Goal: Transaction & Acquisition: Purchase product/service

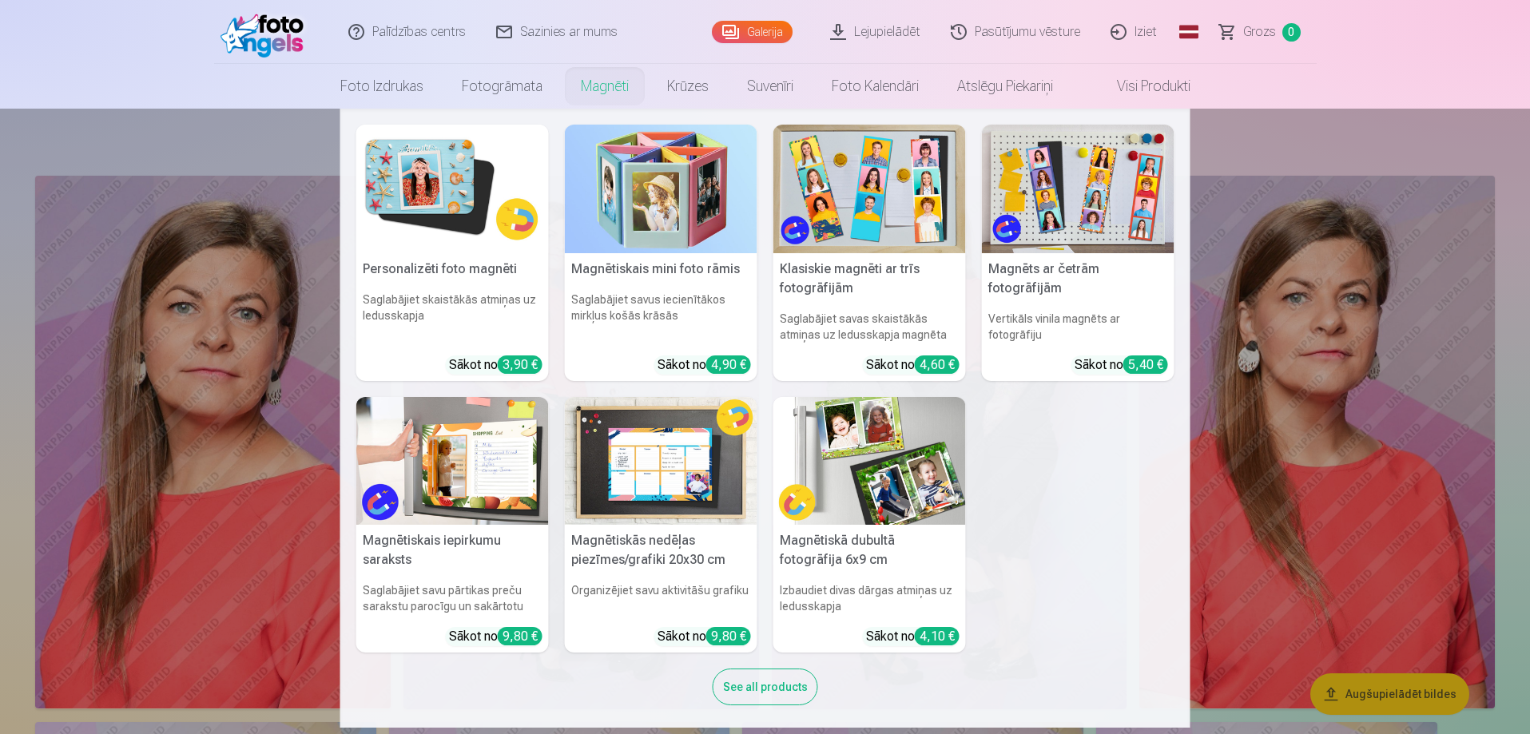
click at [1084, 215] on img at bounding box center [1078, 189] width 192 height 129
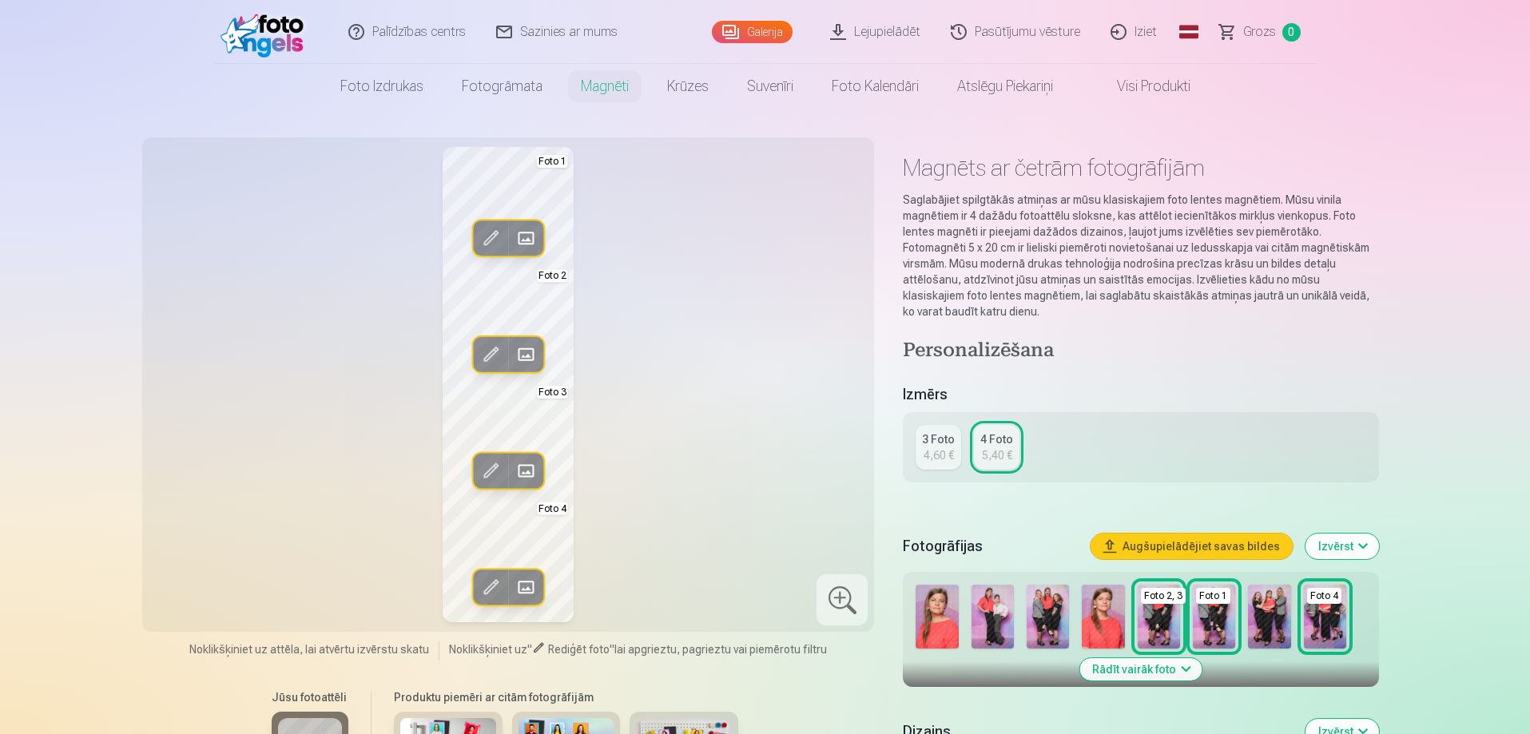
click at [1107, 621] on img at bounding box center [1102, 617] width 42 height 64
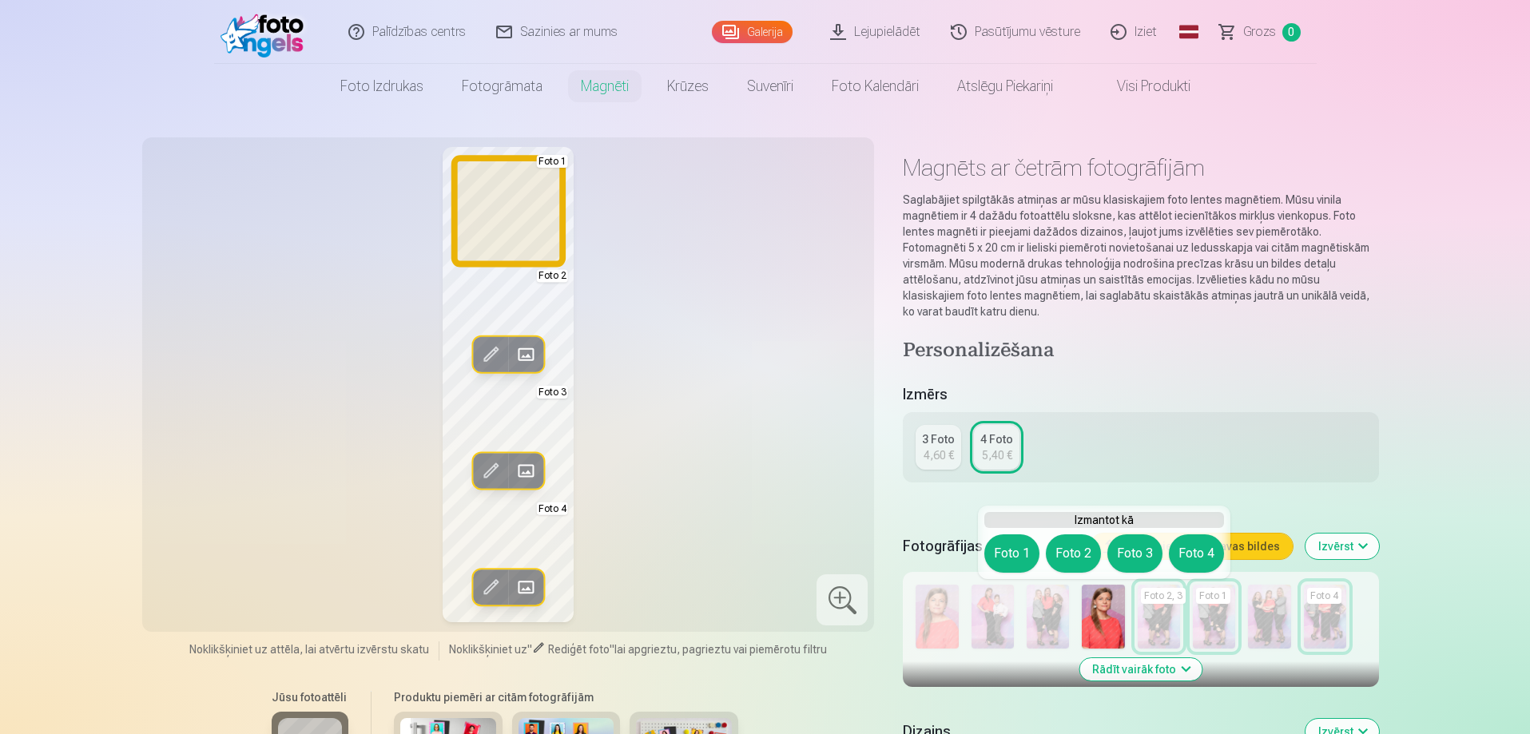
click at [1010, 554] on button "Foto 1" at bounding box center [1011, 553] width 55 height 38
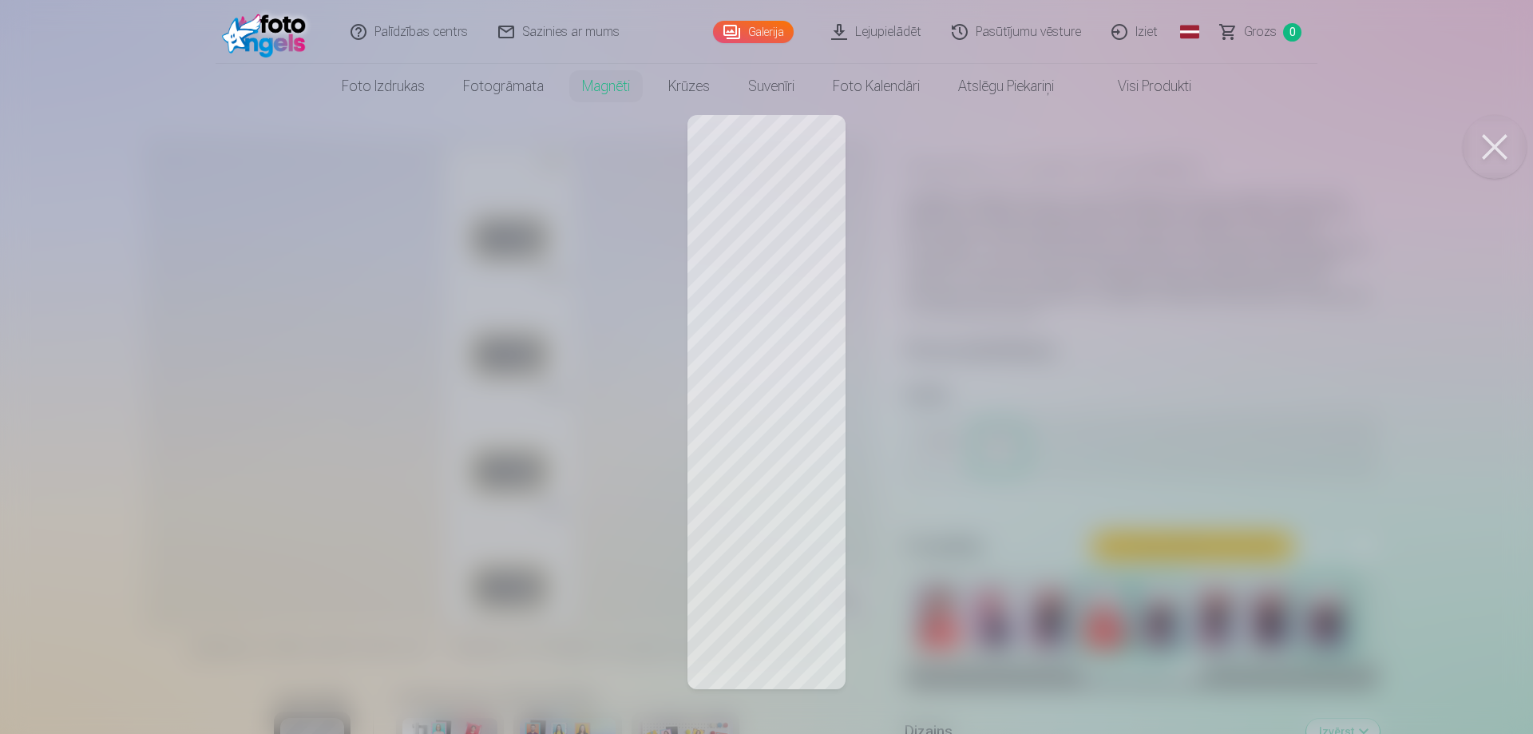
drag, startPoint x: 762, startPoint y: 184, endPoint x: 776, endPoint y: 181, distance: 14.9
click at [776, 181] on div at bounding box center [766, 367] width 1533 height 734
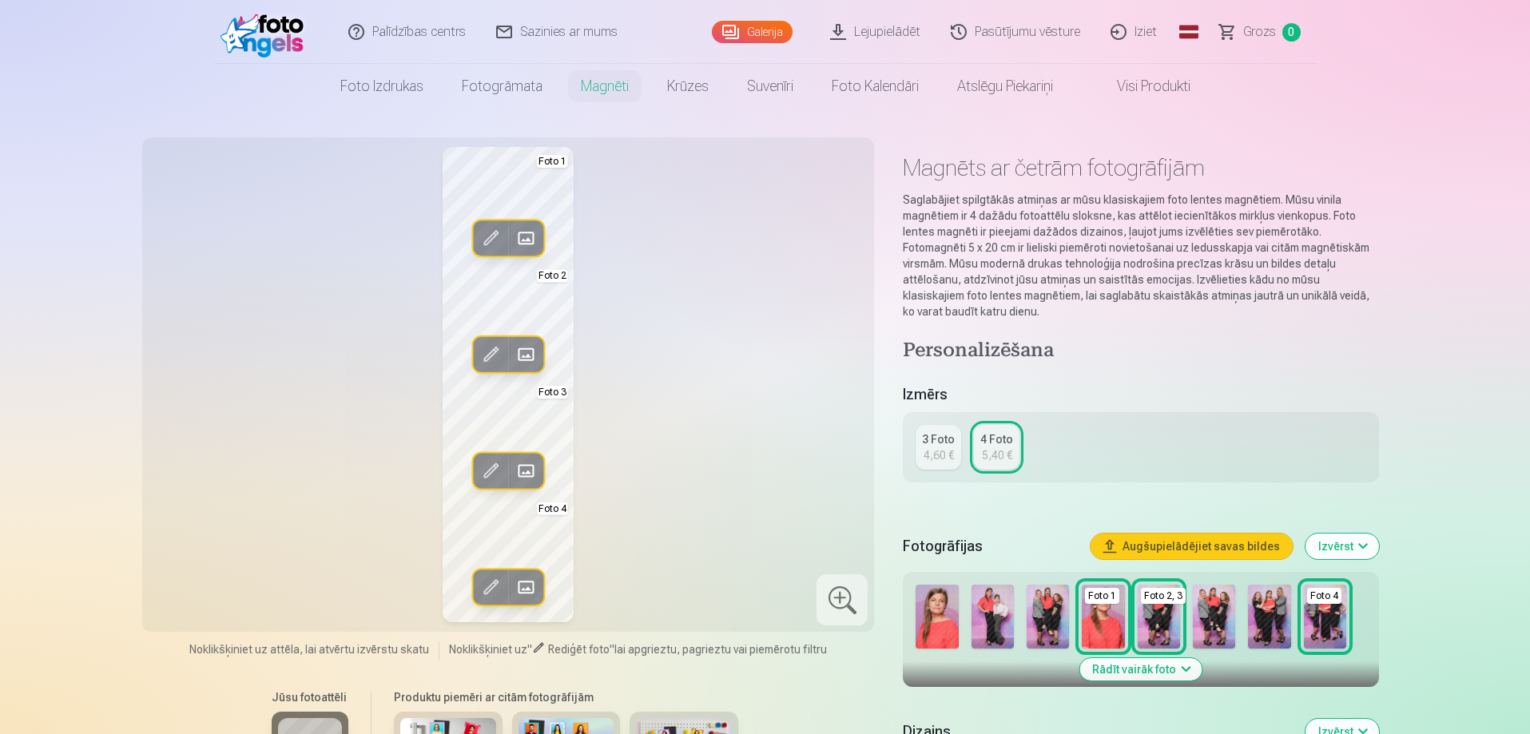
click at [490, 232] on span at bounding box center [491, 239] width 26 height 26
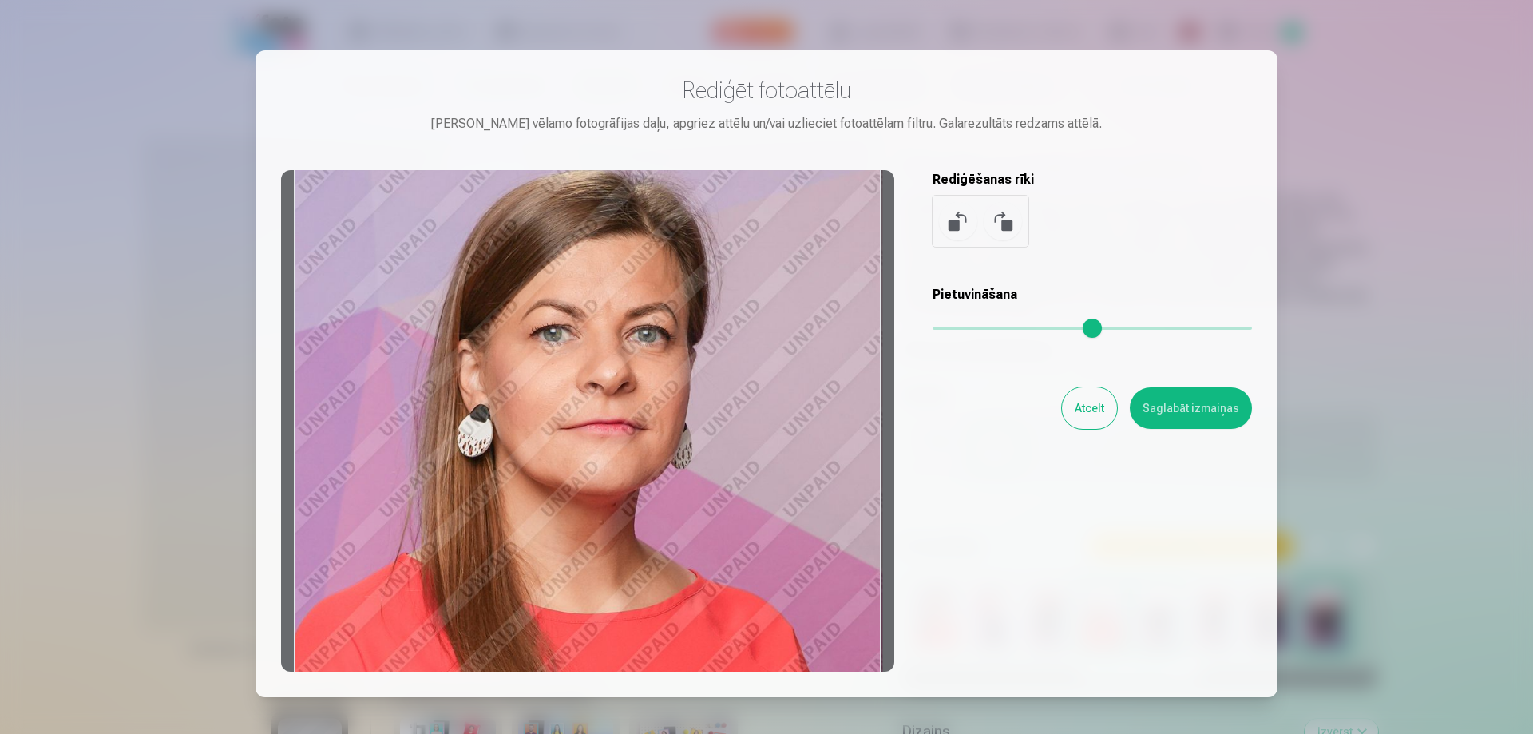
drag, startPoint x: 756, startPoint y: 469, endPoint x: 786, endPoint y: 466, distance: 30.4
click at [786, 466] on div at bounding box center [587, 421] width 613 height 502
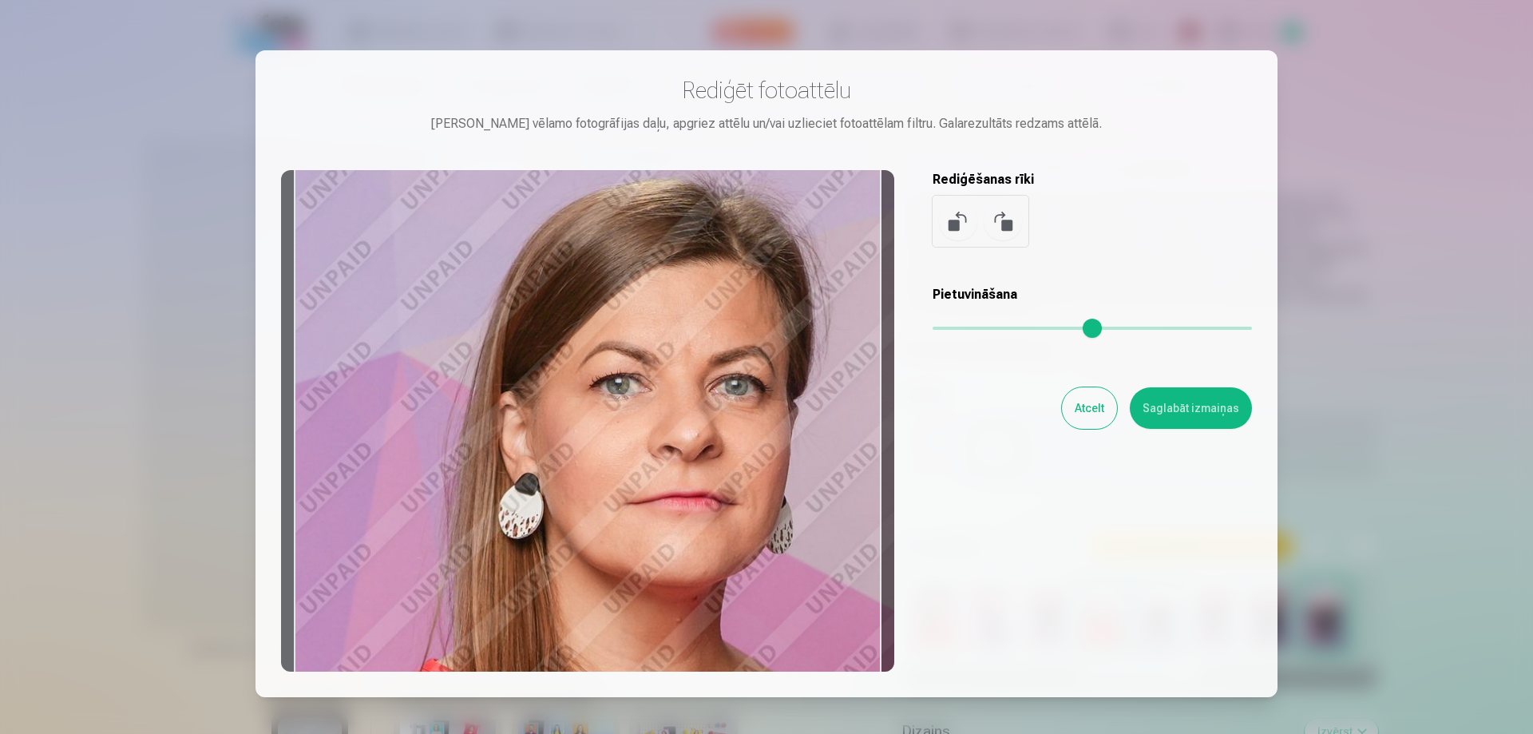
type input "*"
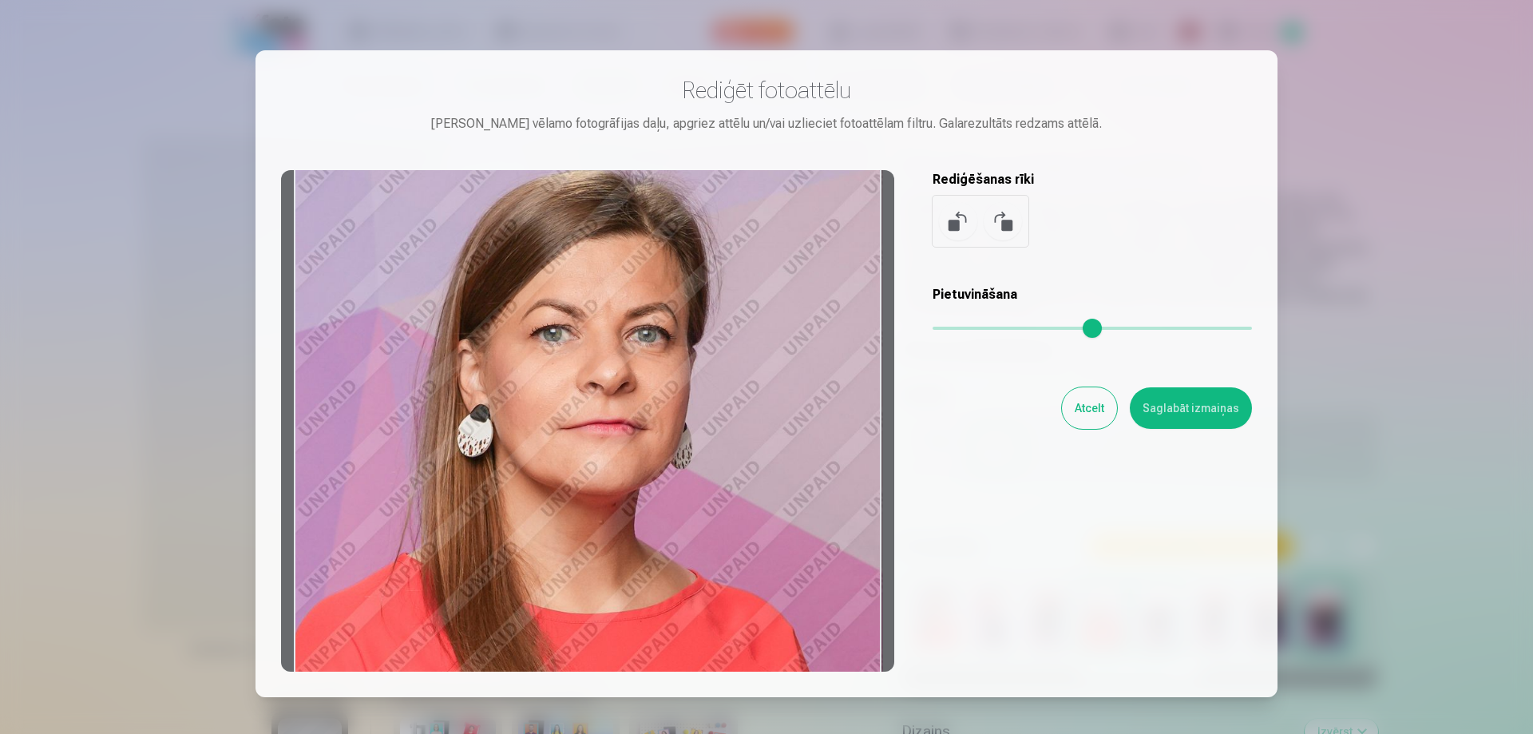
drag, startPoint x: 944, startPoint y: 330, endPoint x: 908, endPoint y: 324, distance: 36.4
click at [933, 327] on input "range" at bounding box center [1092, 328] width 319 height 3
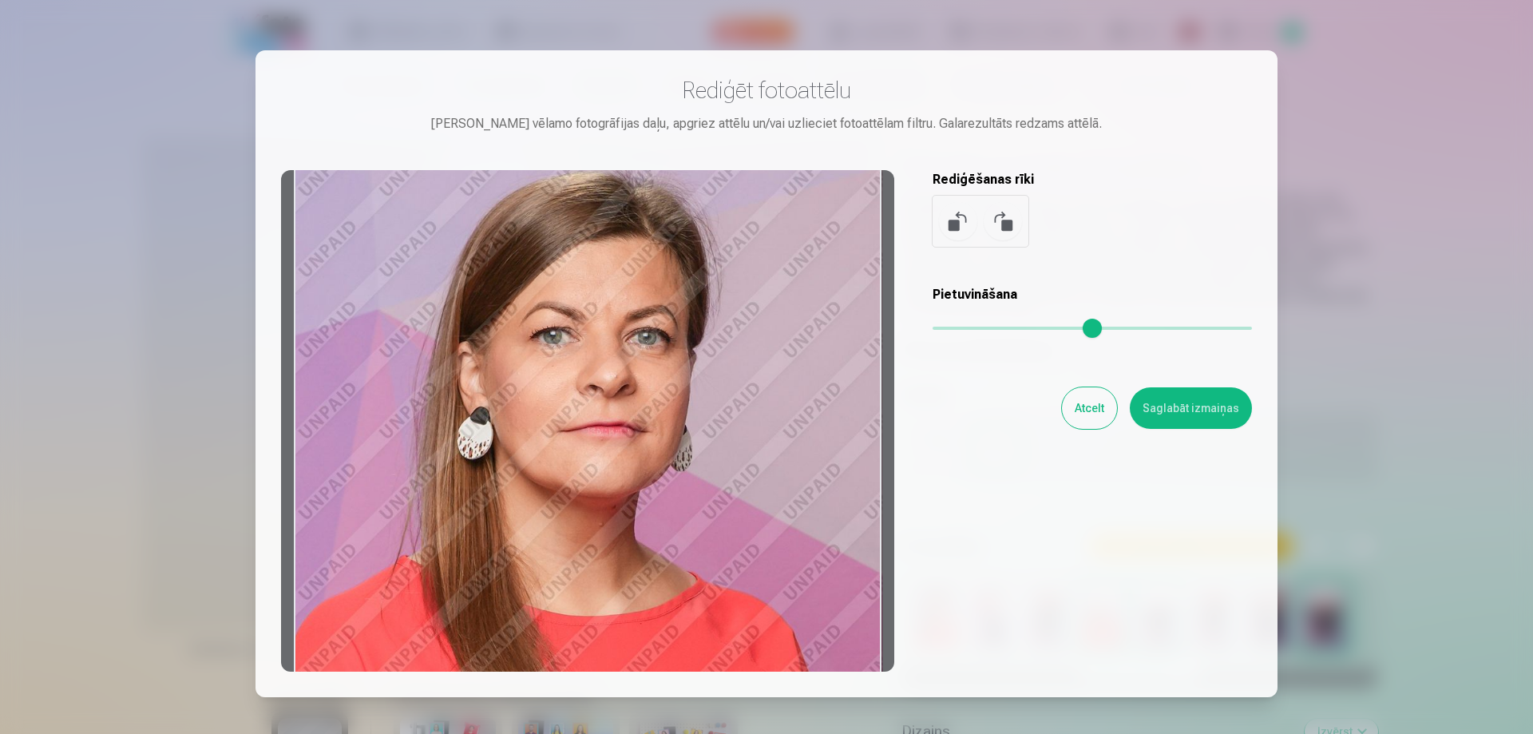
drag, startPoint x: 716, startPoint y: 486, endPoint x: 731, endPoint y: 552, distance: 67.1
click at [731, 552] on div at bounding box center [587, 421] width 613 height 502
click at [1184, 406] on button "Saglabāt izmaiņas" at bounding box center [1191, 408] width 122 height 42
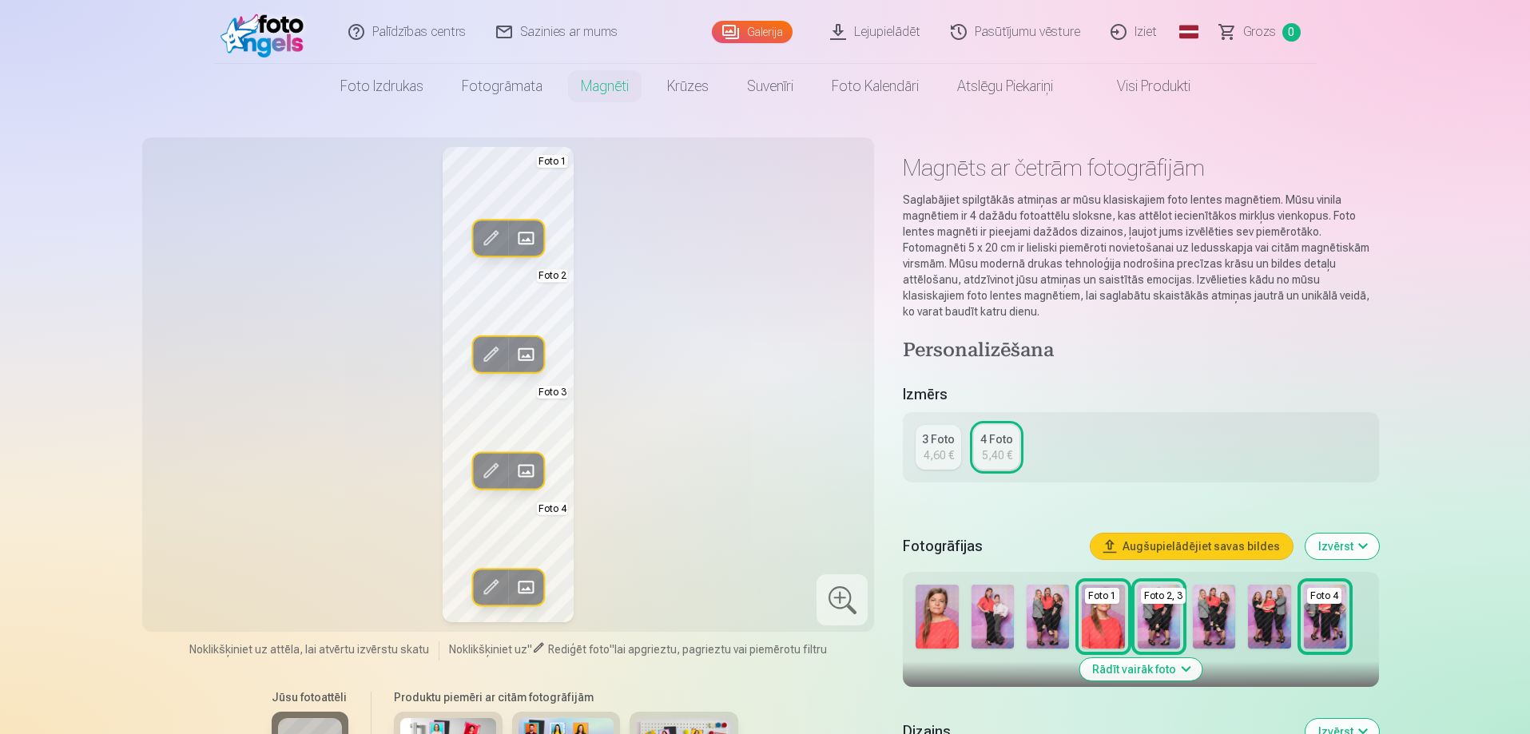
click at [984, 625] on img at bounding box center [992, 617] width 42 height 64
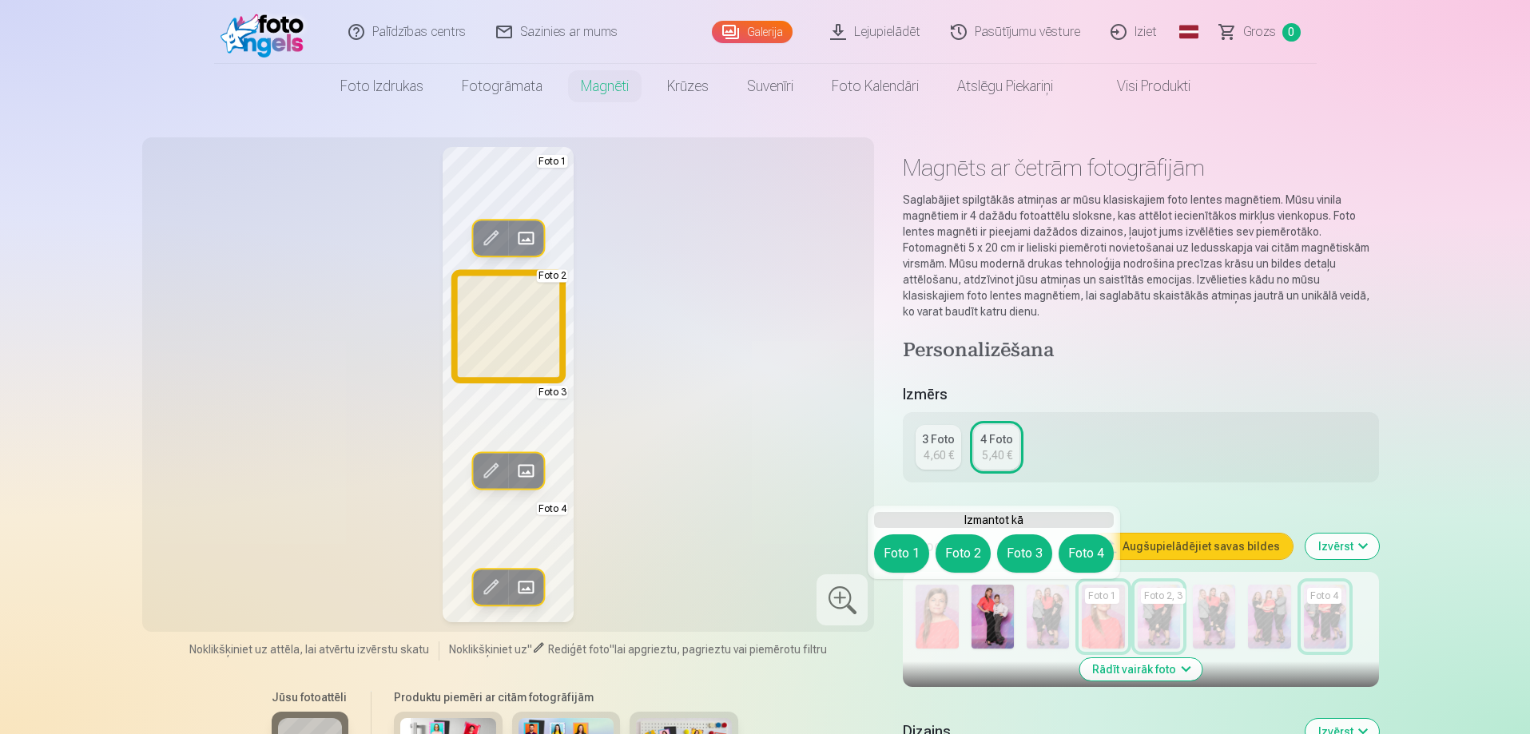
click at [962, 559] on button "Foto 2" at bounding box center [962, 553] width 55 height 38
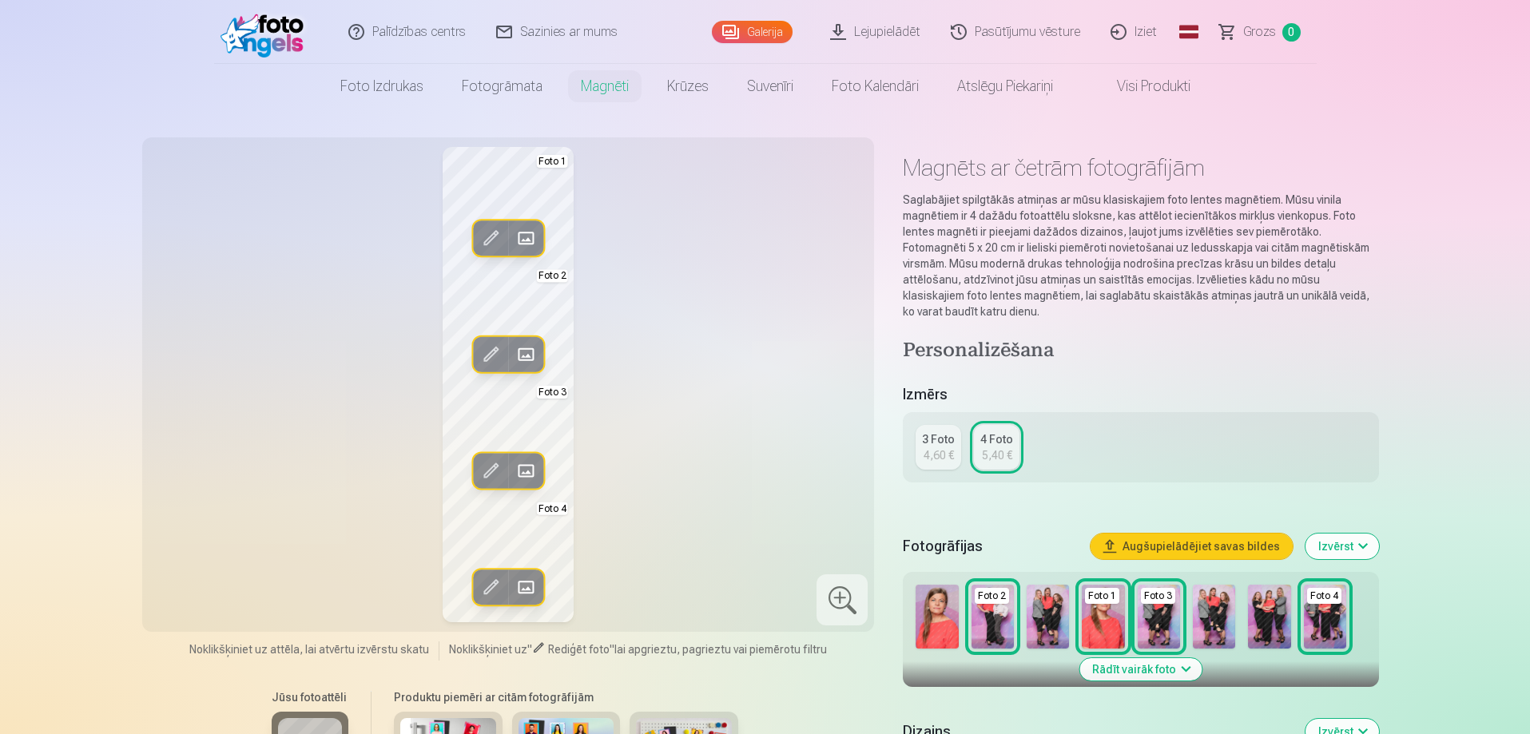
click at [487, 351] on span at bounding box center [491, 355] width 26 height 26
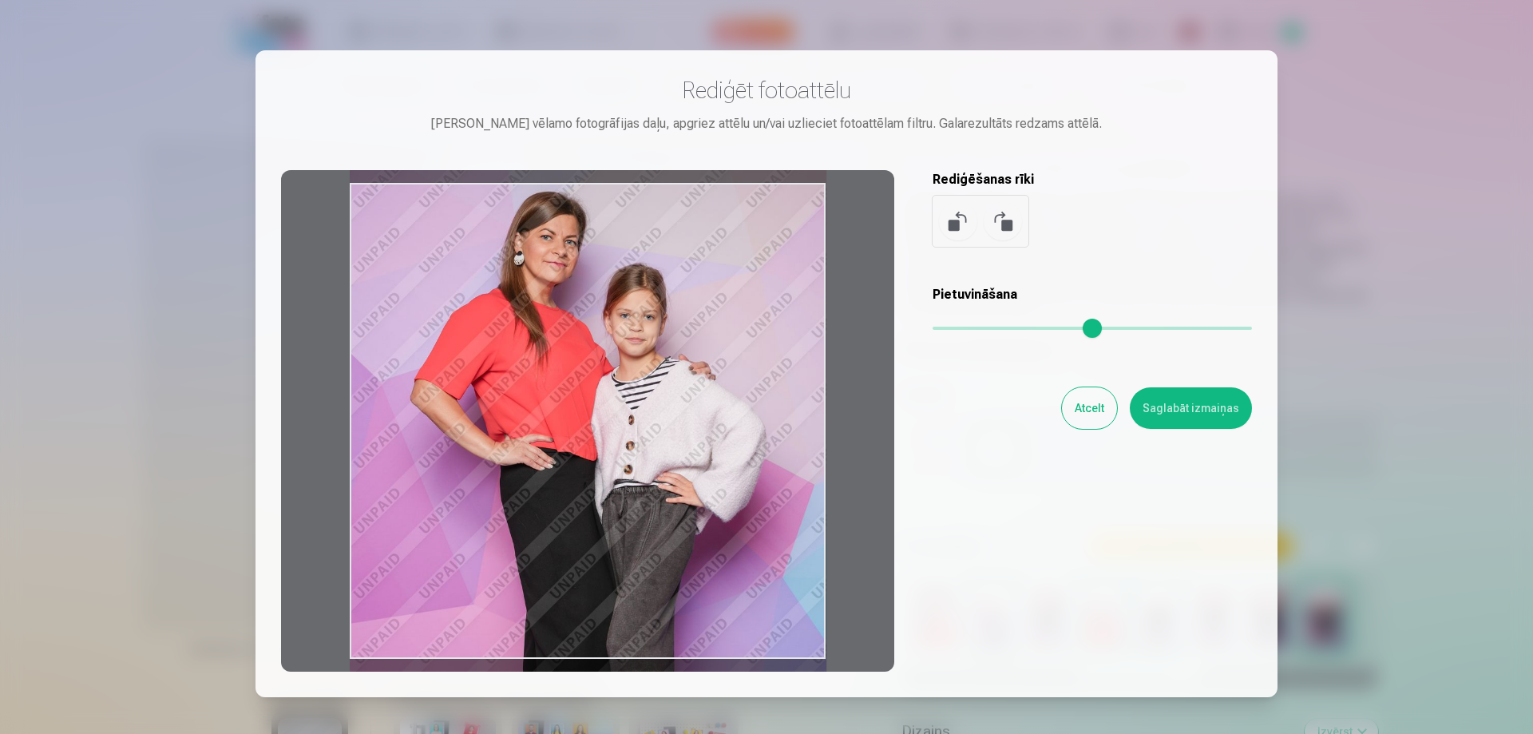
click at [802, 220] on div at bounding box center [587, 421] width 613 height 502
click at [1193, 416] on button "Saglabāt izmaiņas" at bounding box center [1191, 408] width 122 height 42
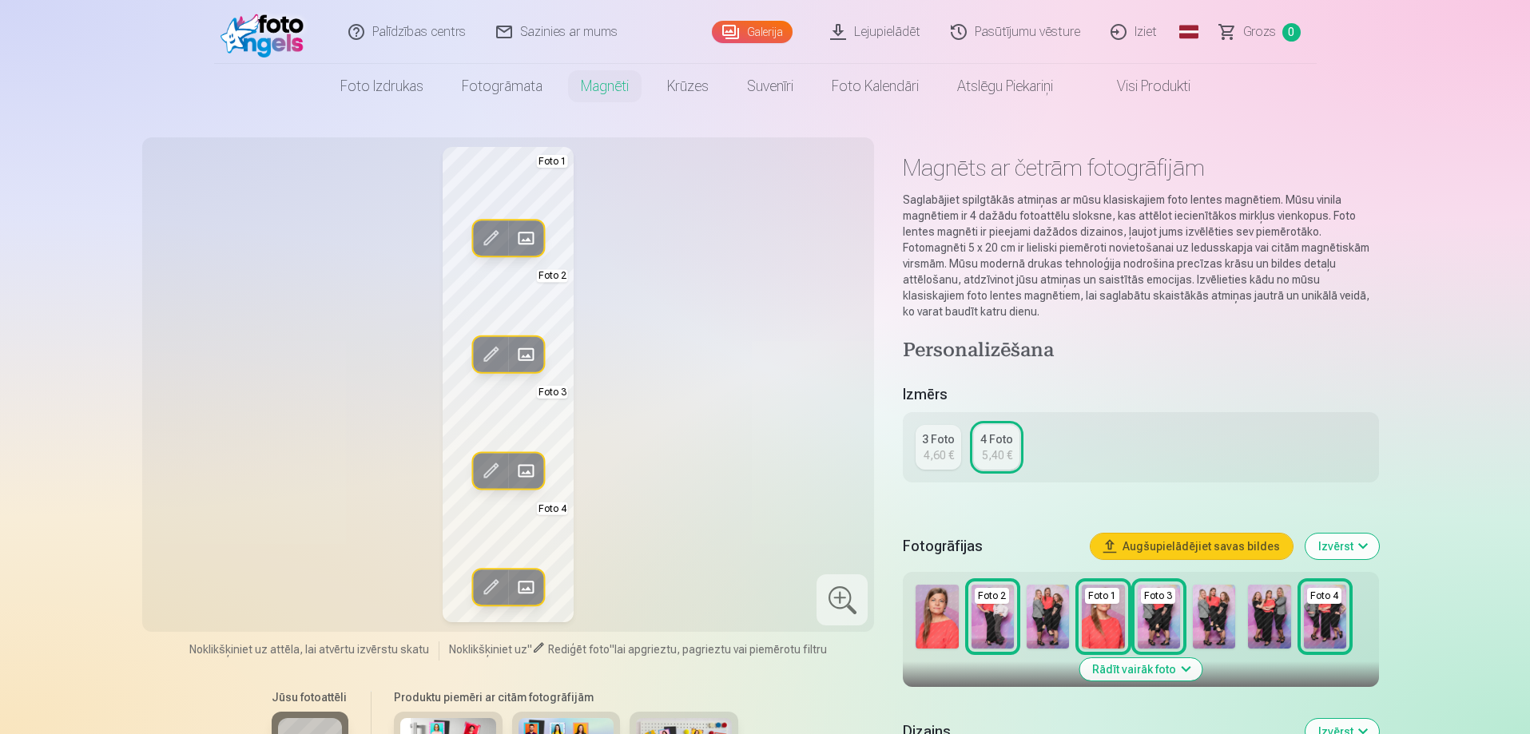
click at [1156, 667] on button "Rādīt vairāk foto" at bounding box center [1140, 669] width 122 height 22
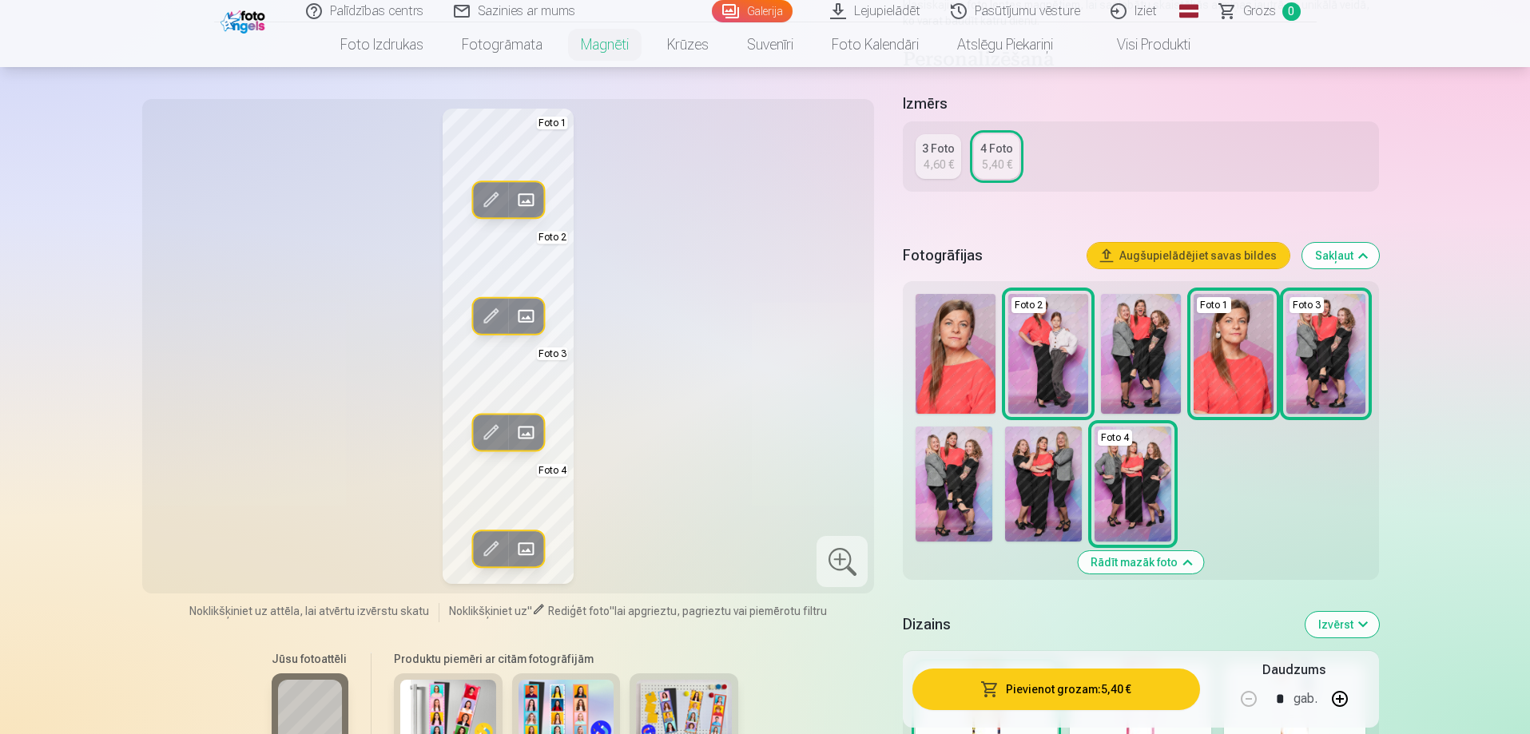
scroll to position [319, 0]
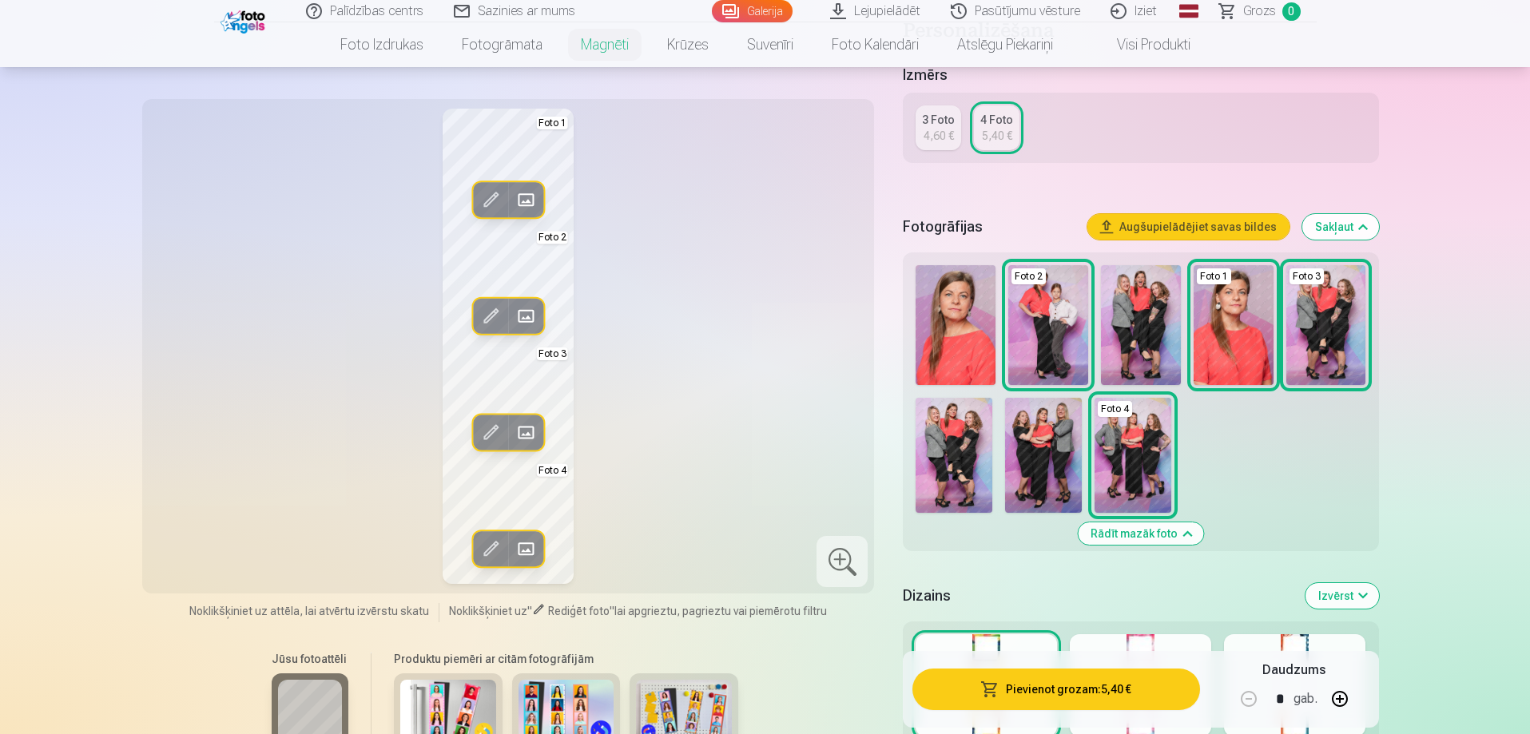
click at [1129, 346] on img at bounding box center [1141, 325] width 80 height 120
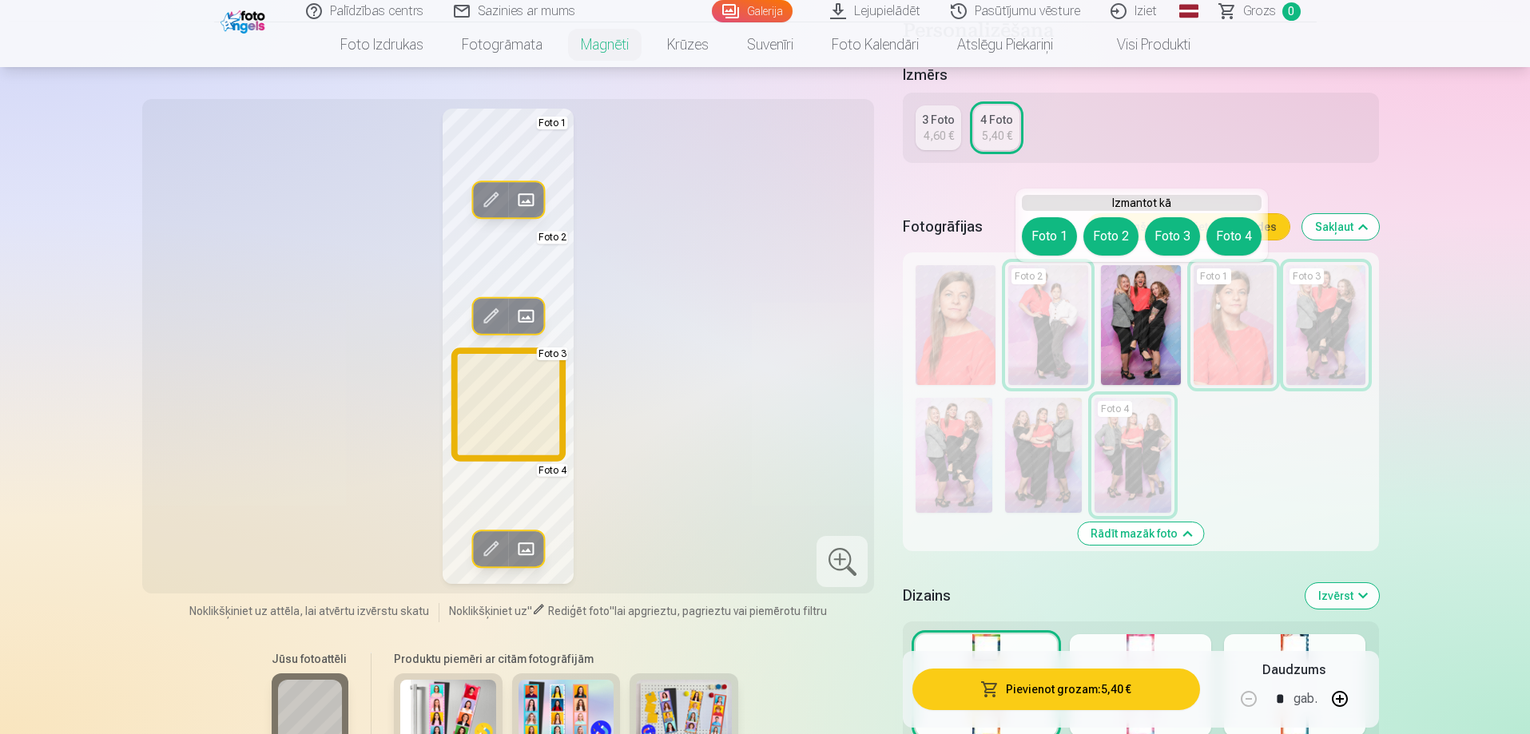
click at [1168, 236] on button "Foto 3" at bounding box center [1172, 236] width 55 height 38
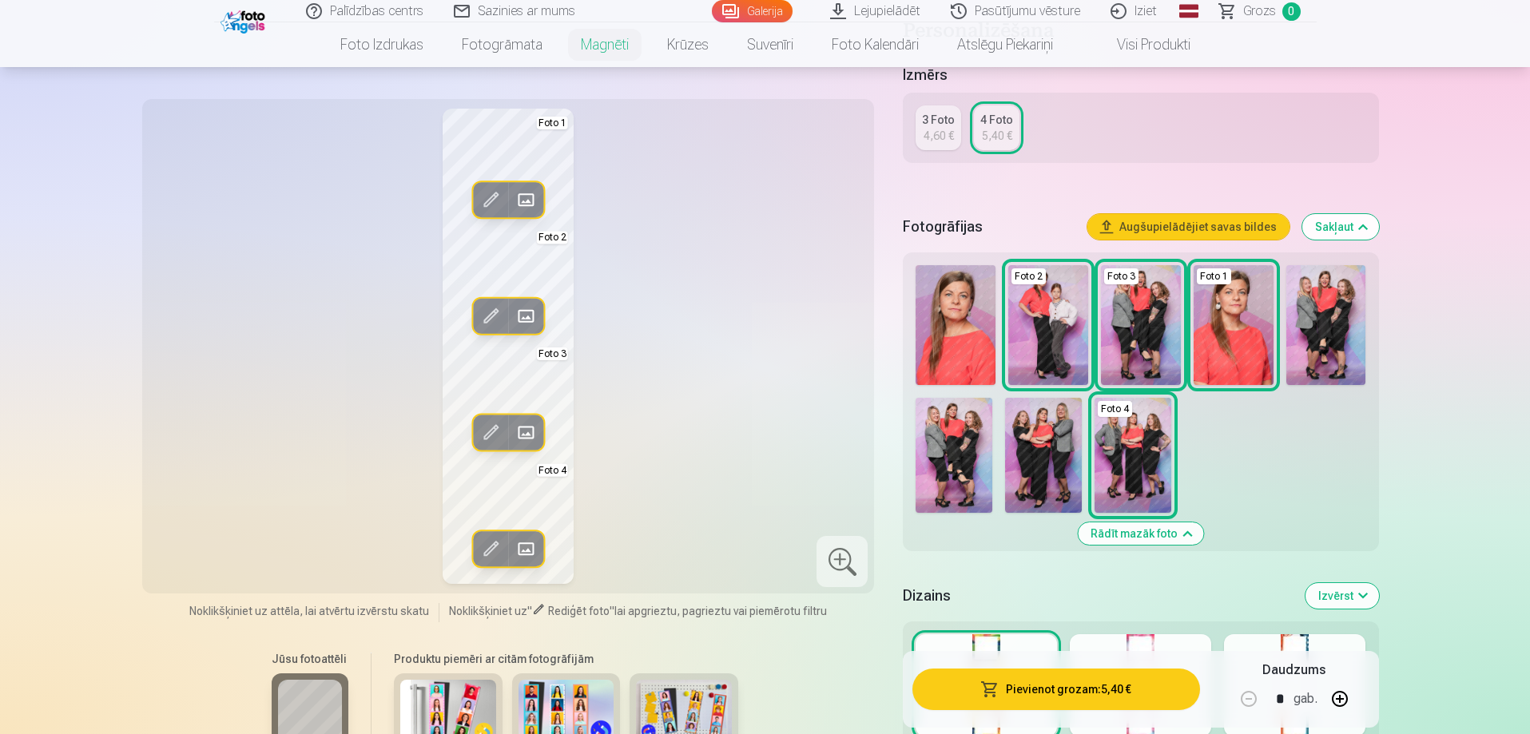
click at [492, 435] on span at bounding box center [491, 432] width 26 height 26
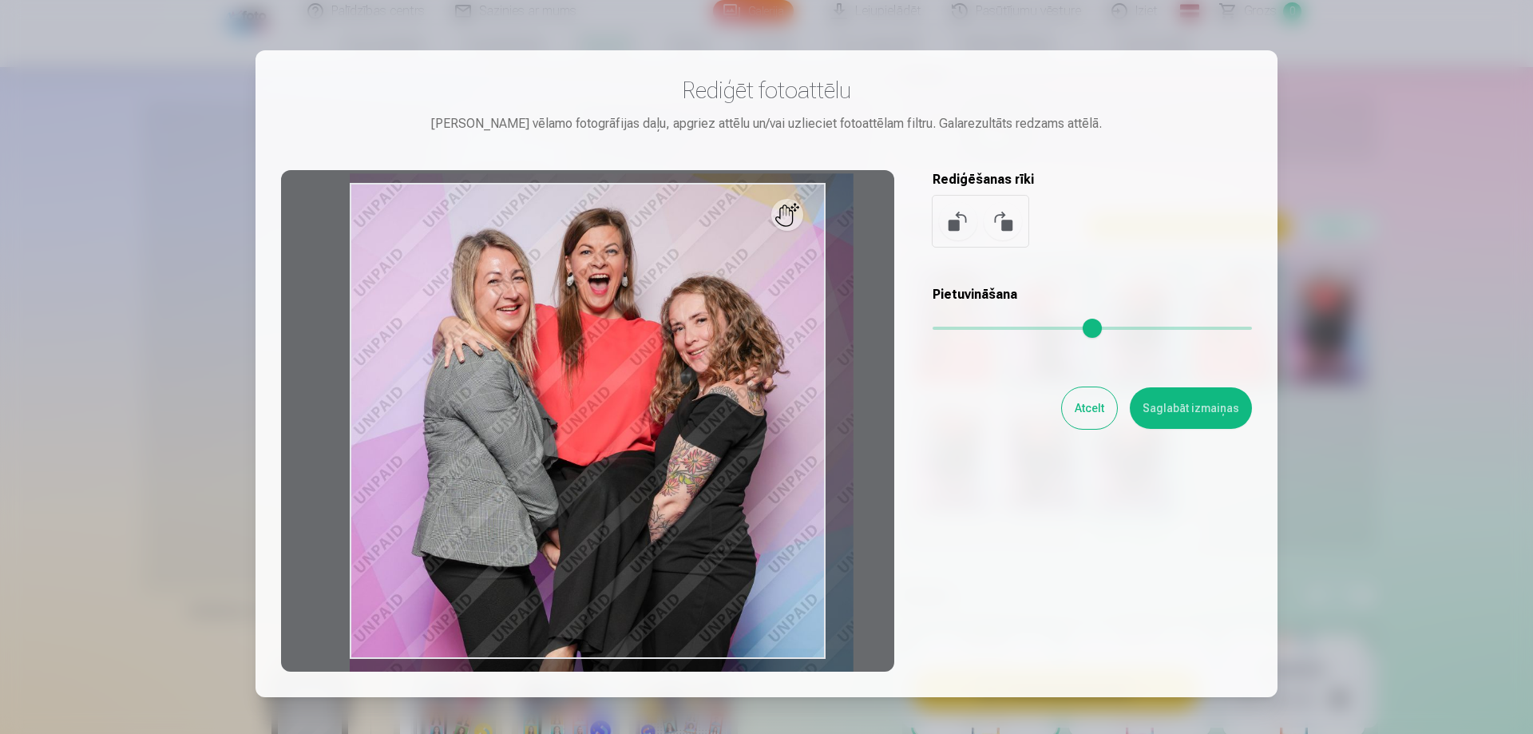
type input "*"
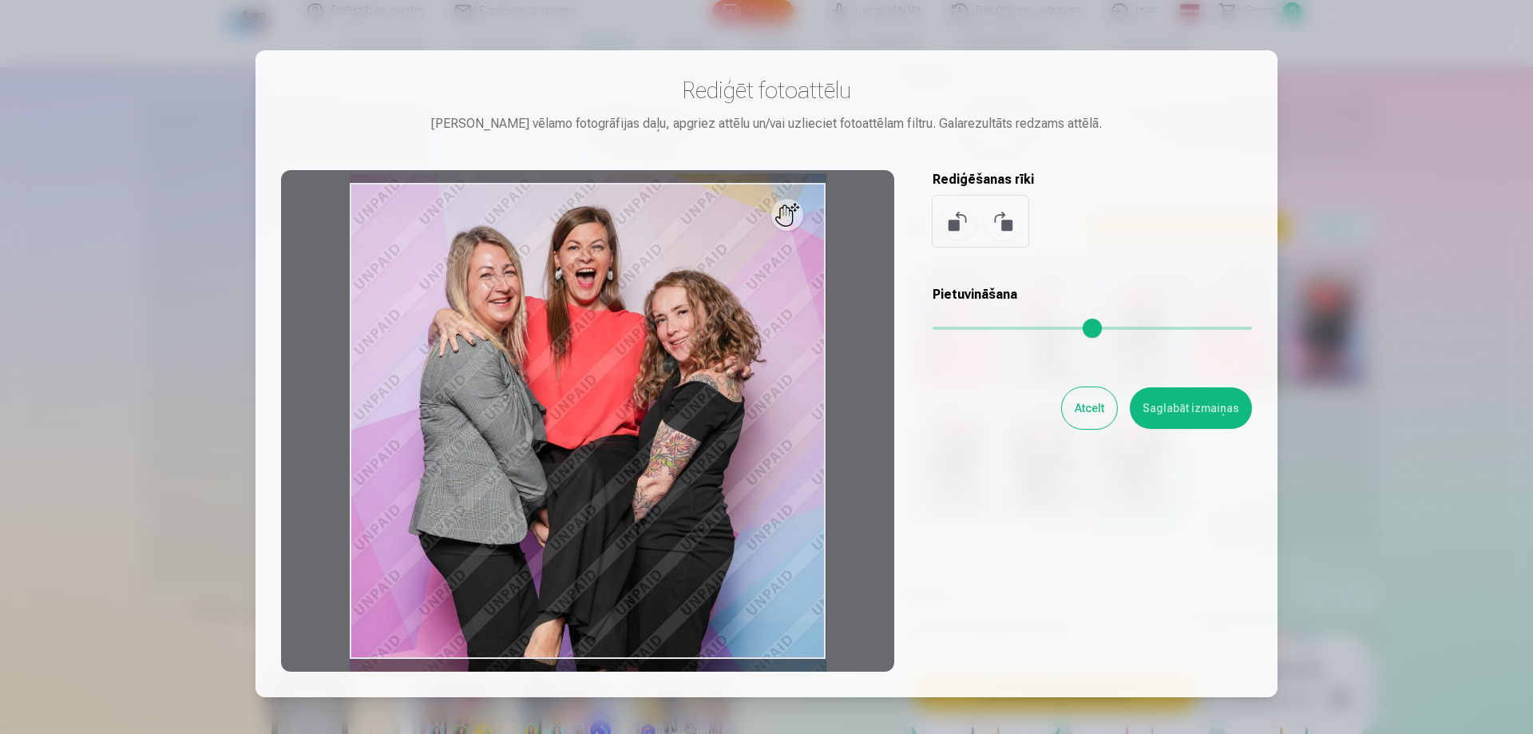
drag, startPoint x: 942, startPoint y: 325, endPoint x: 923, endPoint y: 365, distance: 44.0
click at [933, 330] on input "range" at bounding box center [1092, 328] width 319 height 3
click at [1092, 399] on button "Atcelt" at bounding box center [1089, 408] width 55 height 42
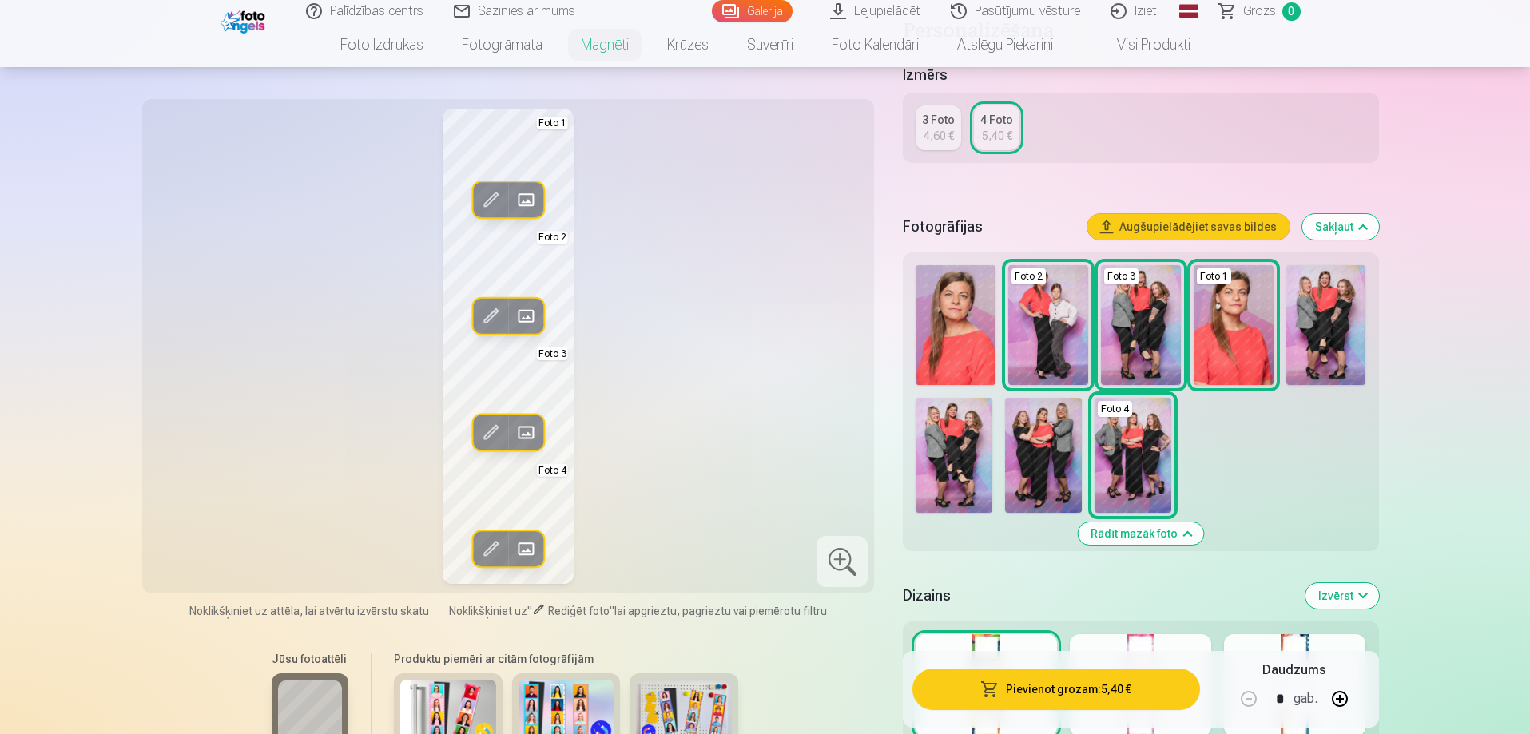
click at [1329, 330] on img at bounding box center [1326, 325] width 80 height 120
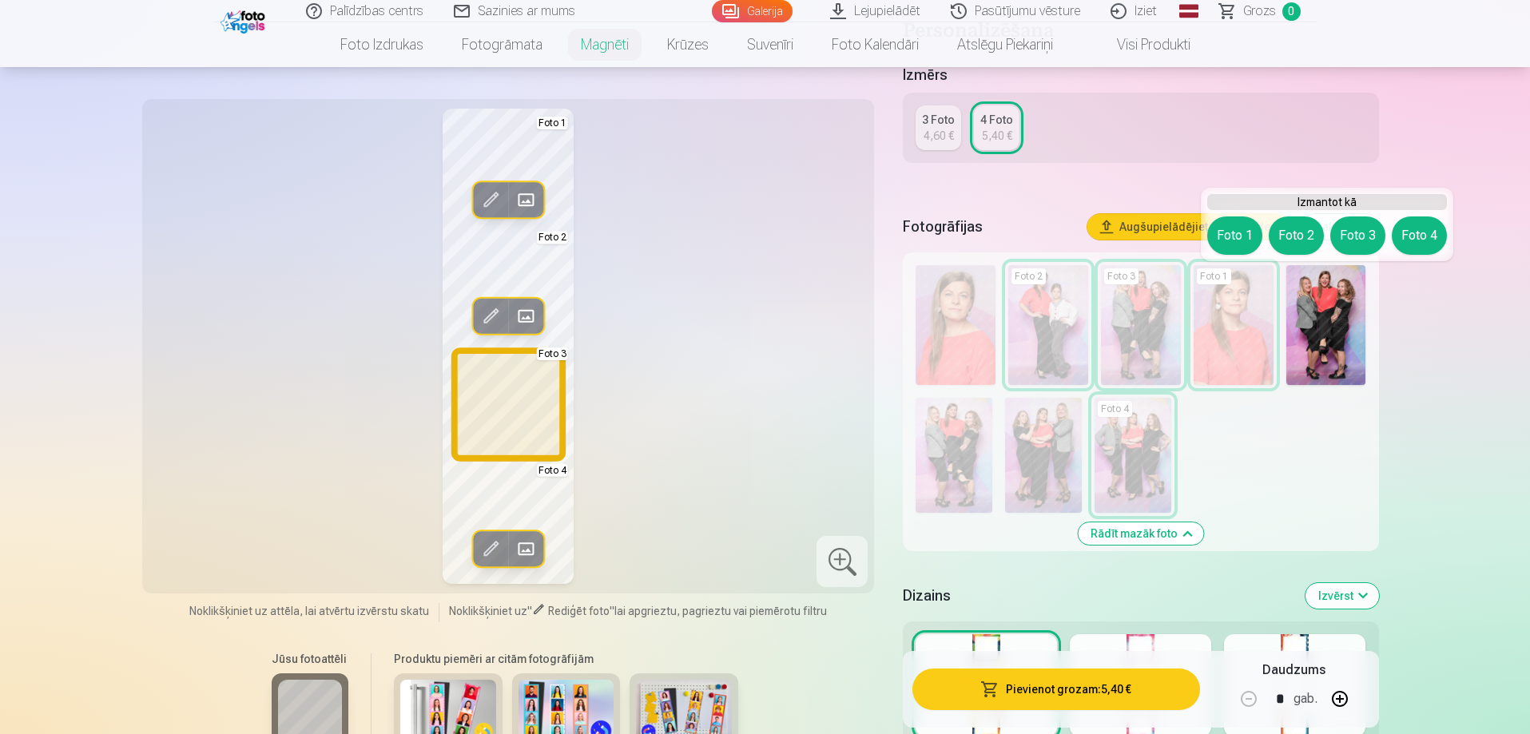
click at [1354, 223] on button "Foto 3" at bounding box center [1357, 235] width 55 height 38
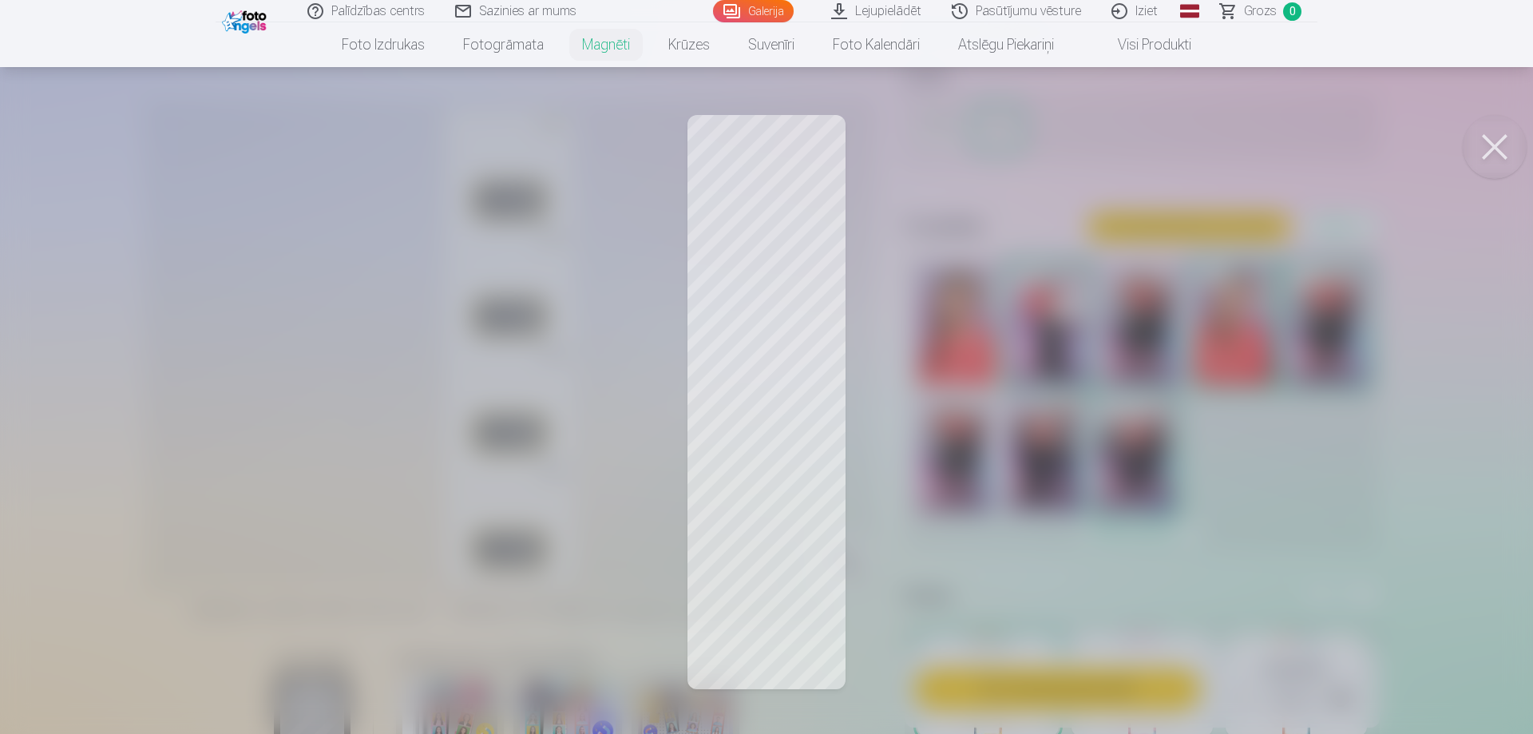
click at [760, 437] on div at bounding box center [766, 367] width 1533 height 734
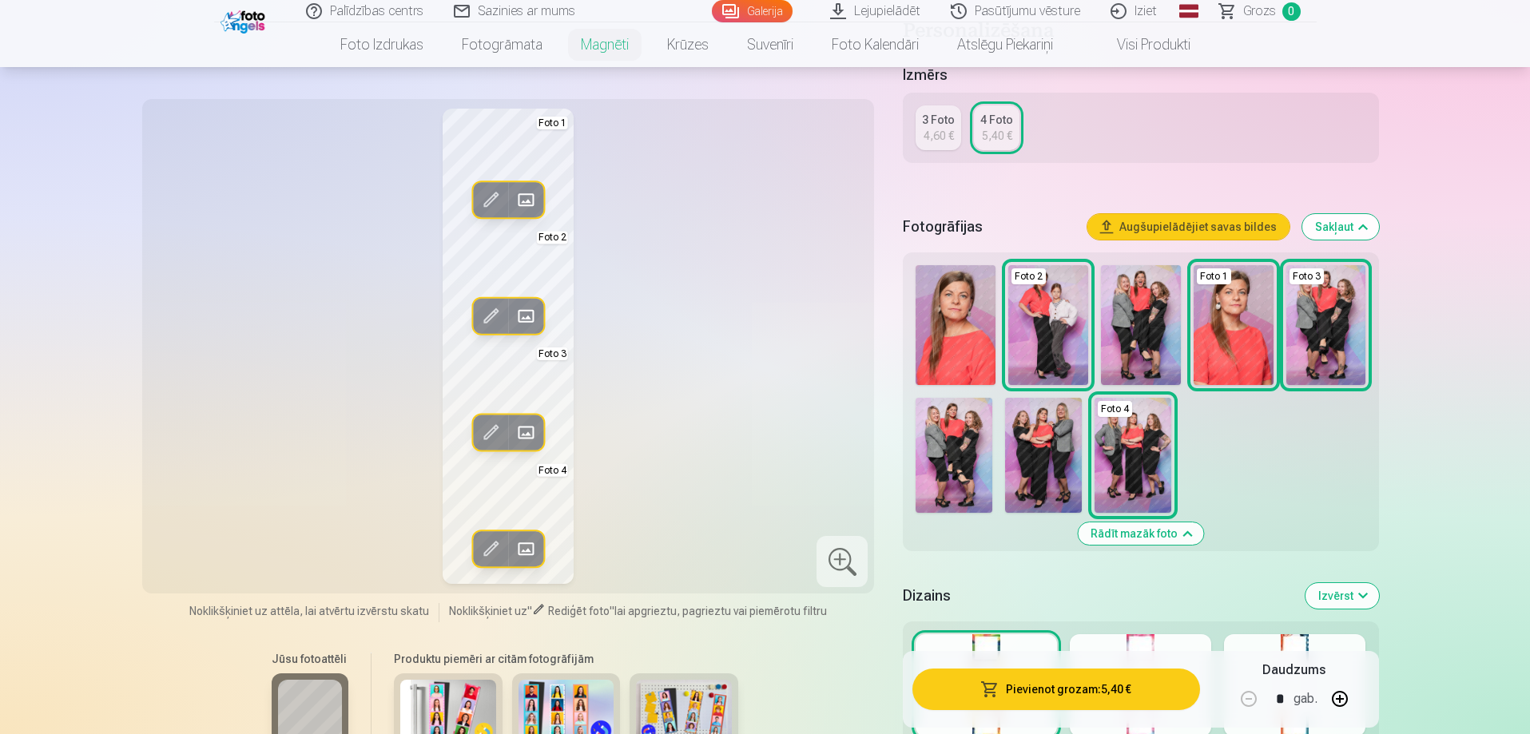
click at [524, 427] on span at bounding box center [526, 432] width 26 height 26
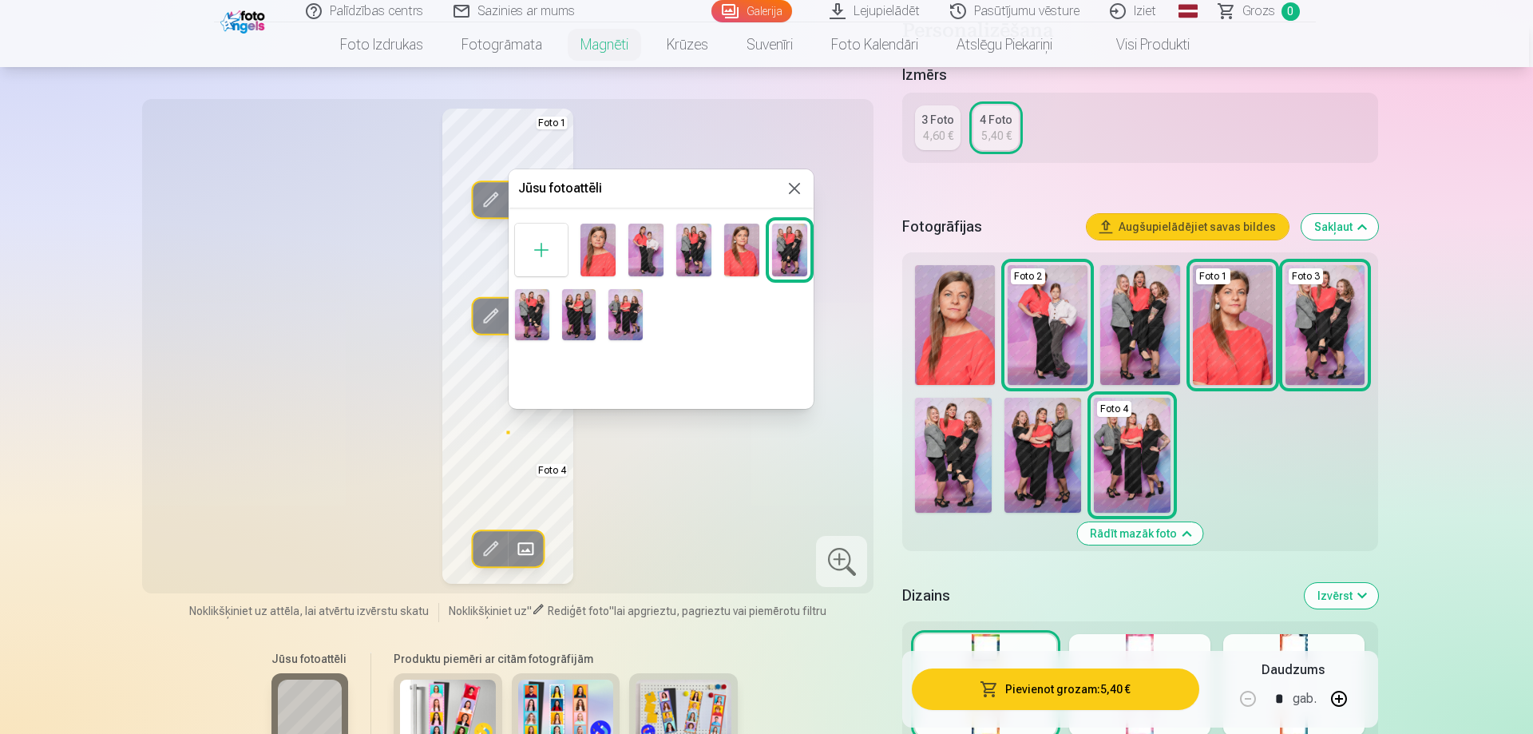
click at [457, 407] on div at bounding box center [766, 367] width 1533 height 734
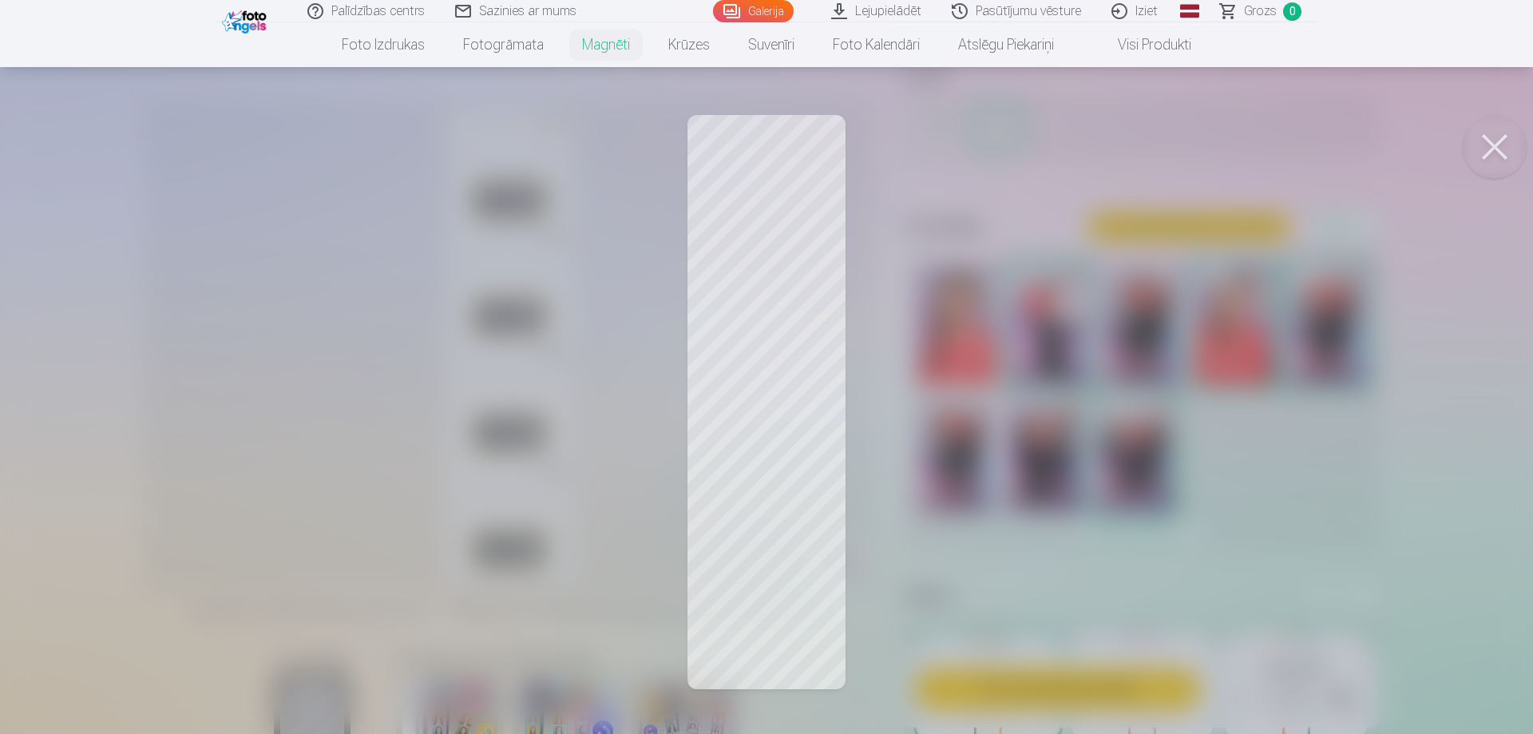
click at [521, 375] on div at bounding box center [766, 367] width 1533 height 734
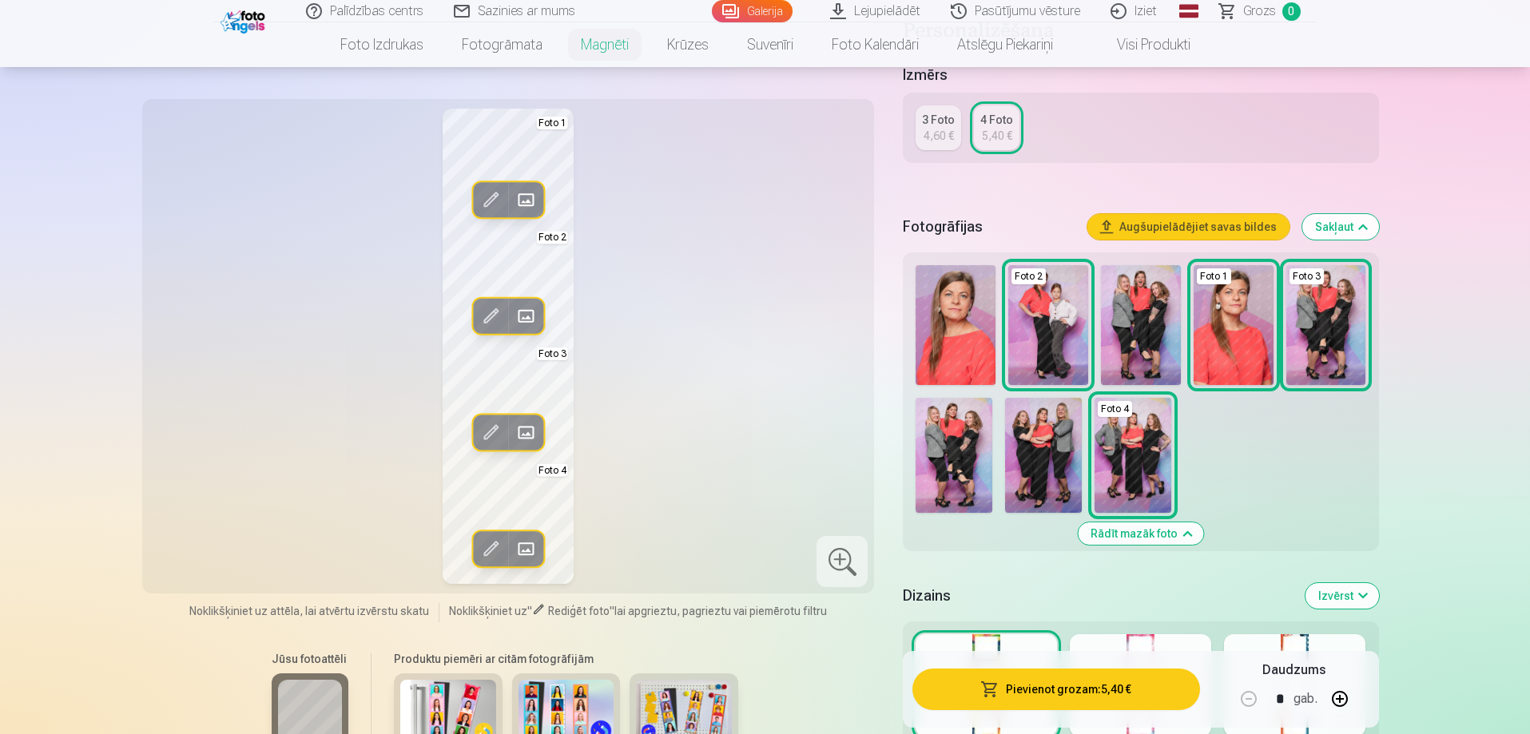
click at [491, 435] on span at bounding box center [491, 432] width 26 height 26
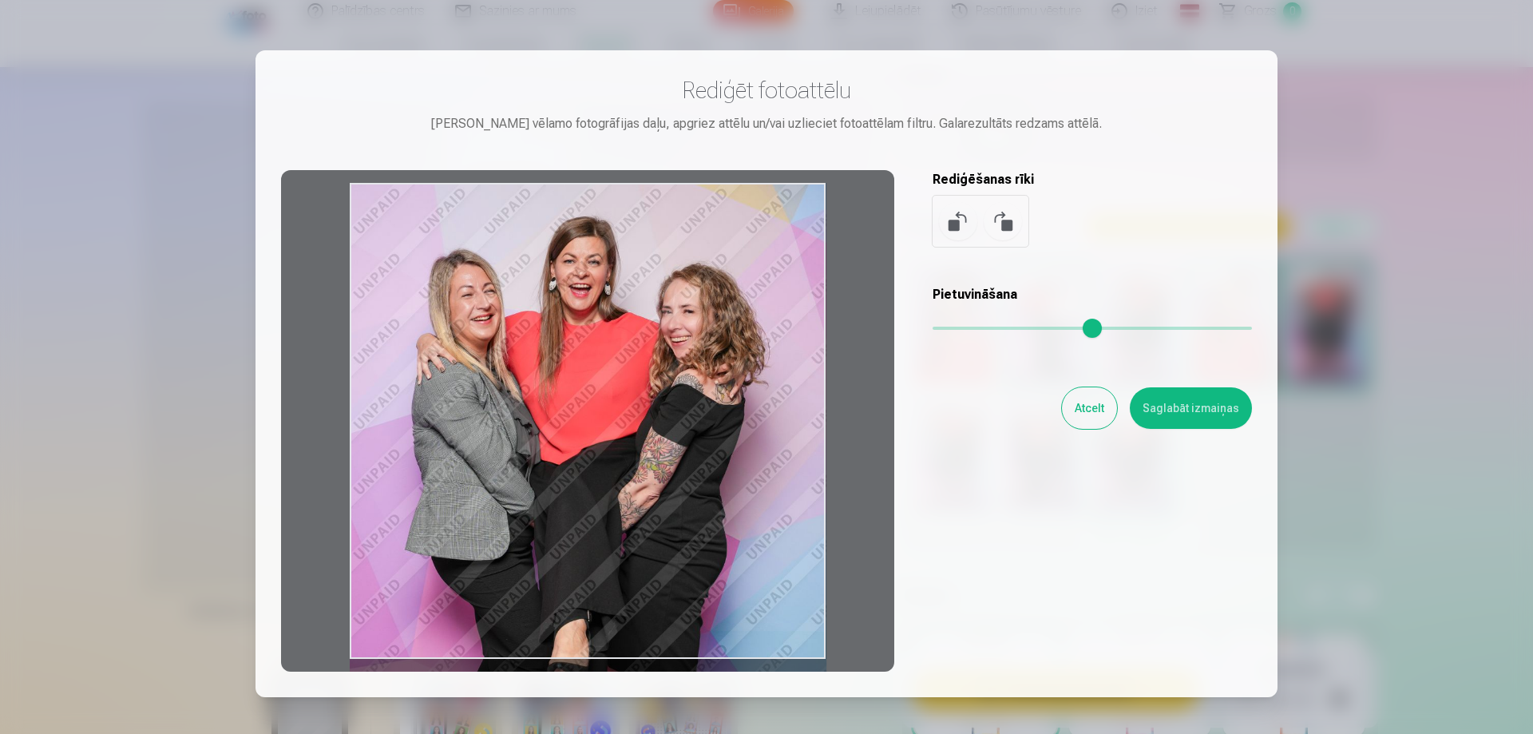
drag, startPoint x: 684, startPoint y: 328, endPoint x: 659, endPoint y: 439, distance: 113.7
click at [659, 439] on div at bounding box center [587, 421] width 613 height 502
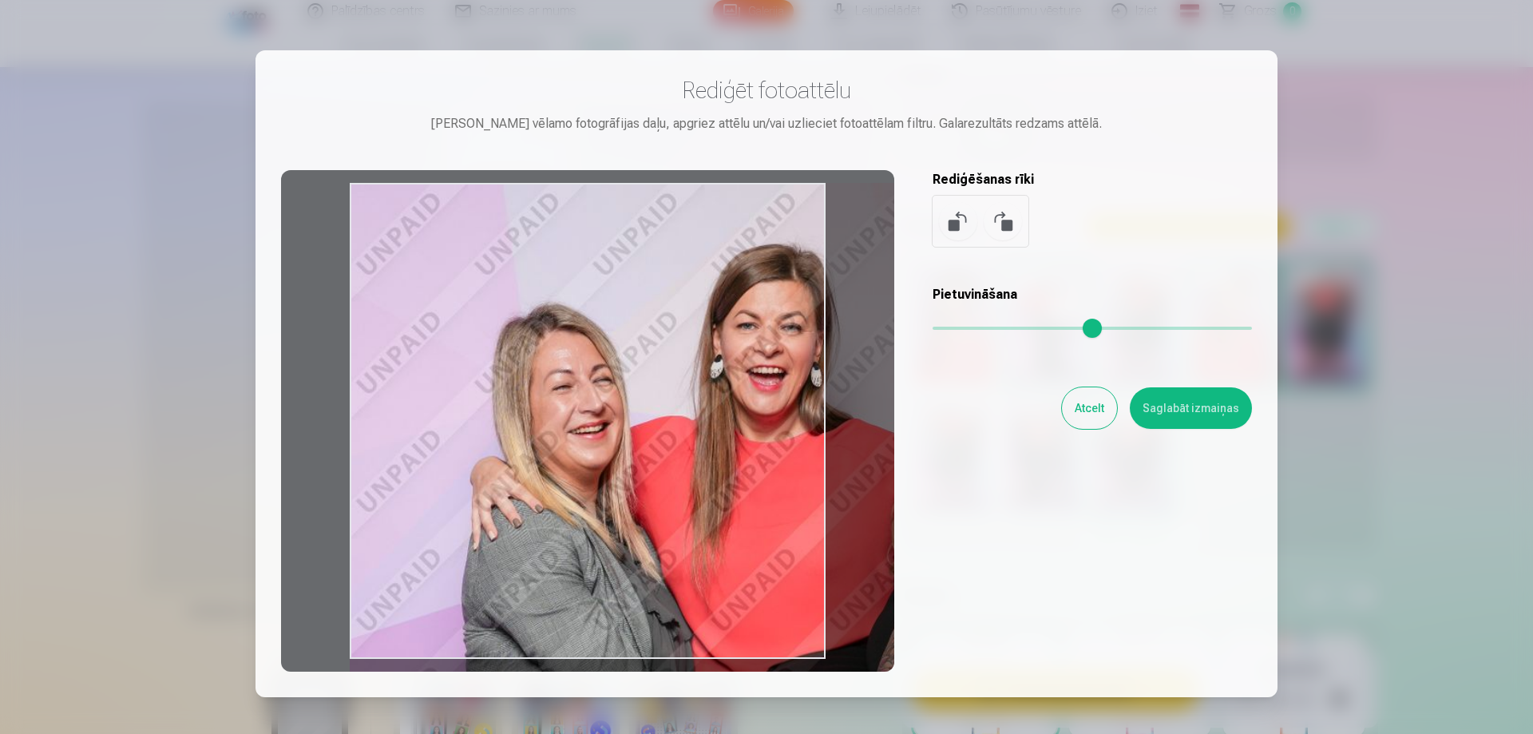
drag, startPoint x: 937, startPoint y: 326, endPoint x: 982, endPoint y: 338, distance: 46.3
click at [982, 330] on input "range" at bounding box center [1092, 328] width 319 height 3
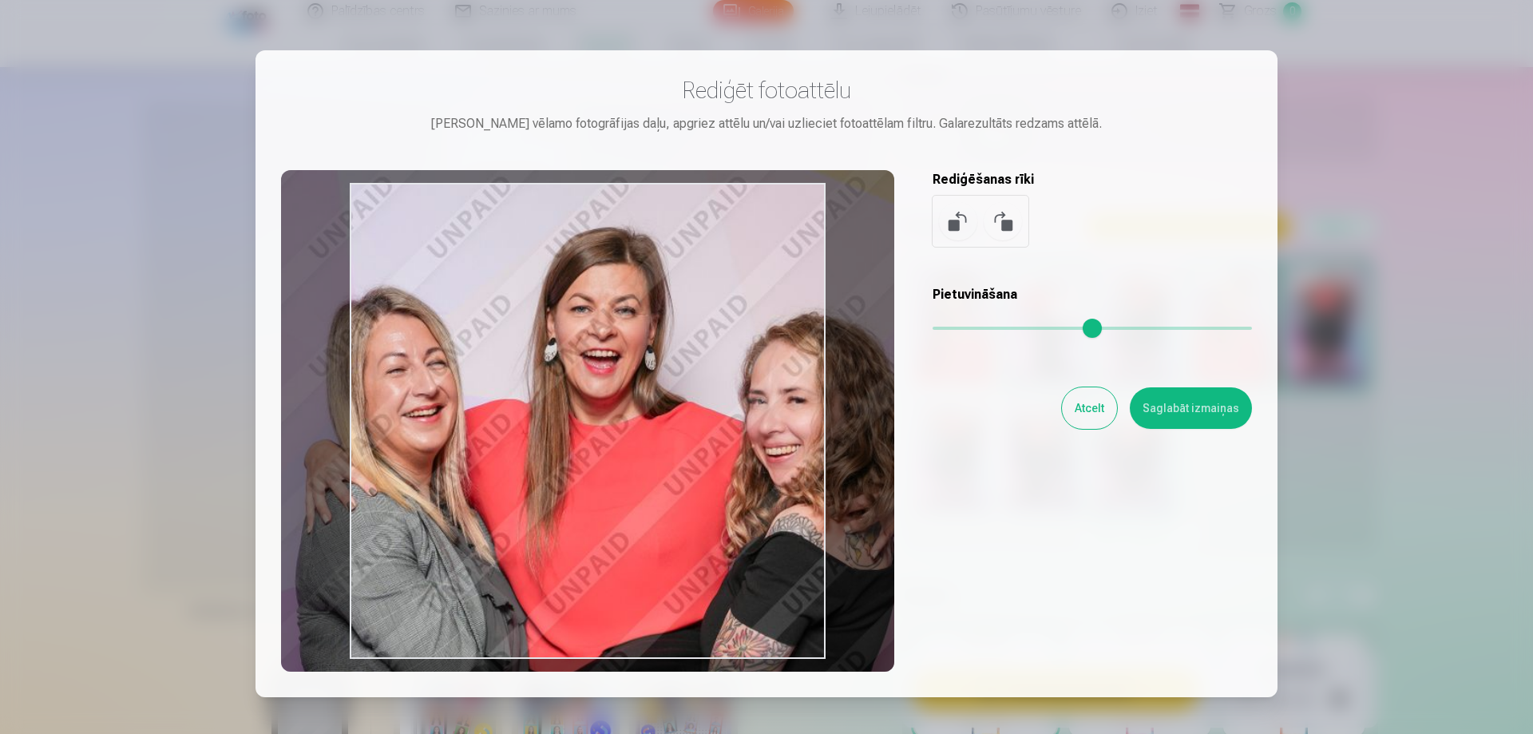
drag, startPoint x: 754, startPoint y: 484, endPoint x: 588, endPoint y: 467, distance: 167.0
click at [588, 467] on div at bounding box center [587, 421] width 613 height 502
type input "****"
click at [1104, 407] on button "Atcelt" at bounding box center [1089, 408] width 55 height 42
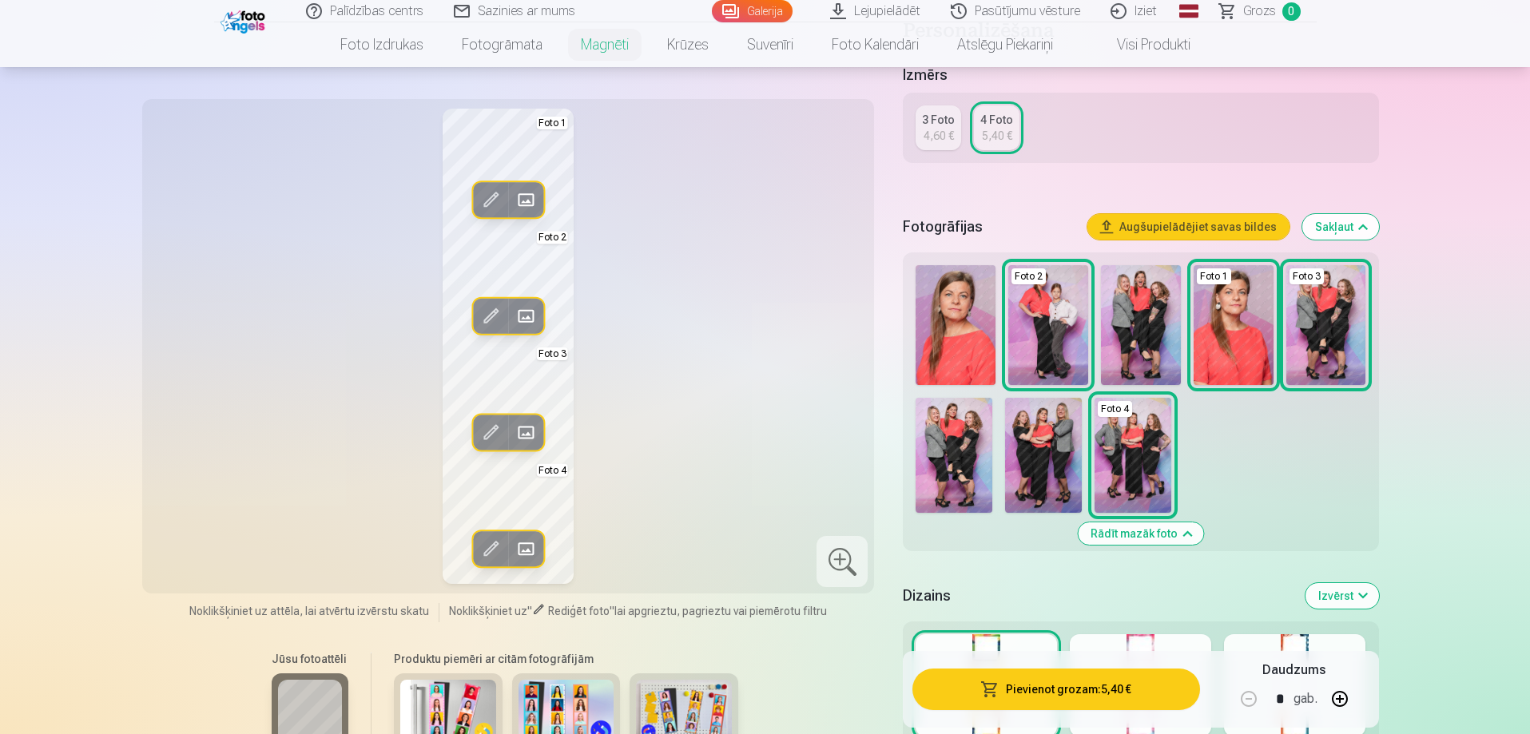
click at [1133, 318] on img at bounding box center [1141, 325] width 80 height 120
click at [491, 430] on span at bounding box center [491, 432] width 26 height 26
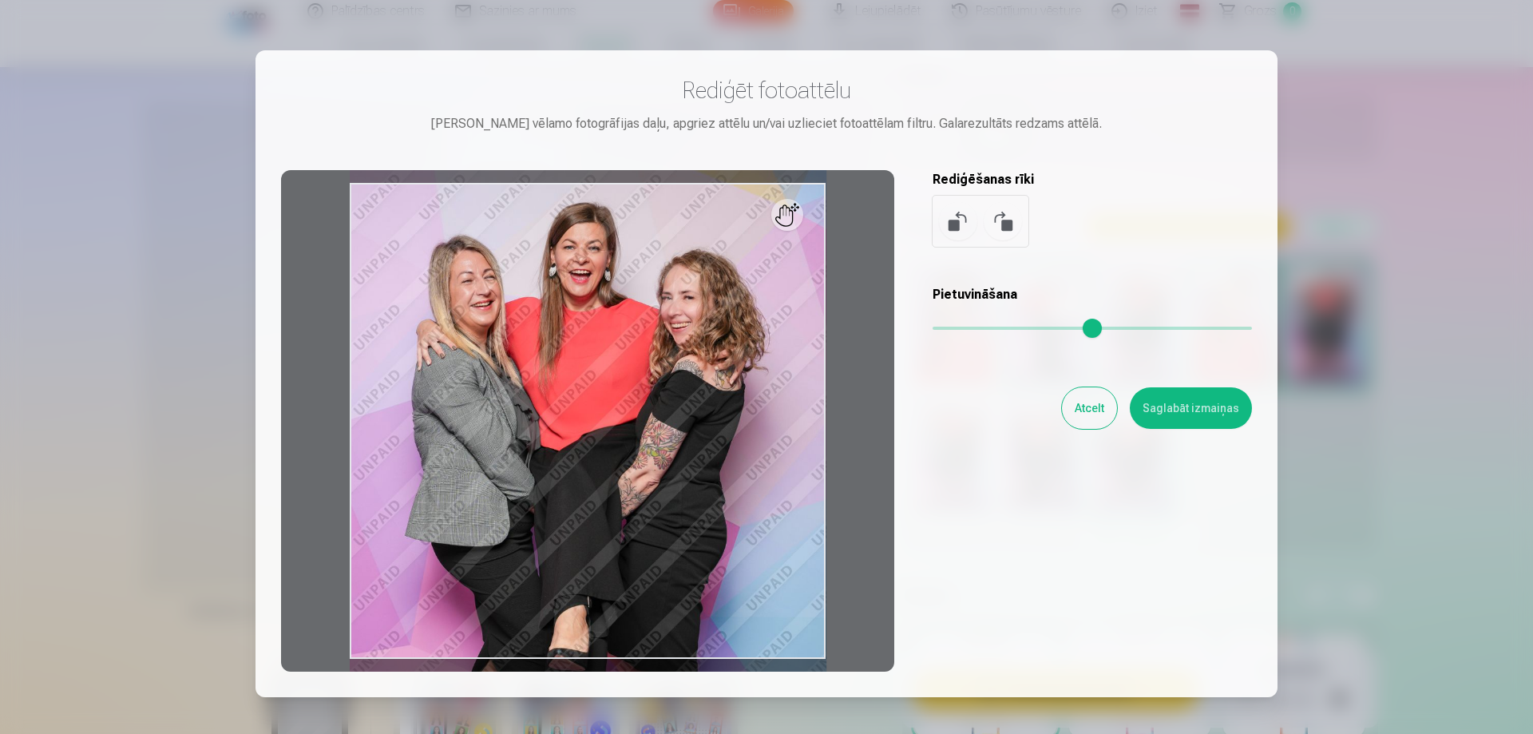
click at [1086, 410] on button "Atcelt" at bounding box center [1089, 408] width 55 height 42
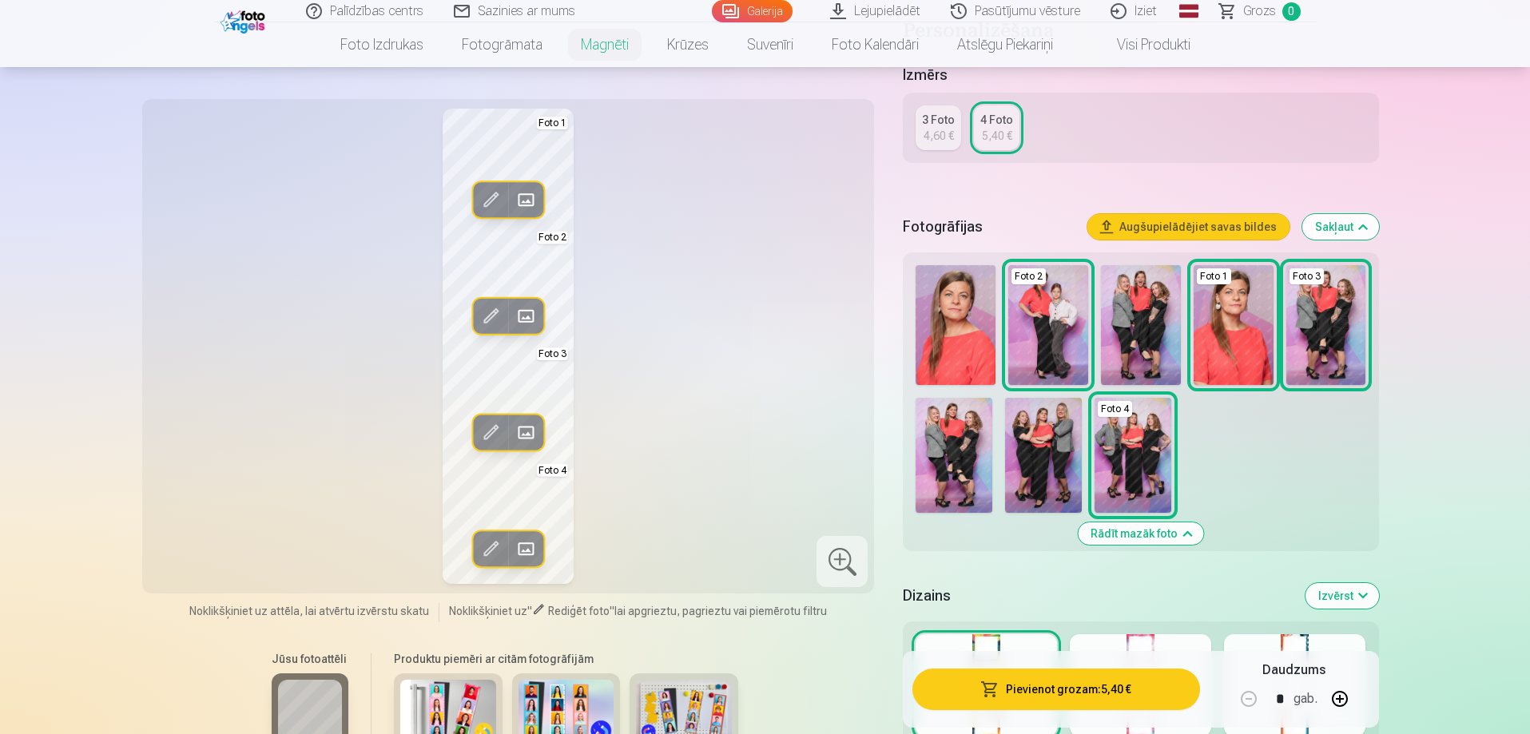
click at [1174, 309] on img at bounding box center [1141, 325] width 80 height 120
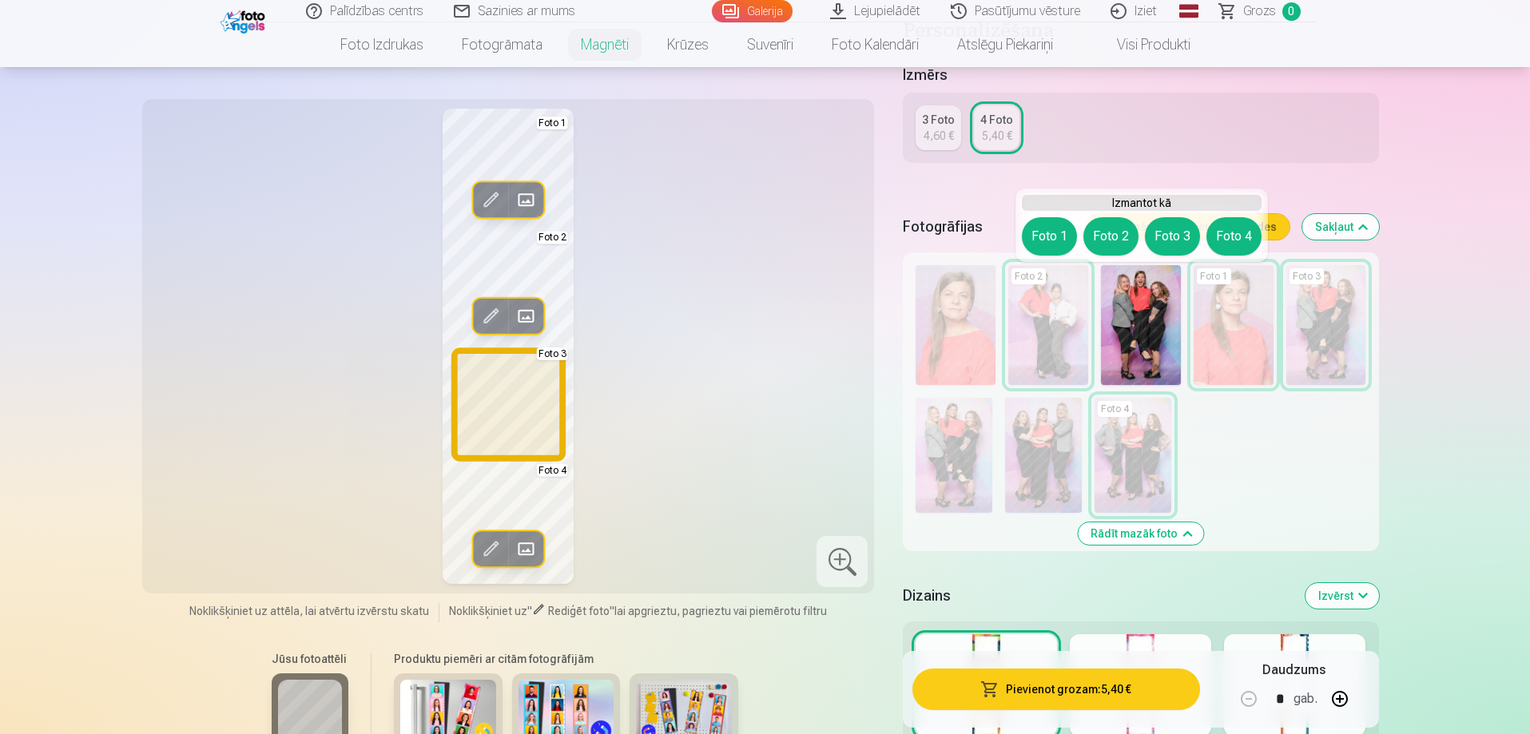
click at [1169, 235] on button "Foto 3" at bounding box center [1172, 236] width 55 height 38
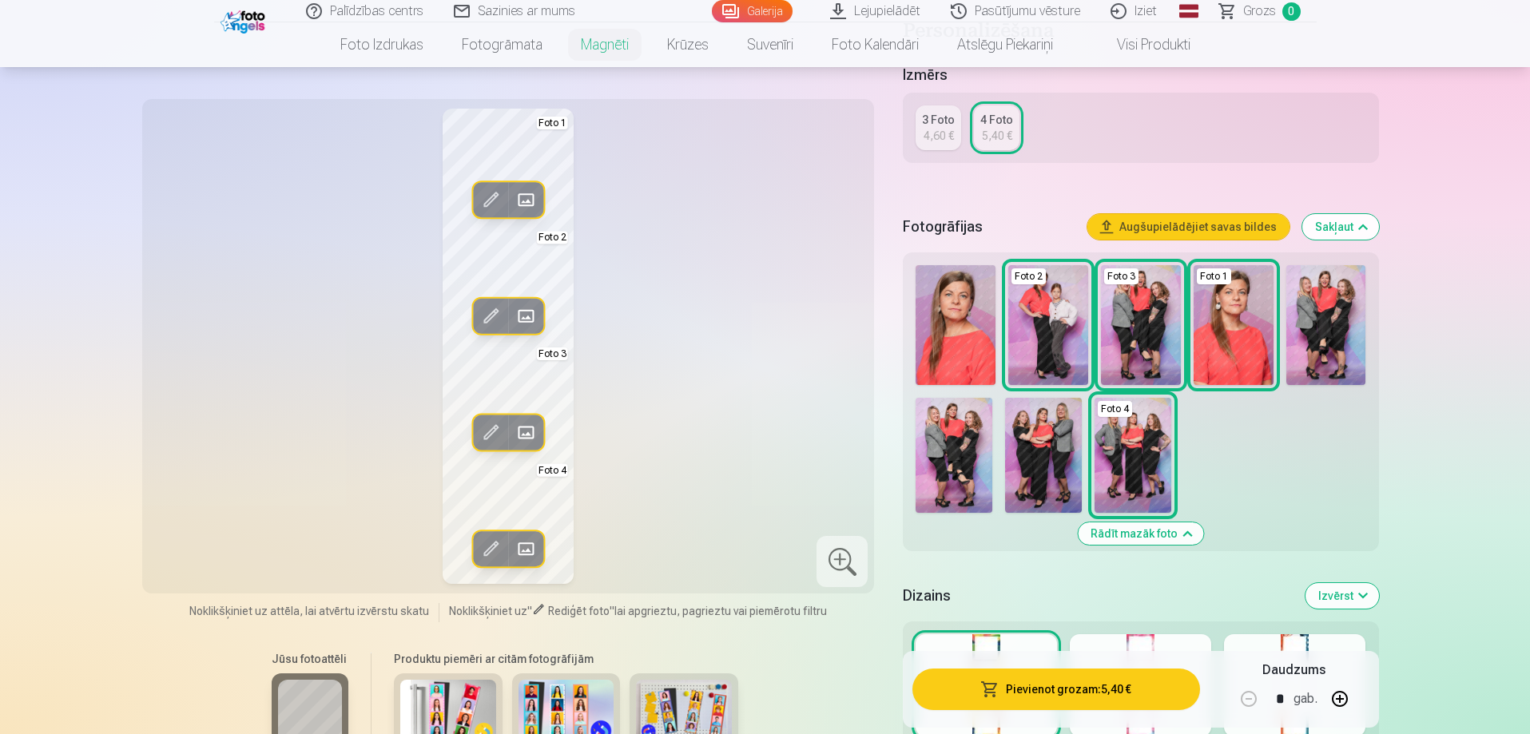
click at [491, 431] on span at bounding box center [491, 432] width 26 height 26
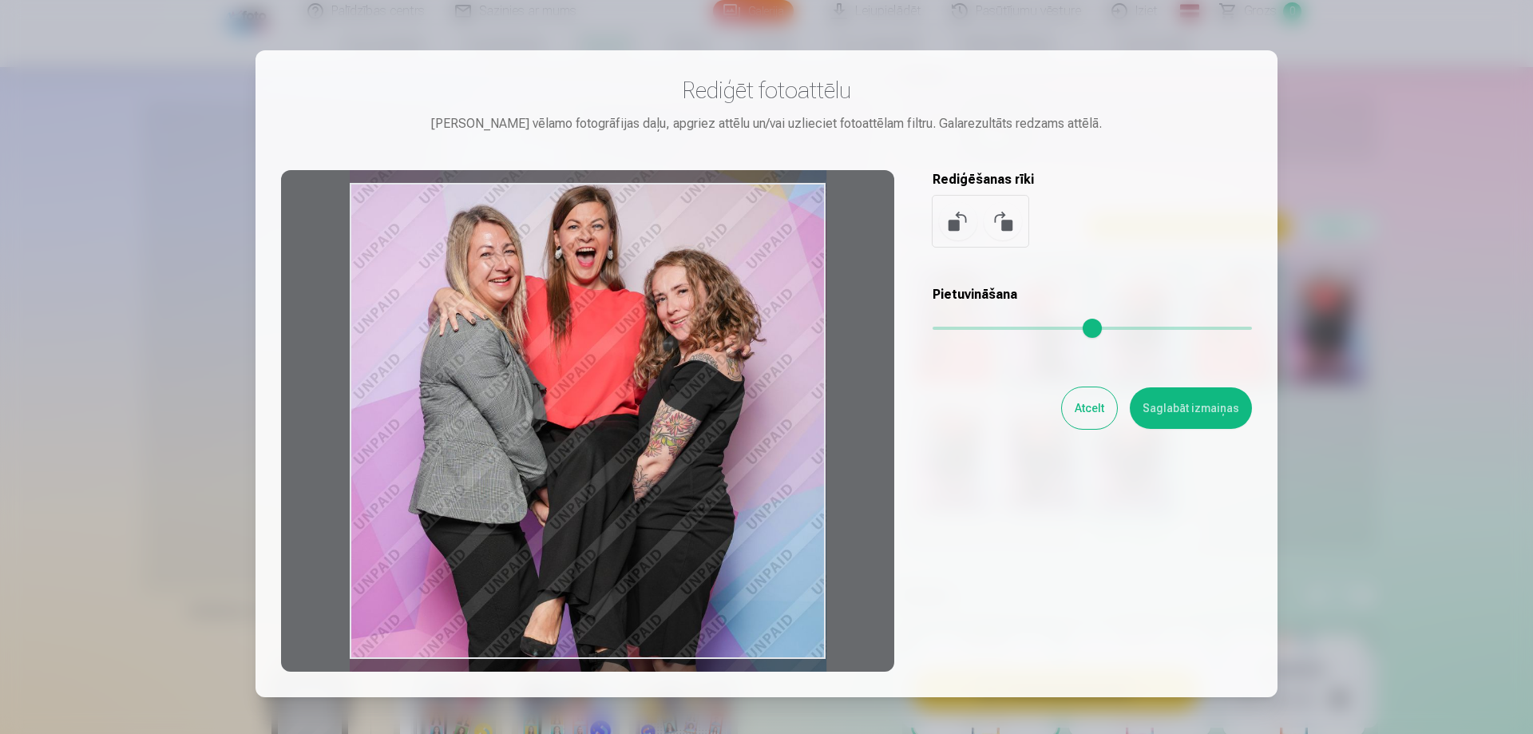
drag, startPoint x: 743, startPoint y: 460, endPoint x: 759, endPoint y: 439, distance: 26.2
click at [759, 439] on div at bounding box center [587, 421] width 613 height 502
click at [1213, 414] on button "Saglabāt izmaiņas" at bounding box center [1191, 408] width 122 height 42
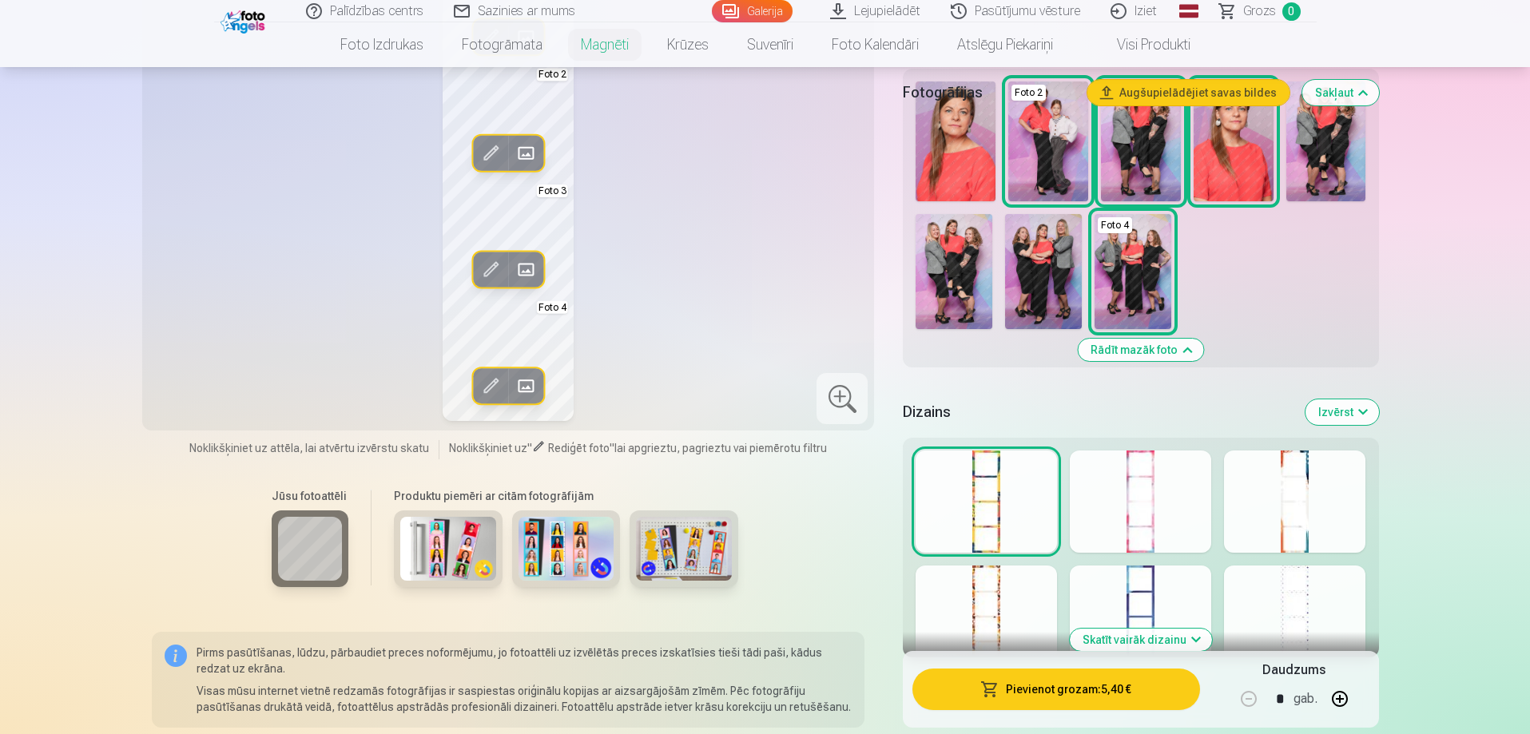
scroll to position [399, 0]
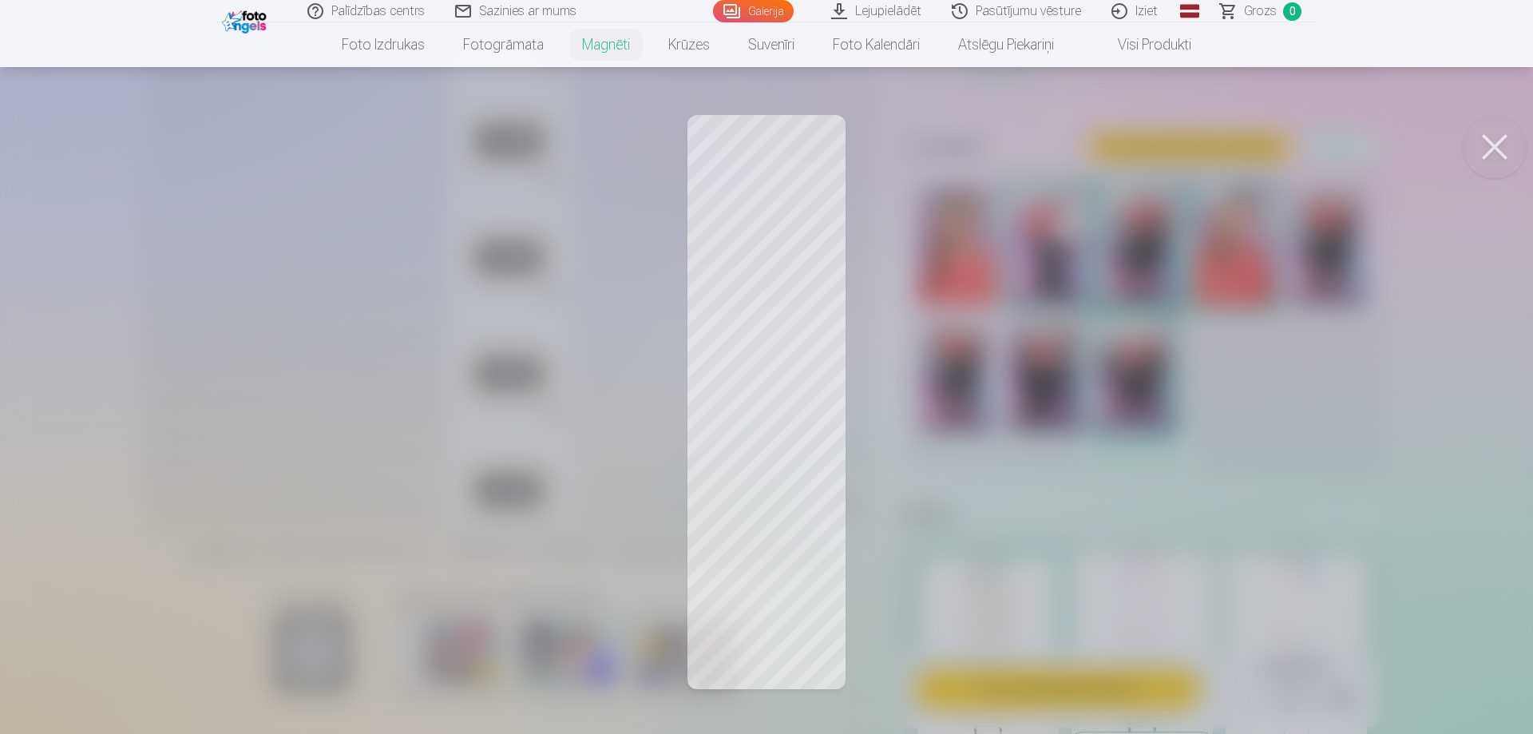
click at [1260, 292] on div at bounding box center [766, 367] width 1533 height 734
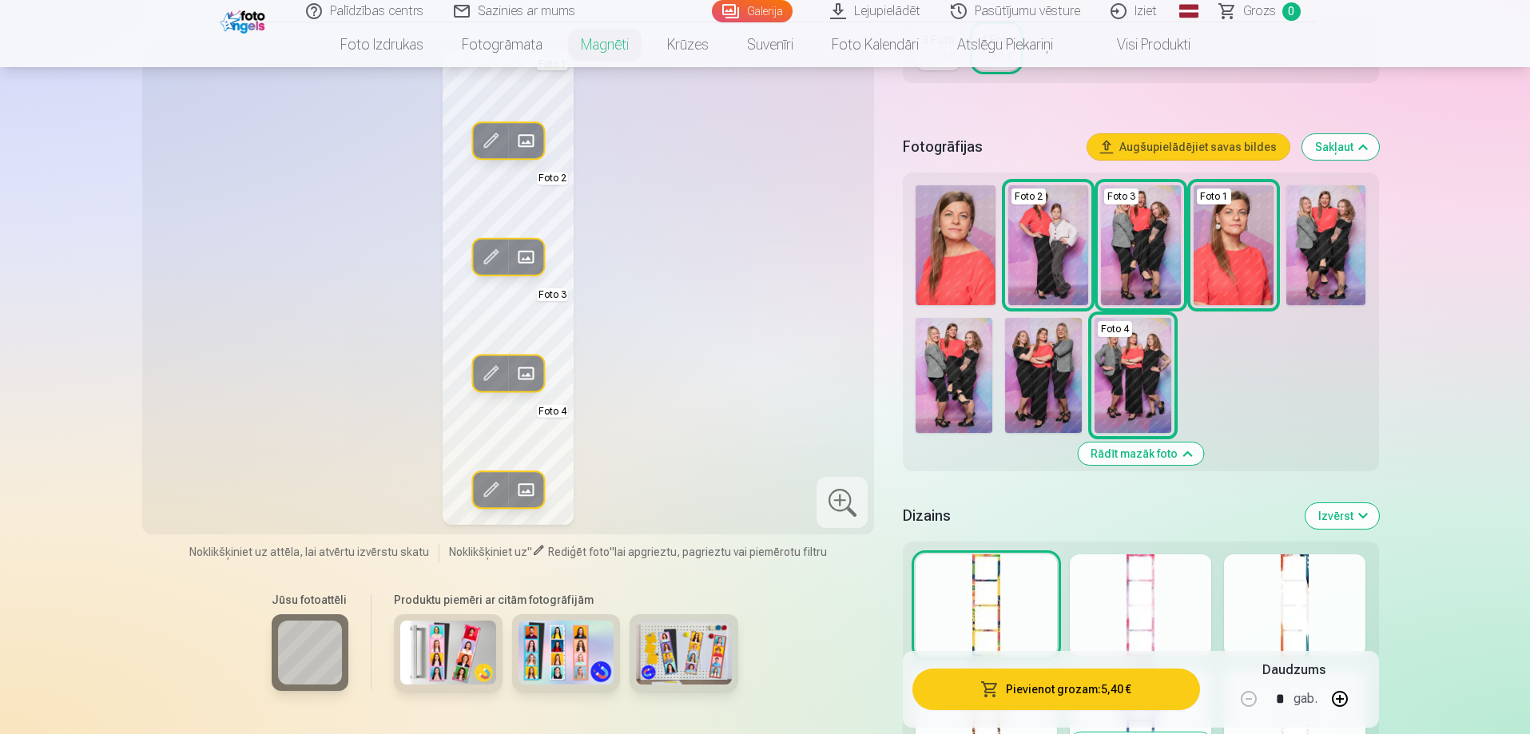
click at [1206, 262] on img at bounding box center [1233, 245] width 80 height 120
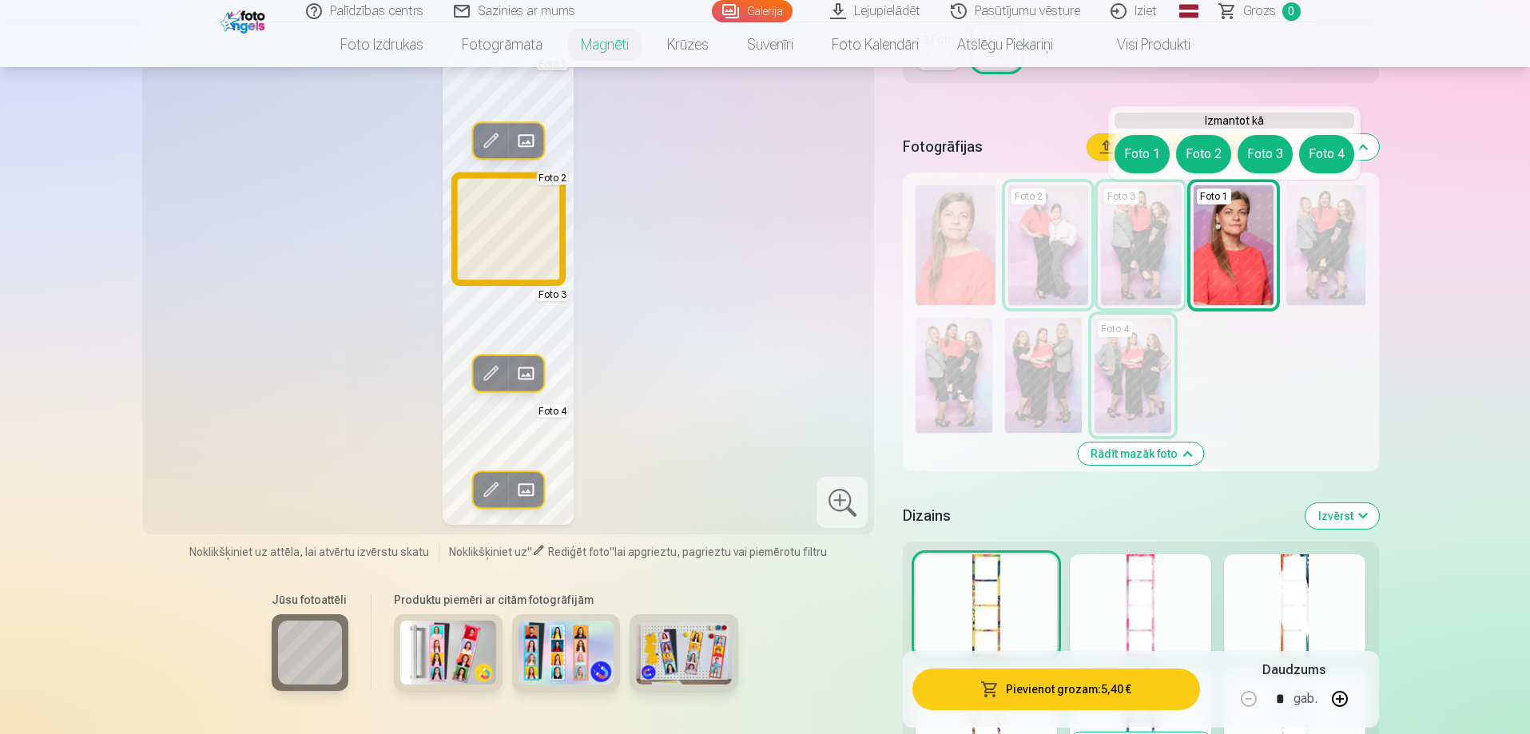
click at [1196, 148] on button "Foto 2" at bounding box center [1203, 154] width 55 height 38
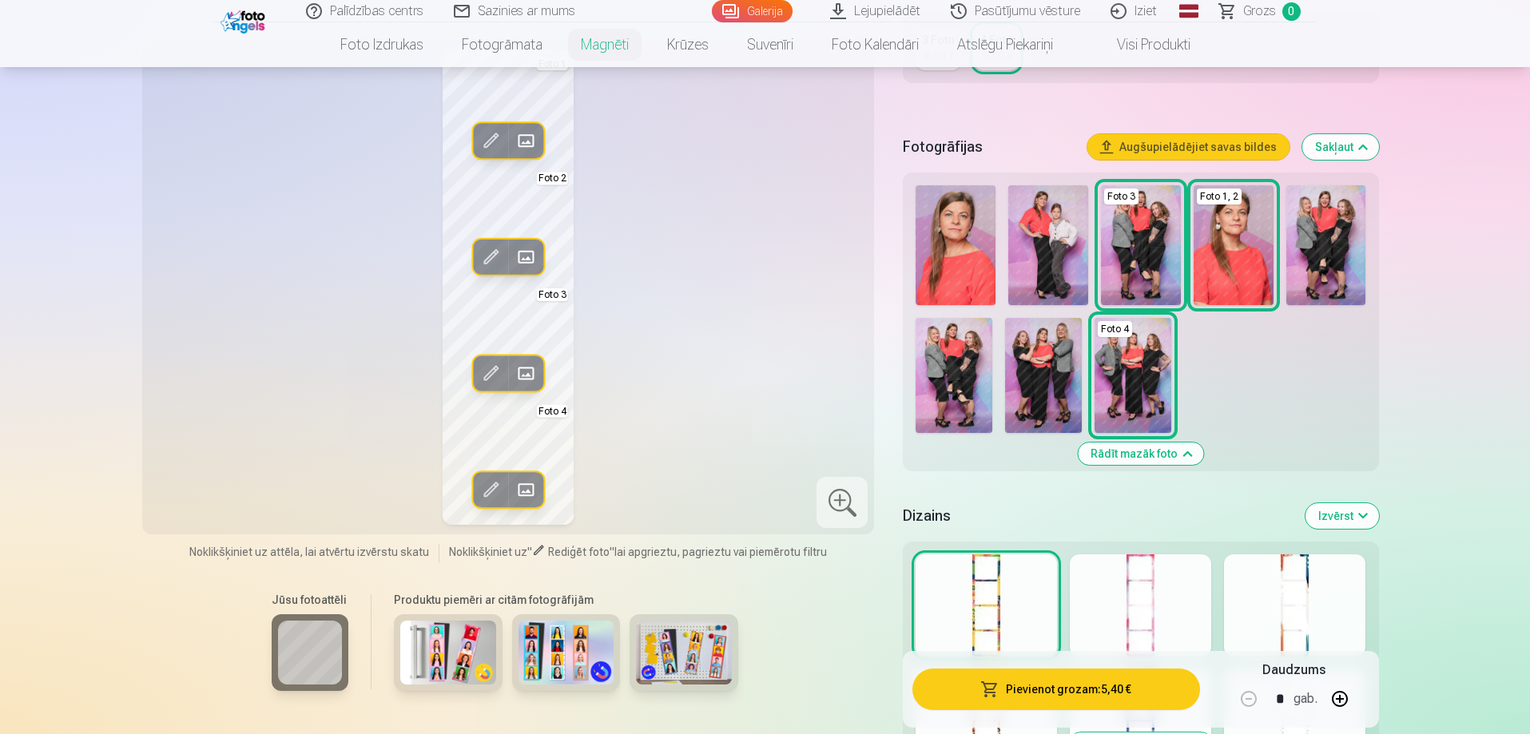
click at [1035, 240] on img at bounding box center [1048, 245] width 80 height 120
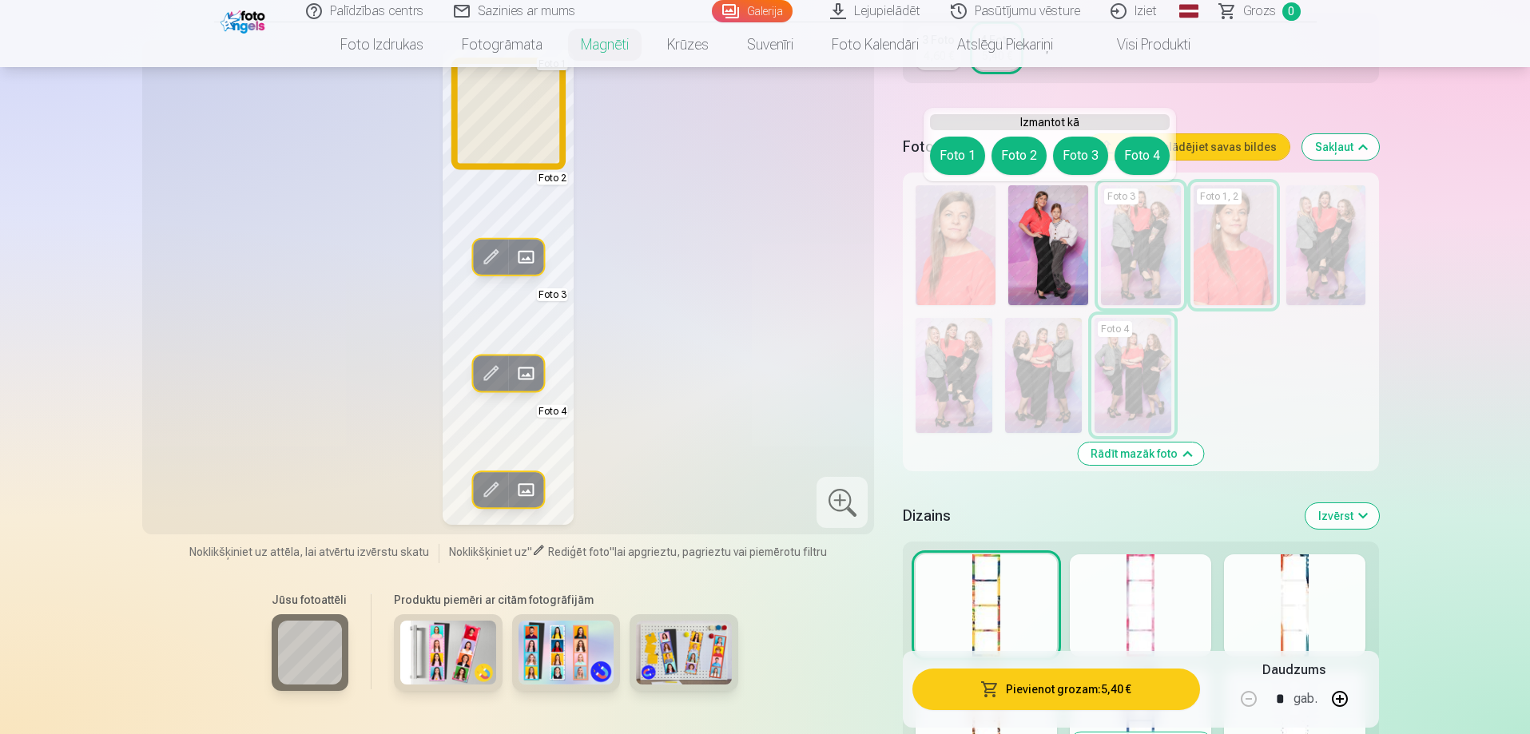
click at [942, 153] on button "Foto 1" at bounding box center [957, 156] width 55 height 38
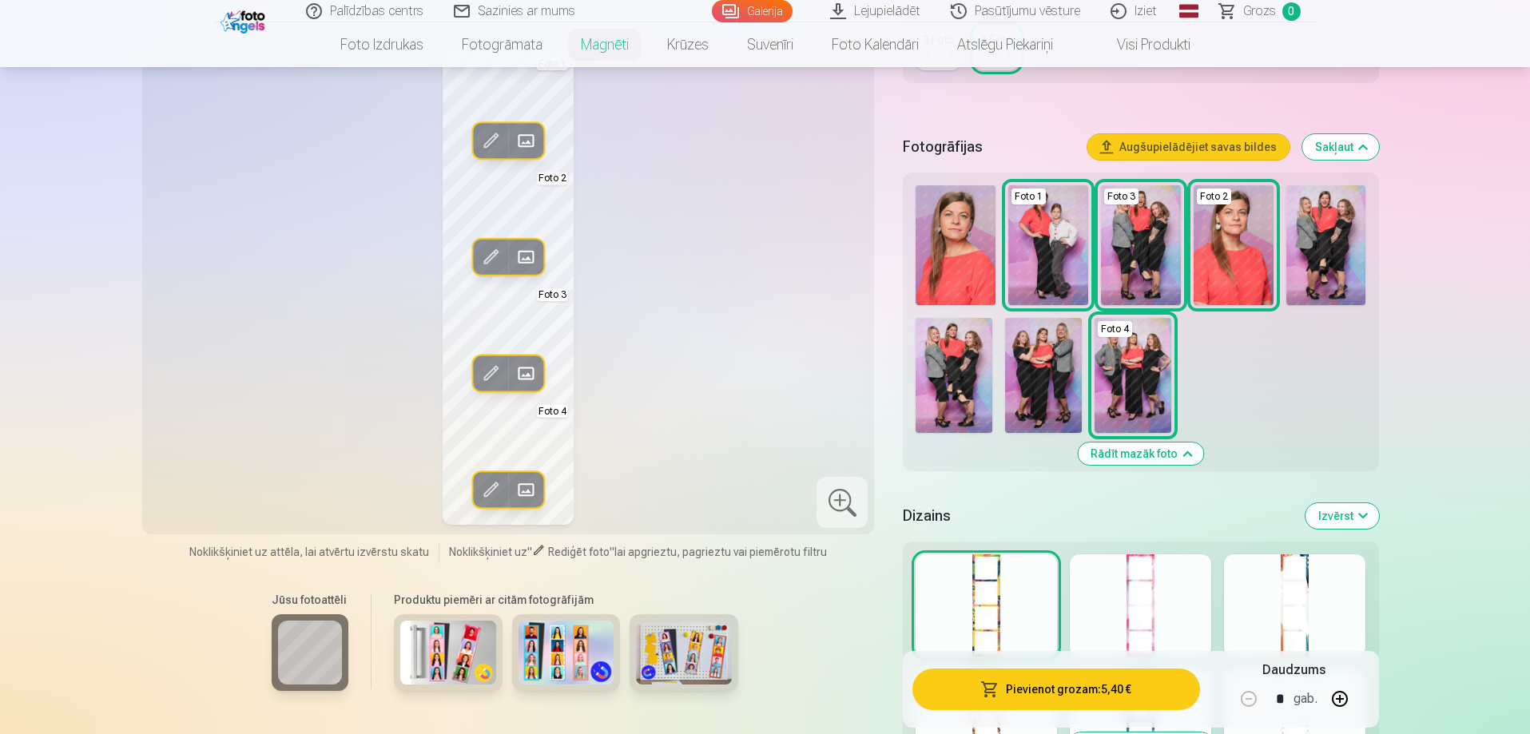
click at [1228, 252] on img at bounding box center [1233, 245] width 80 height 120
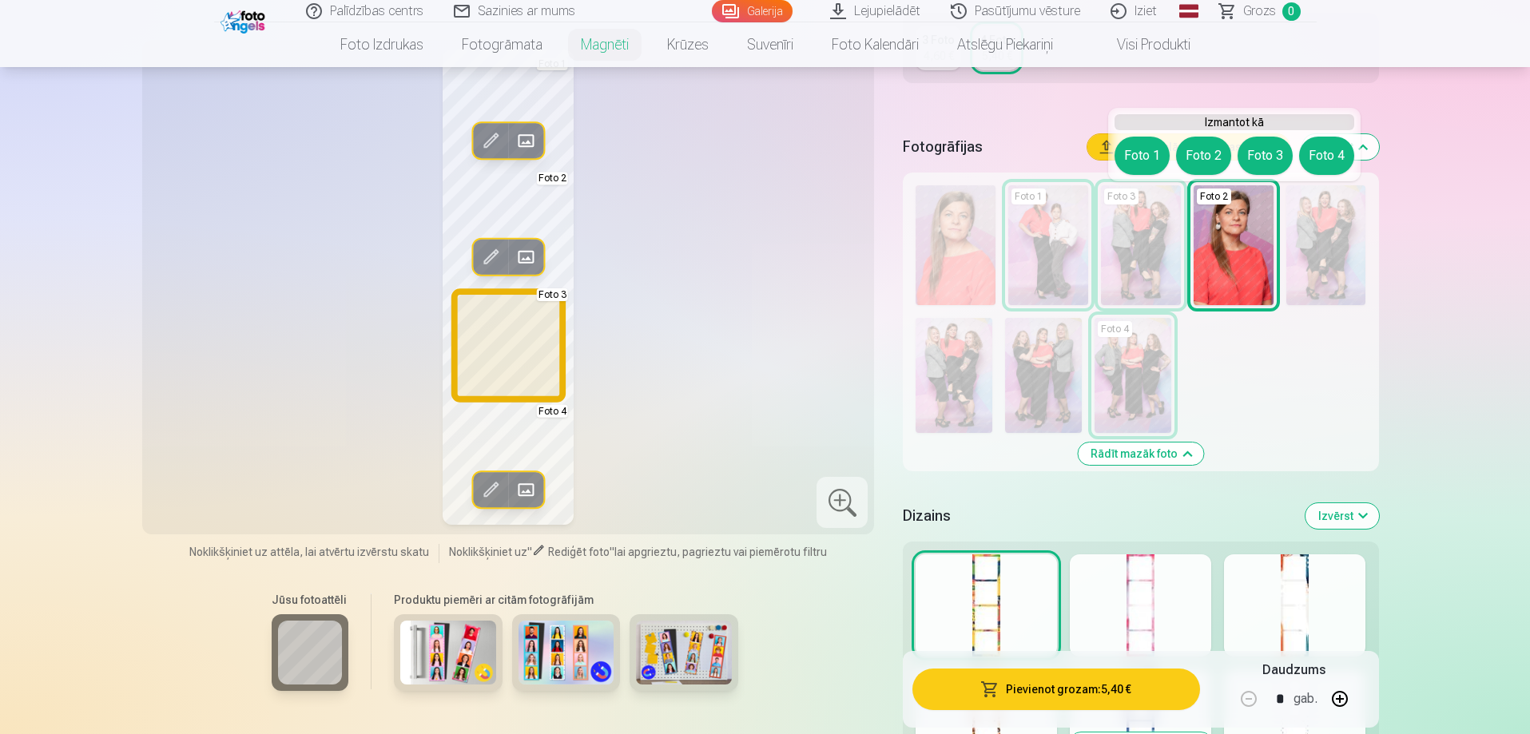
click at [1271, 155] on button "Foto 3" at bounding box center [1264, 156] width 55 height 38
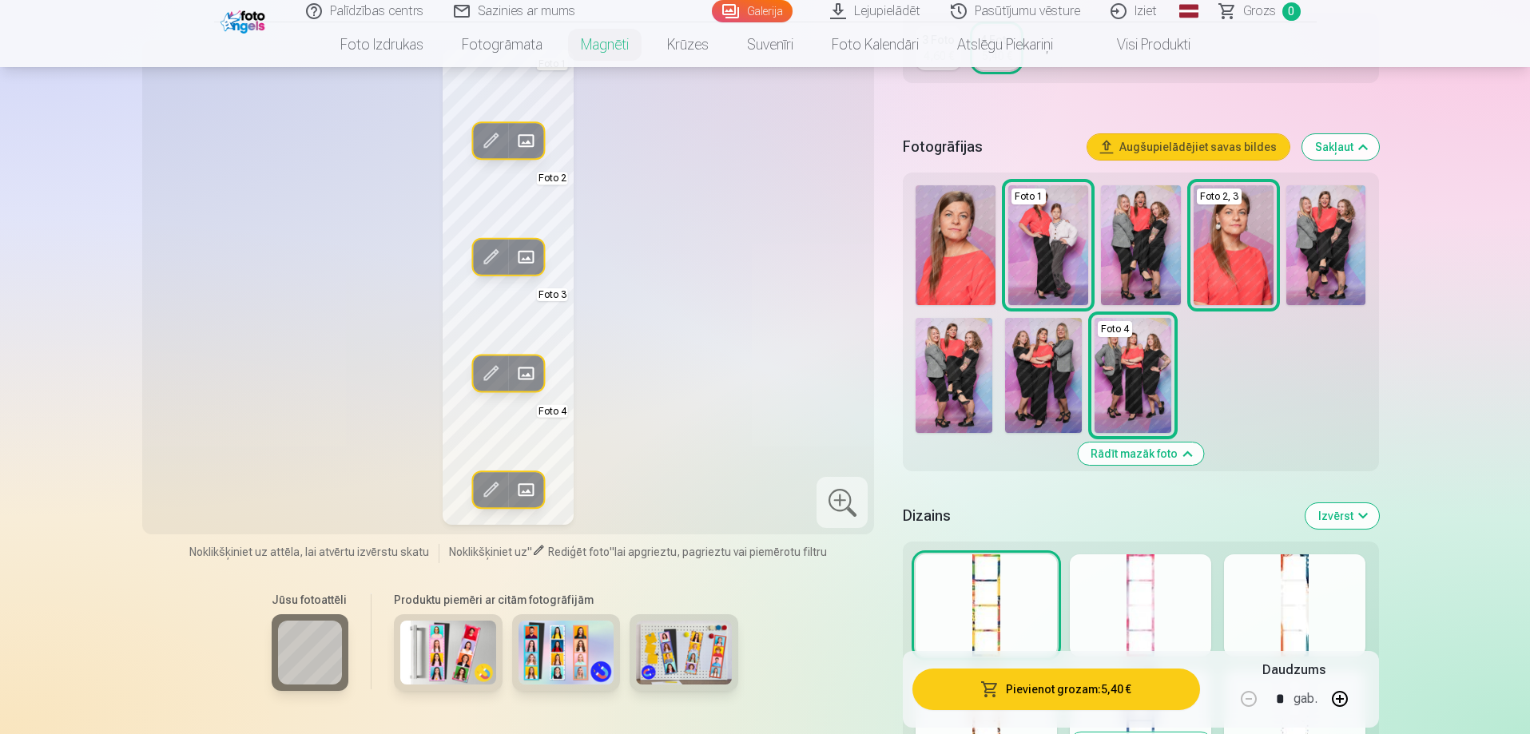
click at [1139, 236] on img at bounding box center [1141, 245] width 80 height 120
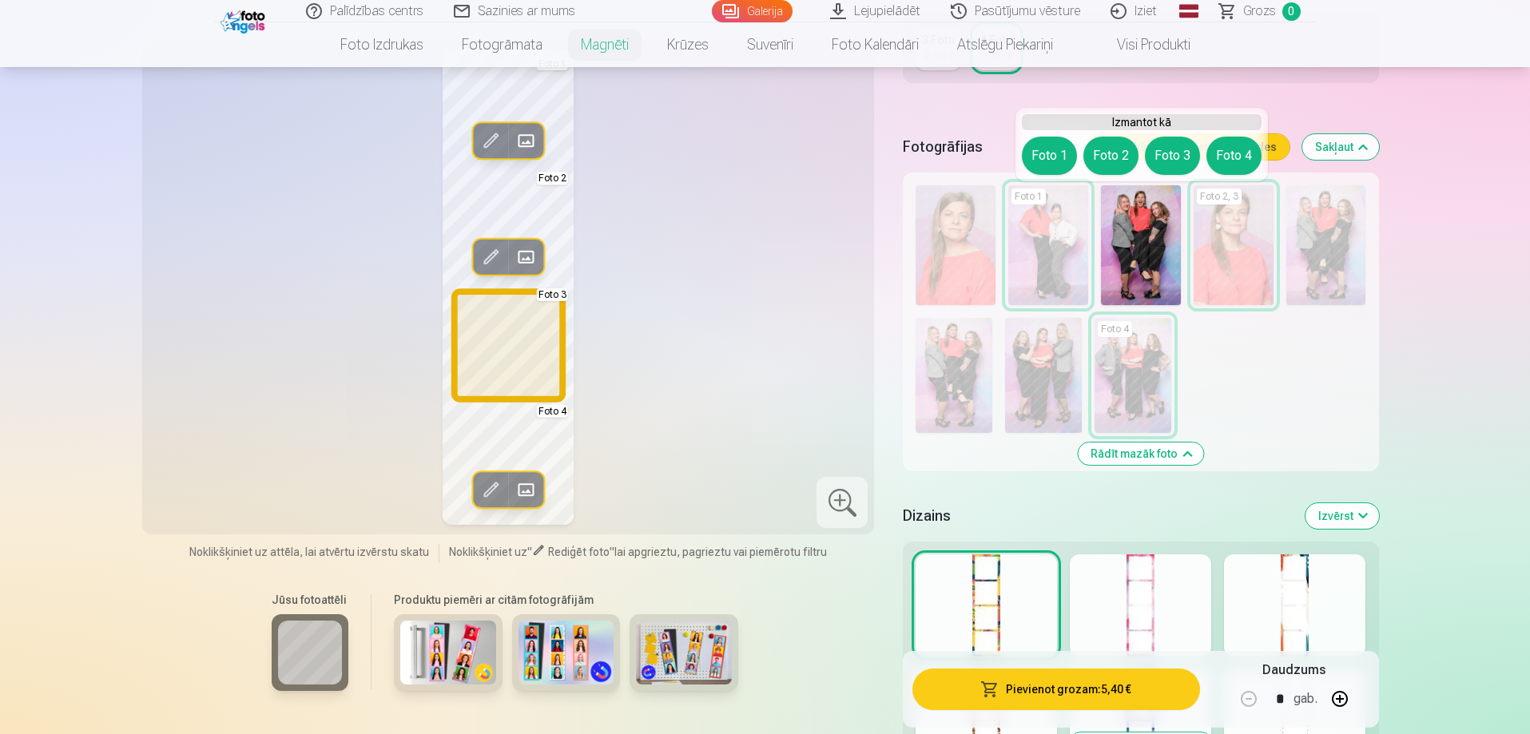
click at [1188, 157] on button "Foto 3" at bounding box center [1172, 156] width 55 height 38
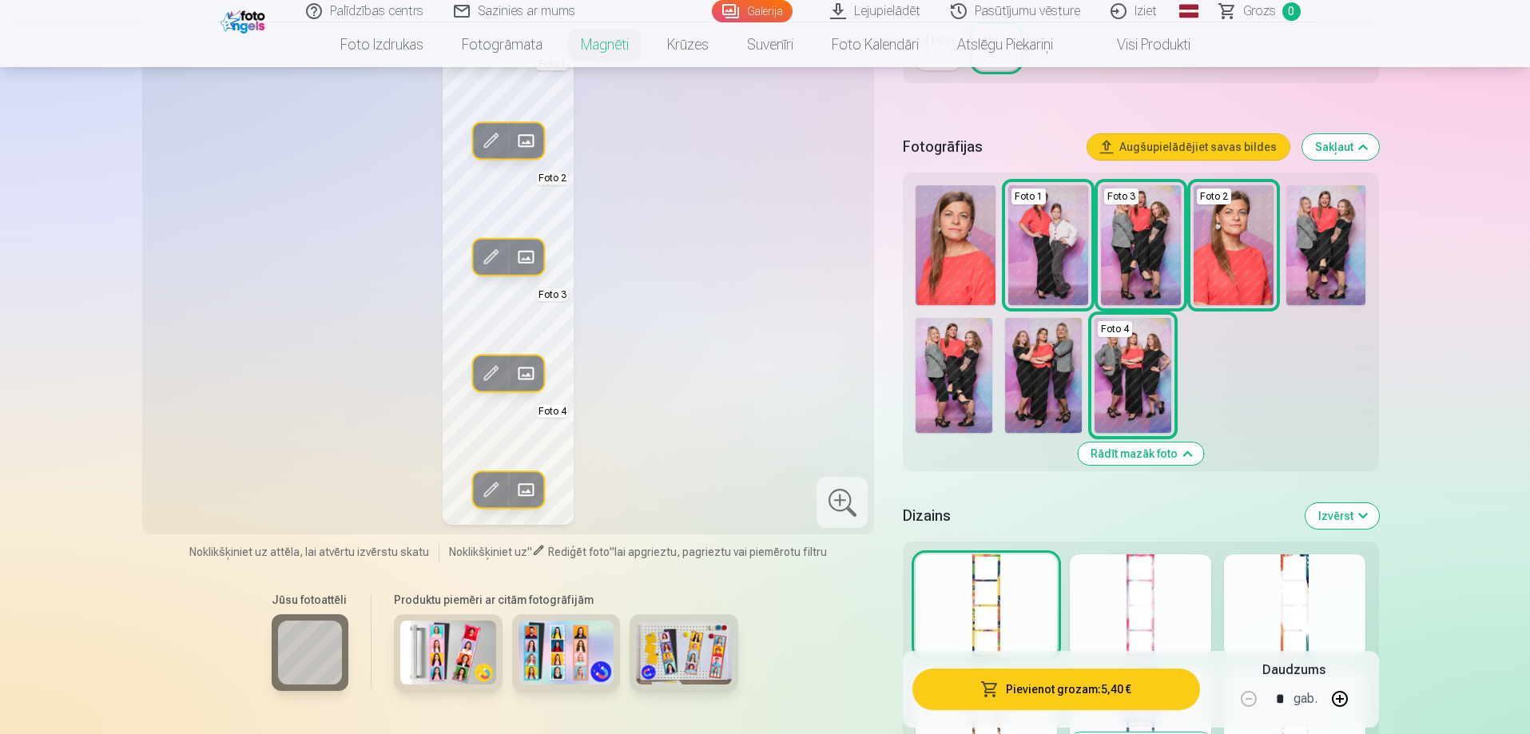
click at [1153, 225] on img at bounding box center [1141, 245] width 80 height 120
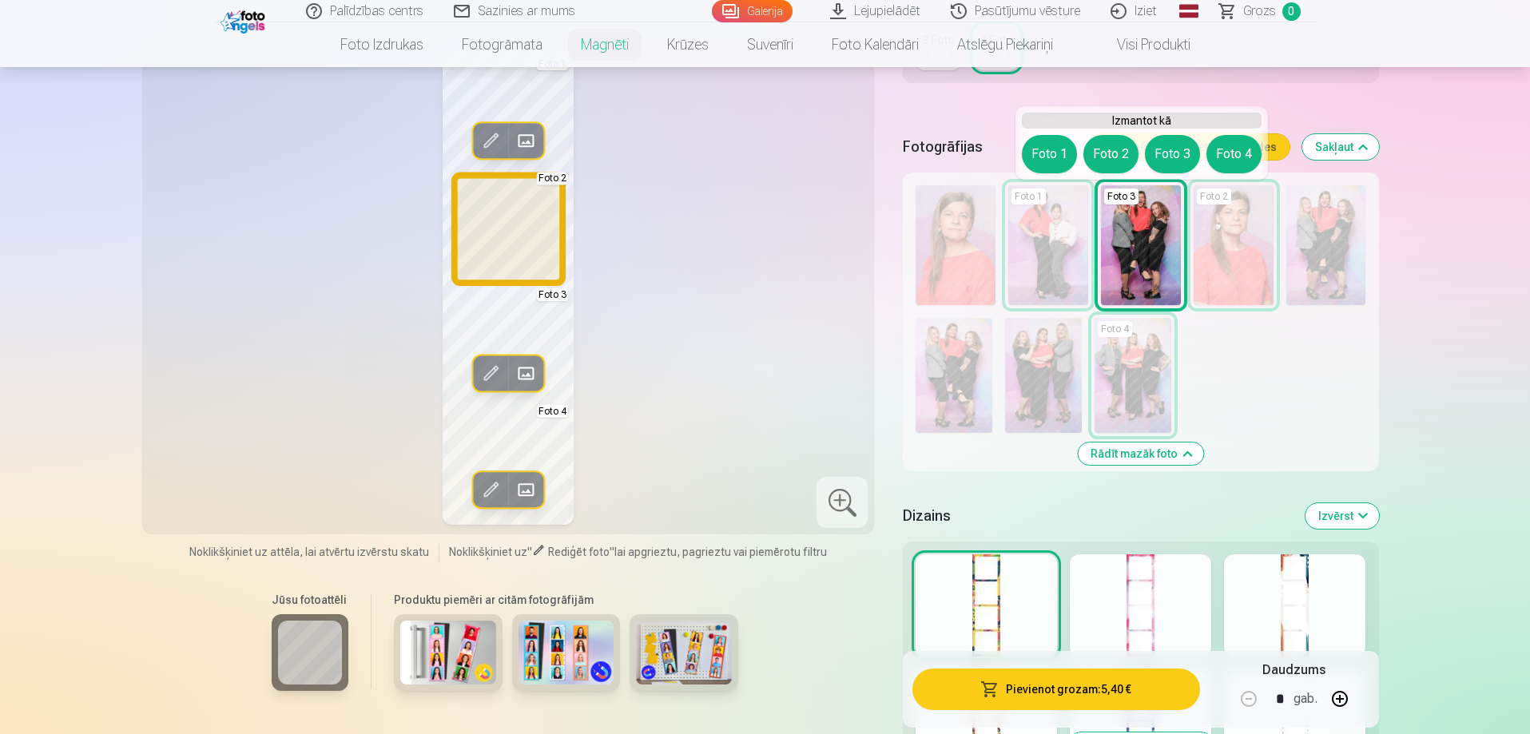
click at [1109, 141] on button "Foto 2" at bounding box center [1110, 154] width 55 height 38
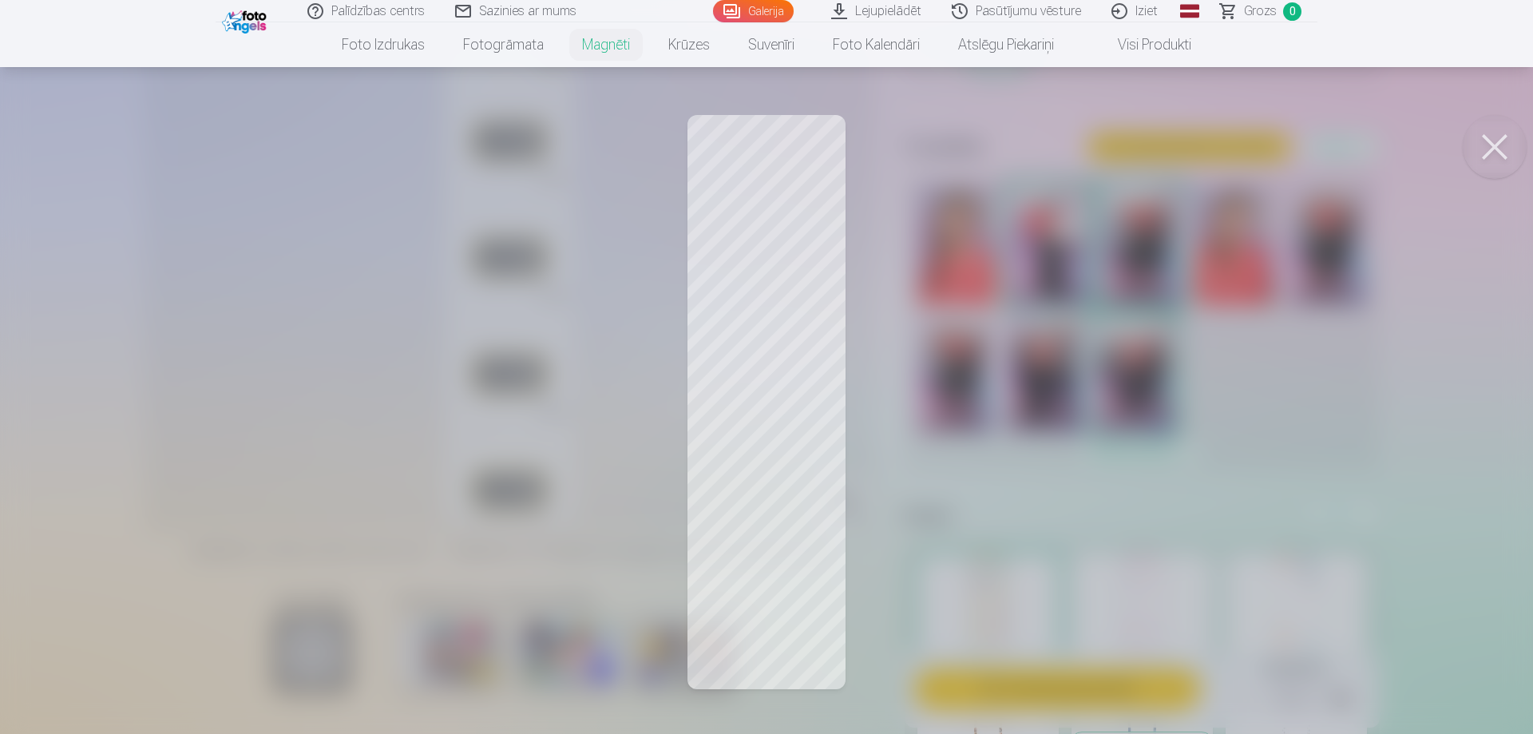
click at [1046, 355] on div at bounding box center [766, 367] width 1533 height 734
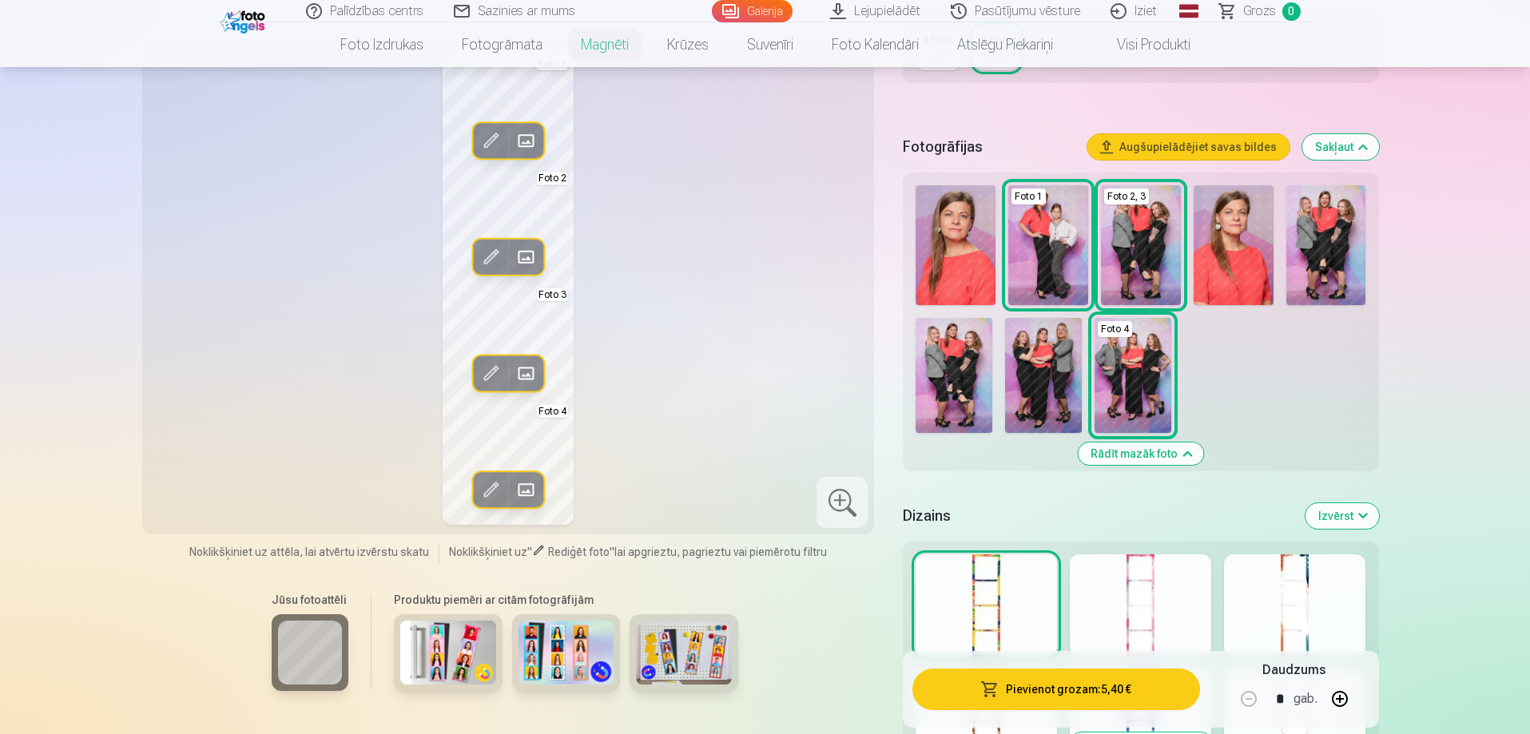
click at [1233, 267] on img at bounding box center [1233, 245] width 80 height 120
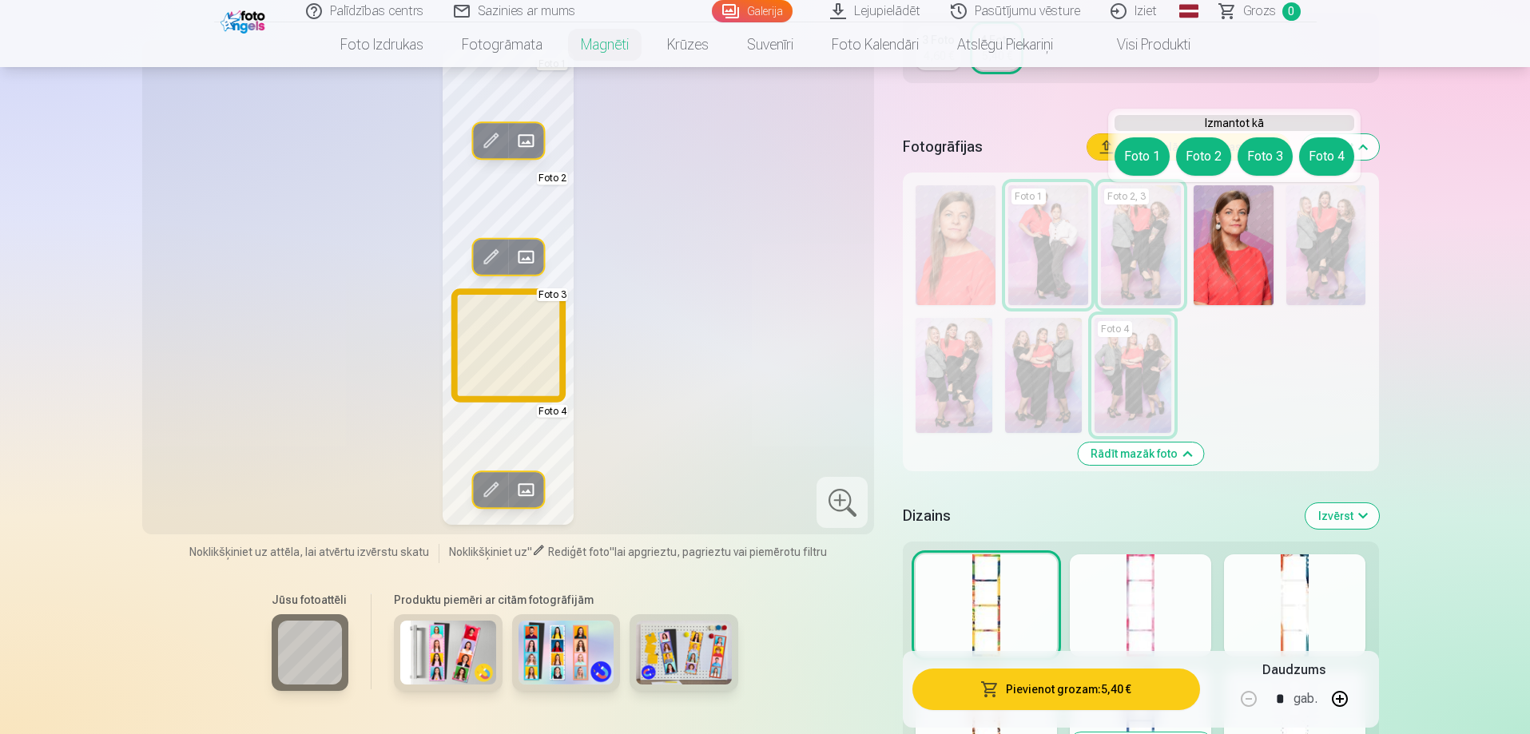
click at [1259, 160] on button "Foto 3" at bounding box center [1264, 156] width 55 height 38
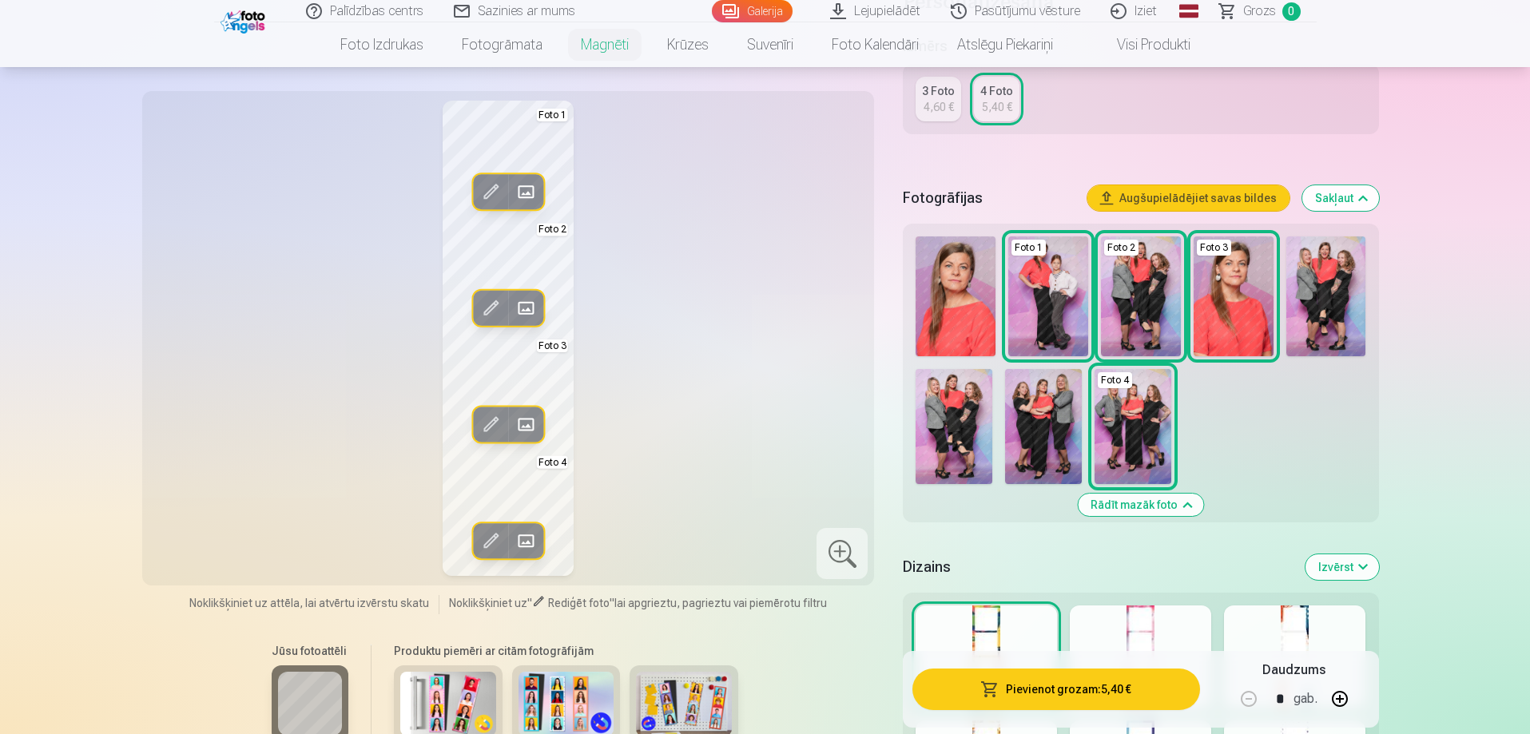
scroll to position [319, 0]
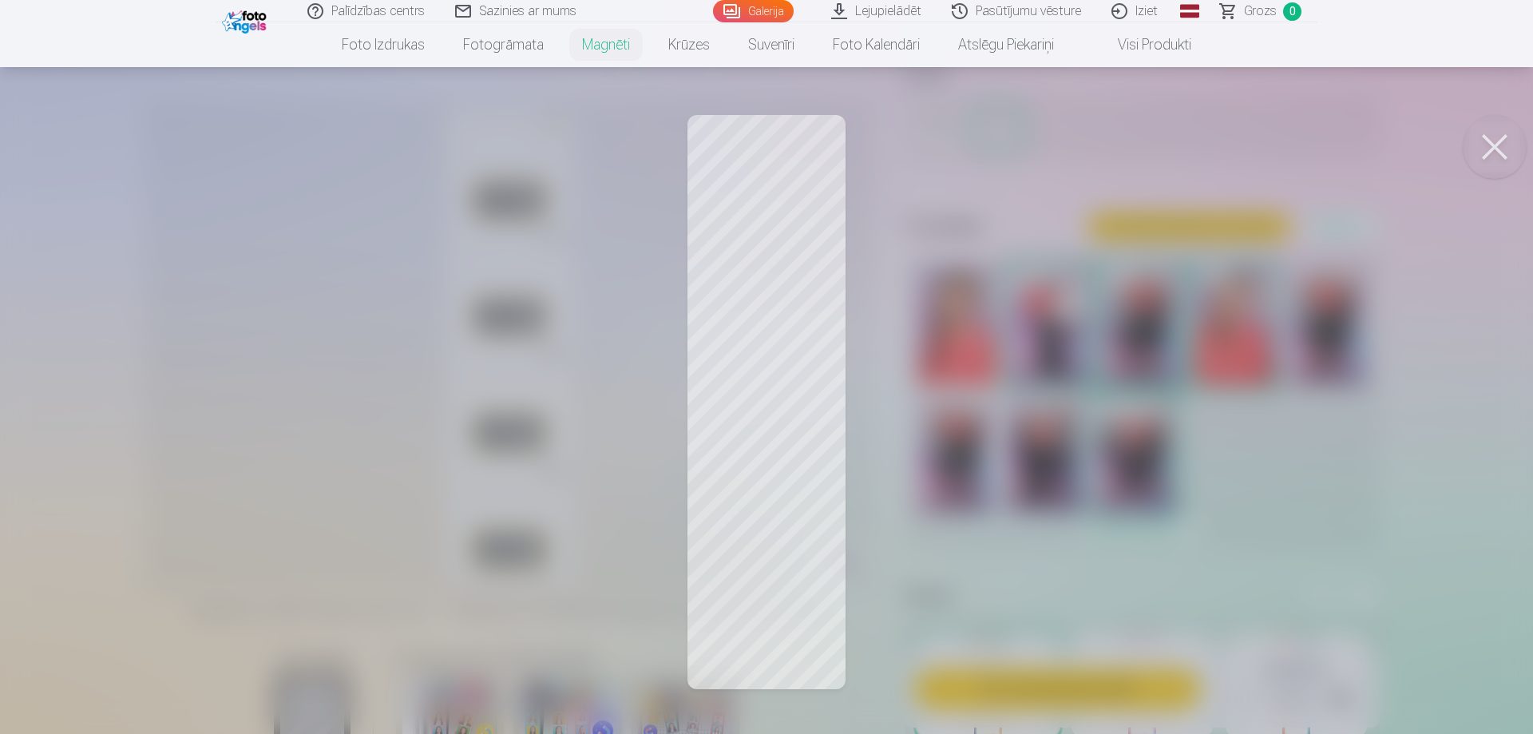
click at [768, 617] on div at bounding box center [766, 367] width 1533 height 734
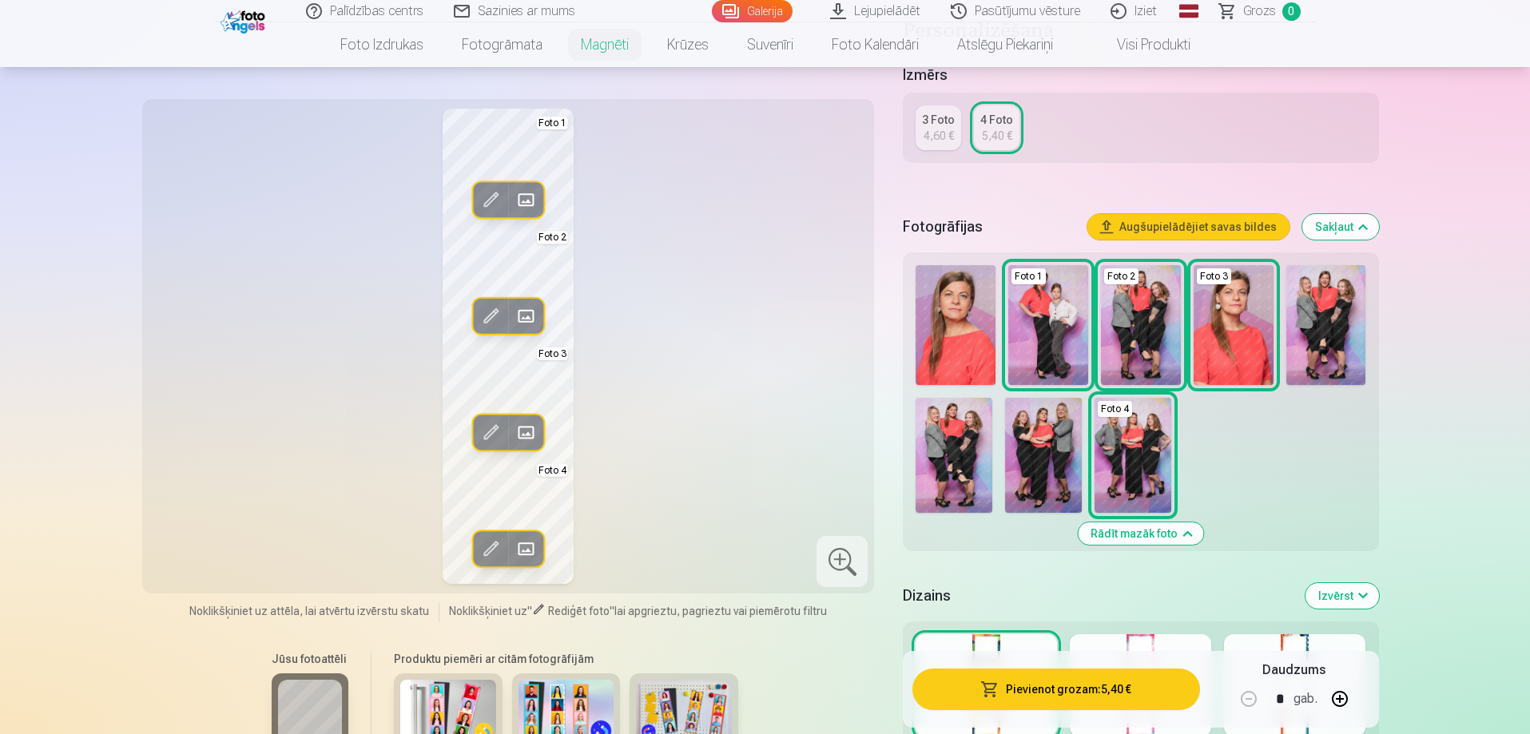
click at [486, 546] on span at bounding box center [491, 549] width 26 height 26
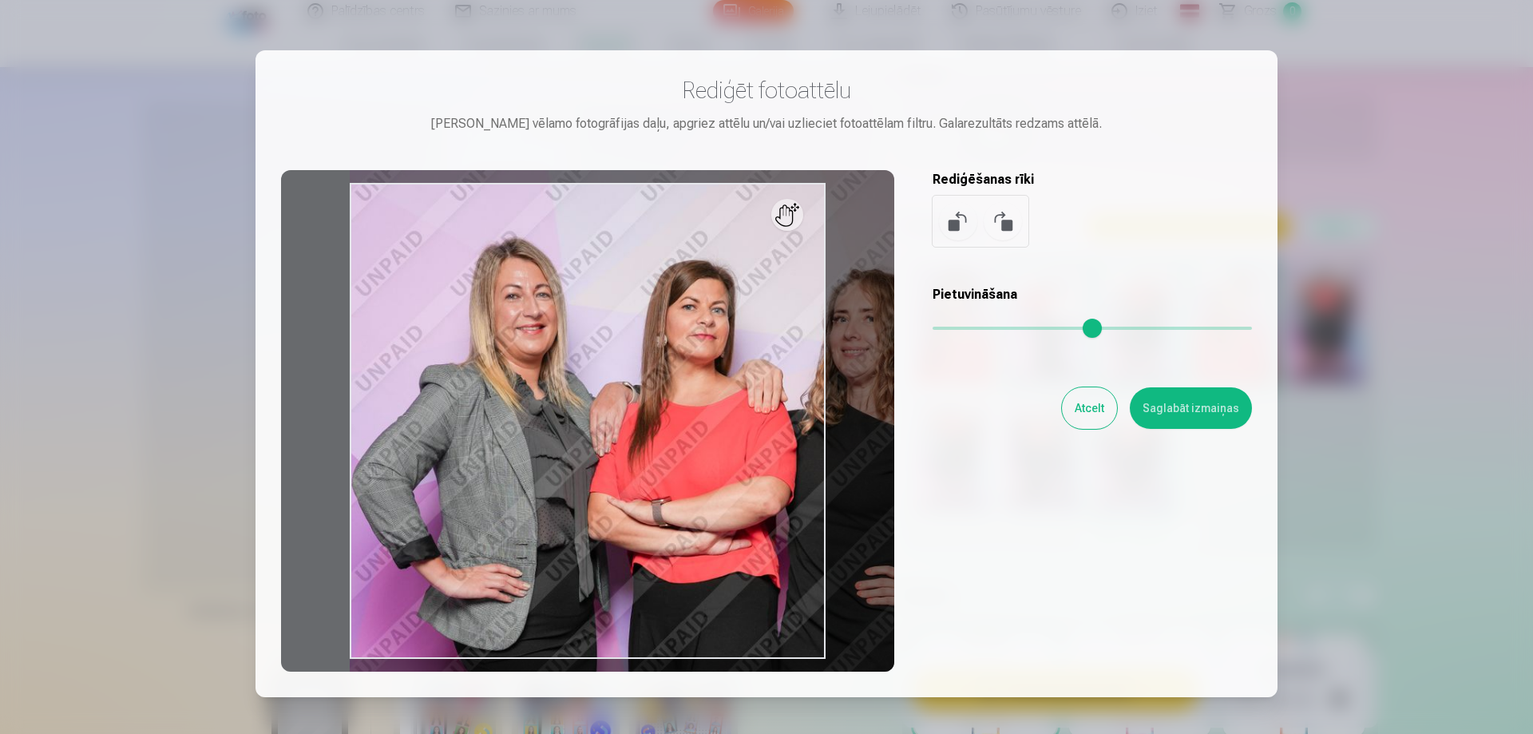
type input "*"
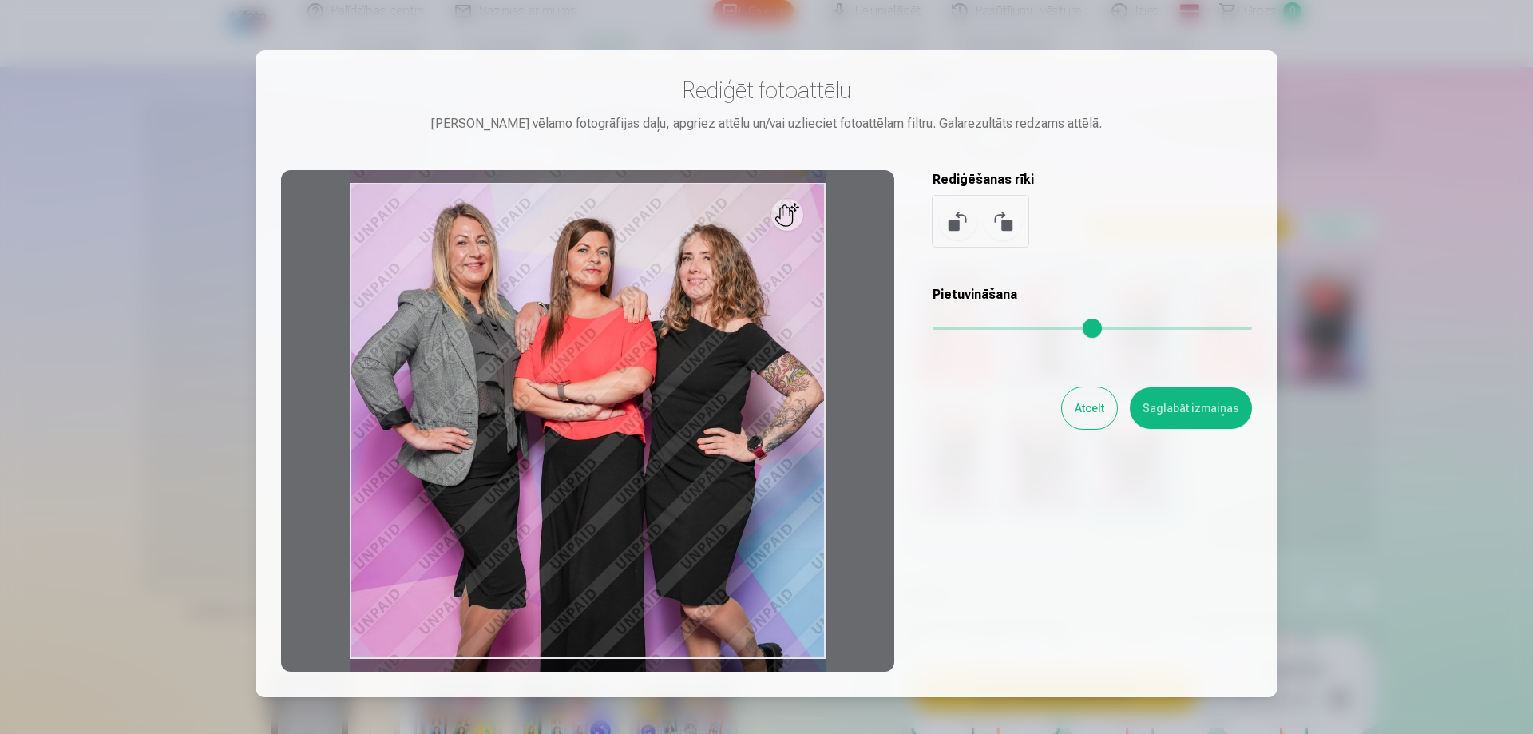
drag, startPoint x: 944, startPoint y: 329, endPoint x: 910, endPoint y: 353, distance: 41.9
click at [933, 330] on input "range" at bounding box center [1092, 328] width 319 height 3
click at [1202, 421] on button "Saglabāt izmaiņas" at bounding box center [1191, 408] width 122 height 42
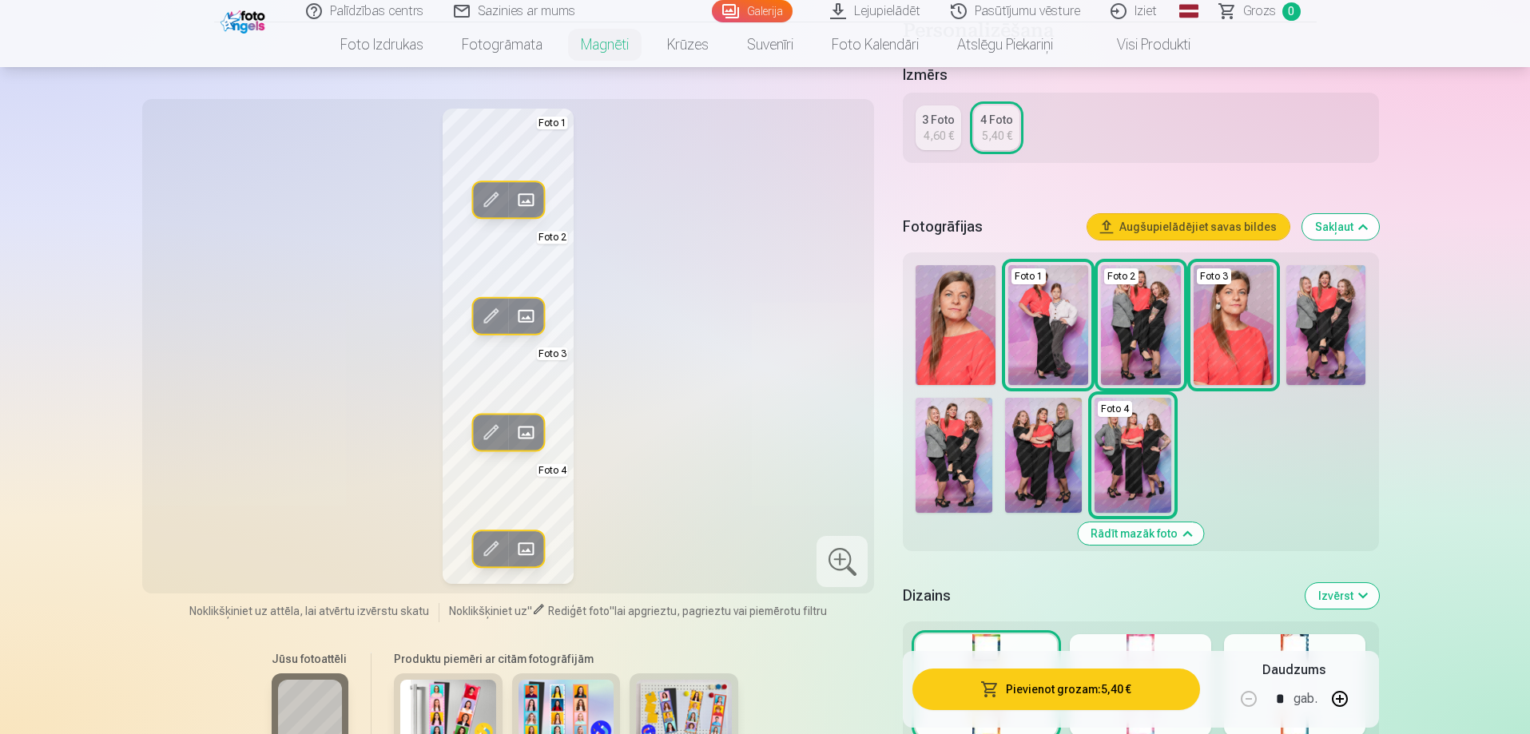
click at [1041, 454] on img at bounding box center [1043, 455] width 77 height 115
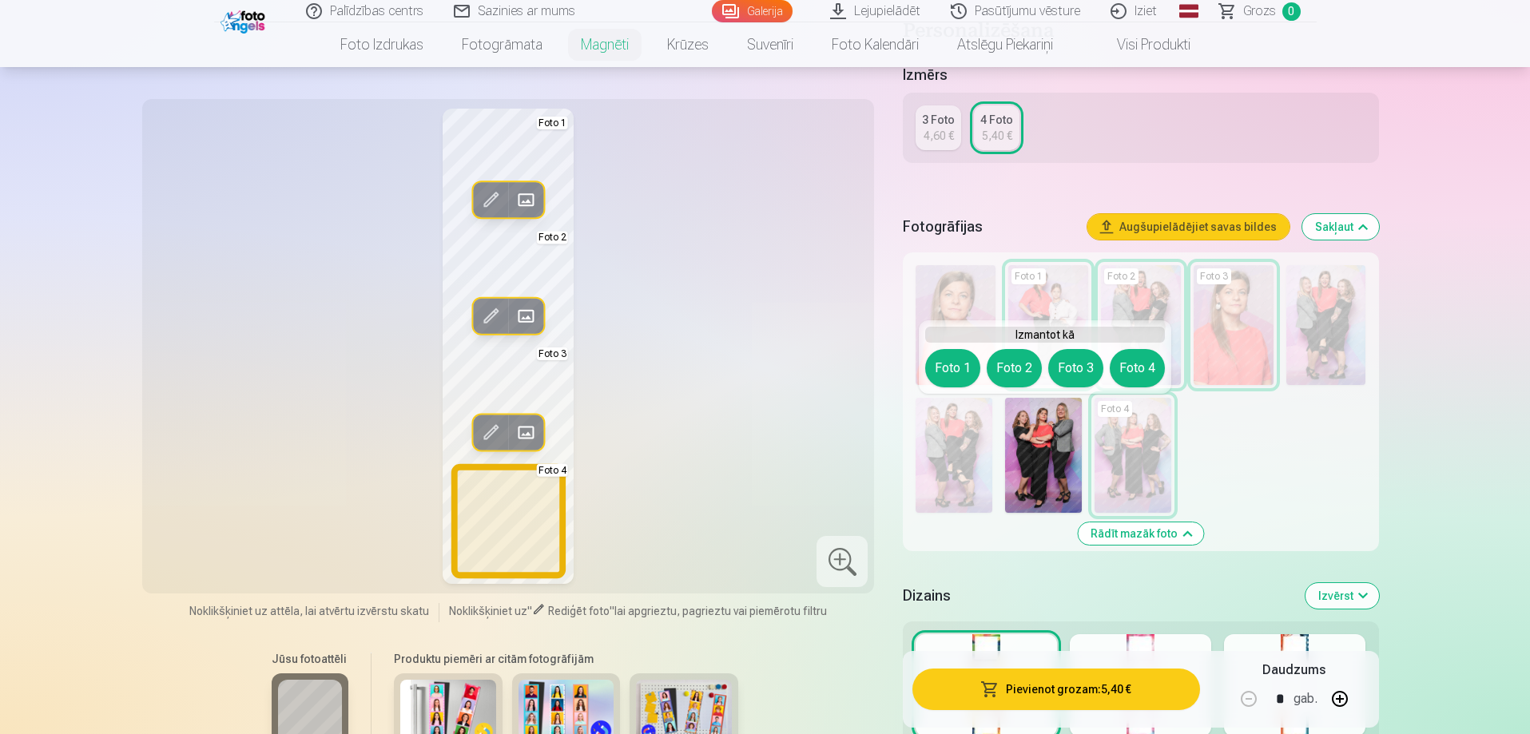
click at [1129, 363] on button "Foto 4" at bounding box center [1136, 368] width 55 height 38
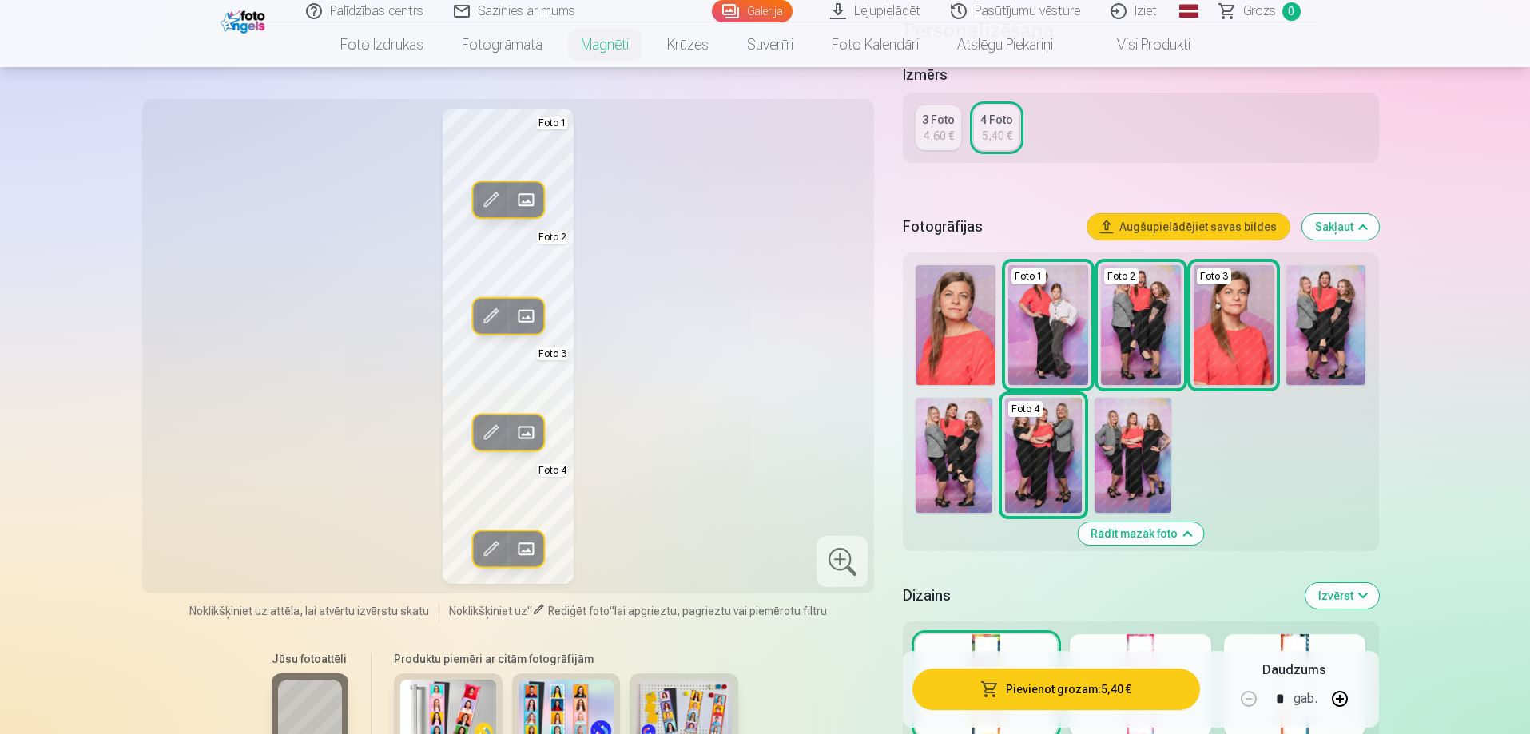
click at [482, 547] on span at bounding box center [491, 549] width 26 height 26
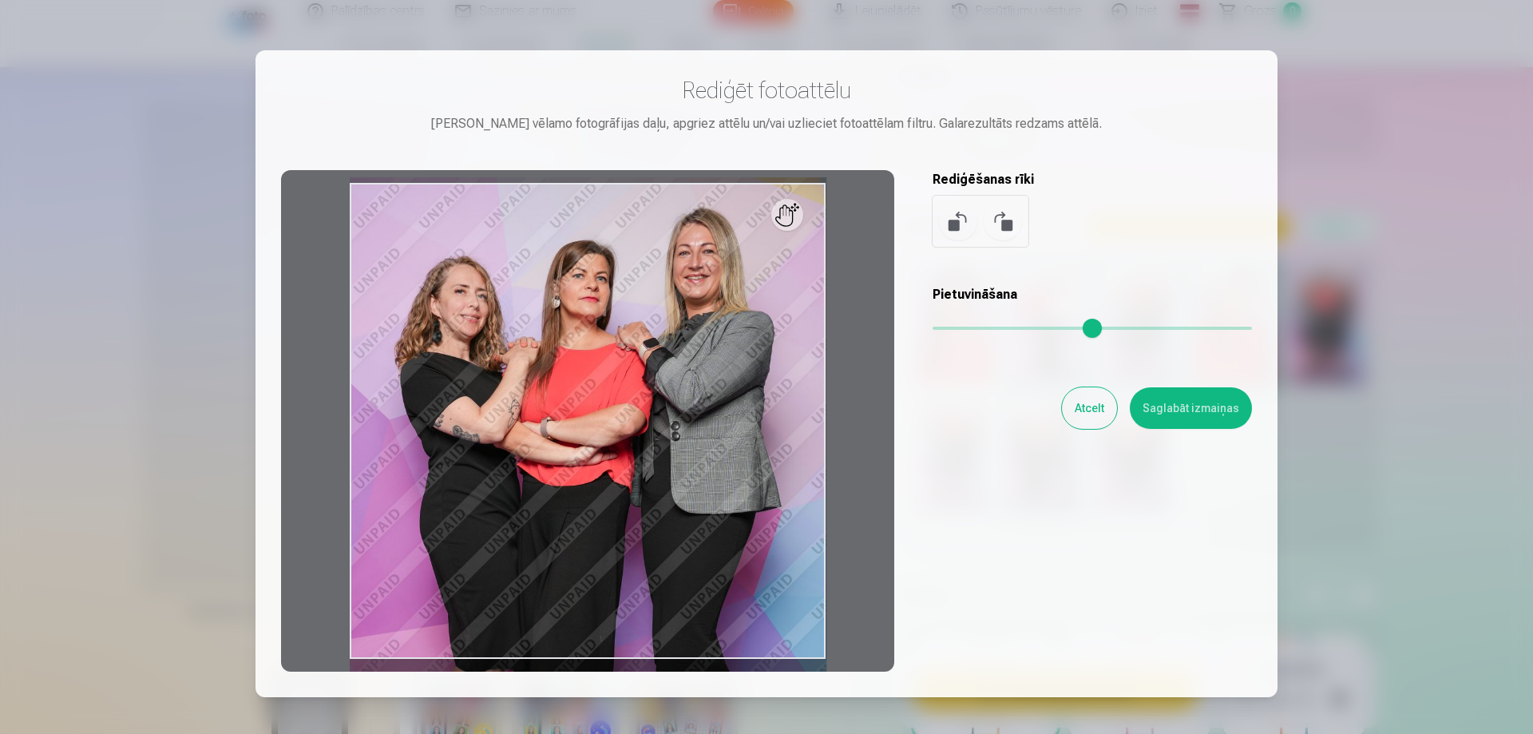
click at [1077, 406] on button "Atcelt" at bounding box center [1089, 408] width 55 height 42
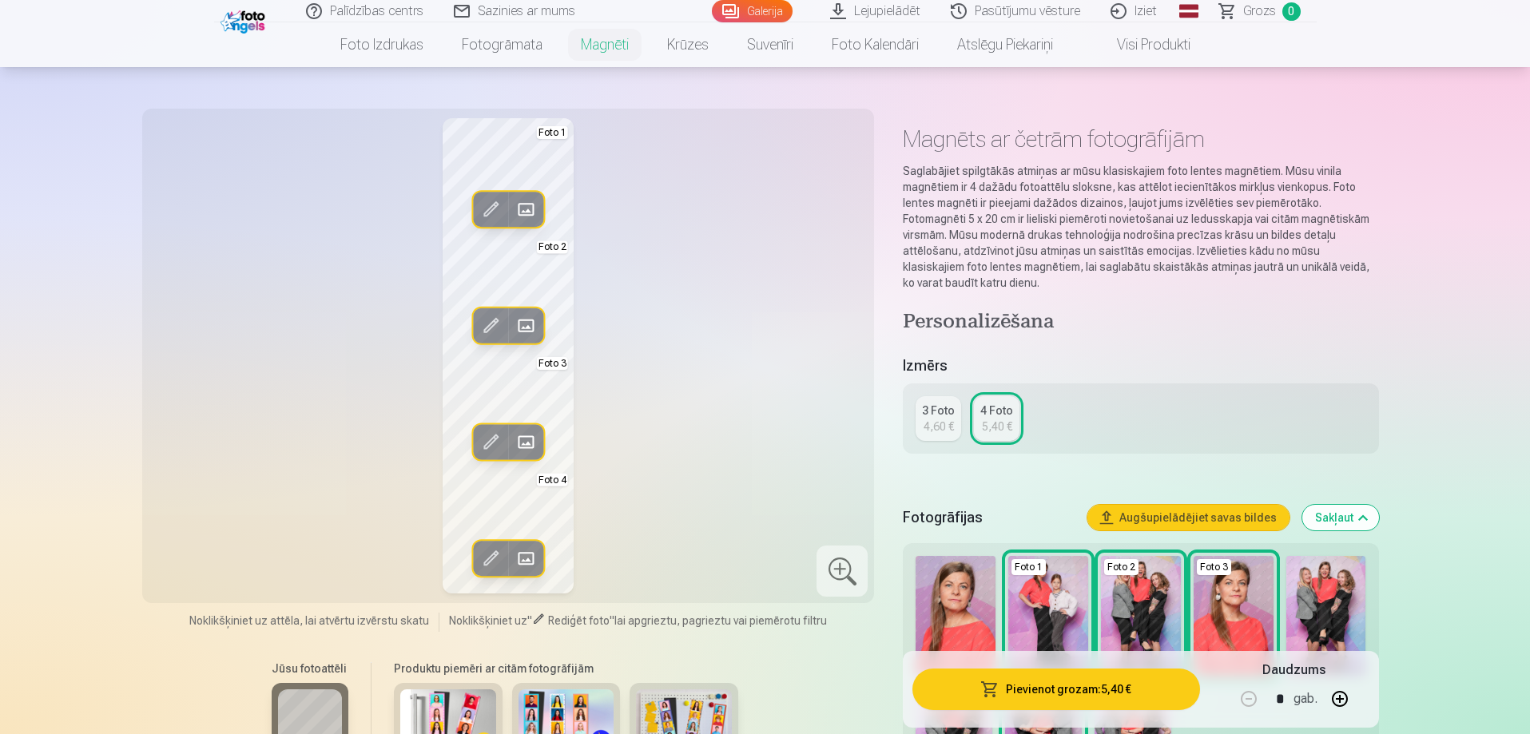
scroll to position [0, 0]
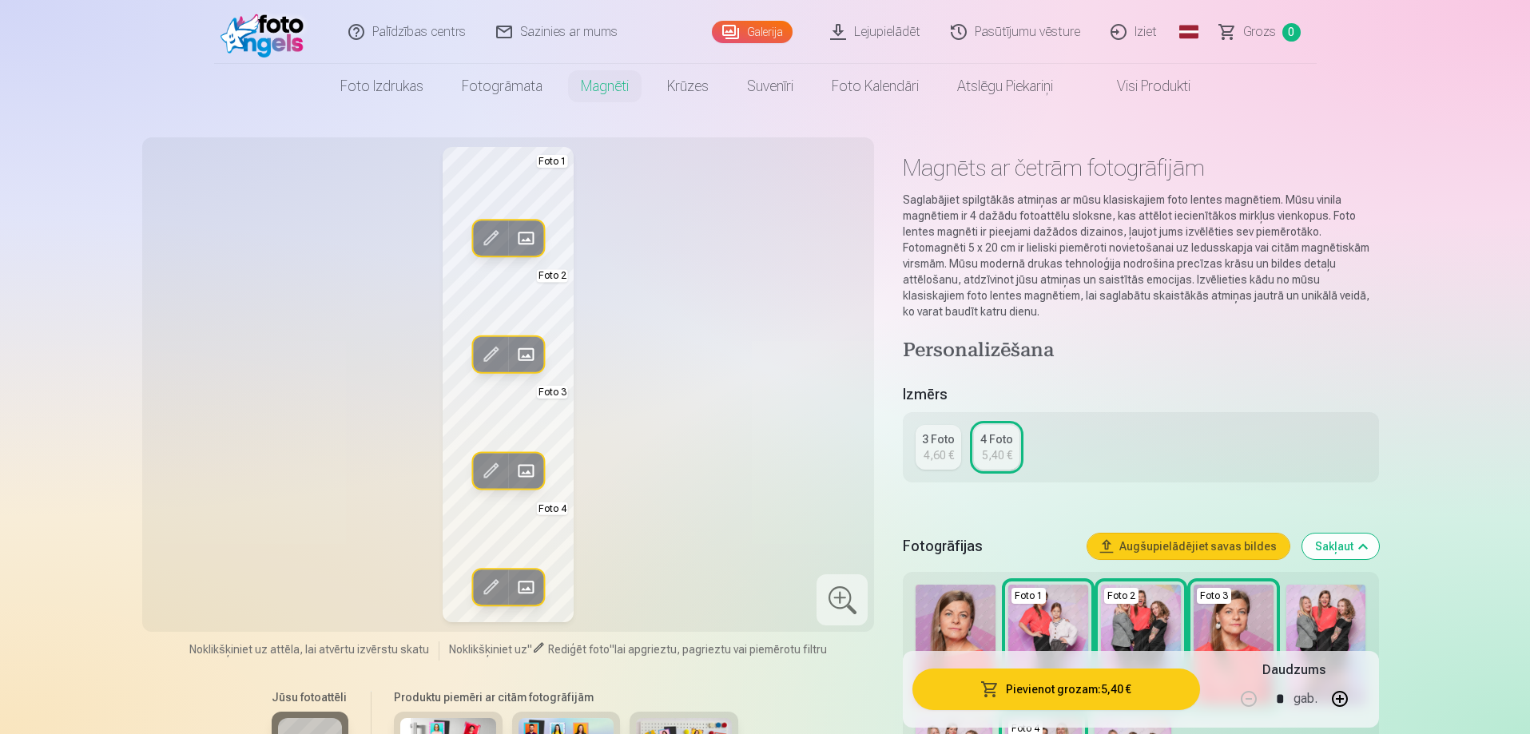
click at [760, 37] on link "Galerija" at bounding box center [752, 32] width 81 height 22
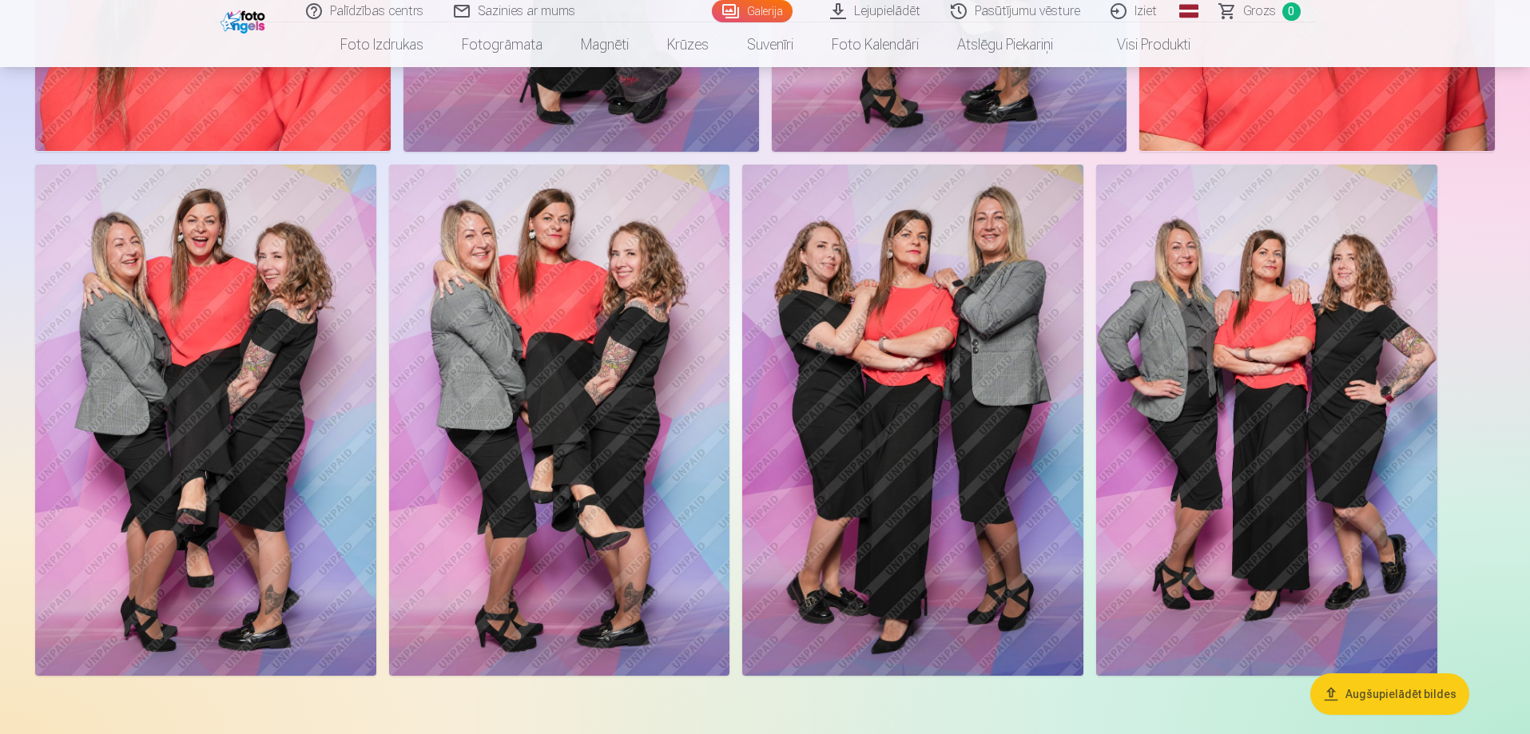
scroll to position [479, 0]
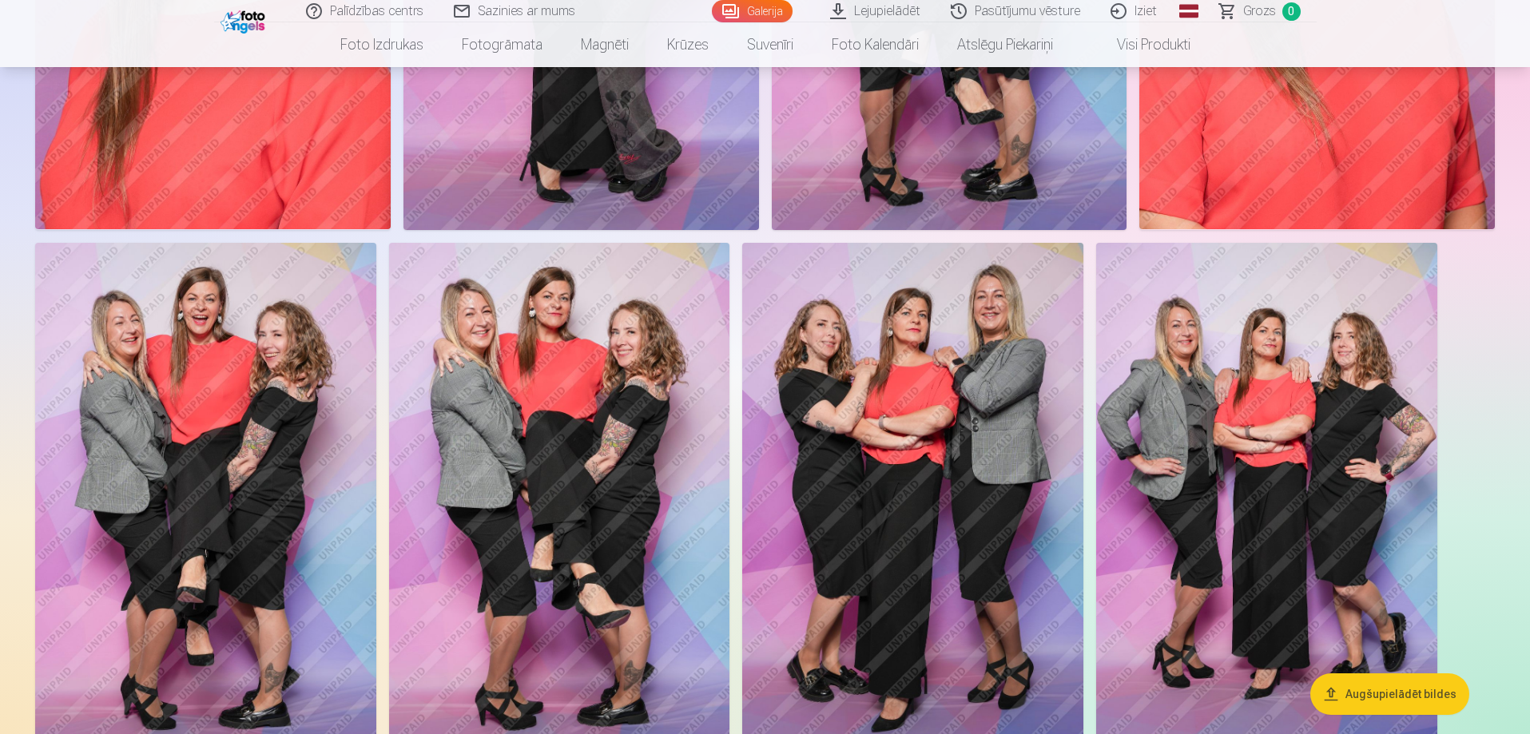
click at [1287, 427] on img at bounding box center [1266, 498] width 341 height 511
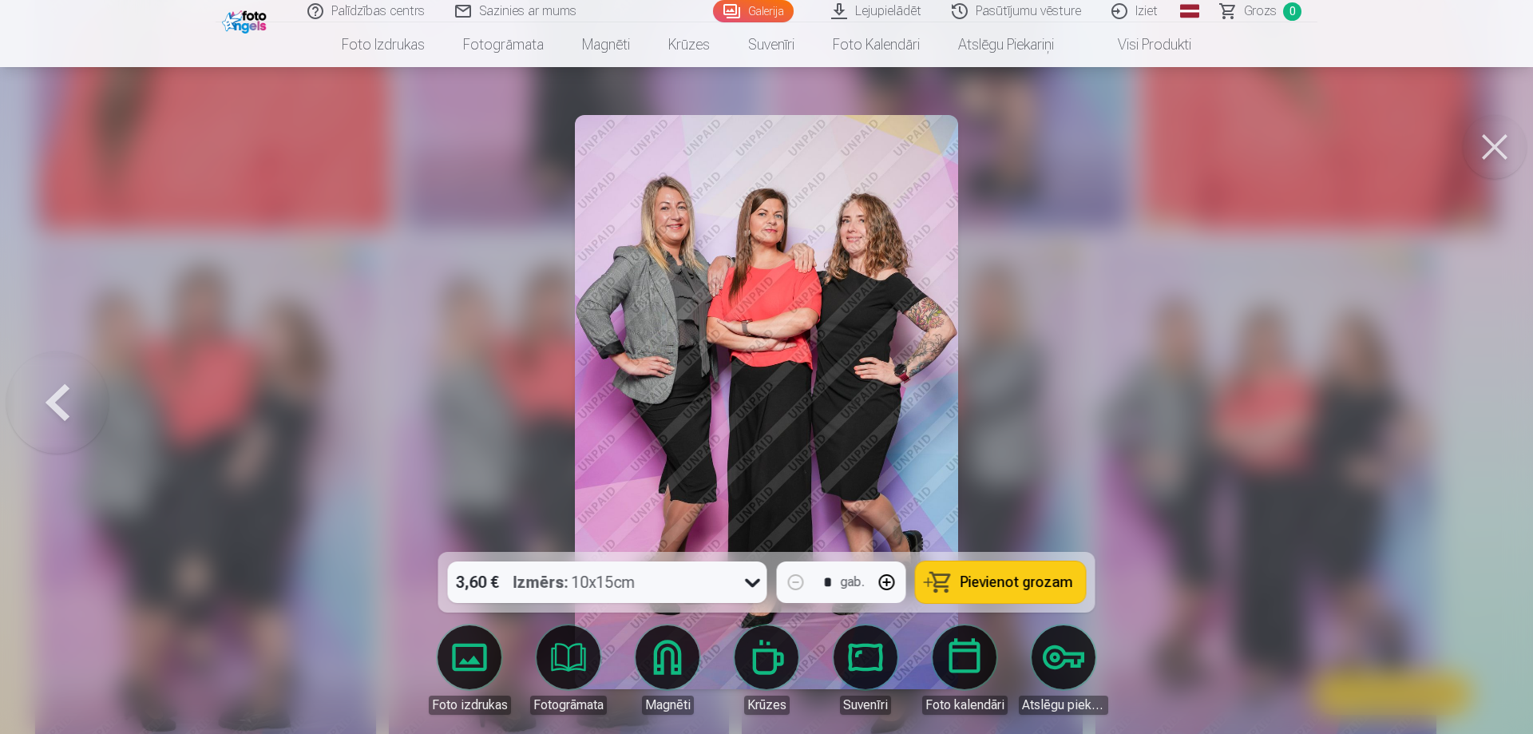
click at [807, 292] on img at bounding box center [766, 402] width 383 height 574
click at [1486, 134] on button at bounding box center [1495, 147] width 64 height 64
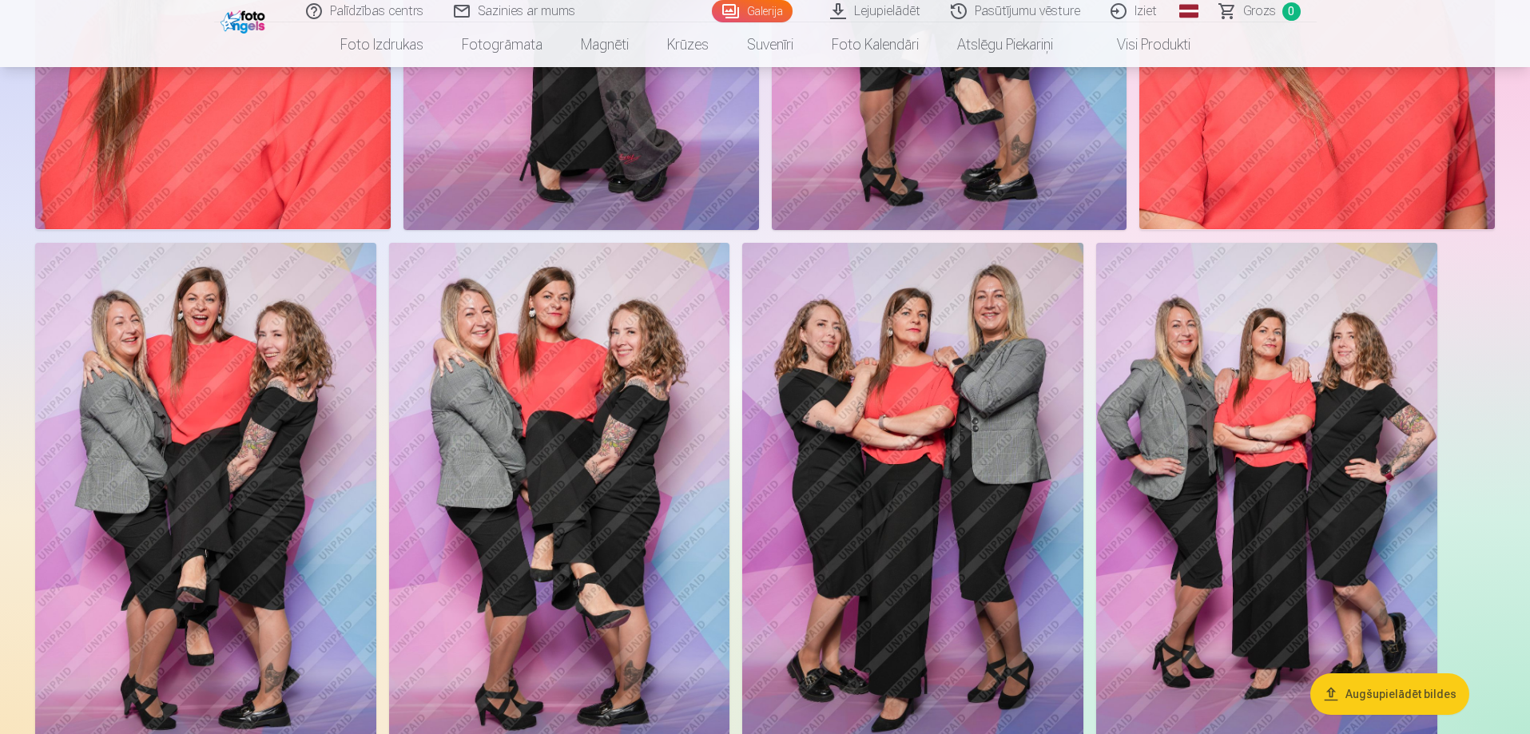
click at [938, 442] on img at bounding box center [912, 498] width 341 height 511
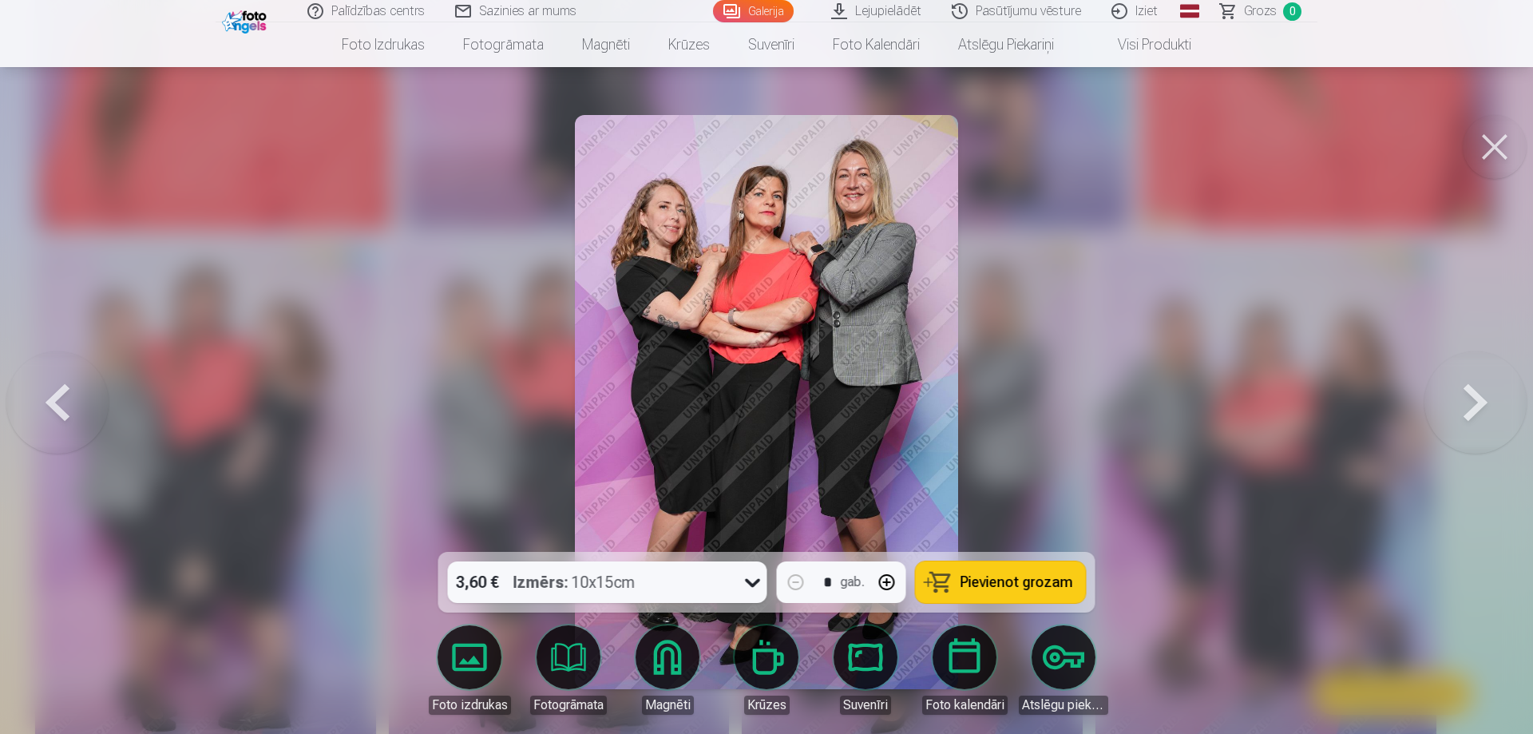
click at [1494, 148] on button at bounding box center [1495, 147] width 64 height 64
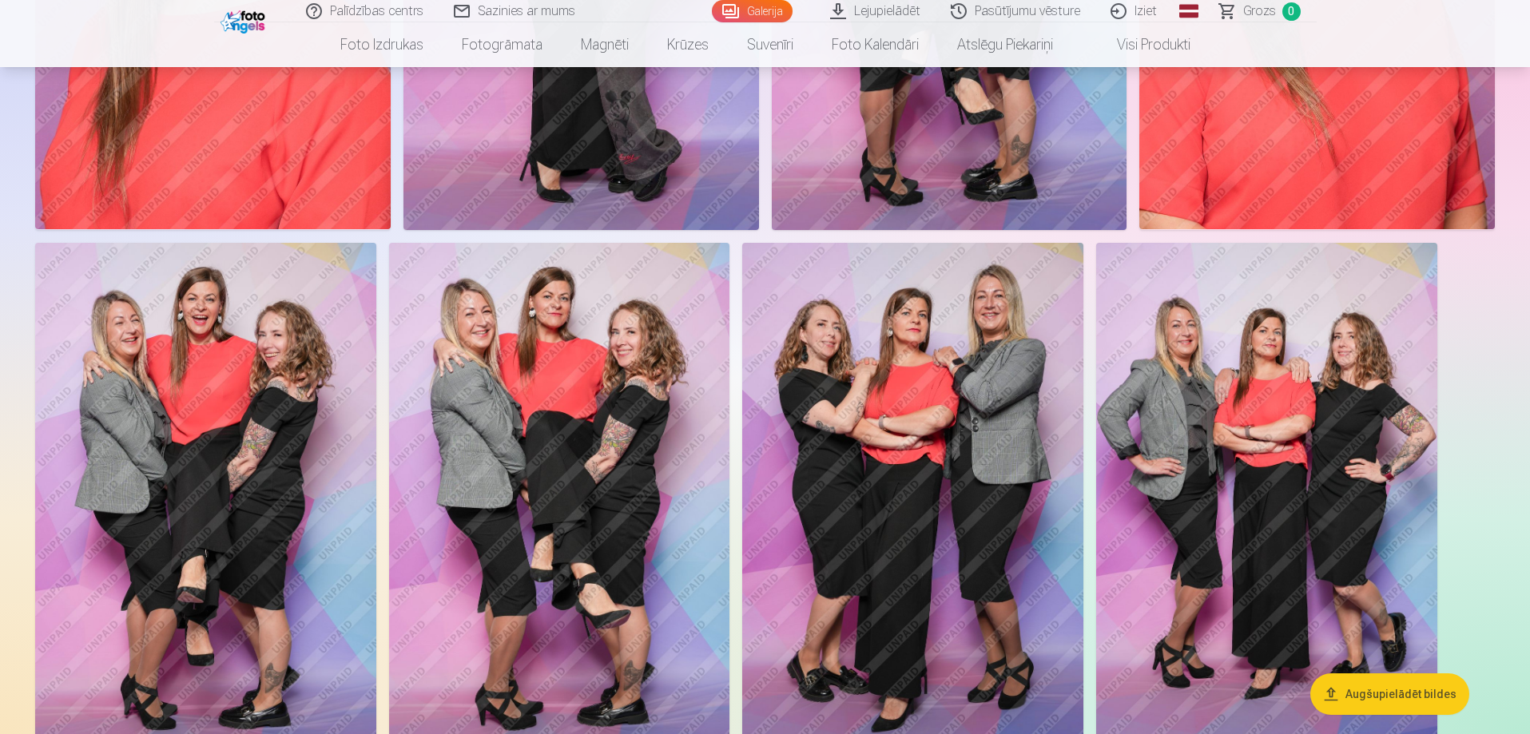
click at [601, 486] on img at bounding box center [559, 498] width 341 height 511
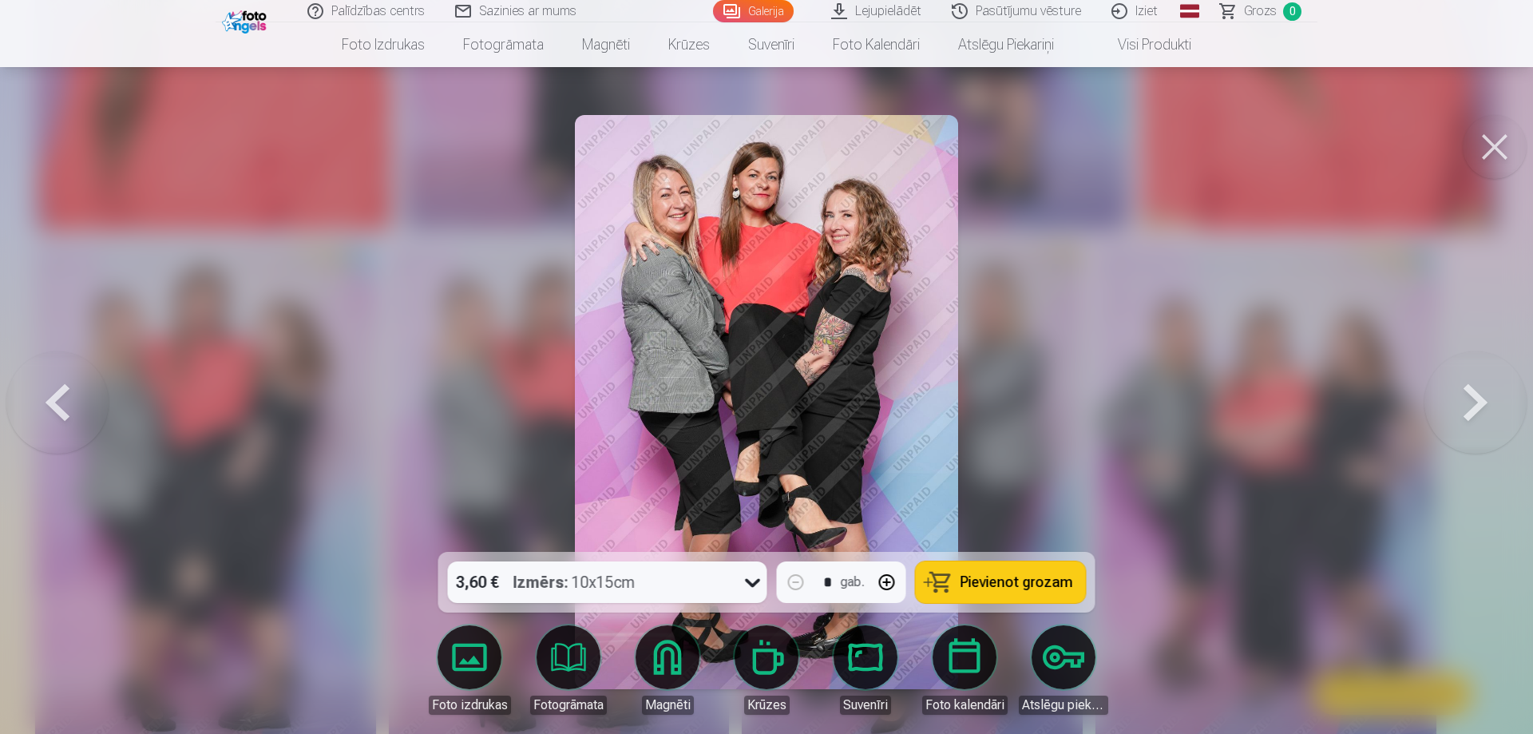
click at [1491, 149] on button at bounding box center [1495, 147] width 64 height 64
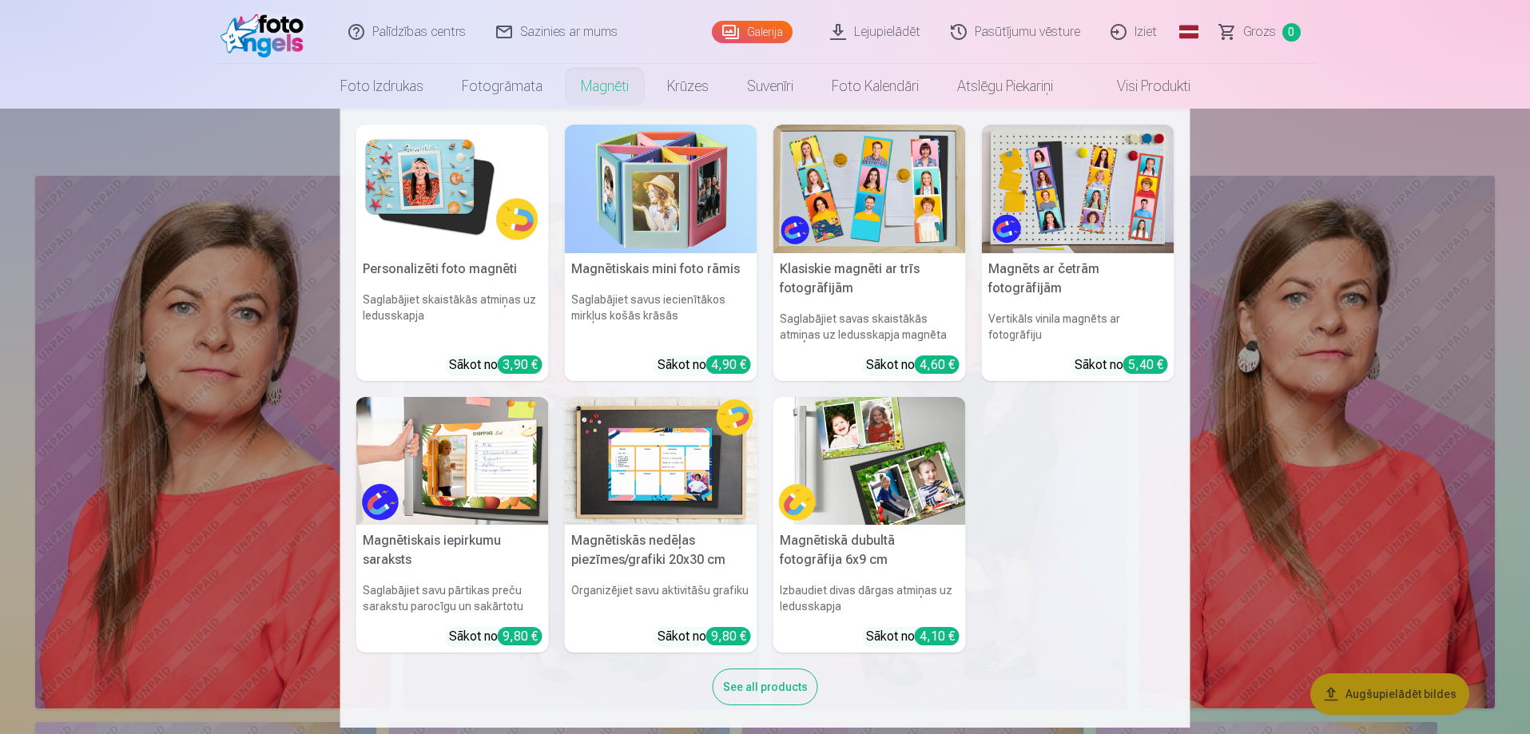
click at [593, 88] on link "Magnēti" at bounding box center [604, 86] width 86 height 45
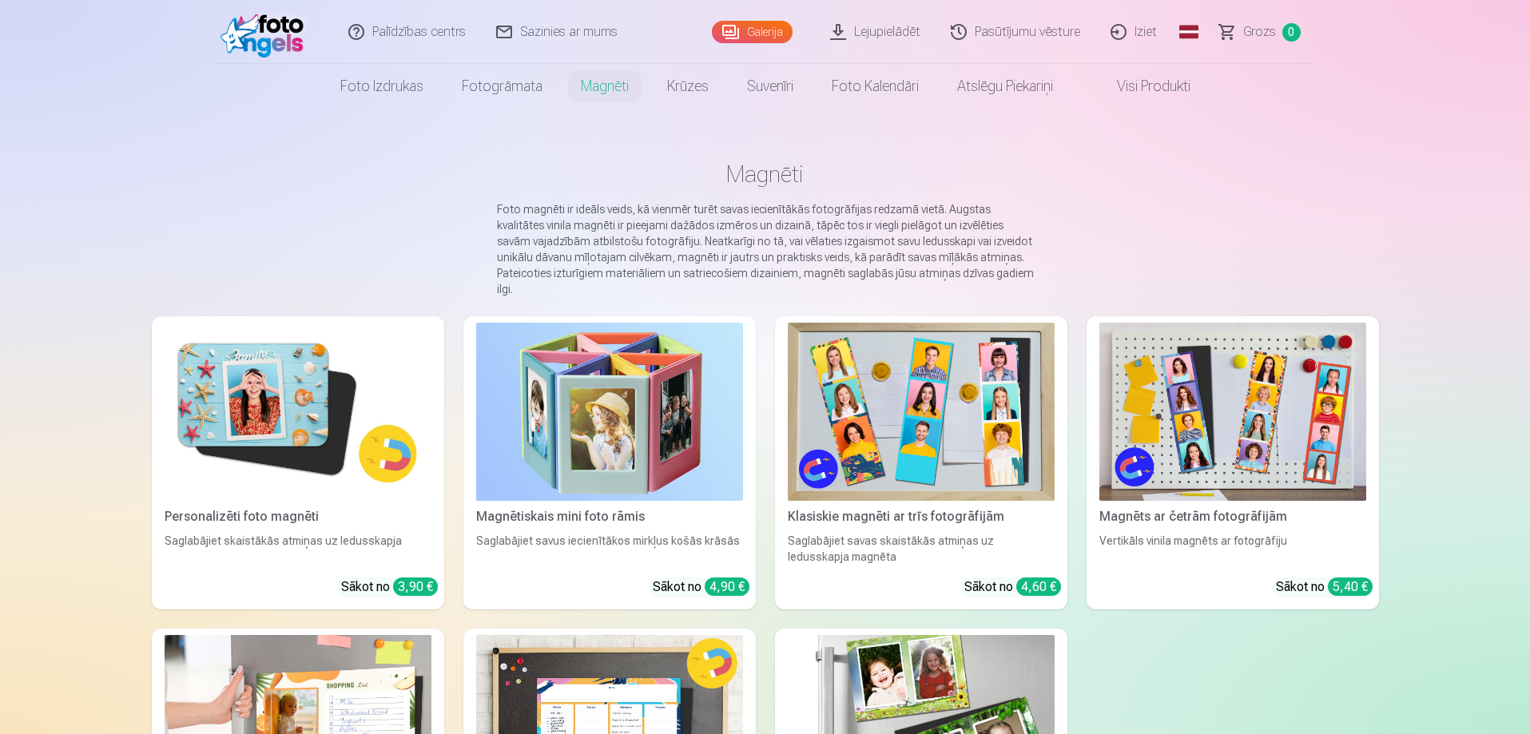
click at [1208, 403] on img at bounding box center [1232, 412] width 267 height 178
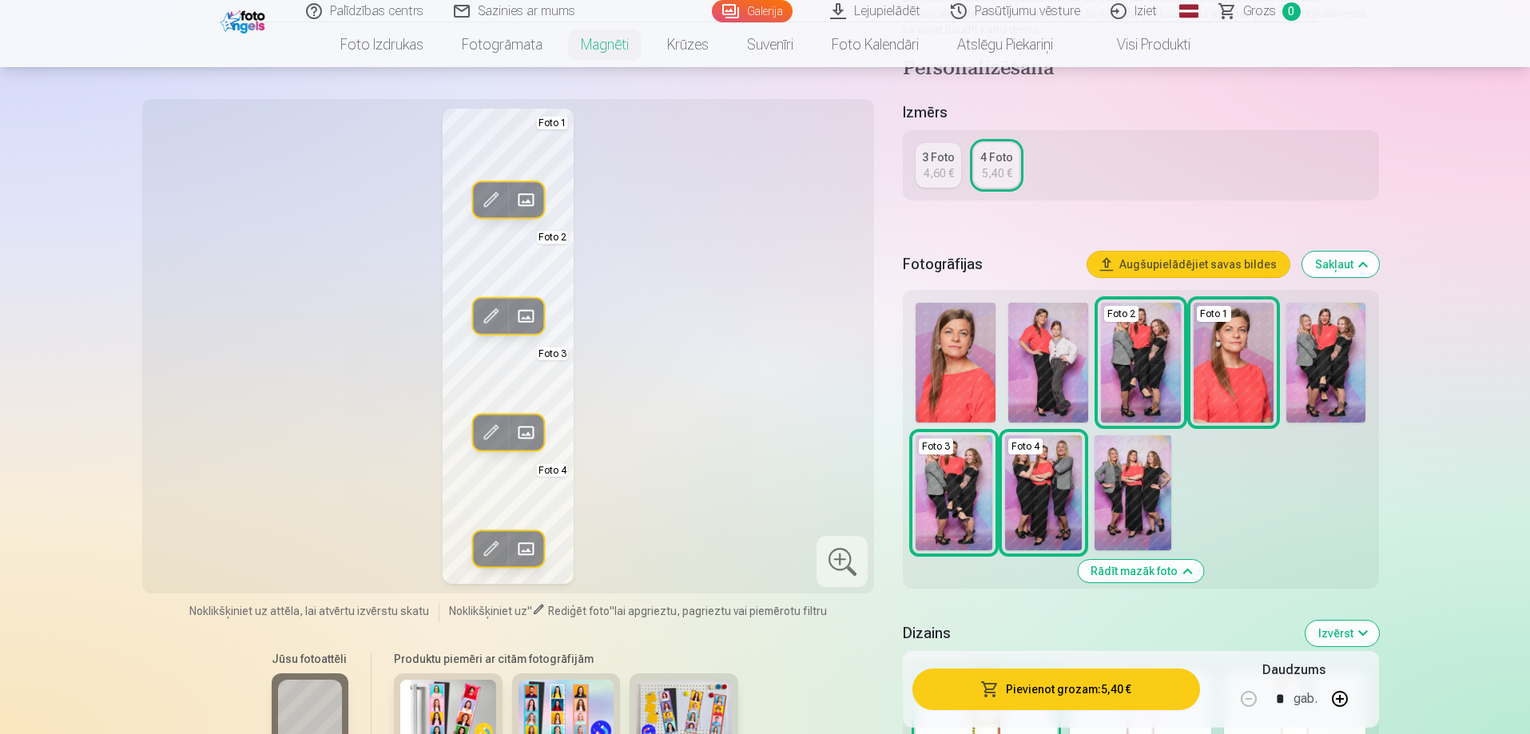
scroll to position [319, 0]
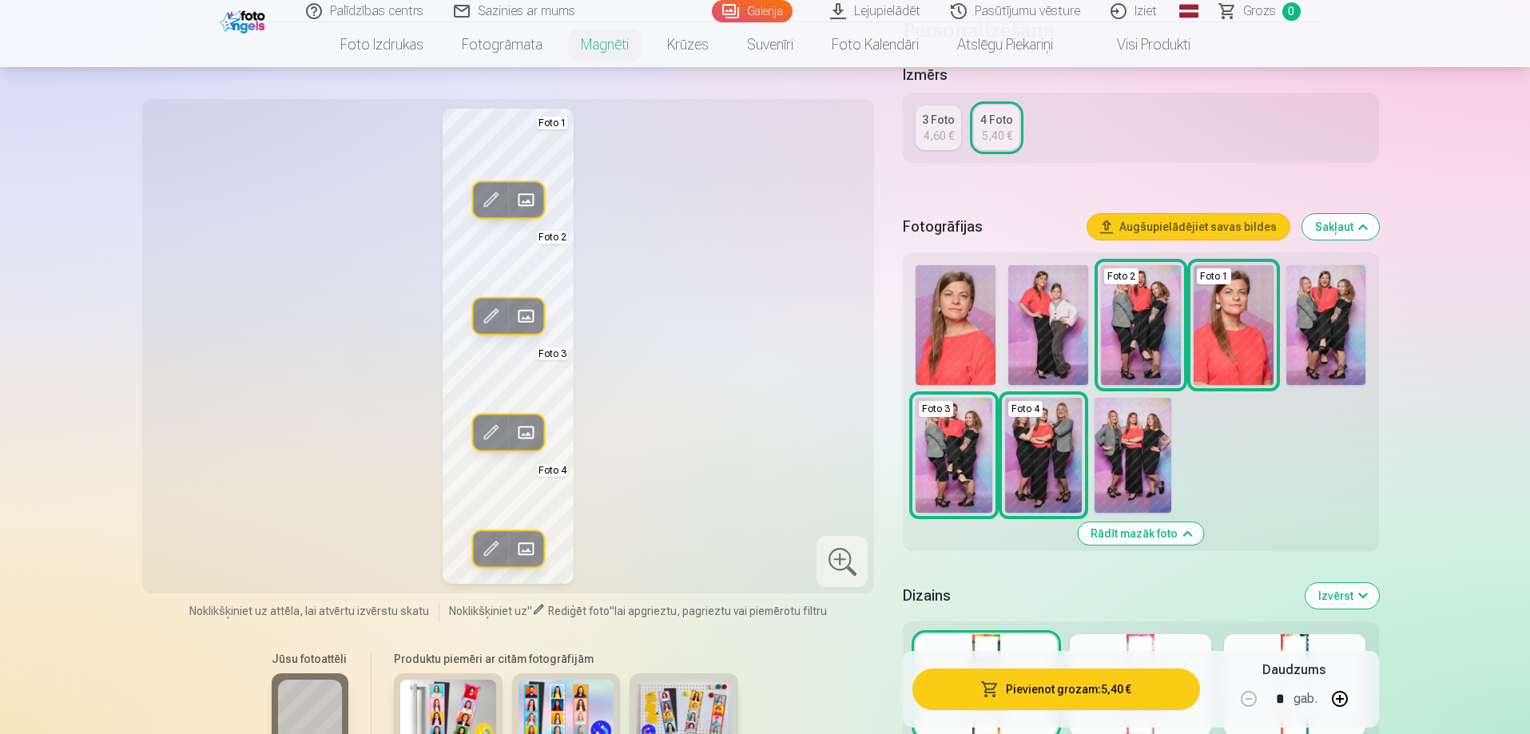
click at [1121, 470] on img at bounding box center [1132, 455] width 77 height 115
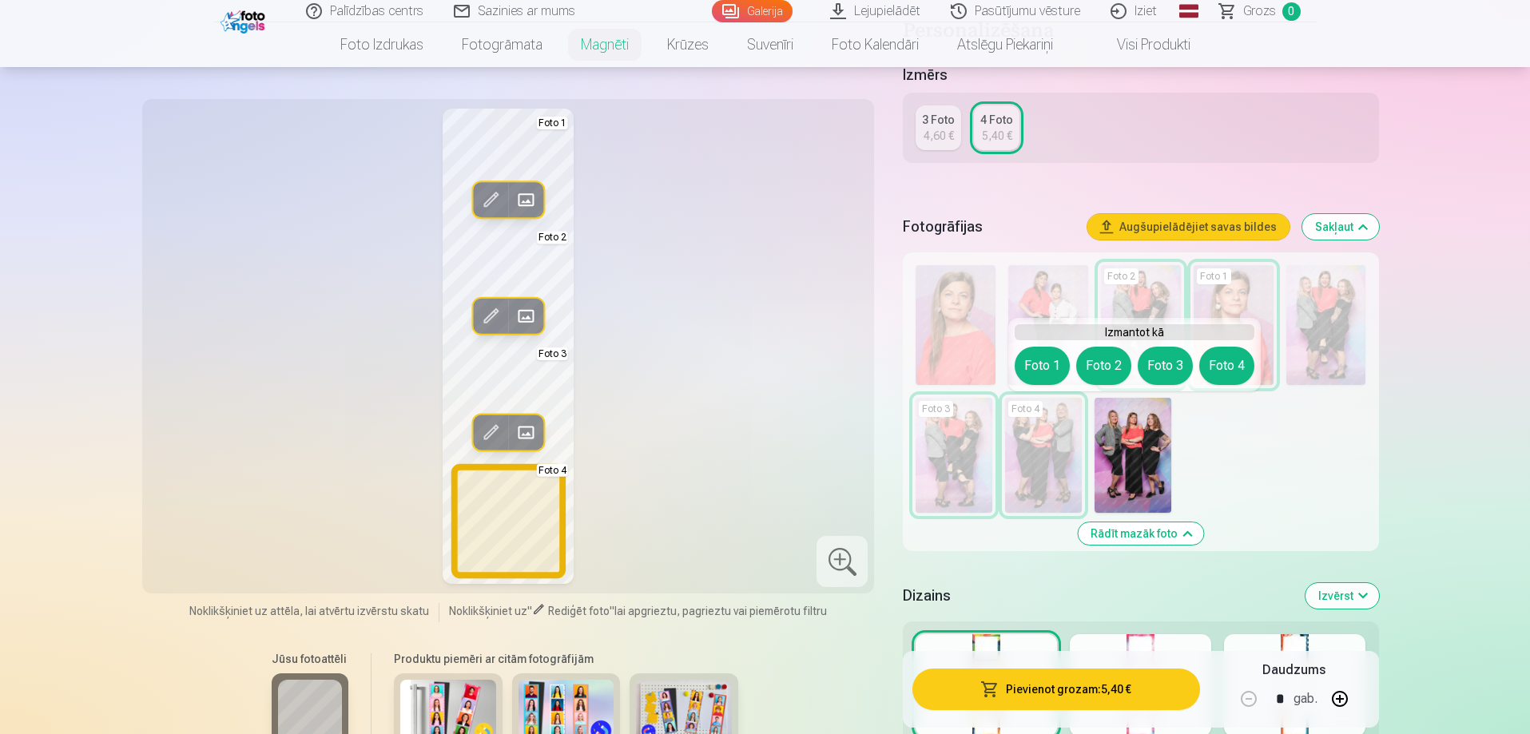
click at [1236, 371] on button "Foto 4" at bounding box center [1226, 366] width 55 height 38
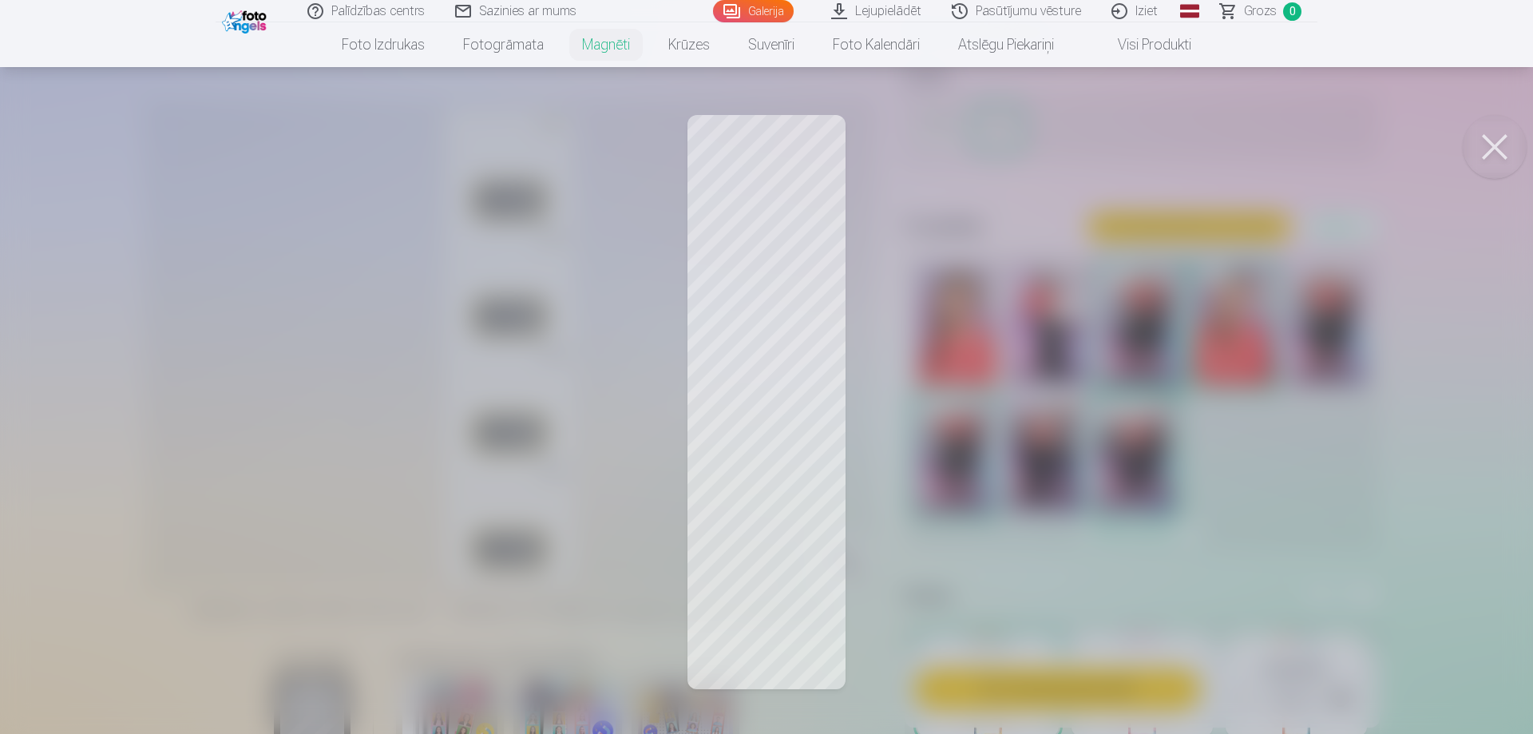
click at [1161, 448] on div at bounding box center [766, 367] width 1533 height 734
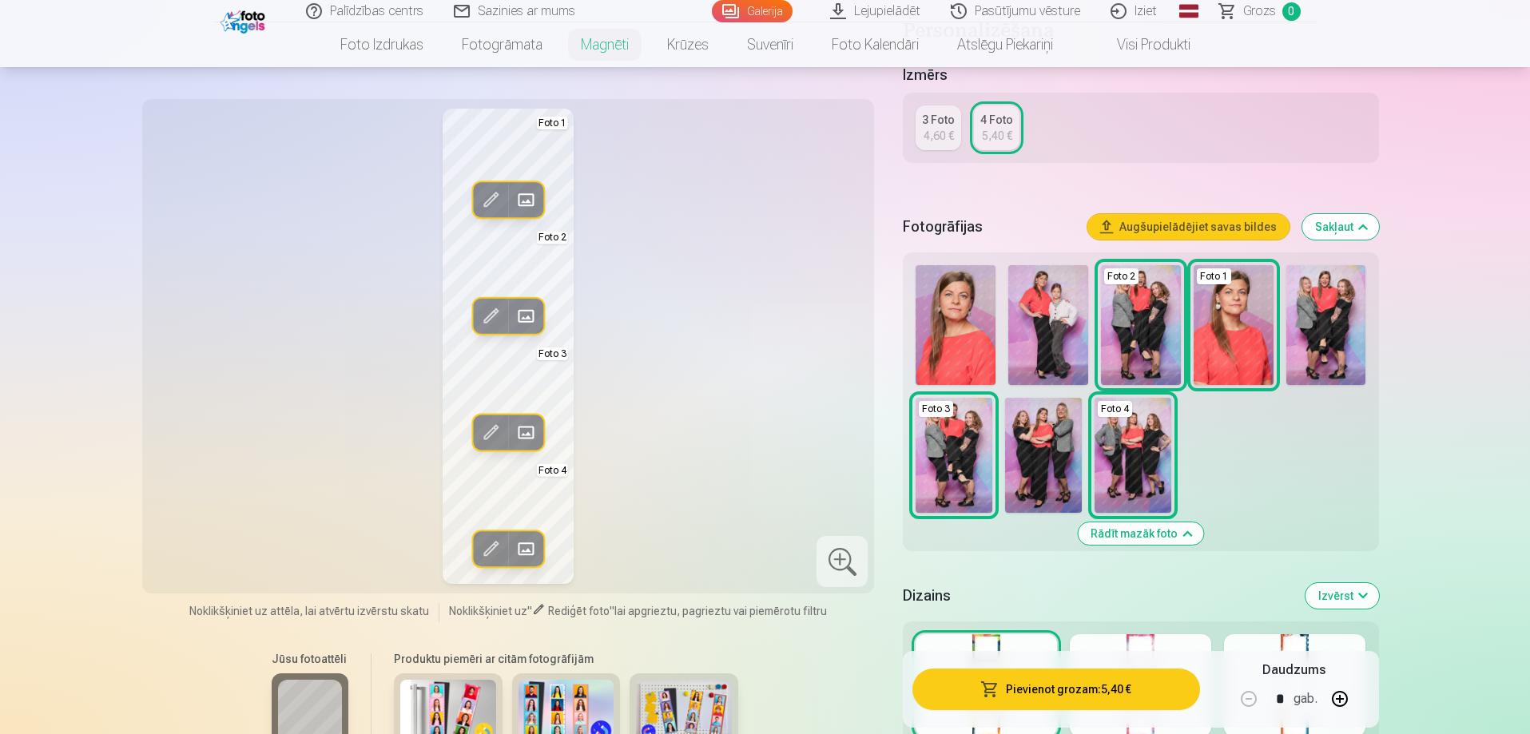
click at [1040, 343] on img at bounding box center [1048, 325] width 80 height 120
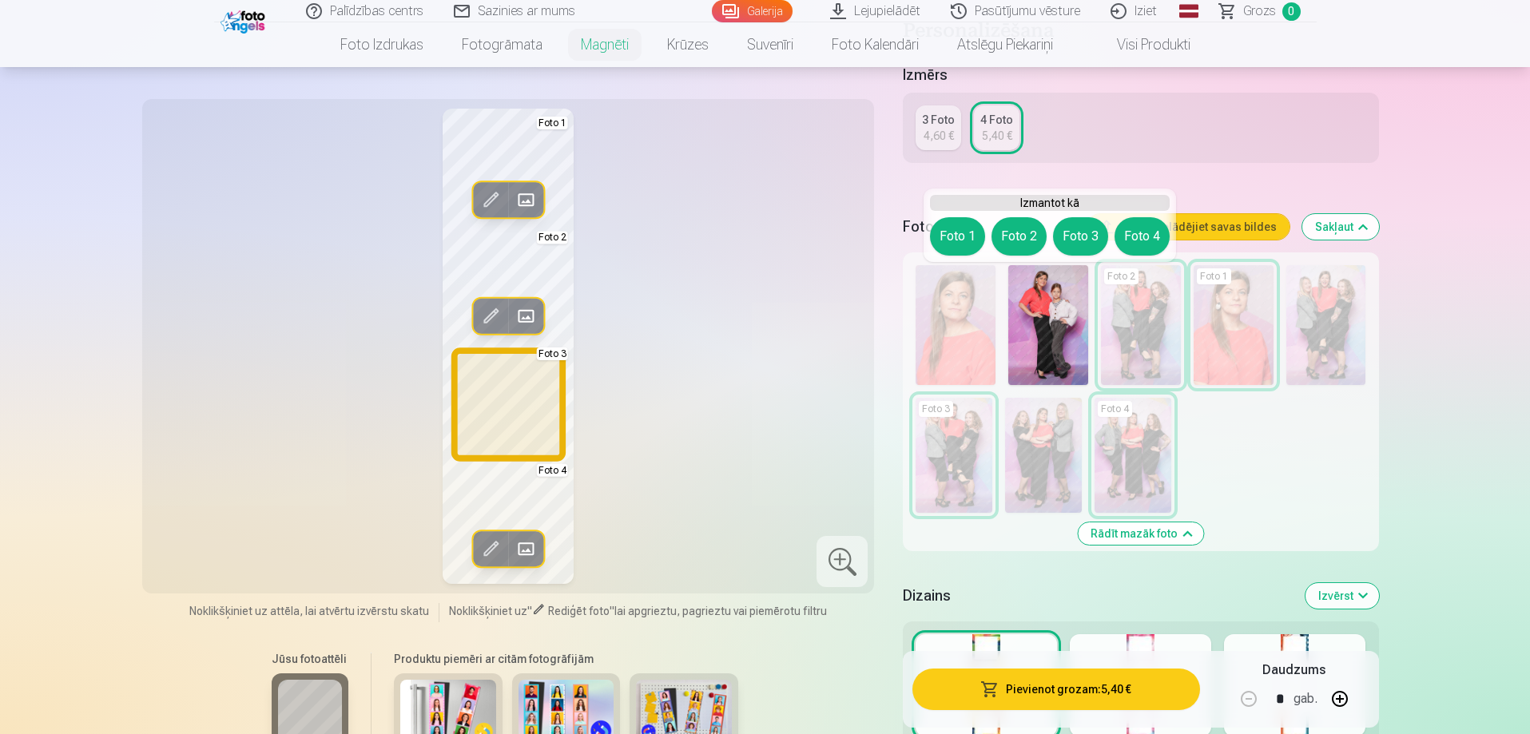
click at [1076, 238] on button "Foto 3" at bounding box center [1080, 236] width 55 height 38
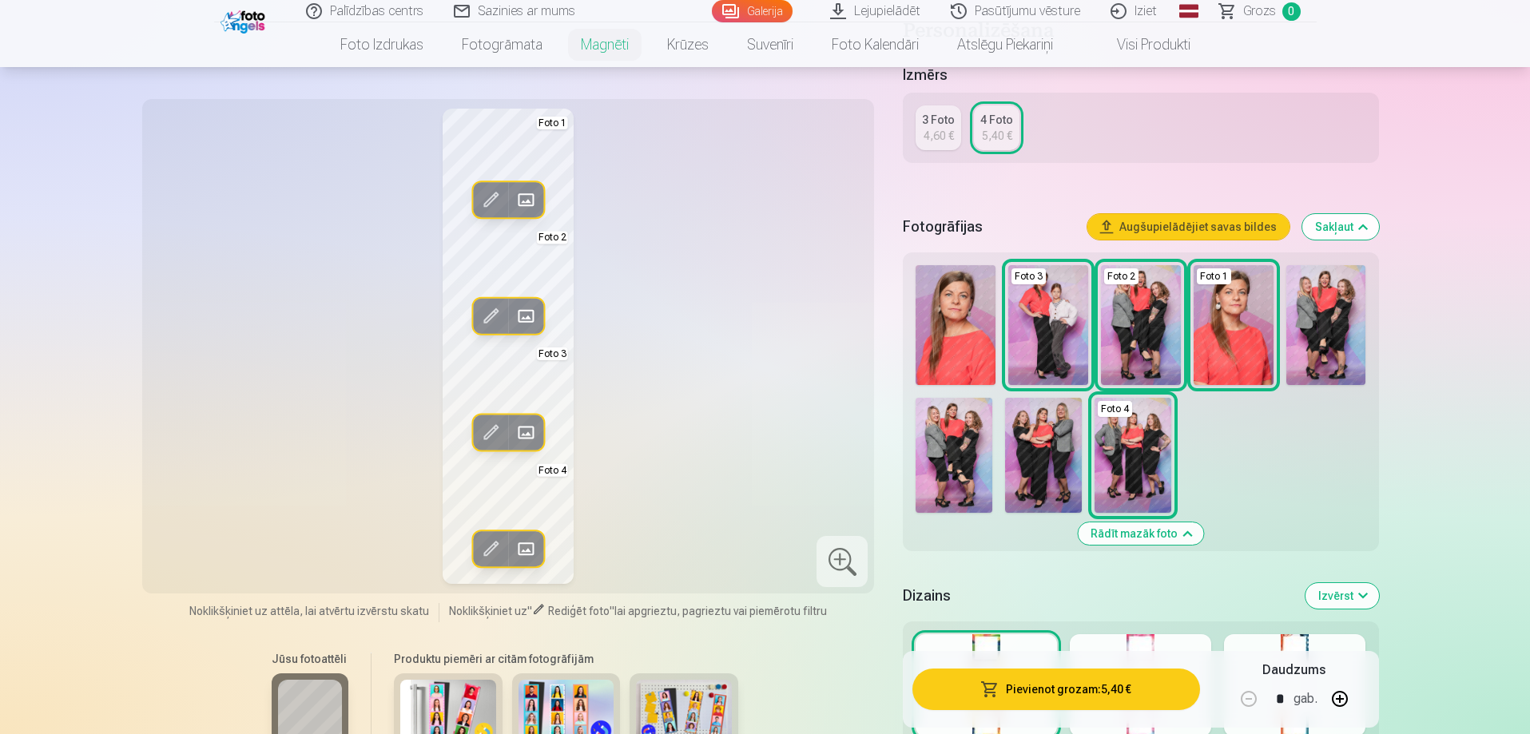
click at [752, 407] on div "Rediģēt foto Aizstāt Foto 1 Rediģēt foto Aizstāt Foto 2 Rediģēt foto Aizstāt Fo…" at bounding box center [508, 346] width 713 height 475
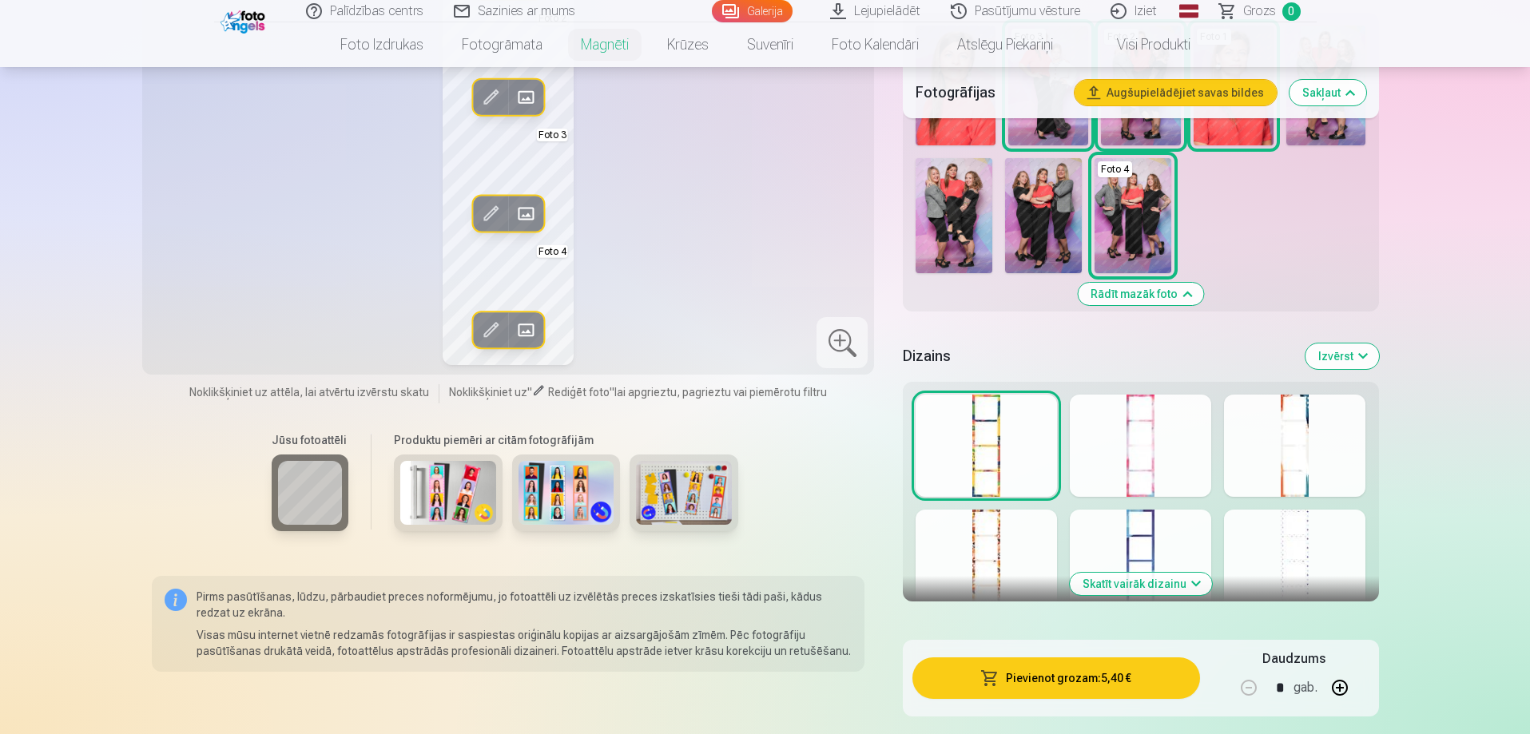
scroll to position [719, 0]
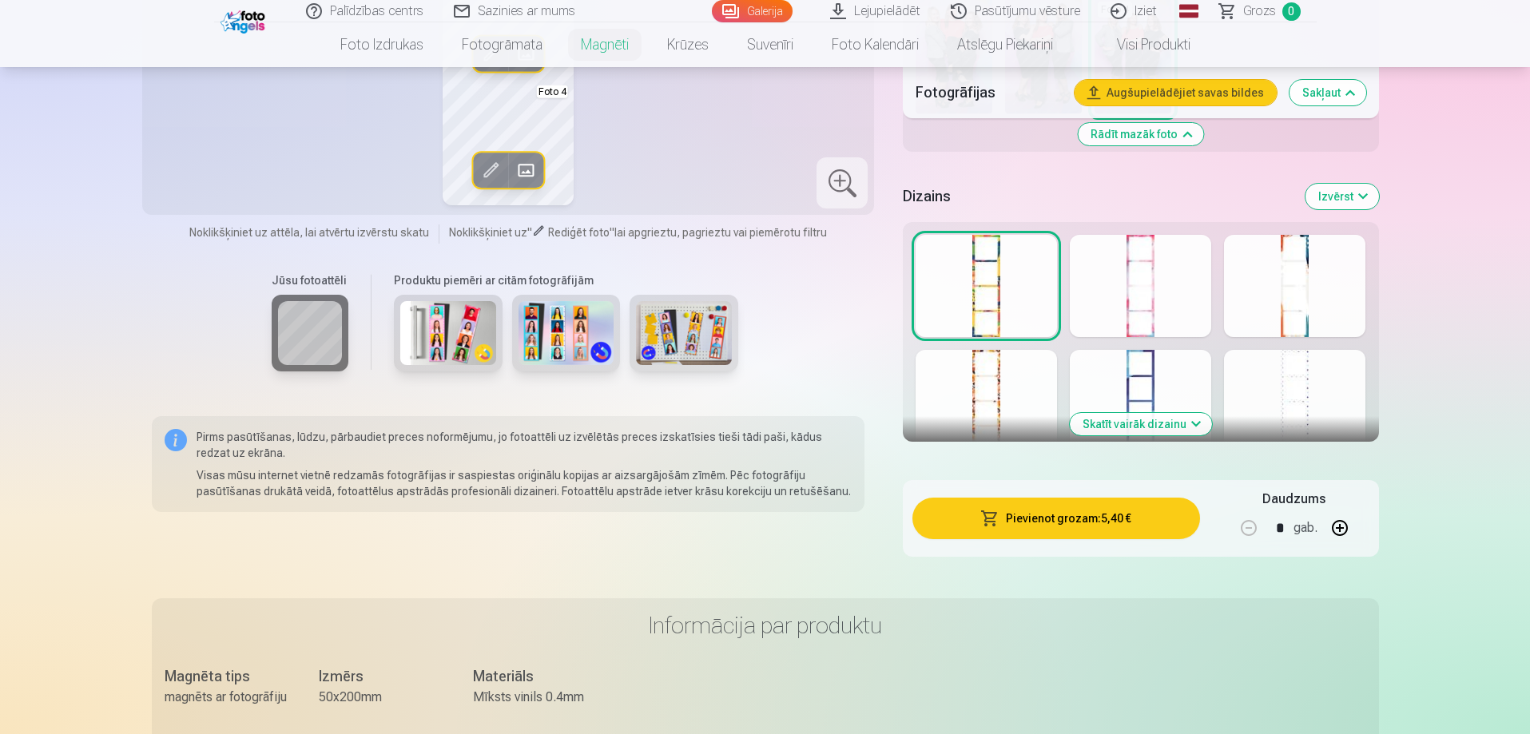
click at [1153, 421] on button "Skatīt vairāk dizainu" at bounding box center [1140, 424] width 142 height 22
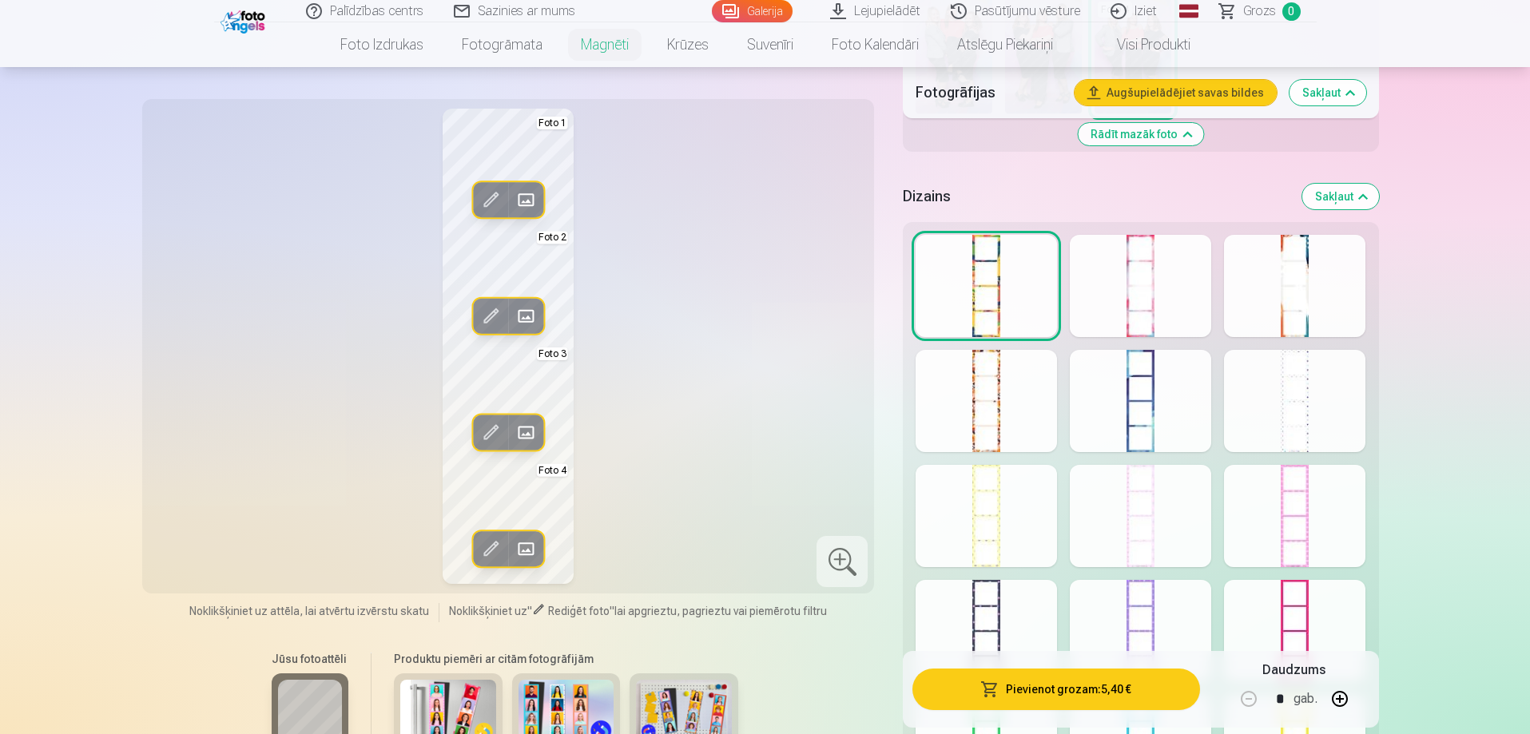
click at [1302, 417] on div at bounding box center [1294, 401] width 141 height 102
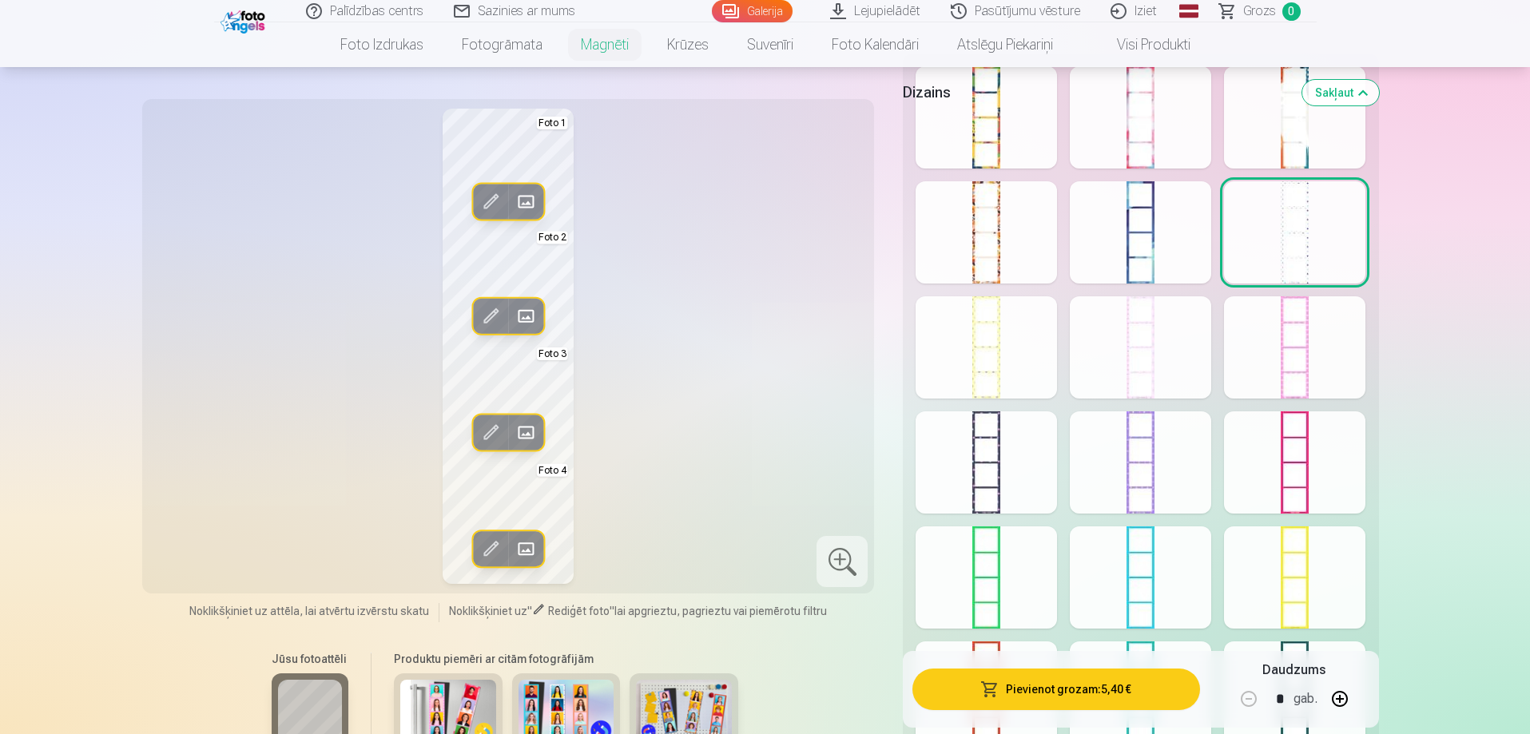
scroll to position [799, 0]
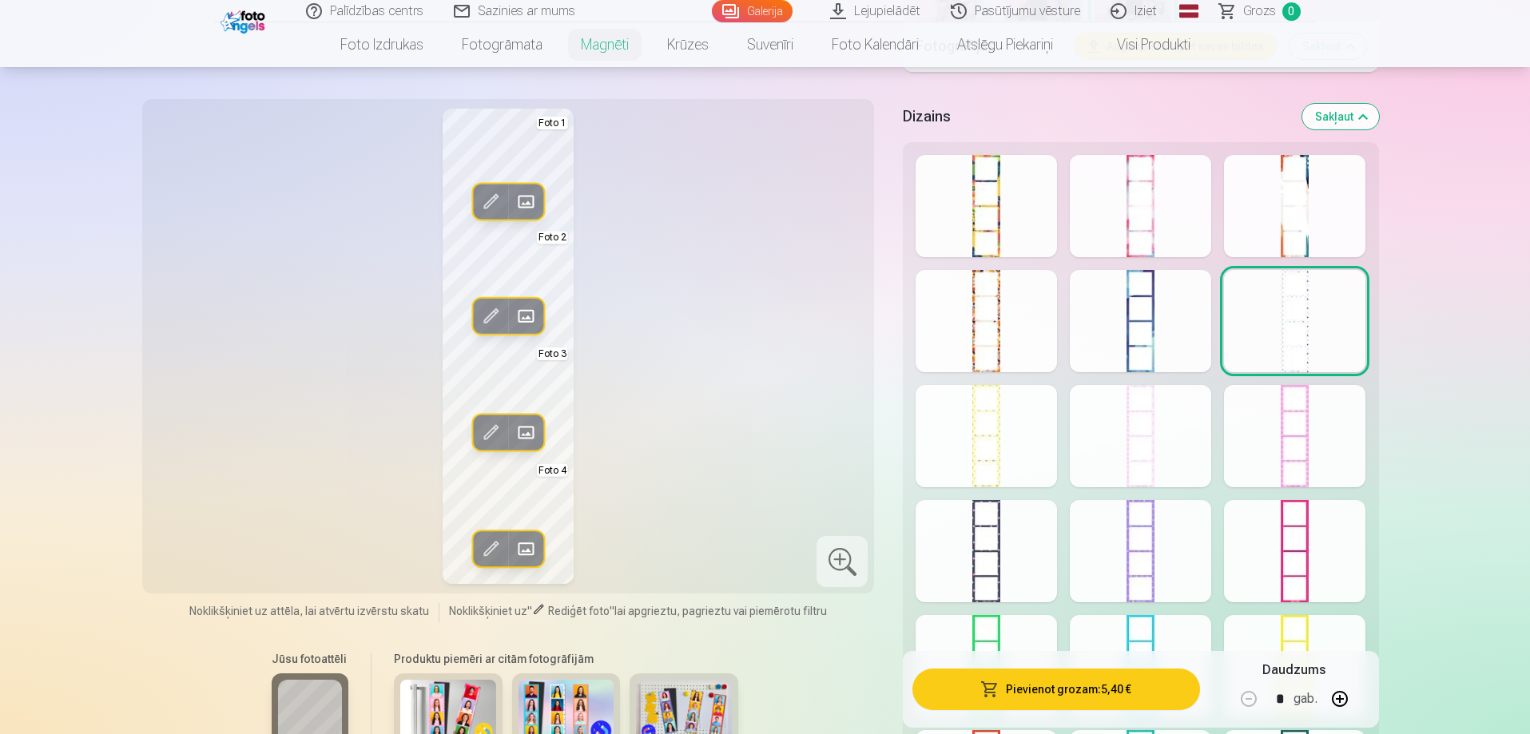
click at [1002, 454] on div at bounding box center [985, 436] width 141 height 102
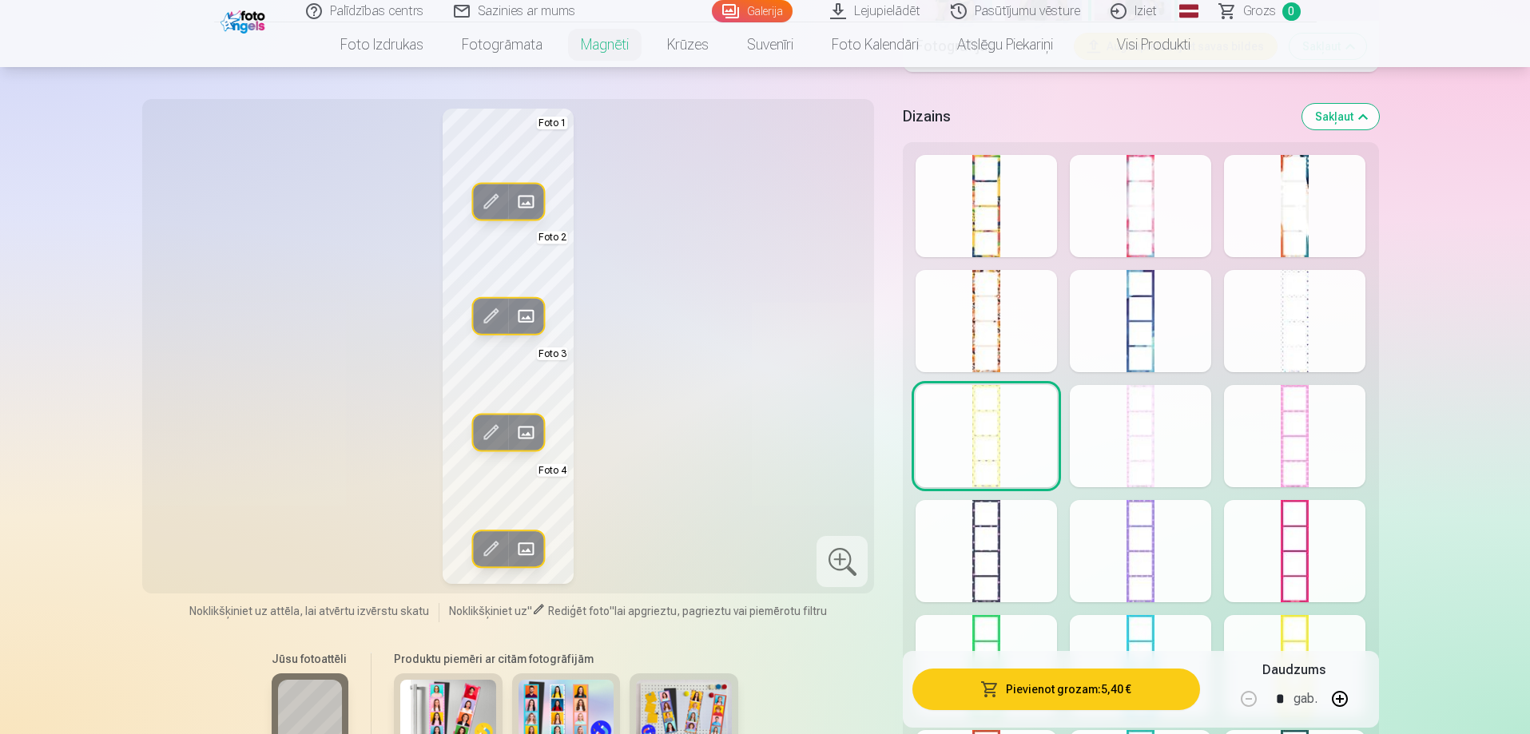
click at [980, 311] on div at bounding box center [985, 321] width 141 height 102
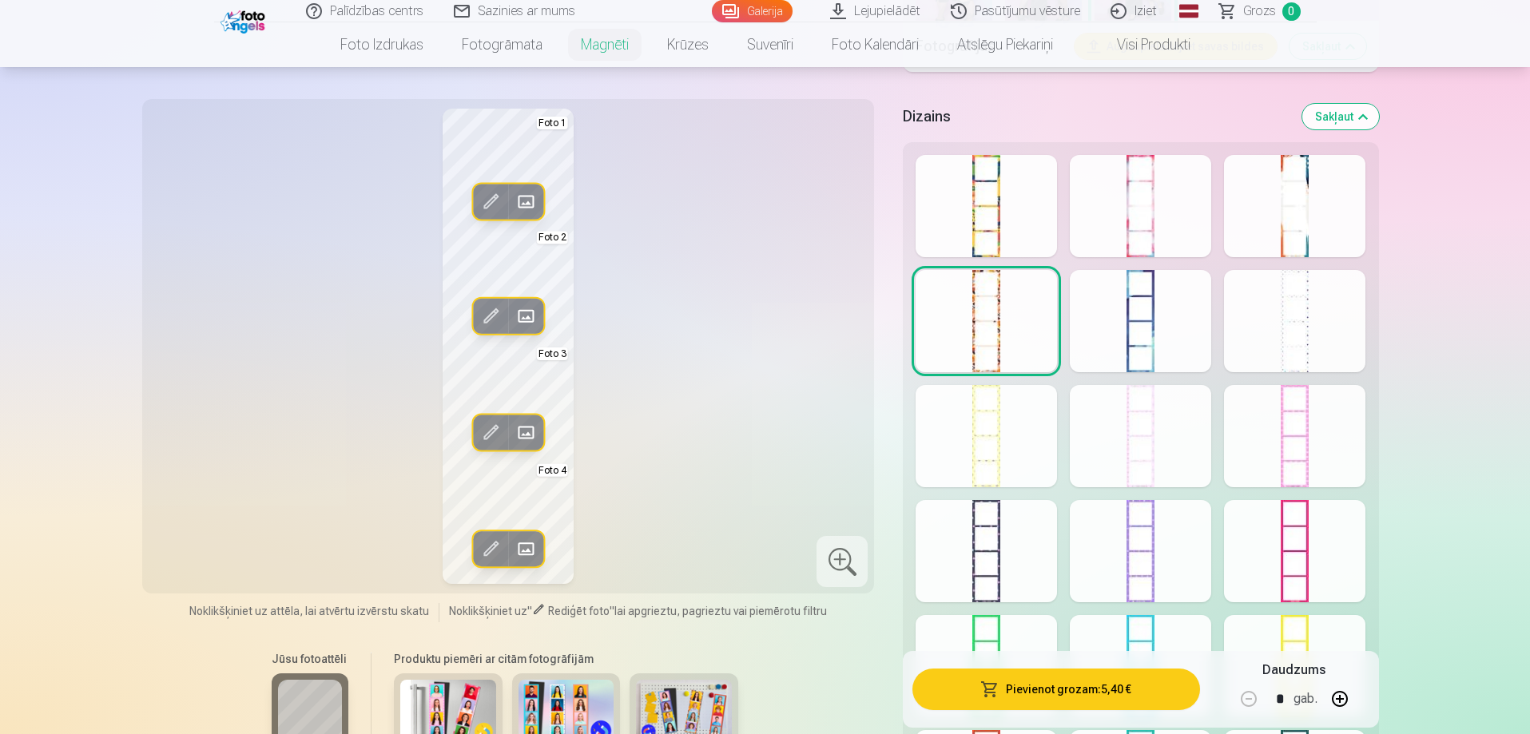
click at [982, 208] on div at bounding box center [985, 206] width 141 height 102
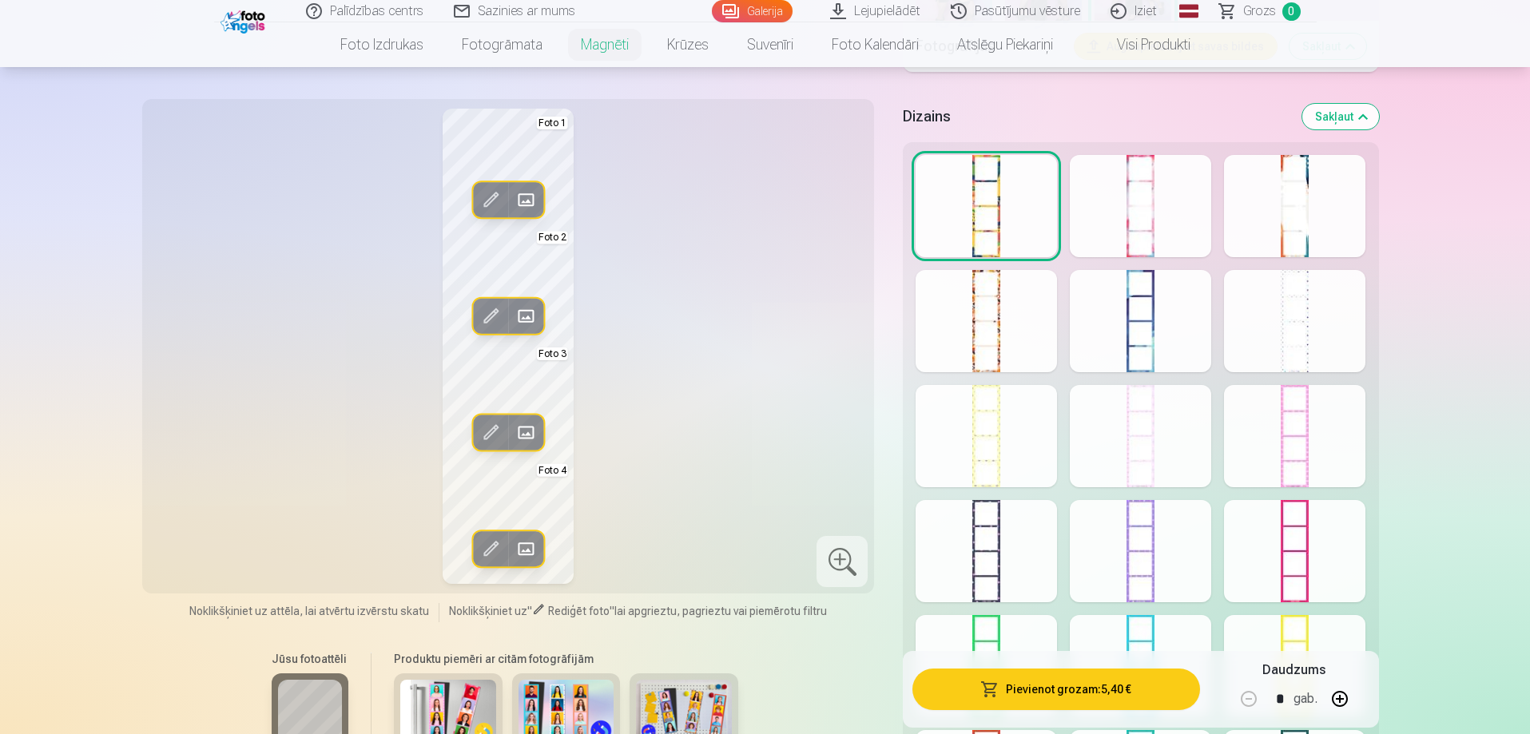
click at [1168, 216] on div at bounding box center [1139, 206] width 141 height 102
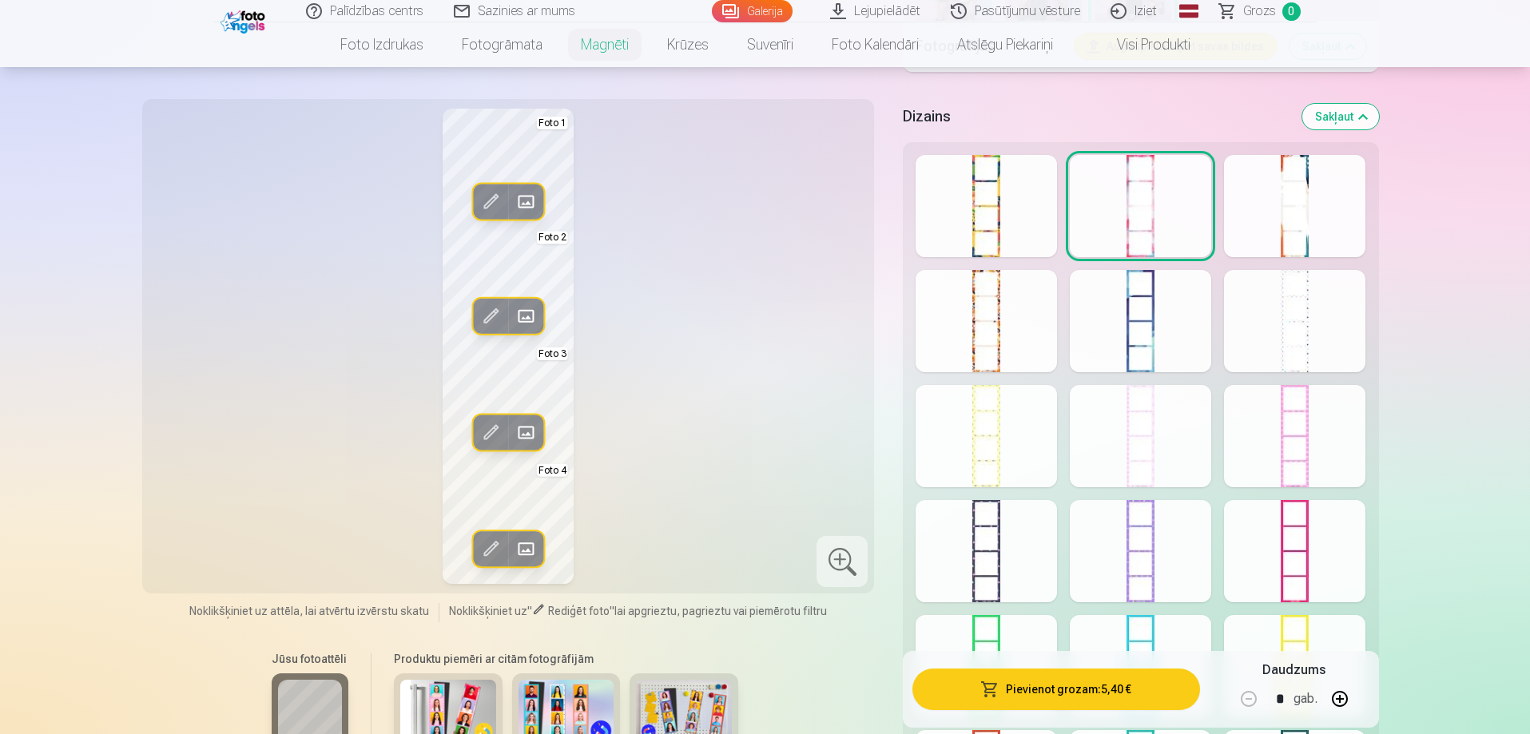
click at [1284, 218] on div at bounding box center [1294, 206] width 141 height 102
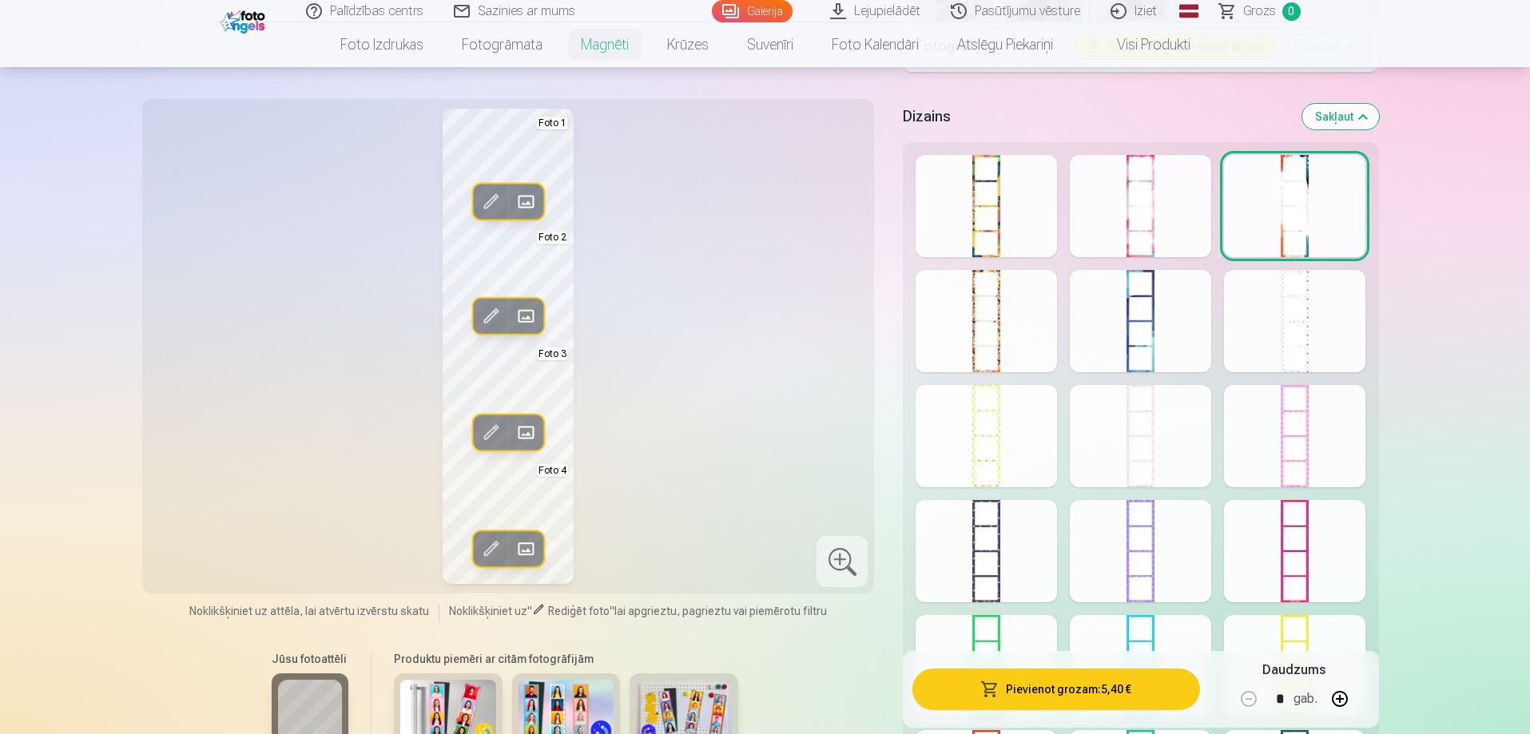
click at [1313, 337] on div at bounding box center [1294, 321] width 141 height 102
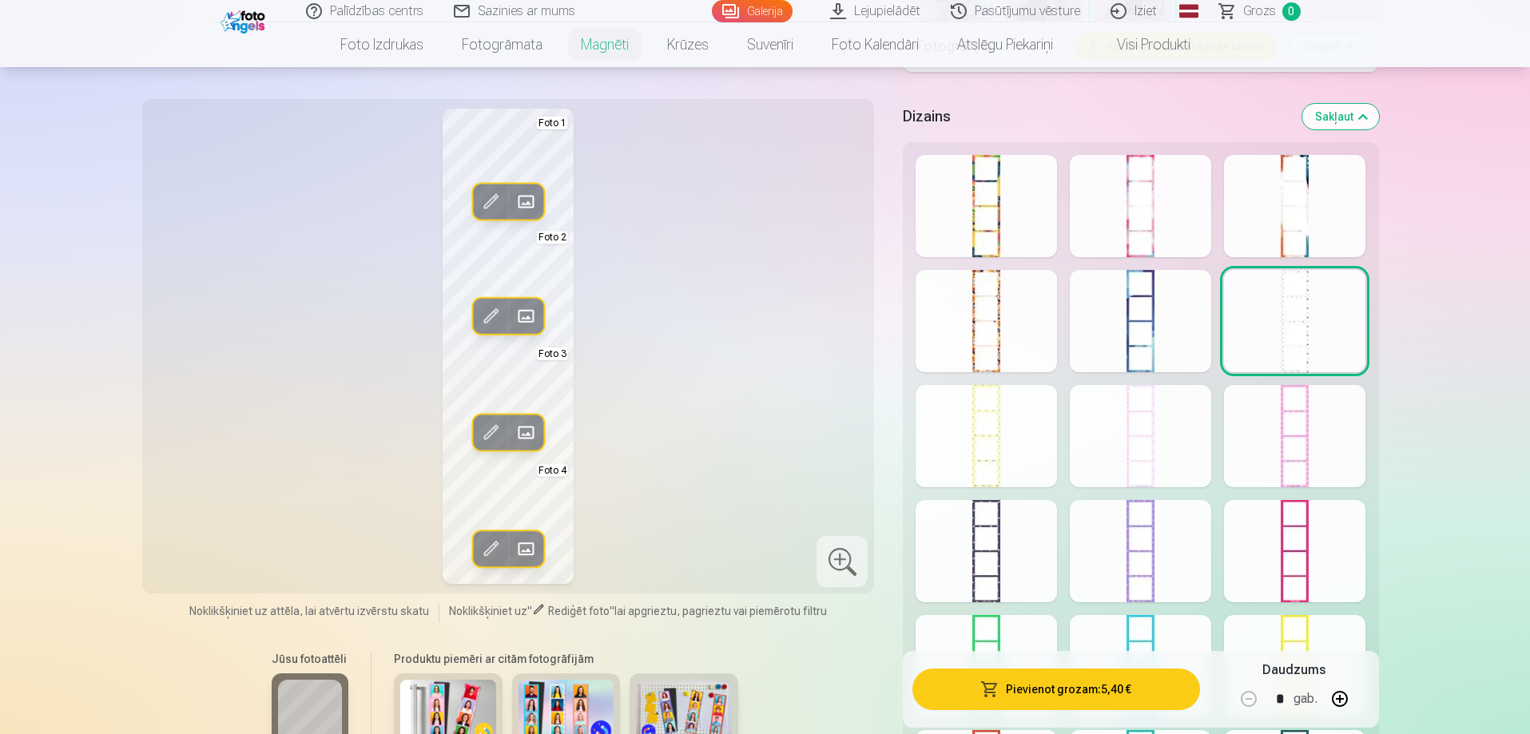
click at [1307, 438] on div at bounding box center [1294, 436] width 141 height 102
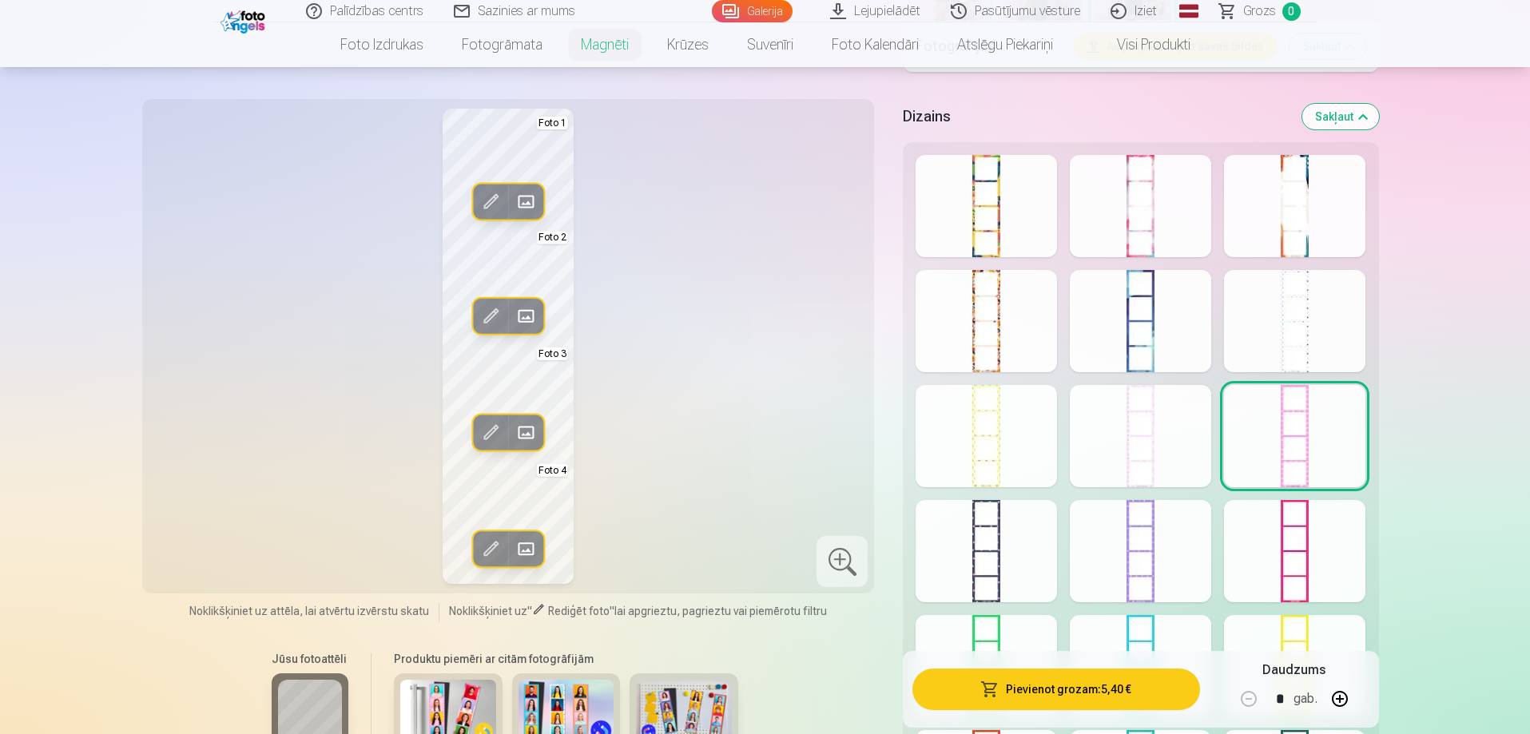
click at [1174, 439] on div at bounding box center [1139, 436] width 141 height 102
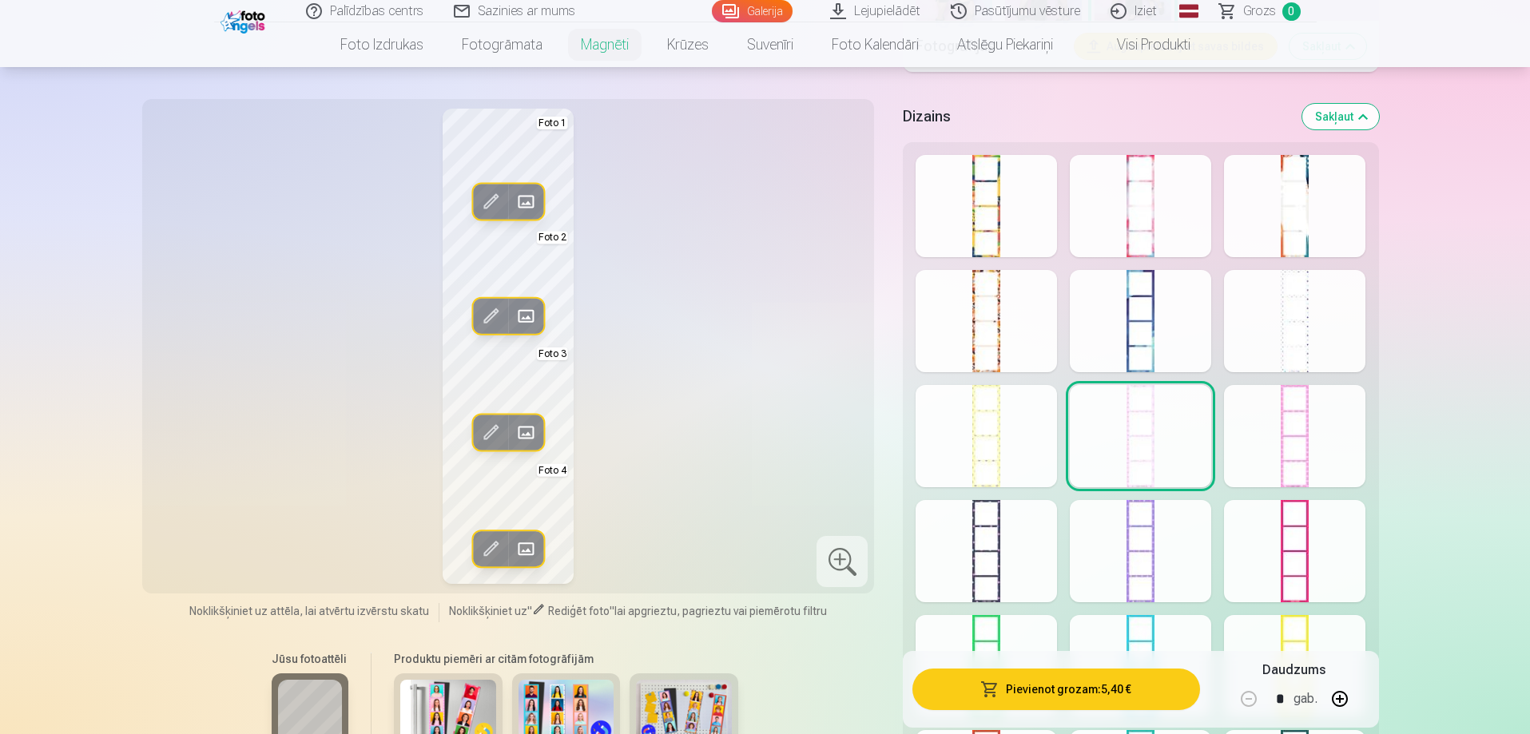
click at [1002, 436] on div at bounding box center [985, 436] width 141 height 102
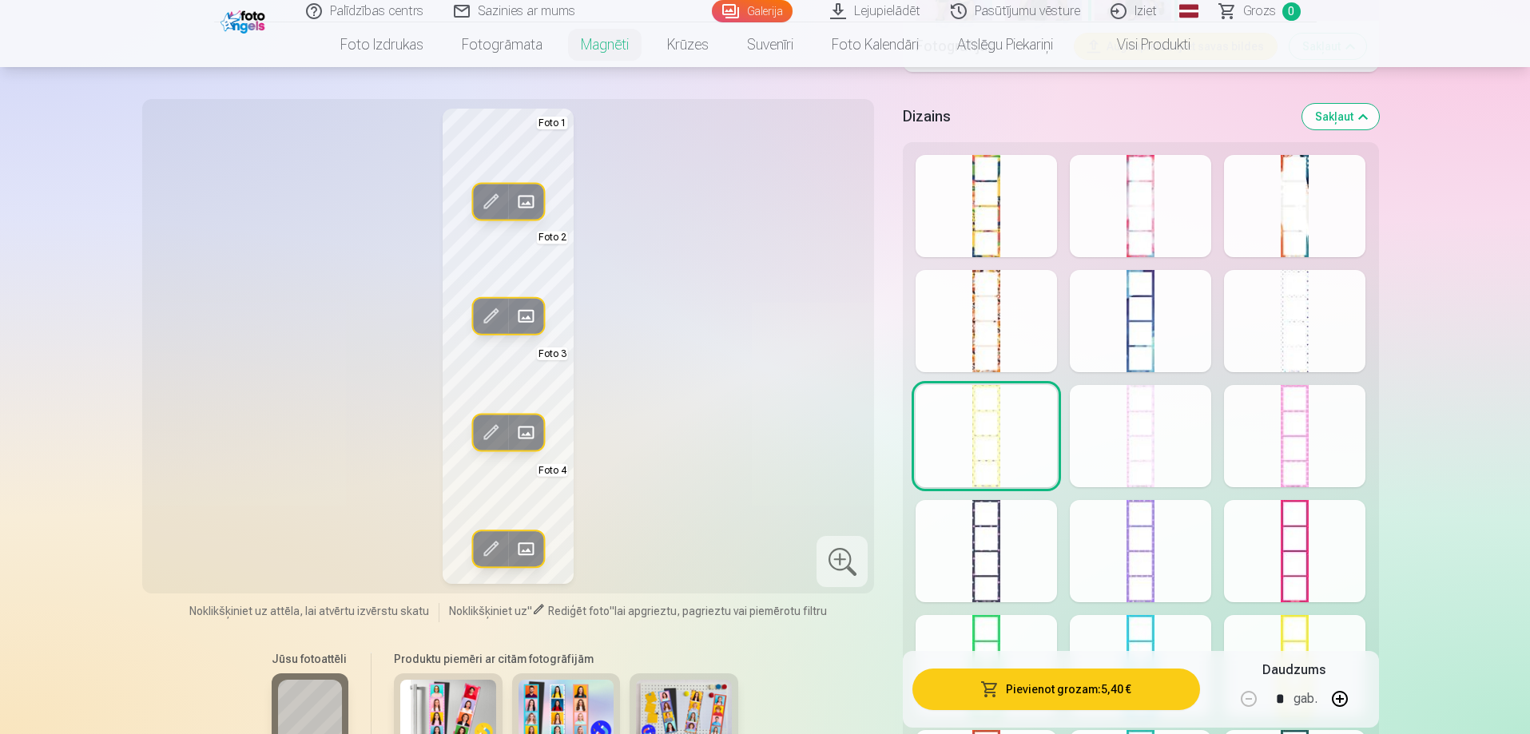
click at [974, 545] on div at bounding box center [985, 551] width 141 height 102
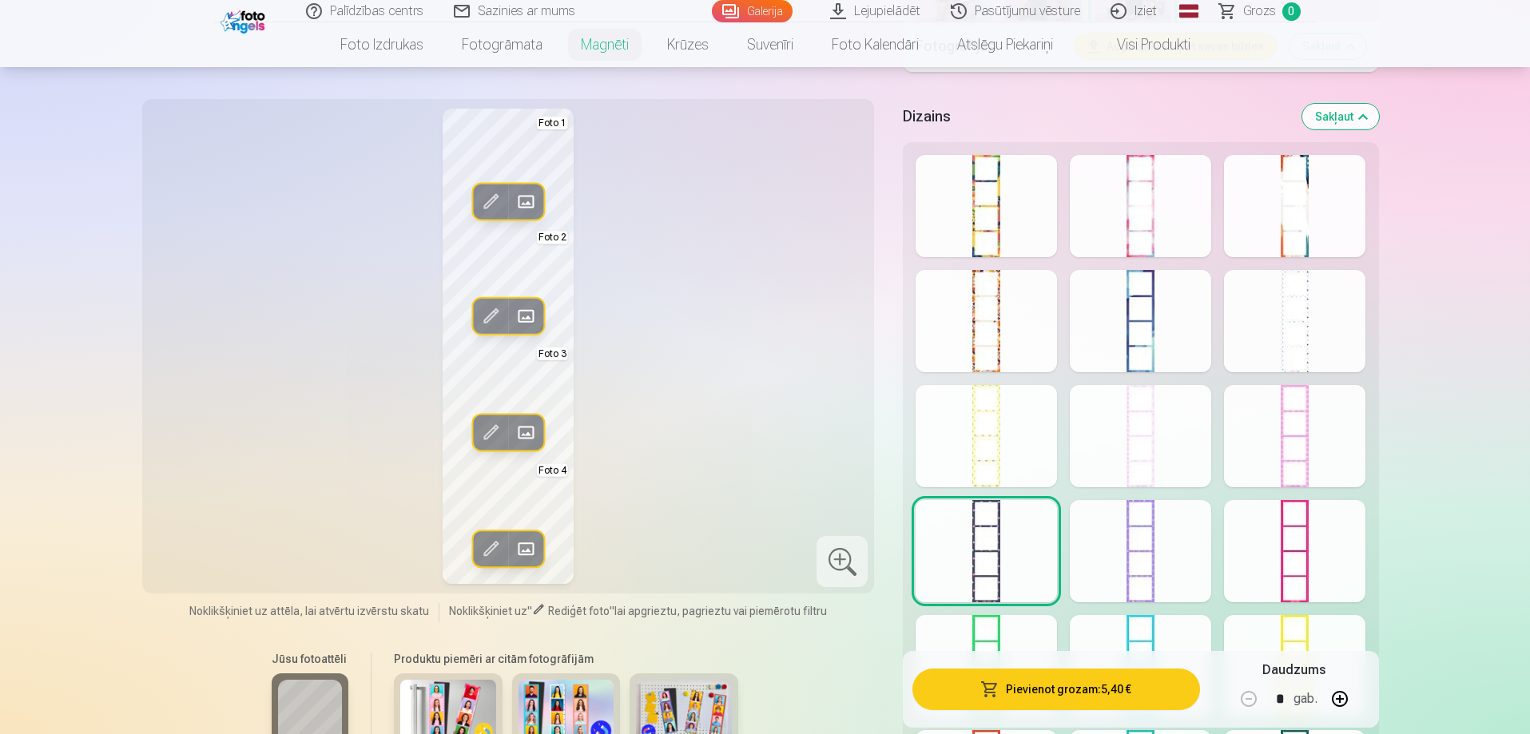
click at [1156, 553] on div at bounding box center [1139, 551] width 141 height 102
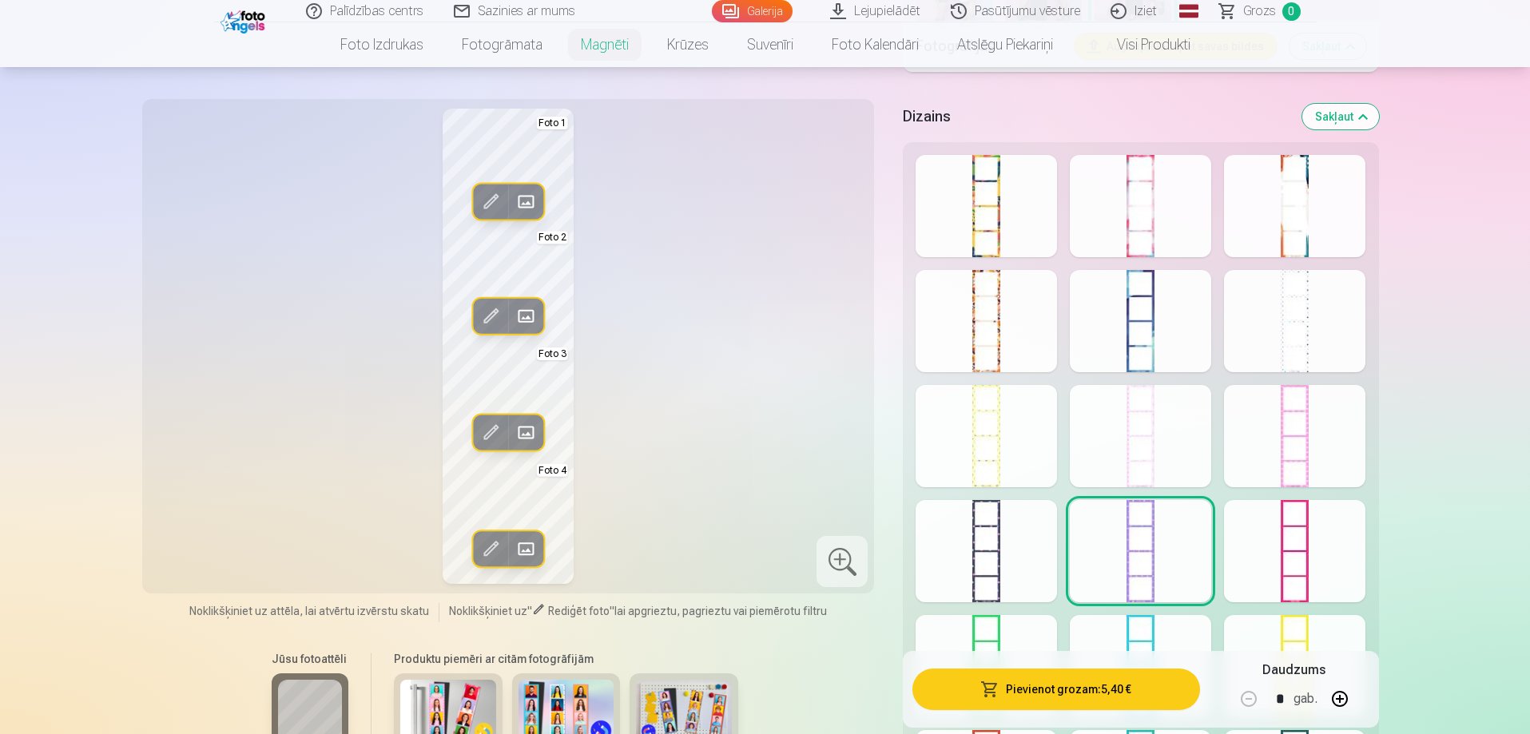
click at [1287, 547] on div at bounding box center [1294, 551] width 141 height 102
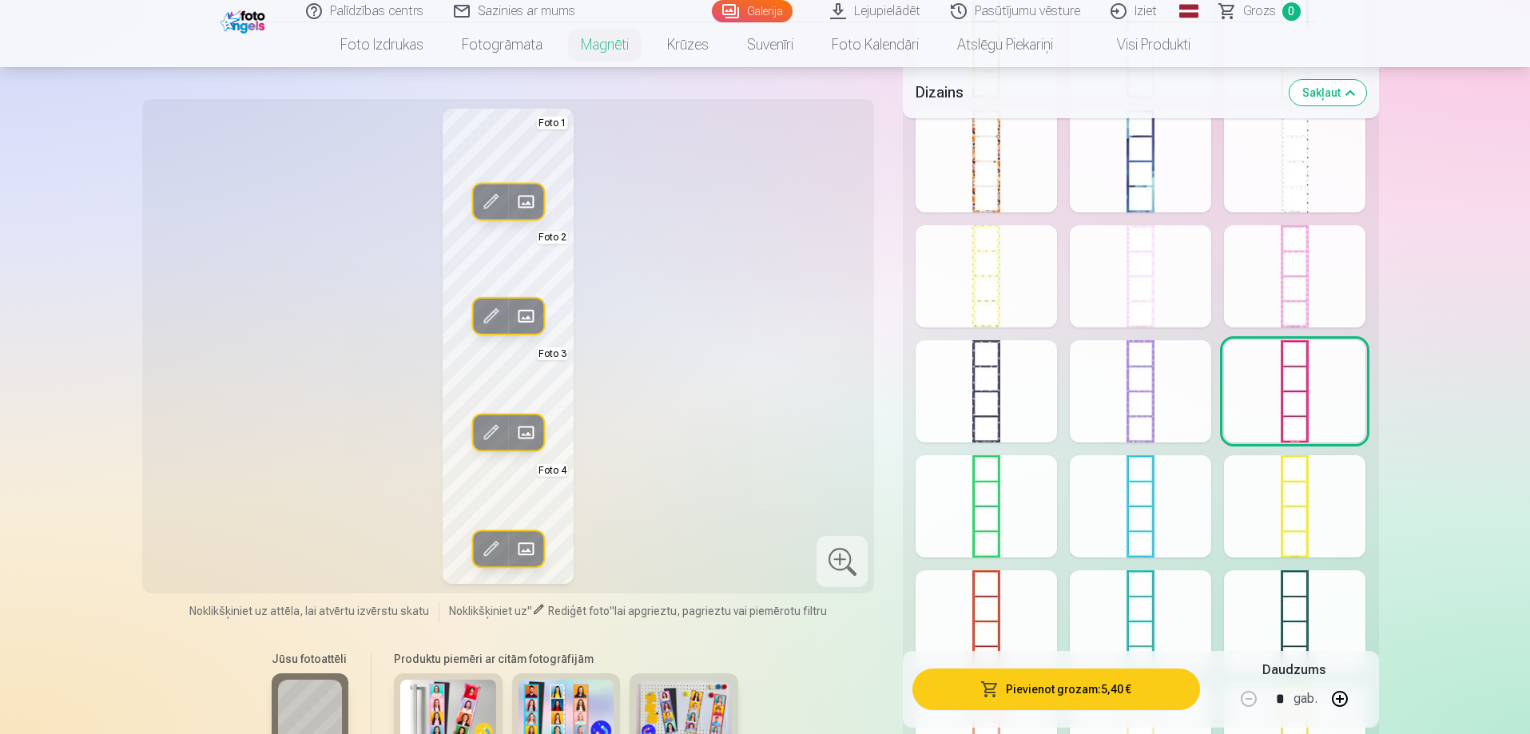
scroll to position [1118, 0]
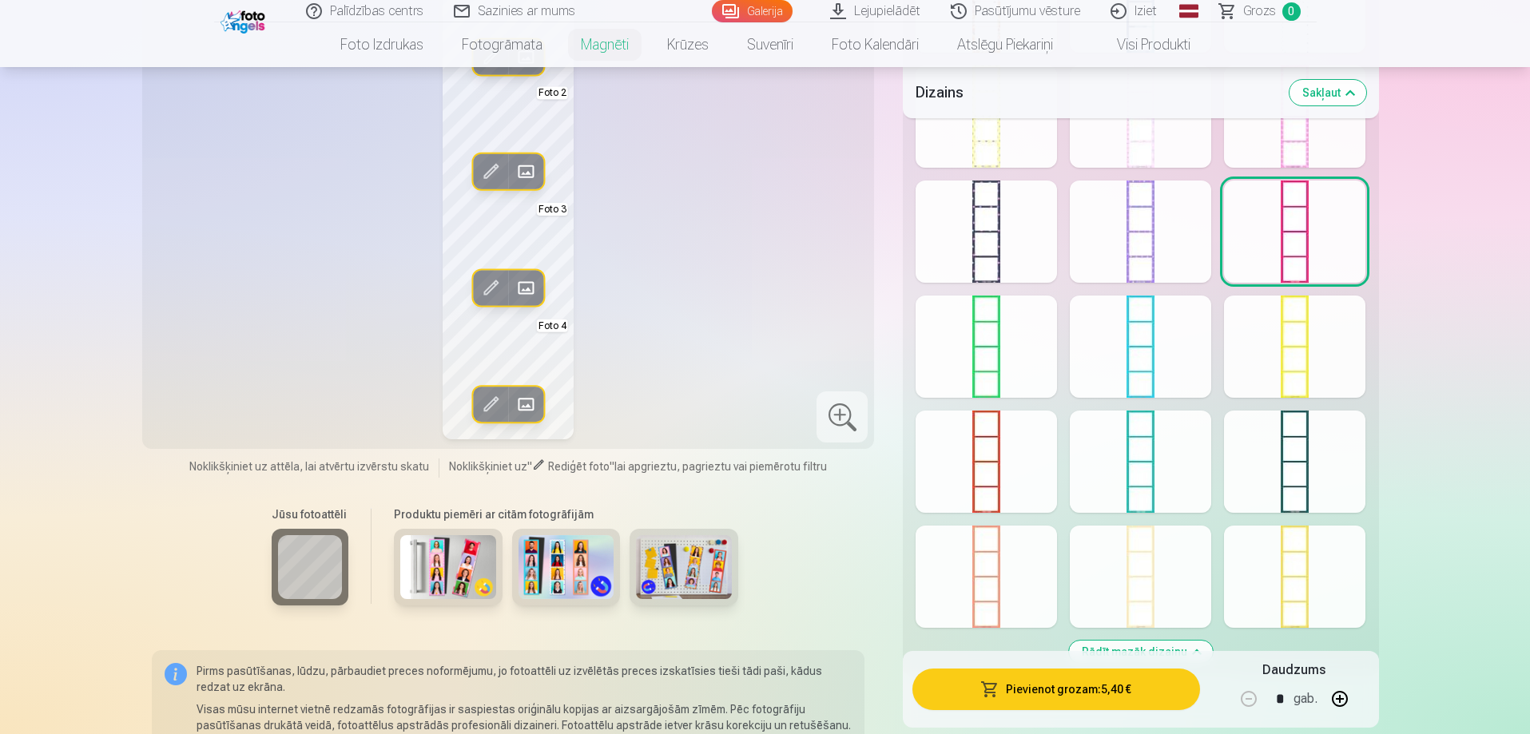
click at [1303, 497] on div at bounding box center [1294, 462] width 141 height 102
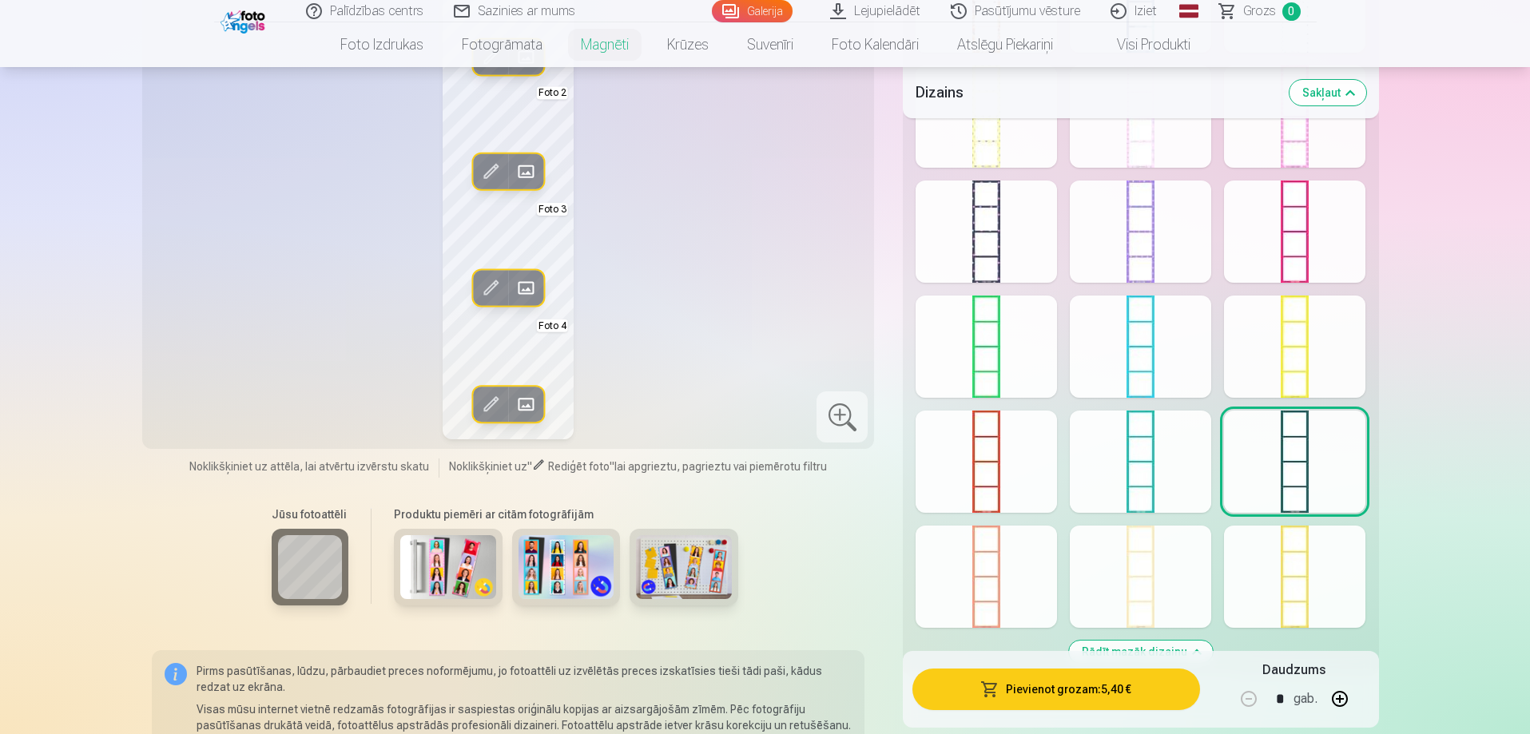
click at [1160, 474] on div at bounding box center [1139, 462] width 141 height 102
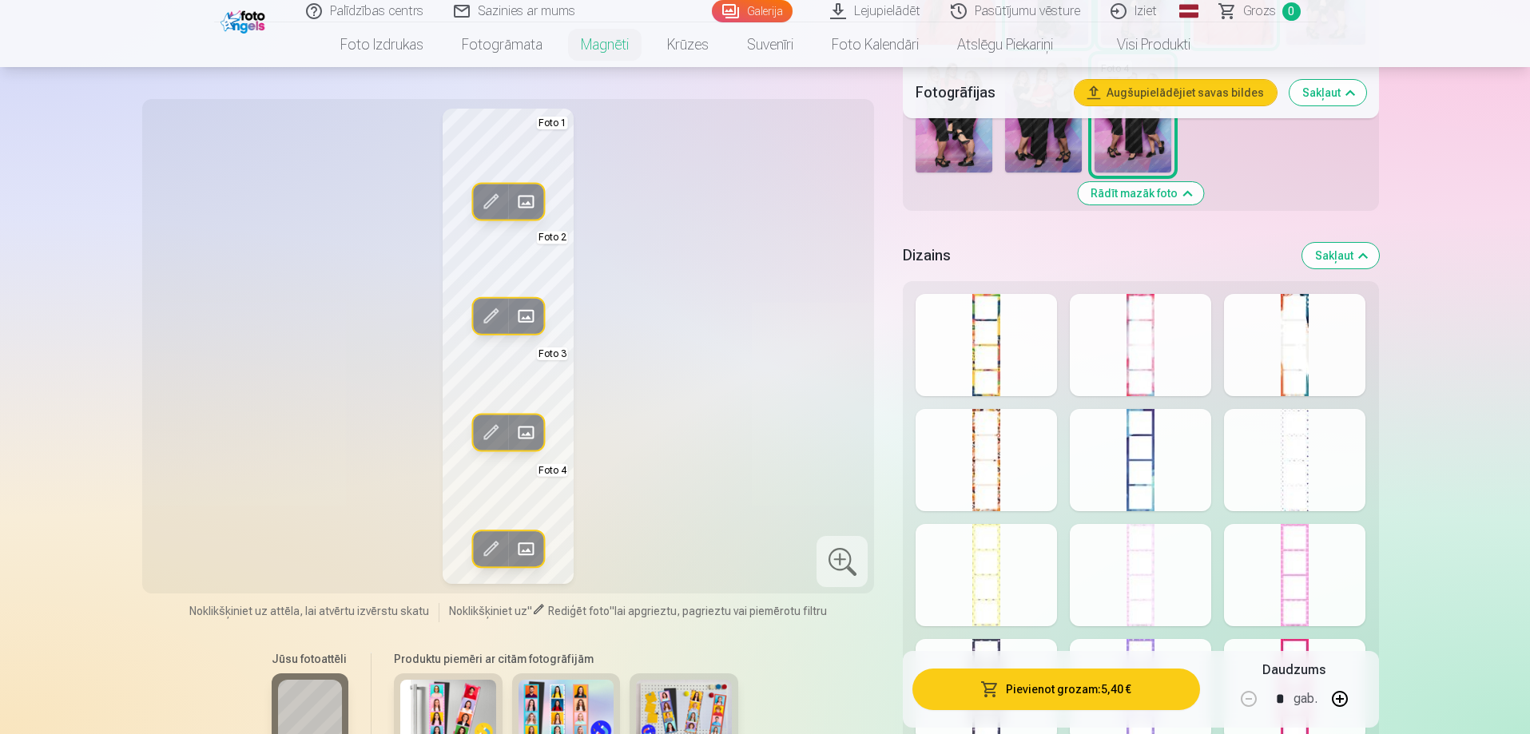
scroll to position [639, 0]
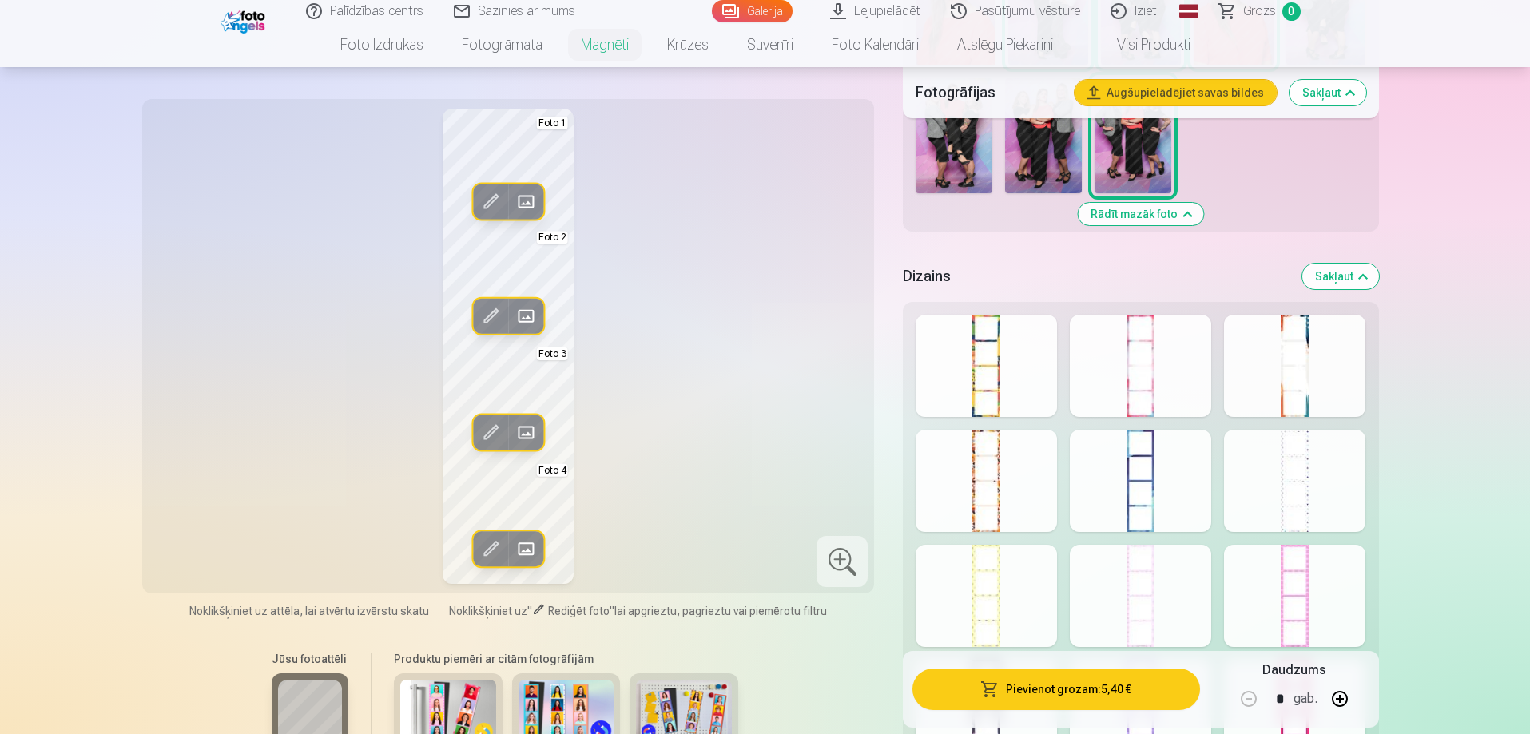
click at [986, 364] on div at bounding box center [985, 366] width 141 height 102
click at [1125, 370] on div at bounding box center [1139, 366] width 141 height 102
click at [981, 383] on div at bounding box center [985, 366] width 141 height 102
click at [1304, 498] on div at bounding box center [1294, 481] width 141 height 102
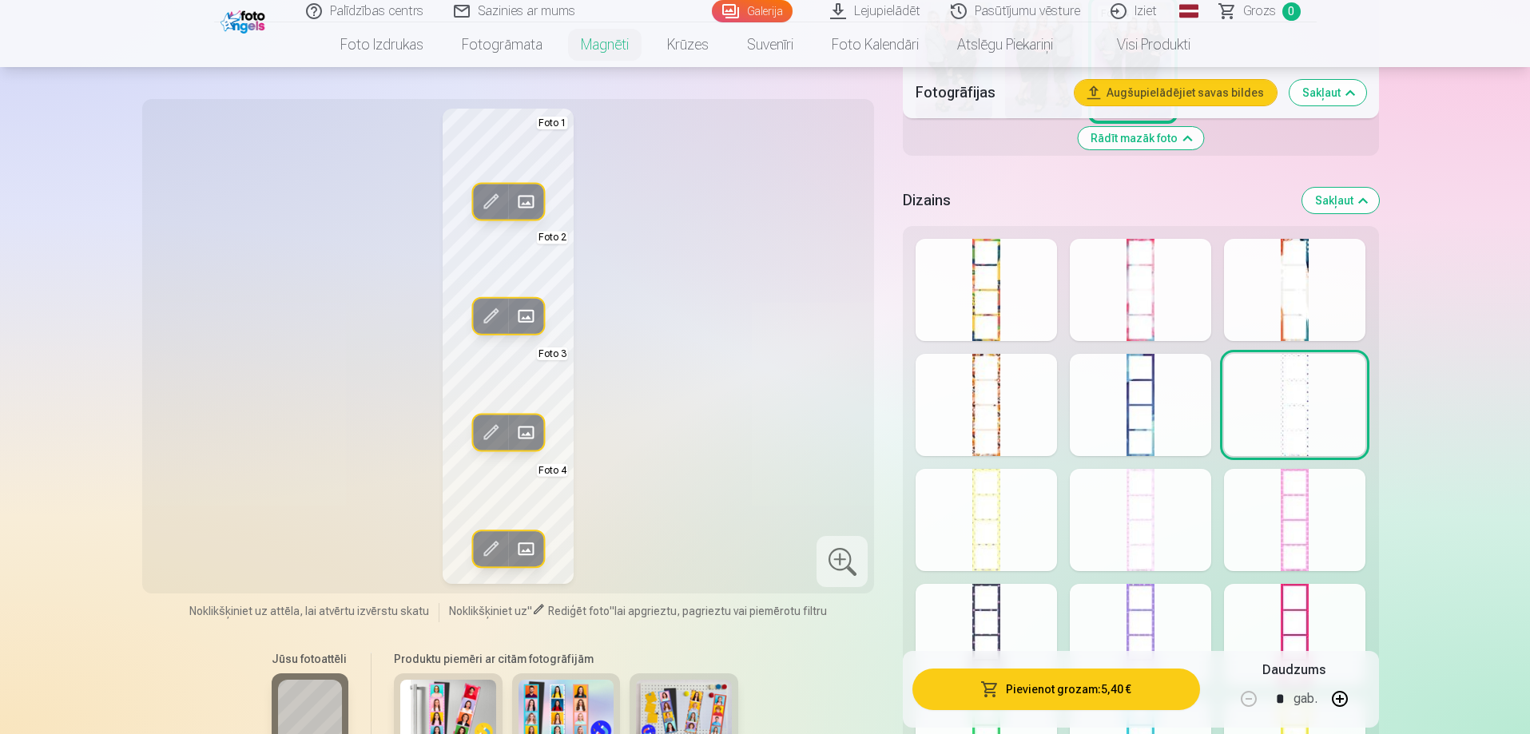
scroll to position [719, 0]
click at [992, 517] on div at bounding box center [985, 516] width 141 height 102
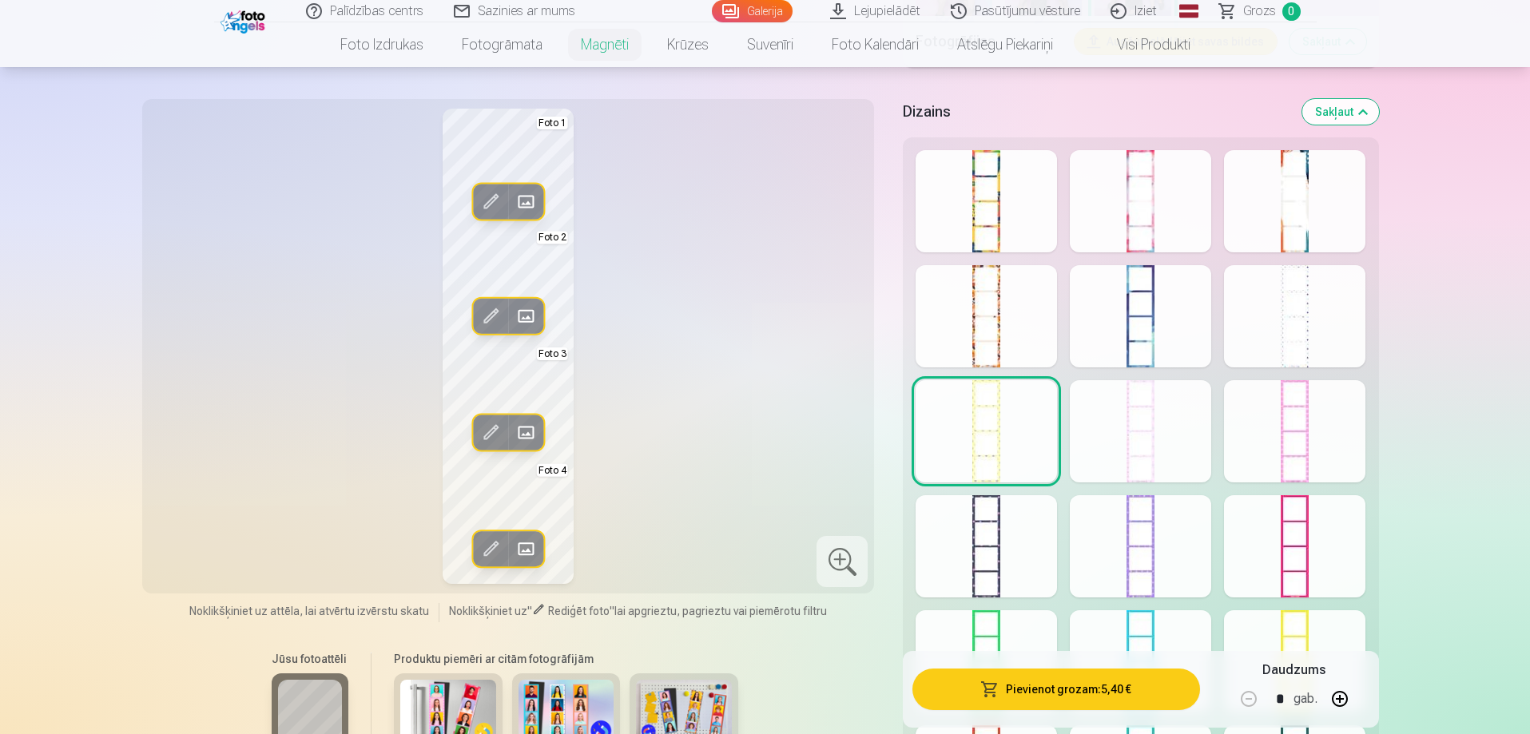
scroll to position [958, 0]
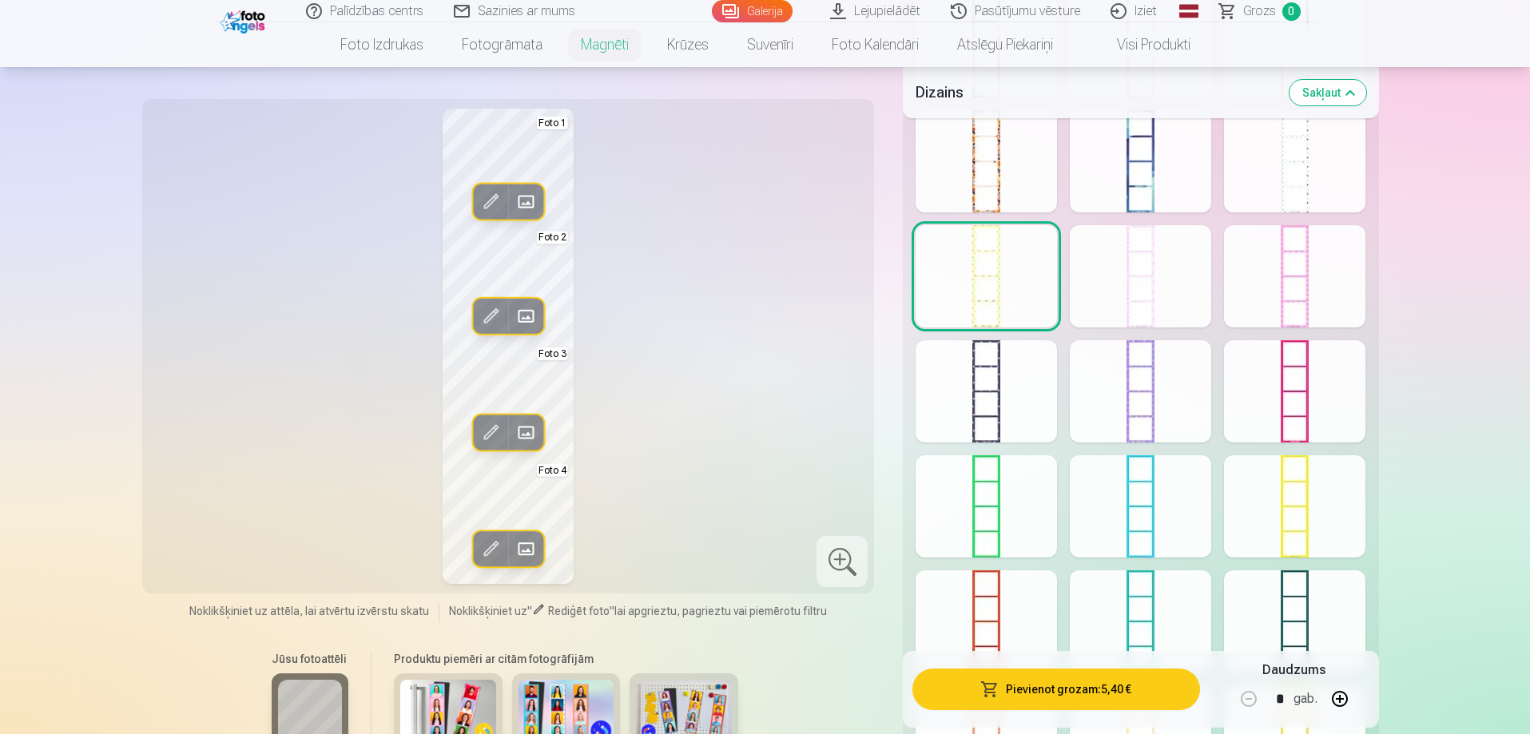
click at [1000, 383] on div at bounding box center [985, 391] width 141 height 102
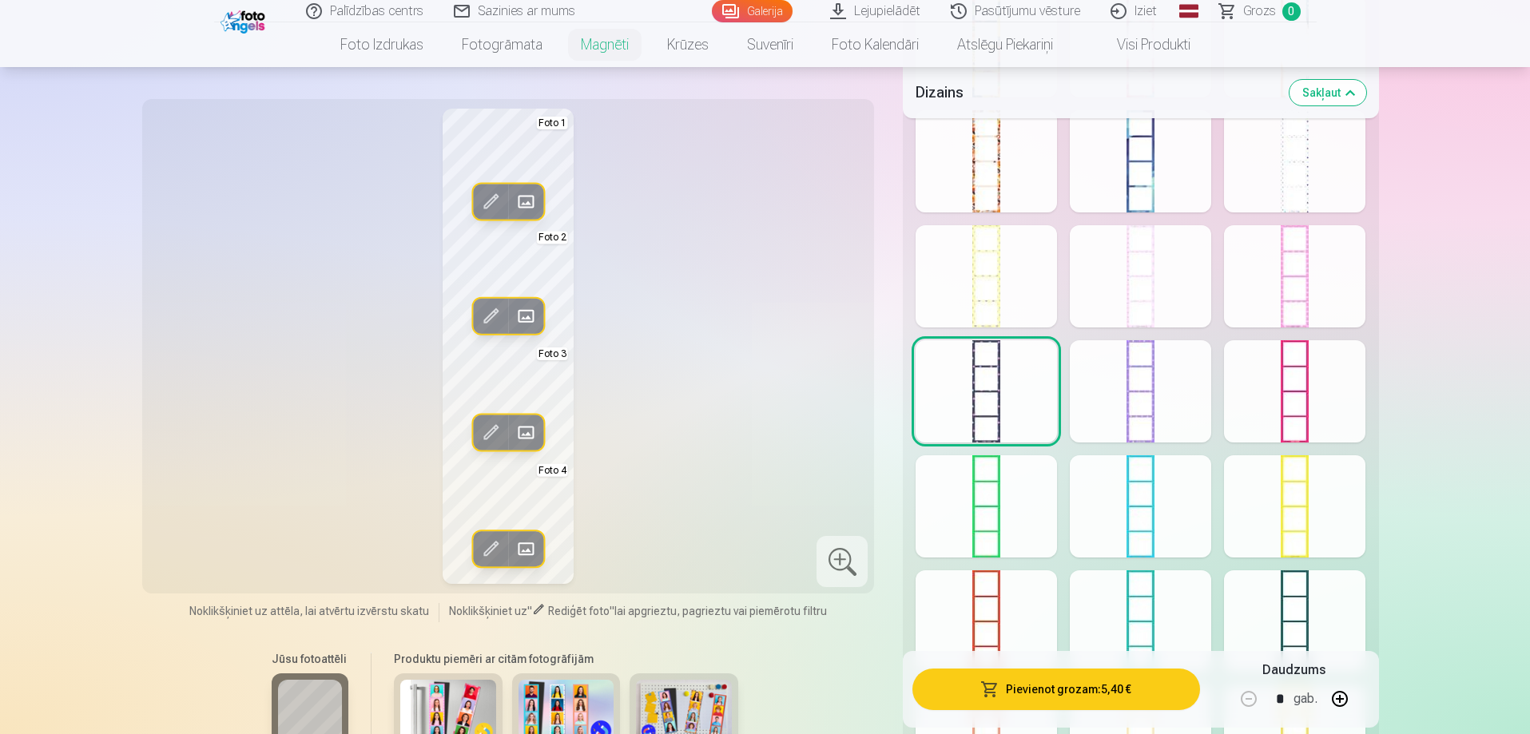
click at [987, 492] on div at bounding box center [985, 506] width 141 height 102
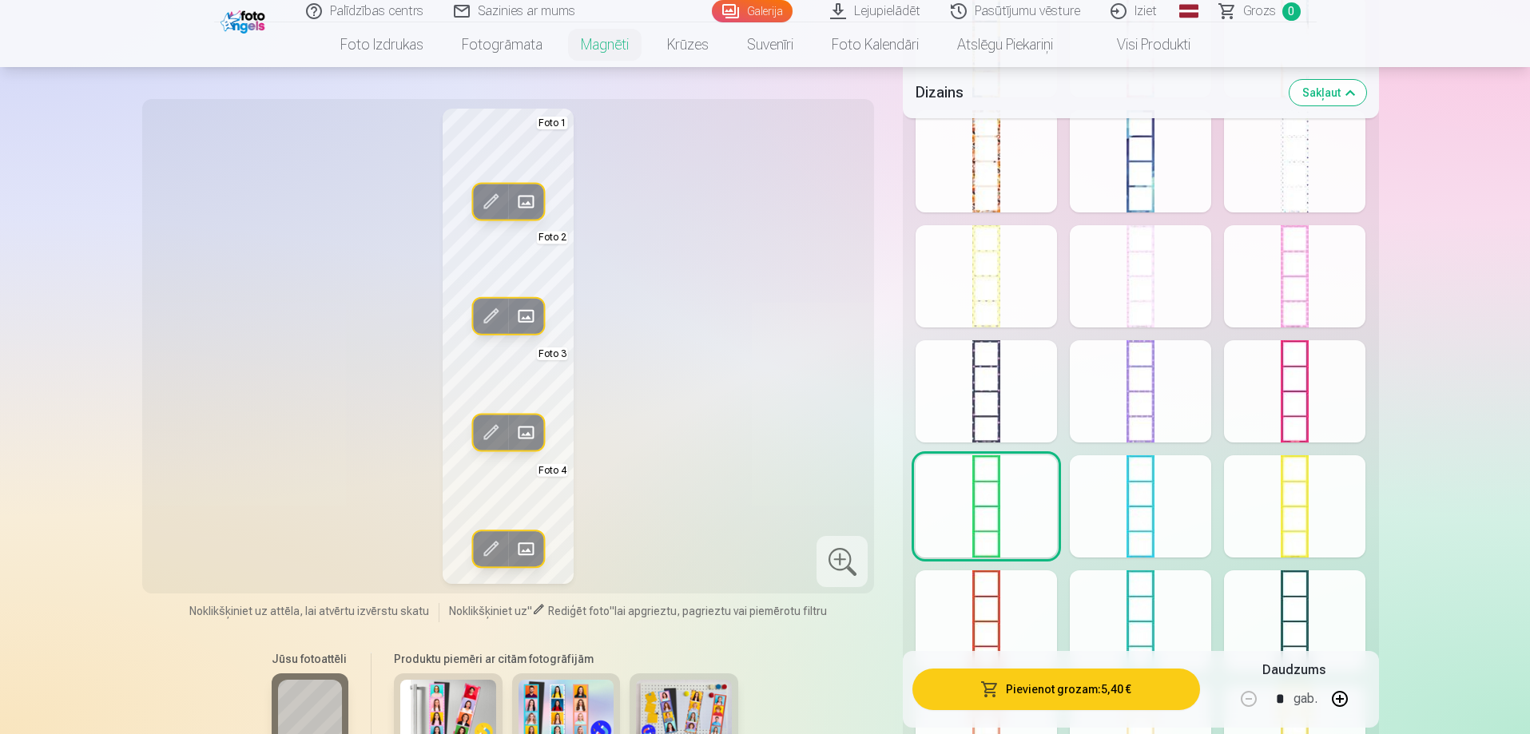
click at [985, 609] on div at bounding box center [985, 621] width 141 height 102
click at [1141, 613] on div at bounding box center [1139, 621] width 141 height 102
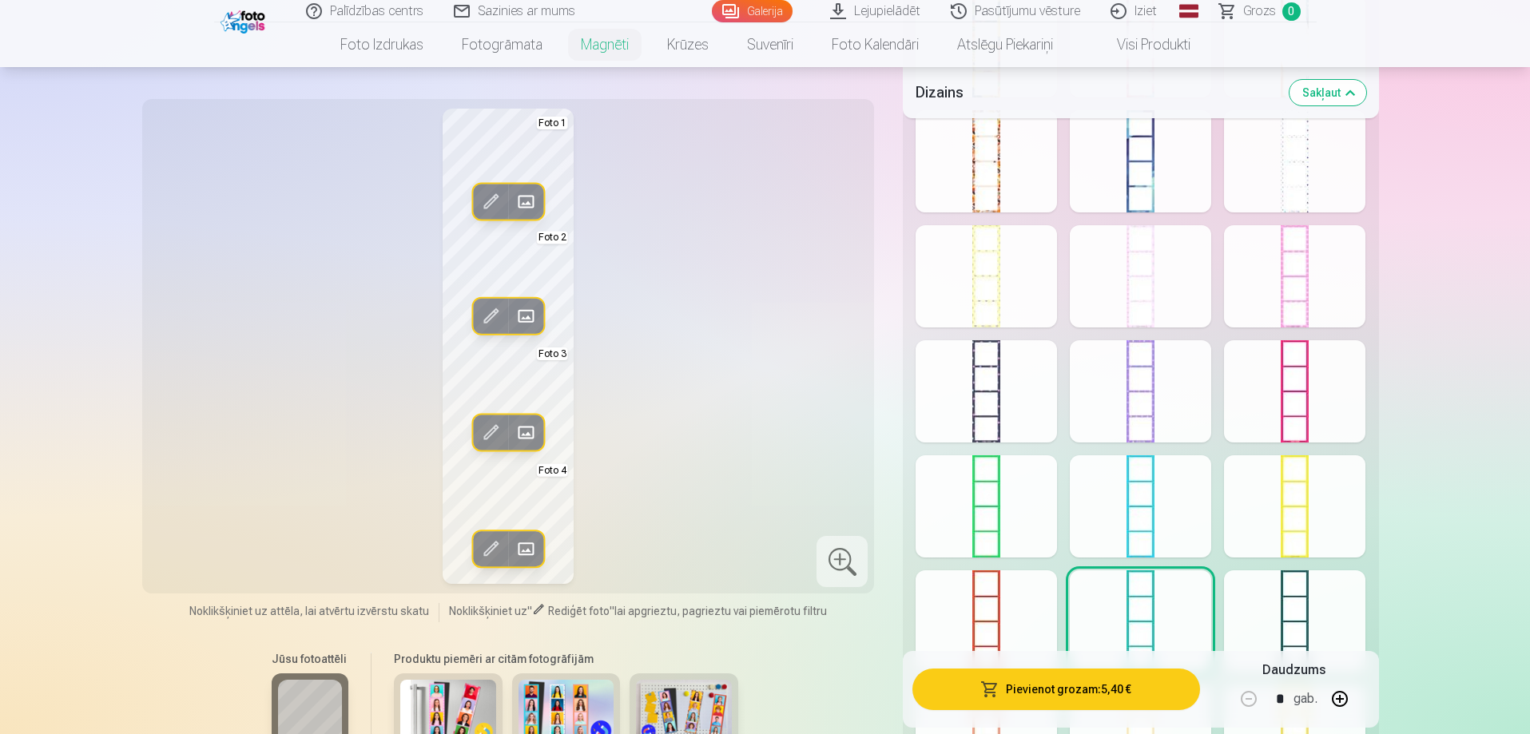
click at [1291, 600] on div at bounding box center [1294, 621] width 141 height 102
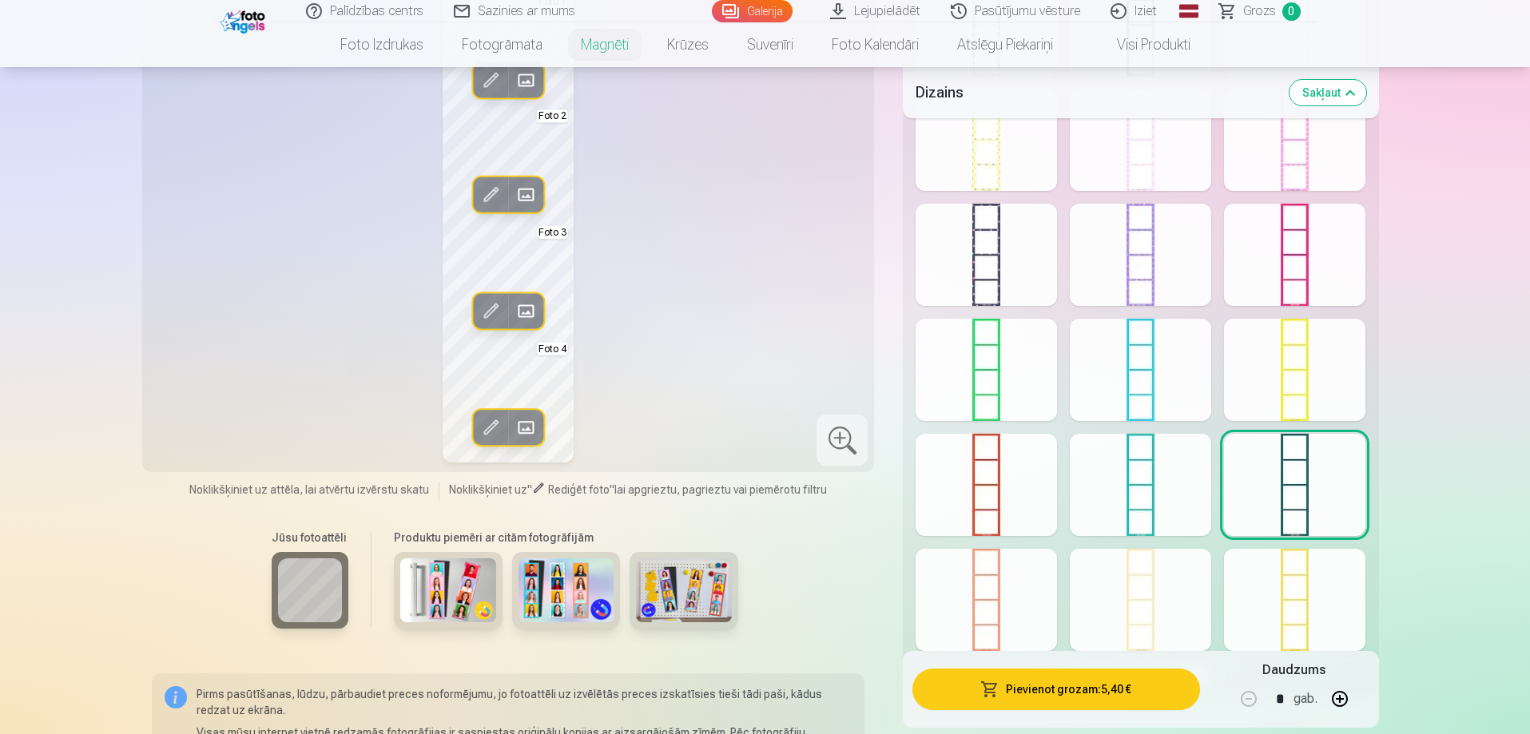
scroll to position [1118, 0]
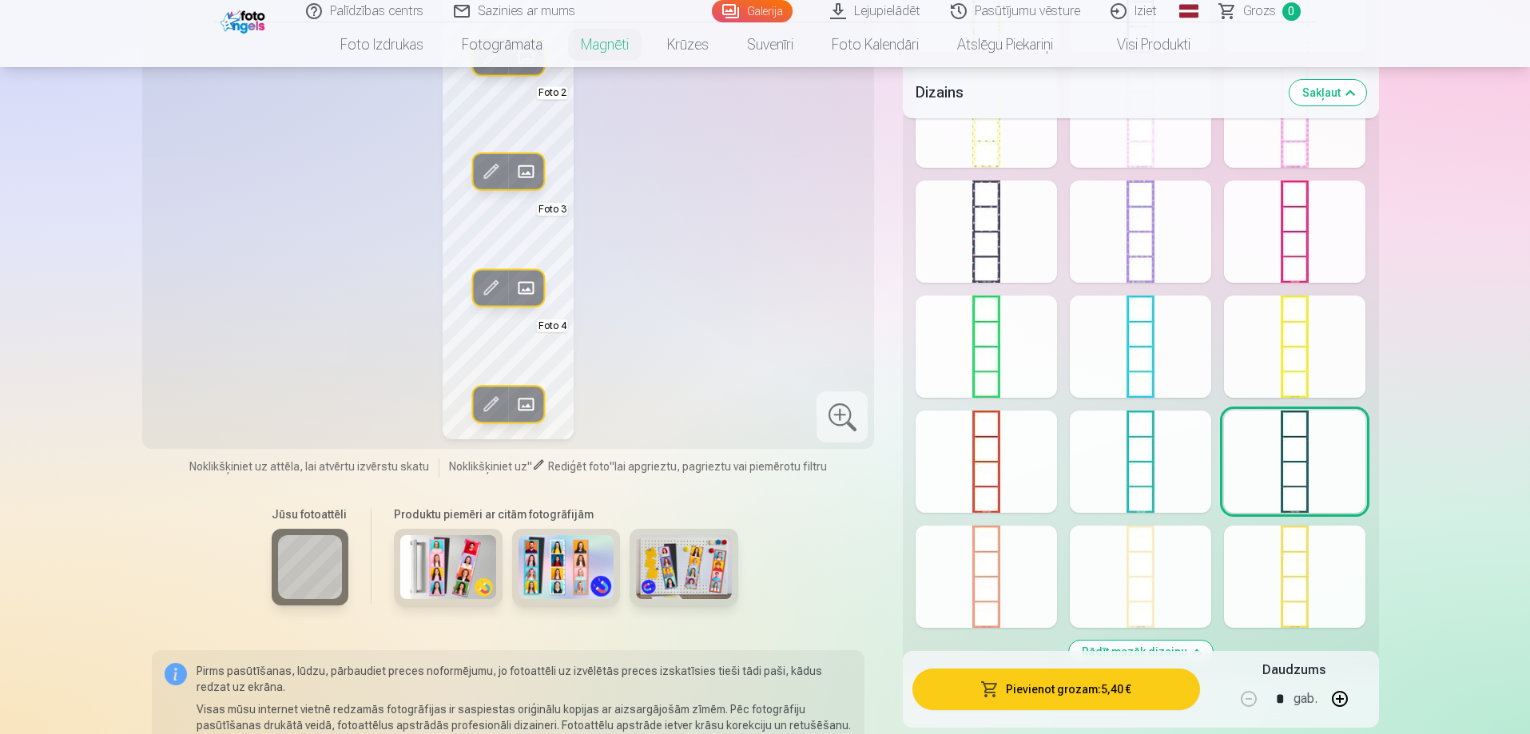
click at [1005, 587] on div at bounding box center [985, 577] width 141 height 102
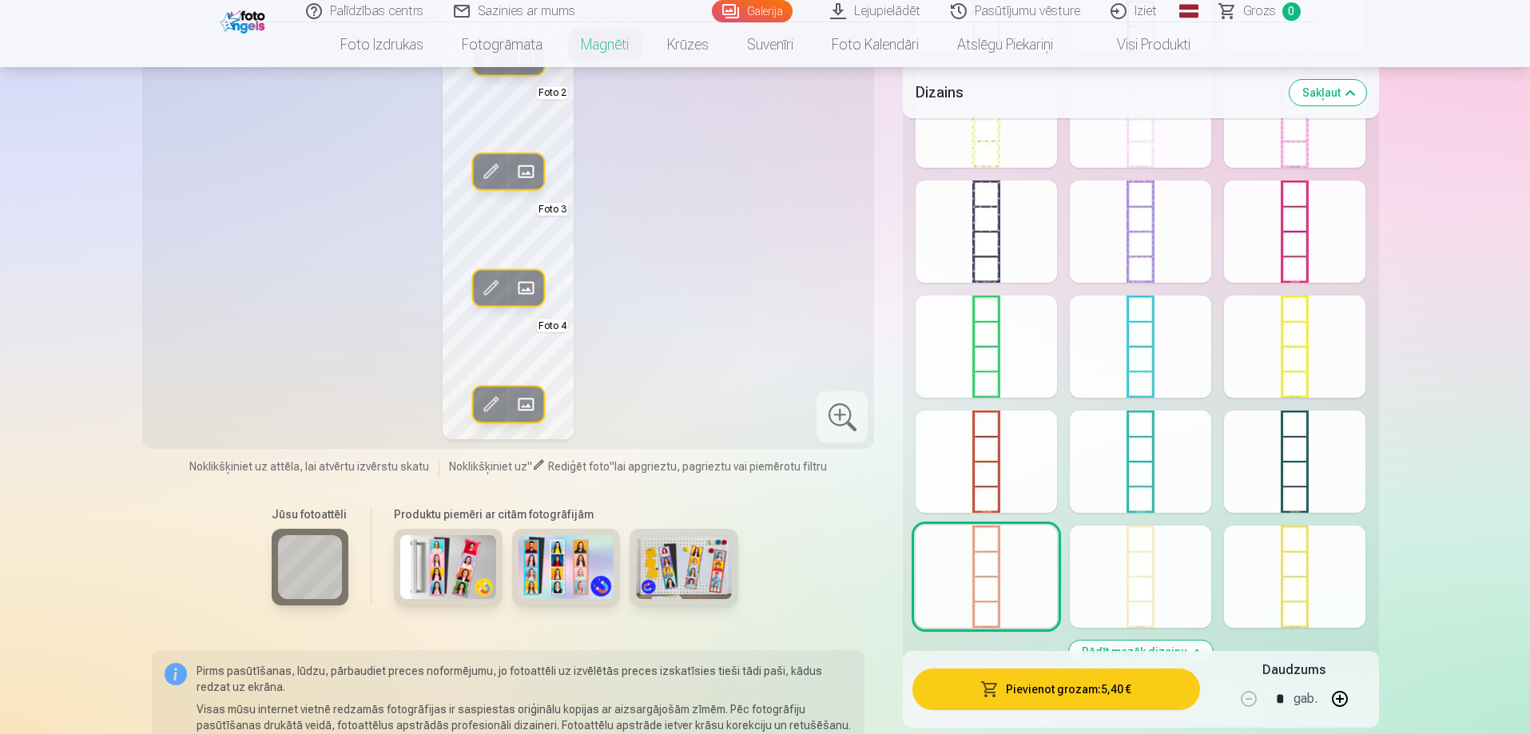
click at [1139, 558] on div at bounding box center [1139, 577] width 141 height 102
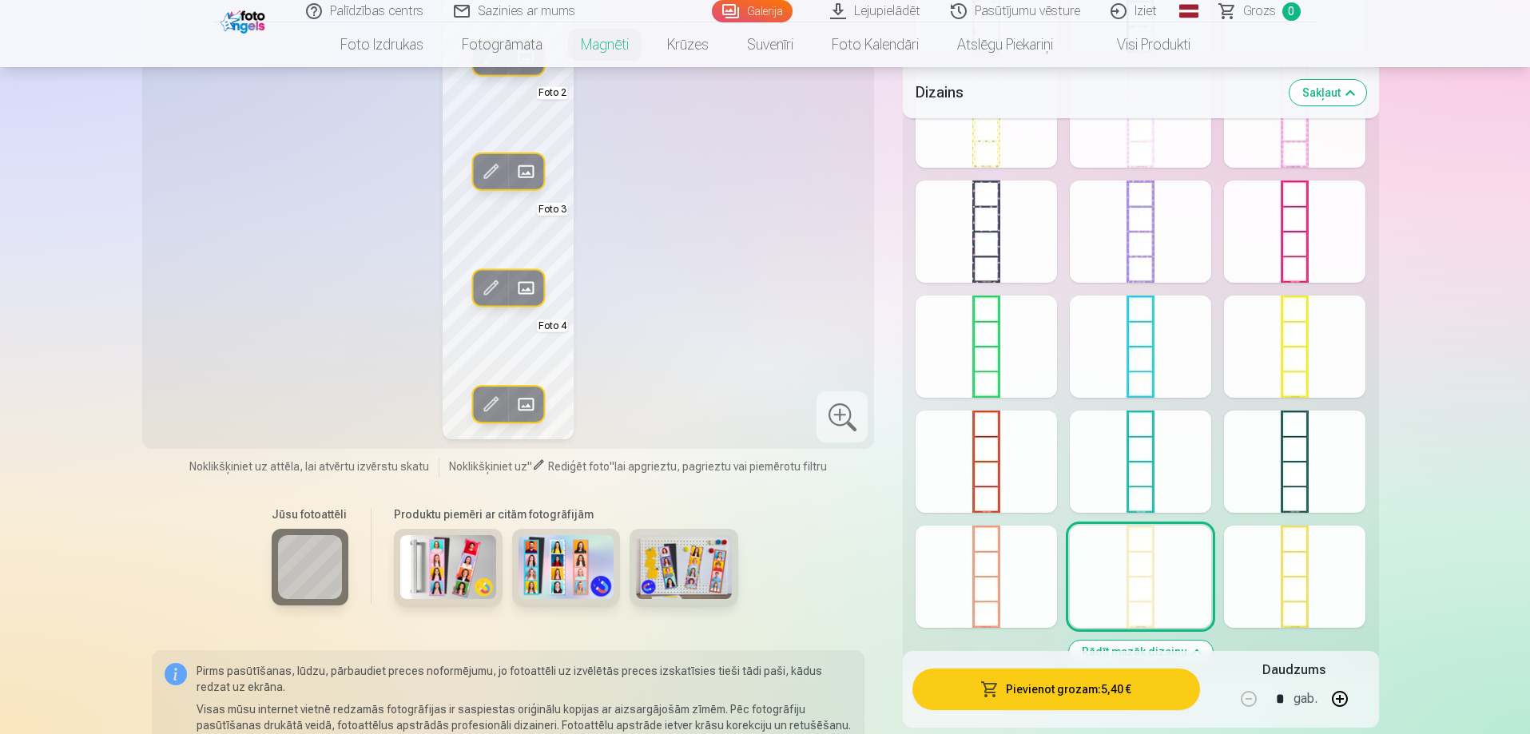
click at [969, 575] on div at bounding box center [985, 577] width 141 height 102
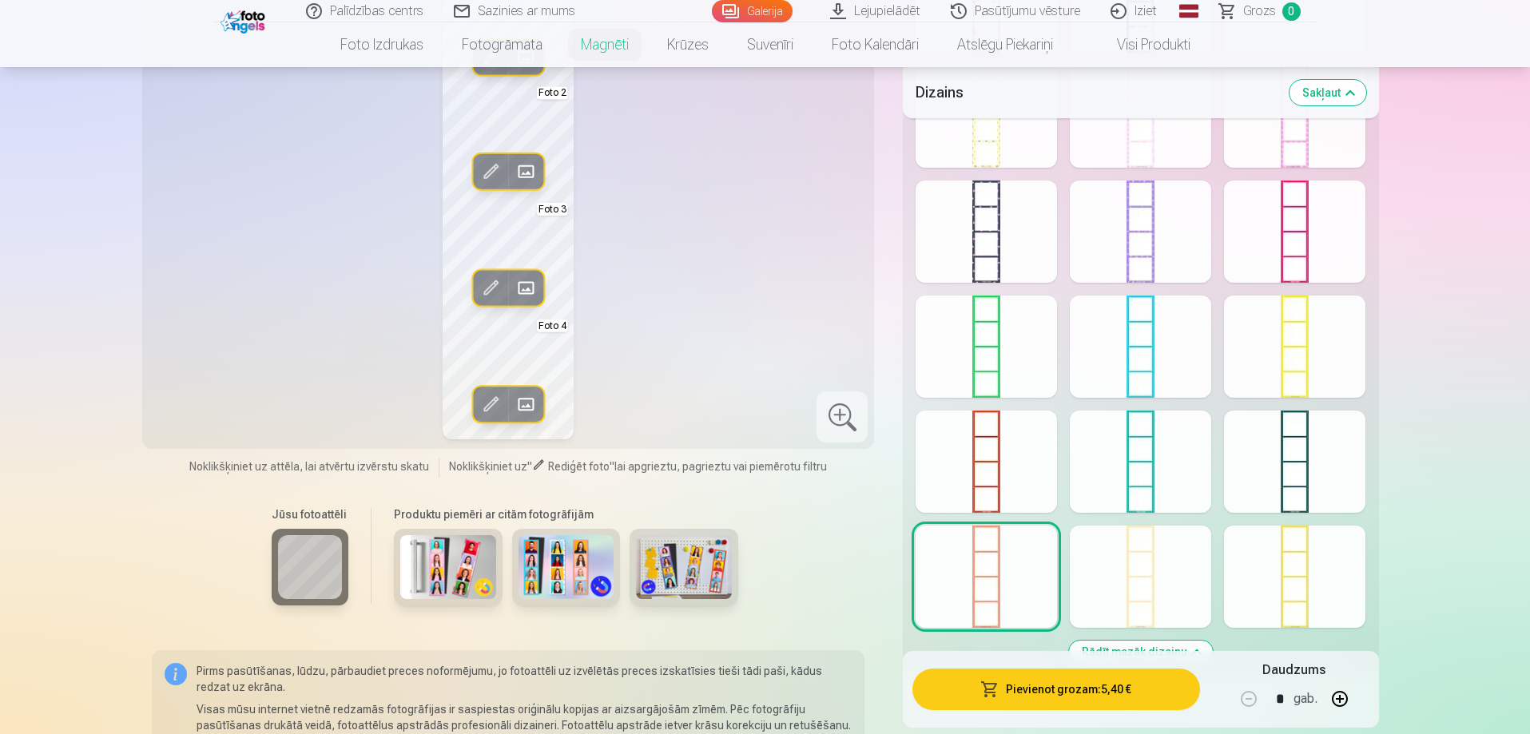
click at [1313, 571] on div at bounding box center [1294, 577] width 141 height 102
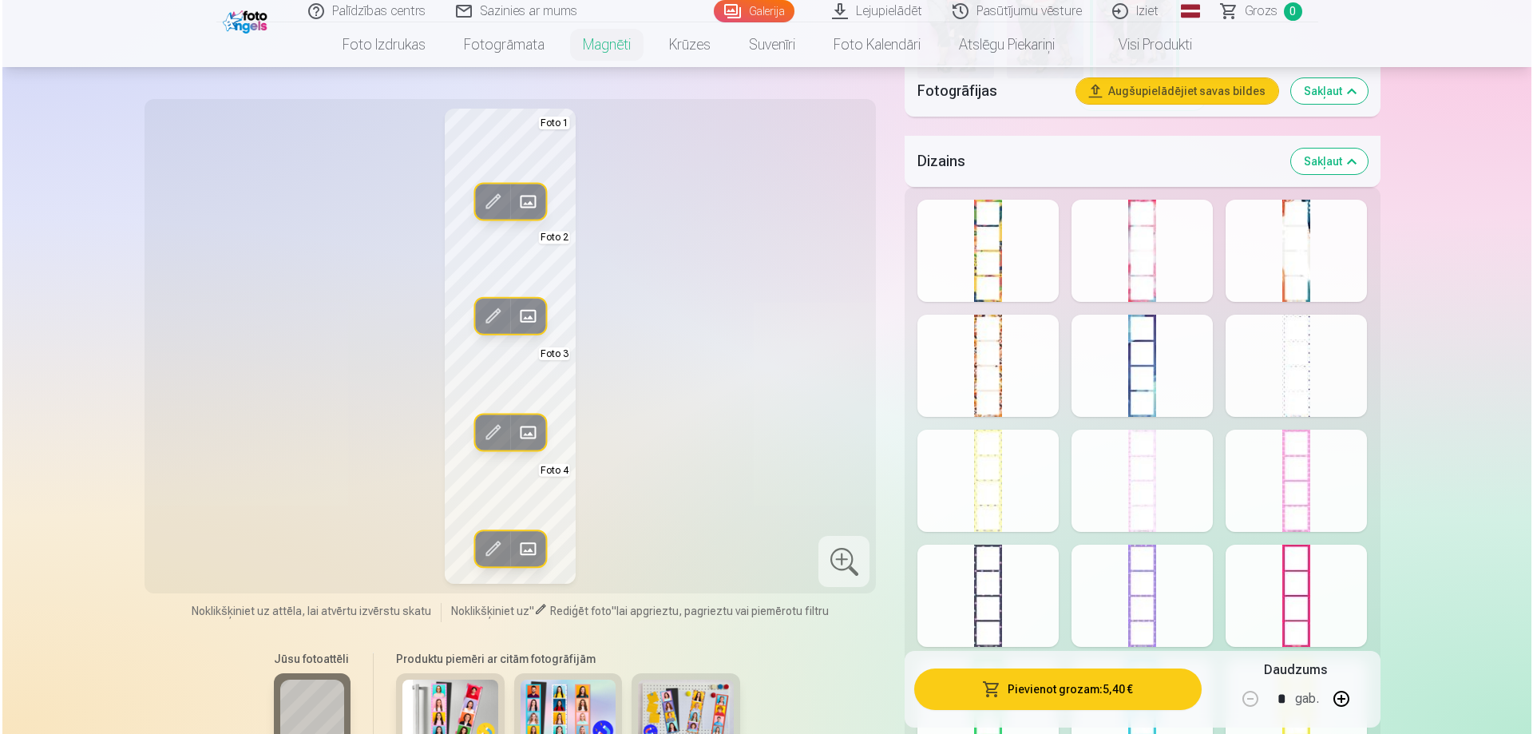
scroll to position [639, 0]
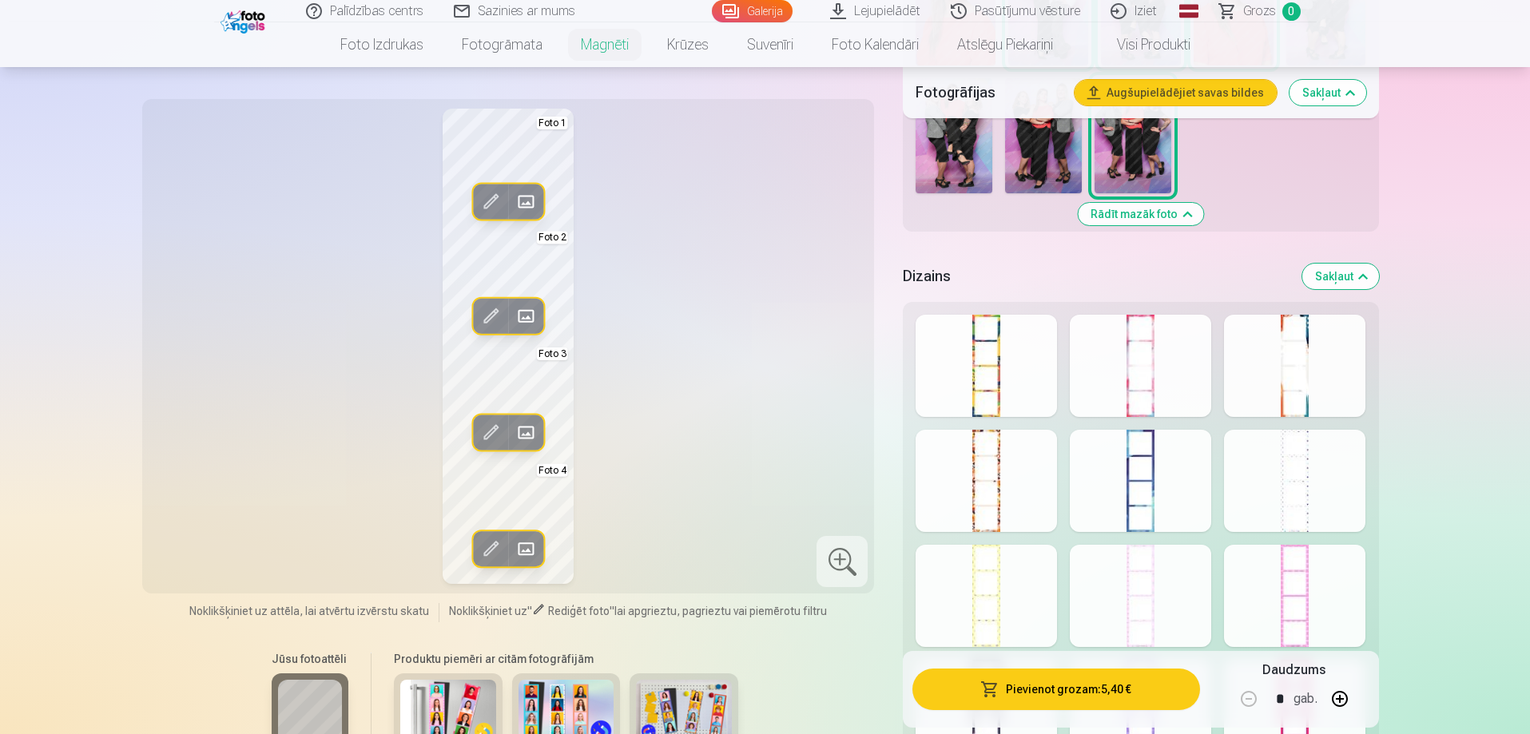
click at [1311, 355] on div at bounding box center [1294, 366] width 141 height 102
click at [1067, 695] on button "Pievienot grozam : 5,40 €" at bounding box center [1055, 690] width 287 height 42
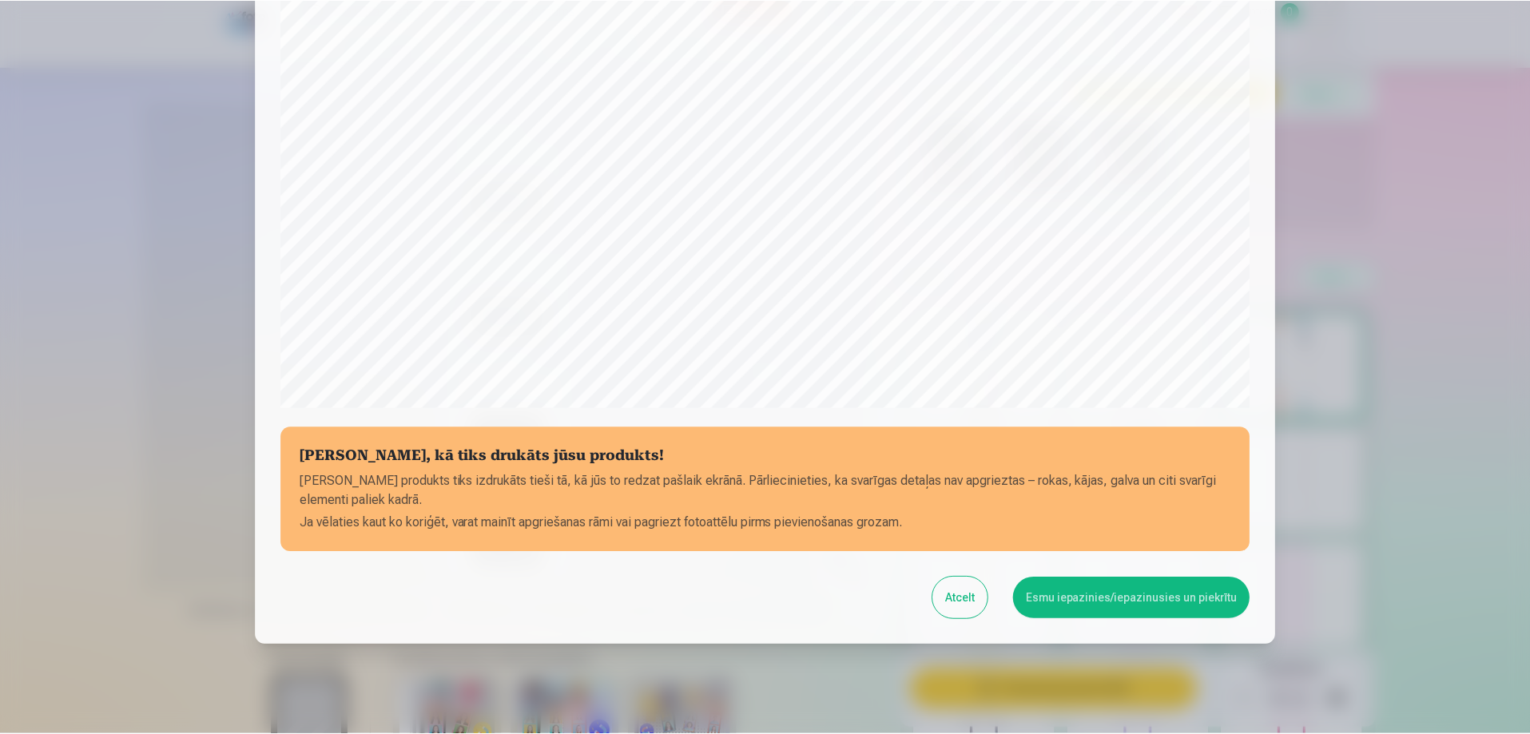
scroll to position [416, 0]
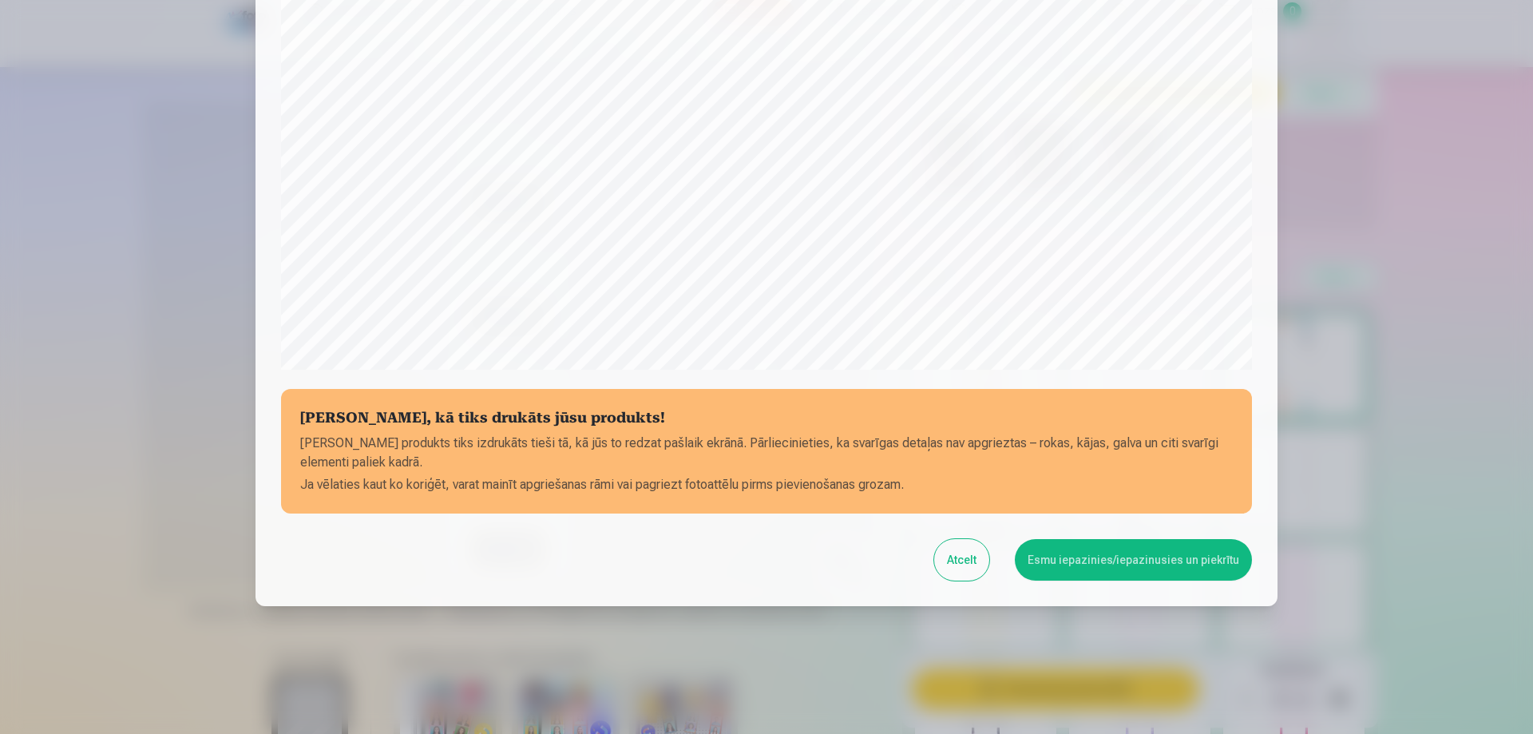
click at [1095, 565] on button "Esmu iepazinies/iepazinusies un piekrītu" at bounding box center [1133, 560] width 237 height 42
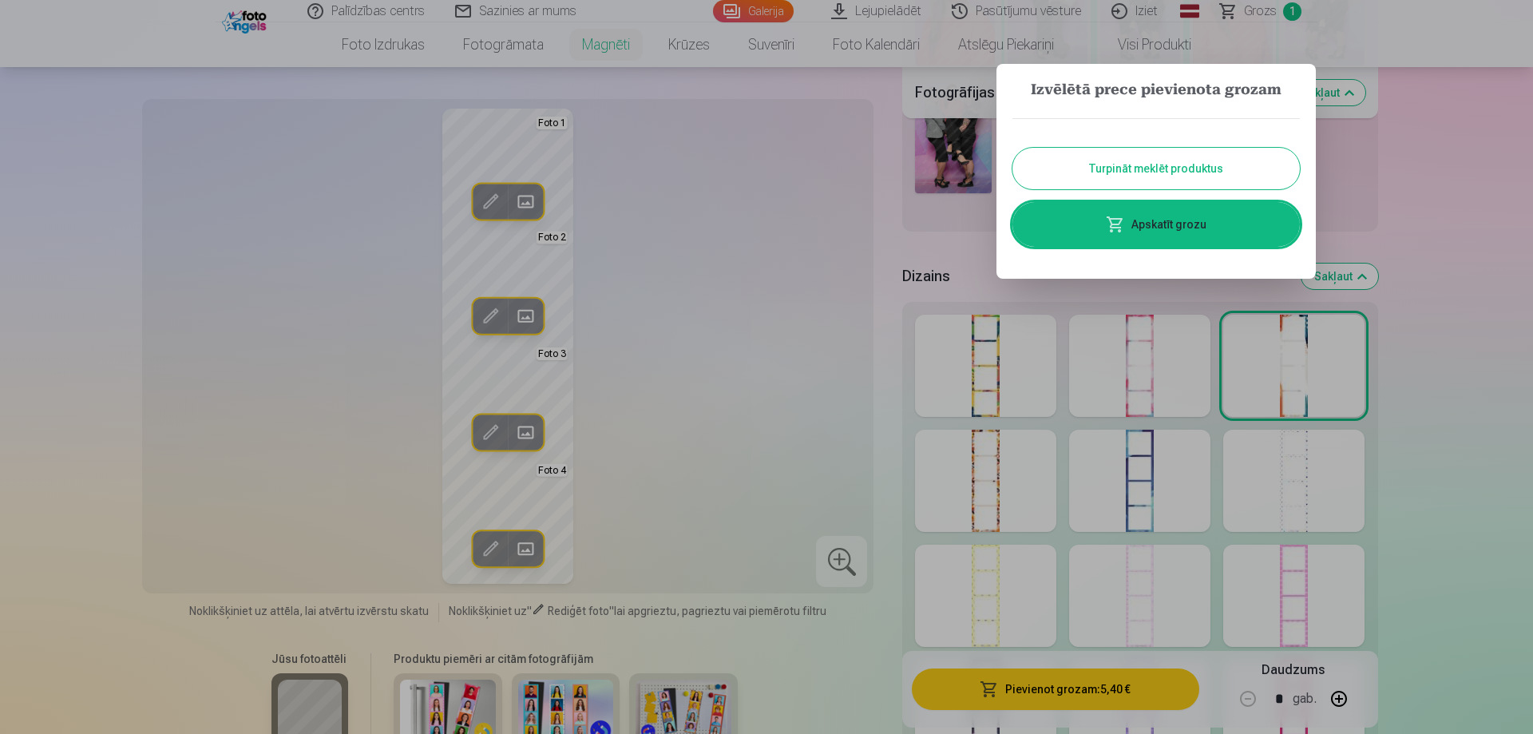
click at [1139, 166] on button "Turpināt meklēt produktus" at bounding box center [1157, 169] width 288 height 42
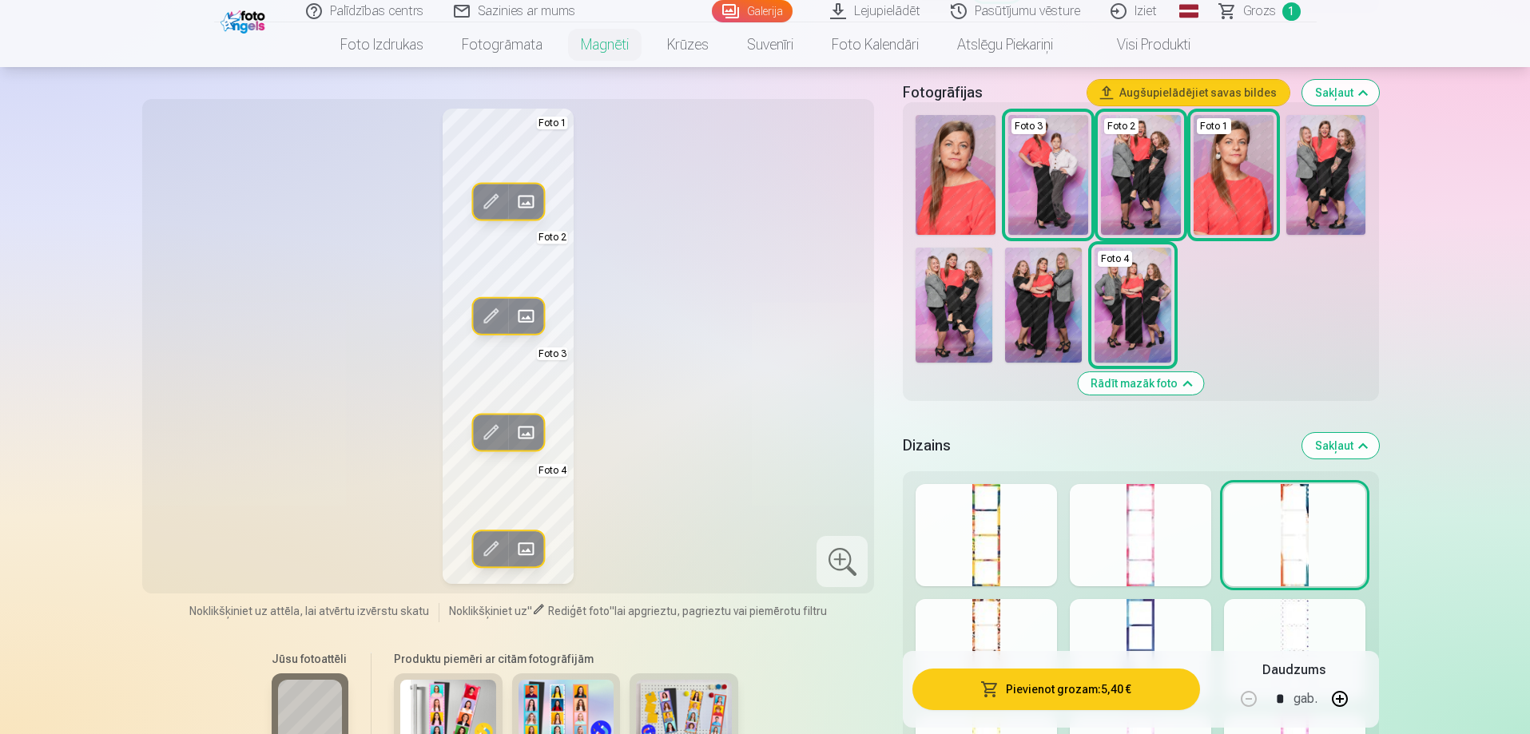
scroll to position [319, 0]
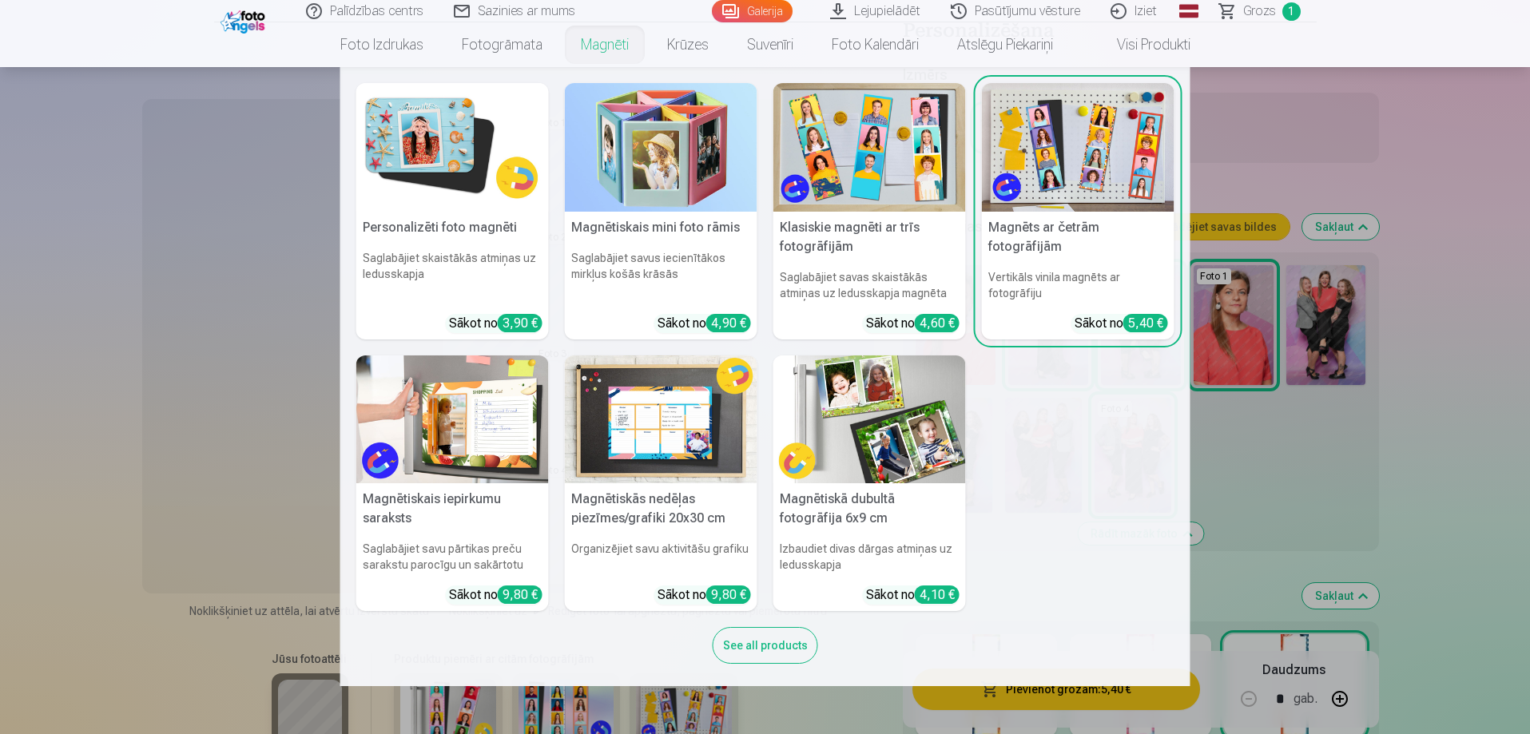
click at [614, 51] on link "Magnēti" at bounding box center [604, 44] width 86 height 45
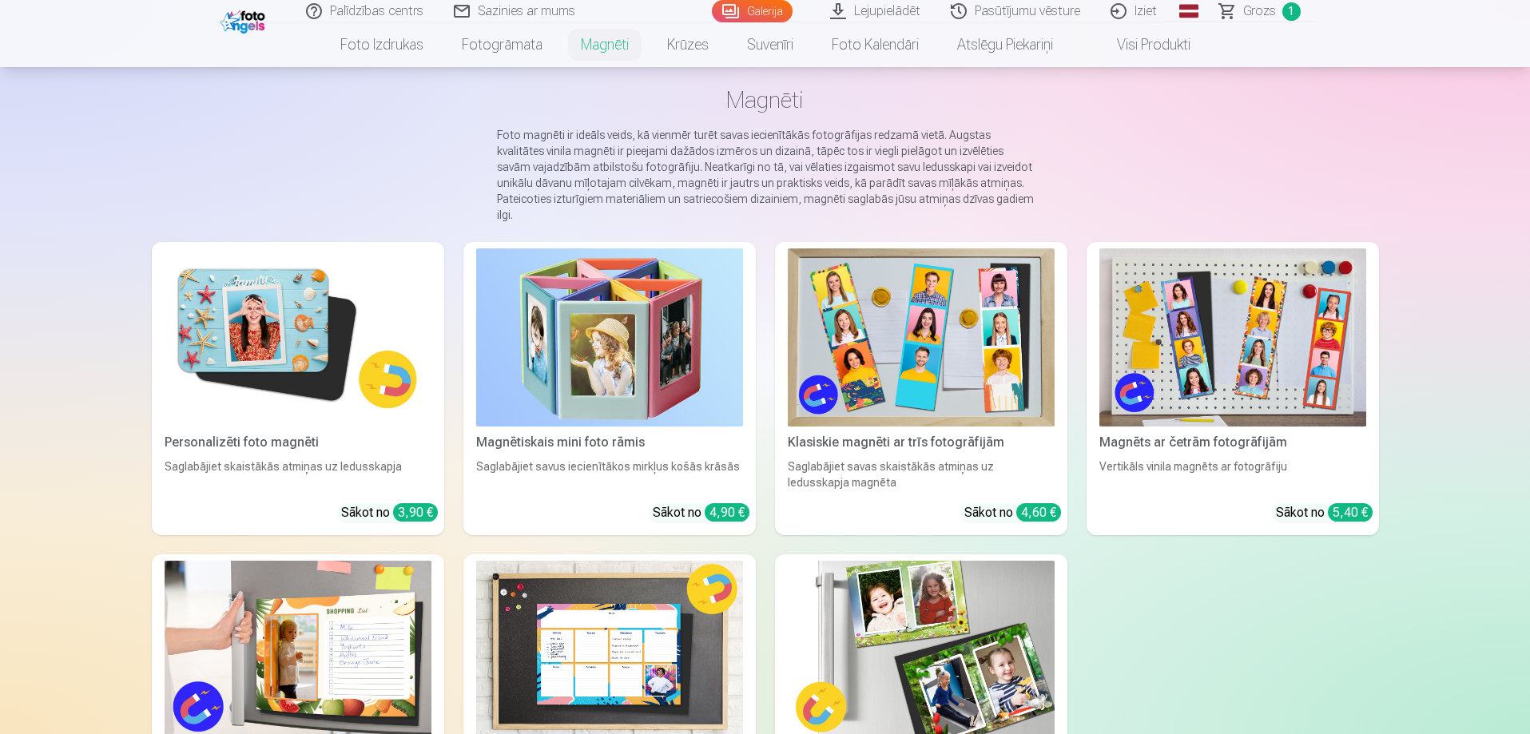
scroll to position [240, 0]
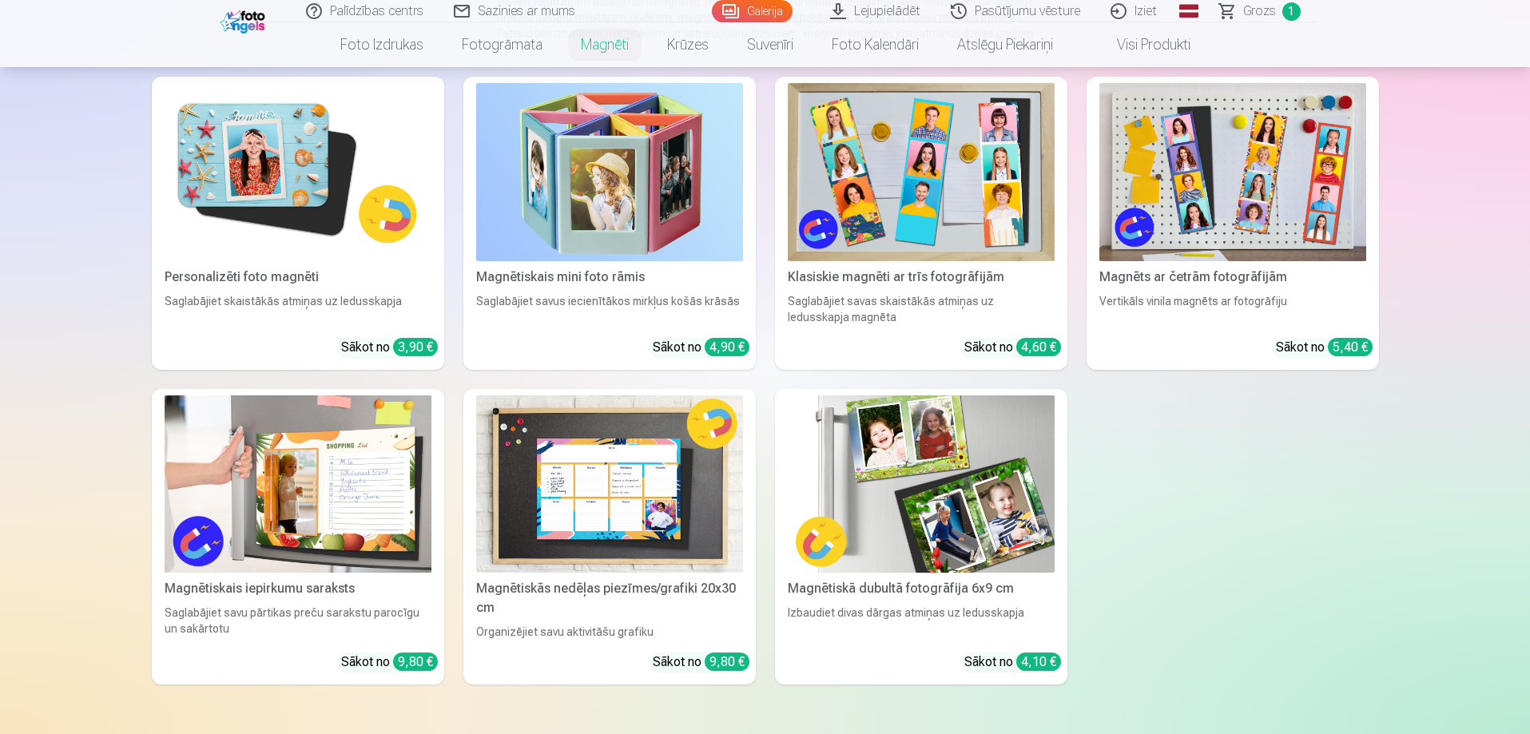
click at [1215, 197] on img at bounding box center [1232, 172] width 267 height 178
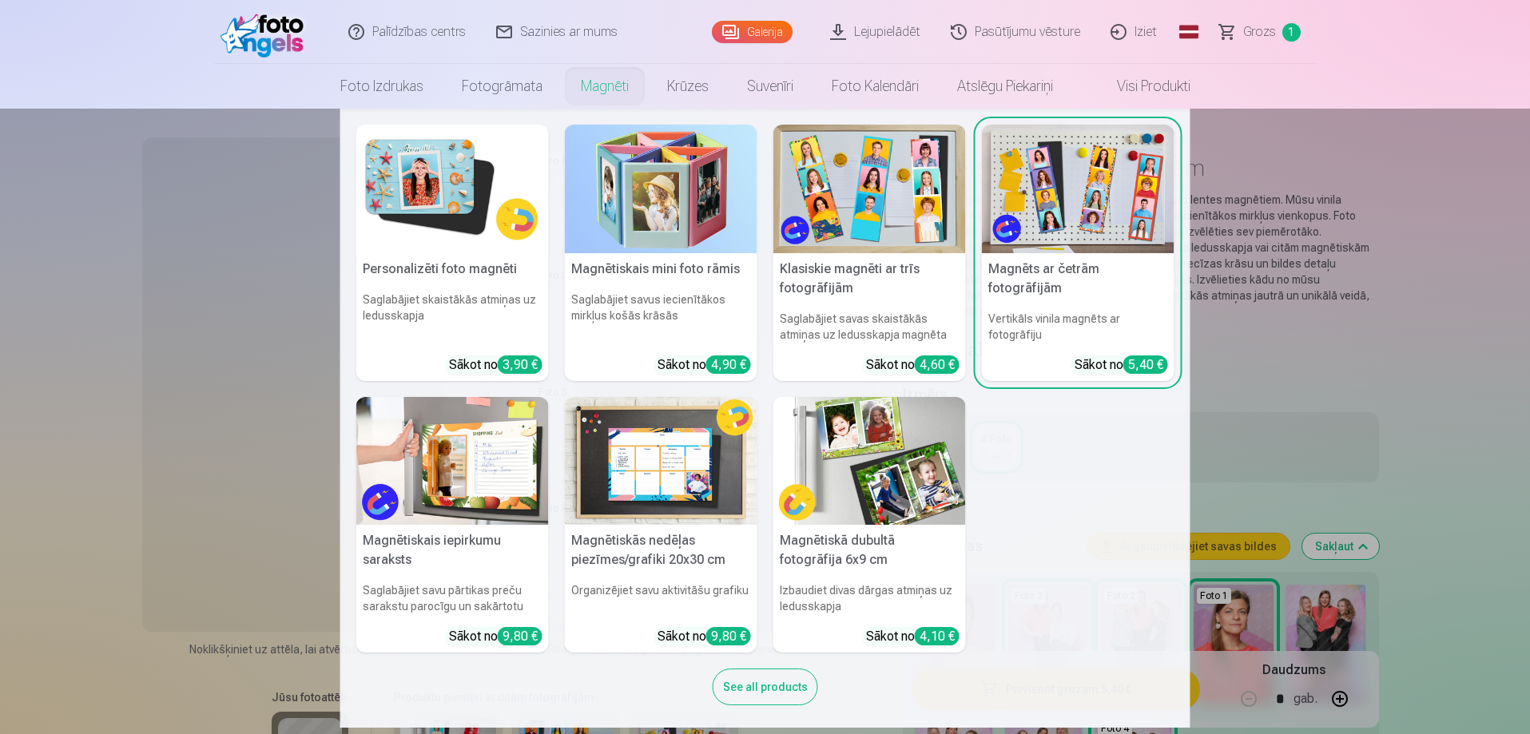
click at [596, 84] on link "Magnēti" at bounding box center [604, 86] width 86 height 45
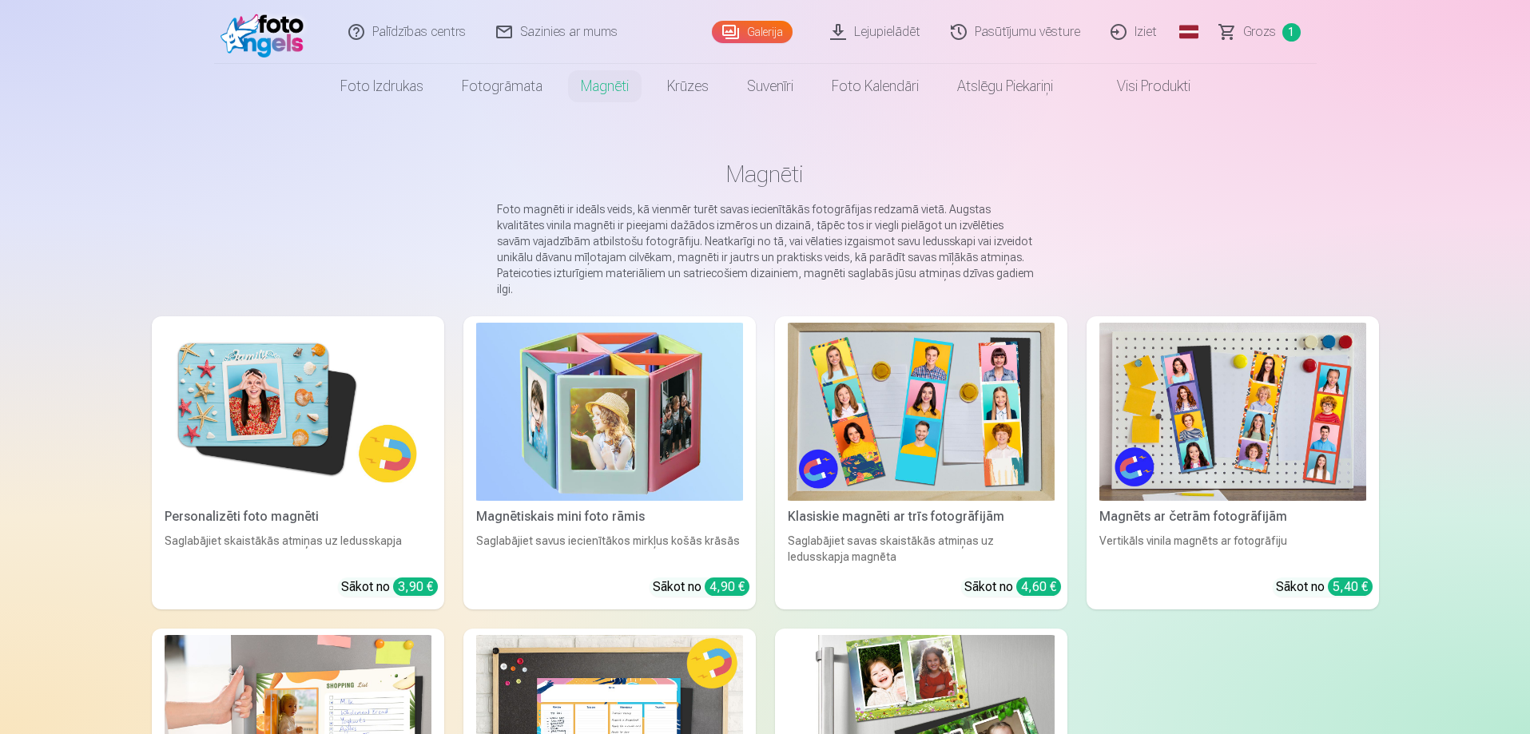
click at [253, 411] on img at bounding box center [298, 412] width 267 height 178
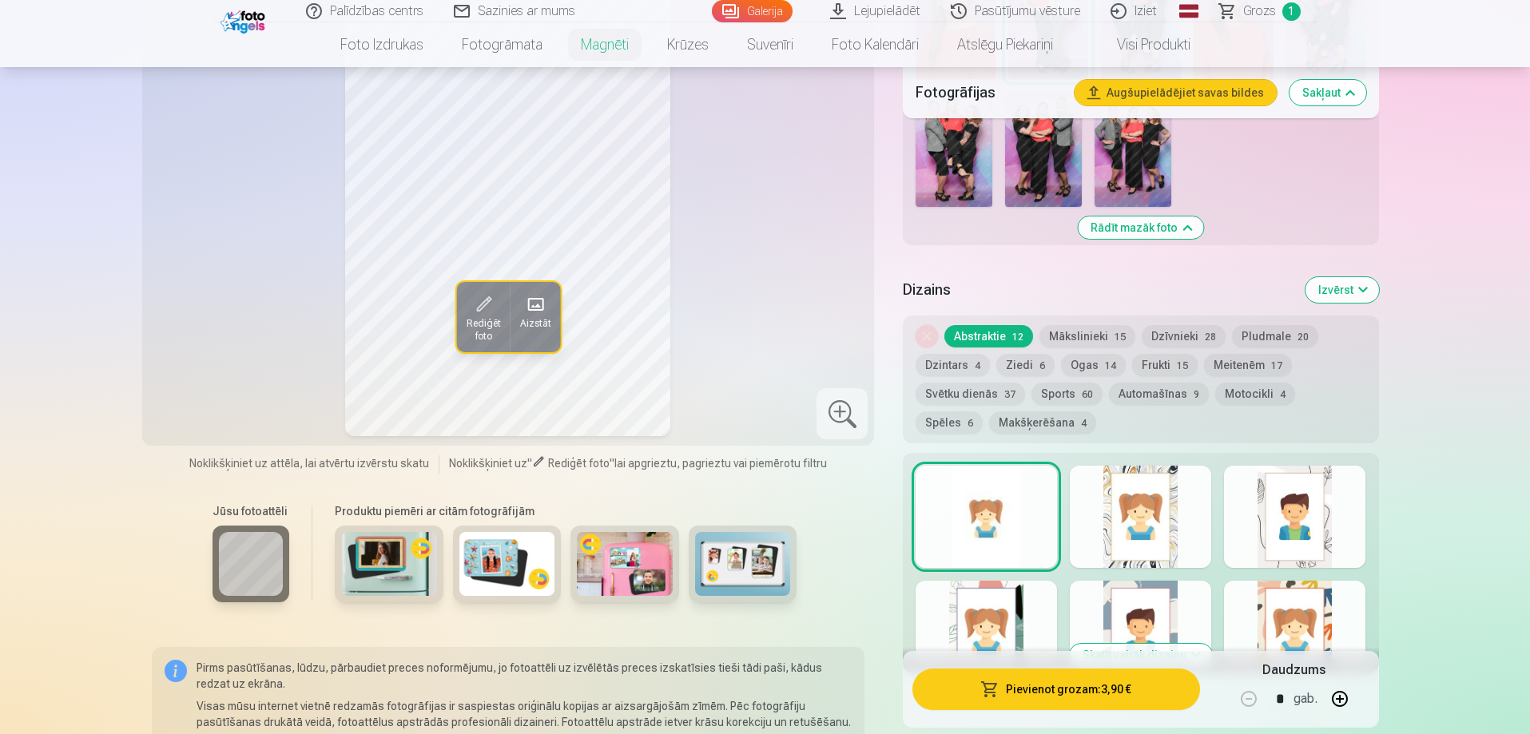
scroll to position [639, 0]
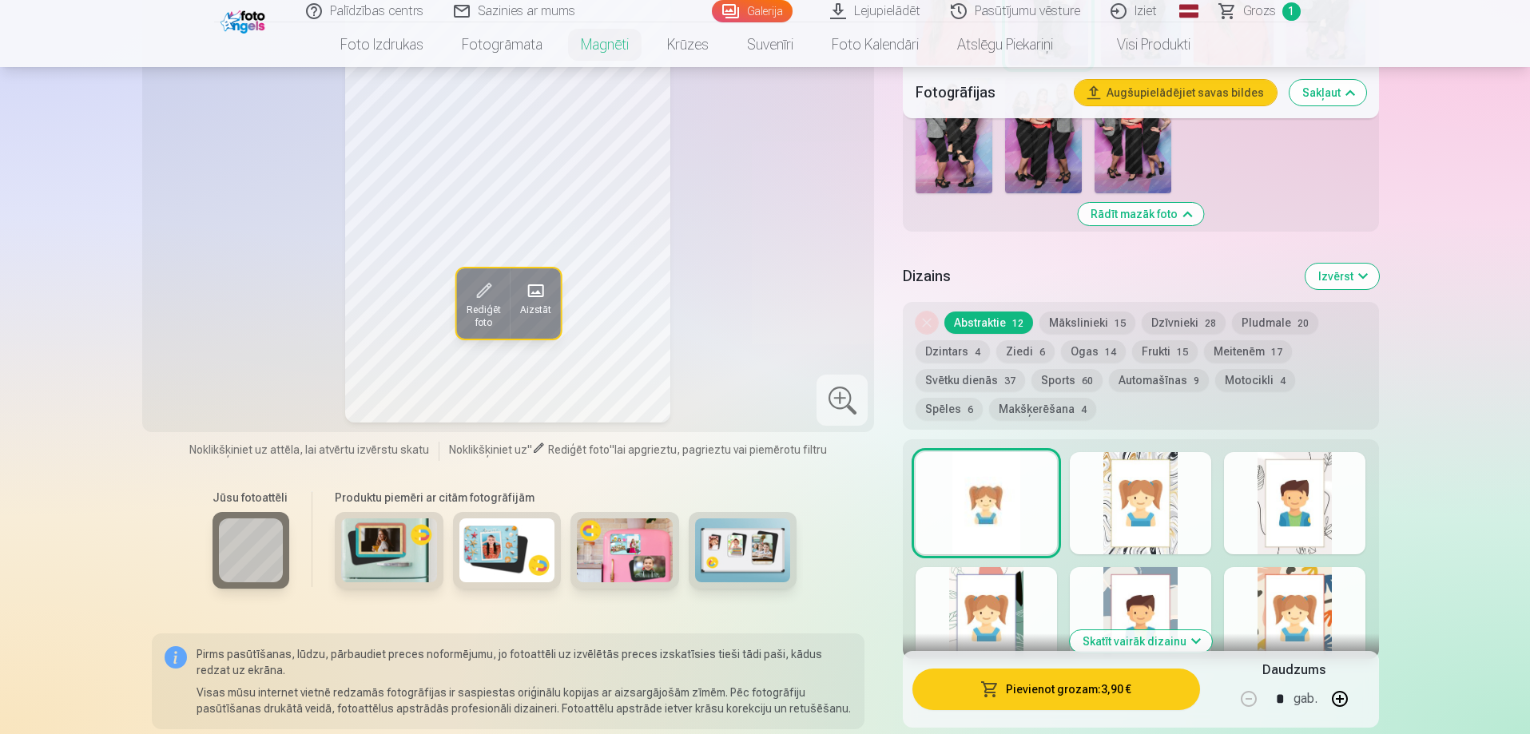
click at [760, 546] on img at bounding box center [743, 550] width 96 height 64
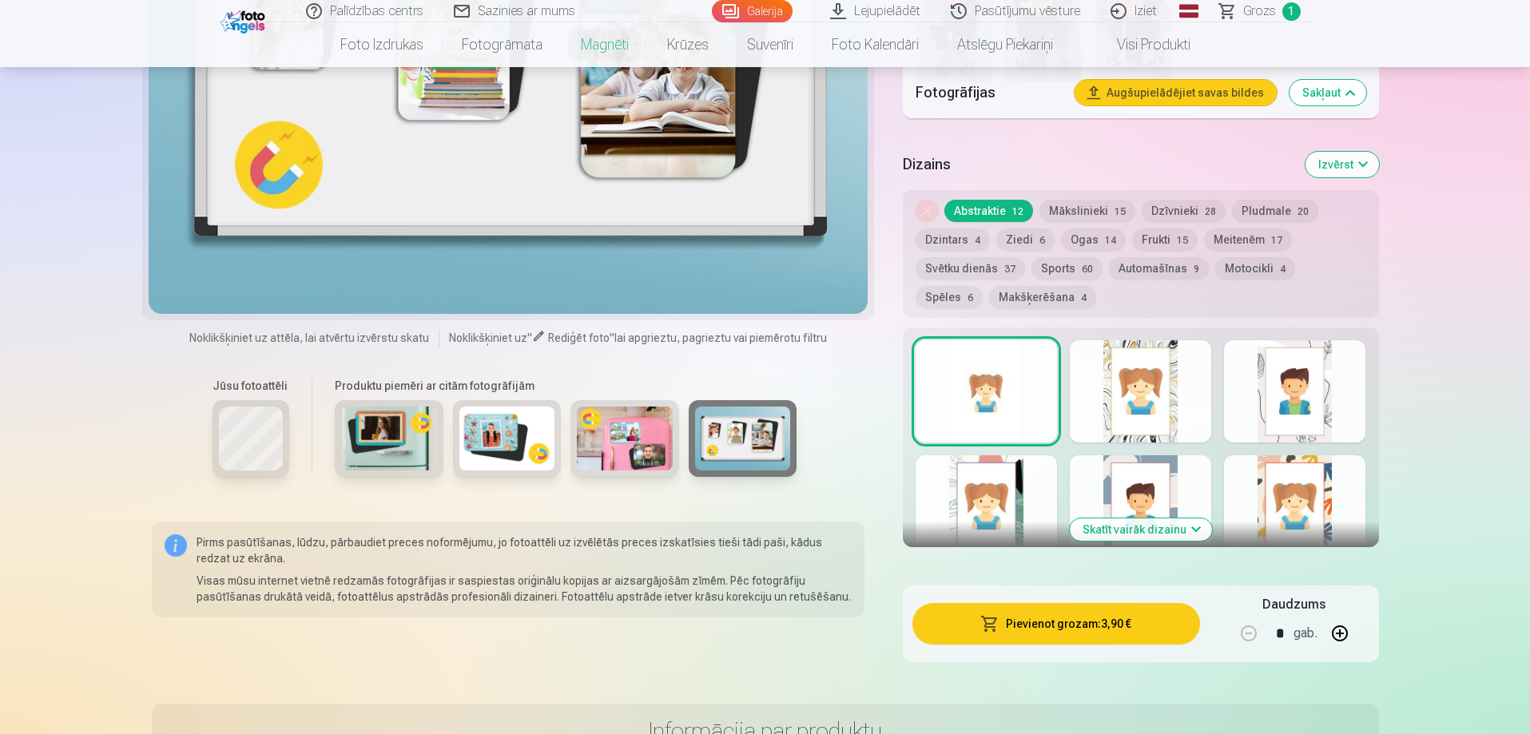
scroll to position [719, 0]
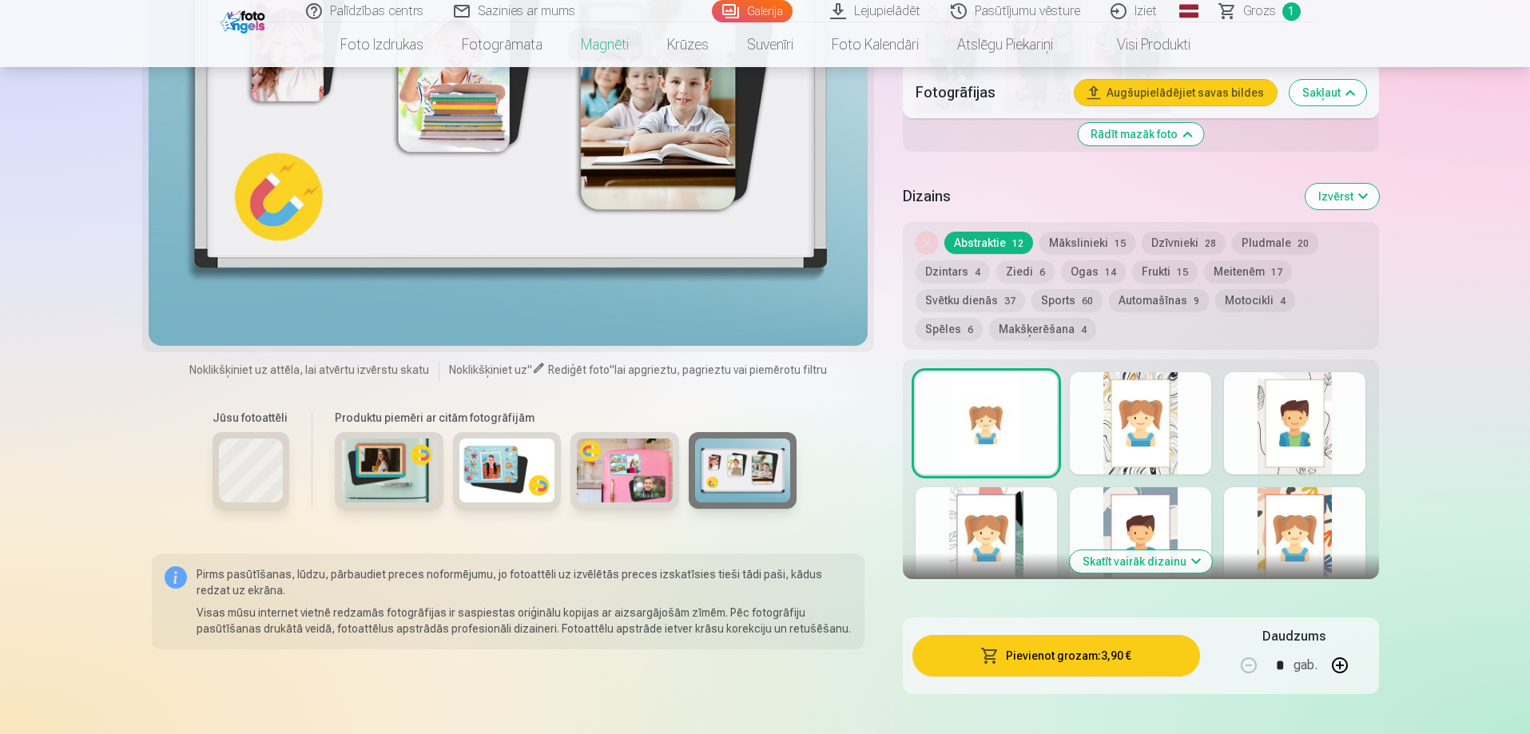
click at [1156, 550] on button "Skatīt vairāk dizainu" at bounding box center [1140, 561] width 142 height 22
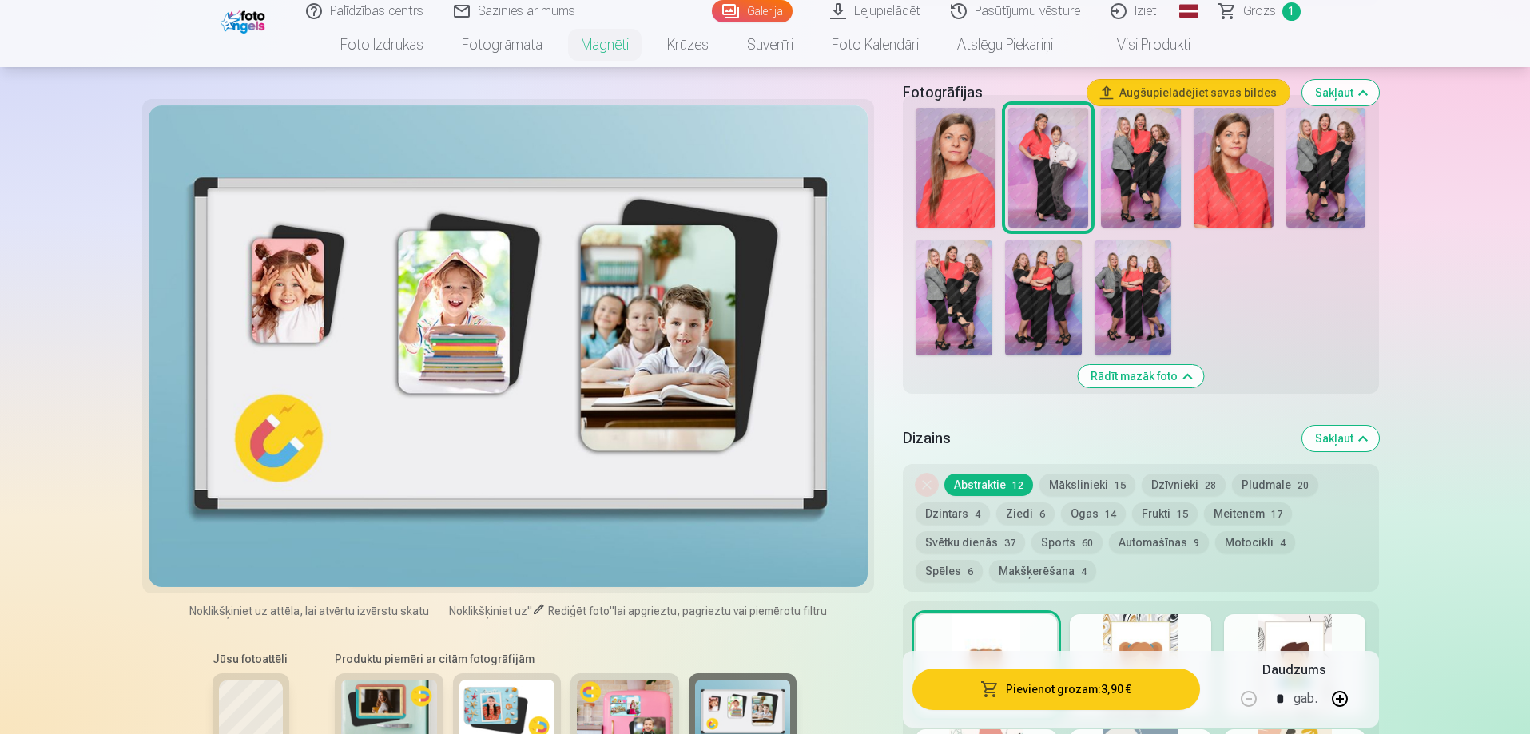
scroll to position [399, 0]
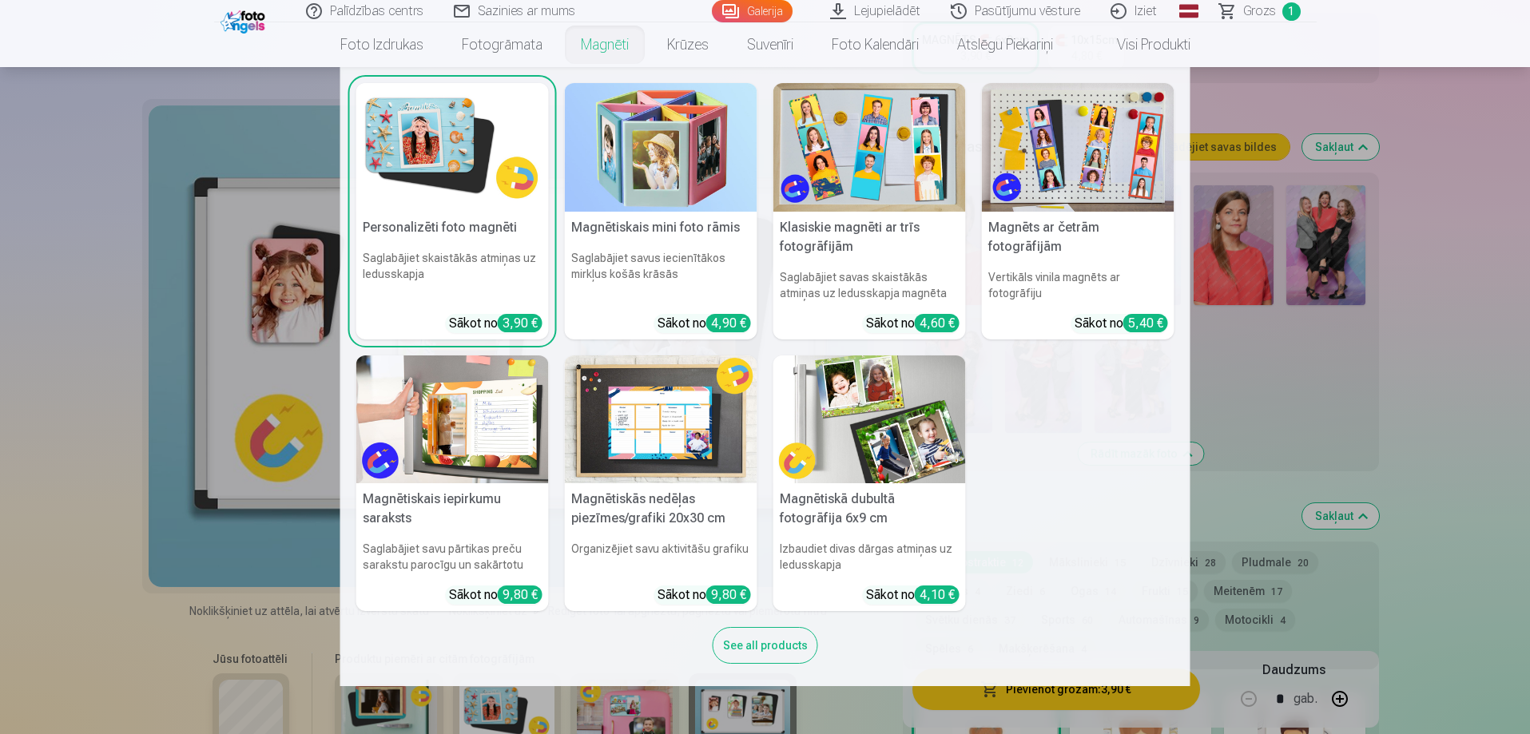
click at [612, 42] on link "Magnēti" at bounding box center [604, 44] width 86 height 45
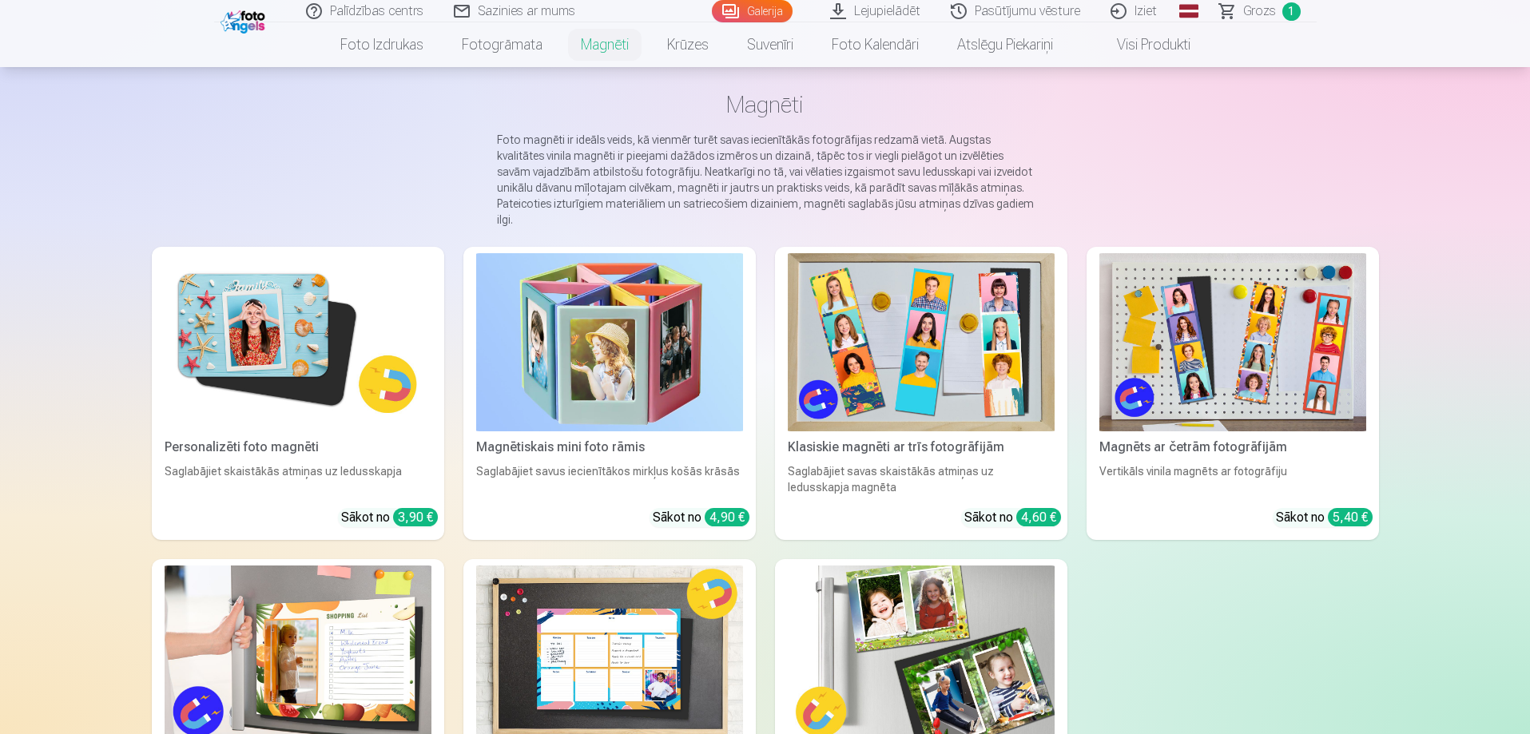
scroll to position [160, 0]
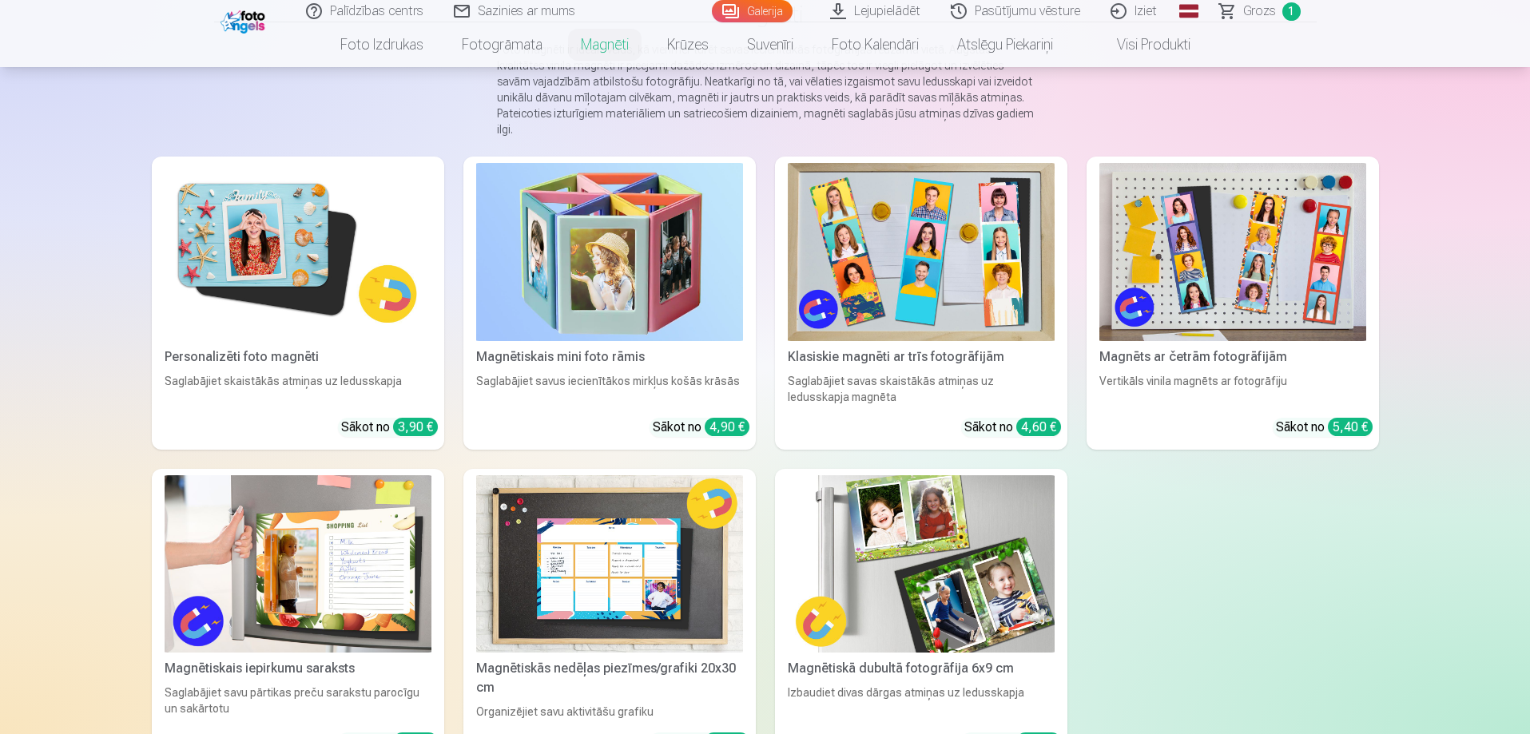
click at [934, 585] on img at bounding box center [921, 564] width 267 height 178
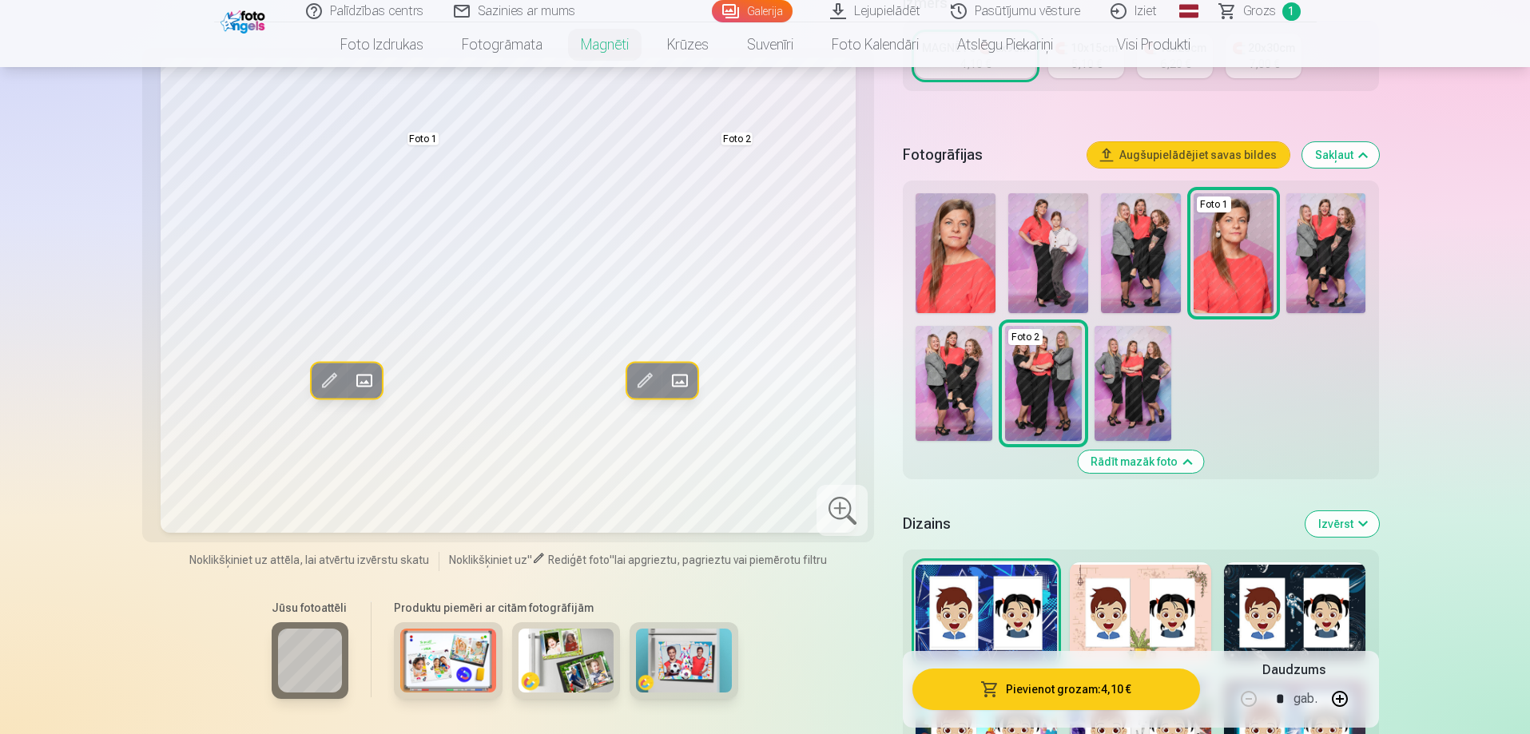
scroll to position [479, 0]
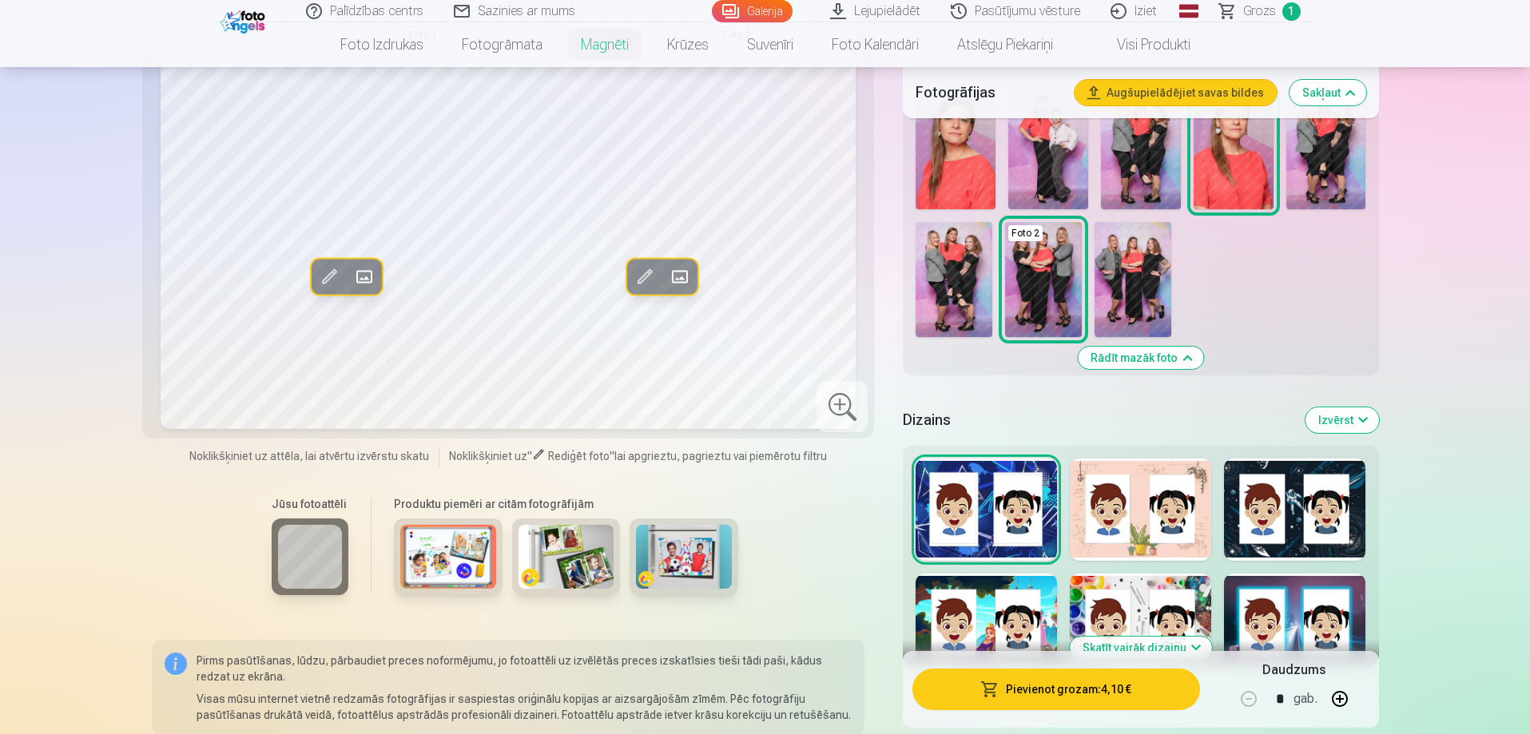
click at [697, 553] on img at bounding box center [684, 557] width 96 height 64
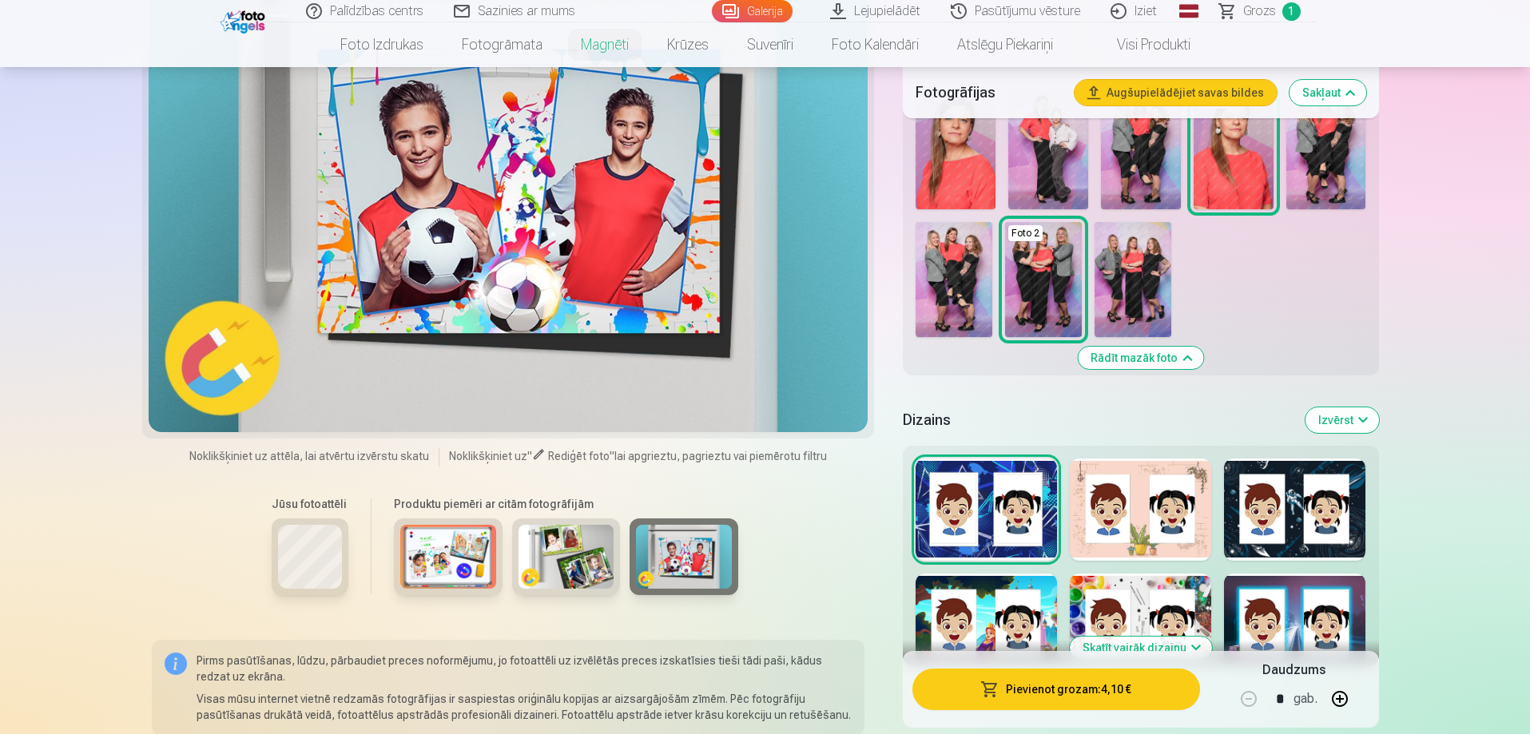
click at [560, 559] on img at bounding box center [566, 557] width 96 height 64
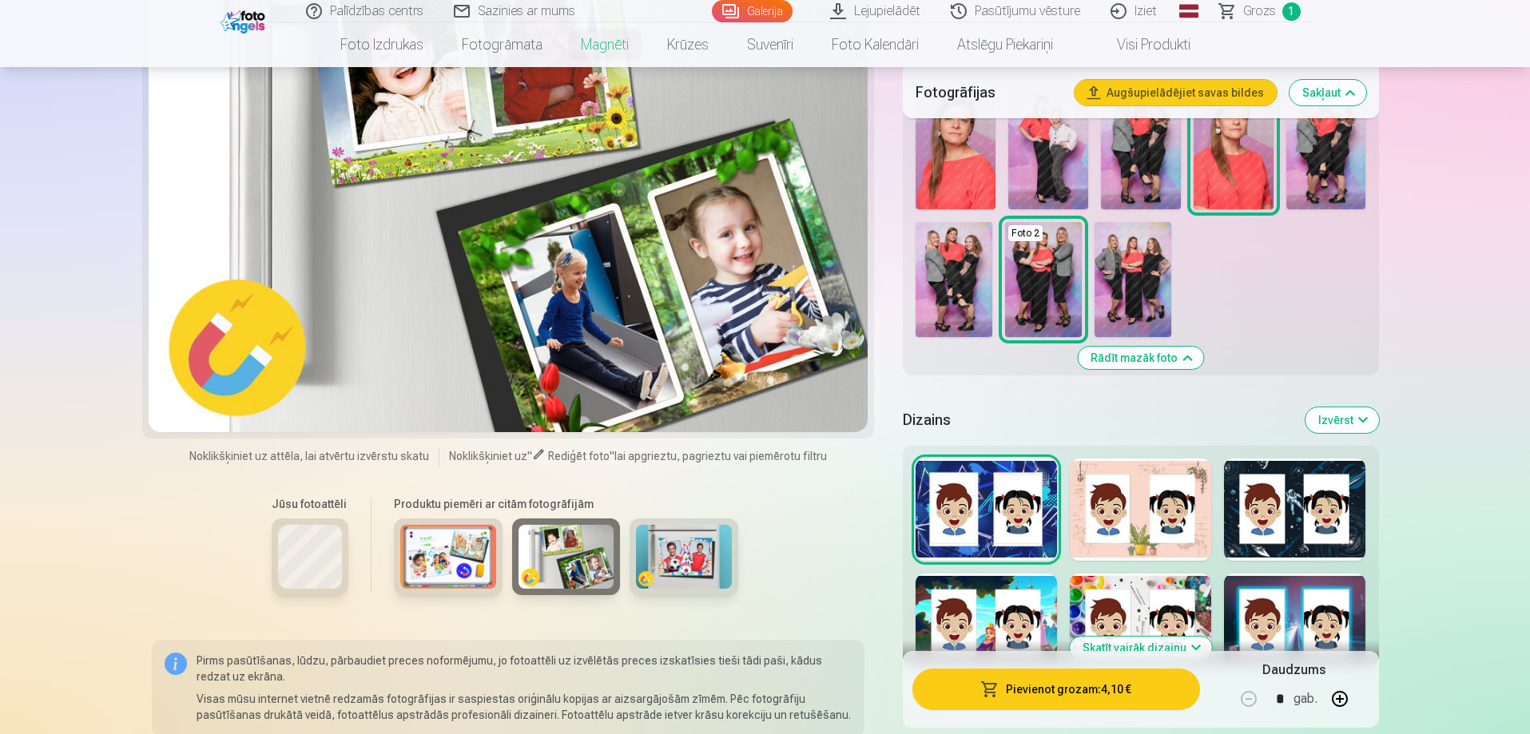
click at [439, 547] on img at bounding box center [448, 557] width 96 height 64
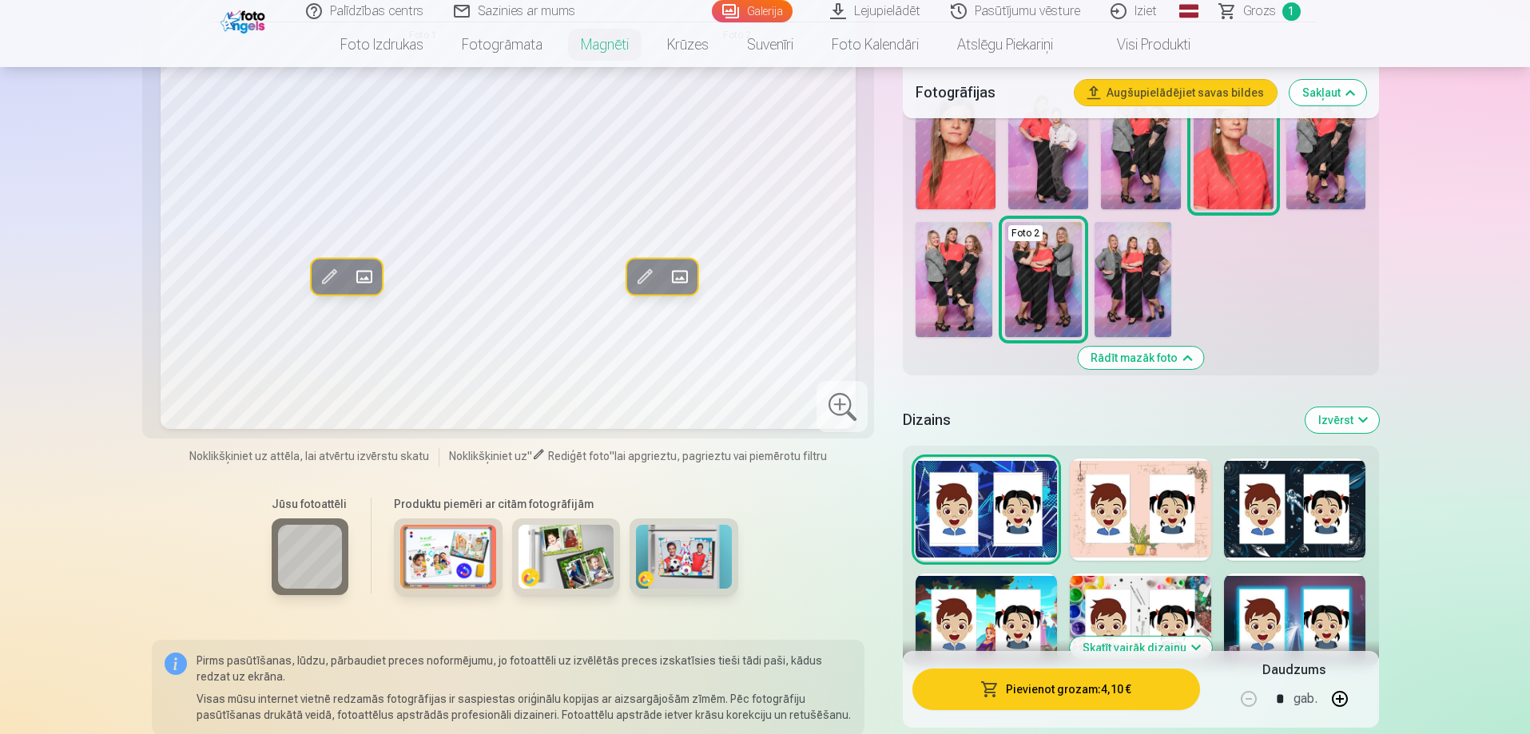
click at [457, 547] on img at bounding box center [448, 557] width 96 height 64
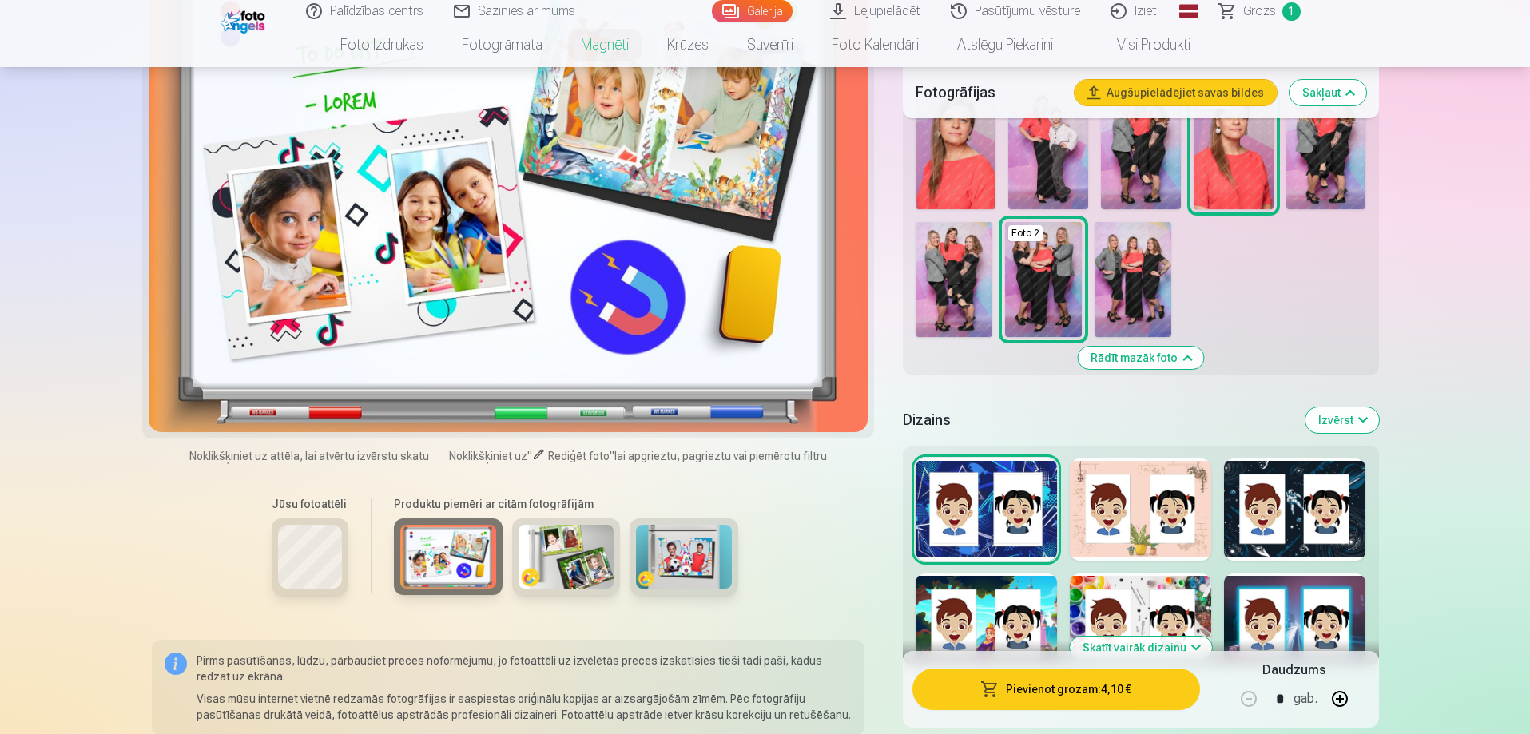
click at [596, 549] on img at bounding box center [566, 557] width 96 height 64
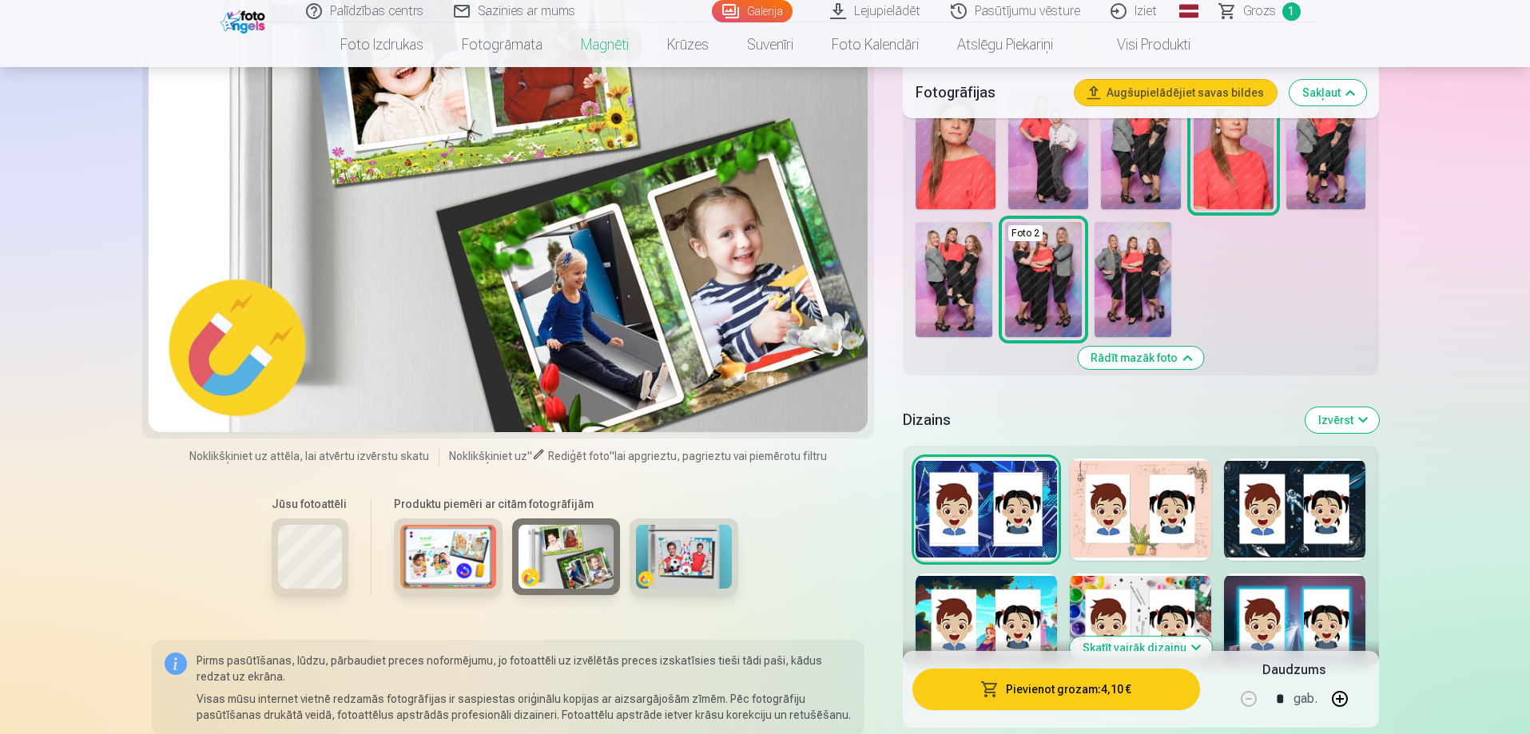
click at [711, 543] on img at bounding box center [684, 557] width 96 height 64
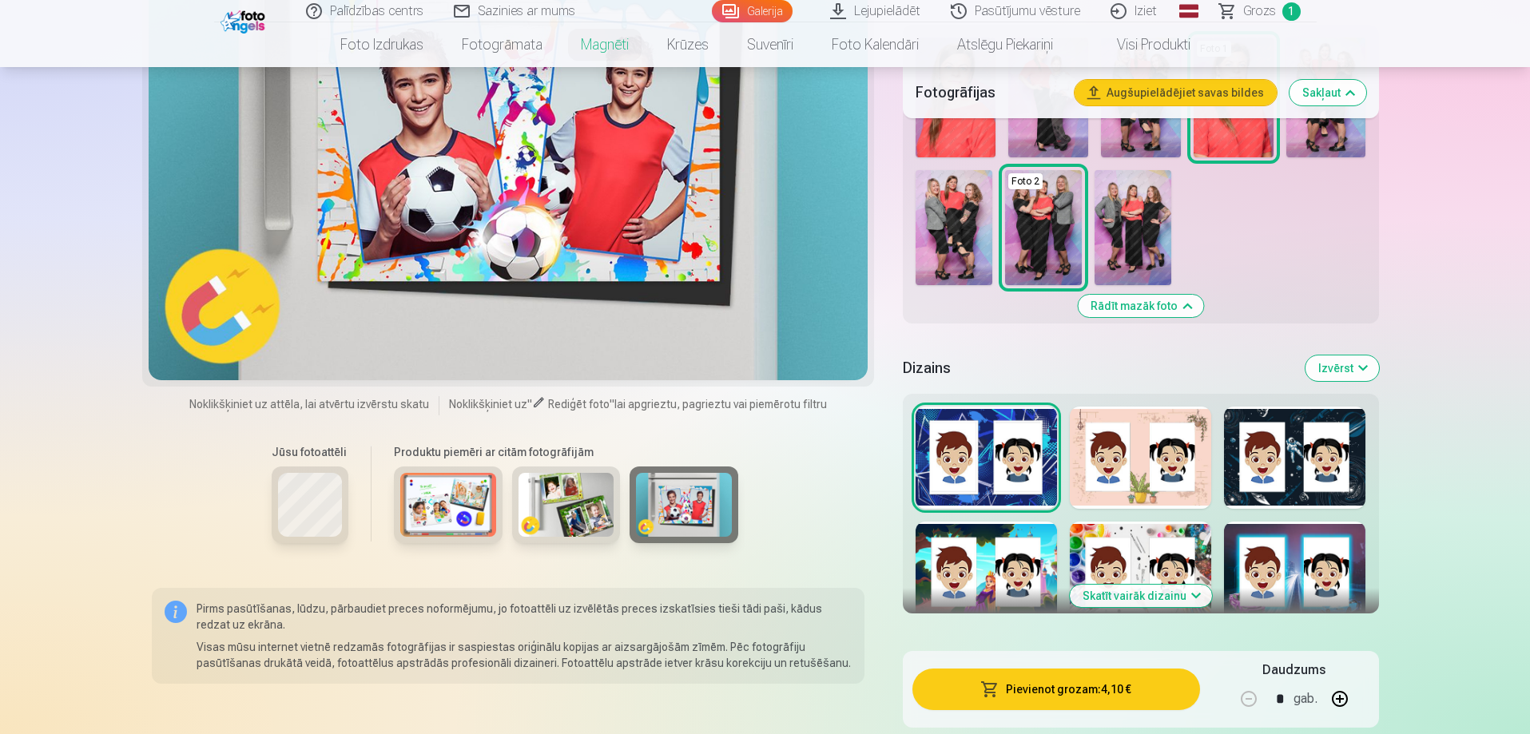
scroll to position [559, 0]
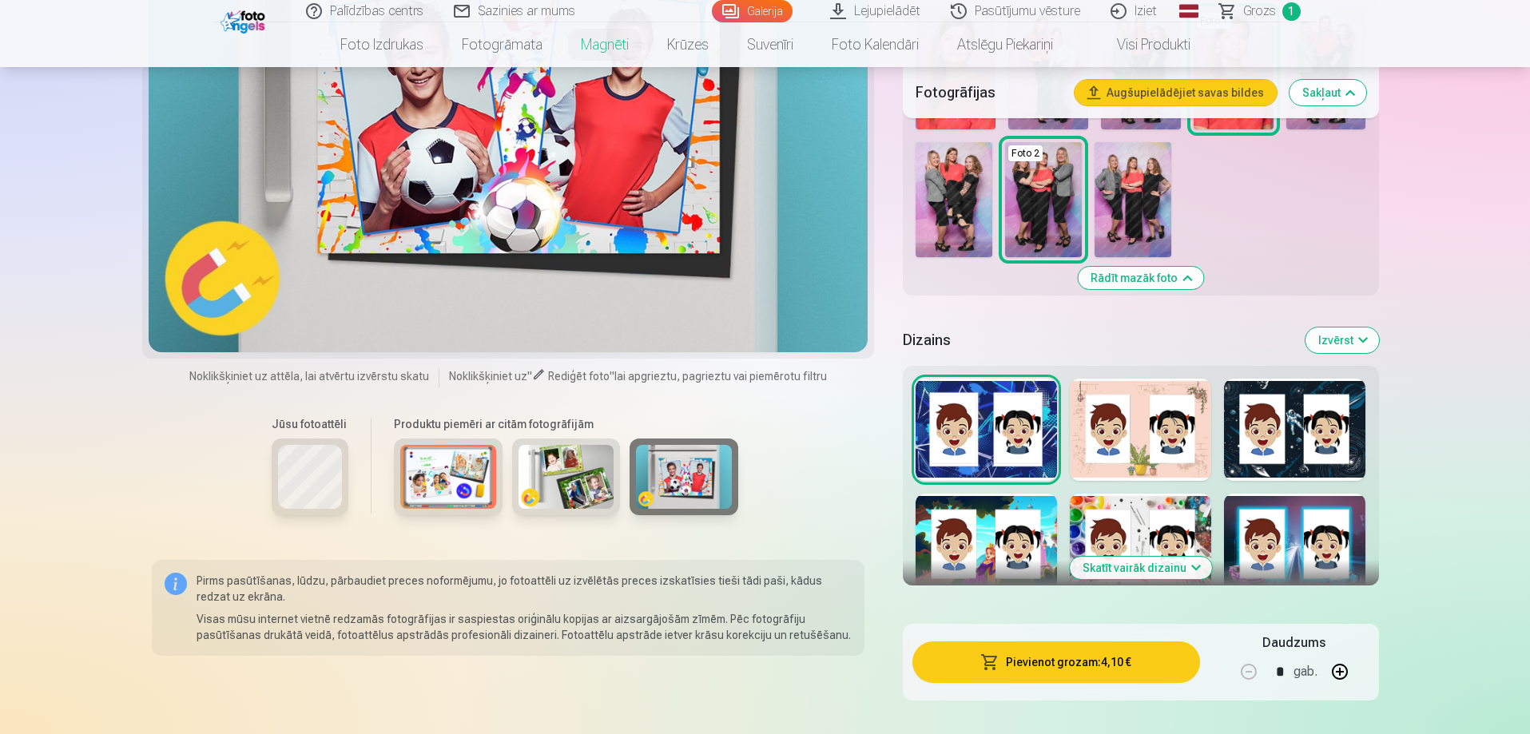
click at [1070, 507] on div "Skatīt vairāk dizainu" at bounding box center [1140, 476] width 475 height 220
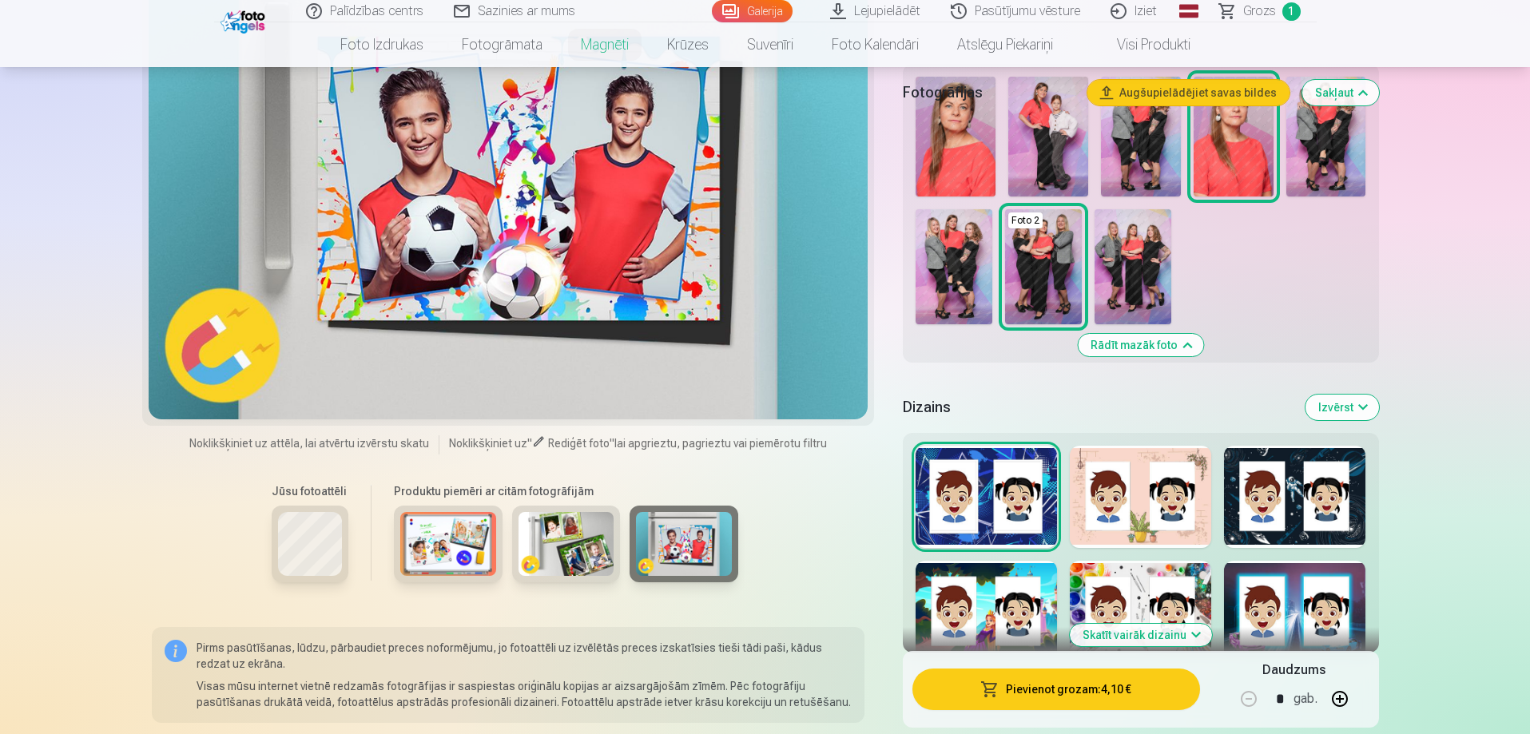
scroll to position [399, 0]
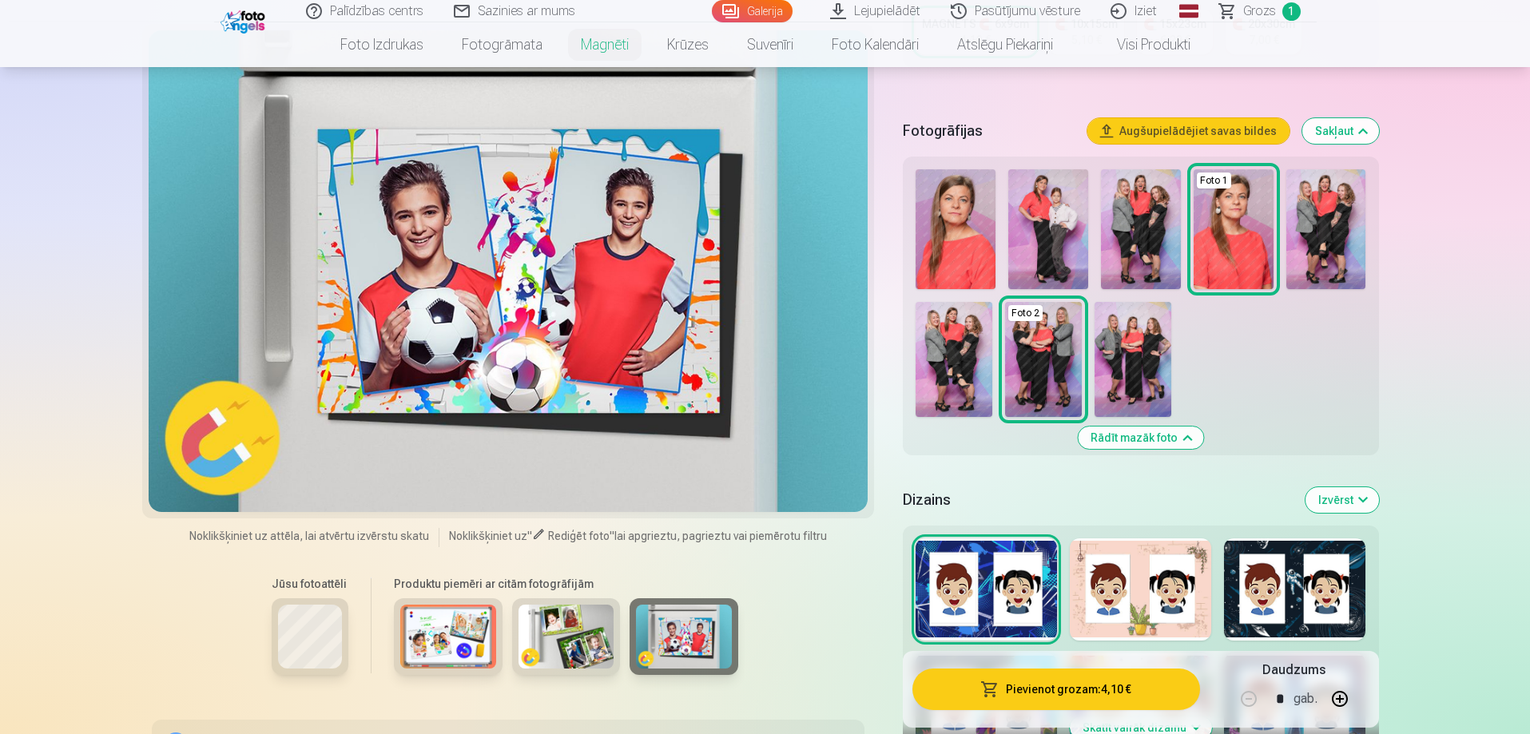
click at [605, 323] on div at bounding box center [509, 271] width 720 height 482
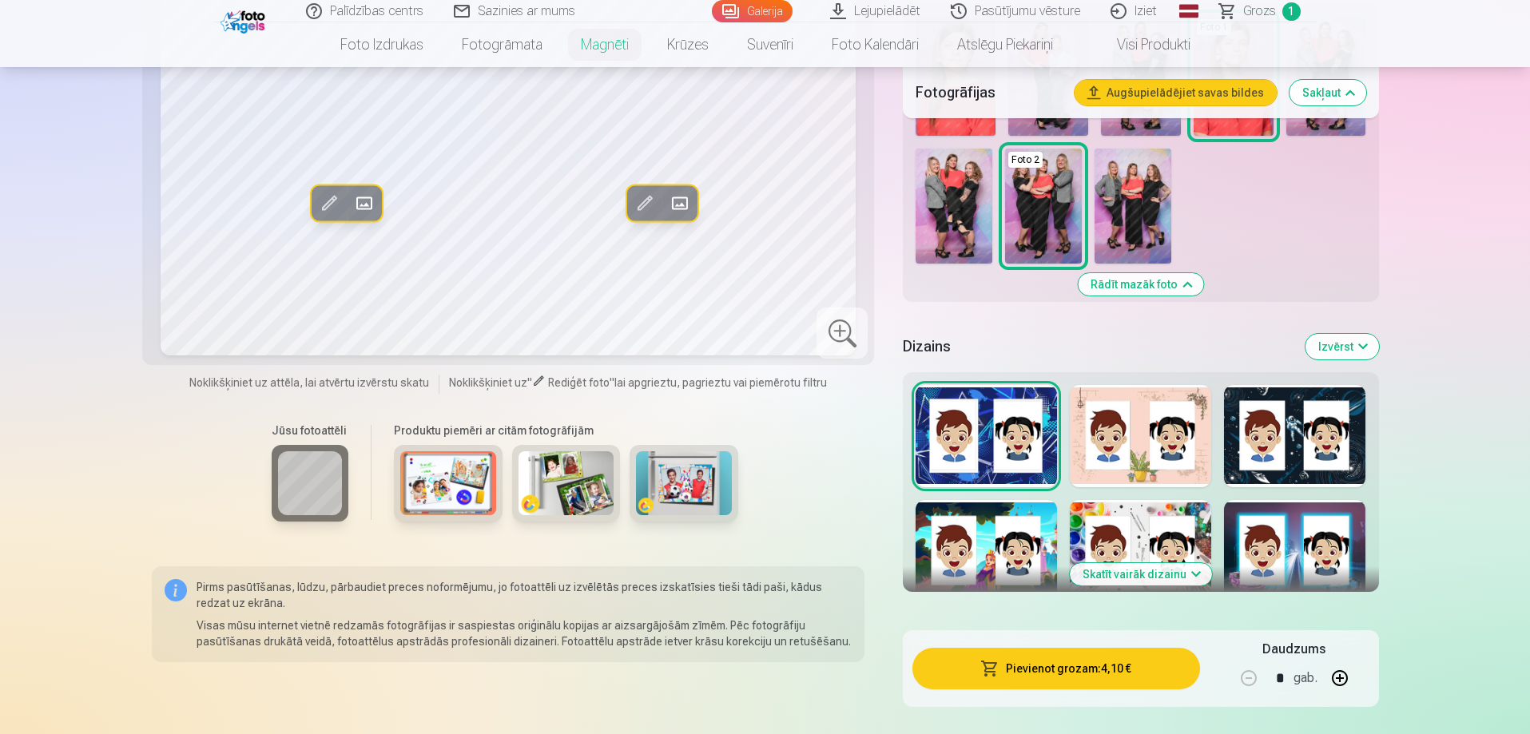
scroll to position [559, 0]
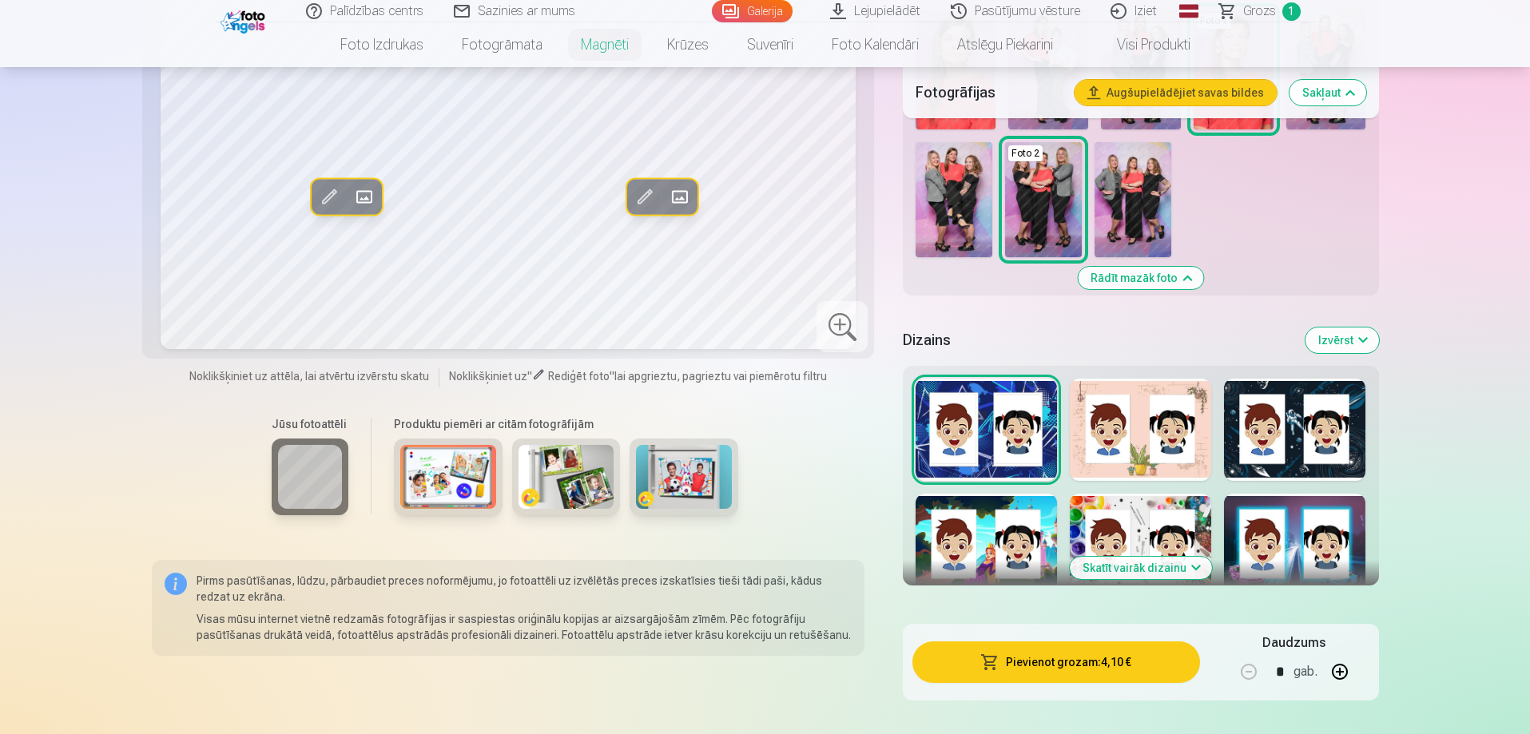
click at [1290, 509] on div at bounding box center [1294, 545] width 141 height 102
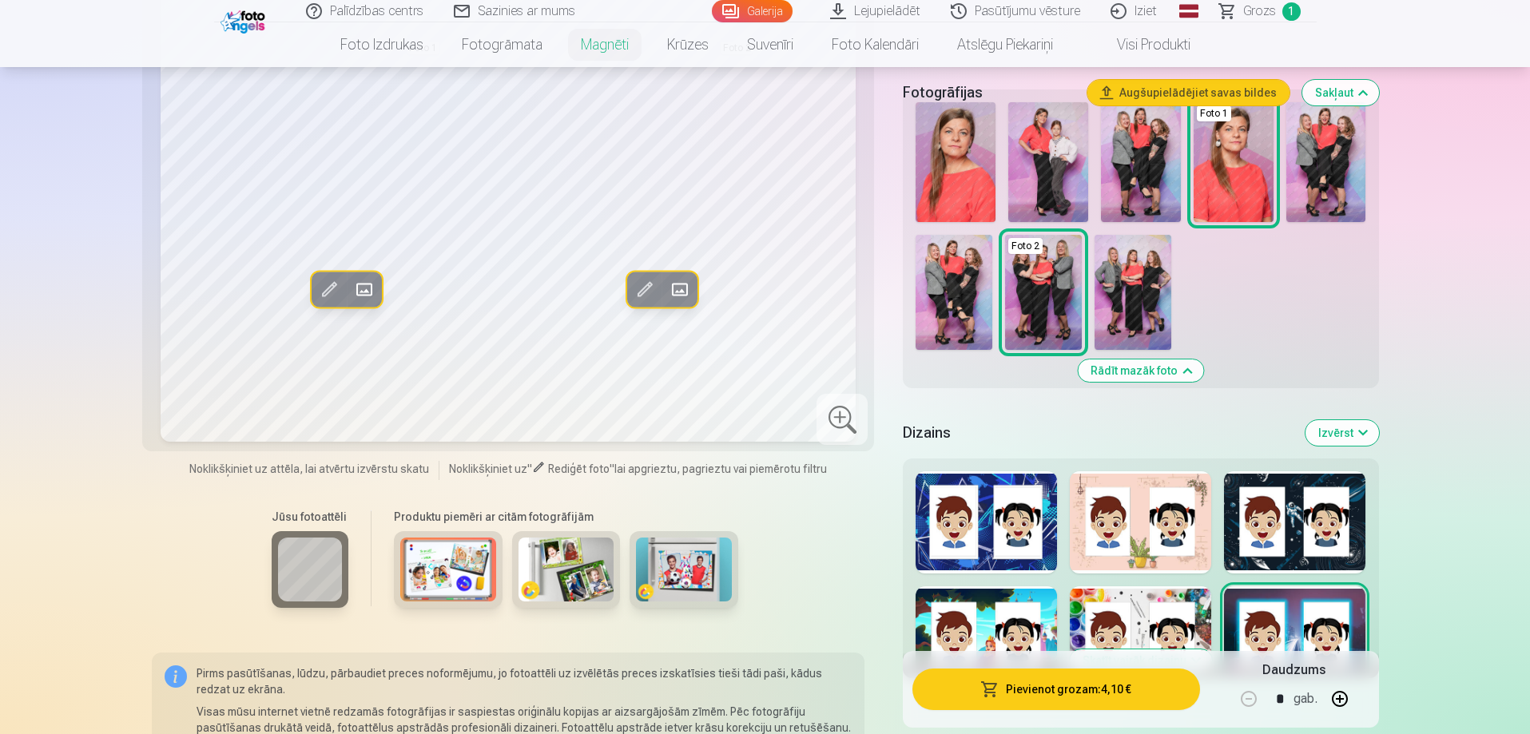
scroll to position [319, 0]
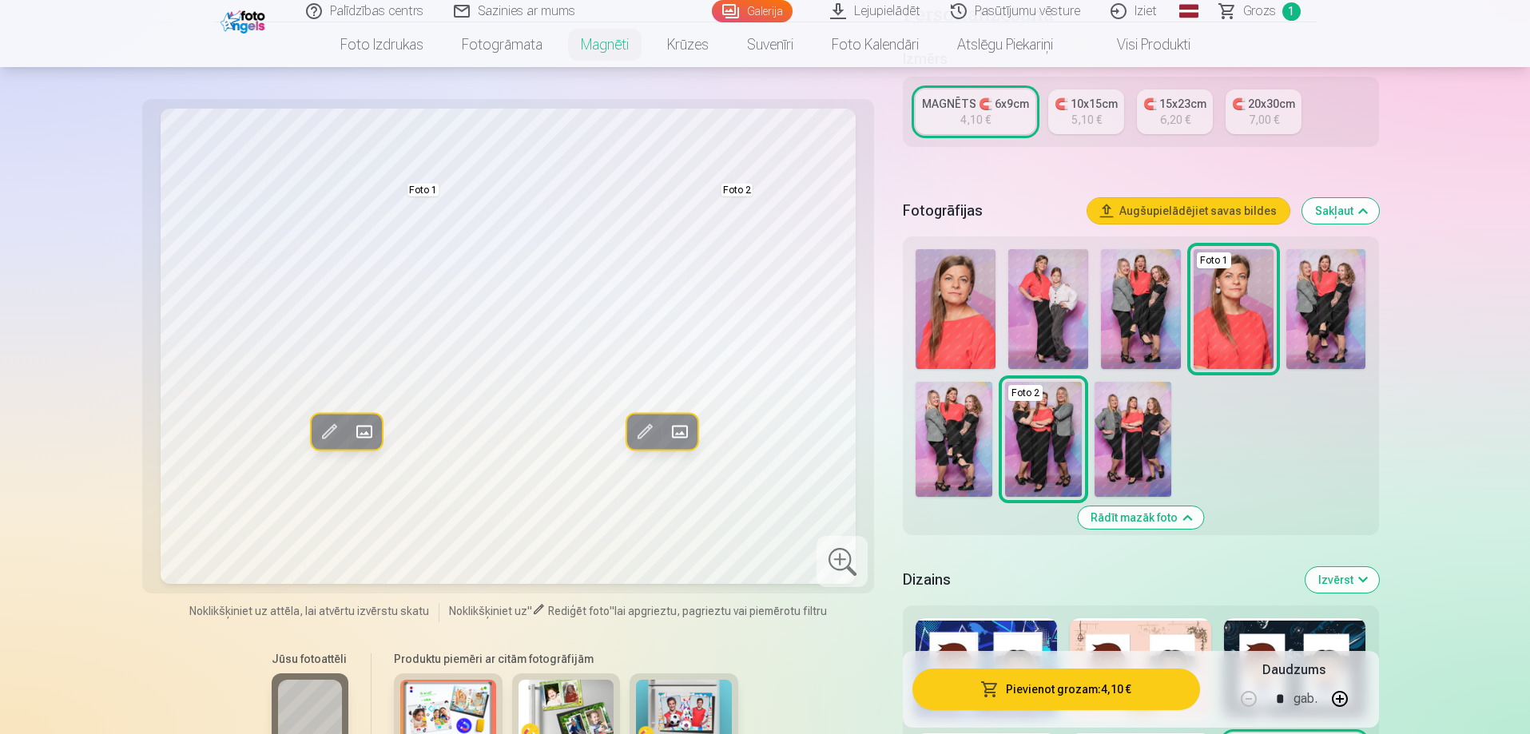
click at [698, 692] on img at bounding box center [684, 712] width 96 height 64
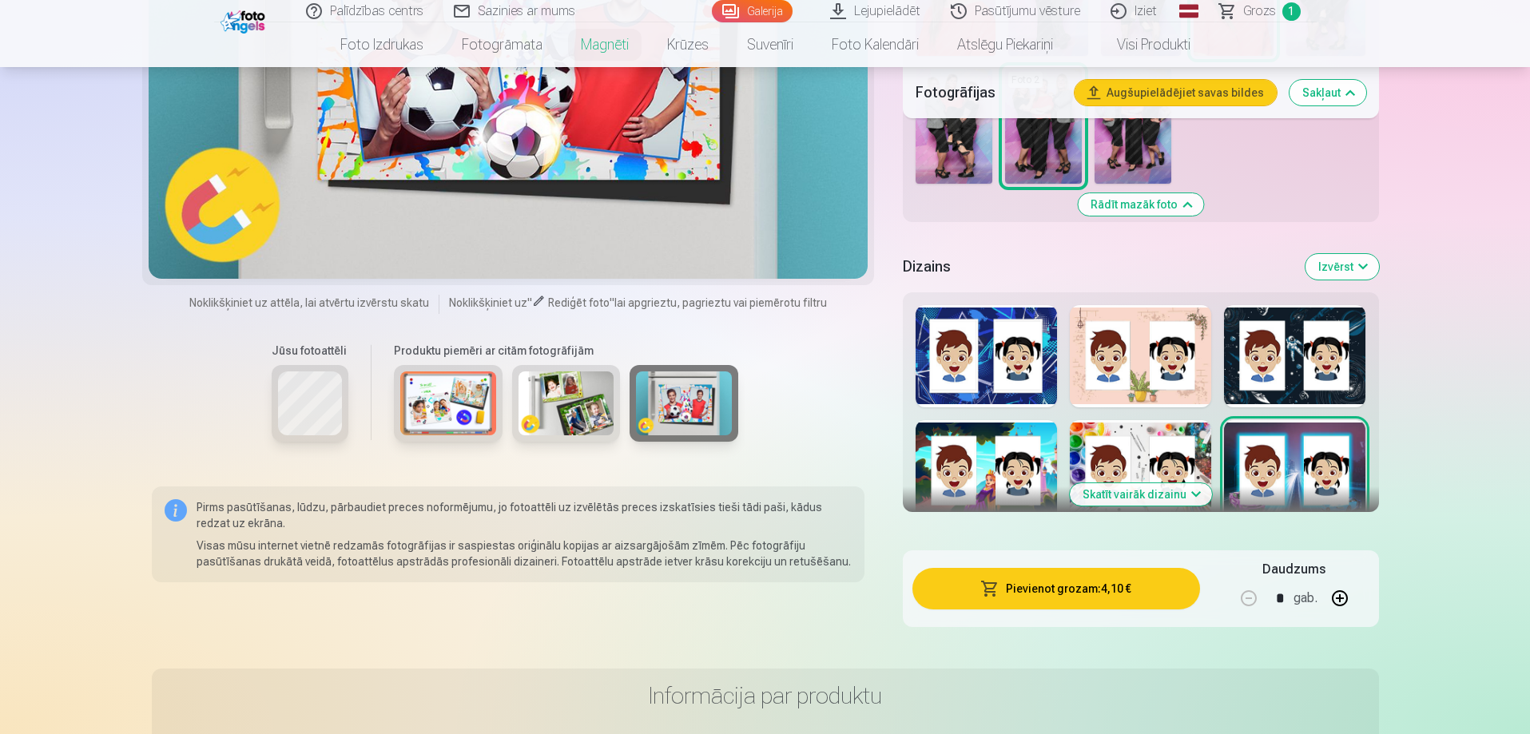
scroll to position [639, 0]
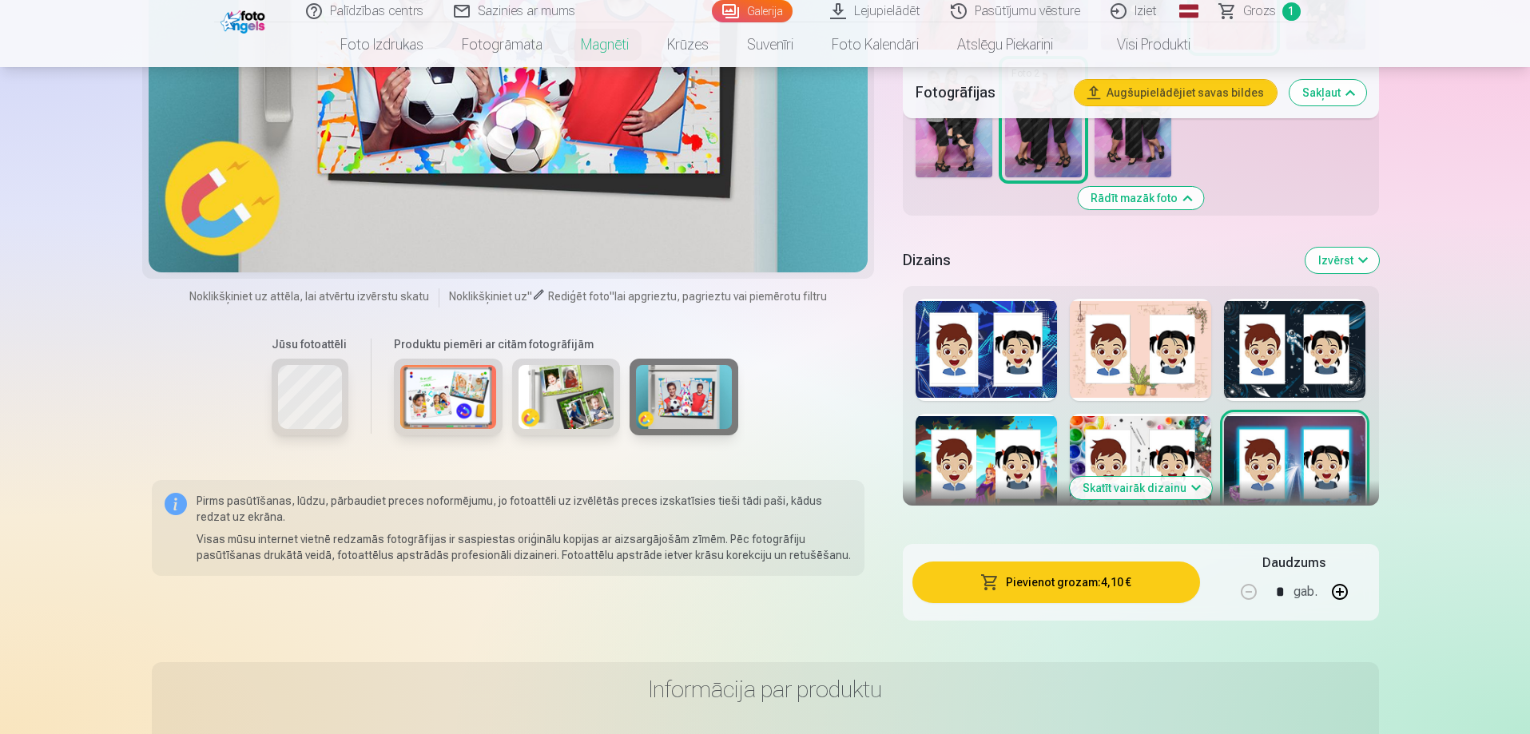
click at [1125, 477] on button "Skatīt vairāk dizainu" at bounding box center [1140, 488] width 142 height 22
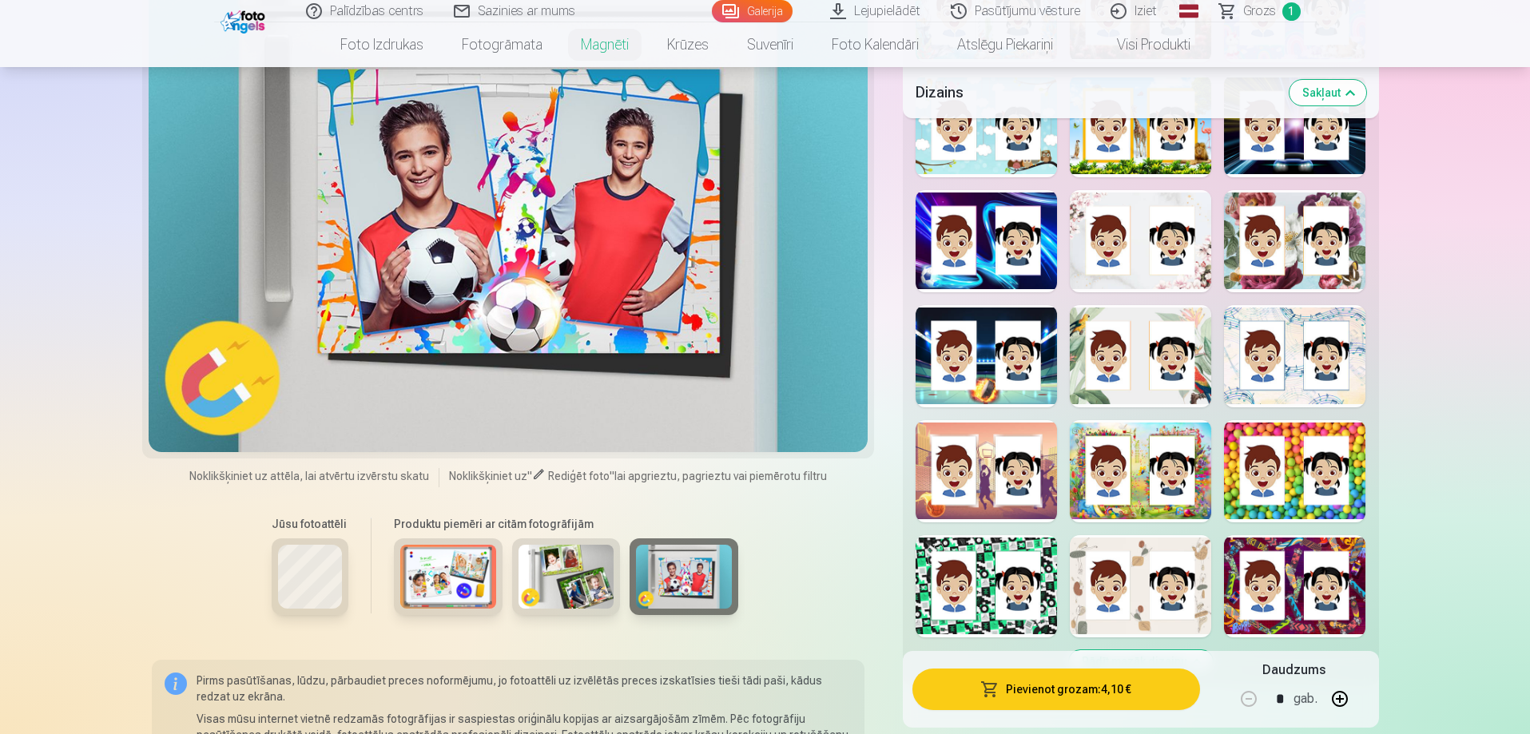
scroll to position [1597, 0]
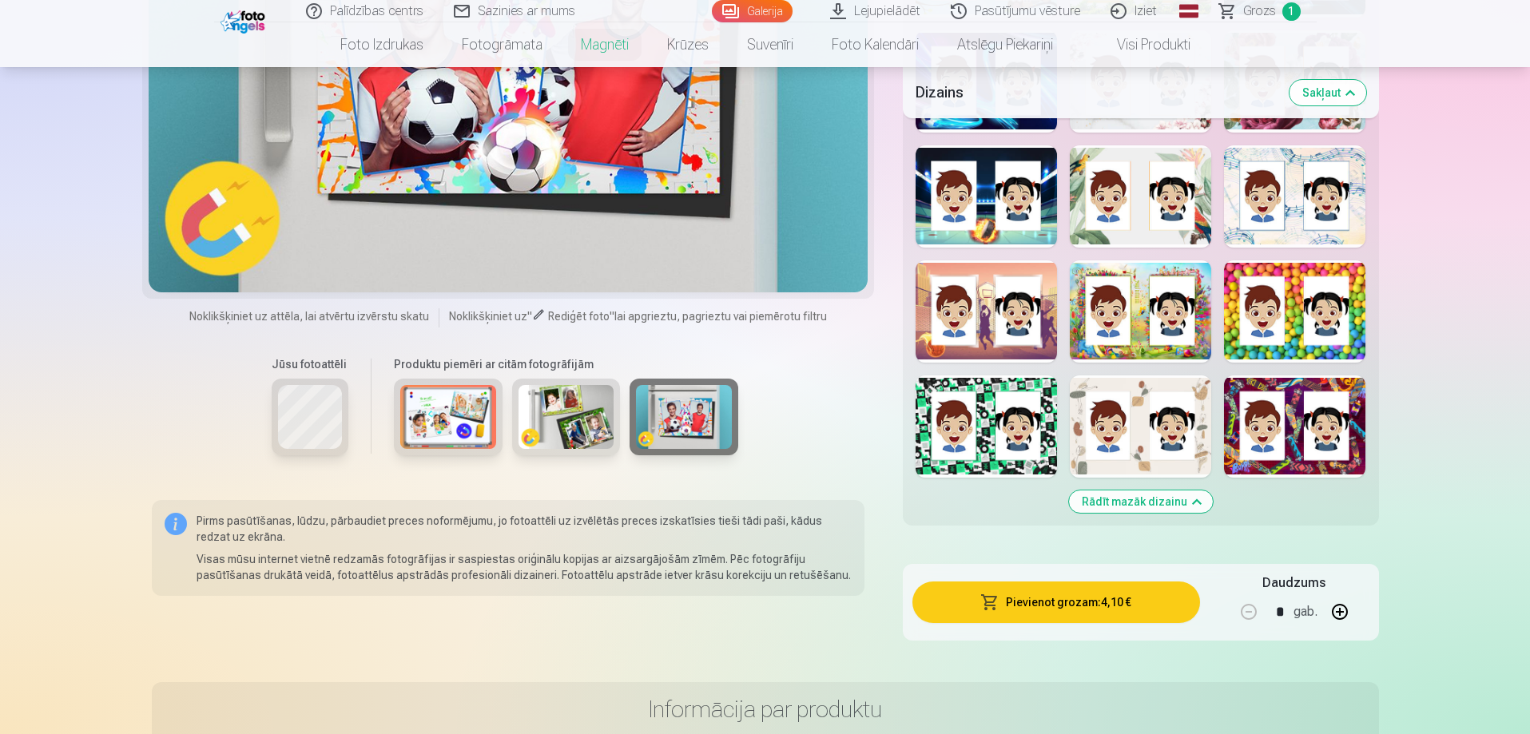
click at [1089, 453] on div at bounding box center [1139, 426] width 141 height 102
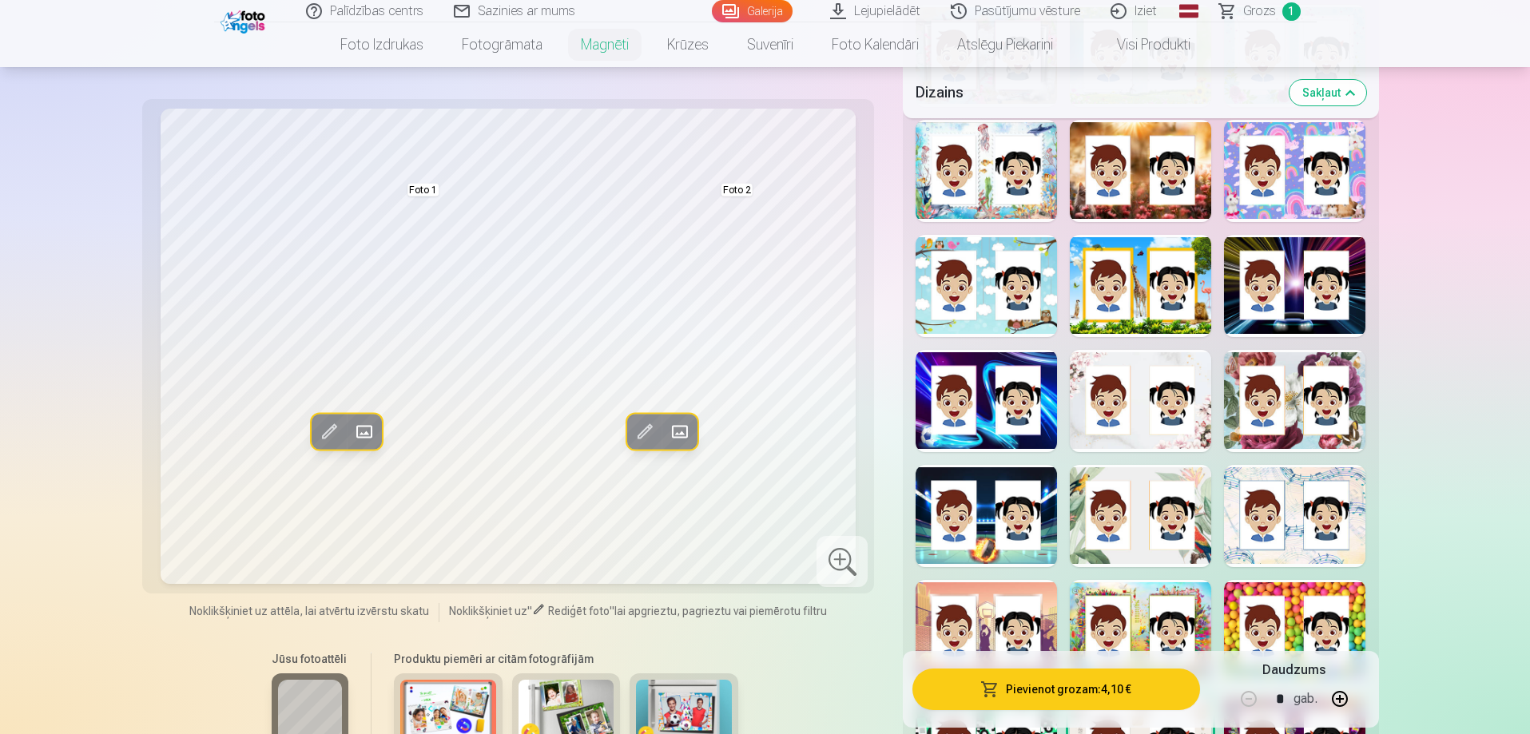
scroll to position [1358, 0]
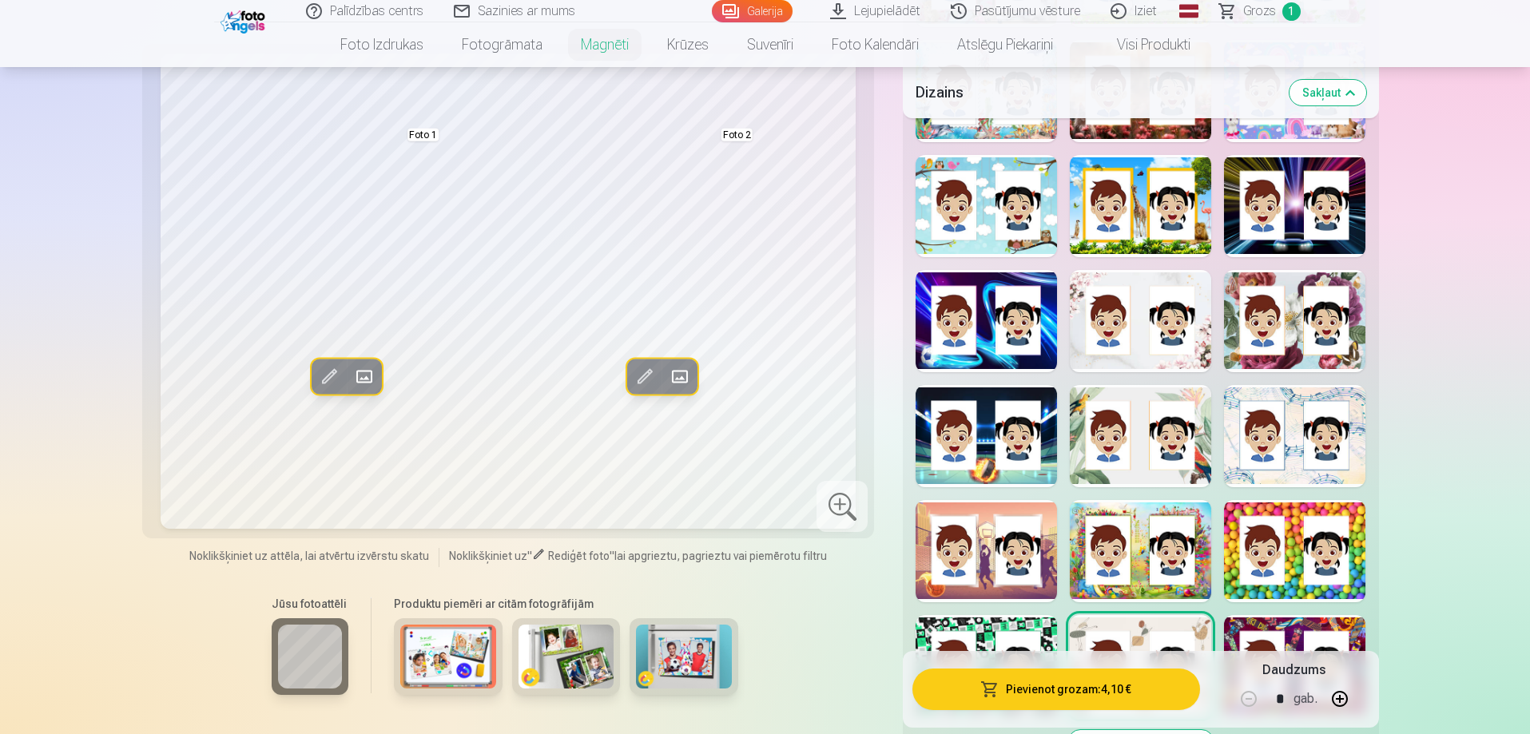
click at [328, 364] on span at bounding box center [329, 377] width 26 height 26
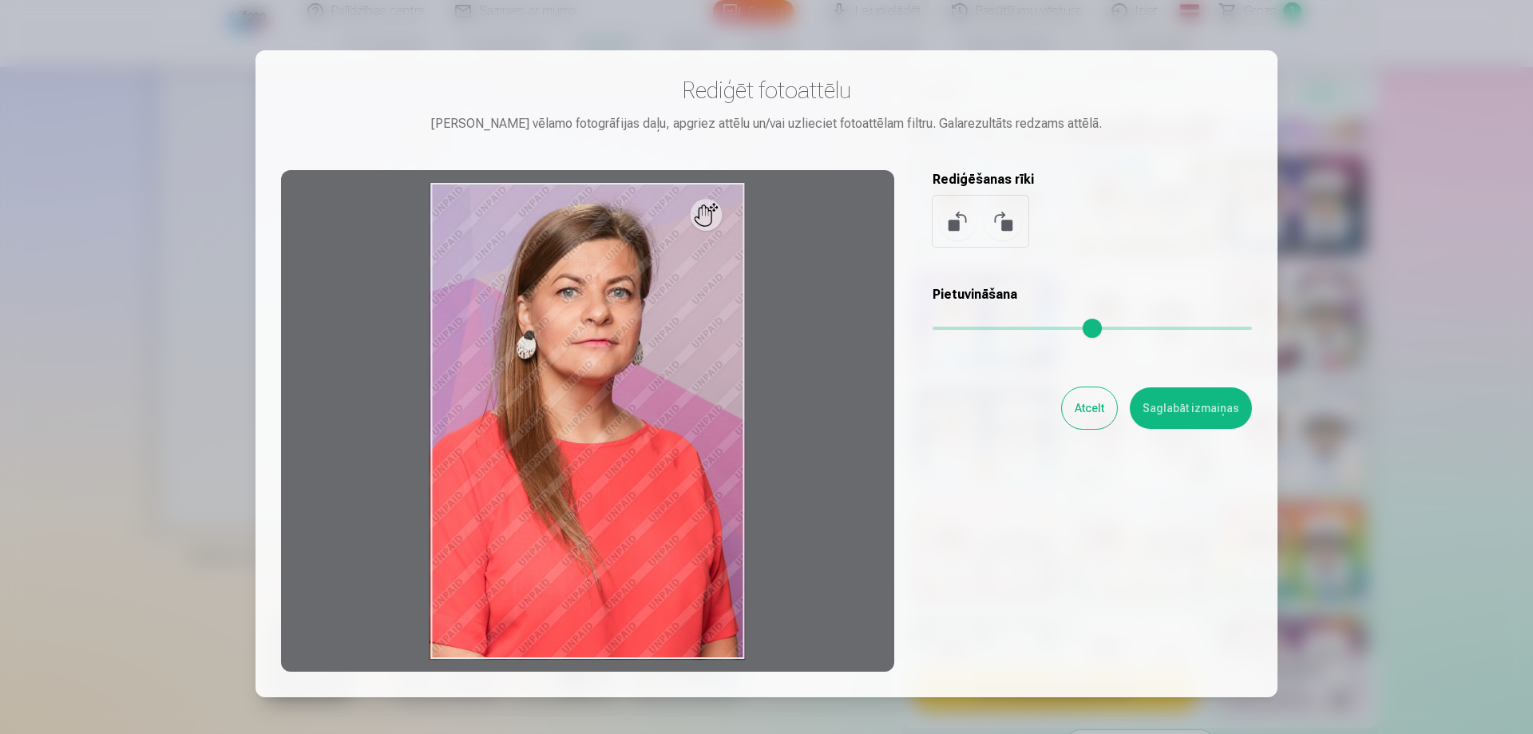
click at [1086, 396] on button "Atcelt" at bounding box center [1089, 408] width 55 height 42
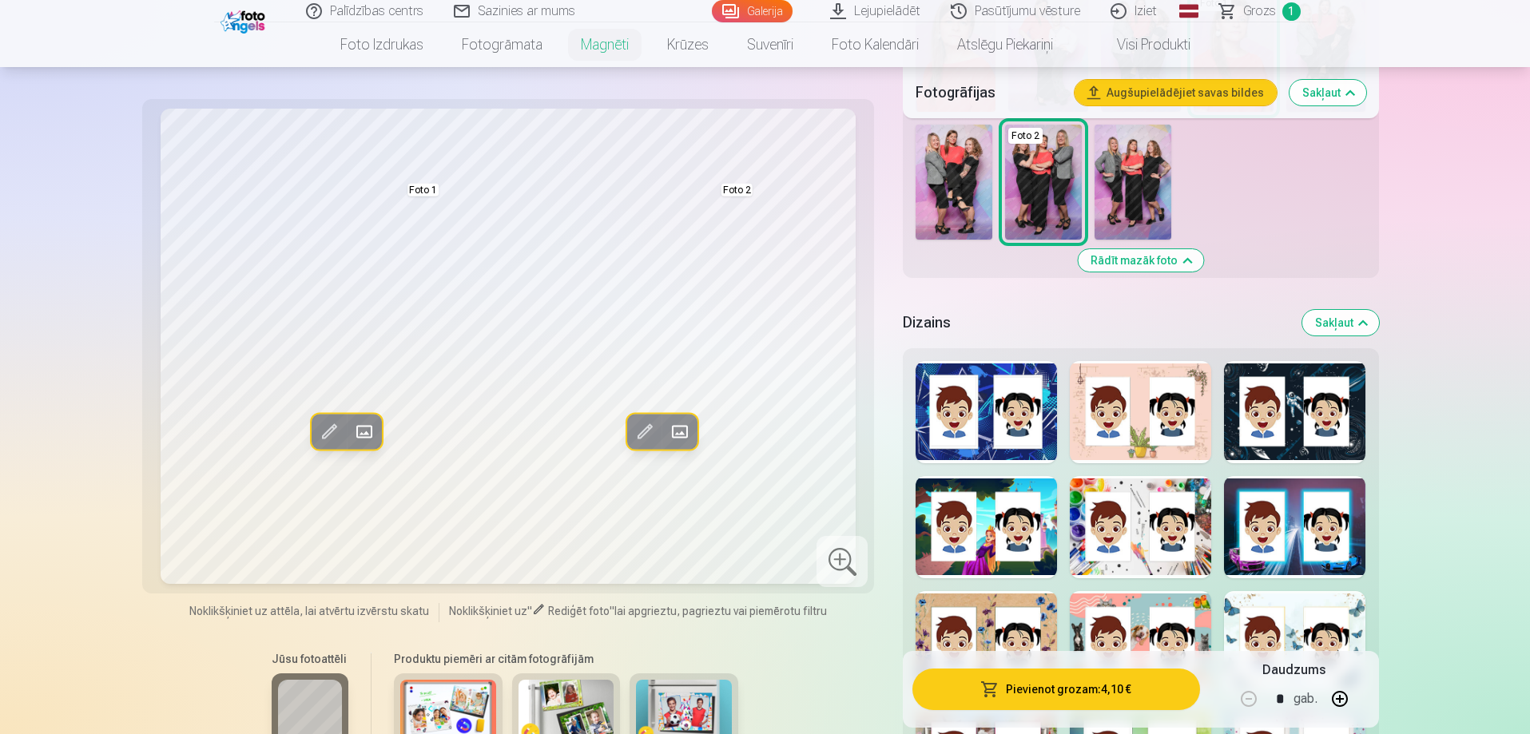
scroll to position [399, 0]
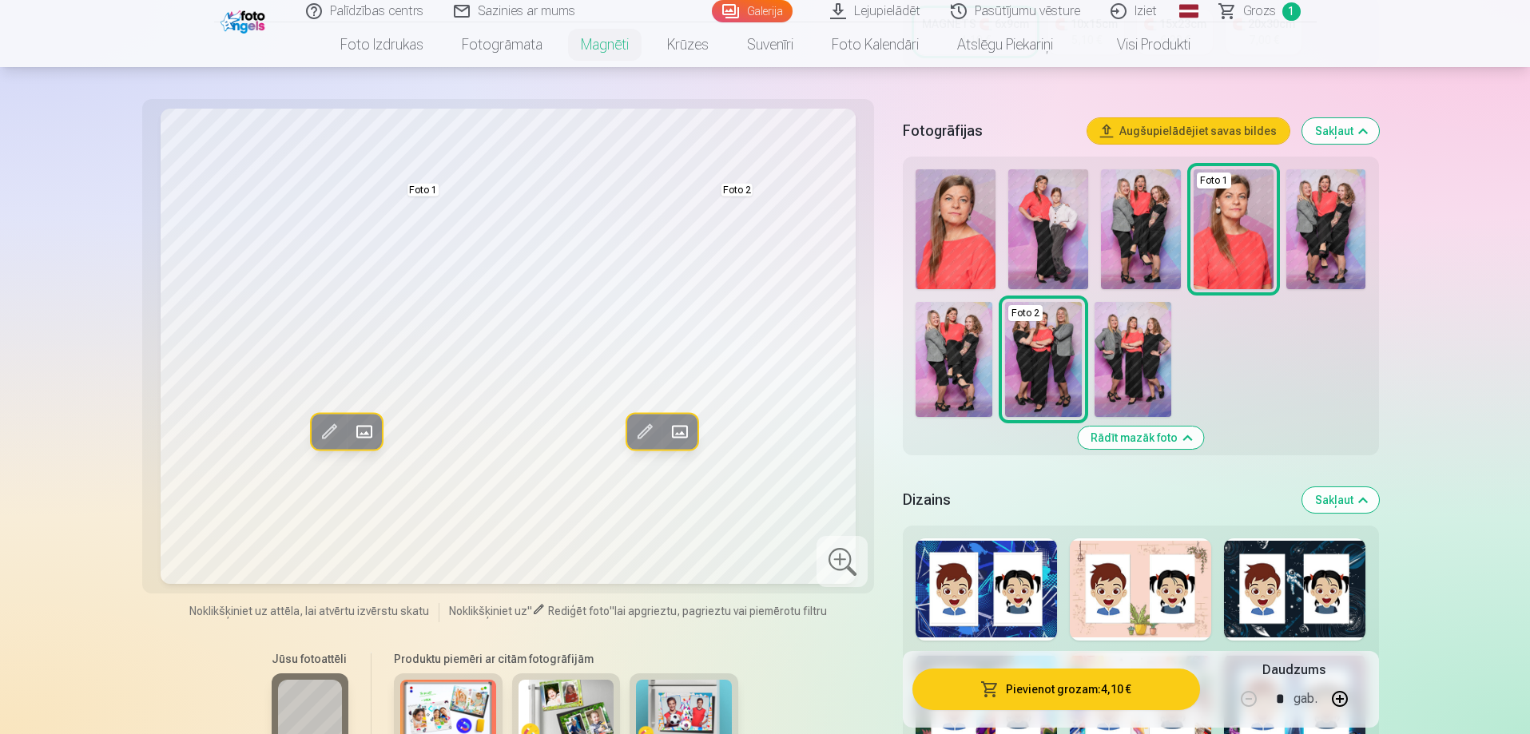
click at [1149, 200] on img at bounding box center [1141, 229] width 80 height 120
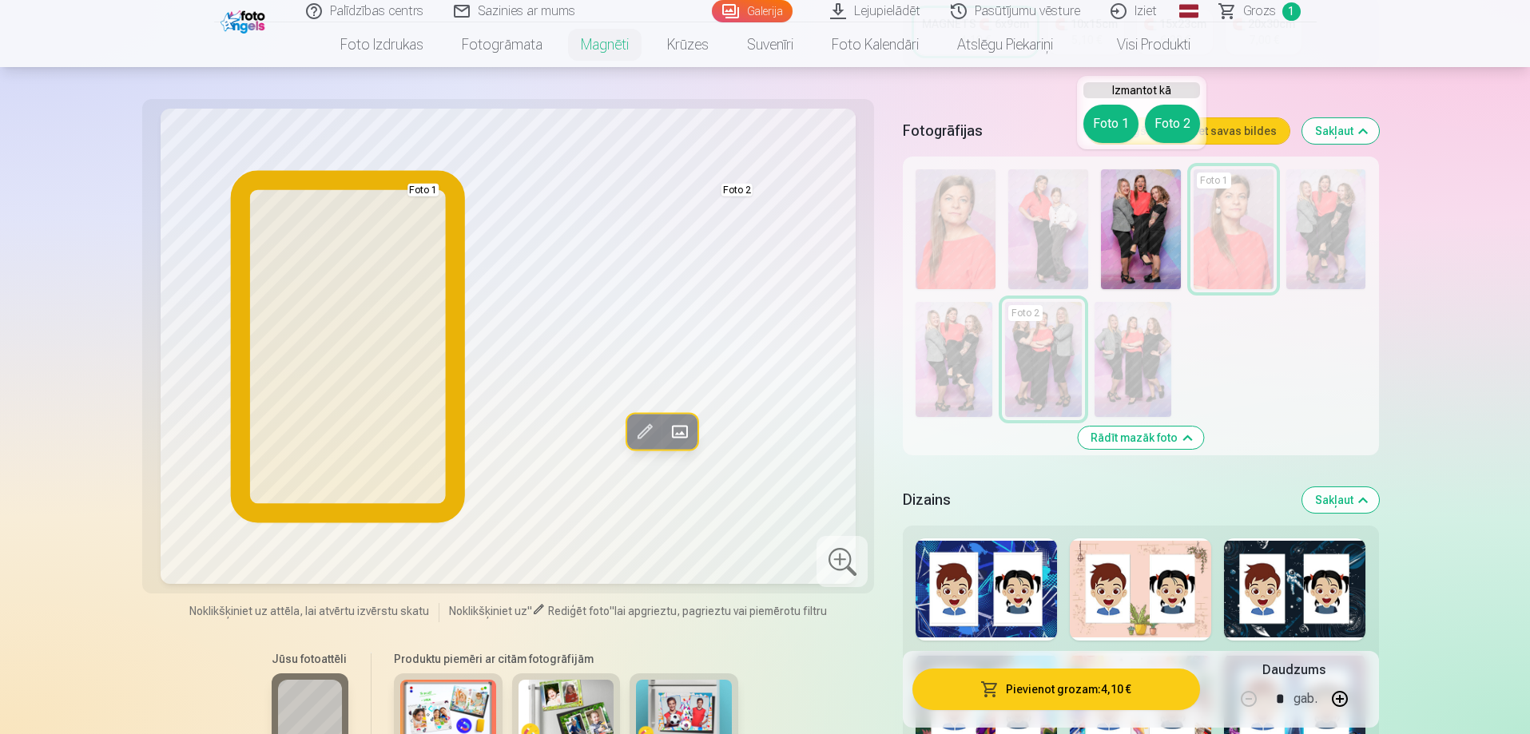
click at [1119, 118] on button "Foto 1" at bounding box center [1110, 124] width 55 height 38
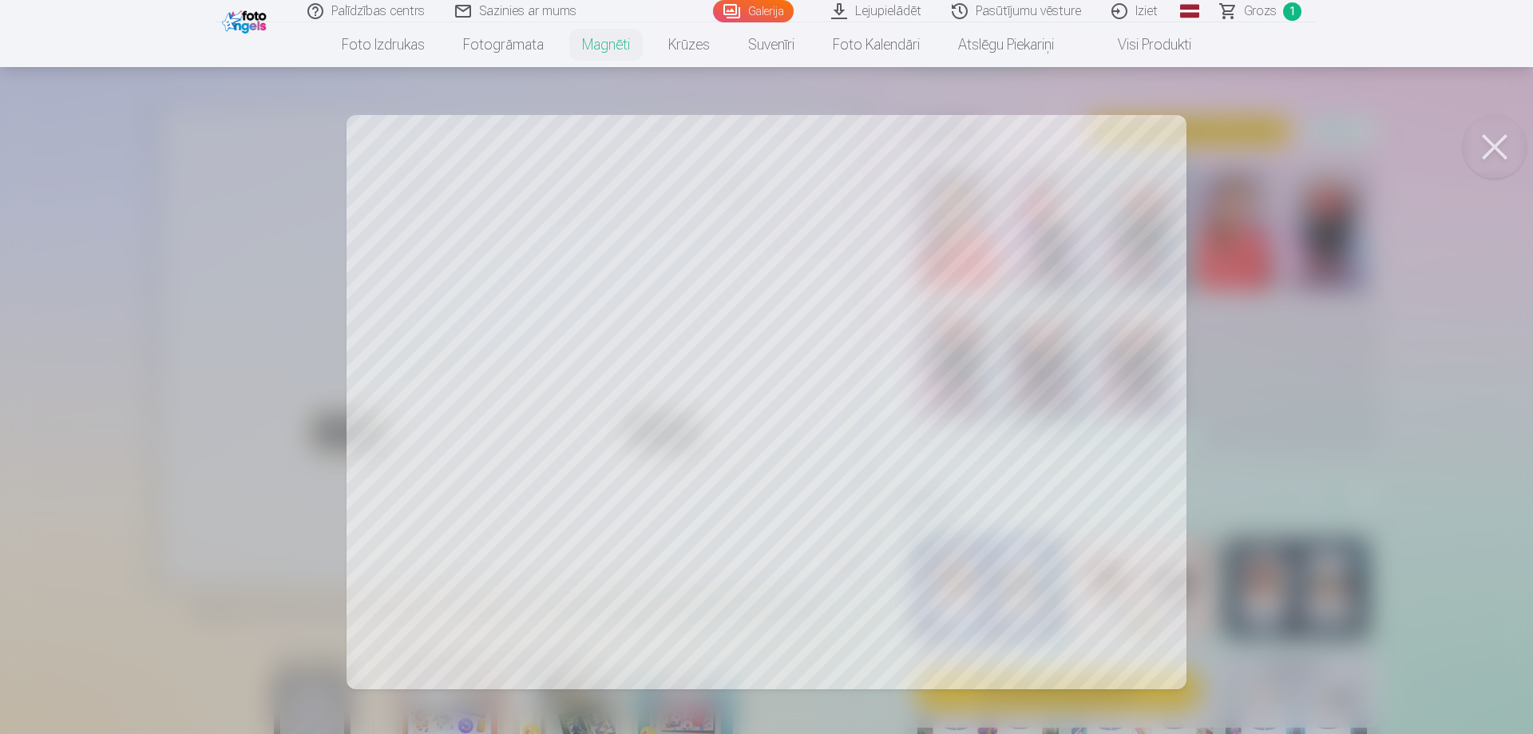
click at [1491, 149] on button at bounding box center [1495, 147] width 64 height 64
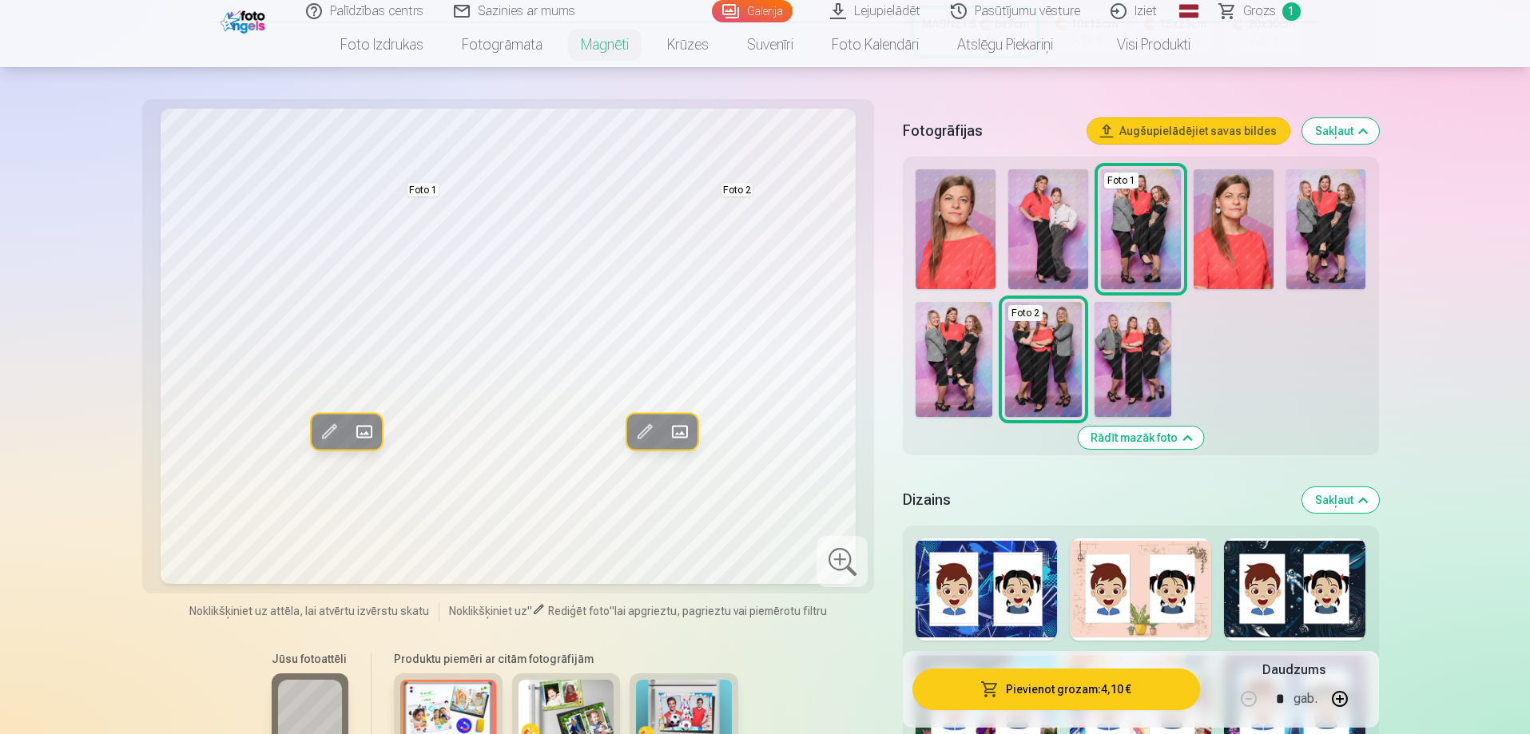
click at [1121, 354] on img at bounding box center [1132, 359] width 77 height 115
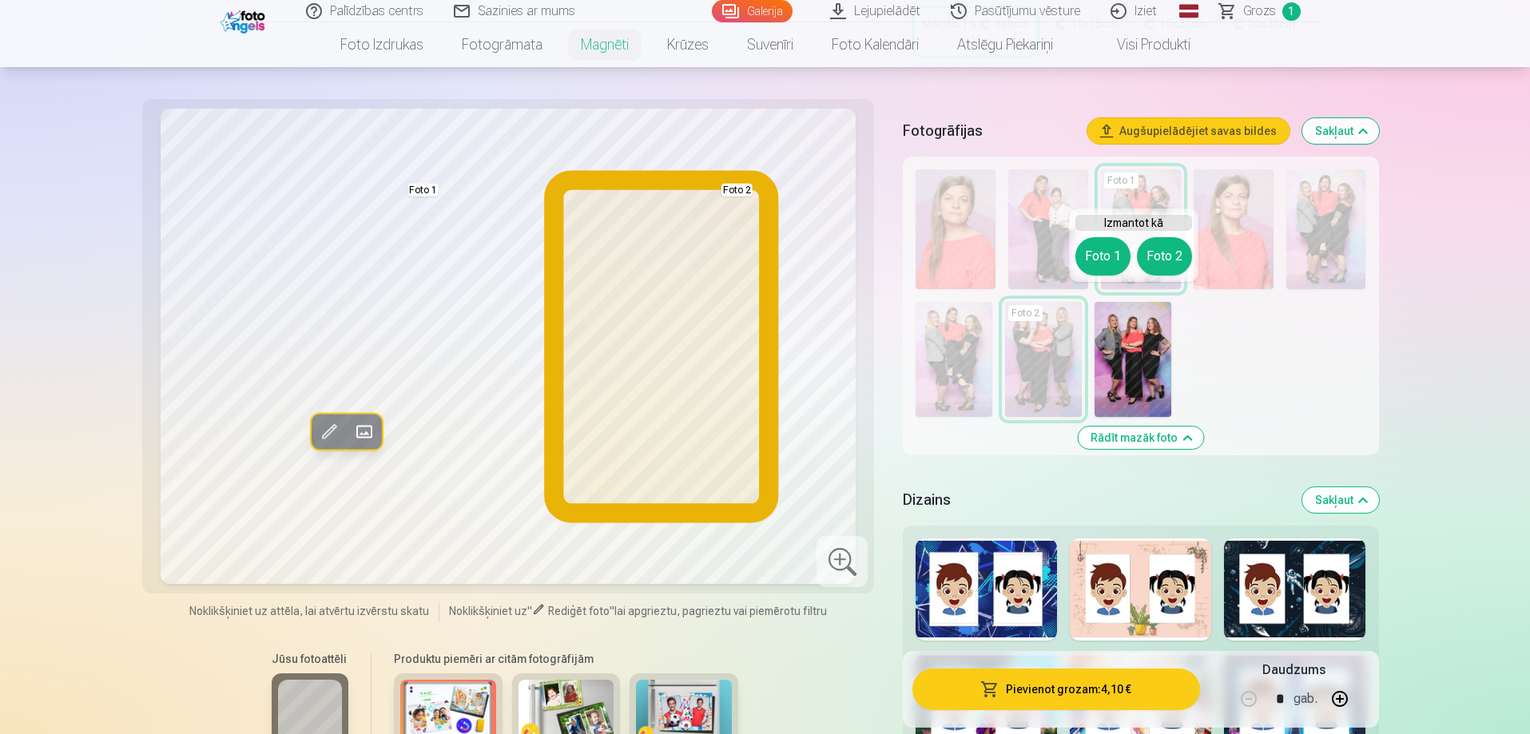
click at [1162, 264] on button "Foto 2" at bounding box center [1164, 256] width 55 height 38
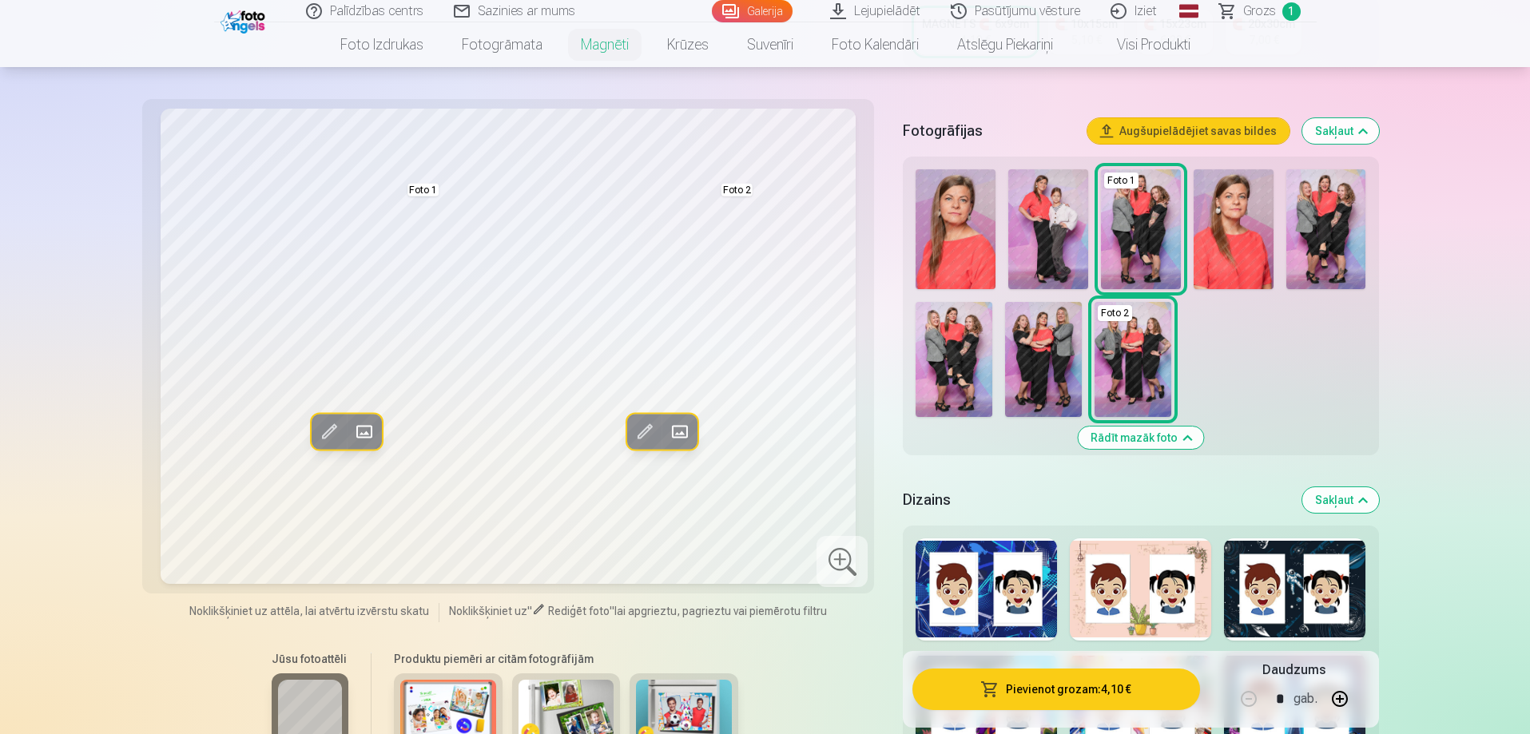
click at [842, 556] on div at bounding box center [841, 561] width 51 height 51
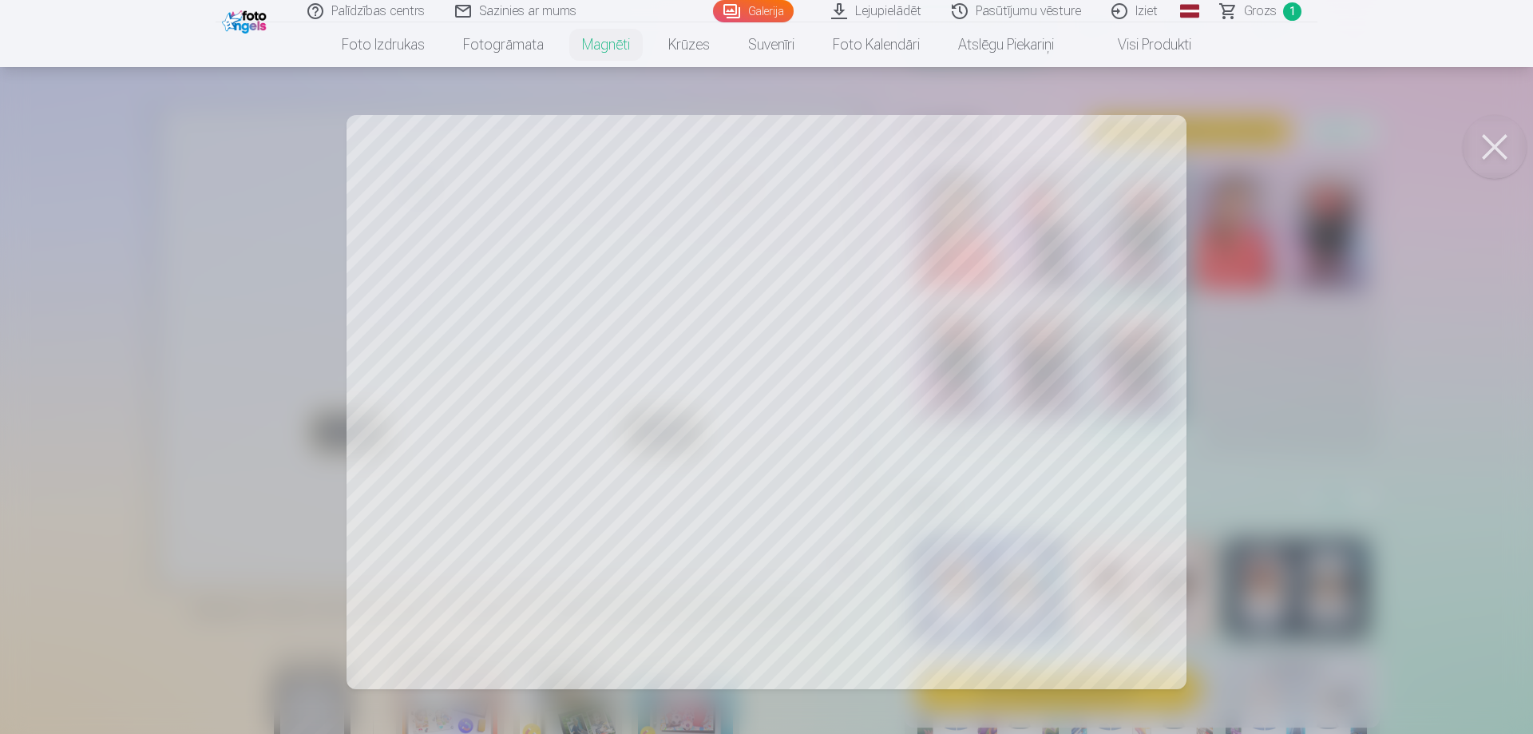
click at [1280, 408] on div at bounding box center [766, 367] width 1533 height 734
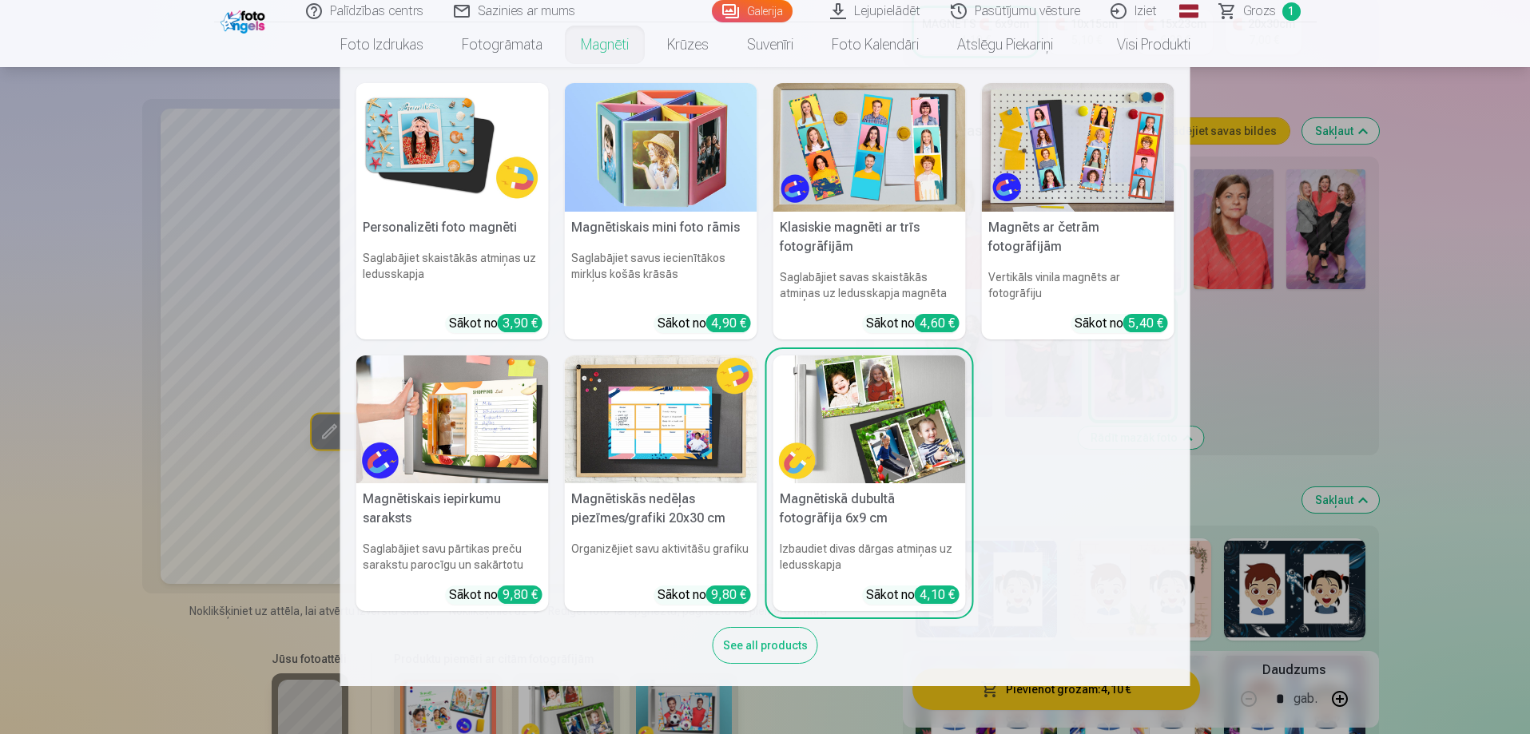
click at [466, 155] on img at bounding box center [452, 147] width 192 height 129
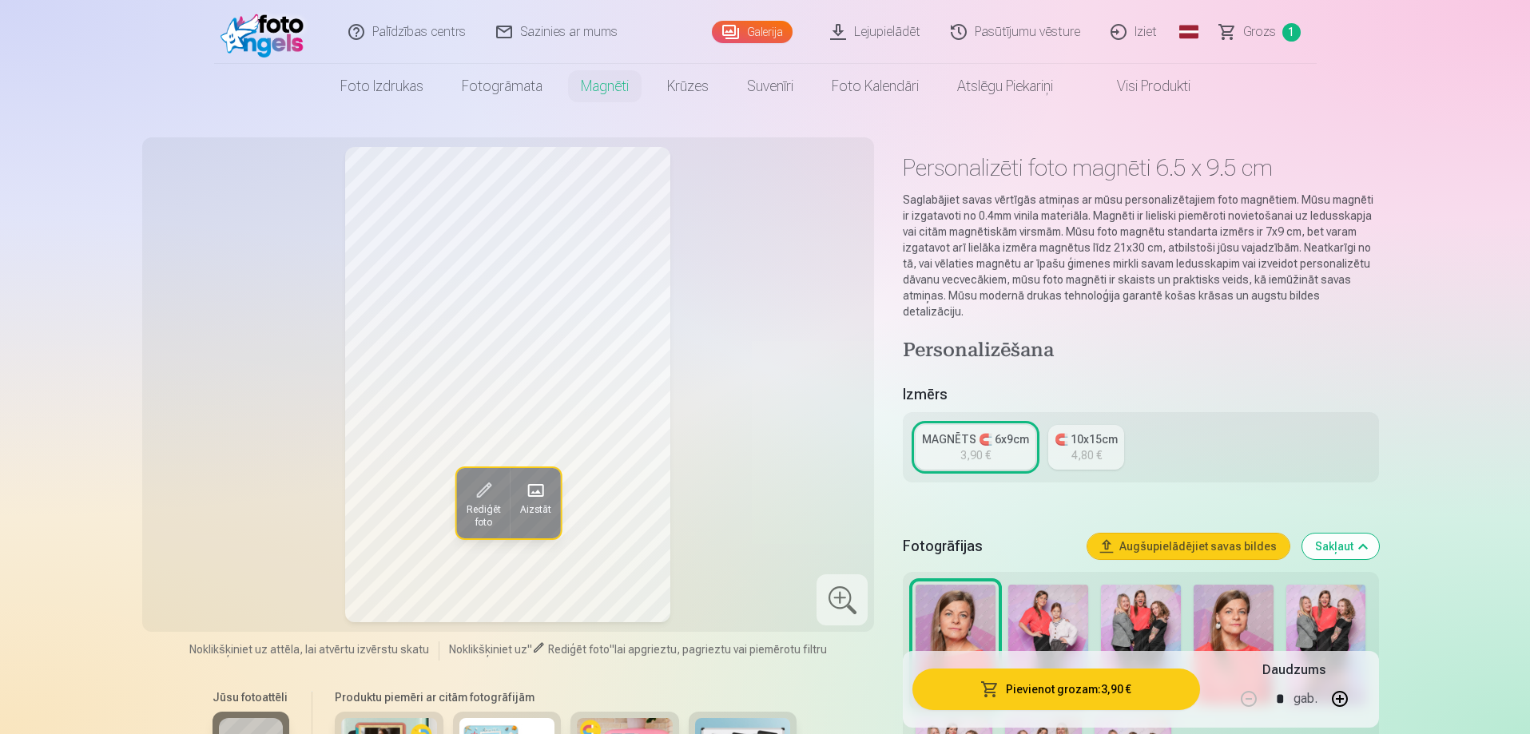
click at [528, 505] on span "Aizstāt" at bounding box center [534, 509] width 31 height 13
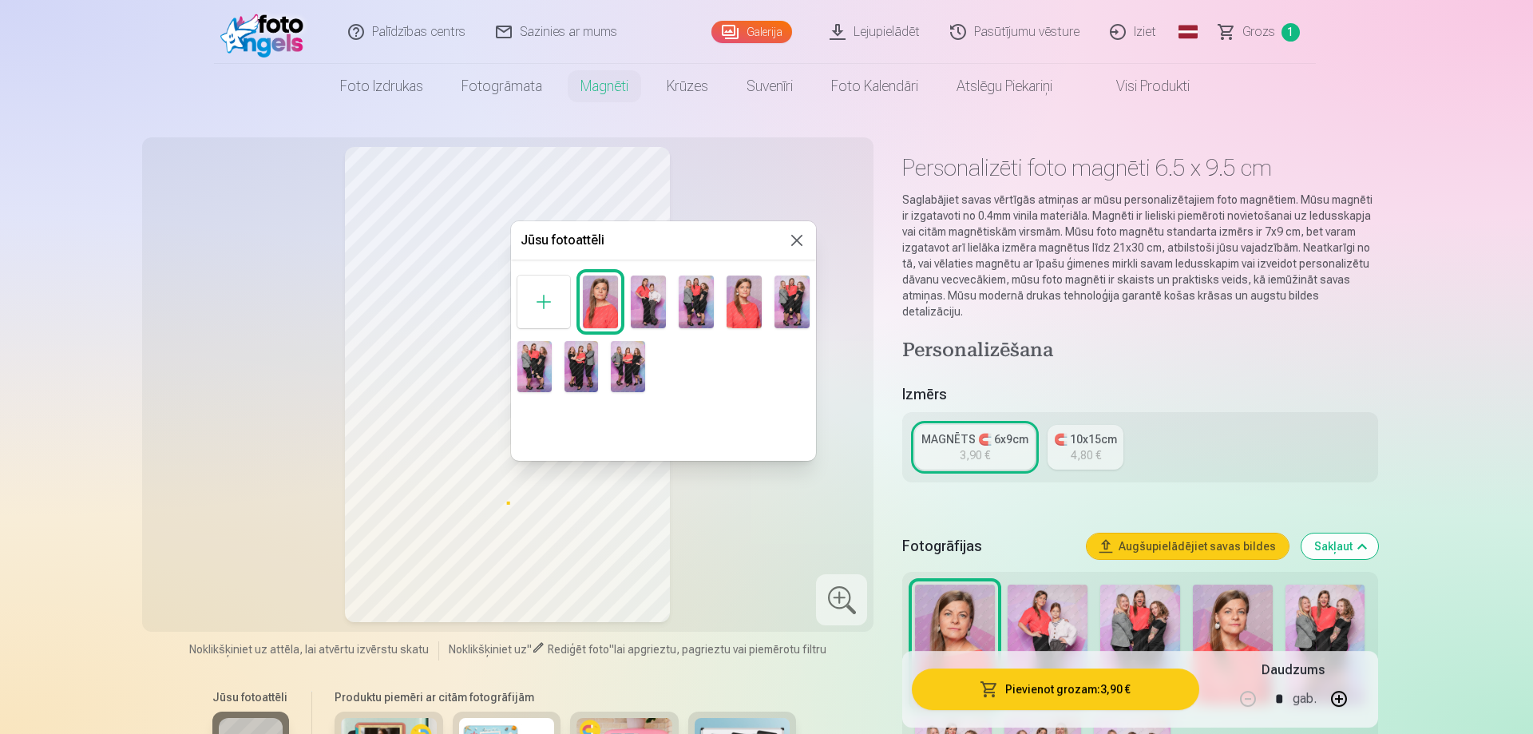
click at [692, 304] on img at bounding box center [696, 302] width 35 height 53
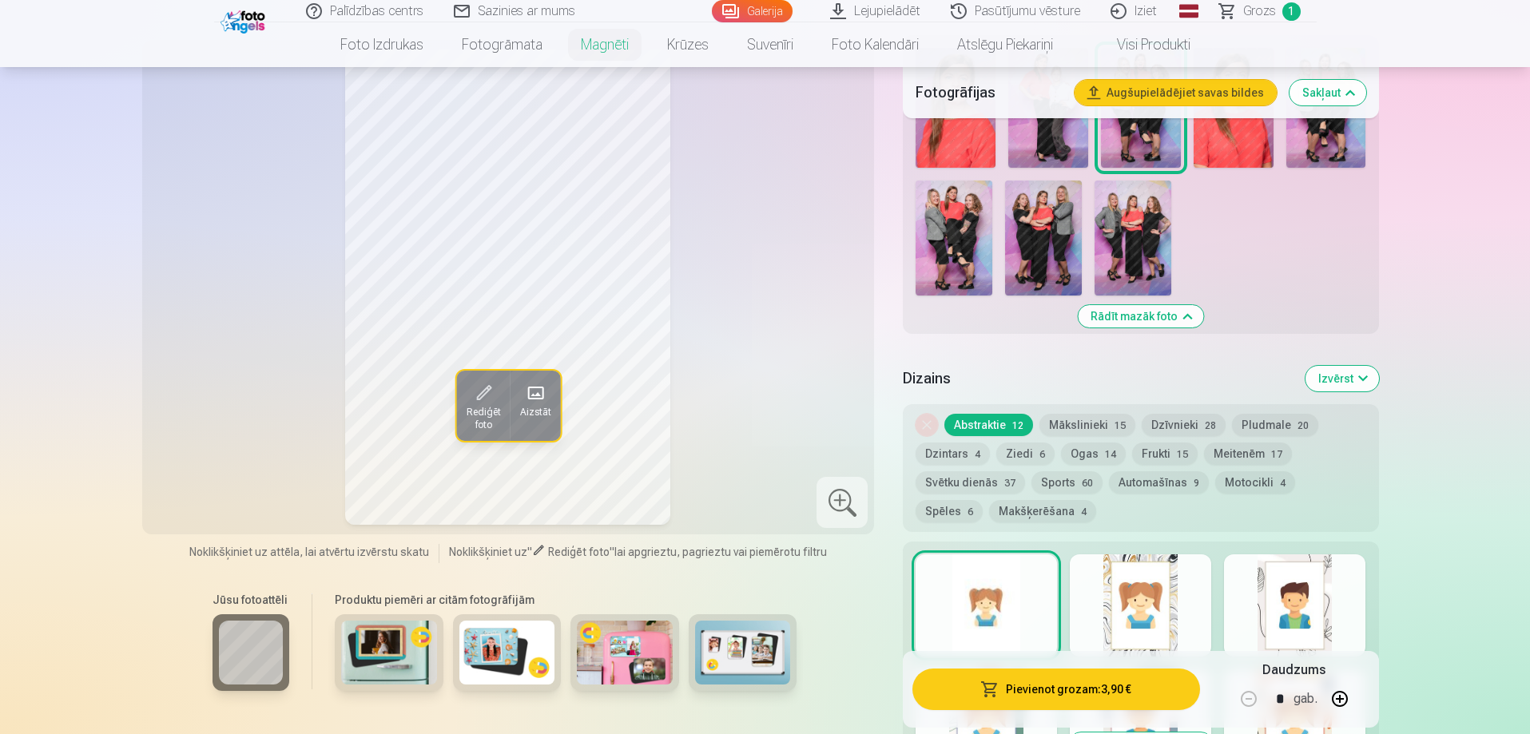
scroll to position [559, 0]
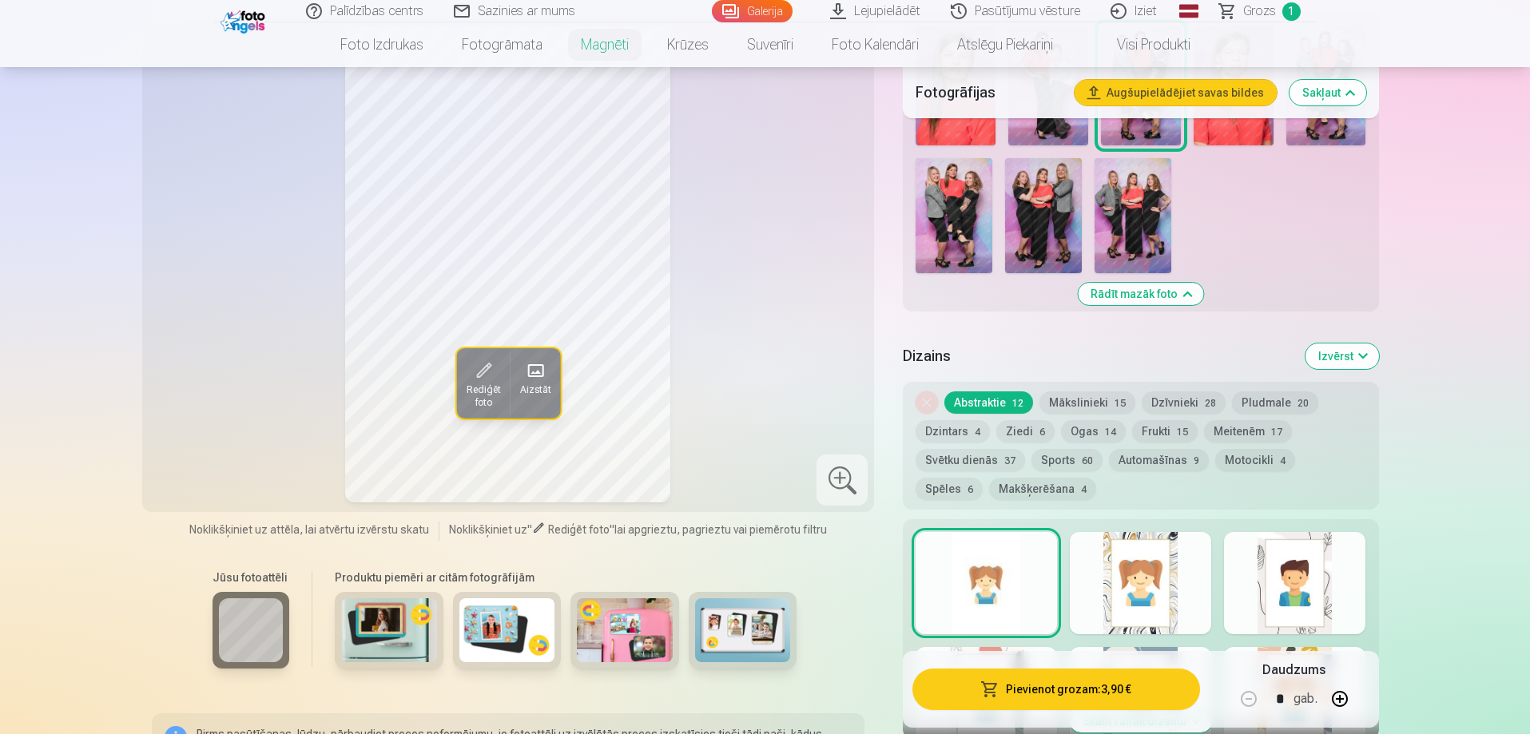
click at [1331, 564] on div at bounding box center [1294, 583] width 141 height 102
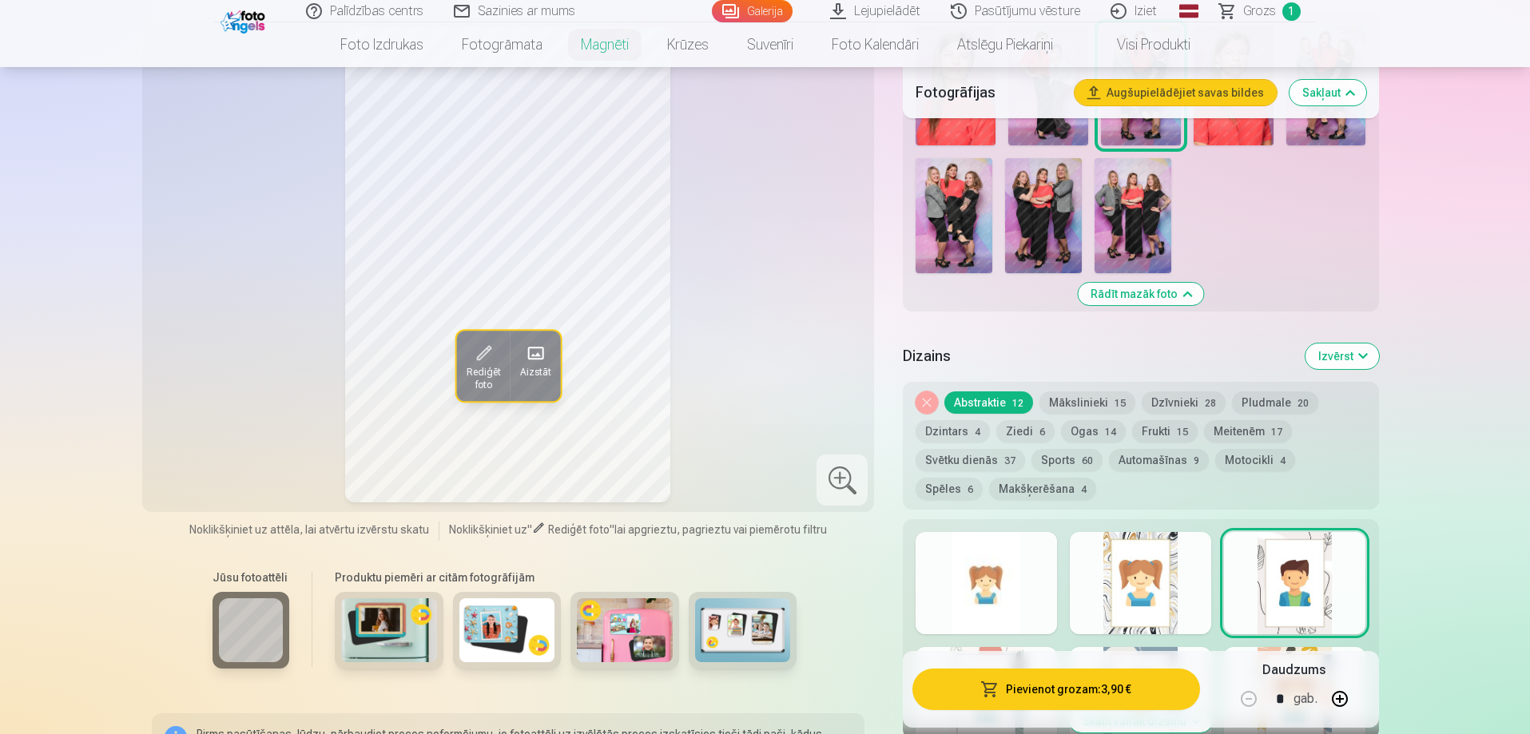
click at [1002, 578] on div at bounding box center [985, 583] width 141 height 102
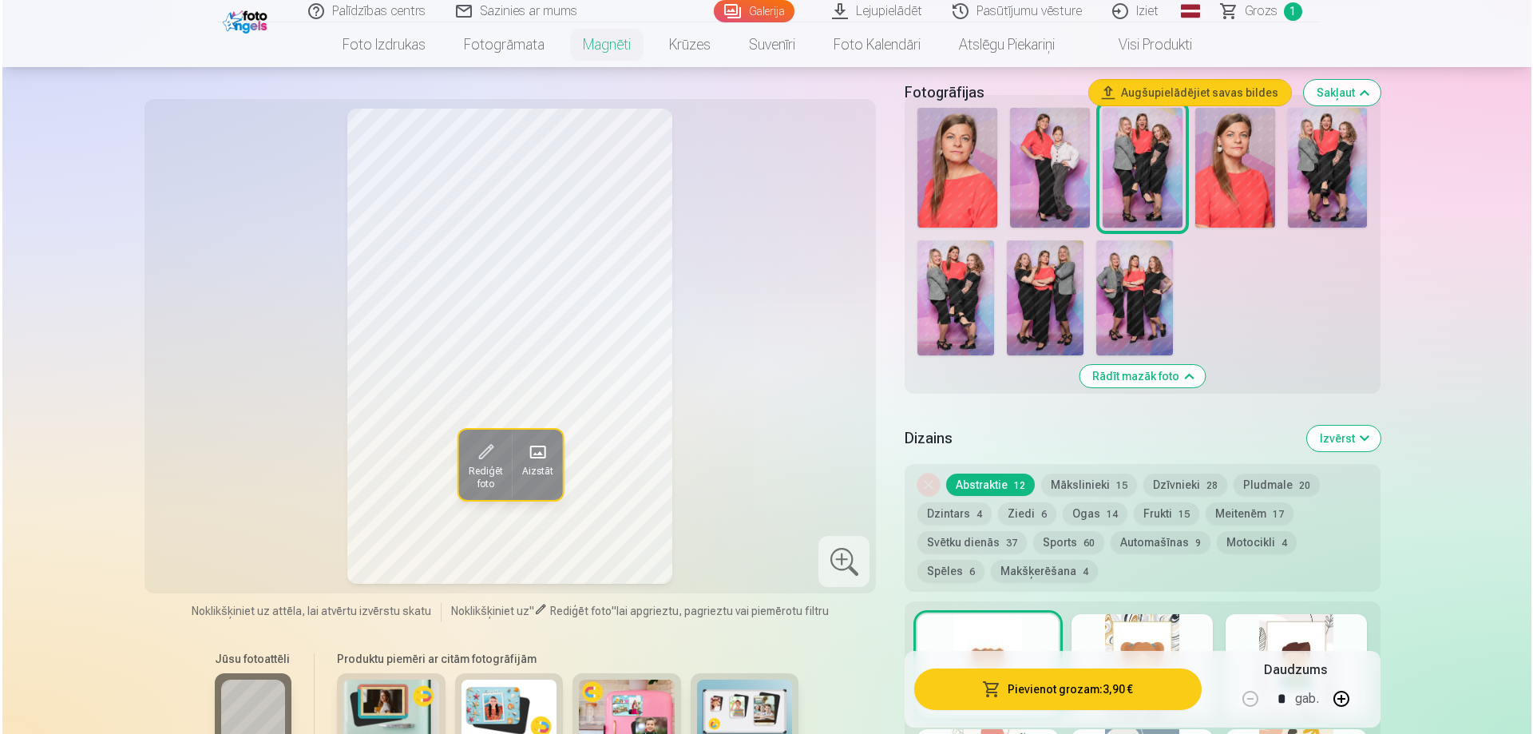
scroll to position [319, 0]
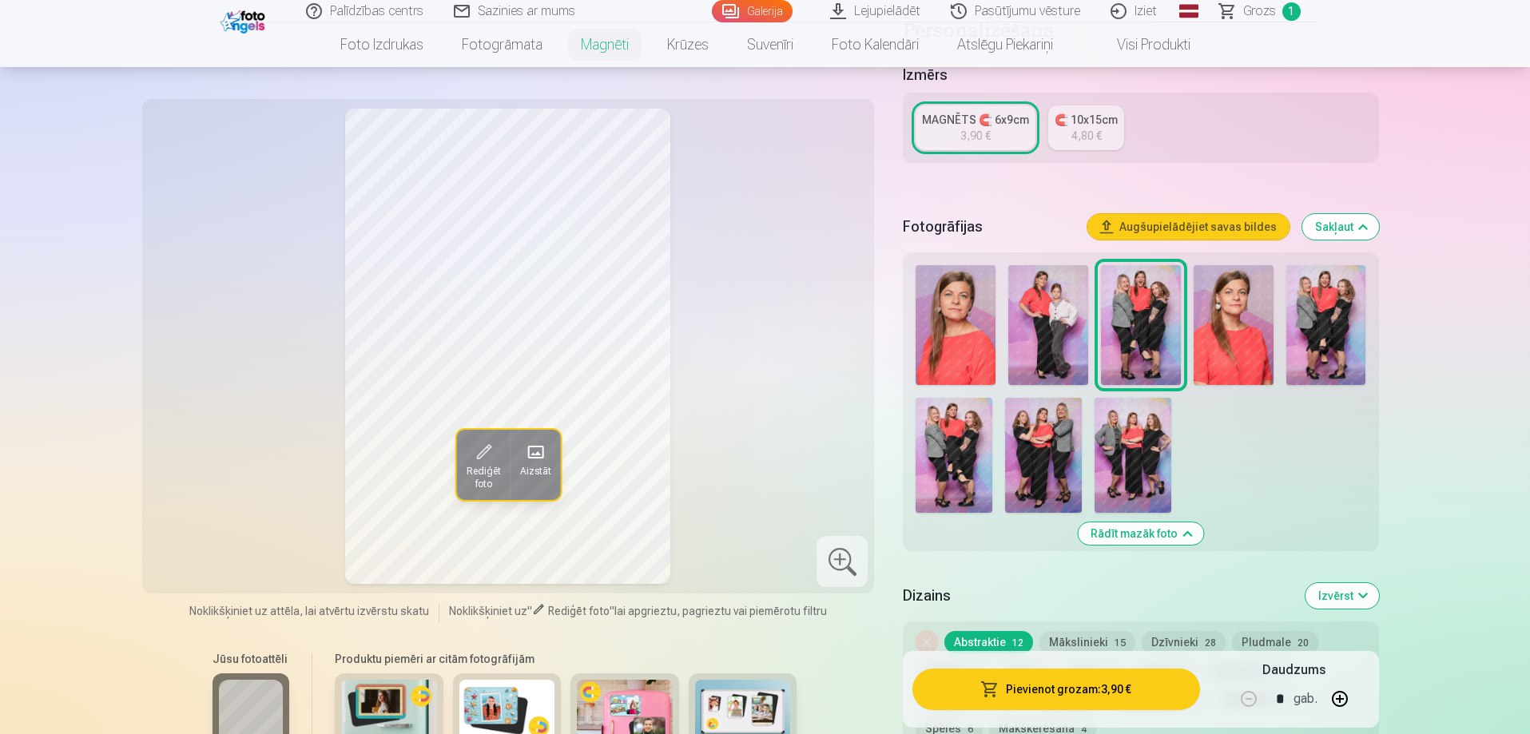
click at [1035, 692] on button "Pievienot grozam : 3,90 €" at bounding box center [1055, 690] width 287 height 42
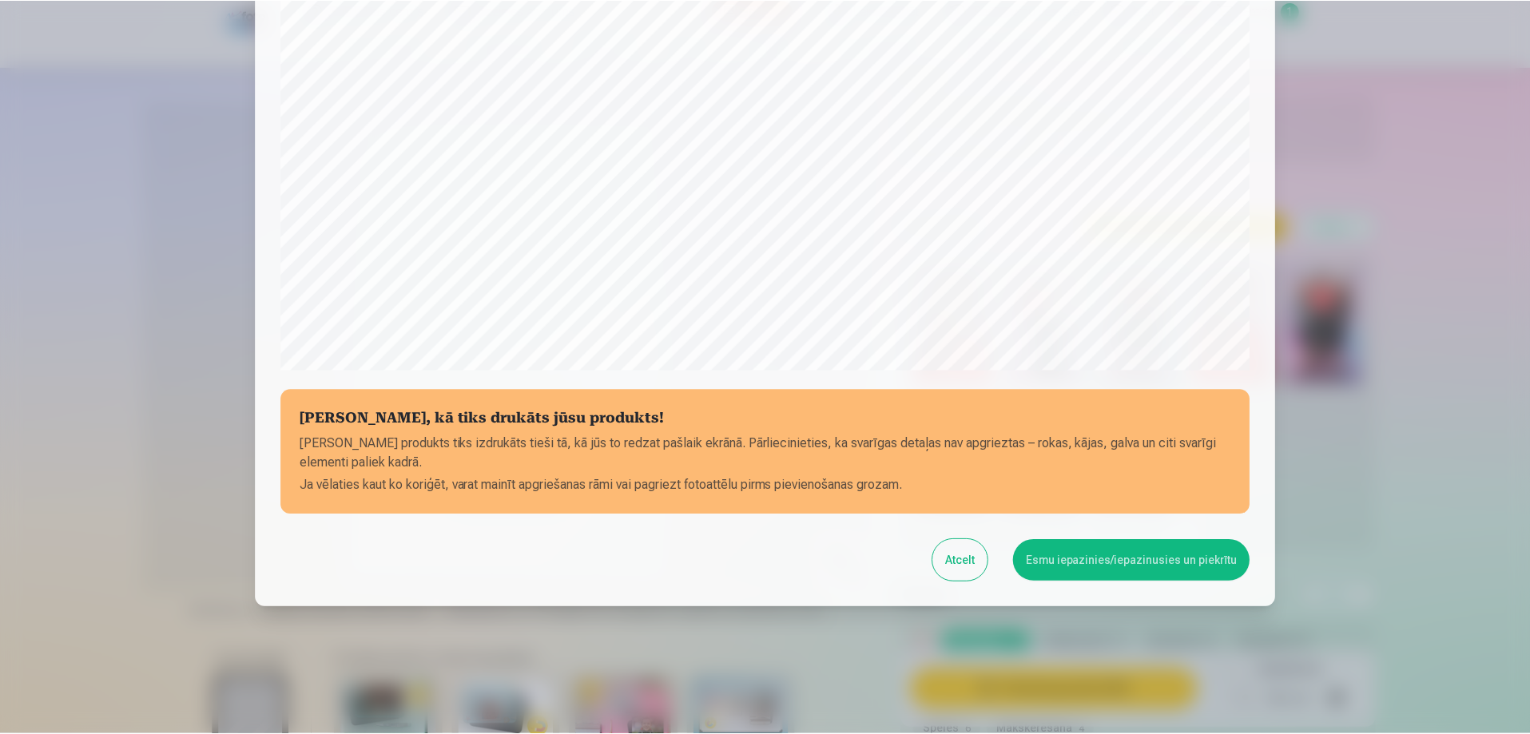
scroll to position [416, 0]
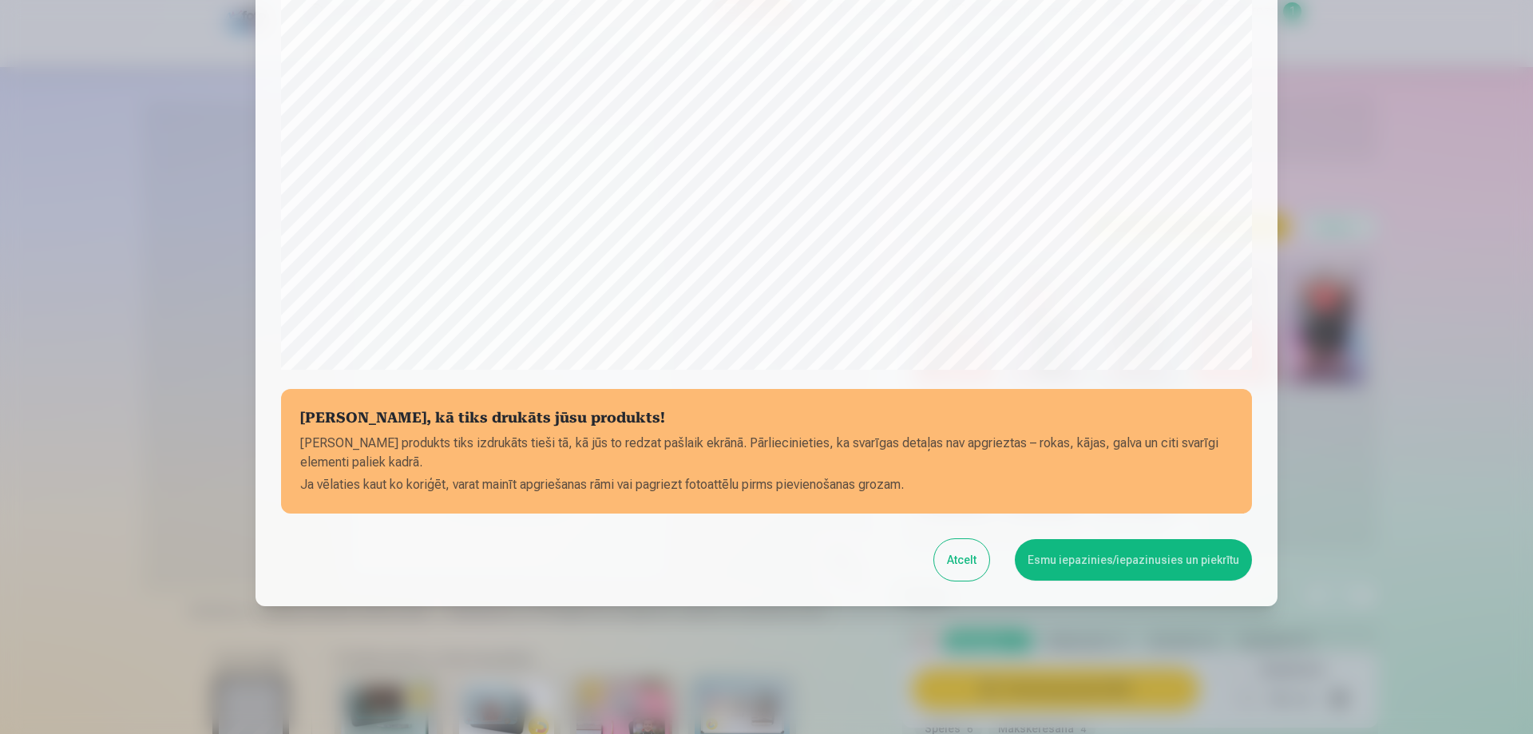
click at [1132, 554] on button "Esmu iepazinies/iepazinusies un piekrītu" at bounding box center [1133, 560] width 237 height 42
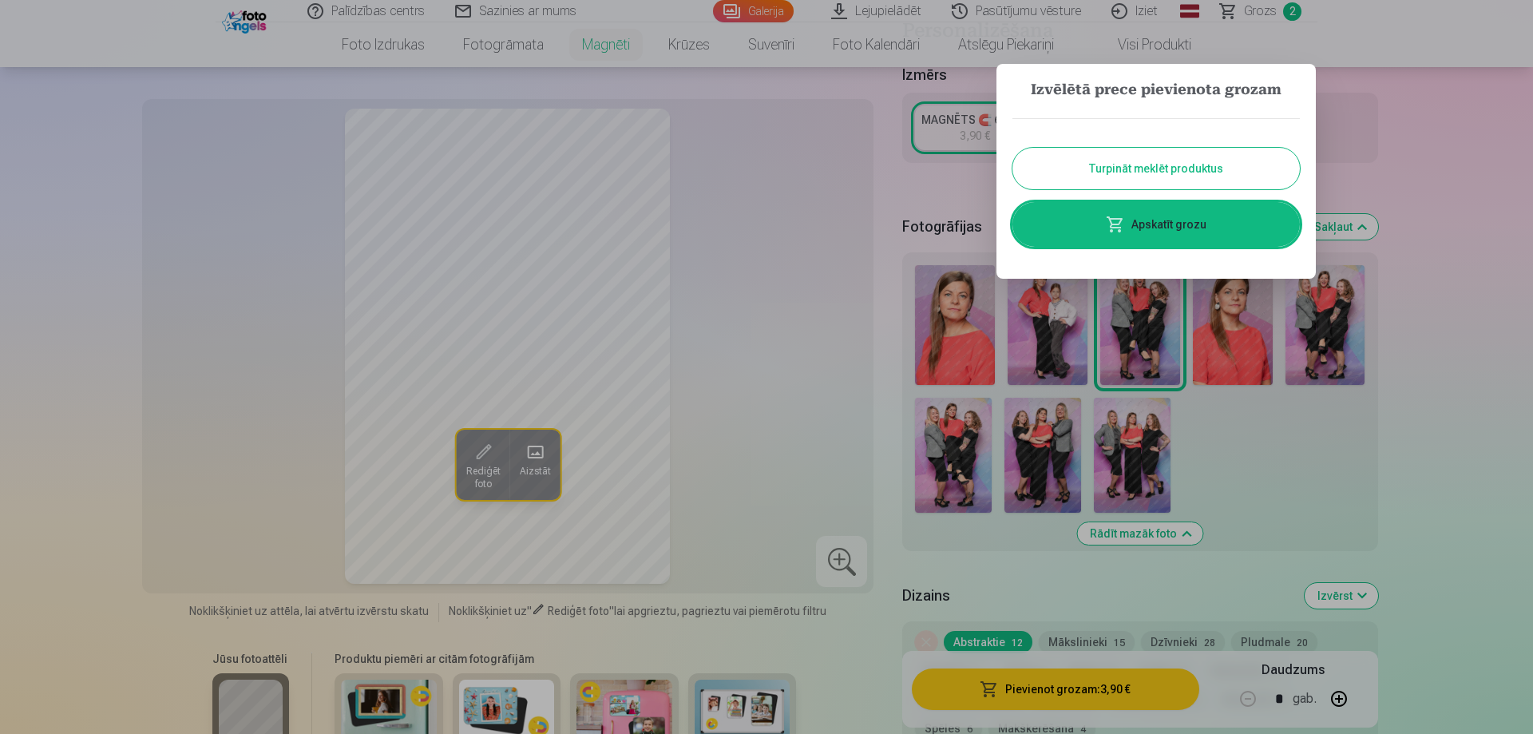
click at [1124, 174] on button "Turpināt meklēt produktus" at bounding box center [1157, 169] width 288 height 42
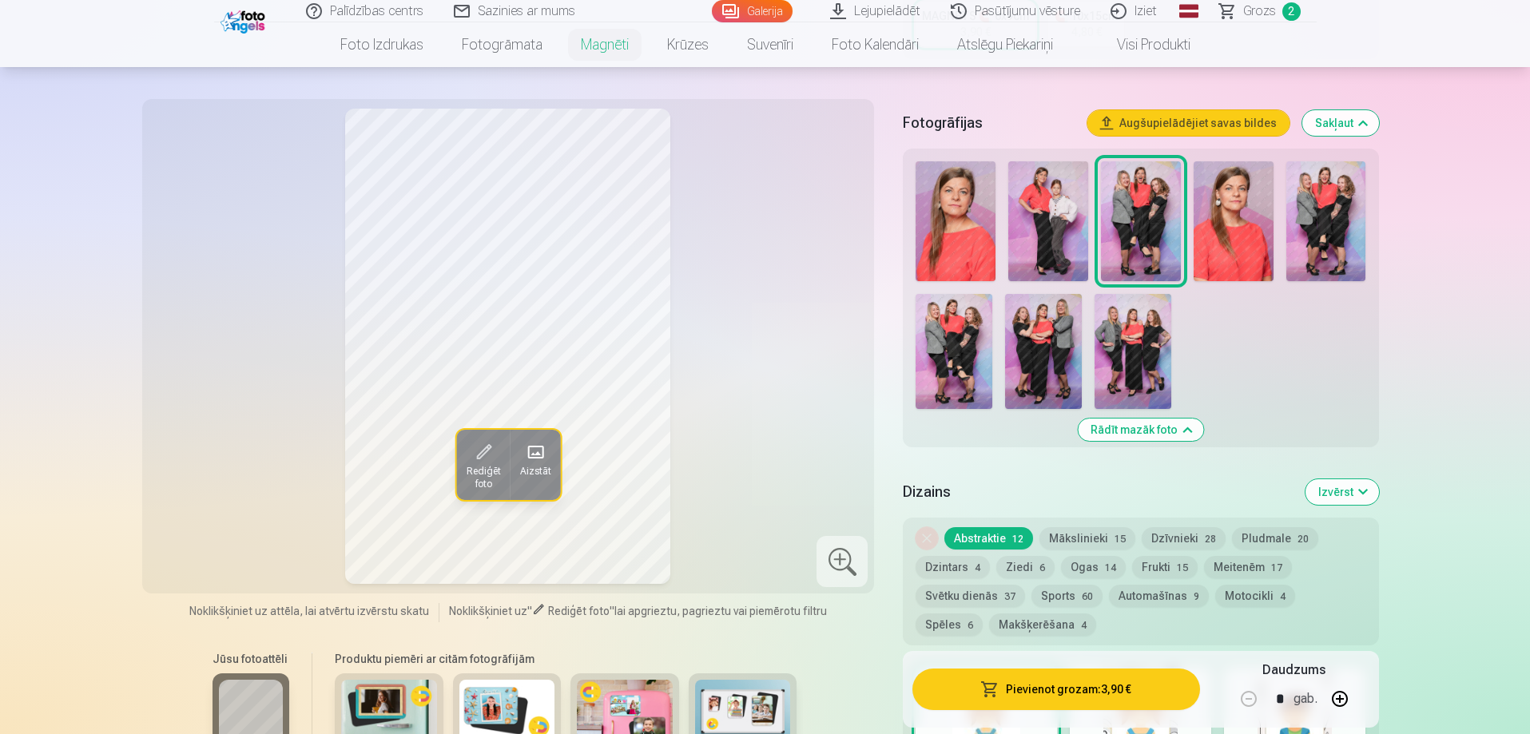
scroll to position [399, 0]
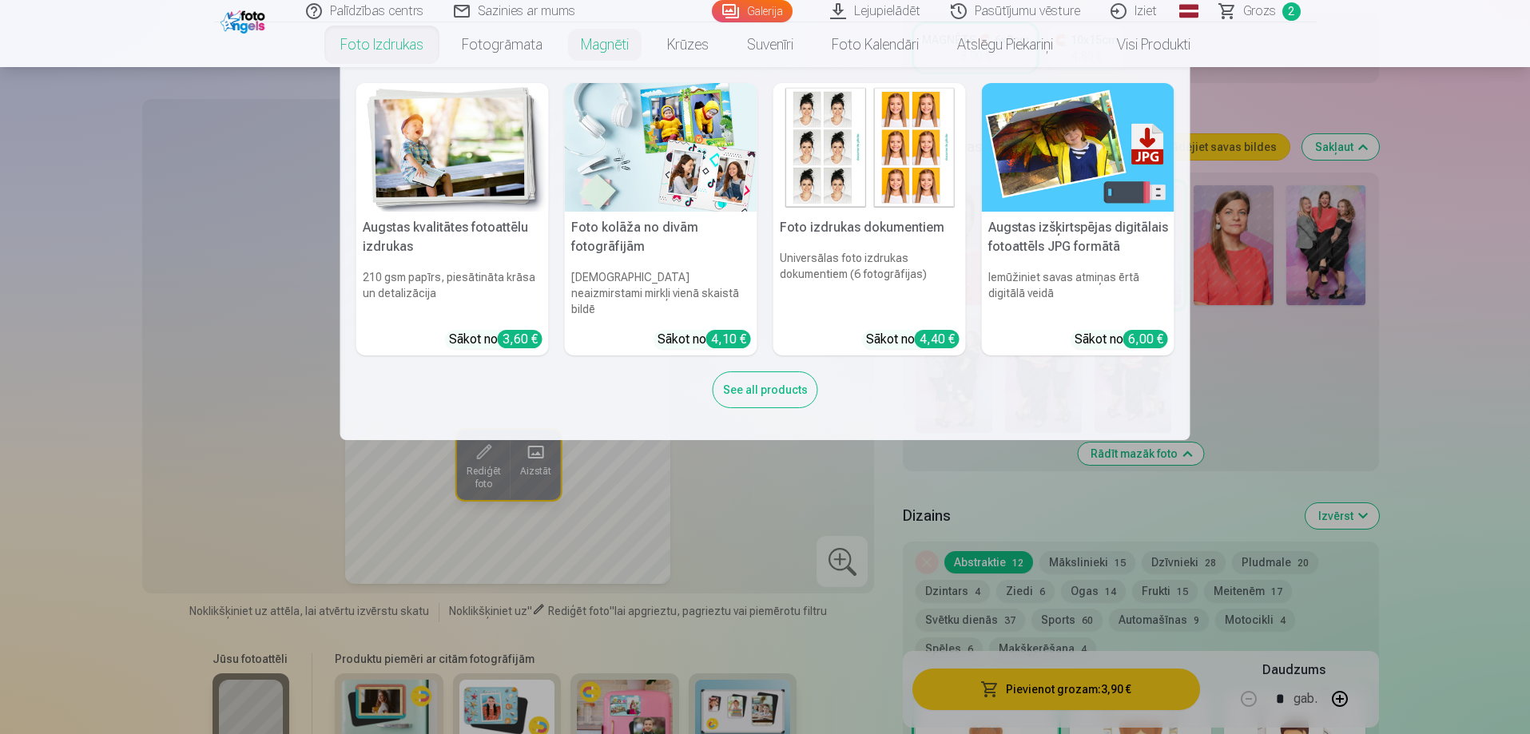
click at [375, 51] on link "Foto izdrukas" at bounding box center [381, 44] width 121 height 45
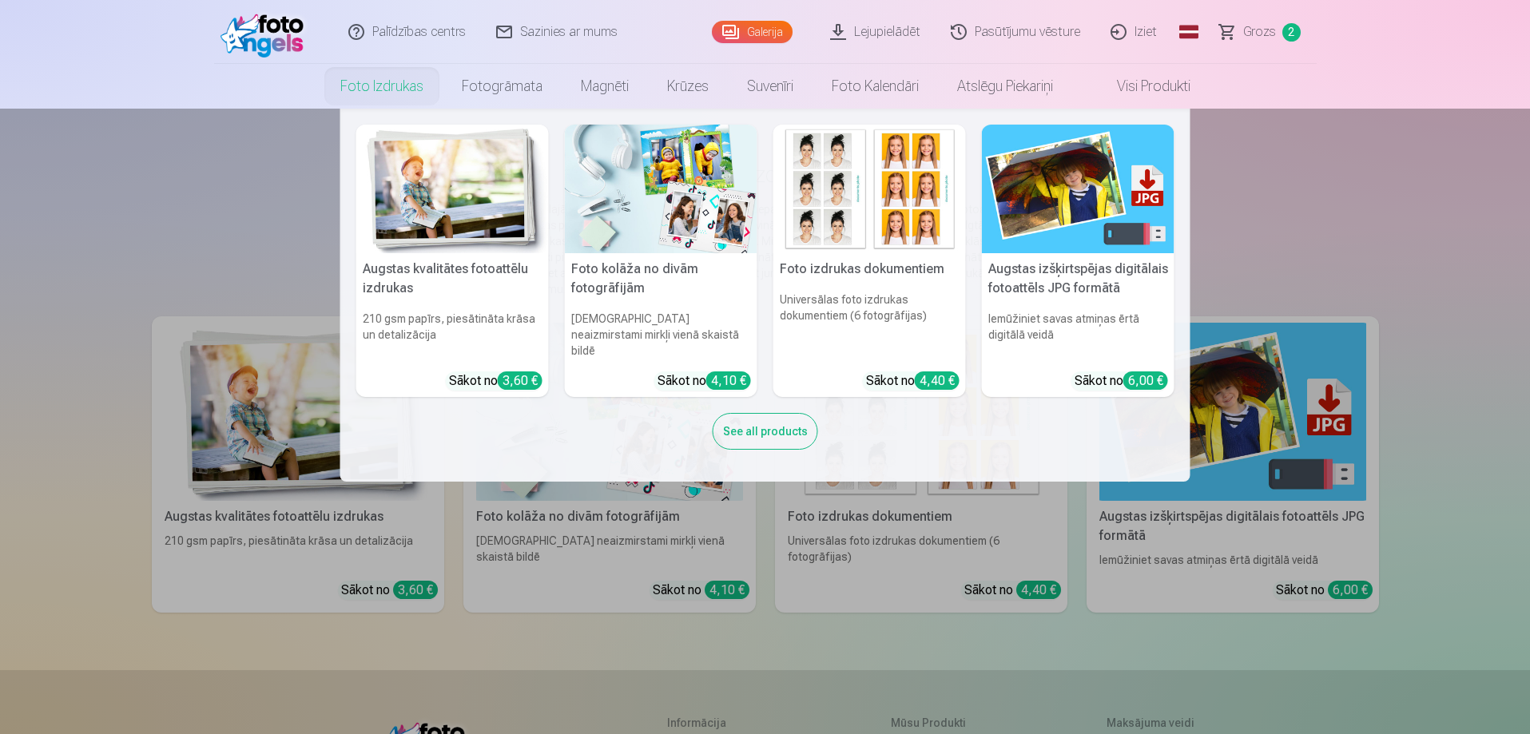
click at [204, 206] on nav "Augstas kvalitātes fotoattēlu izdrukas 210 gsm papīrs, piesātināta krāsa un det…" at bounding box center [765, 295] width 1530 height 373
click at [450, 200] on img at bounding box center [452, 189] width 192 height 129
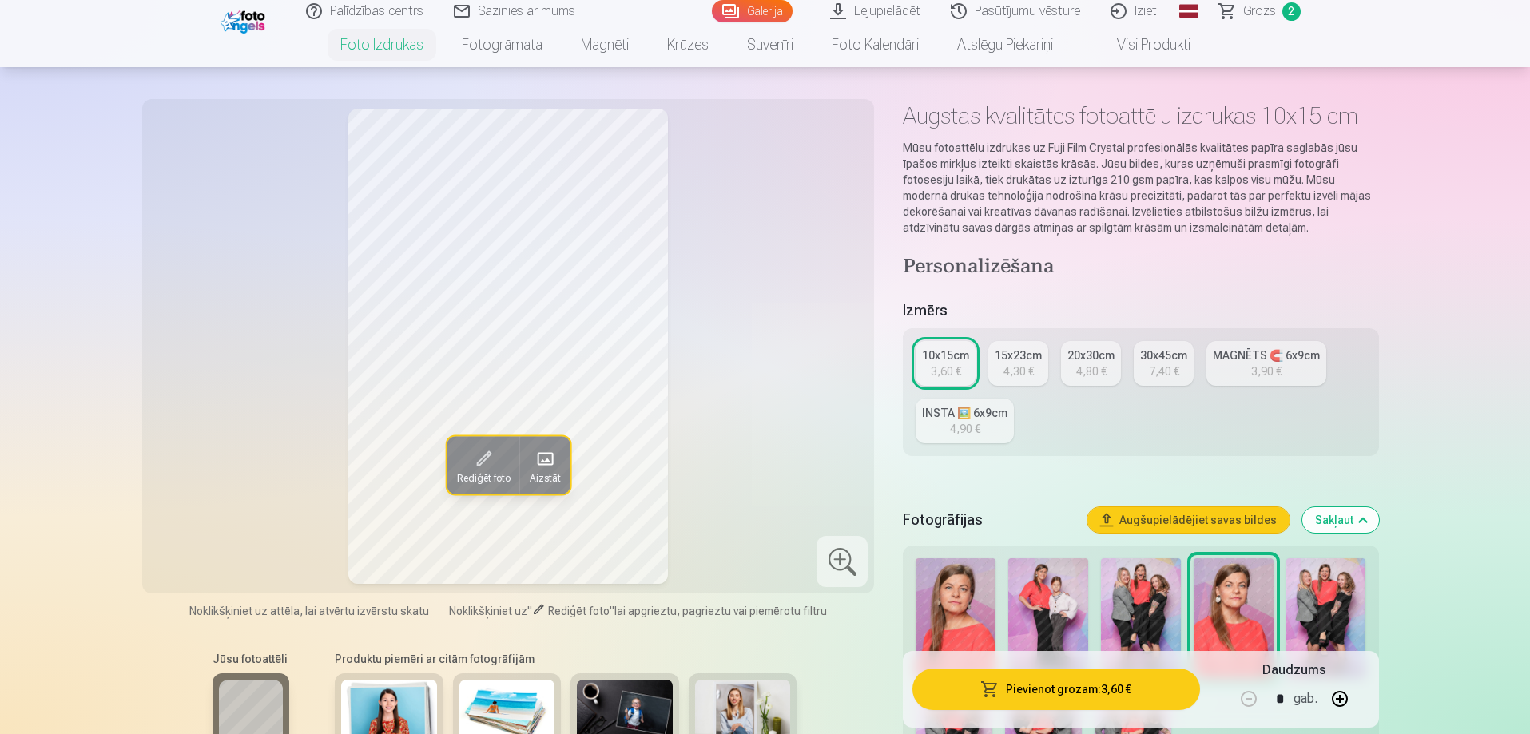
scroll to position [160, 0]
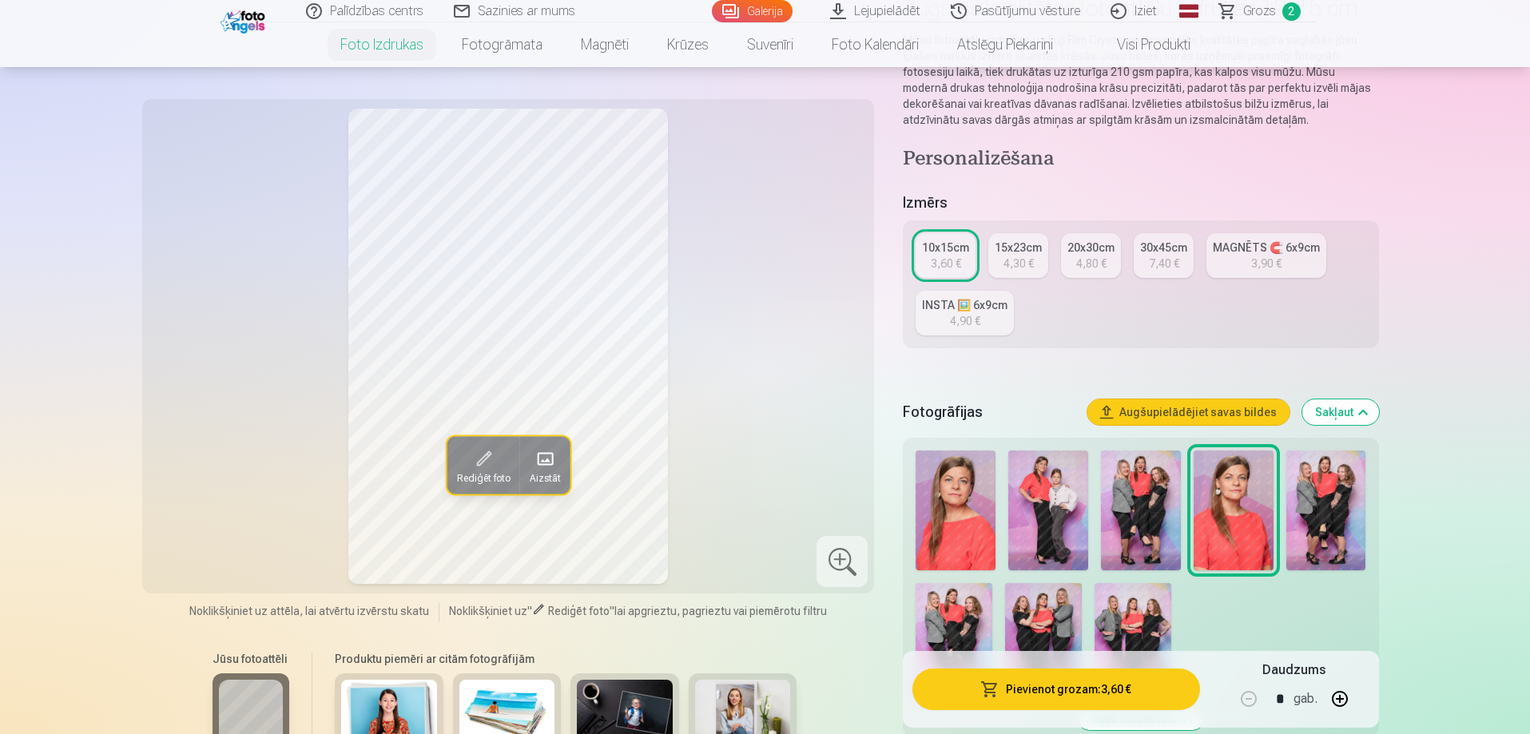
click at [1138, 620] on img at bounding box center [1132, 640] width 77 height 115
click at [984, 308] on div "INSTA 🖼️ 6x9cm" at bounding box center [964, 305] width 85 height 16
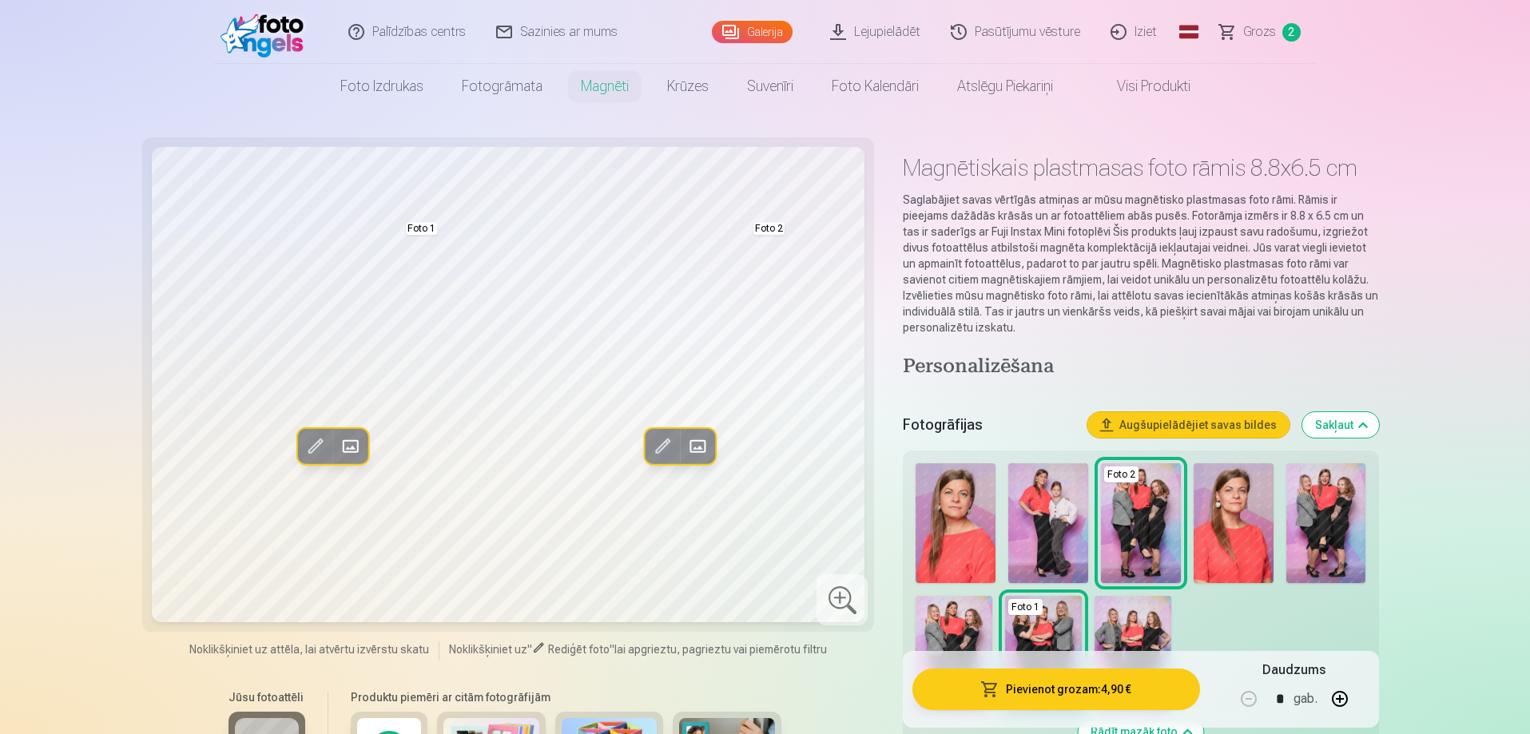
click at [307, 449] on span at bounding box center [315, 447] width 26 height 26
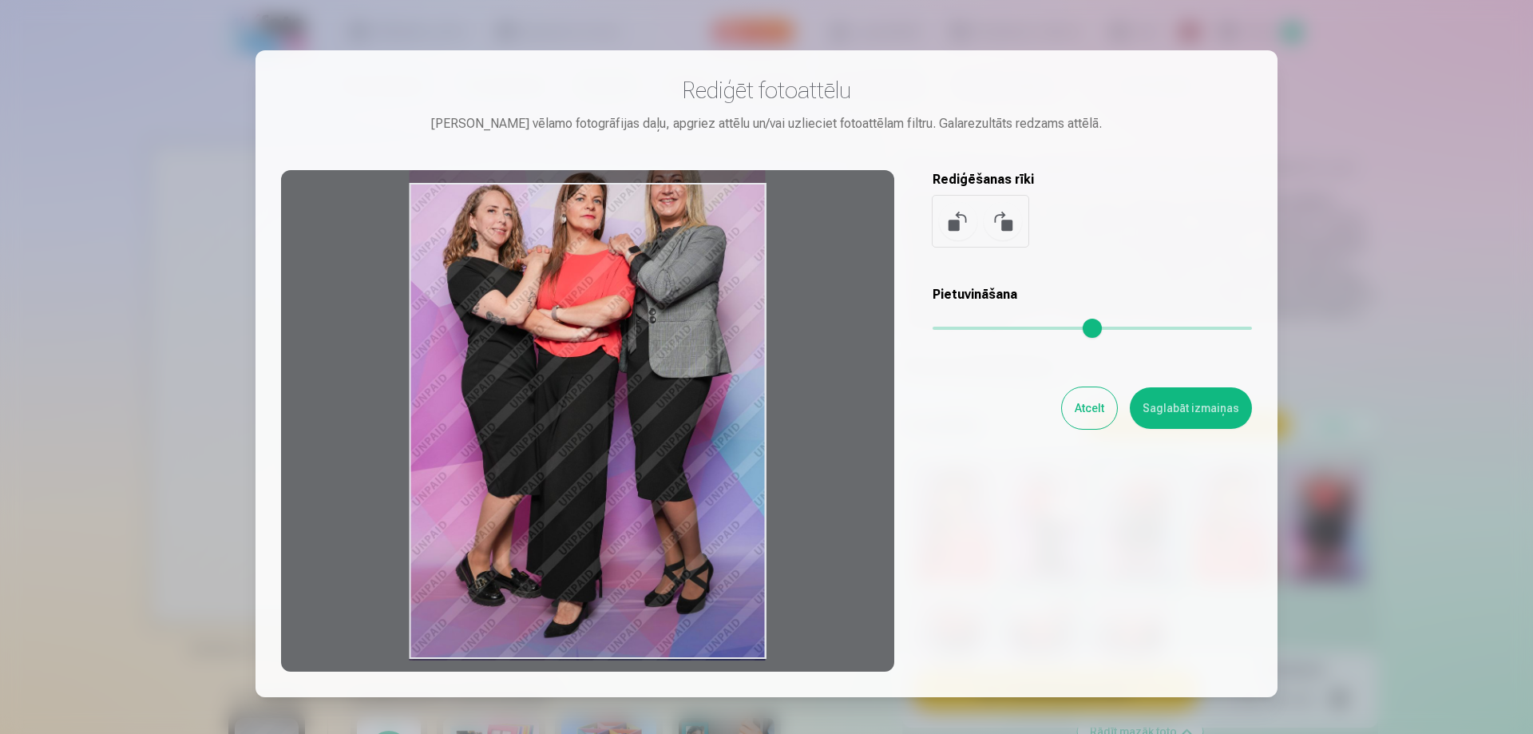
drag, startPoint x: 585, startPoint y: 463, endPoint x: 626, endPoint y: 410, distance: 67.7
click at [626, 410] on div at bounding box center [587, 421] width 613 height 502
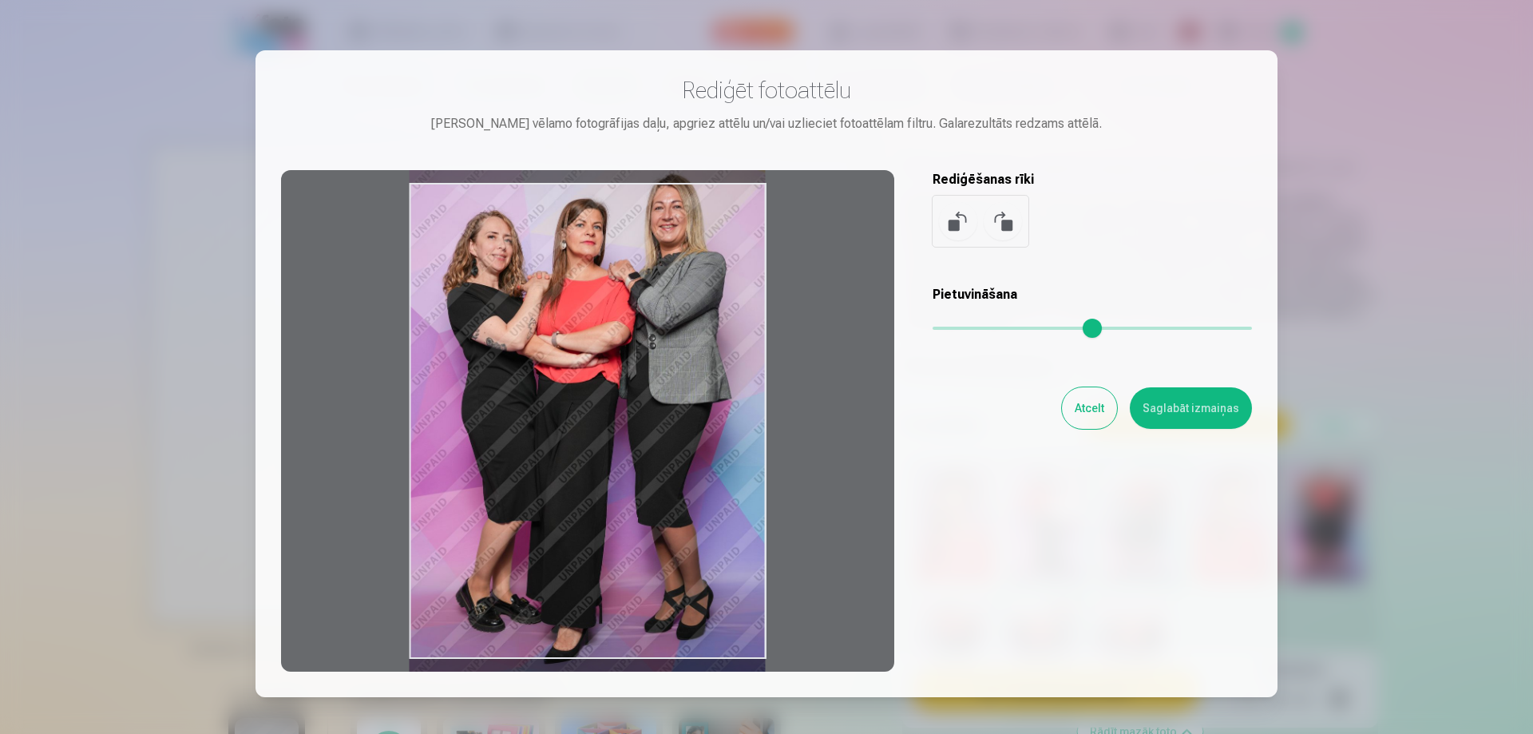
drag, startPoint x: 590, startPoint y: 382, endPoint x: 589, endPoint y: 411, distance: 28.8
click at [589, 411] on div at bounding box center [587, 421] width 613 height 502
click at [1071, 410] on button "Atcelt" at bounding box center [1089, 408] width 55 height 42
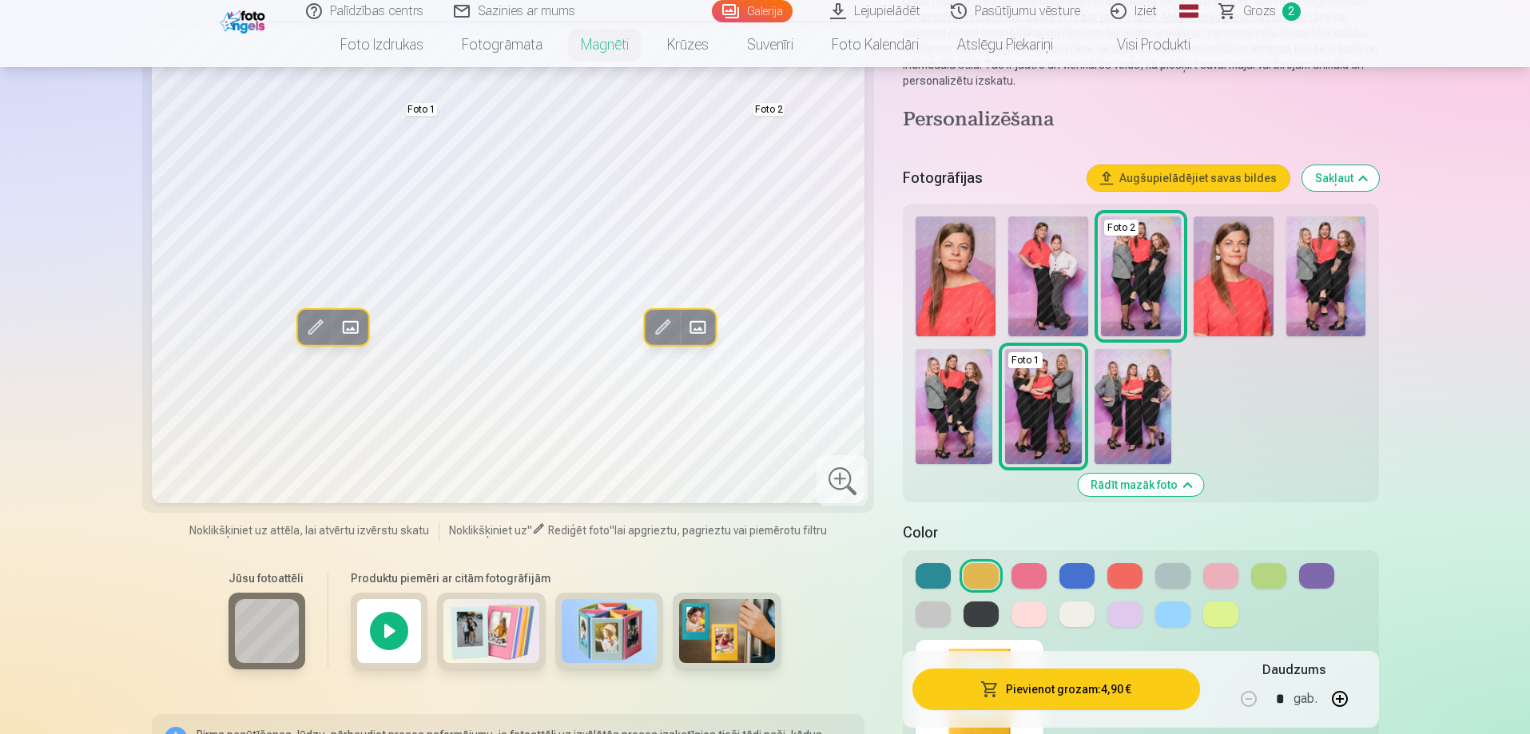
scroll to position [319, 0]
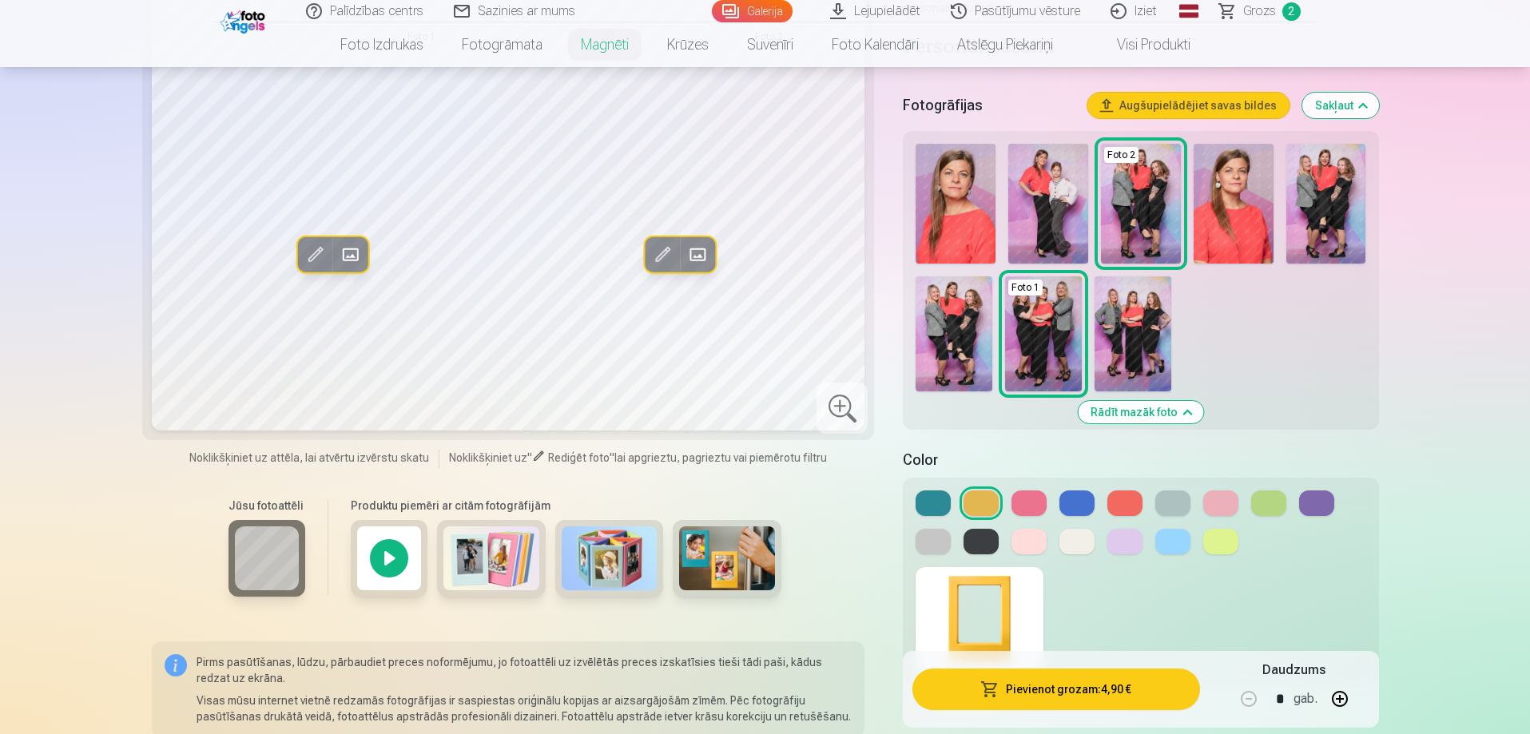
click at [1032, 503] on button at bounding box center [1028, 503] width 35 height 26
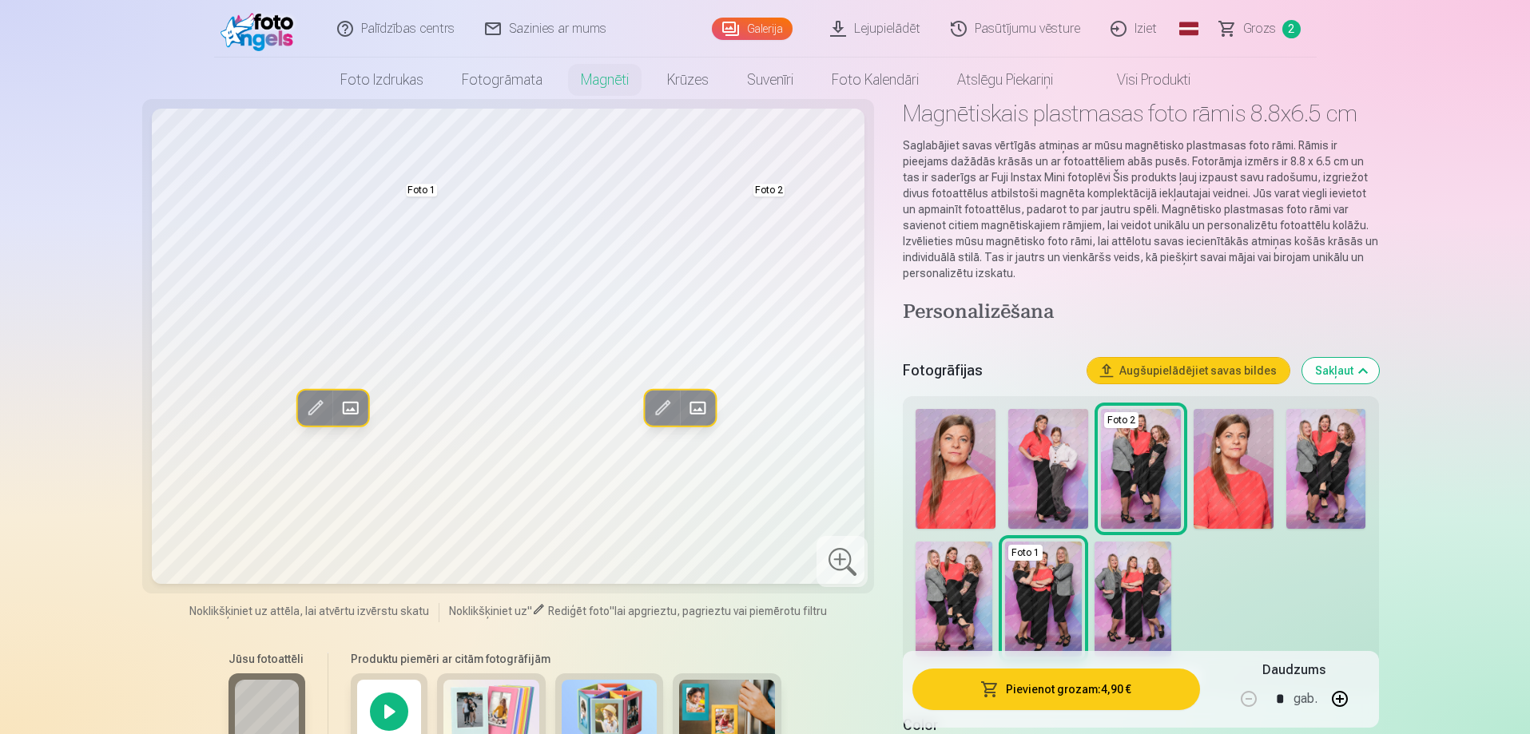
scroll to position [0, 0]
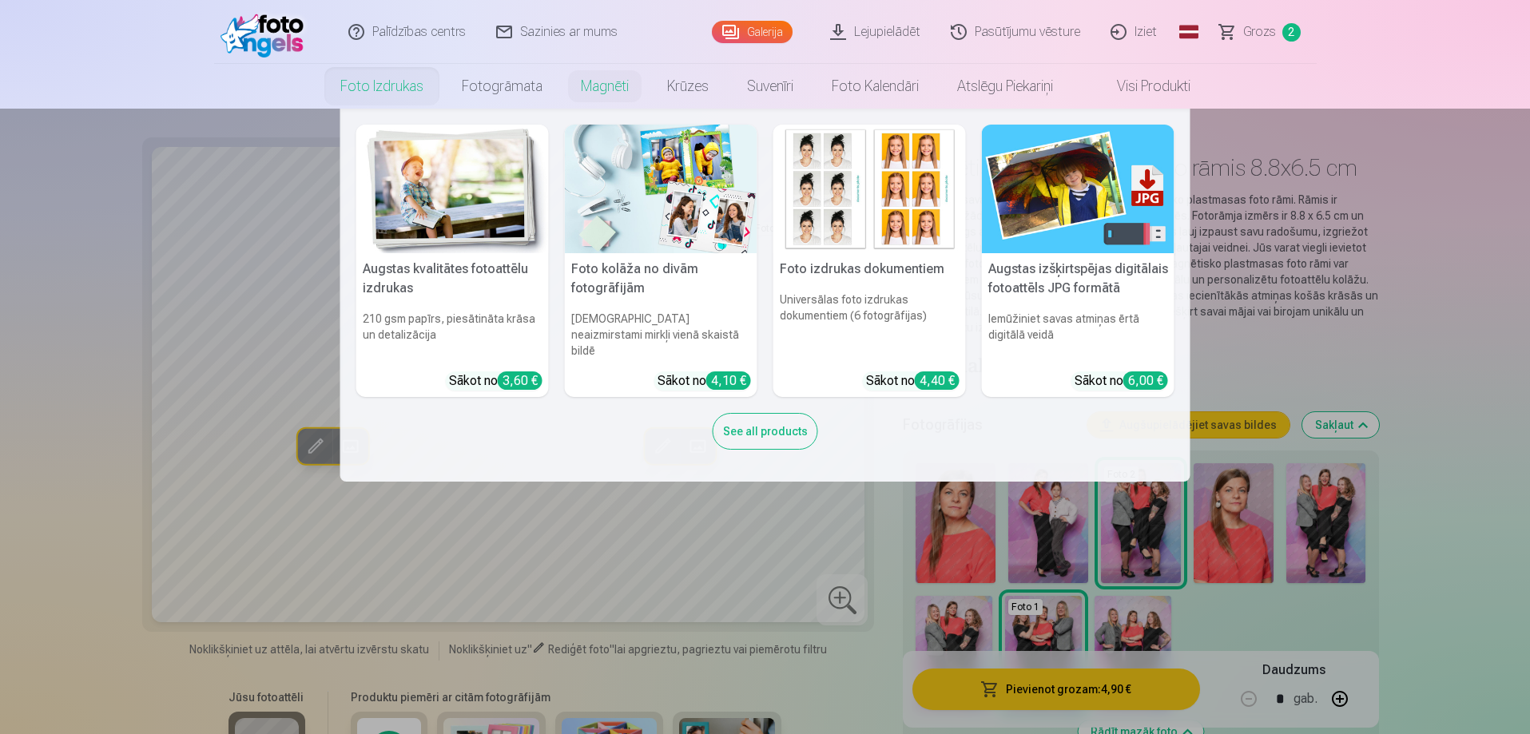
click at [383, 89] on link "Foto izdrukas" at bounding box center [381, 86] width 121 height 45
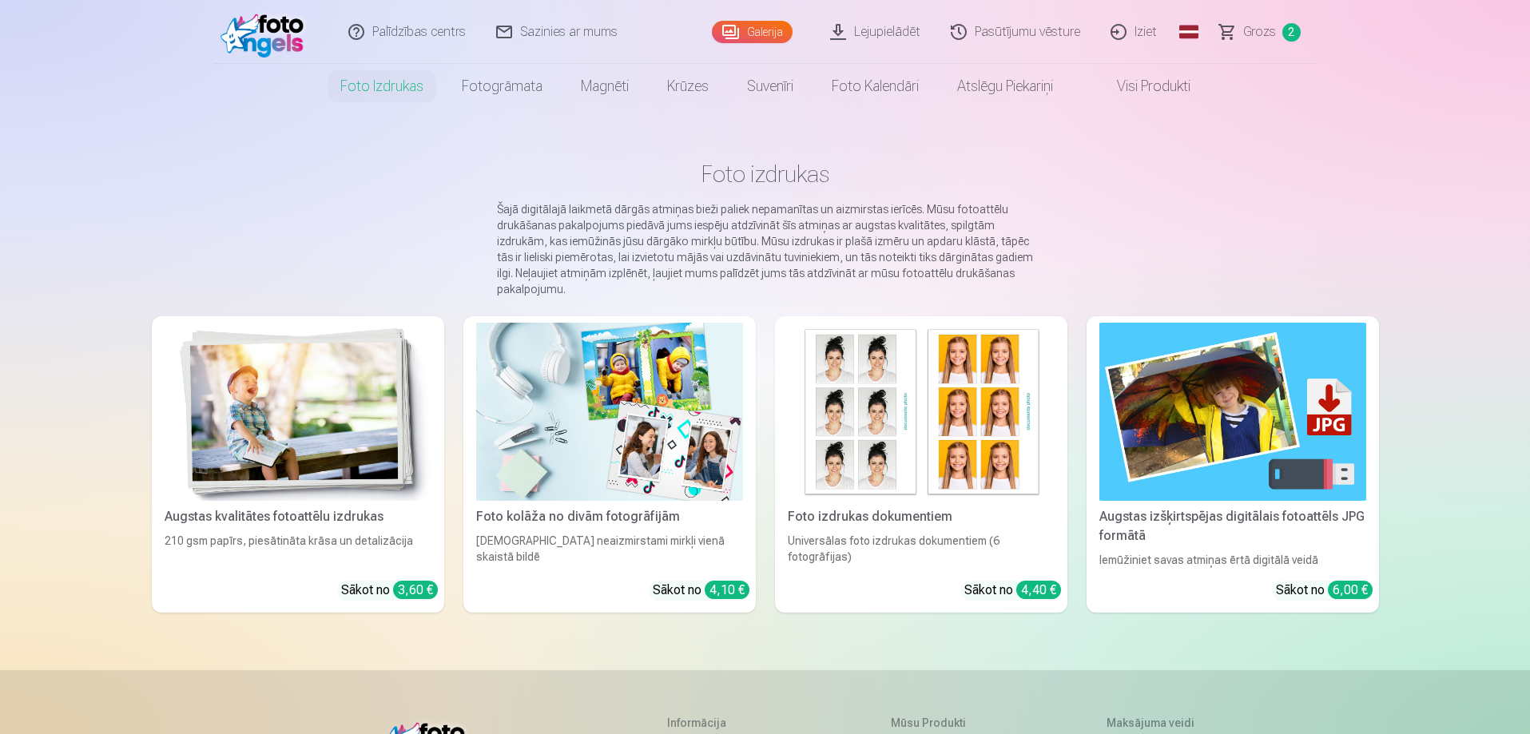
click at [597, 417] on img at bounding box center [609, 412] width 267 height 178
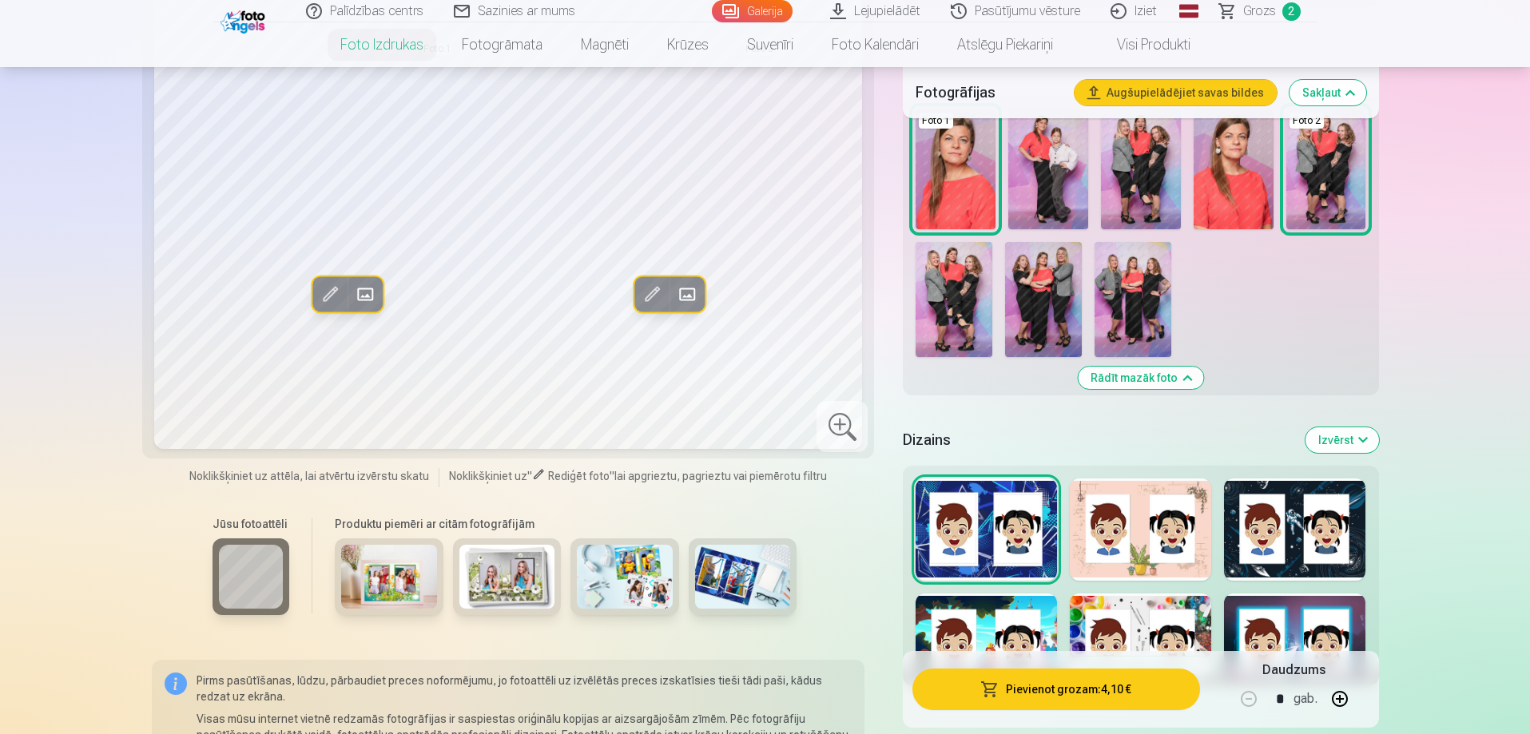
scroll to position [399, 0]
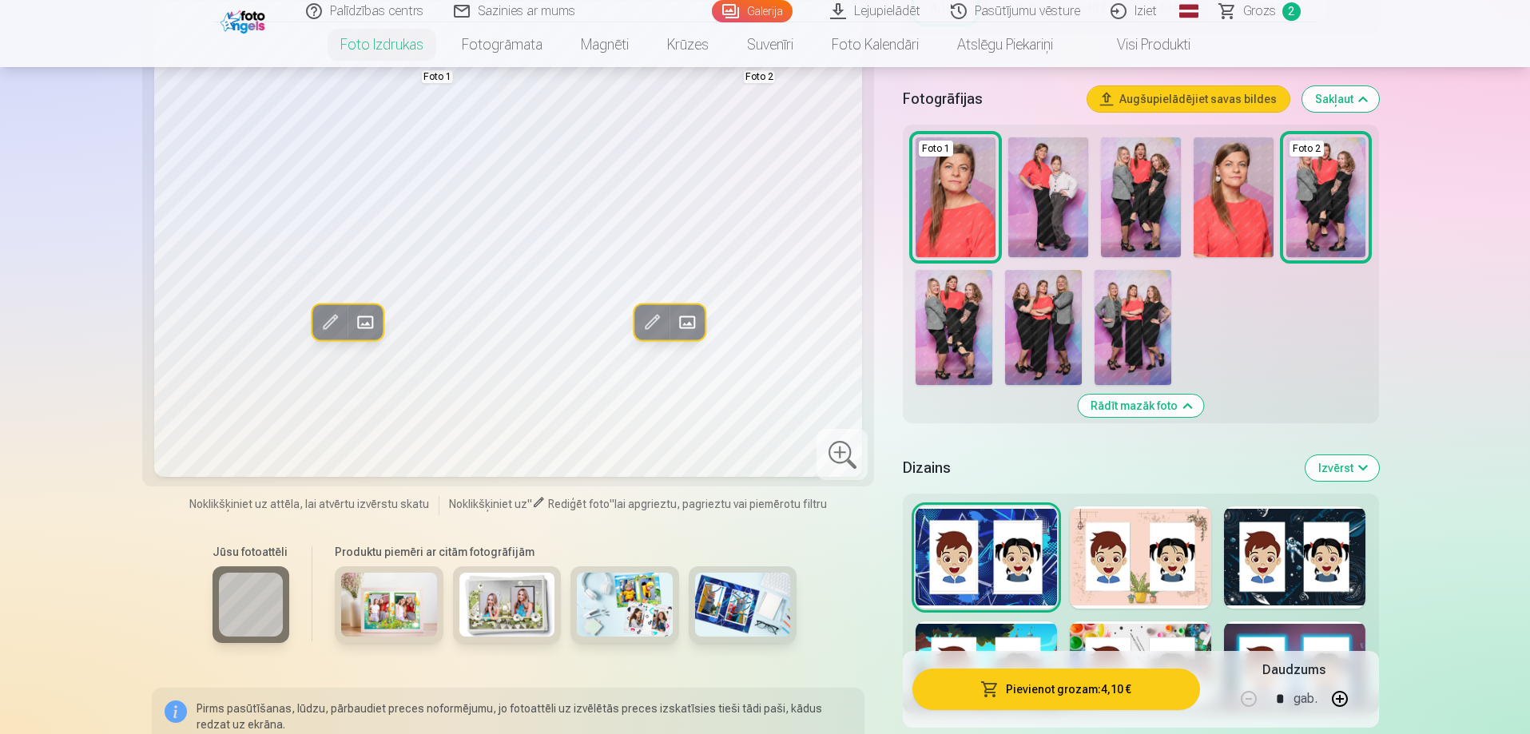
click at [410, 610] on img at bounding box center [389, 605] width 96 height 64
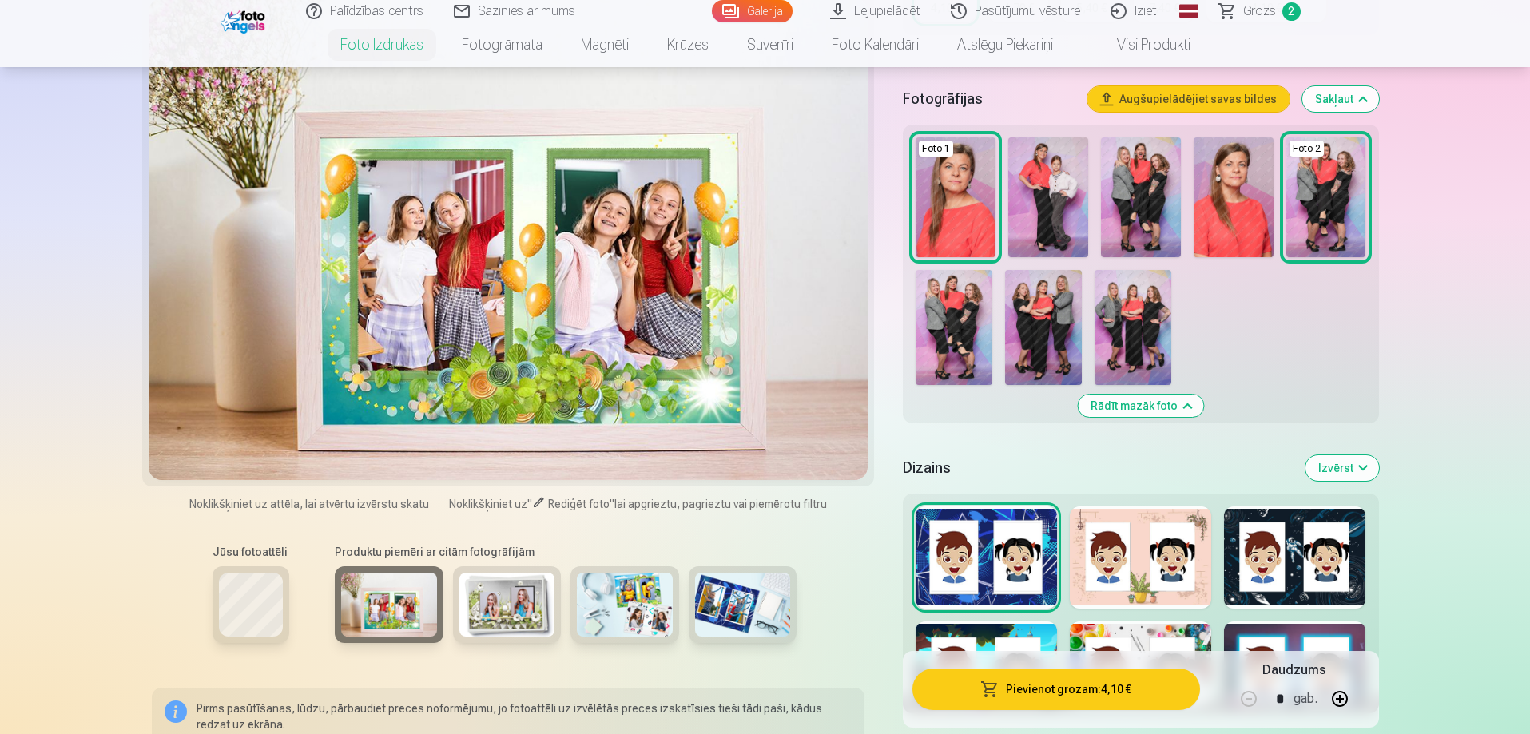
click at [510, 608] on img at bounding box center [507, 605] width 96 height 64
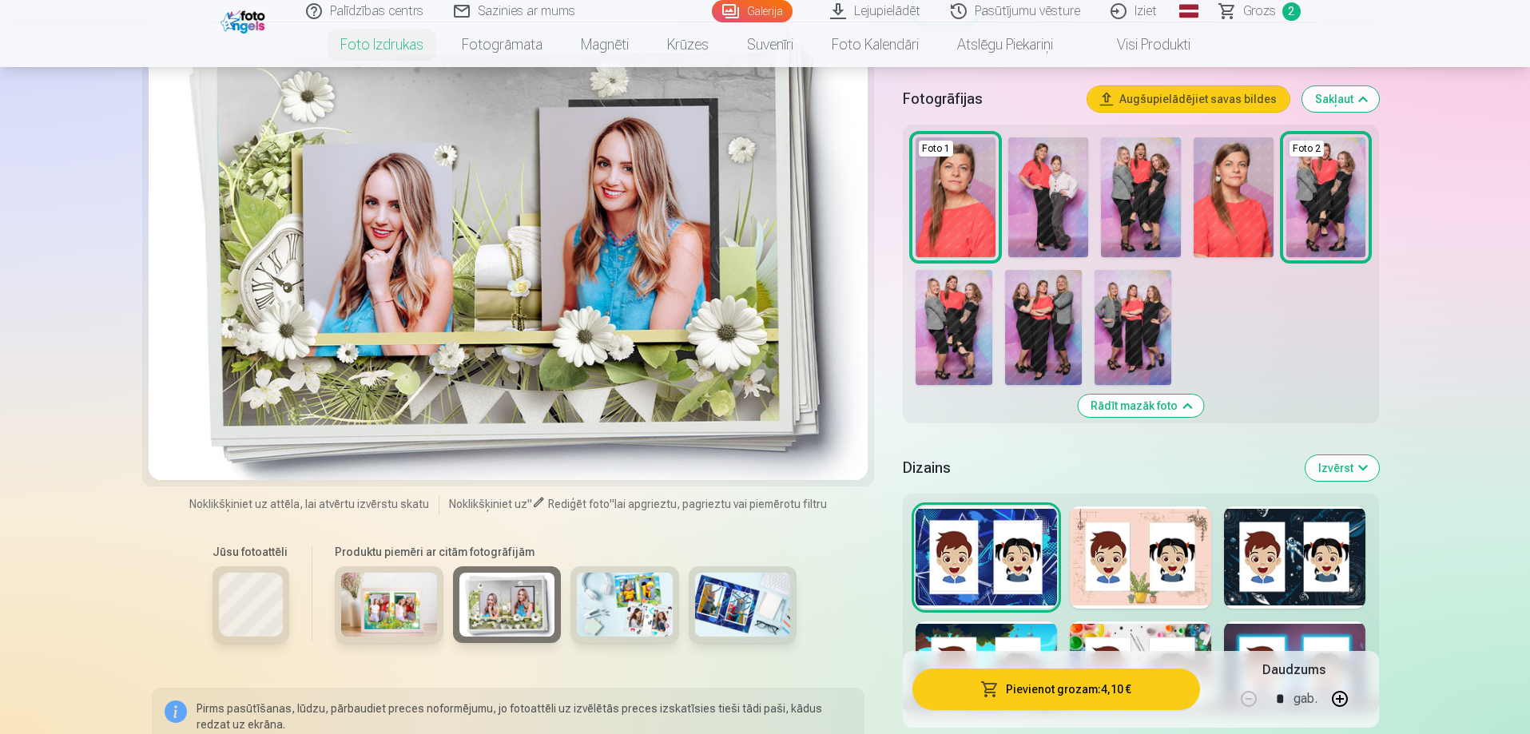
click at [621, 620] on img at bounding box center [625, 605] width 96 height 64
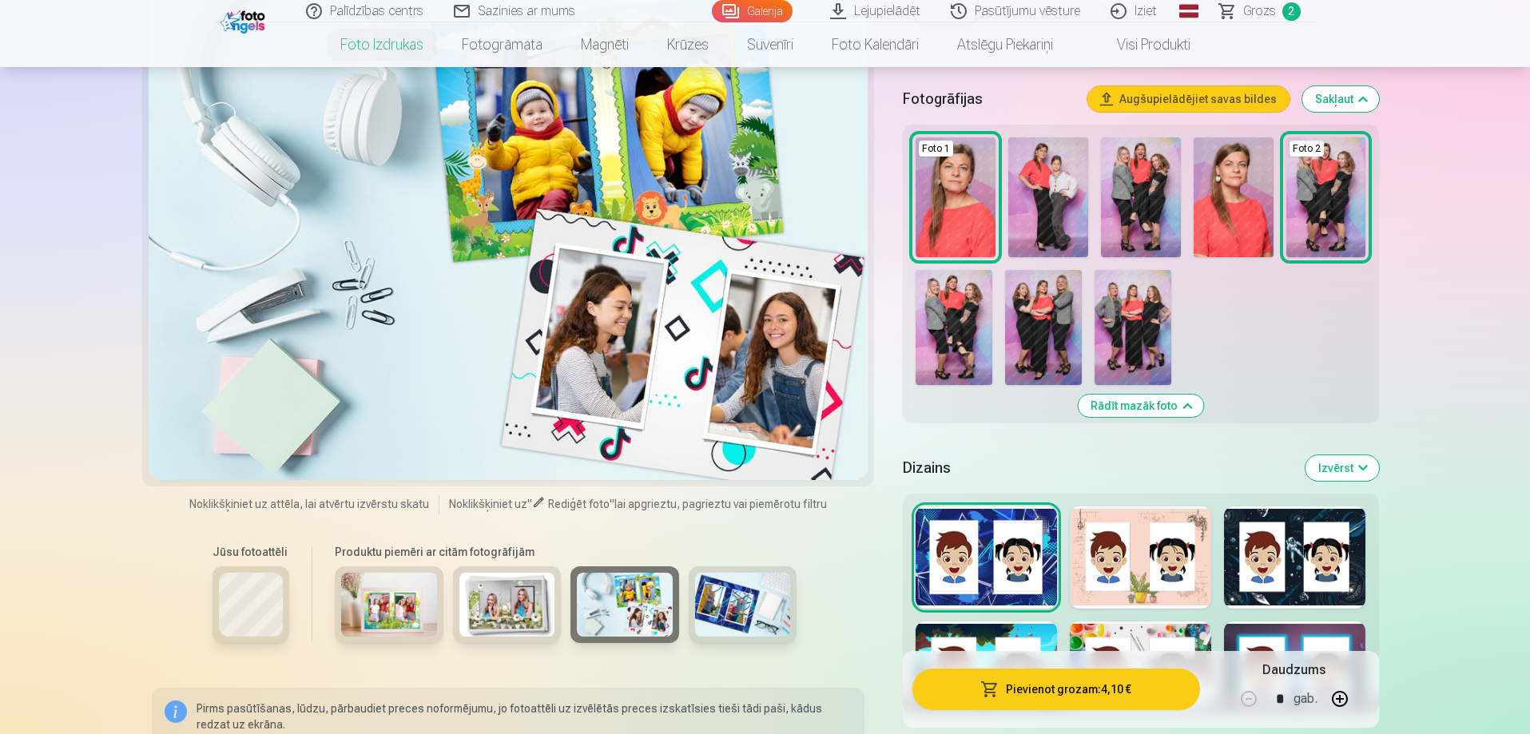
click at [720, 606] on img at bounding box center [743, 605] width 96 height 64
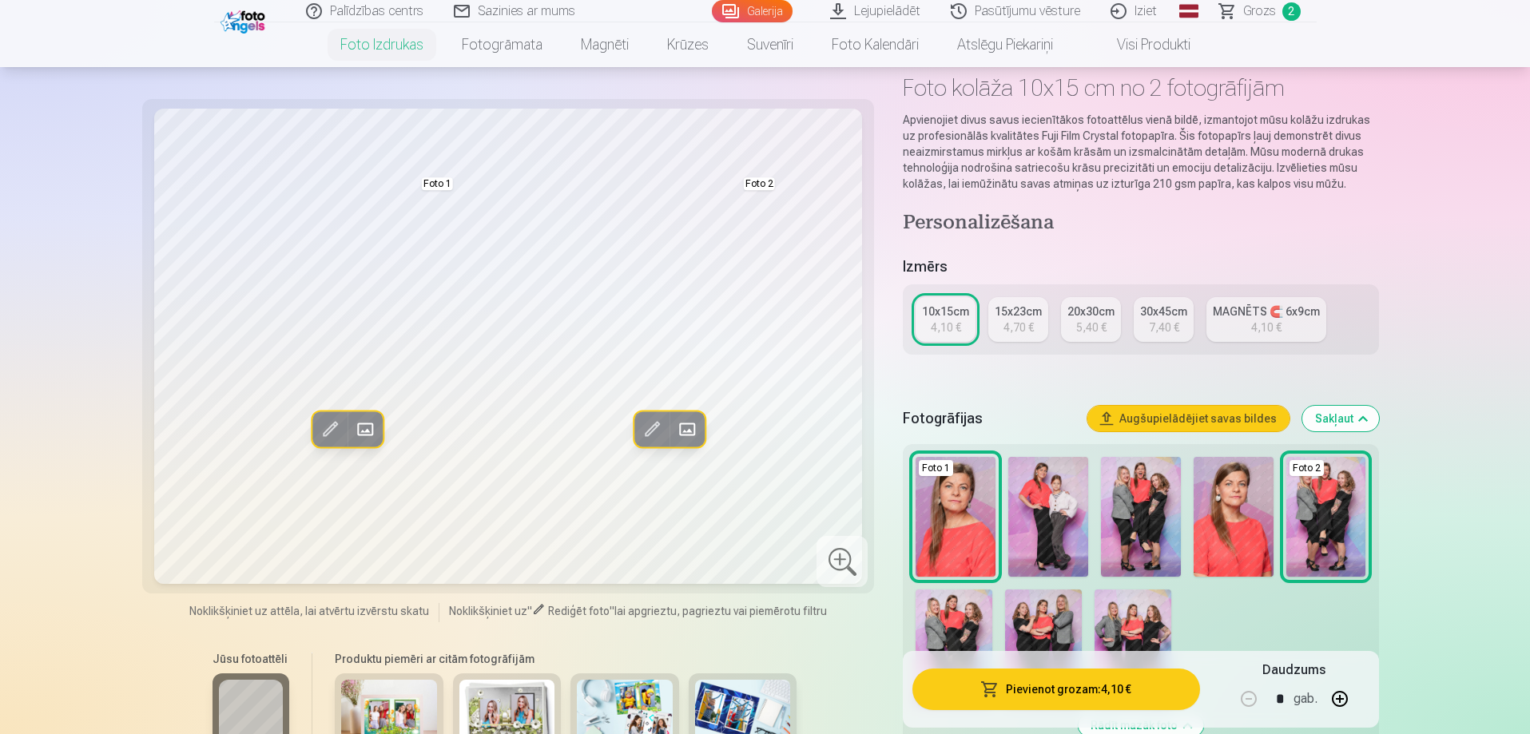
scroll to position [0, 0]
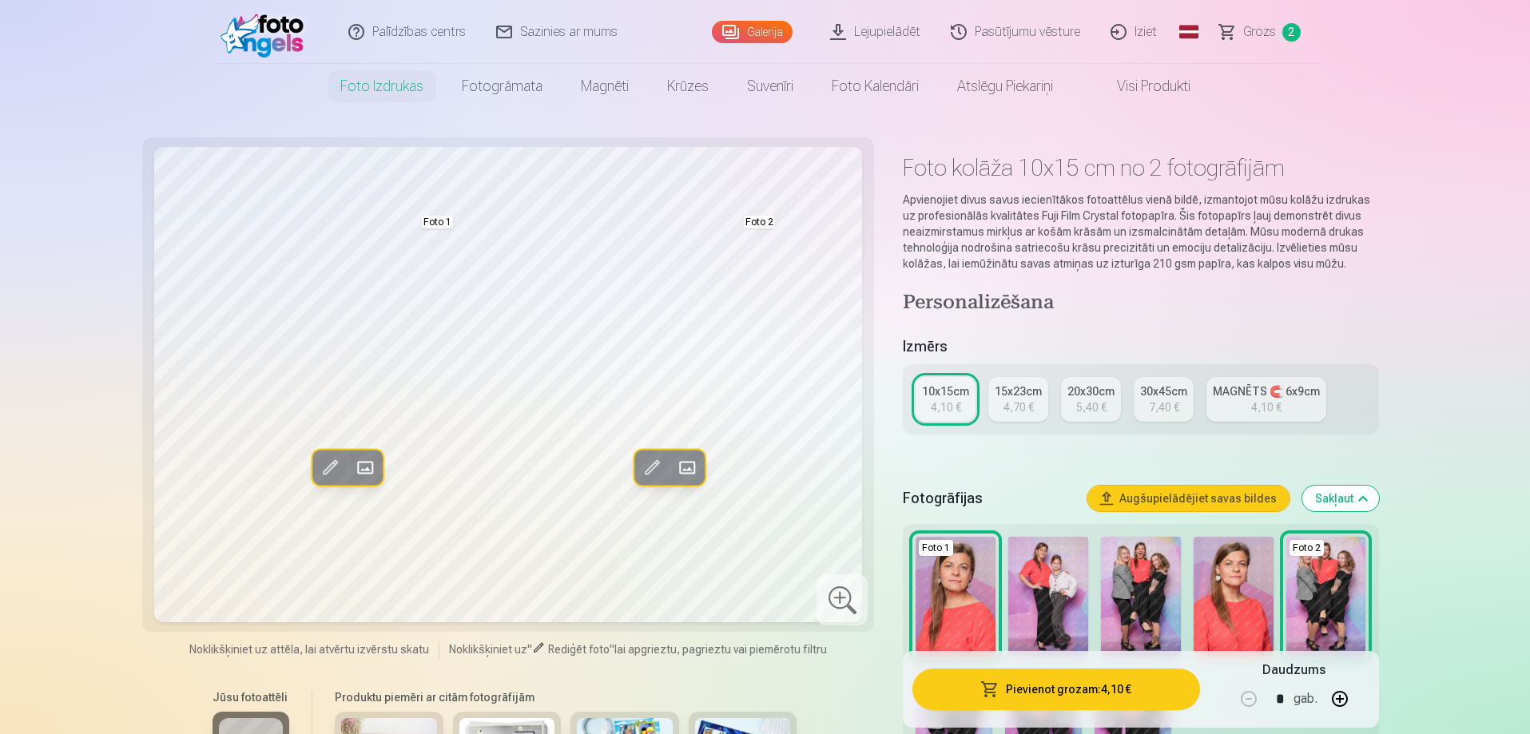
click at [1258, 32] on span "Grozs" at bounding box center [1259, 31] width 33 height 19
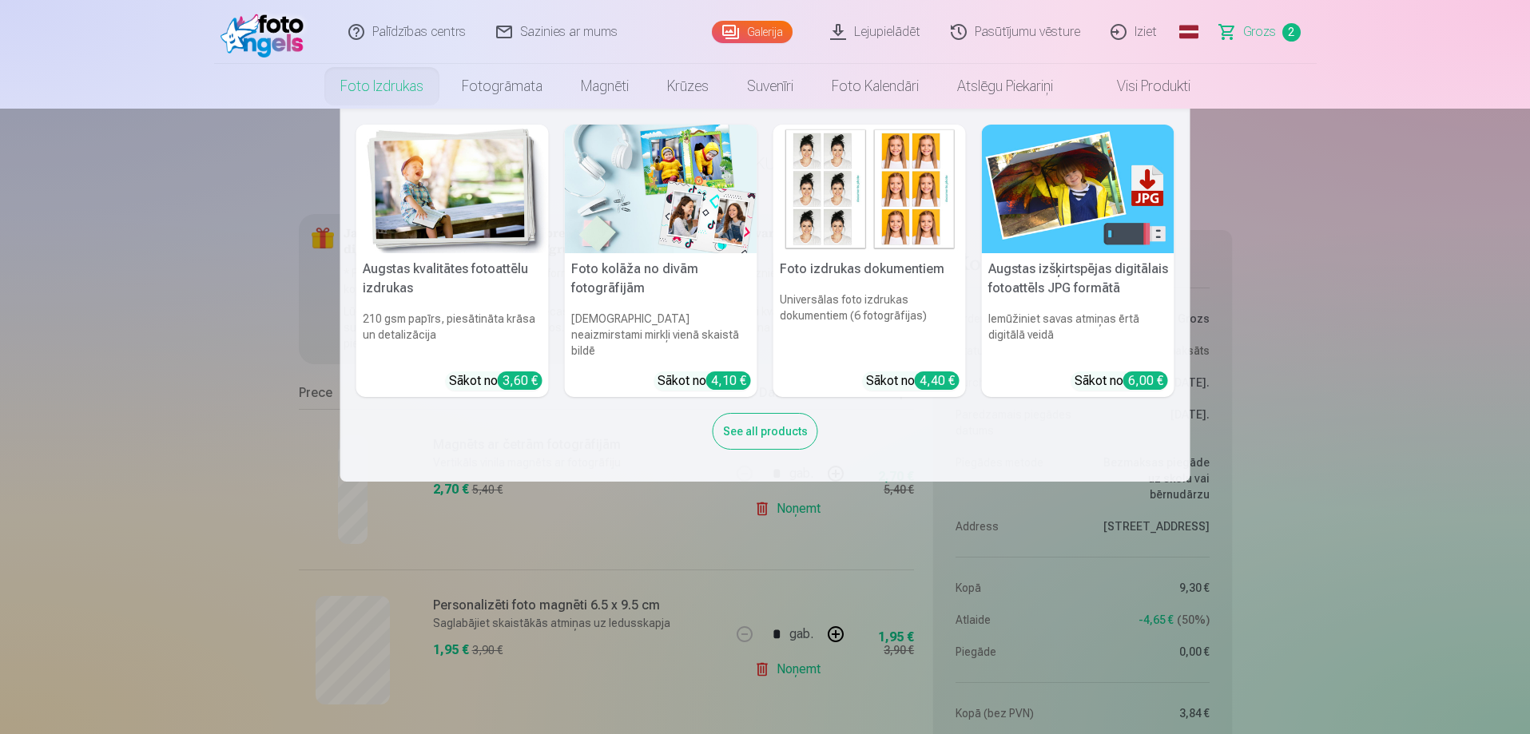
click at [363, 87] on link "Foto izdrukas" at bounding box center [381, 86] width 121 height 45
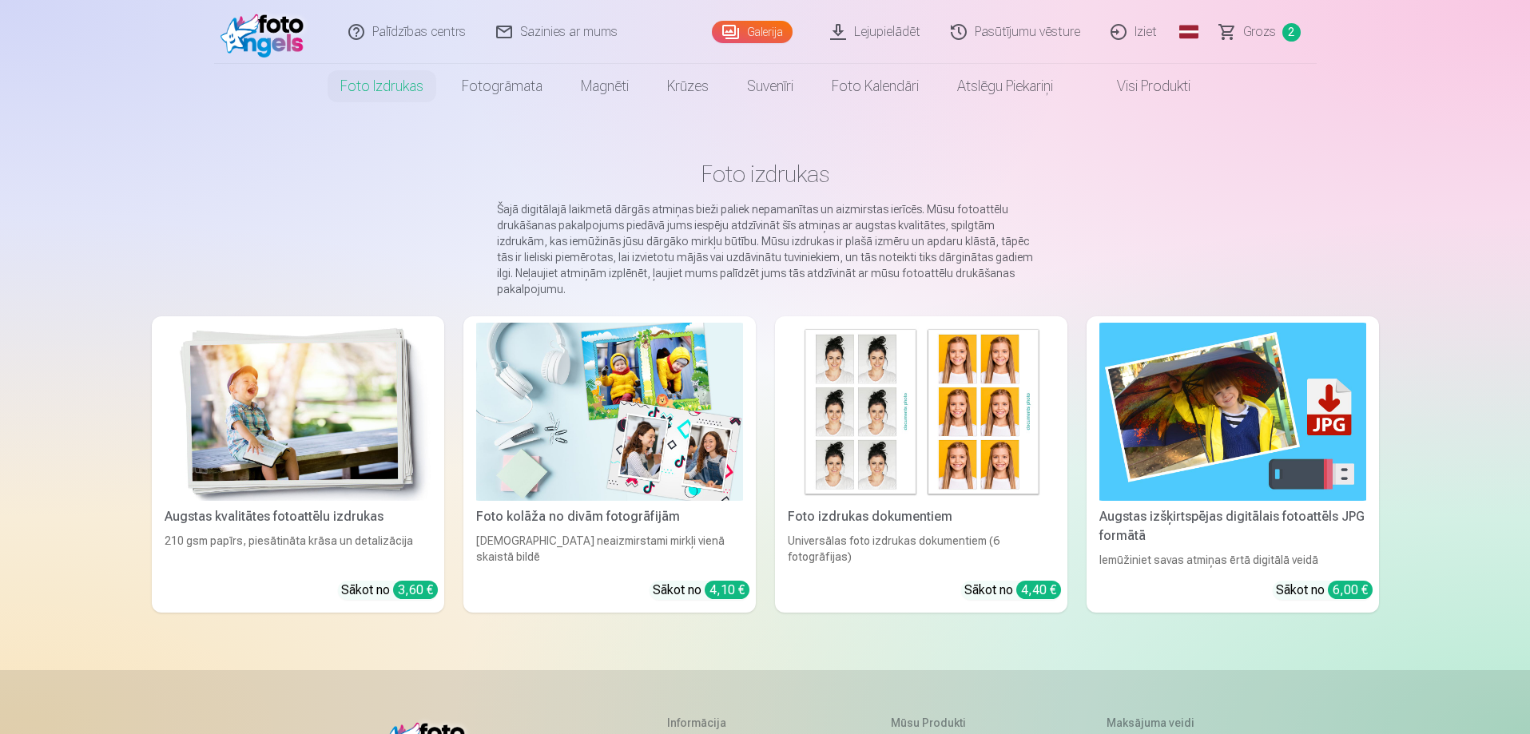
click at [271, 428] on img at bounding box center [298, 412] width 267 height 178
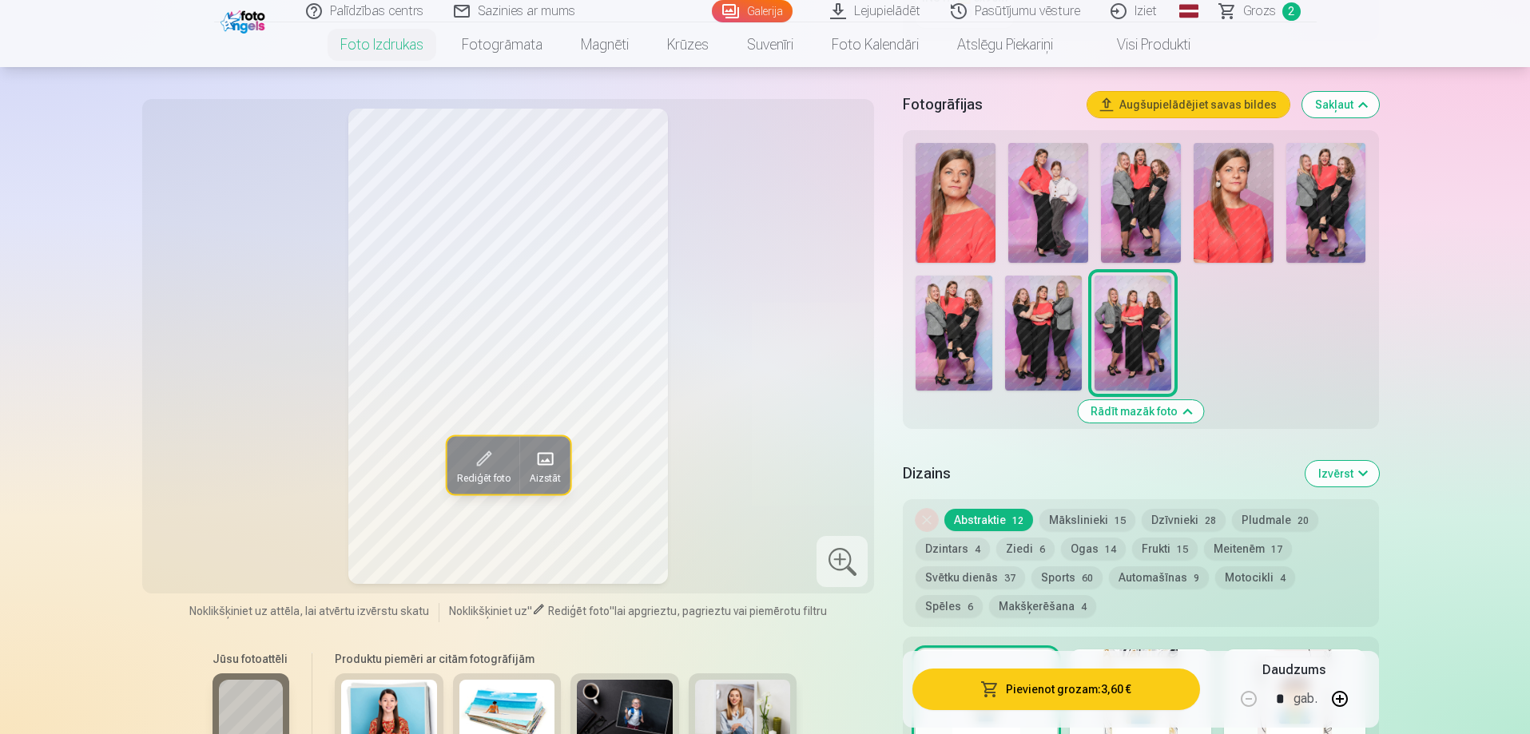
scroll to position [319, 0]
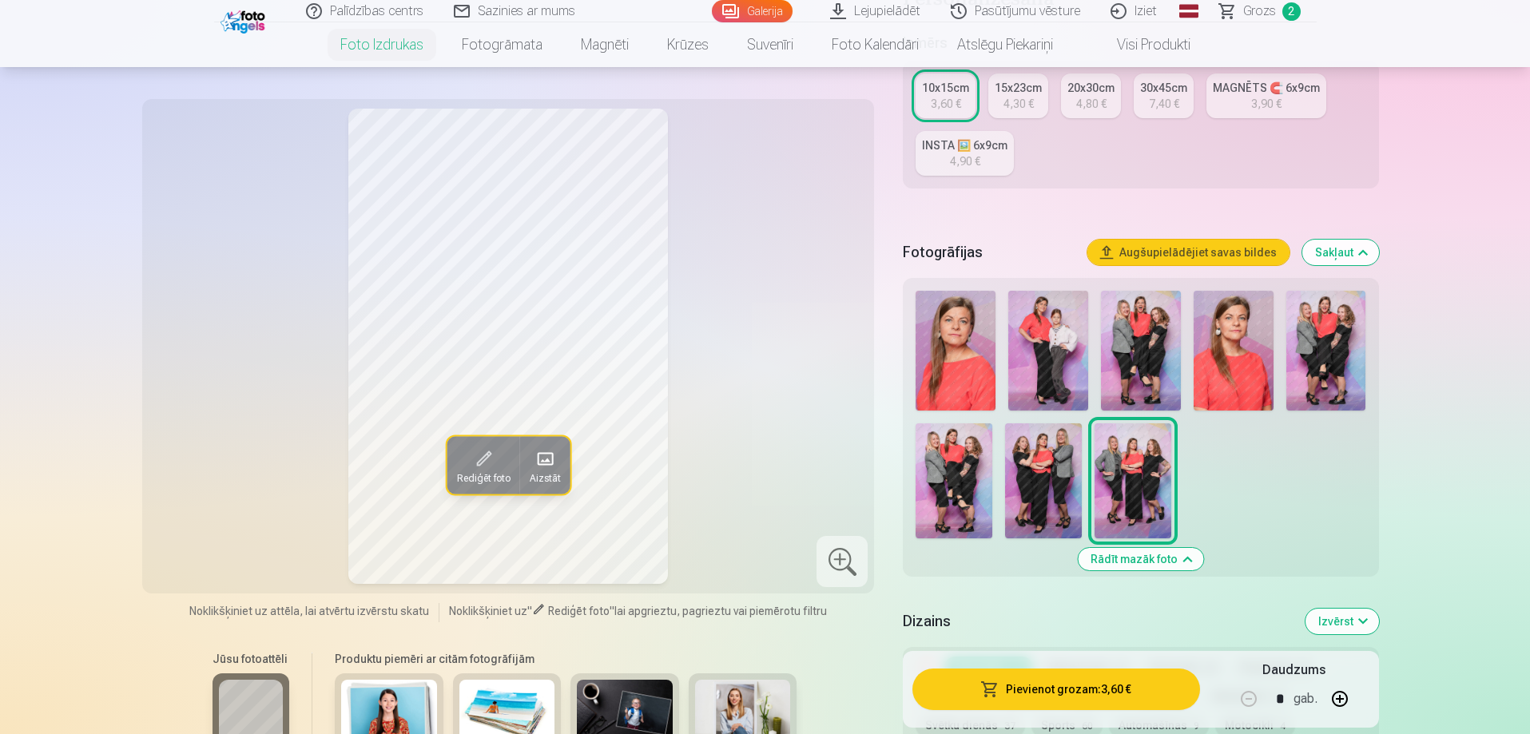
click at [1020, 94] on div "15x23cm" at bounding box center [1017, 88] width 47 height 16
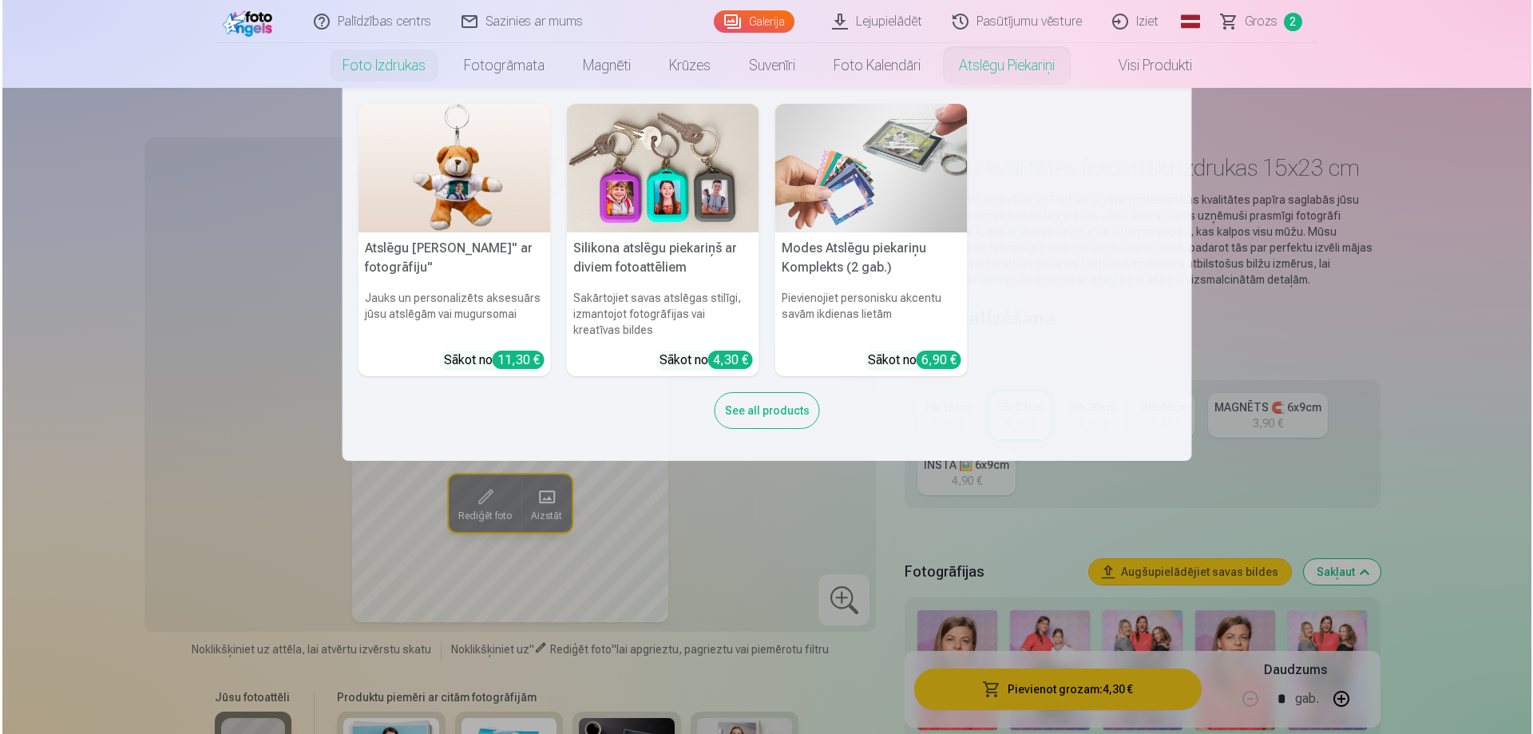
scroll to position [240, 0]
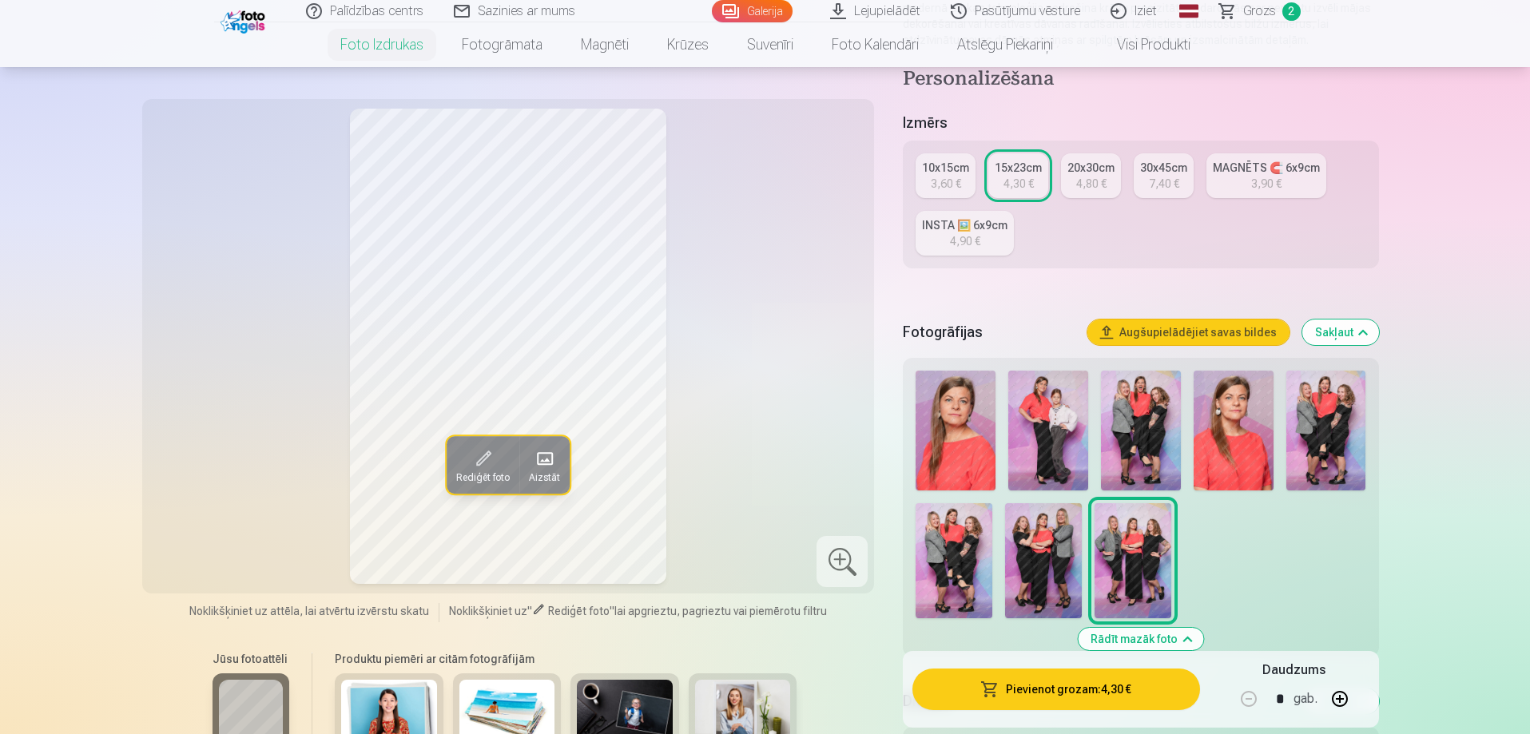
click at [1049, 692] on button "Pievienot grozam : 4,30 €" at bounding box center [1055, 690] width 287 height 42
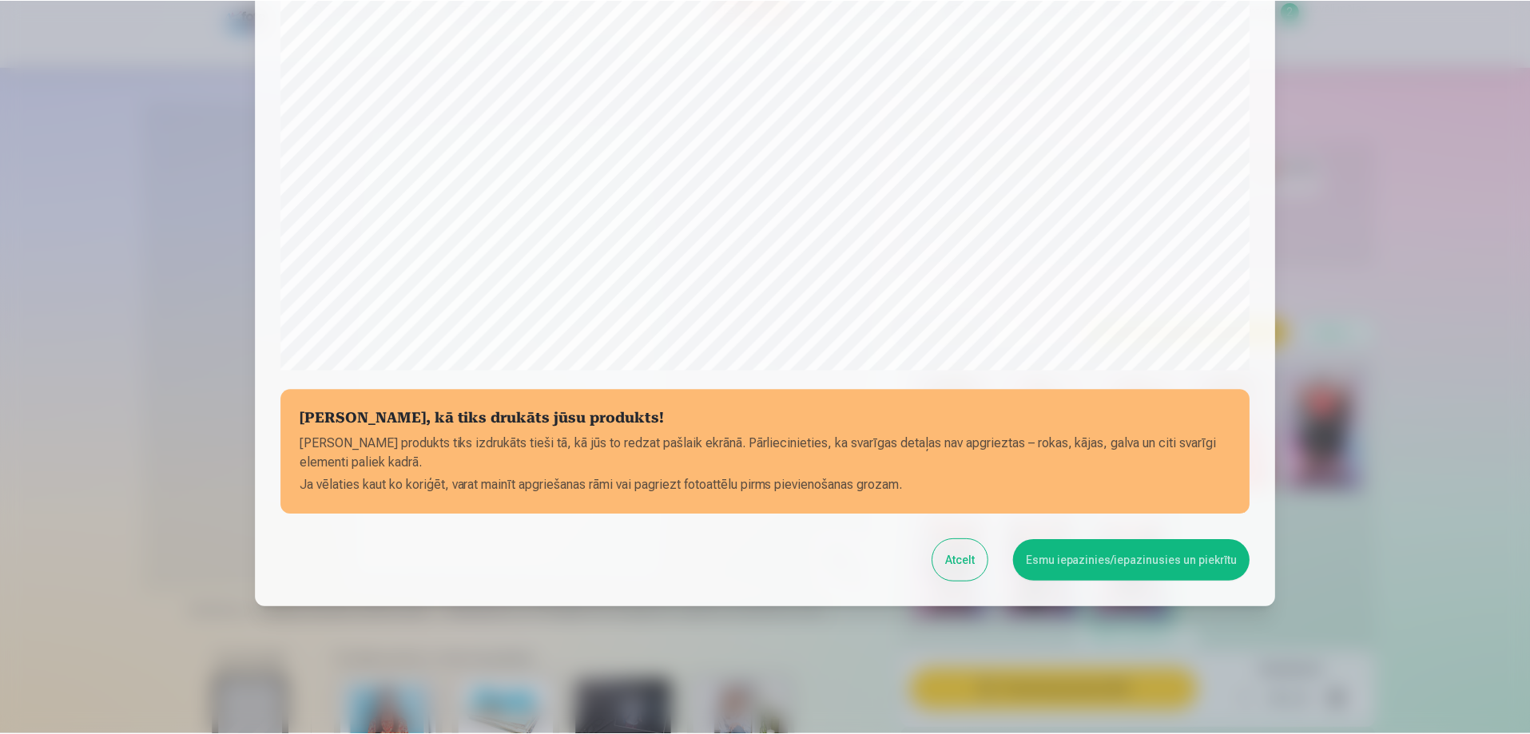
scroll to position [416, 0]
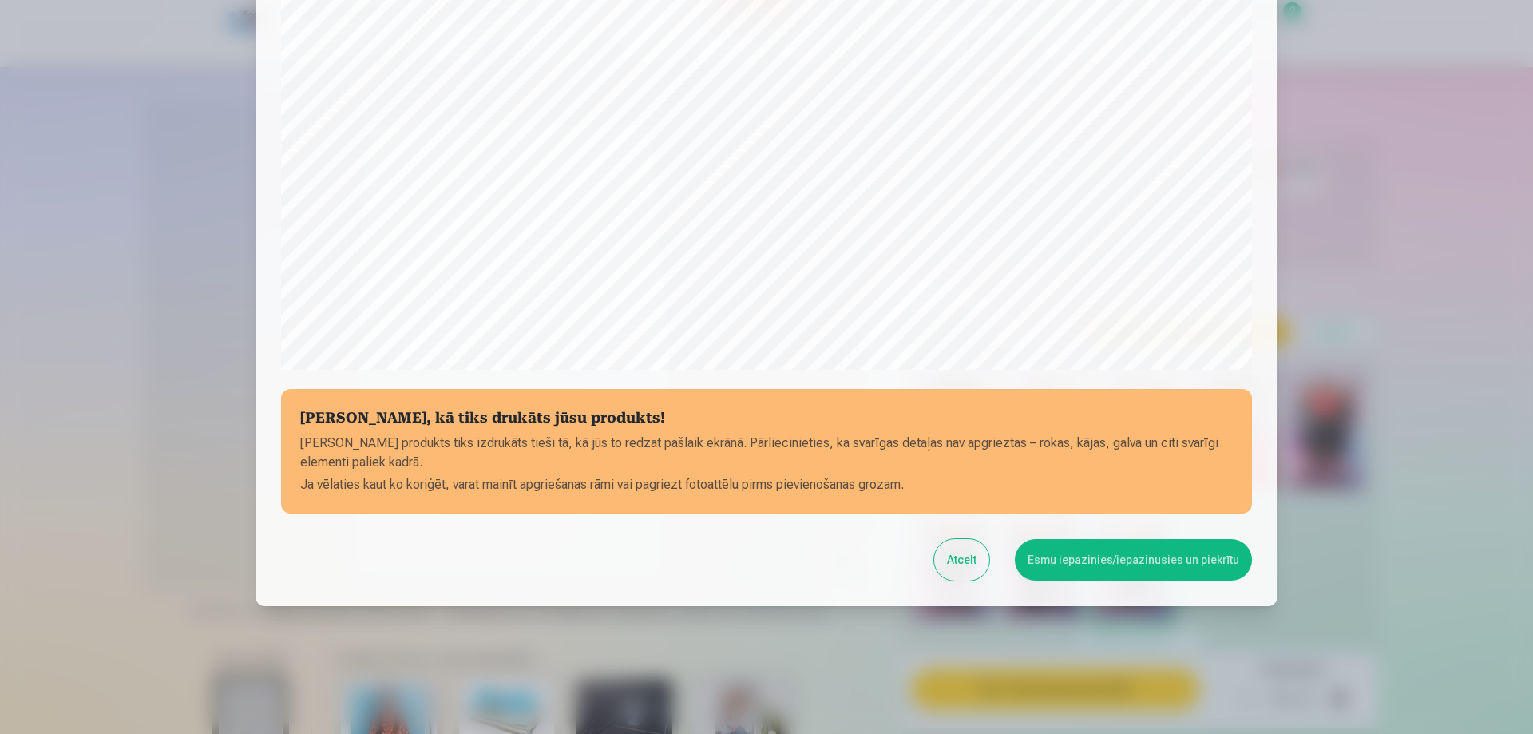
click at [1126, 557] on button "Esmu iepazinies/iepazinusies un piekrītu" at bounding box center [1133, 560] width 237 height 42
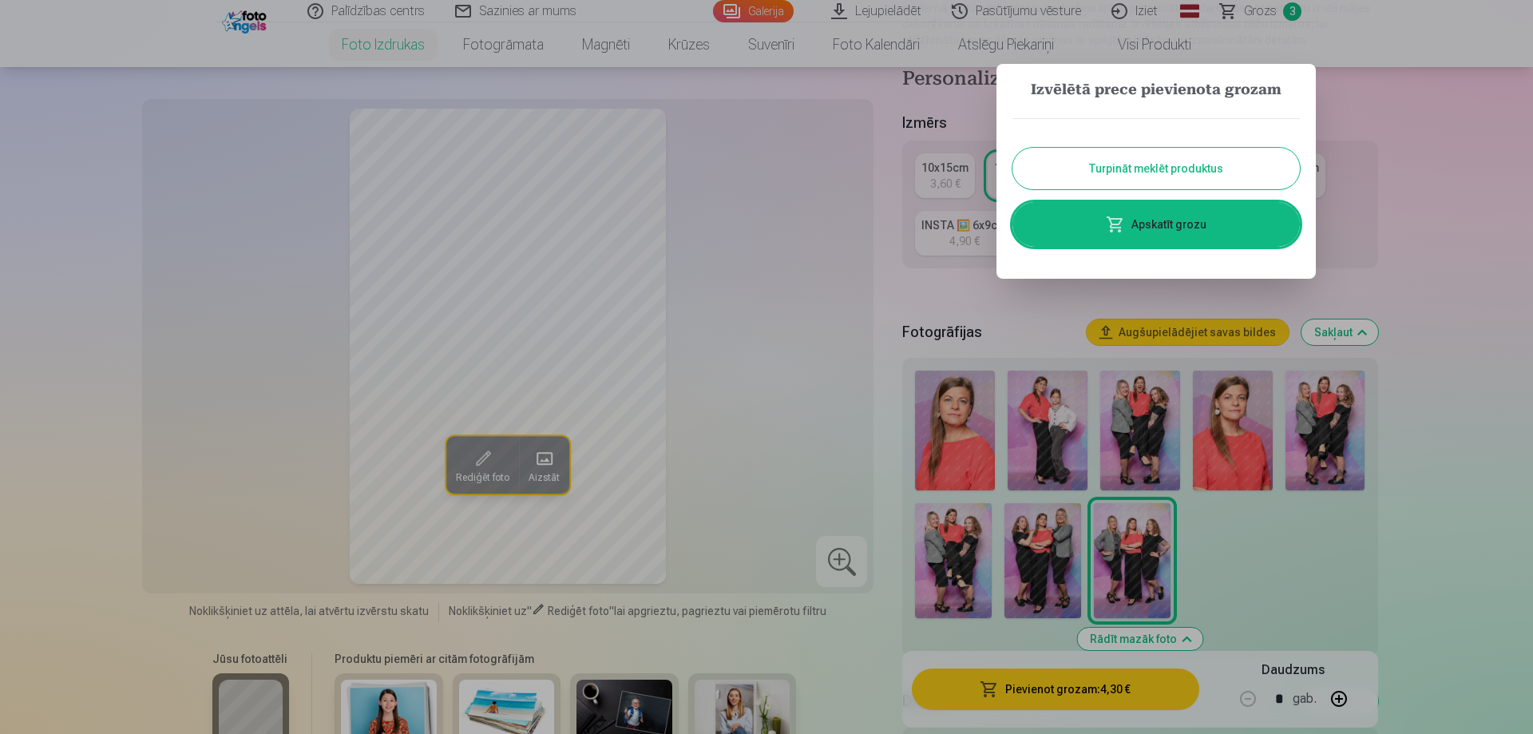
click at [1121, 158] on button "Turpināt meklēt produktus" at bounding box center [1157, 169] width 288 height 42
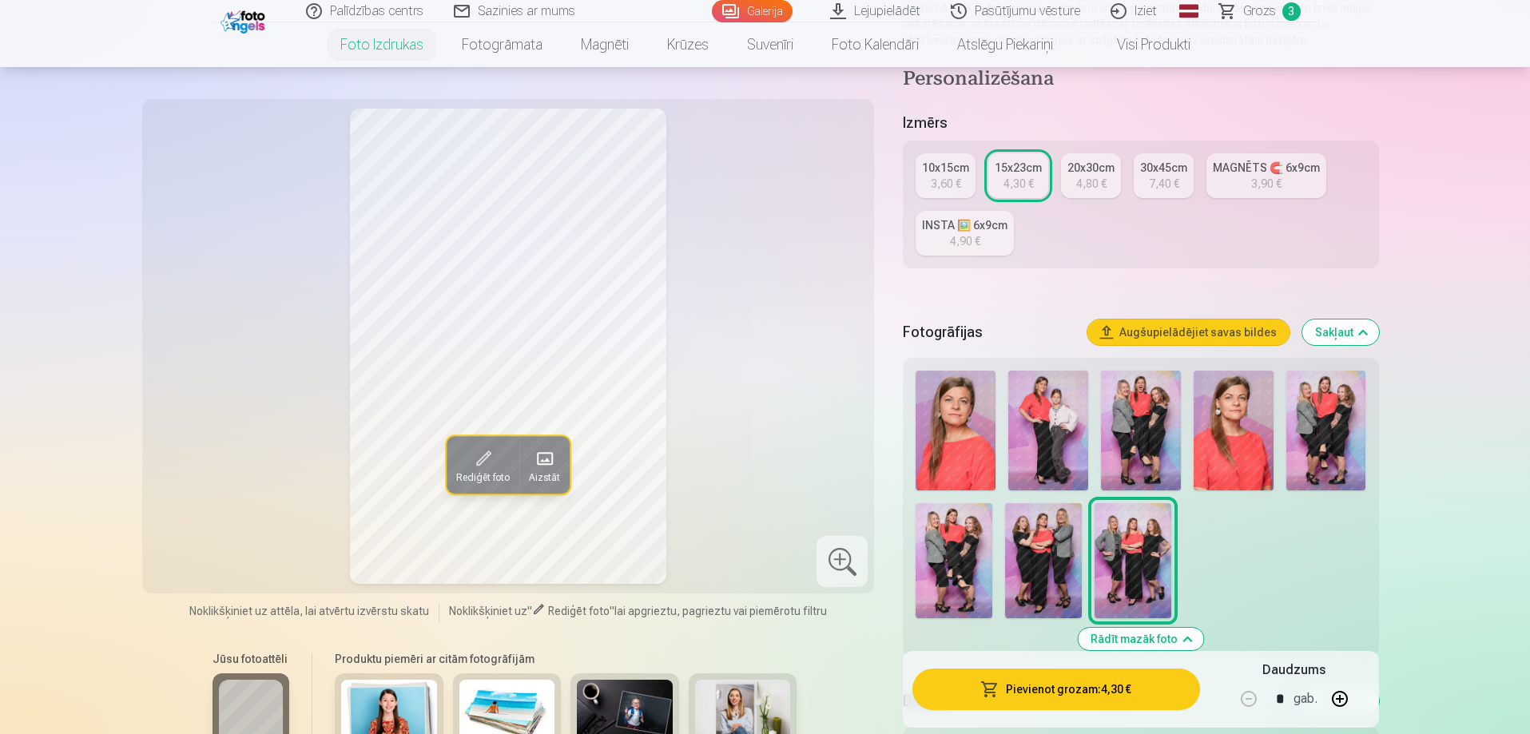
click at [1256, 436] on img at bounding box center [1233, 431] width 80 height 120
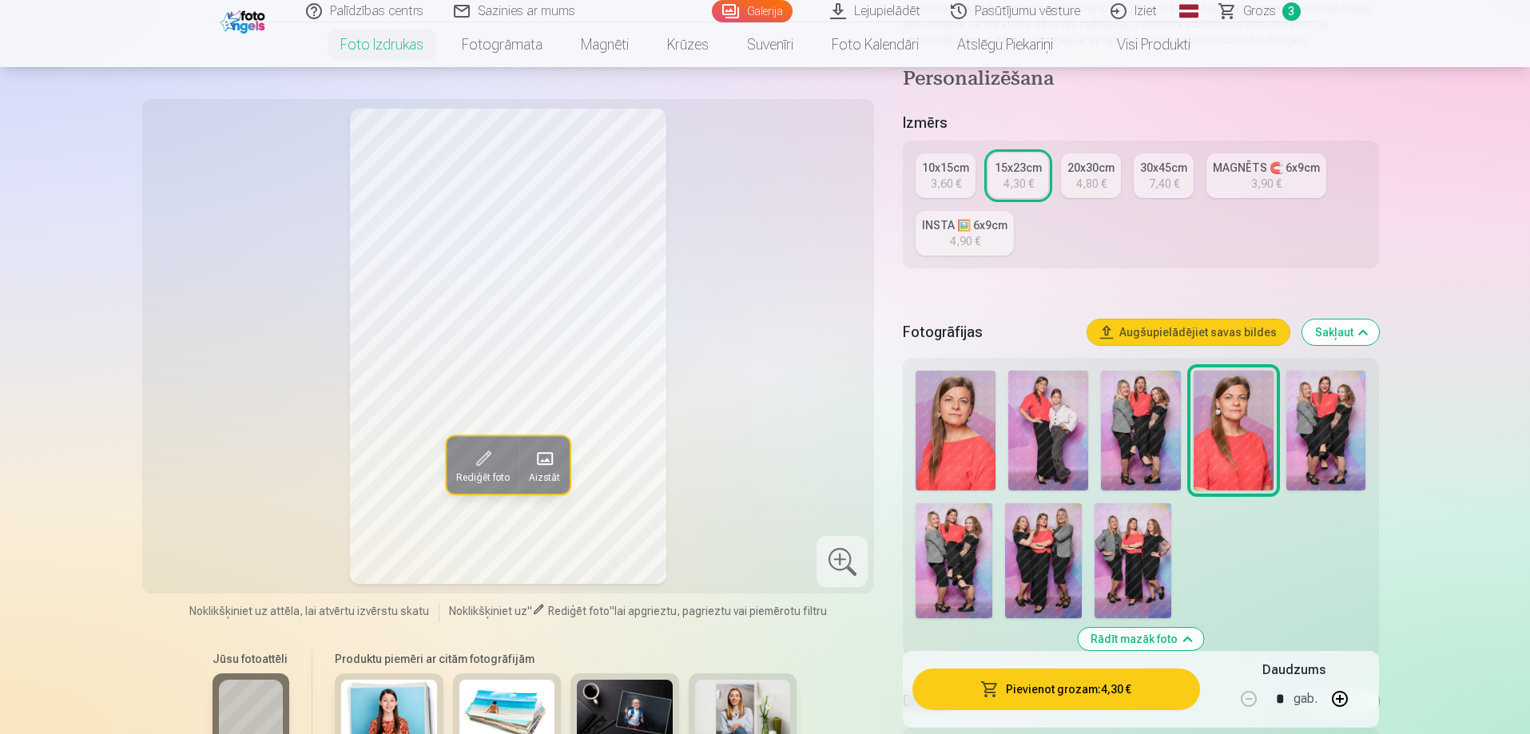
click at [1165, 334] on button "Augšupielādējiet savas bildes" at bounding box center [1188, 332] width 202 height 26
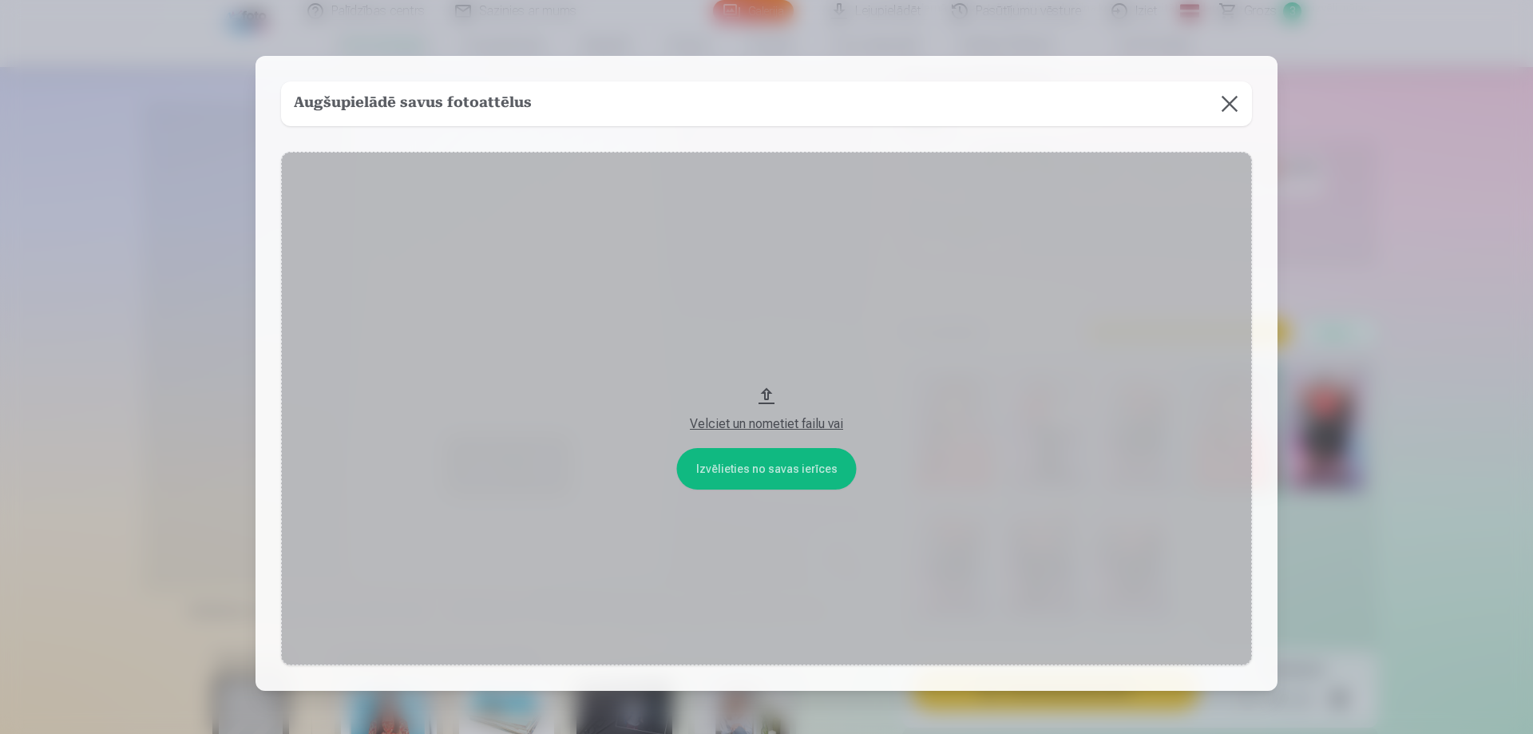
click at [736, 469] on button "Velciet un nometiet failu vai" at bounding box center [766, 409] width 971 height 514
click at [1224, 109] on button at bounding box center [1230, 103] width 45 height 45
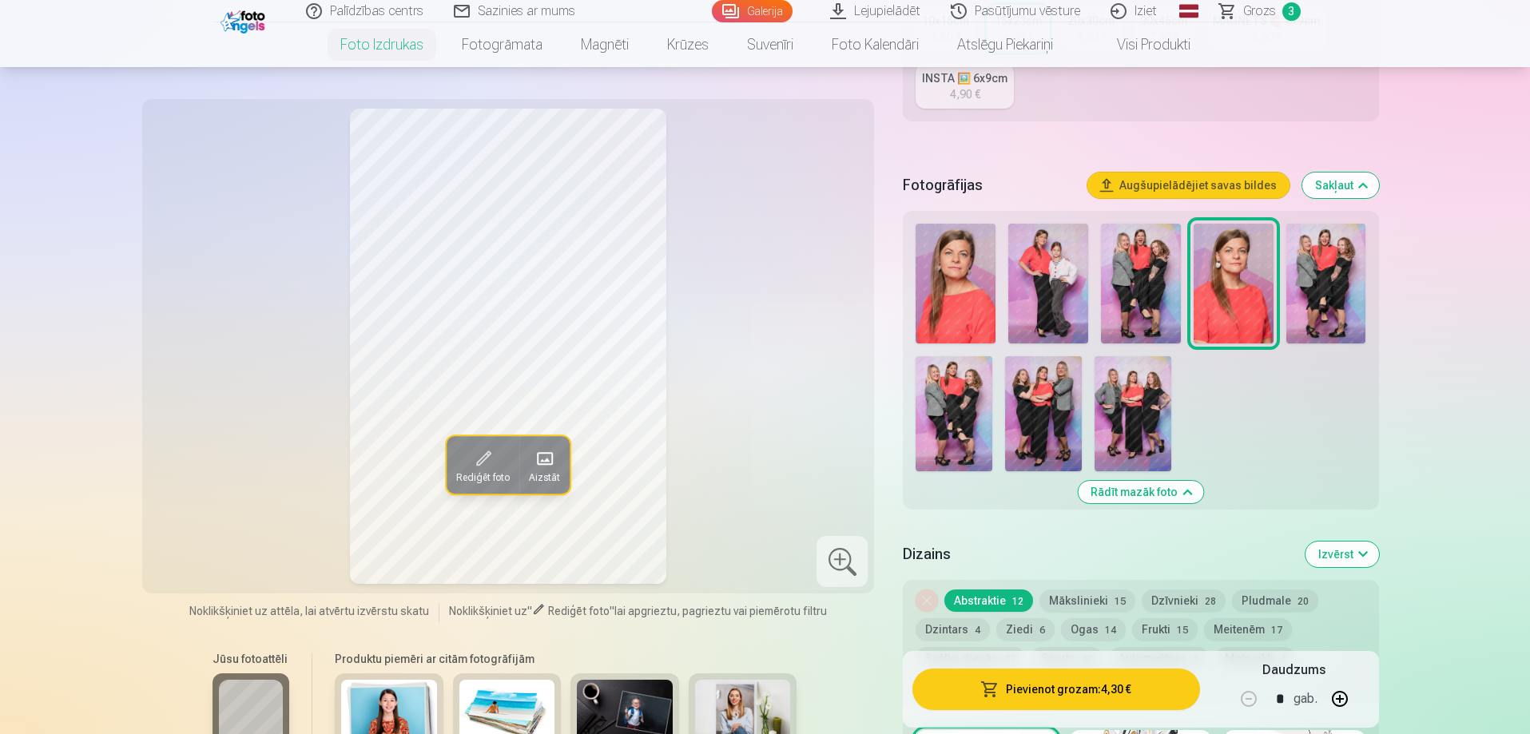
scroll to position [479, 0]
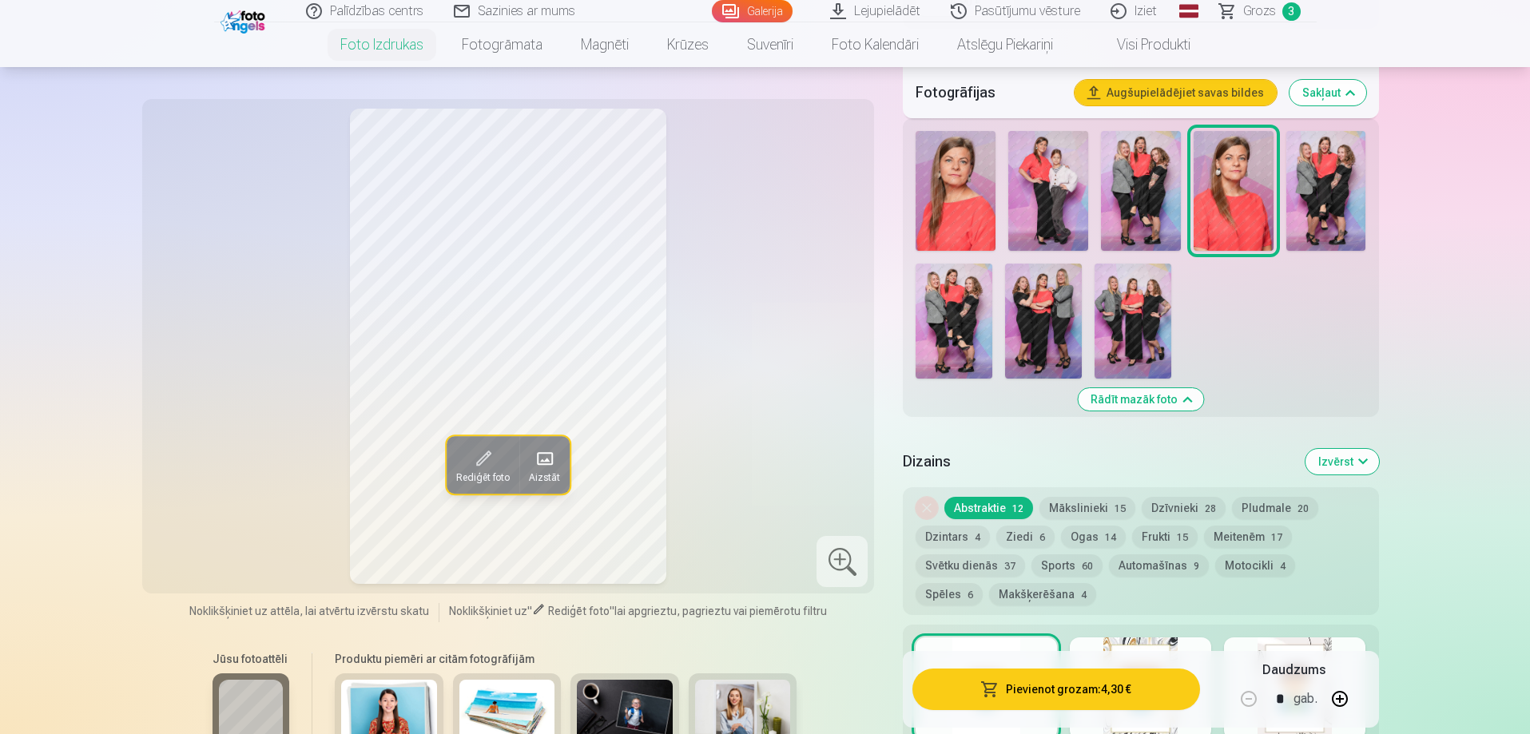
click at [1042, 223] on img at bounding box center [1048, 191] width 80 height 120
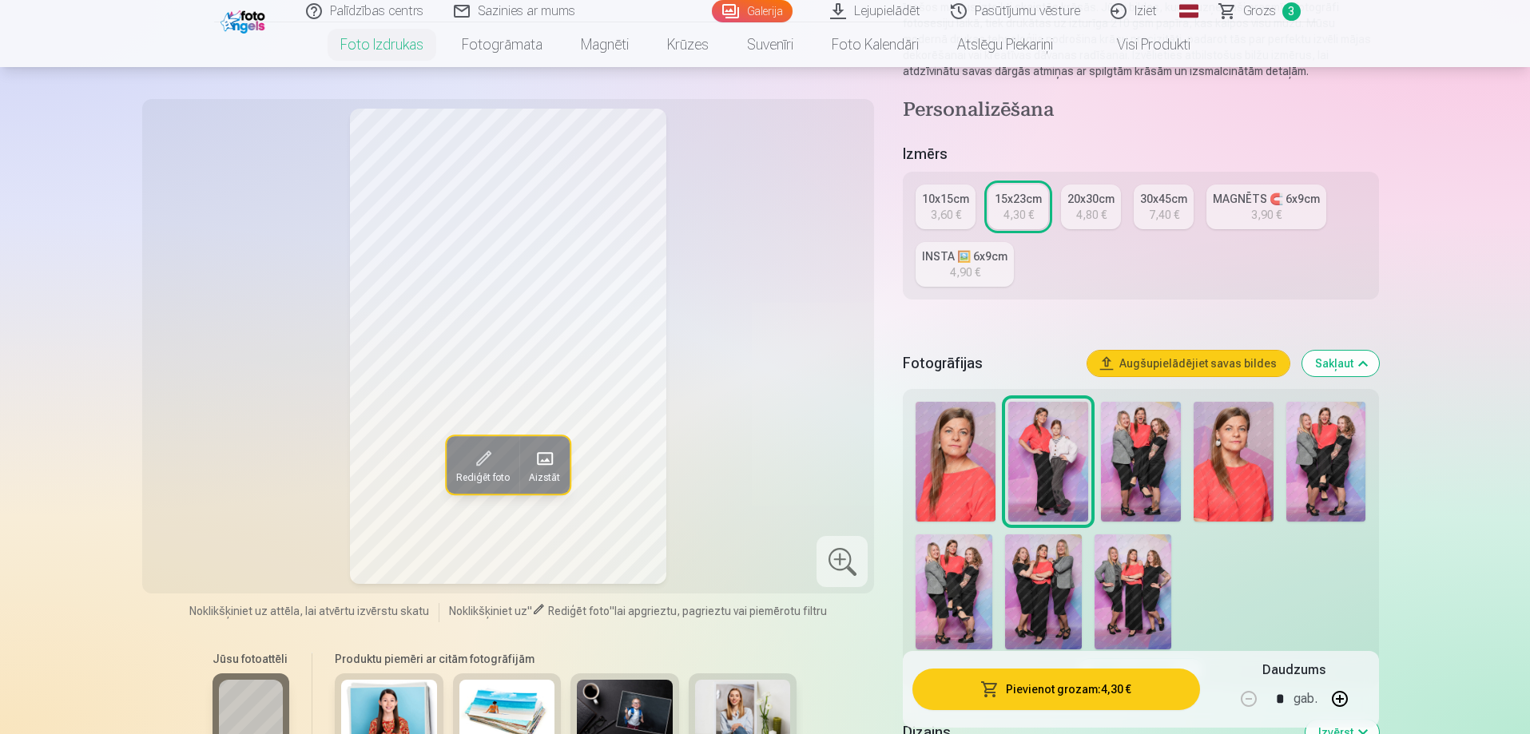
scroll to position [160, 0]
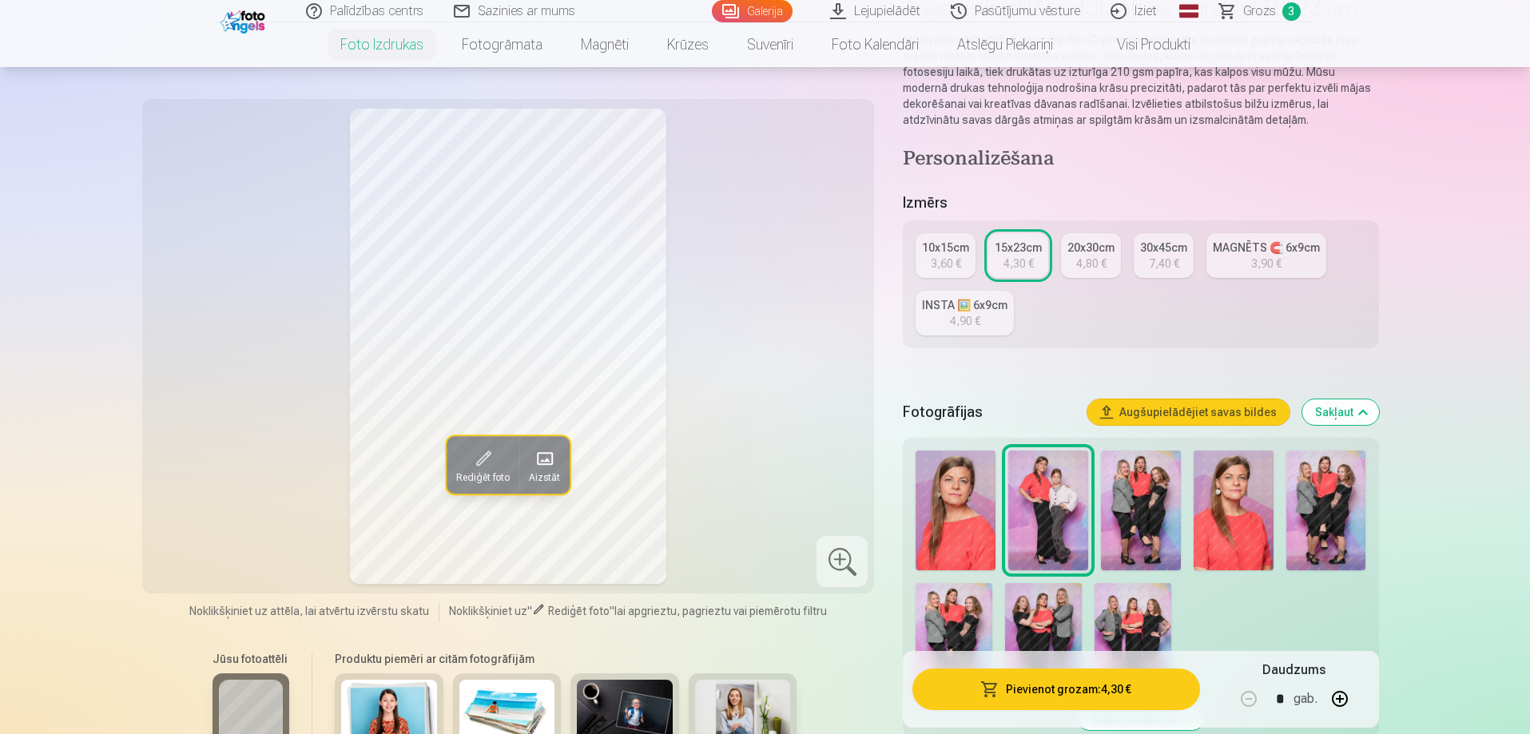
click at [483, 479] on span "Rediģēt foto" at bounding box center [483, 477] width 54 height 13
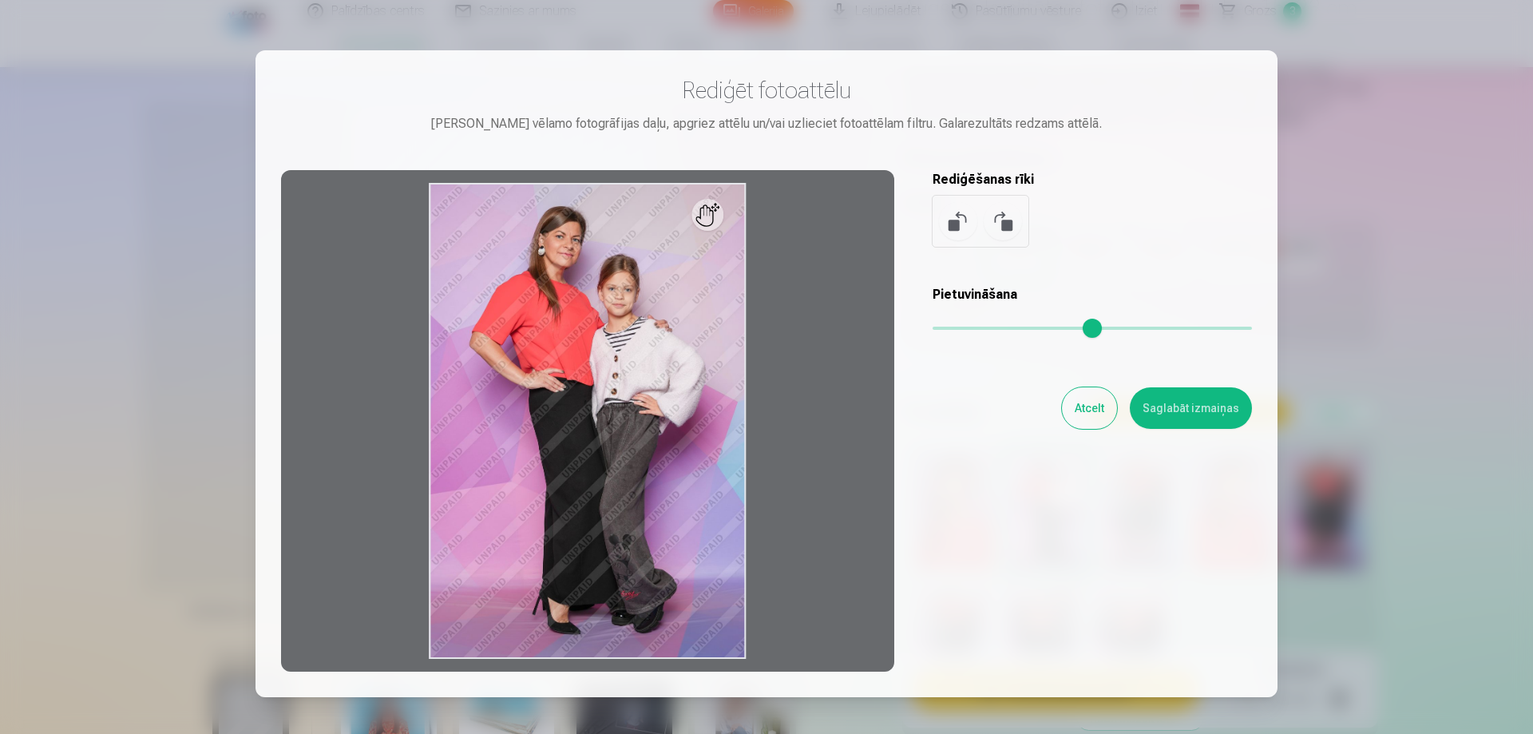
click at [695, 485] on div at bounding box center [587, 421] width 613 height 502
click at [1185, 405] on button "Saglabāt izmaiņas" at bounding box center [1191, 408] width 122 height 42
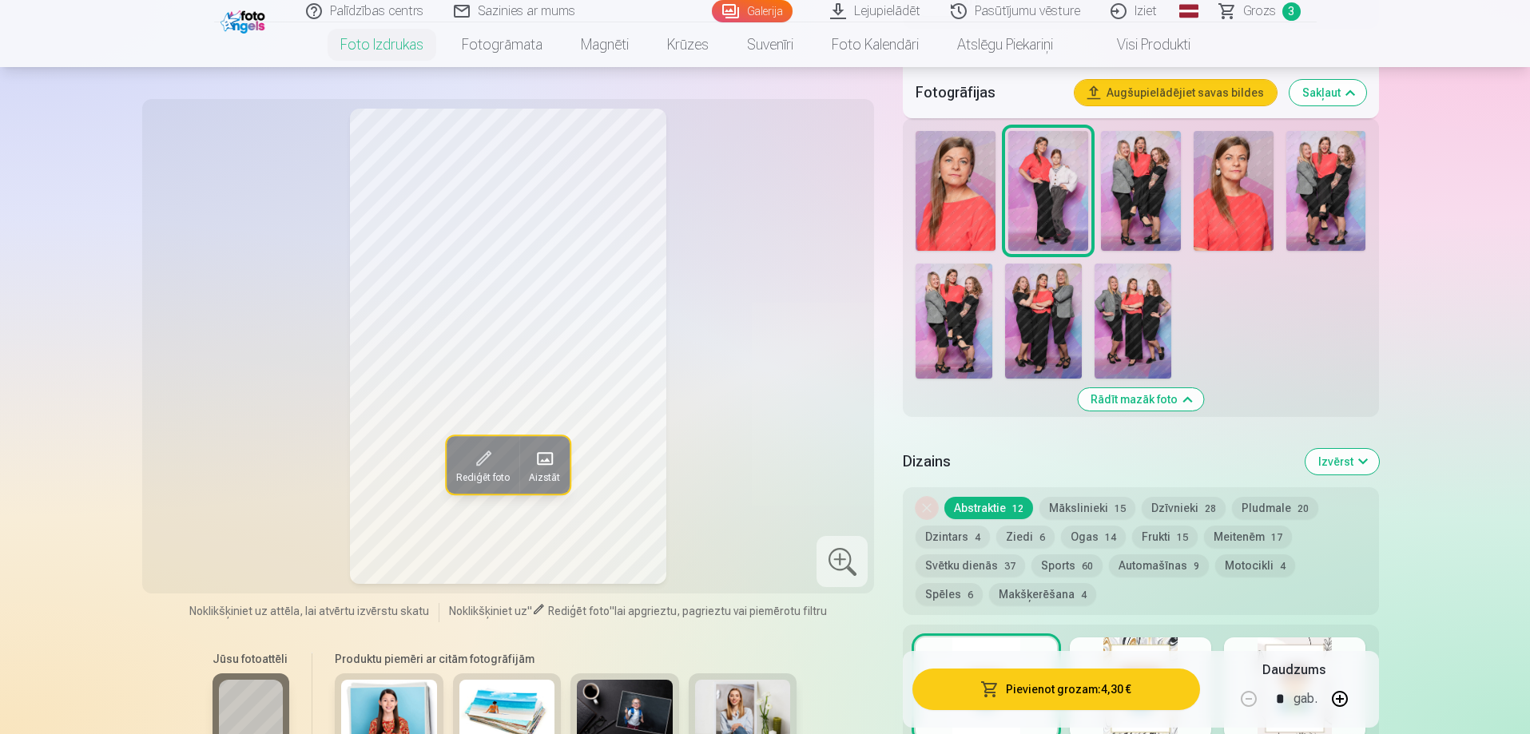
scroll to position [559, 0]
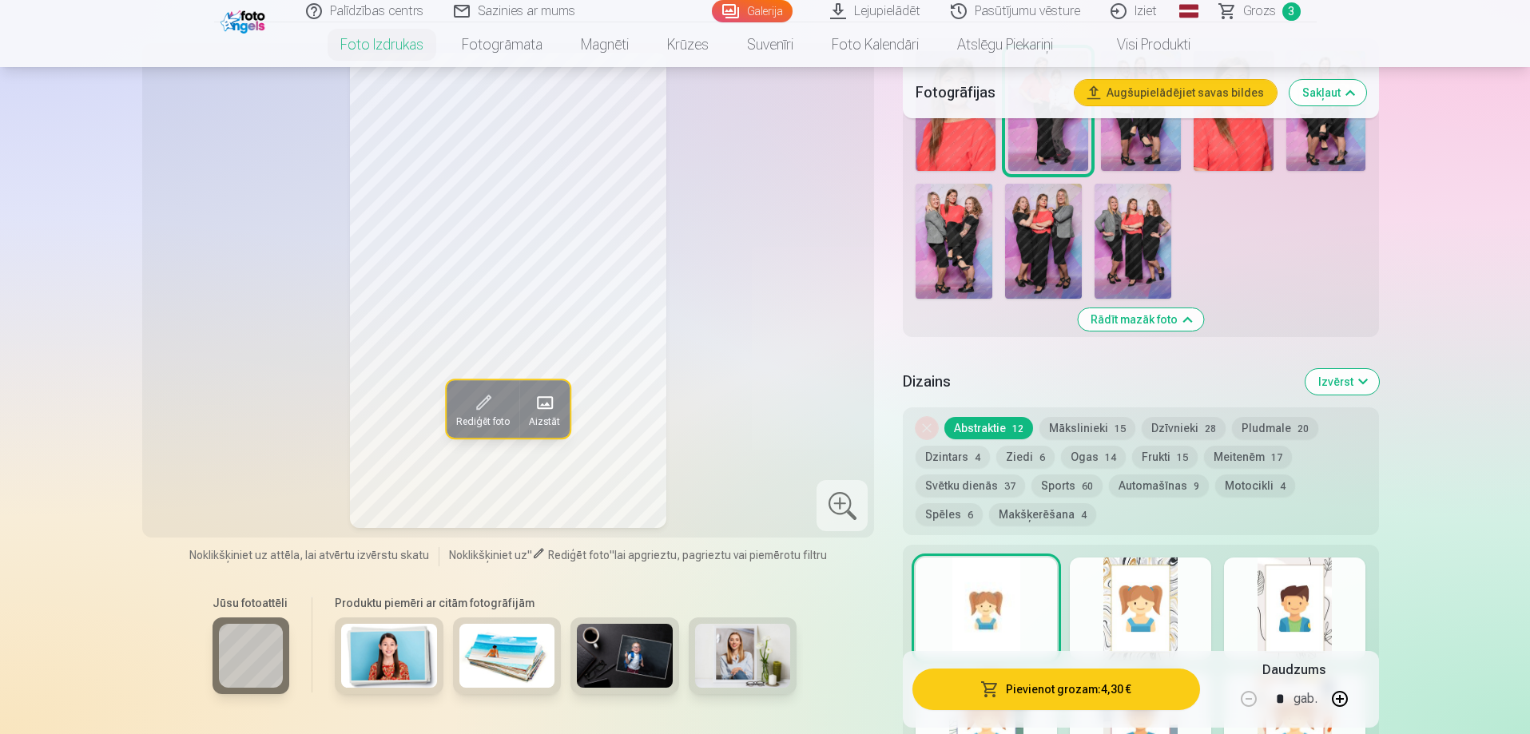
click at [1013, 451] on button "Ziedi 6" at bounding box center [1025, 457] width 58 height 22
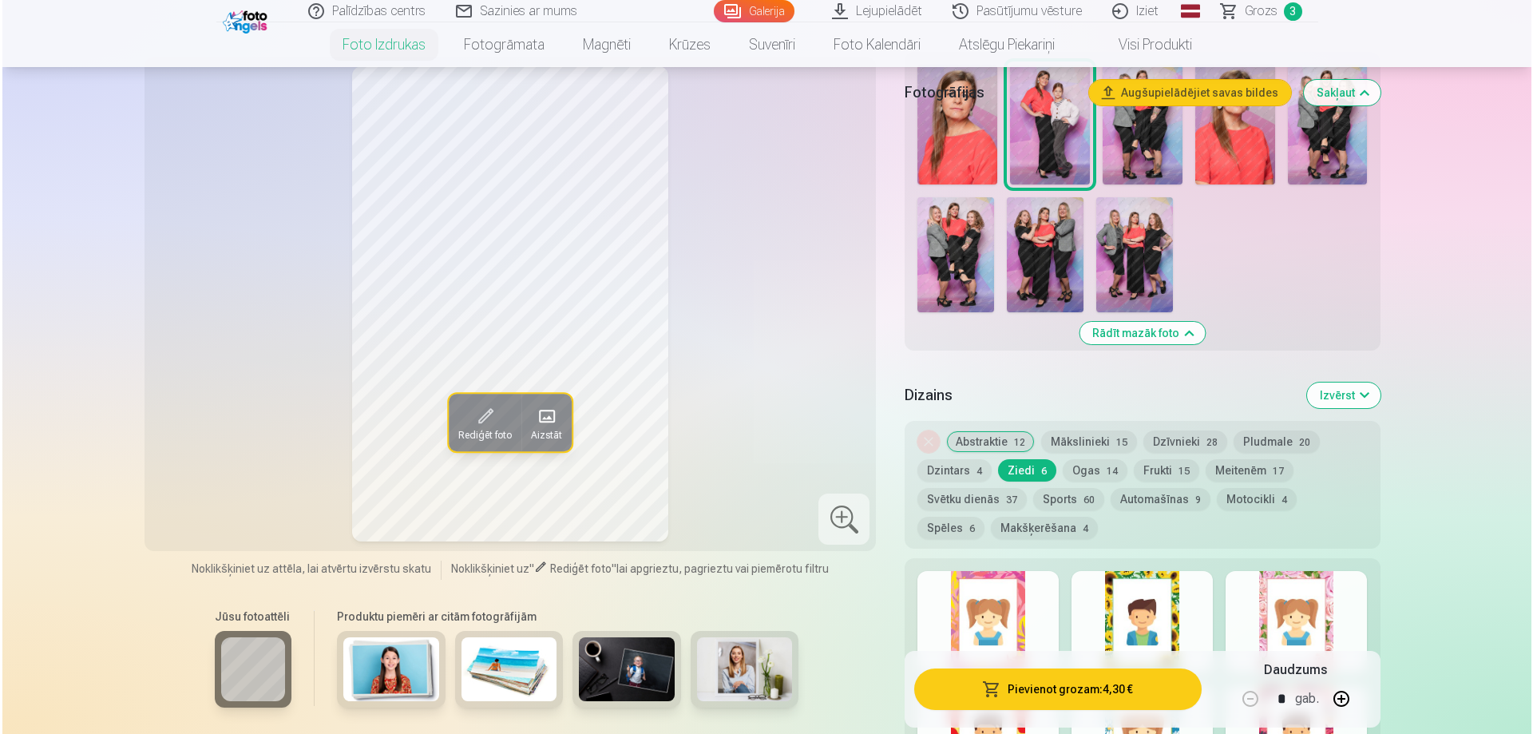
scroll to position [399, 0]
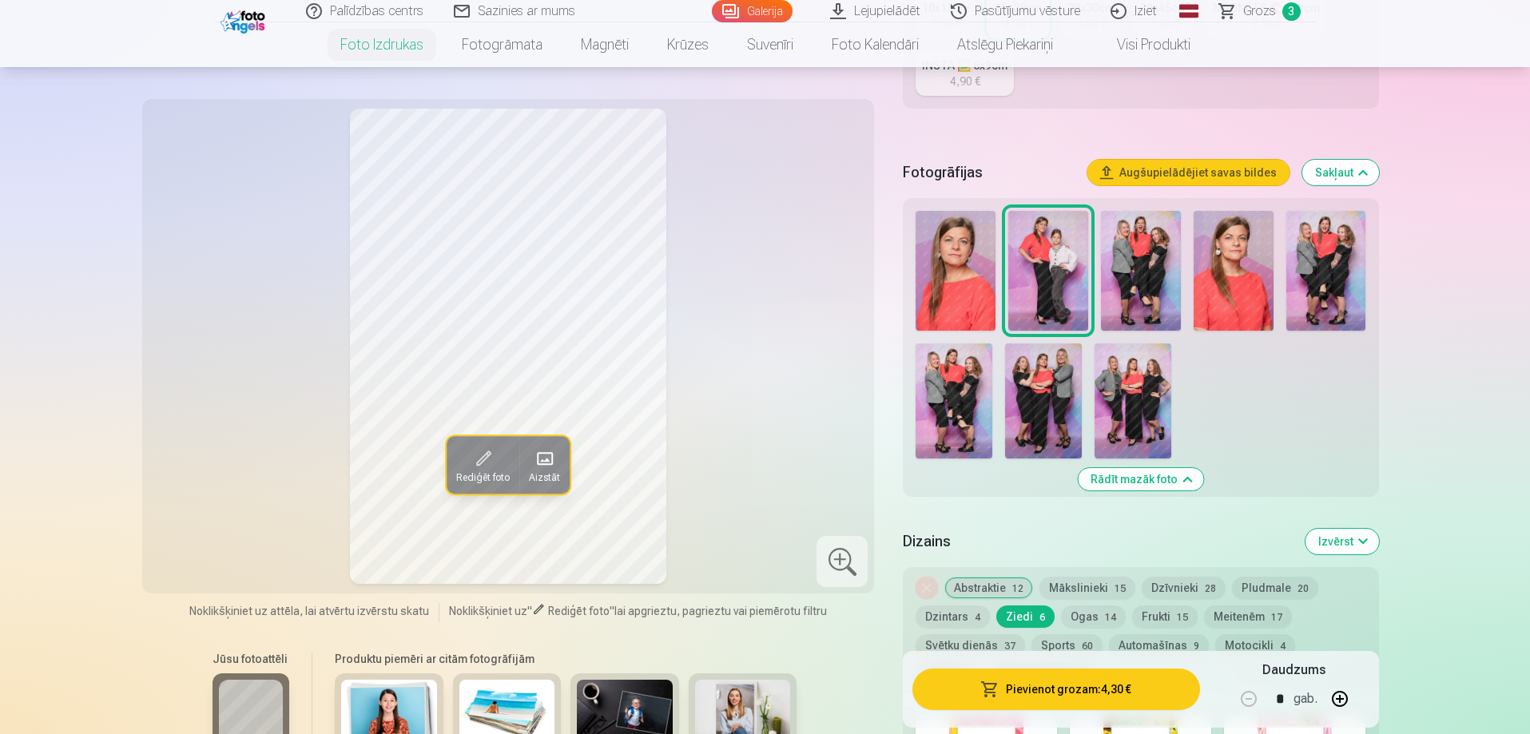
click at [1054, 682] on button "Pievienot grozam : 4,30 €" at bounding box center [1055, 690] width 287 height 42
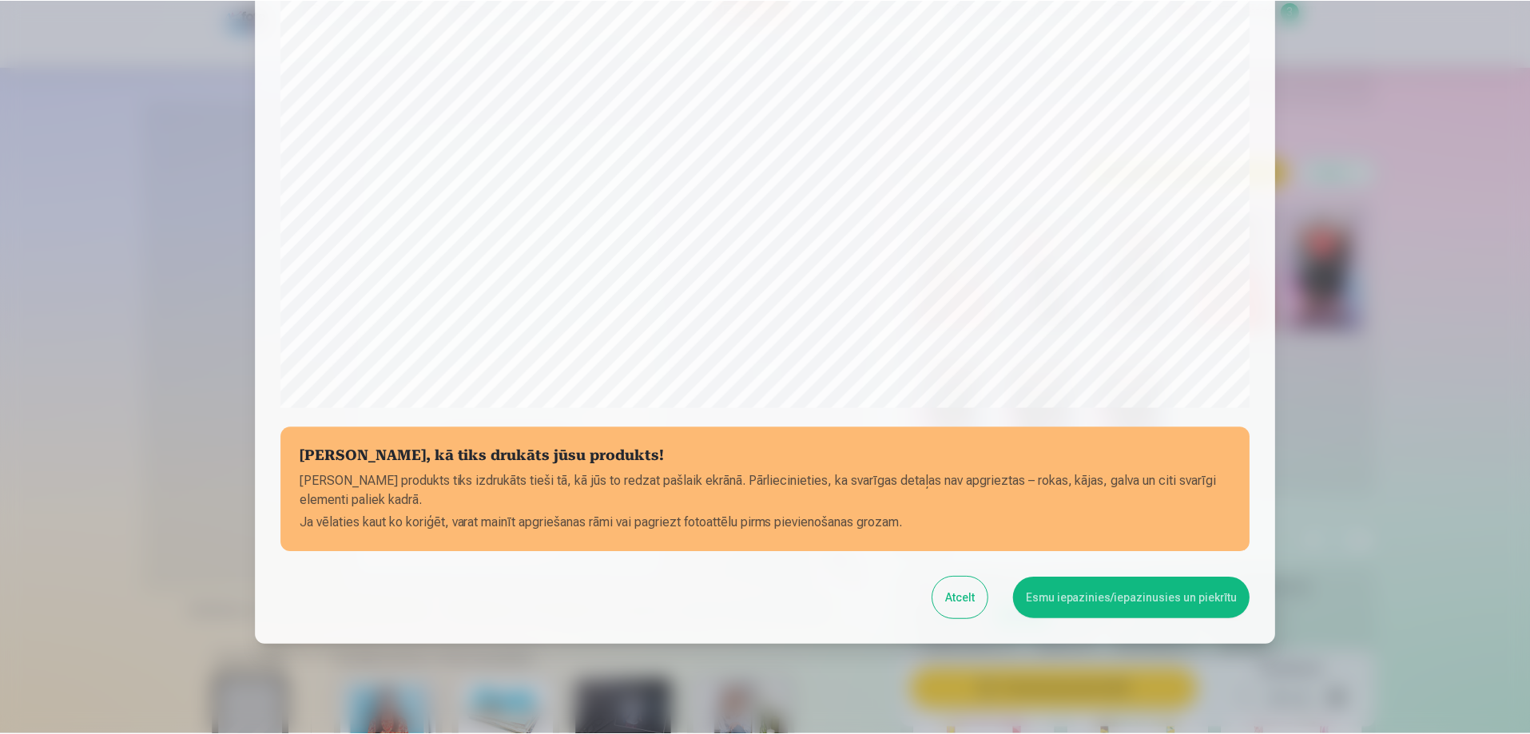
scroll to position [416, 0]
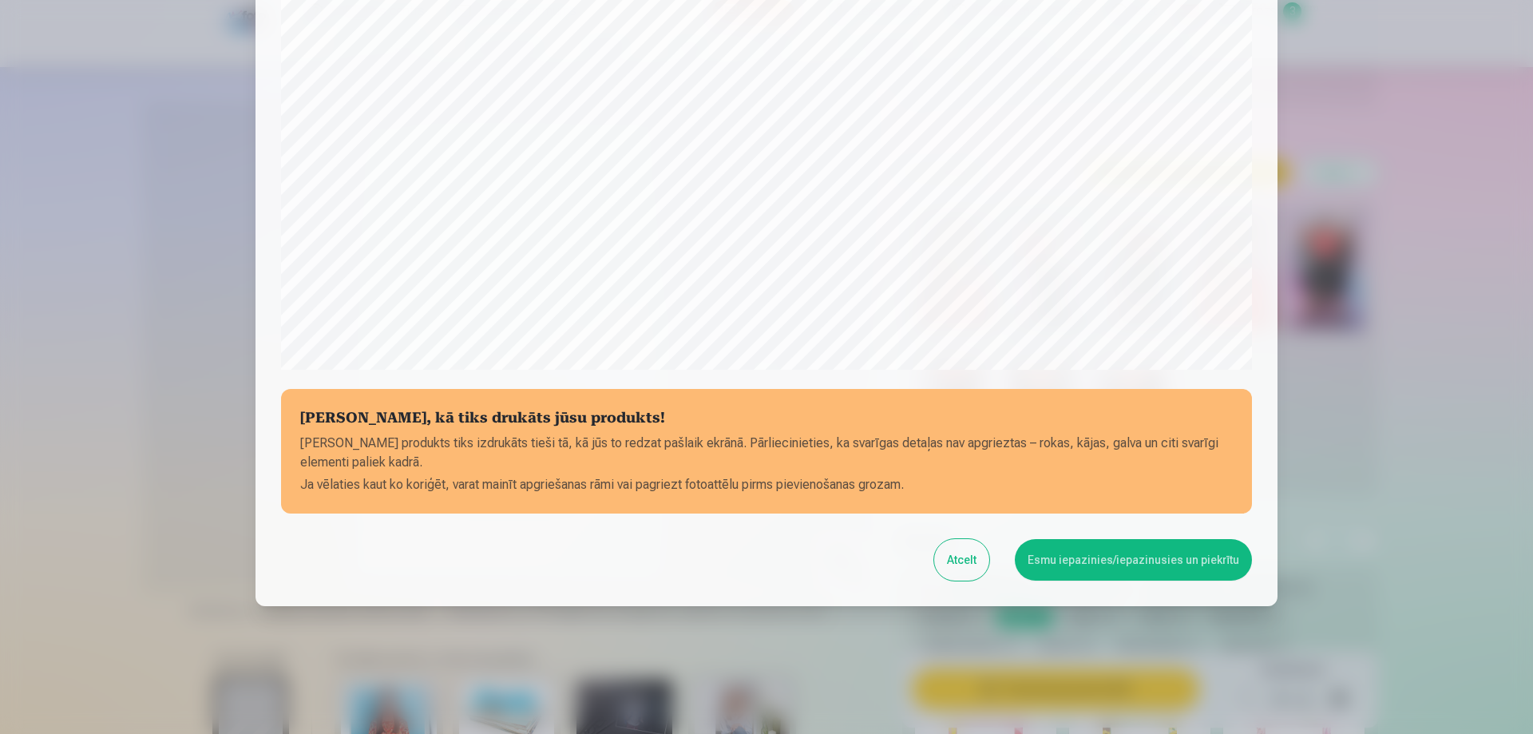
click at [1107, 554] on button "Esmu iepazinies/iepazinusies un piekrītu" at bounding box center [1133, 560] width 237 height 42
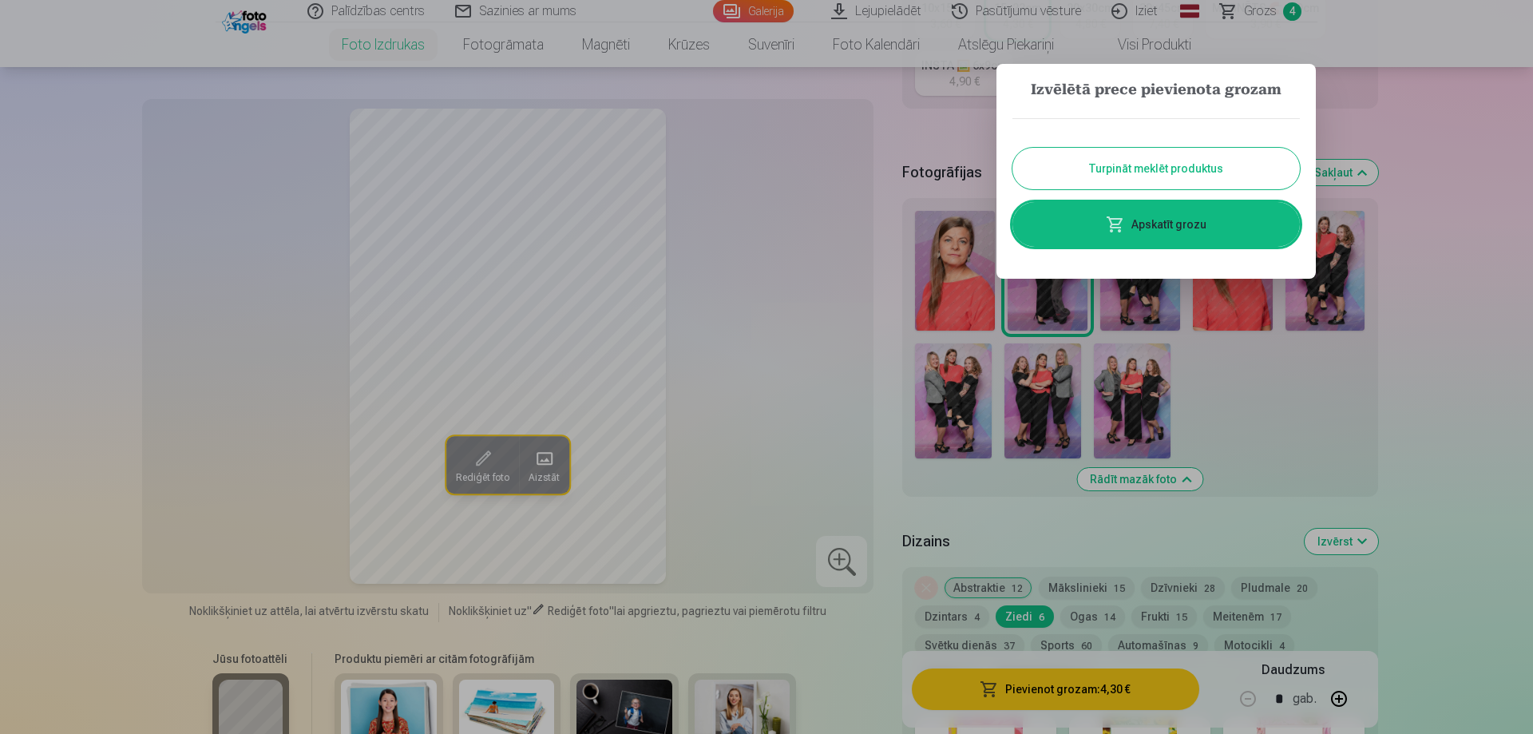
click at [1111, 168] on button "Turpināt meklēt produktus" at bounding box center [1157, 169] width 288 height 42
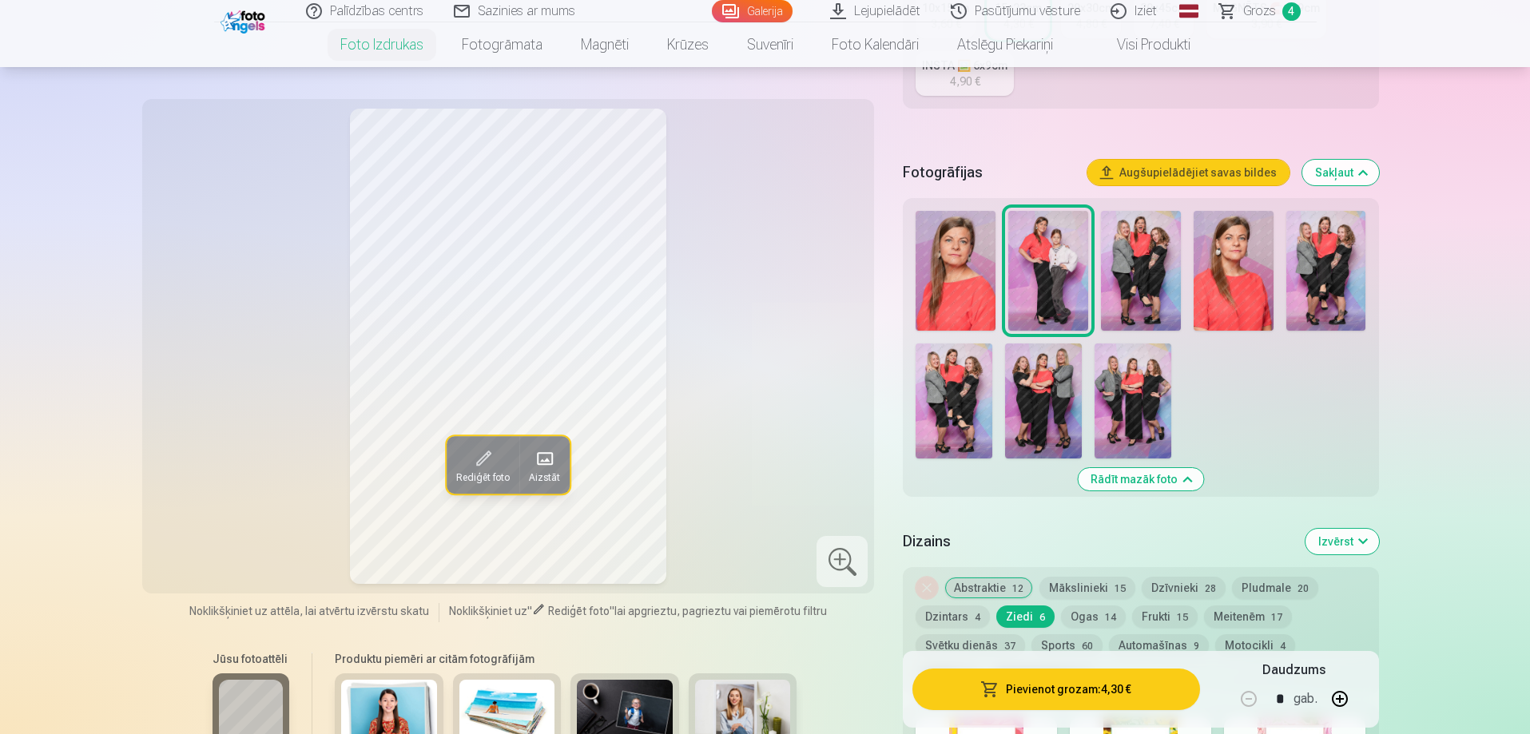
click at [1274, 12] on span "Grozs" at bounding box center [1259, 11] width 33 height 19
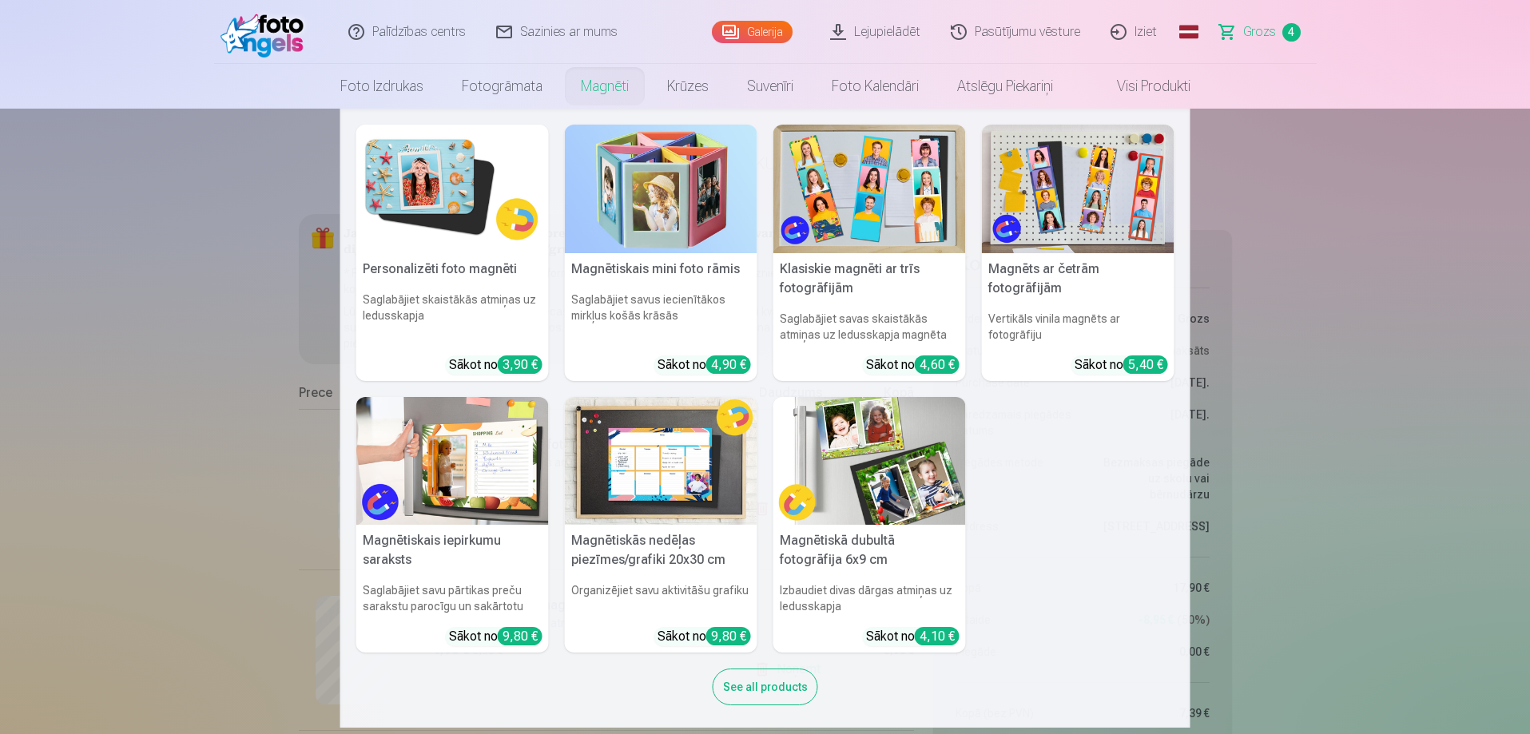
click at [594, 82] on link "Magnēti" at bounding box center [604, 86] width 86 height 45
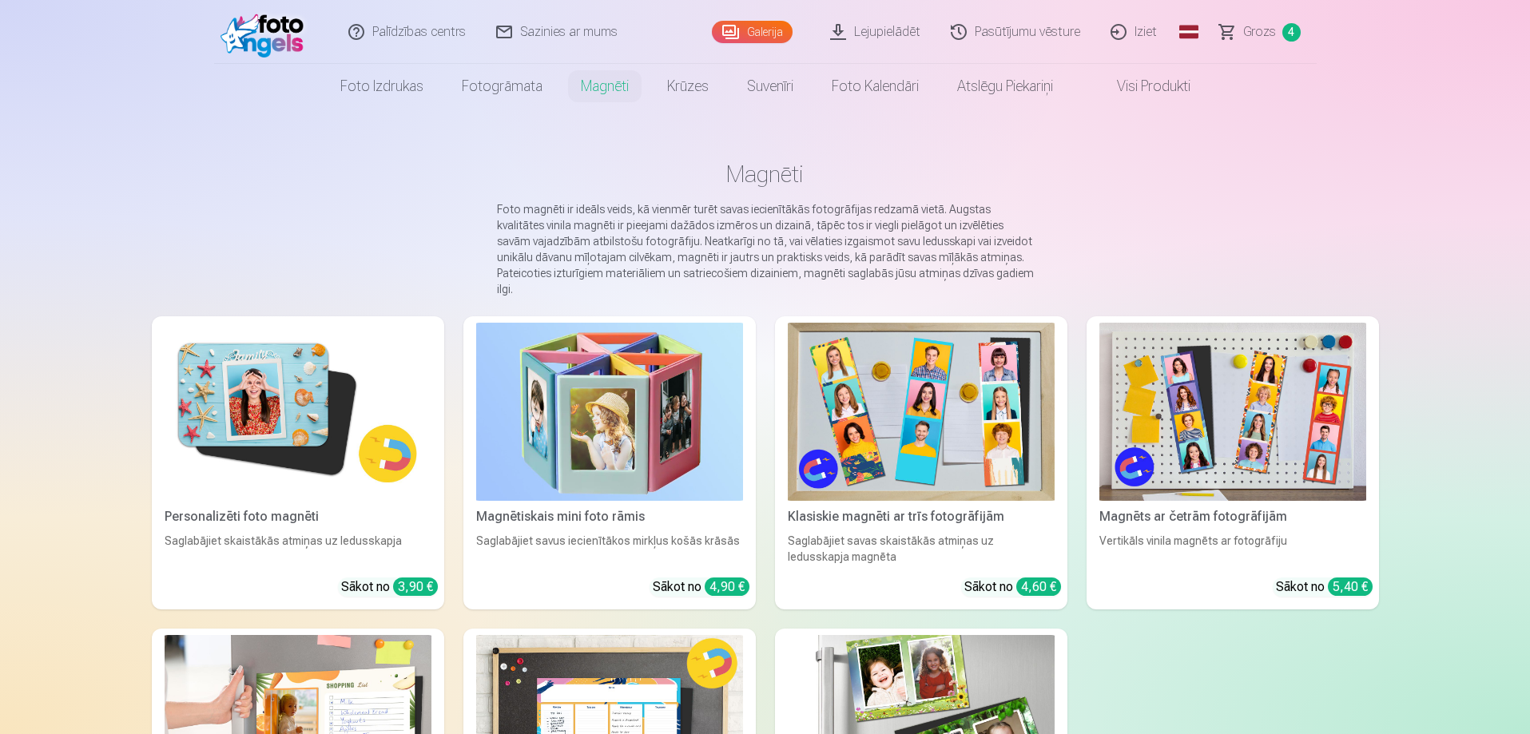
click at [280, 412] on img at bounding box center [298, 412] width 267 height 178
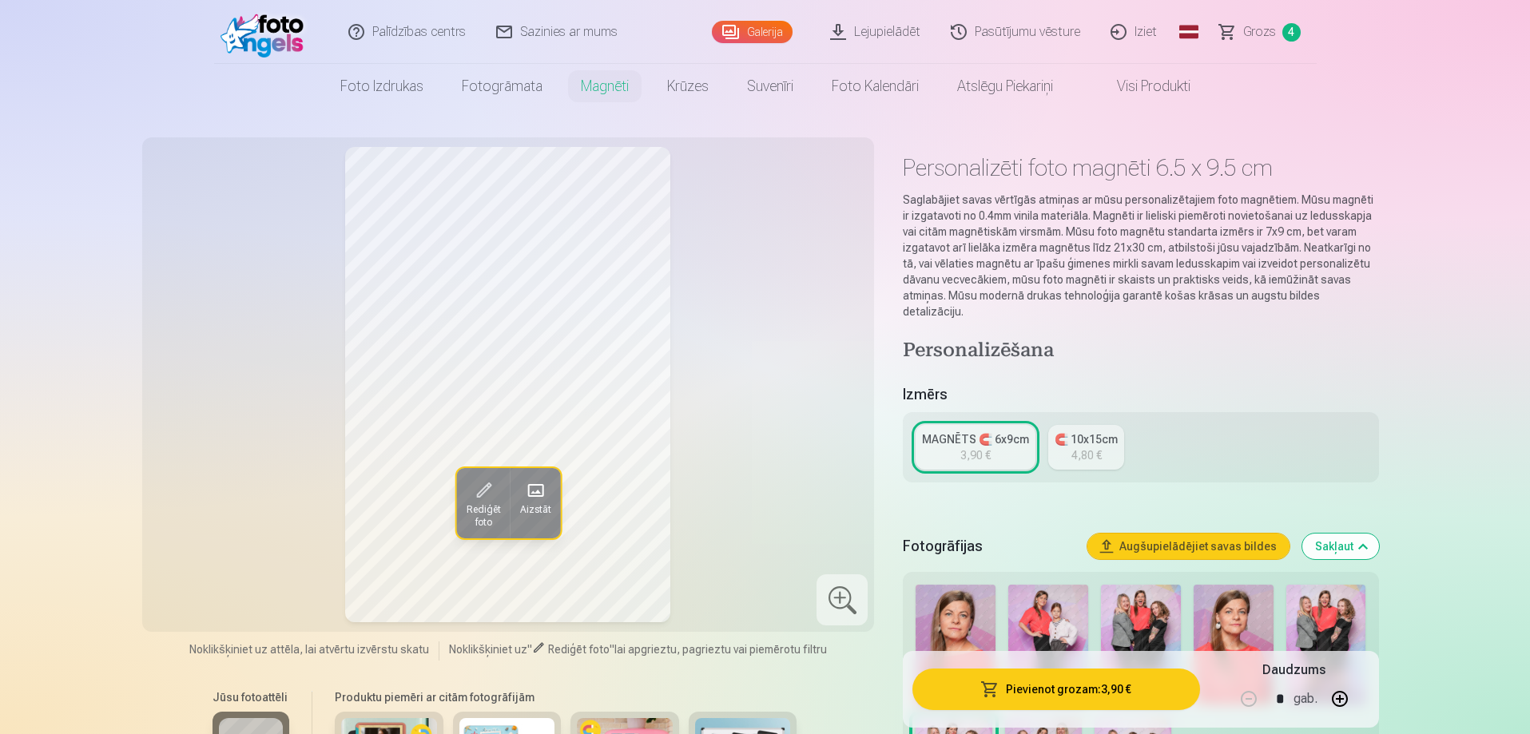
click at [1057, 597] on img at bounding box center [1048, 645] width 80 height 120
click at [1093, 431] on div "🧲 10x15cm" at bounding box center [1085, 439] width 63 height 16
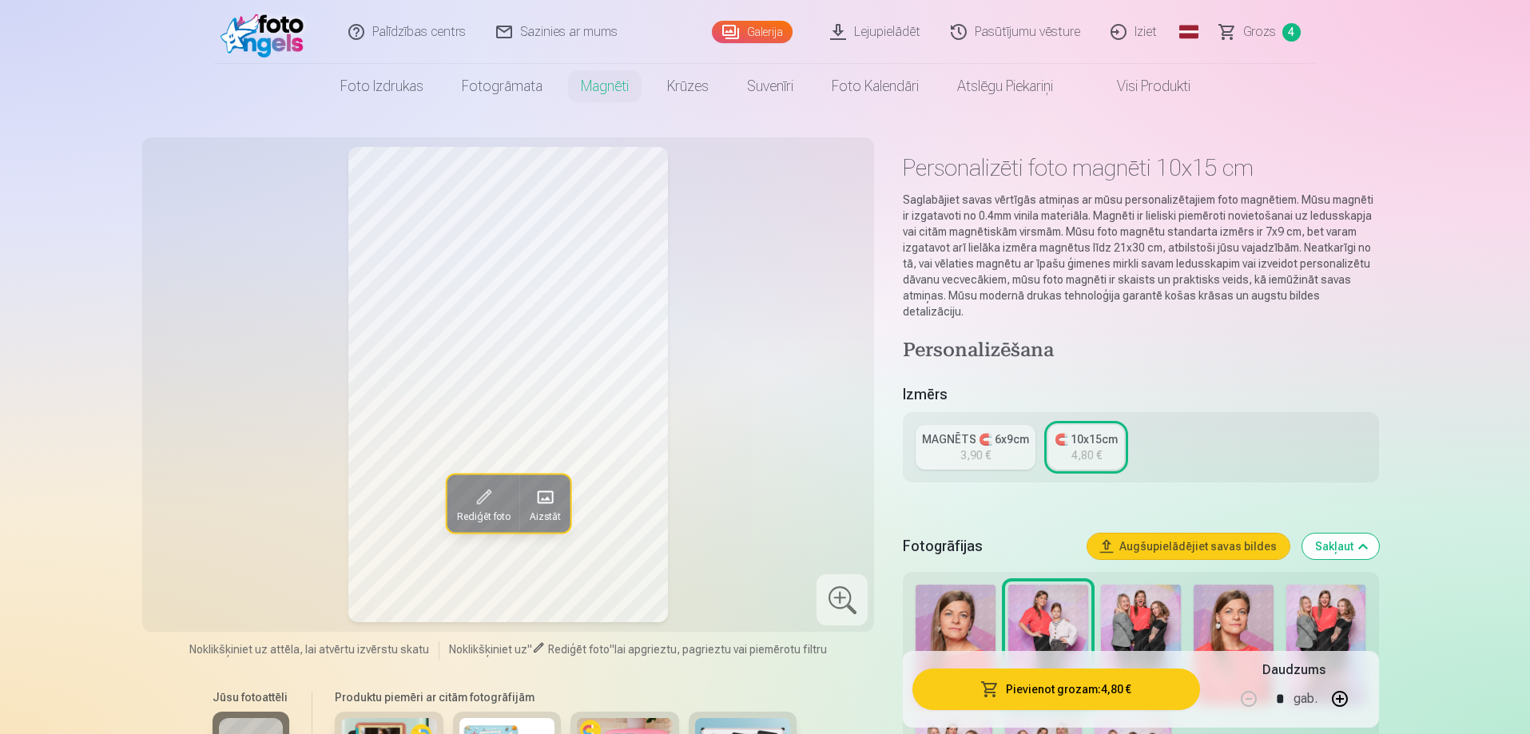
click at [1045, 684] on button "Pievienot grozam : 4,80 €" at bounding box center [1055, 690] width 287 height 42
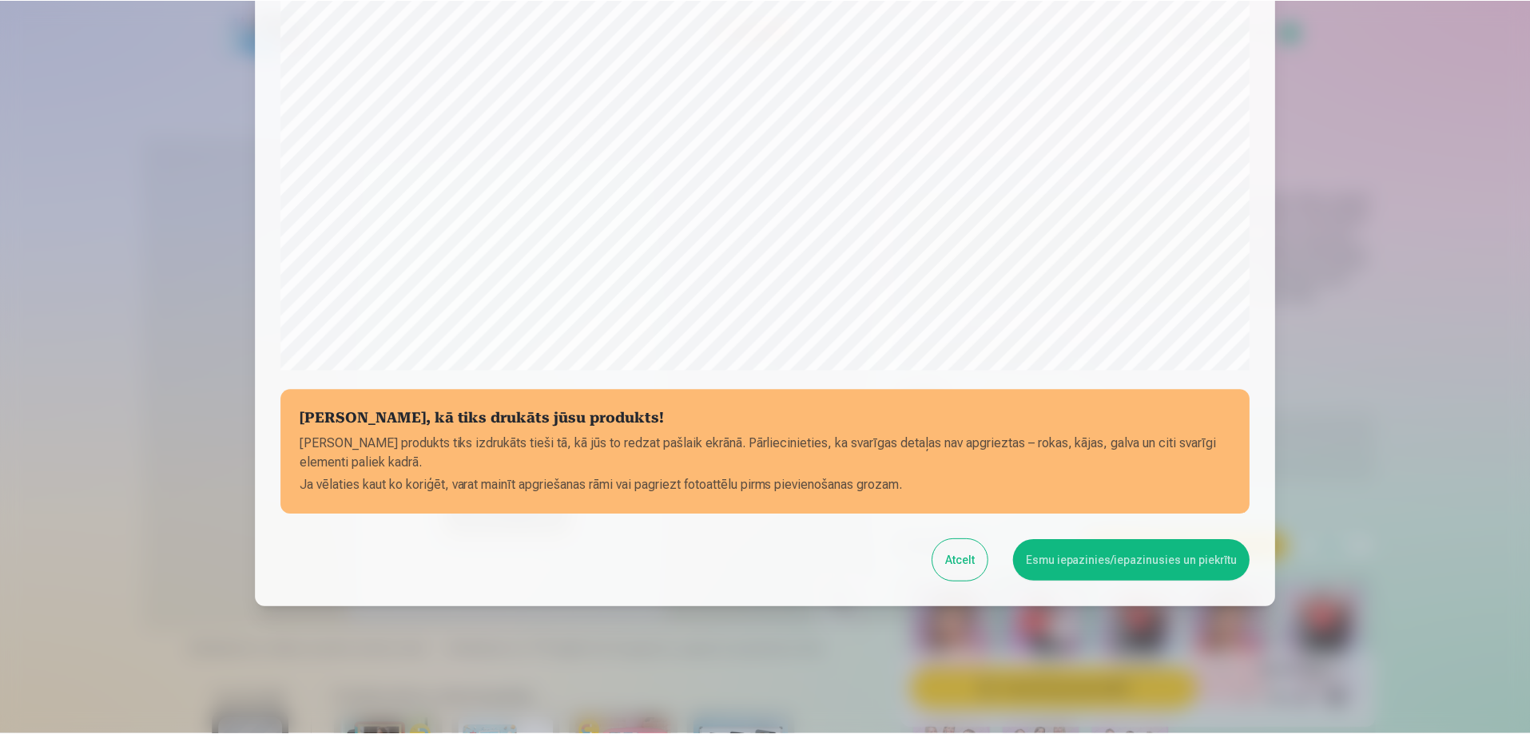
scroll to position [416, 0]
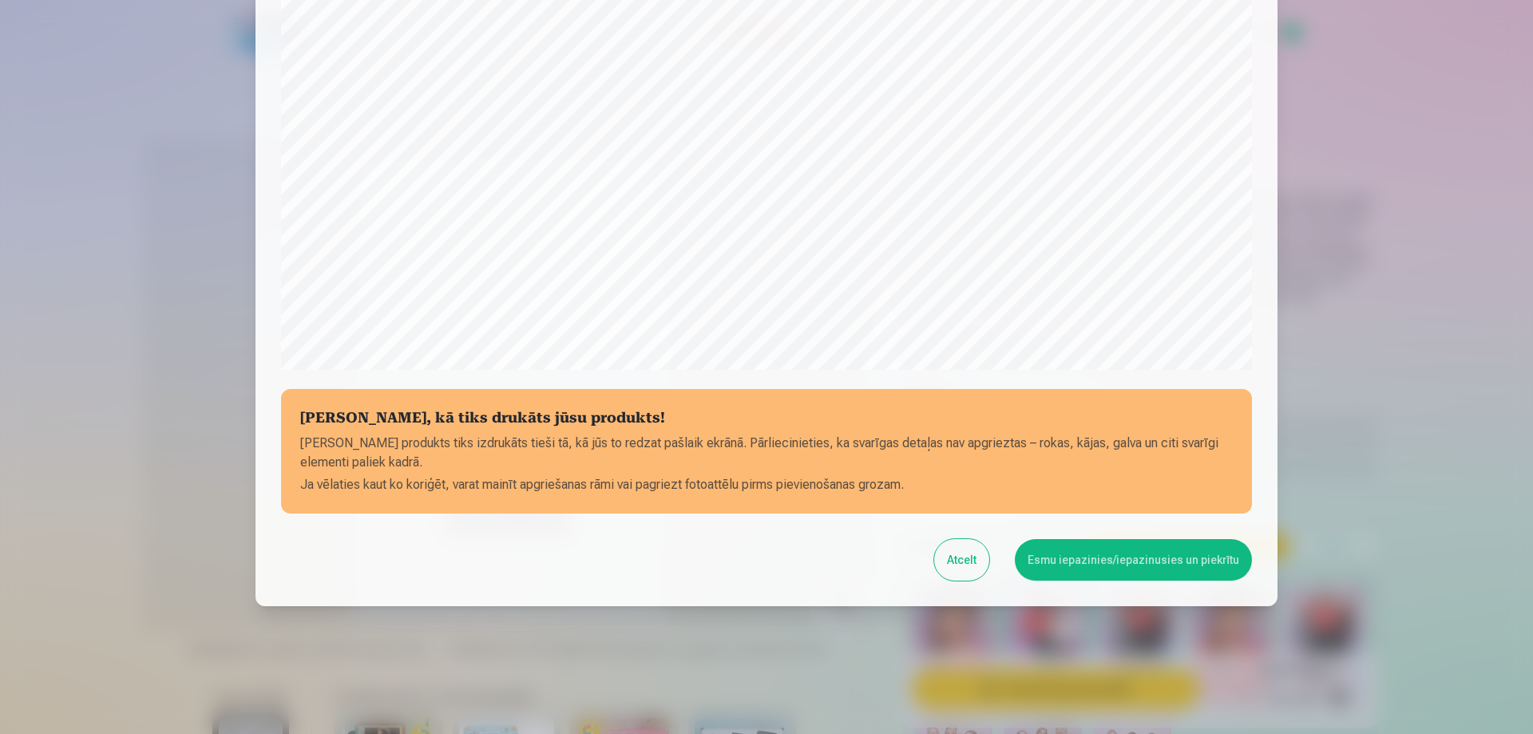
click at [1092, 574] on button "Esmu iepazinies/iepazinusies un piekrītu" at bounding box center [1133, 560] width 237 height 42
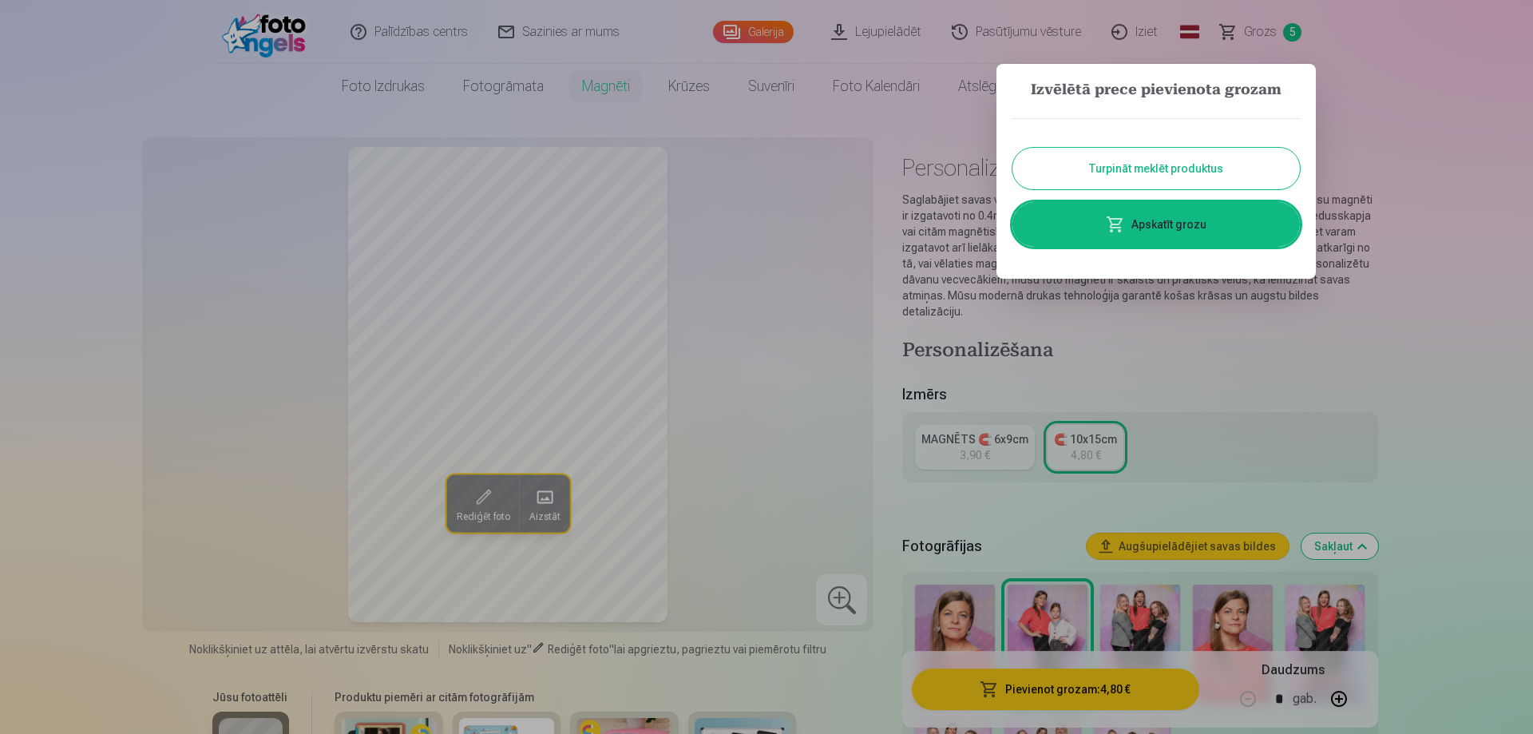
click at [1151, 168] on button "Turpināt meklēt produktus" at bounding box center [1157, 169] width 288 height 42
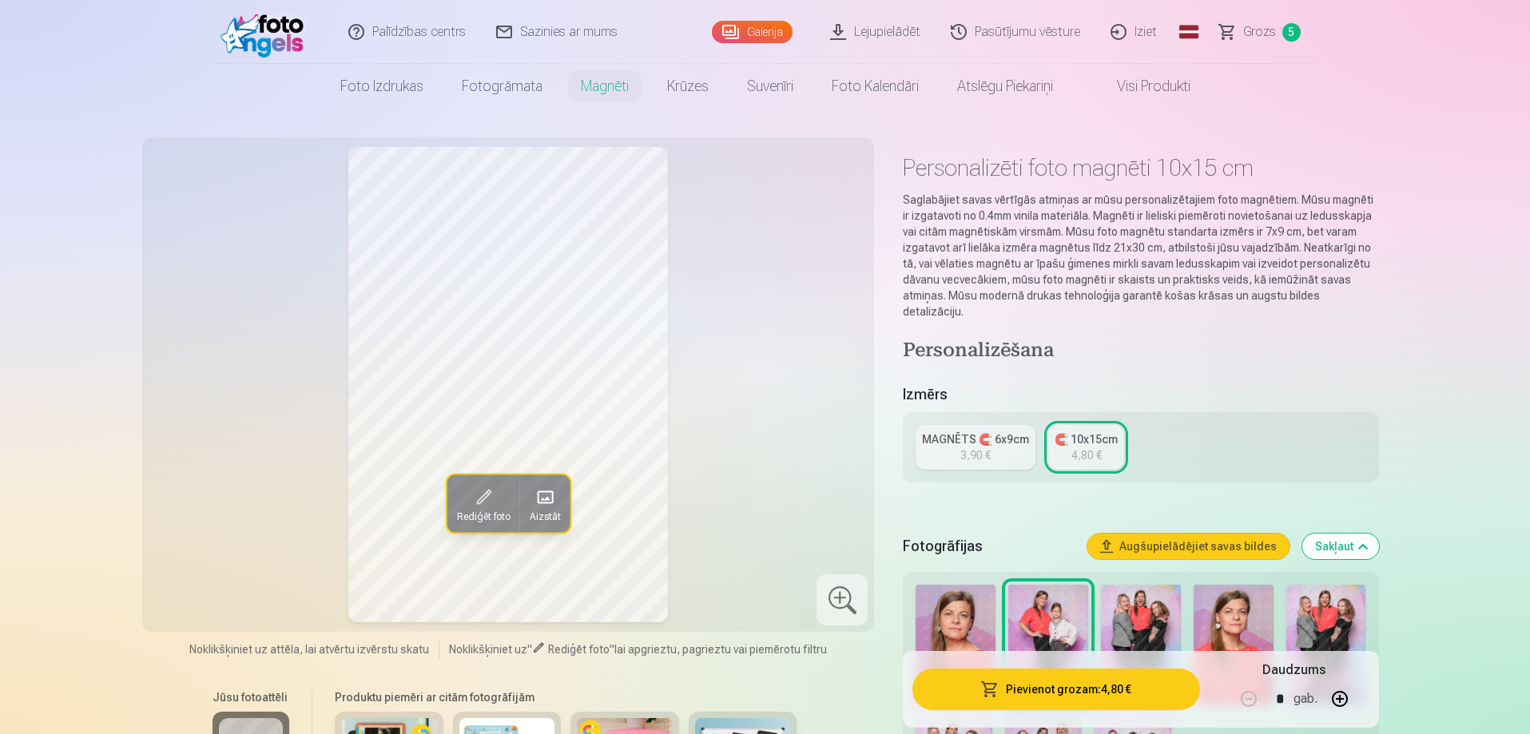
click at [1258, 26] on span "Grozs" at bounding box center [1259, 31] width 33 height 19
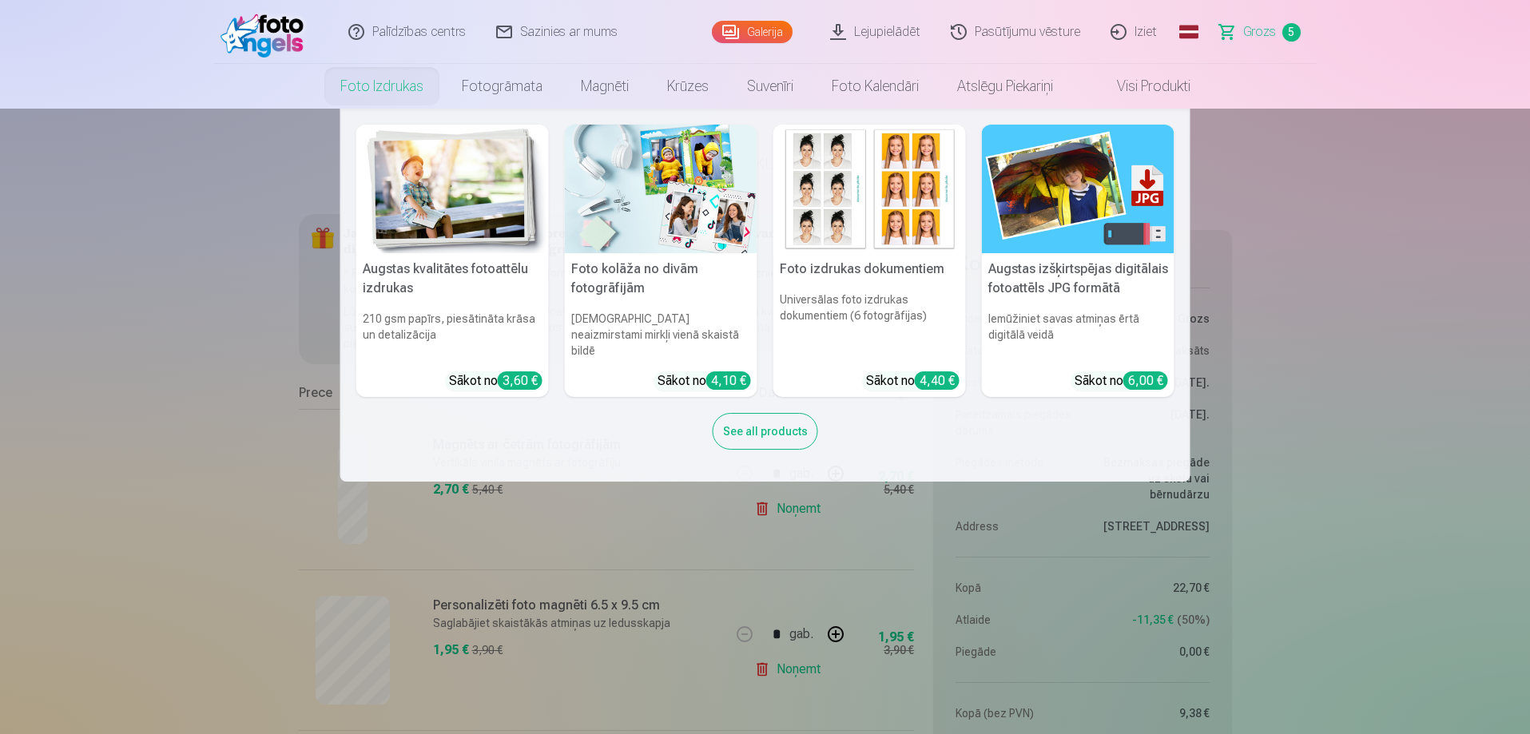
click at [383, 88] on link "Foto izdrukas" at bounding box center [381, 86] width 121 height 45
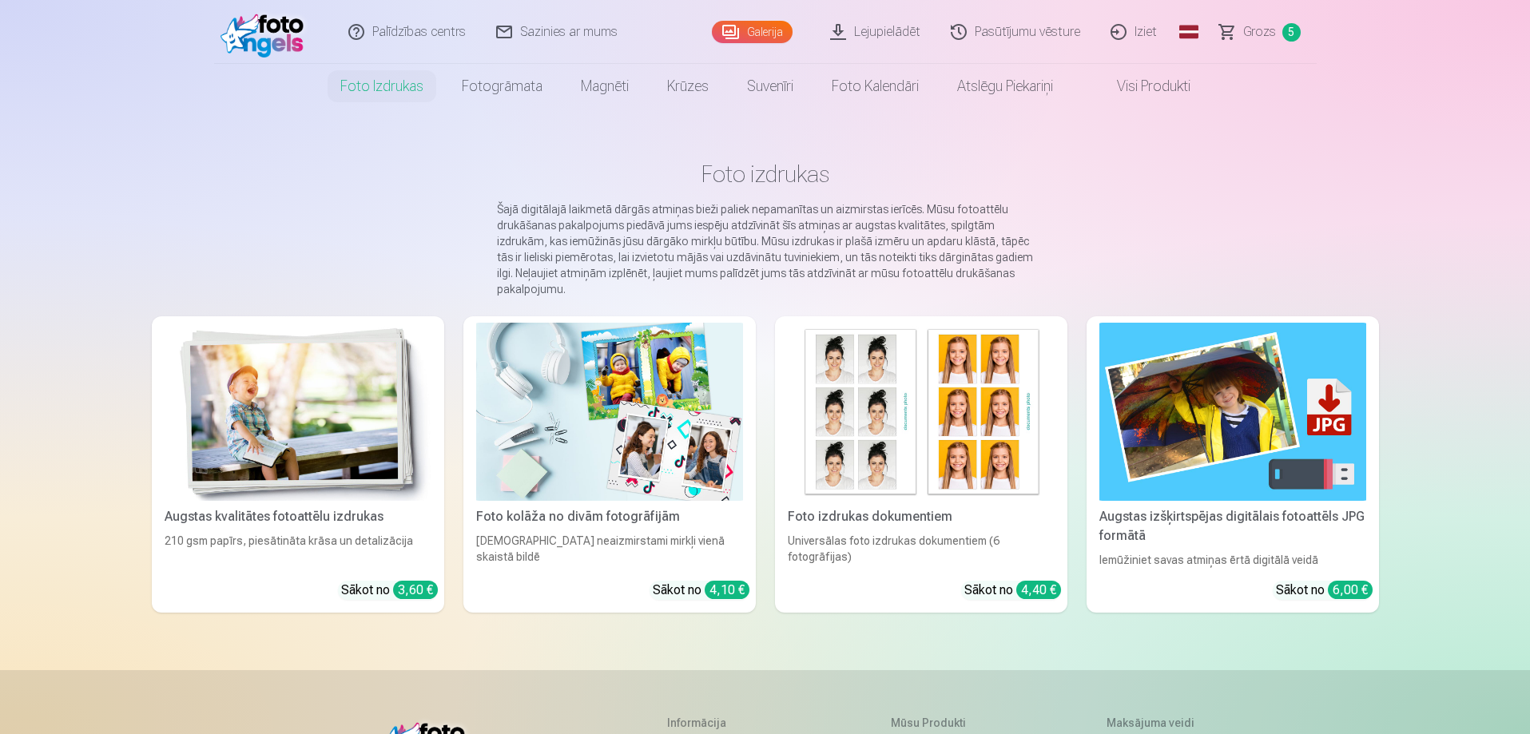
click at [1252, 42] on link "Grozs 5" at bounding box center [1260, 32] width 112 height 64
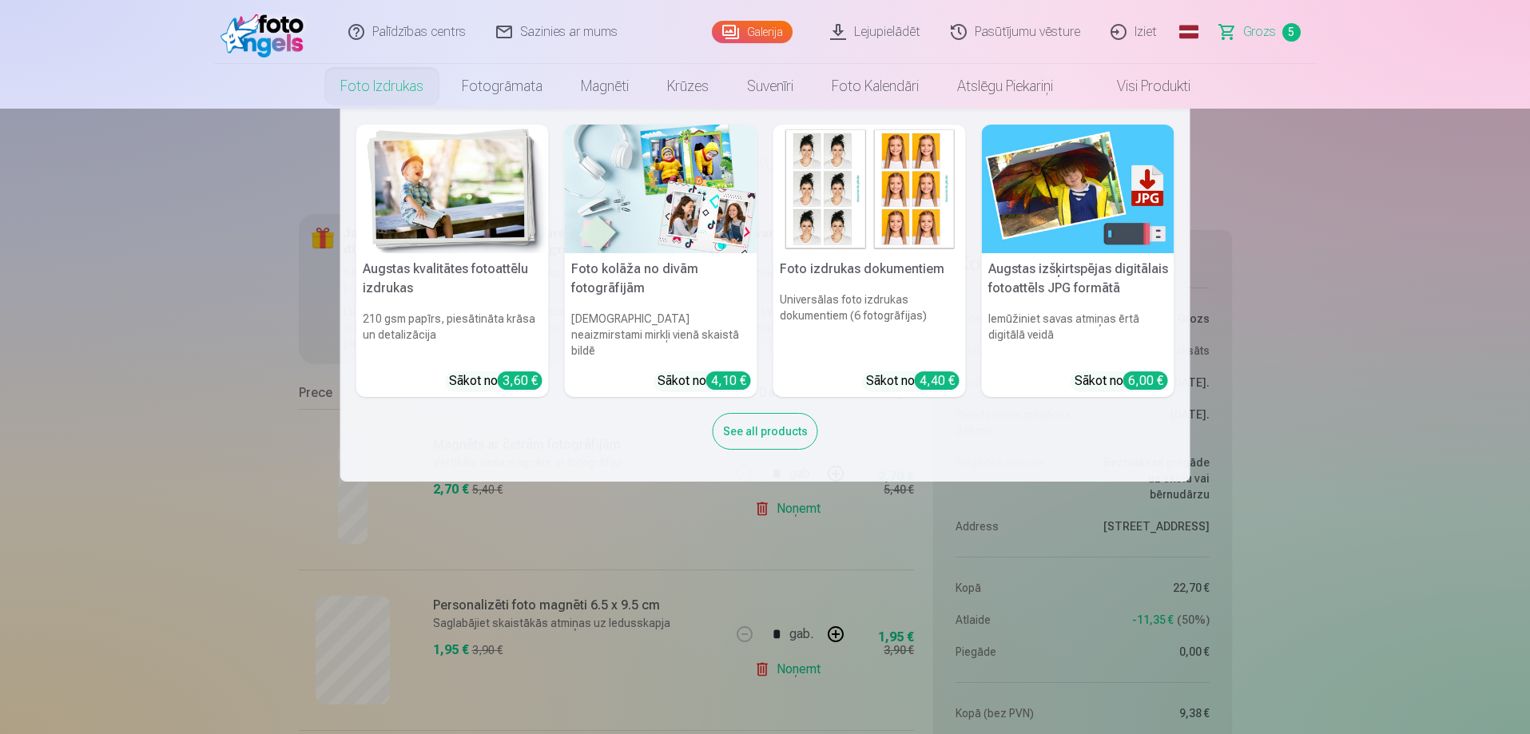
click at [652, 195] on img at bounding box center [661, 189] width 192 height 129
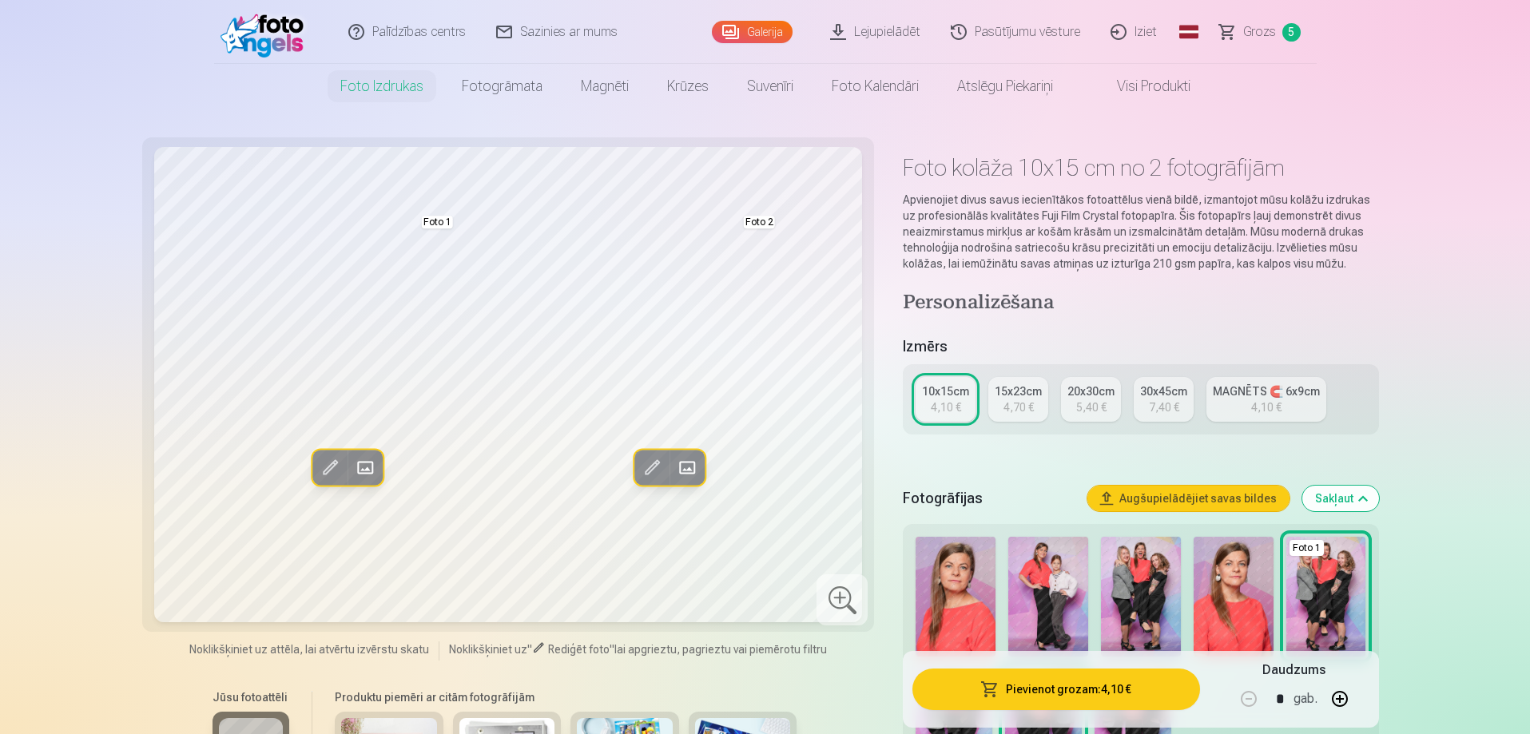
click at [1093, 400] on div "5,40 €" at bounding box center [1091, 407] width 30 height 16
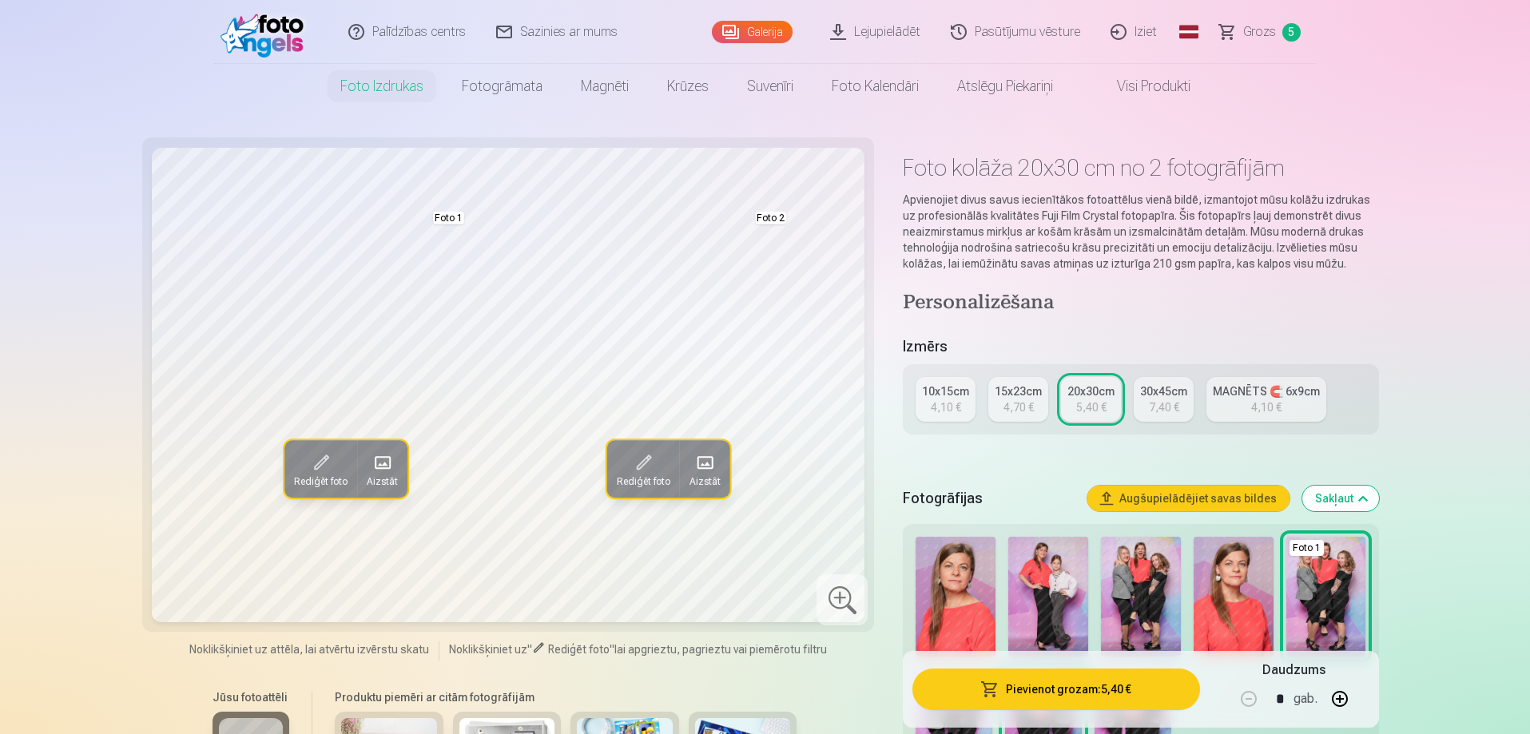
click at [1013, 399] on div "4,70 €" at bounding box center [1018, 407] width 30 height 16
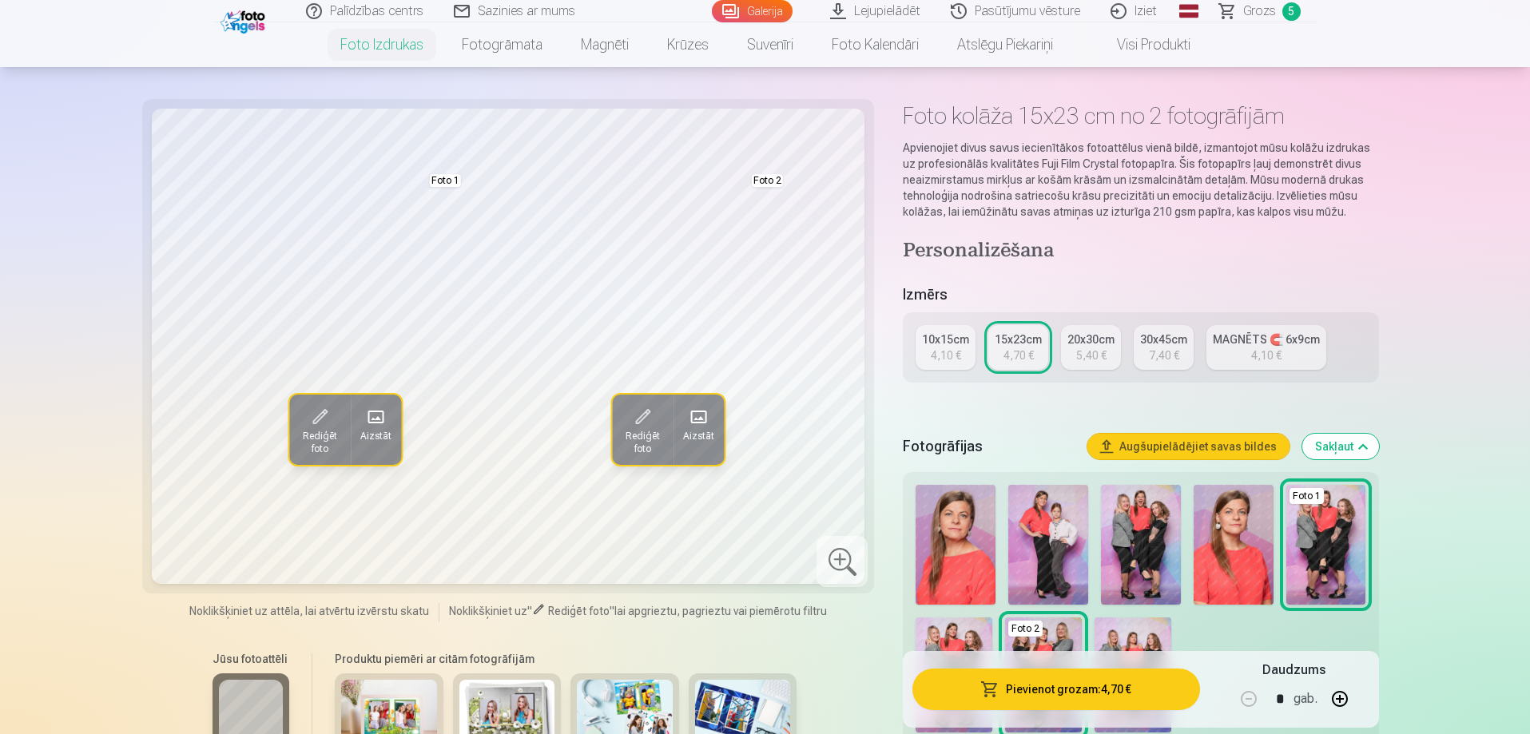
scroll to position [80, 0]
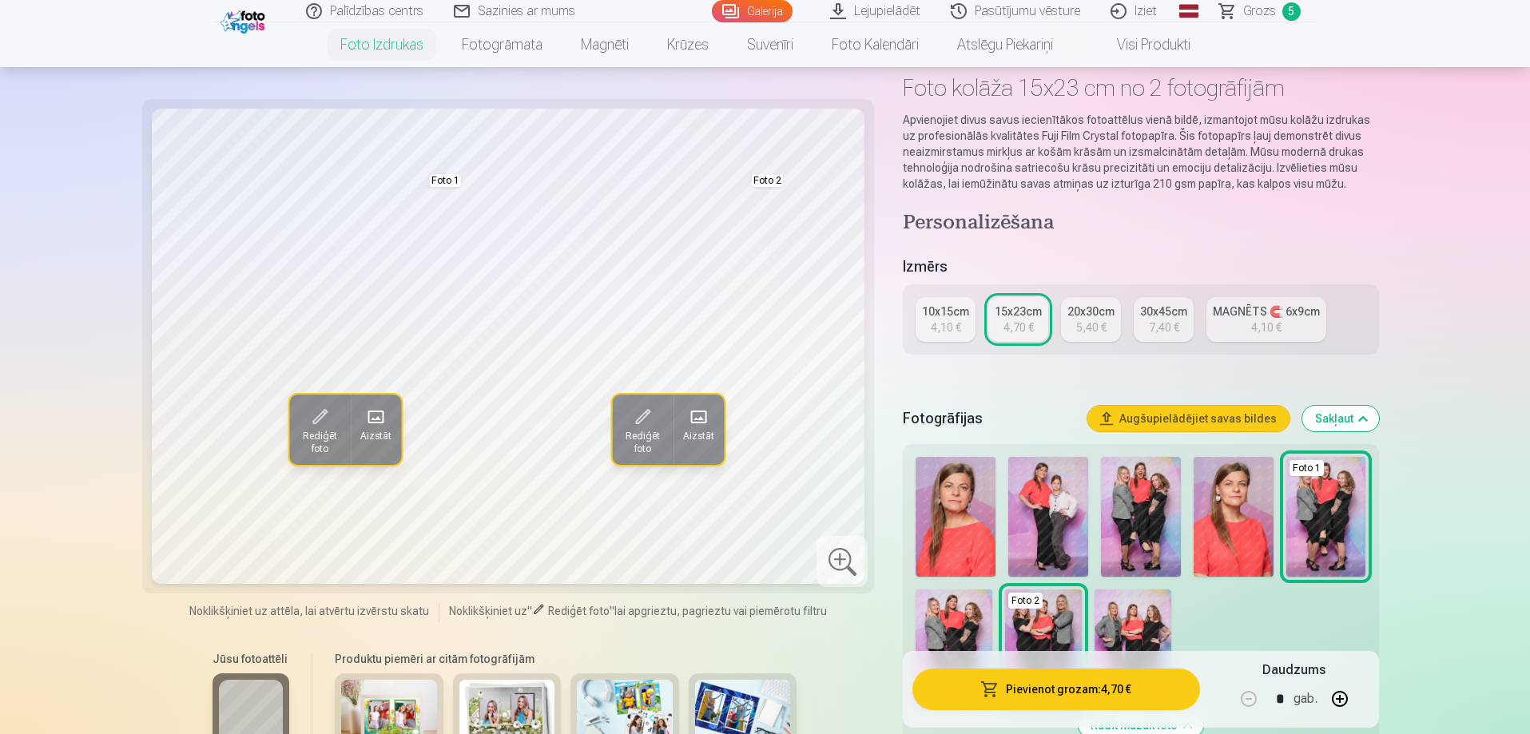
click at [1143, 494] on img at bounding box center [1141, 517] width 80 height 120
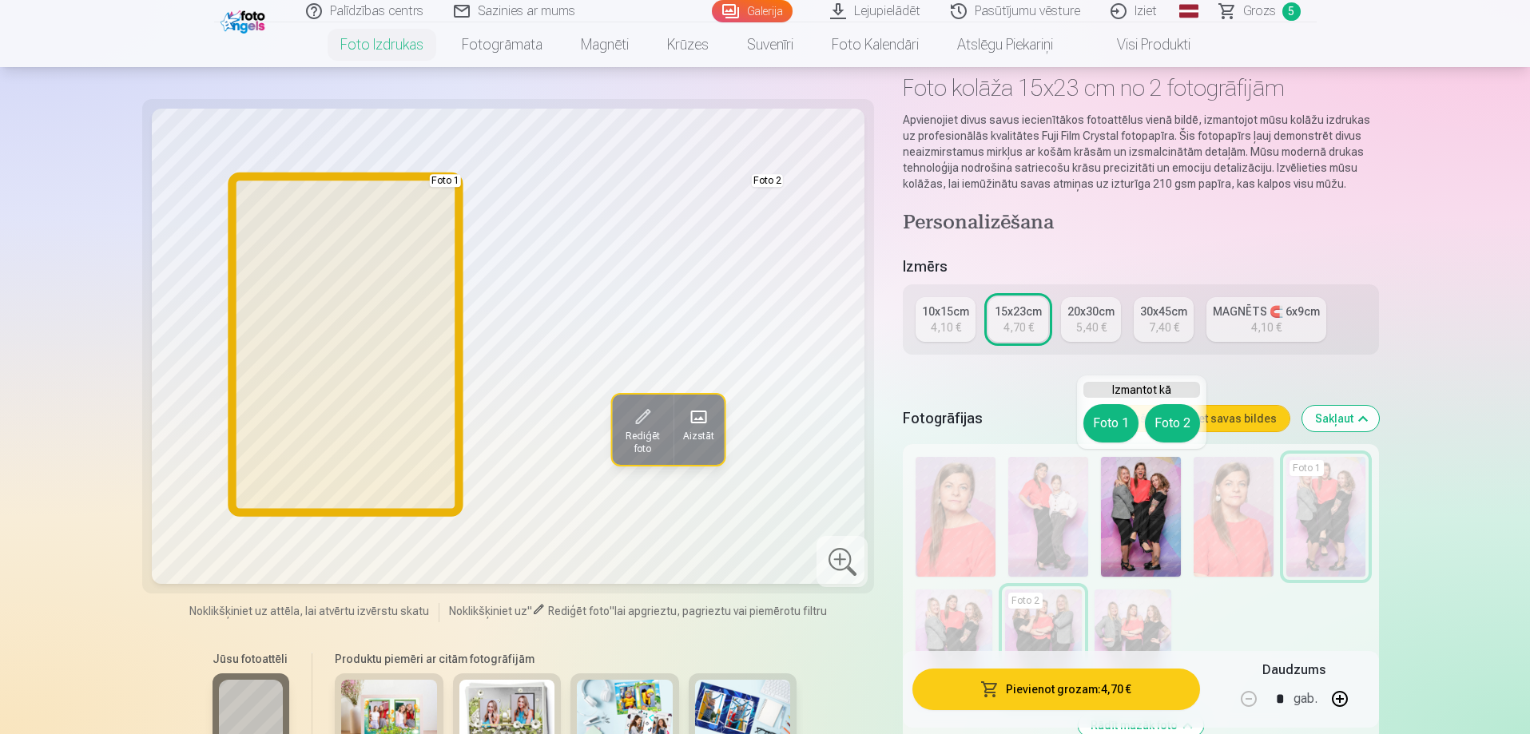
click at [1120, 418] on button "Foto 1" at bounding box center [1110, 423] width 55 height 38
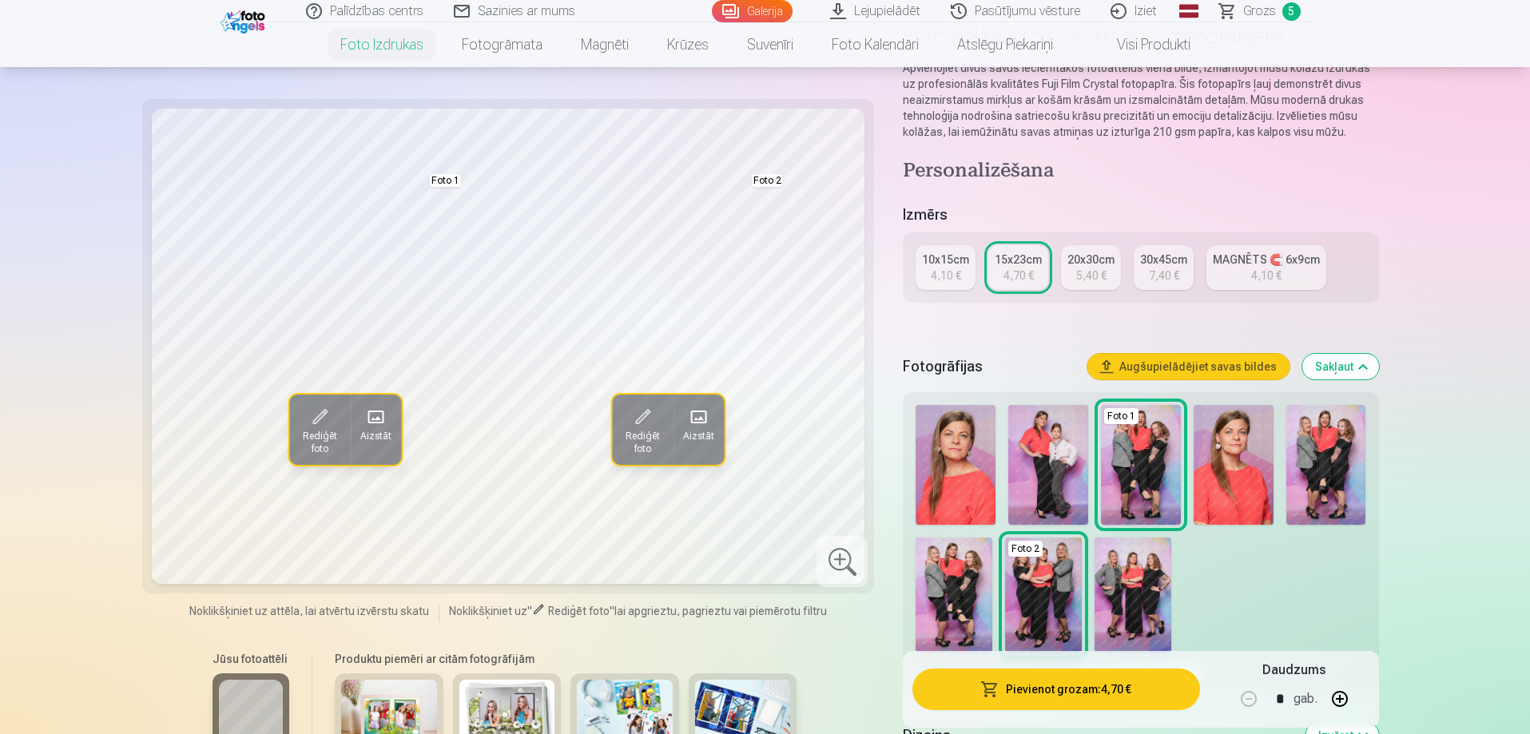
scroll to position [160, 0]
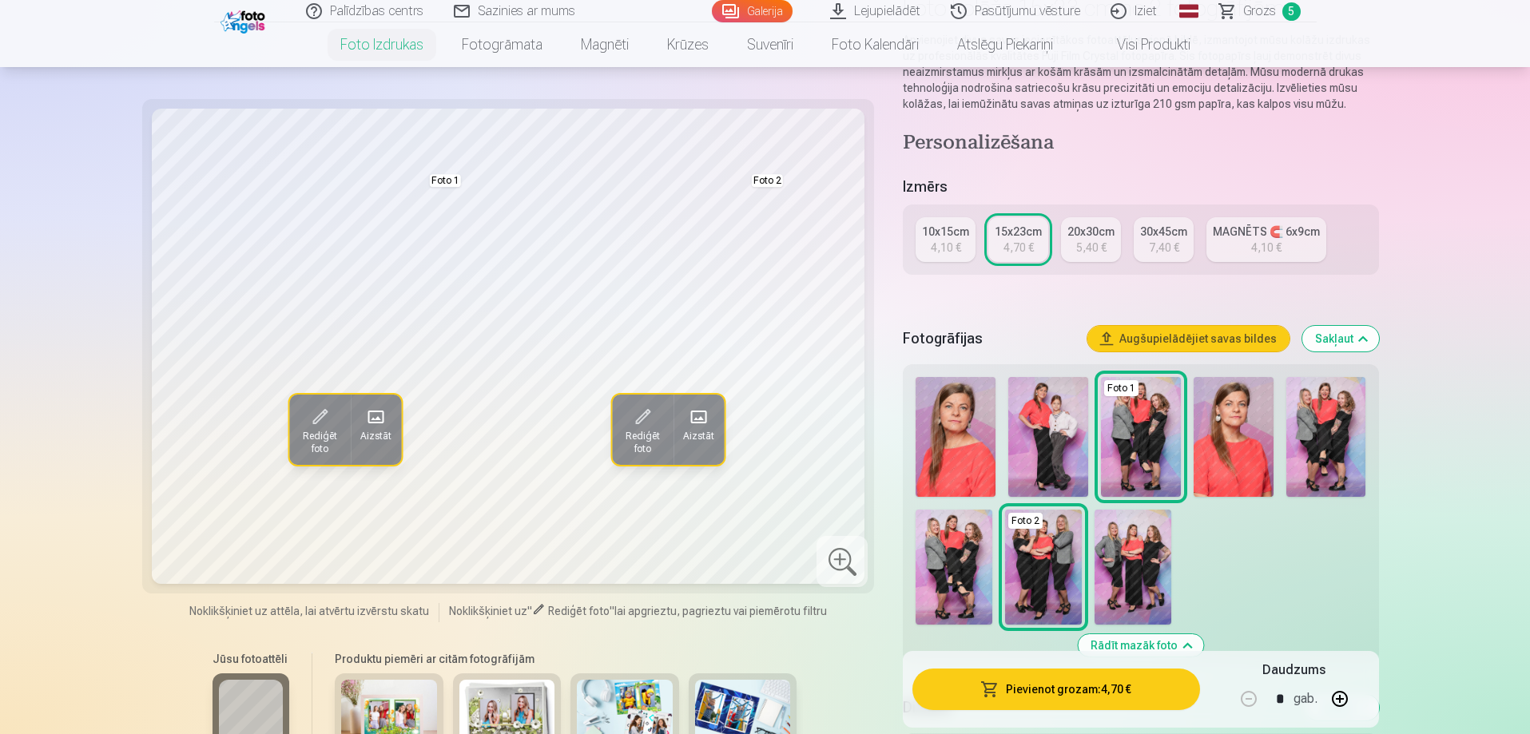
click at [1141, 553] on img at bounding box center [1132, 567] width 77 height 115
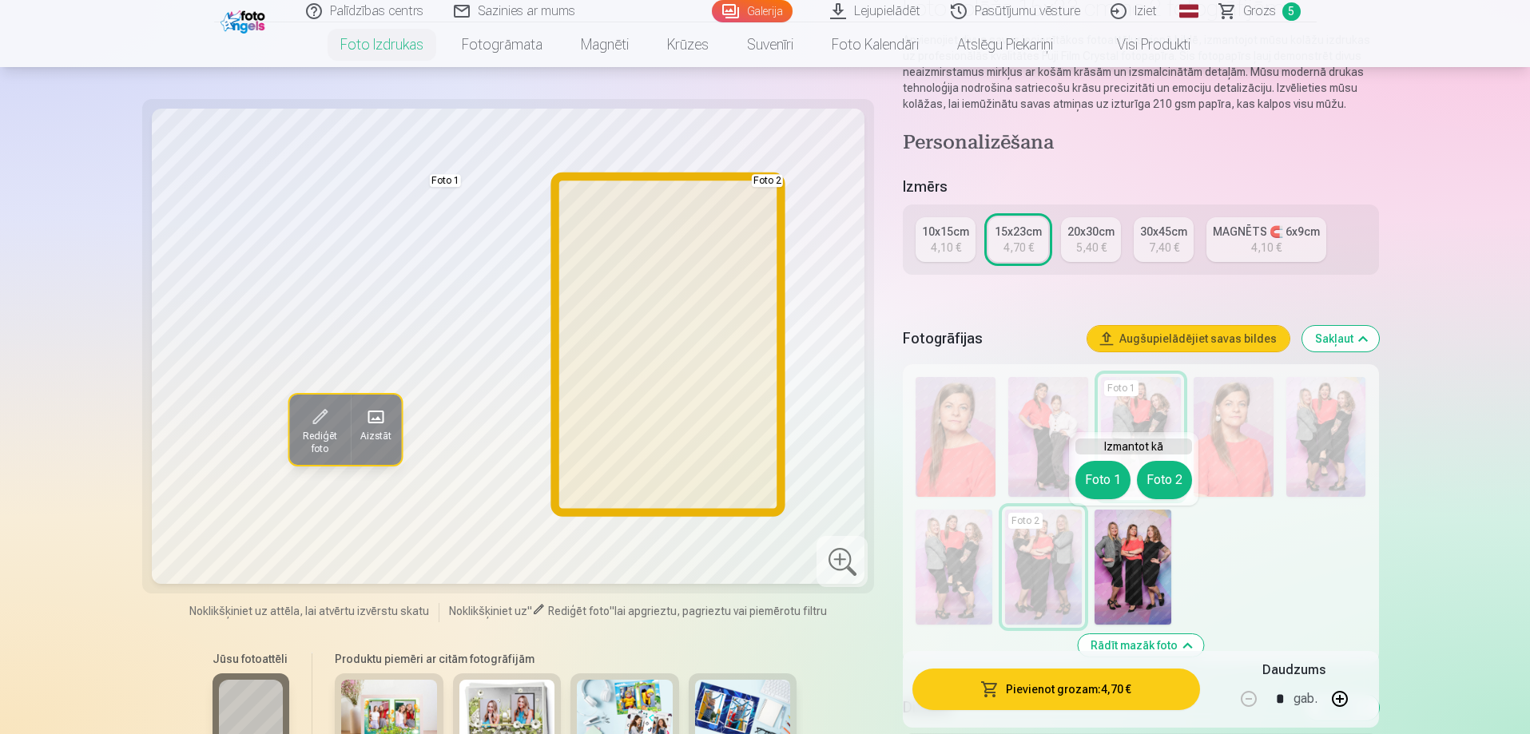
click at [1170, 484] on button "Foto 2" at bounding box center [1164, 480] width 55 height 38
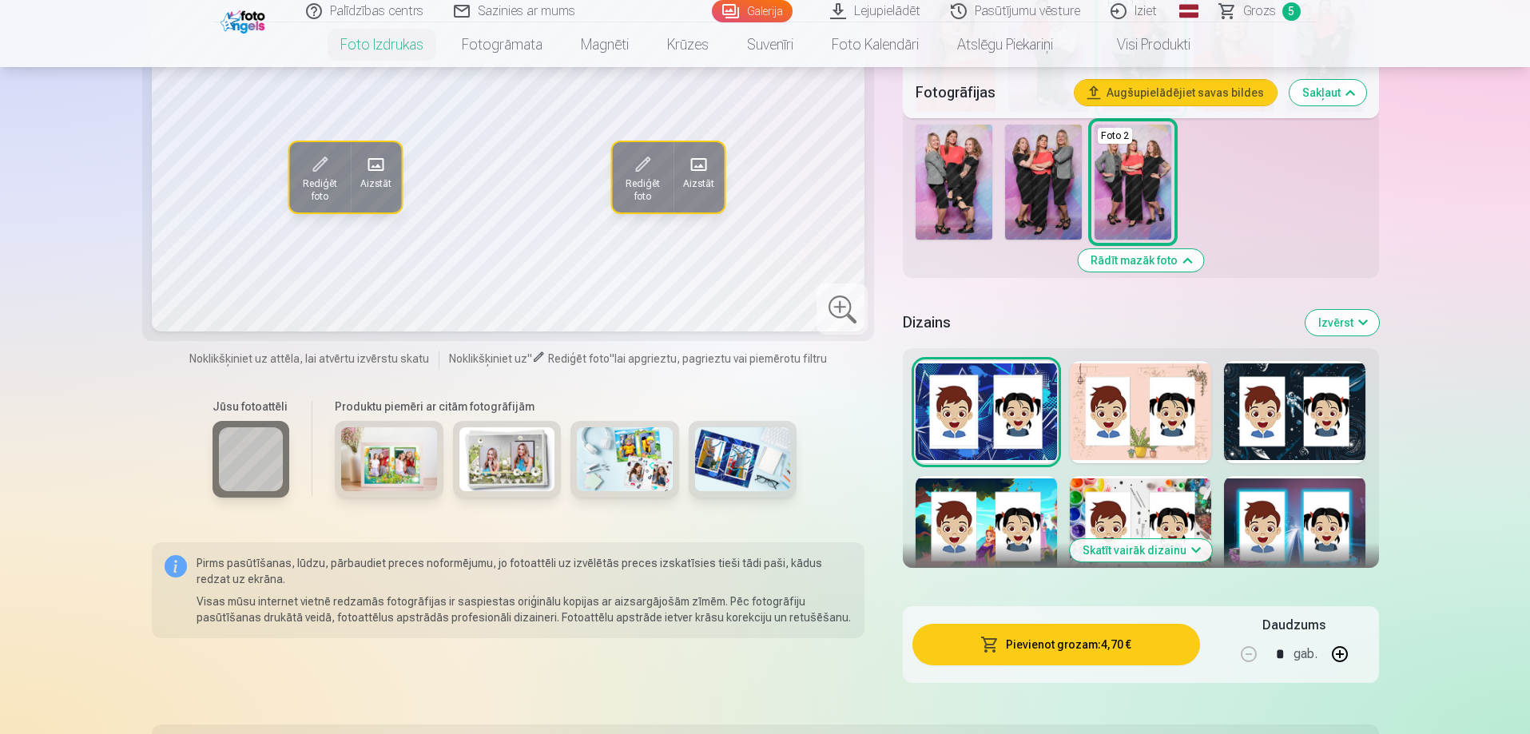
scroll to position [559, 0]
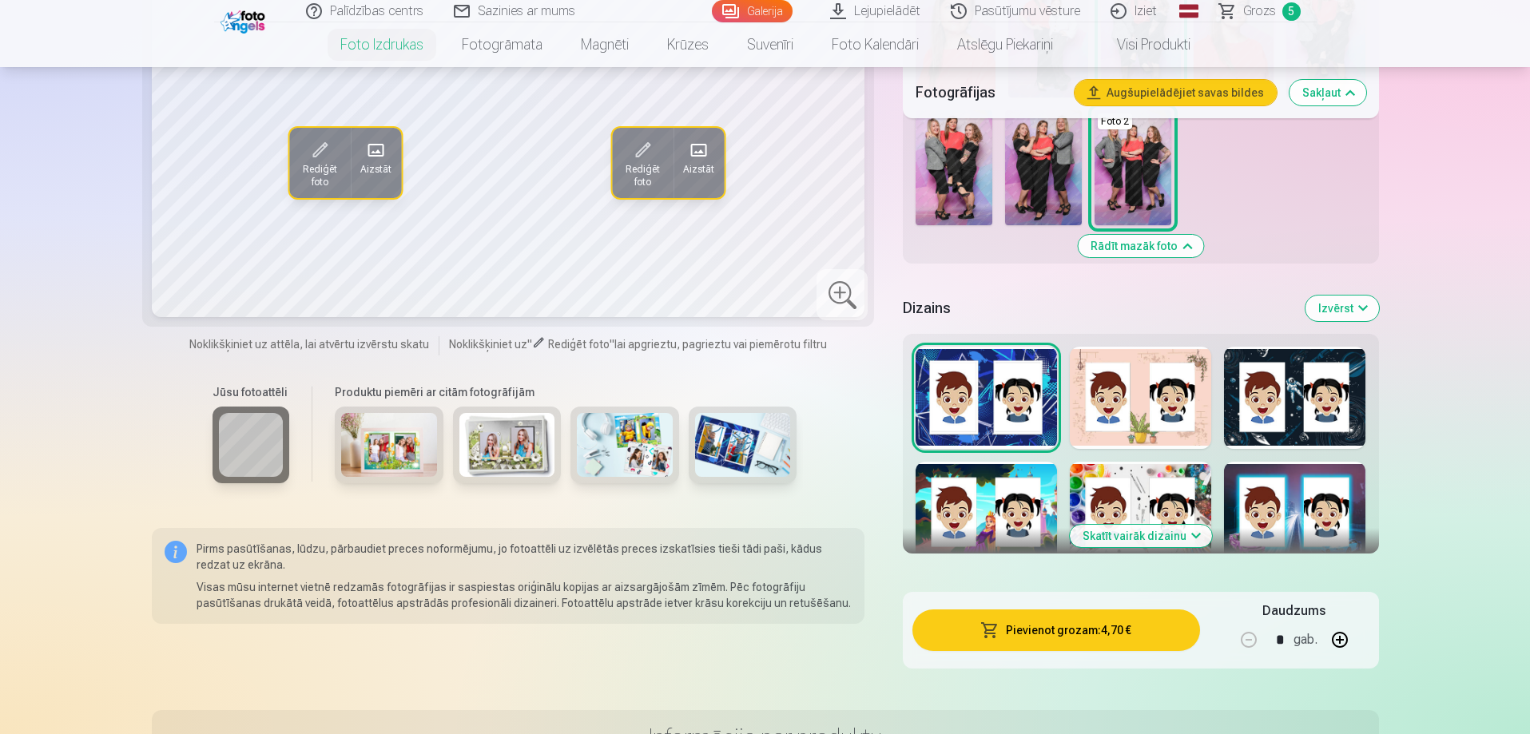
click at [1146, 432] on div at bounding box center [1139, 398] width 141 height 102
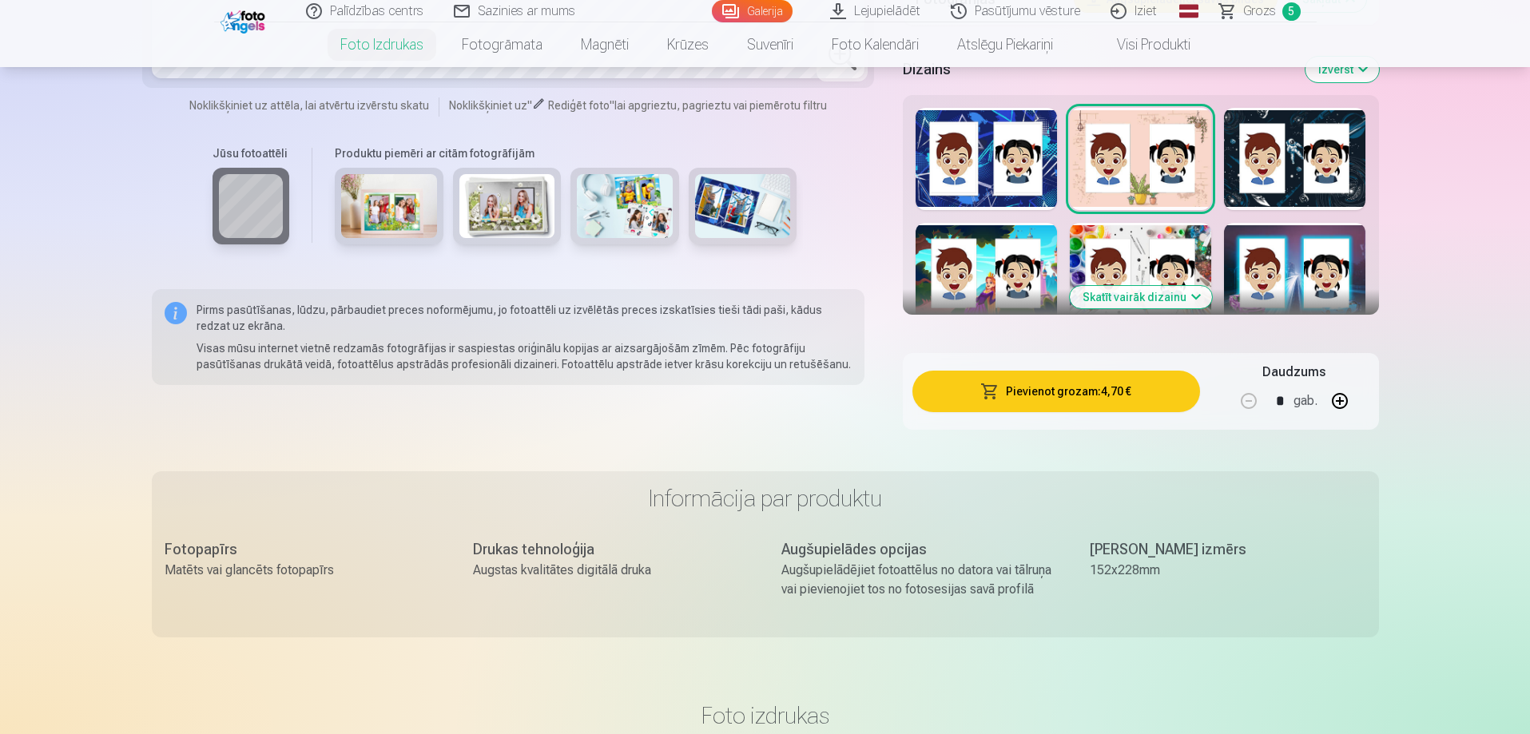
scroll to position [799, 0]
click at [1137, 300] on button "Skatīt vairāk dizainu" at bounding box center [1140, 296] width 142 height 22
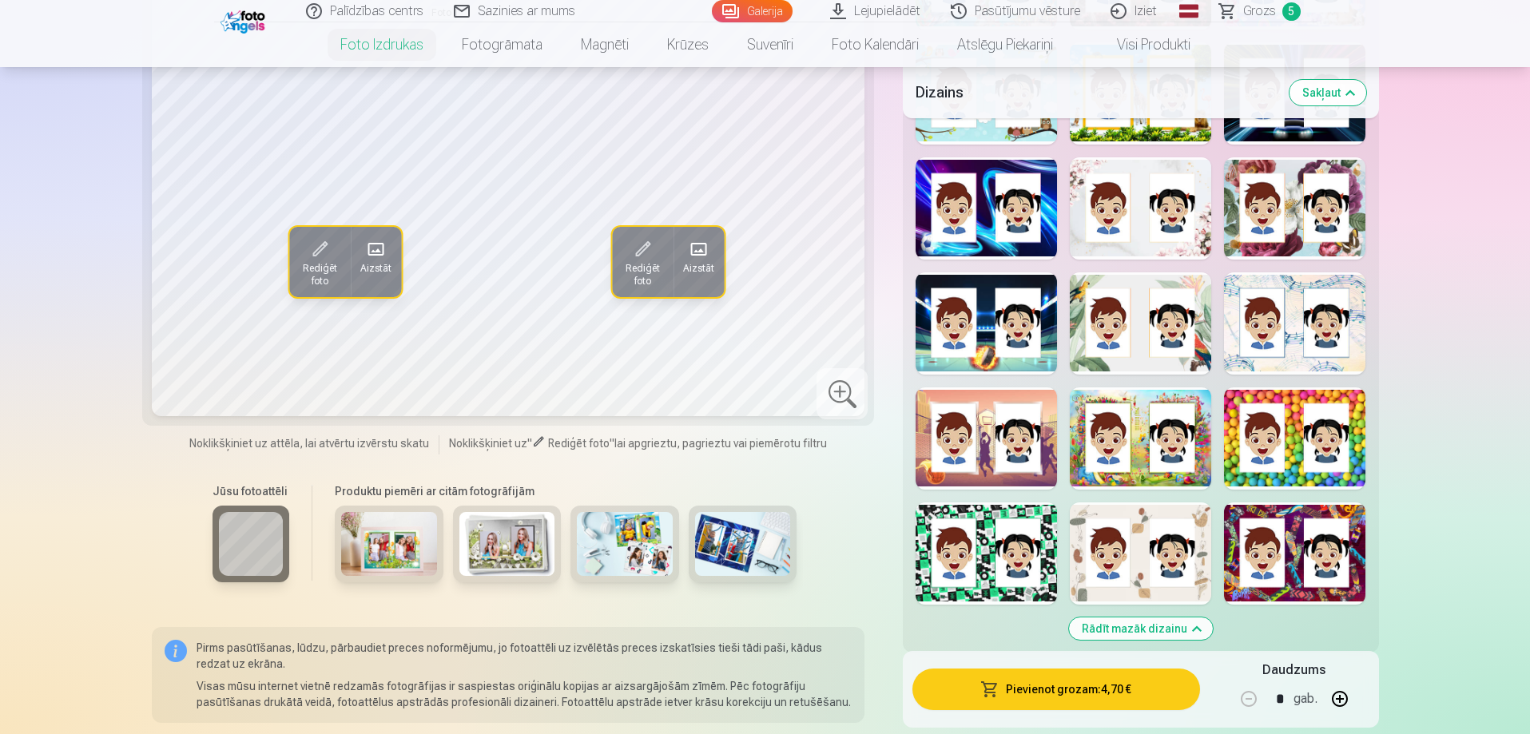
scroll to position [1438, 0]
click at [1206, 532] on div at bounding box center [1139, 554] width 141 height 102
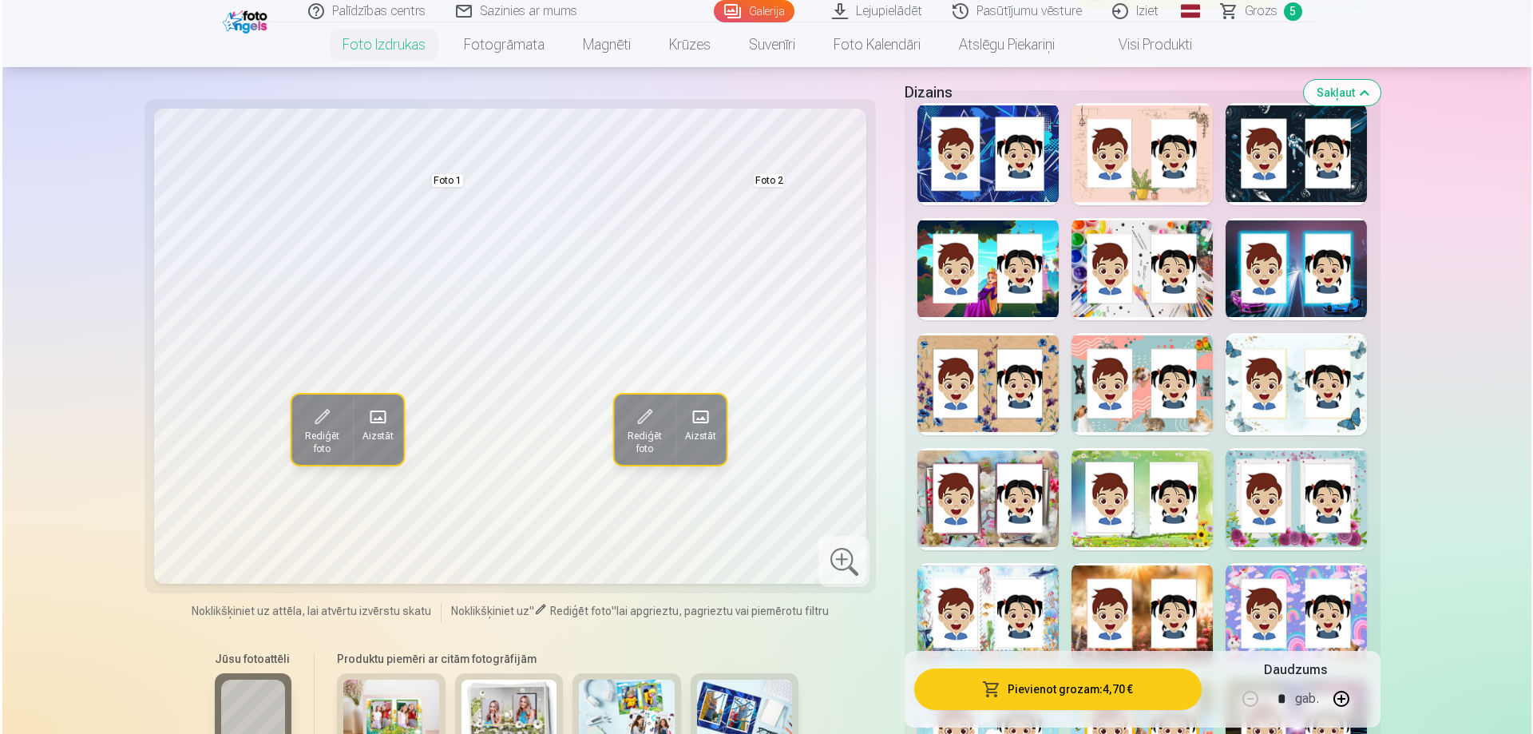
scroll to position [719, 0]
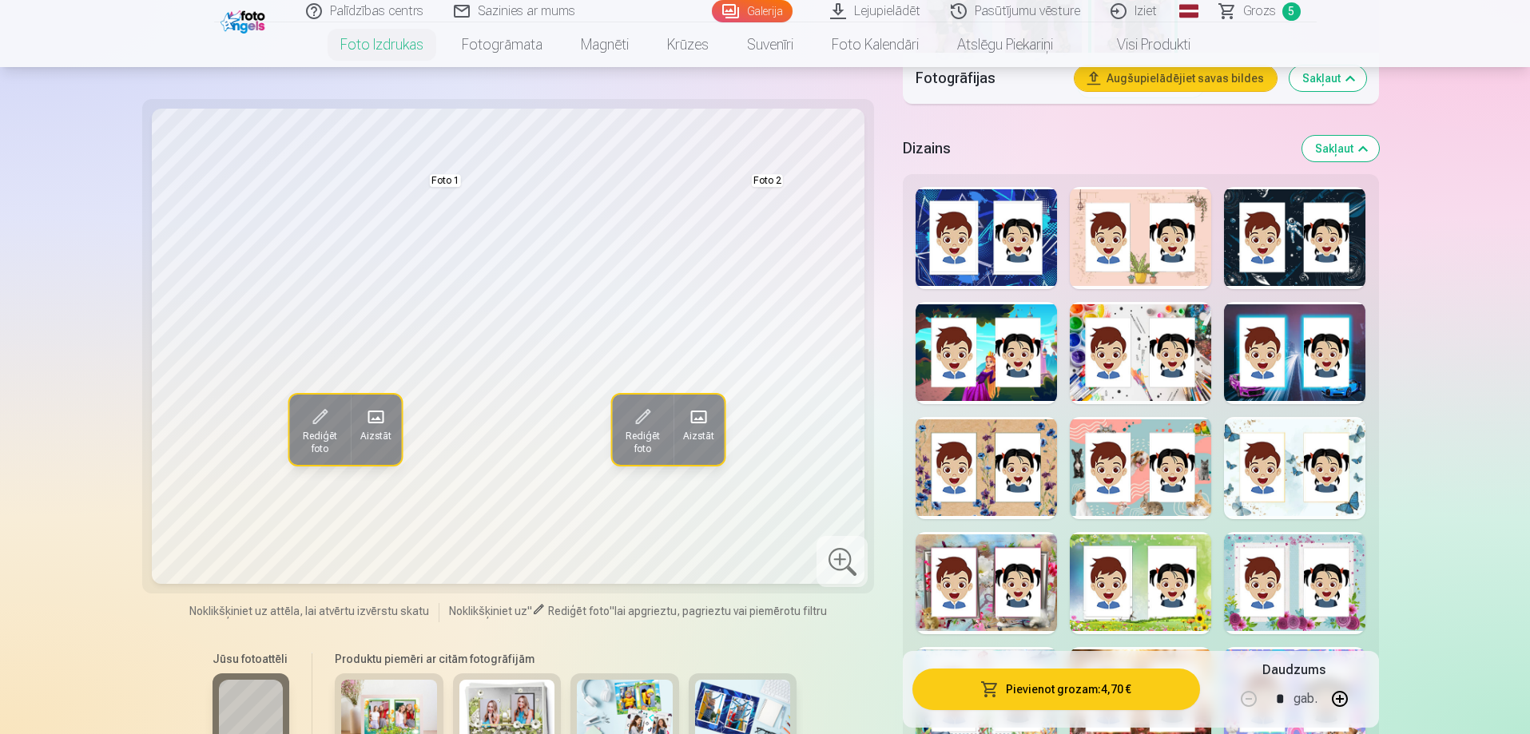
click at [1143, 213] on div at bounding box center [1139, 238] width 141 height 102
click at [1048, 688] on button "Pievienot grozam : 4,70 €" at bounding box center [1055, 690] width 287 height 42
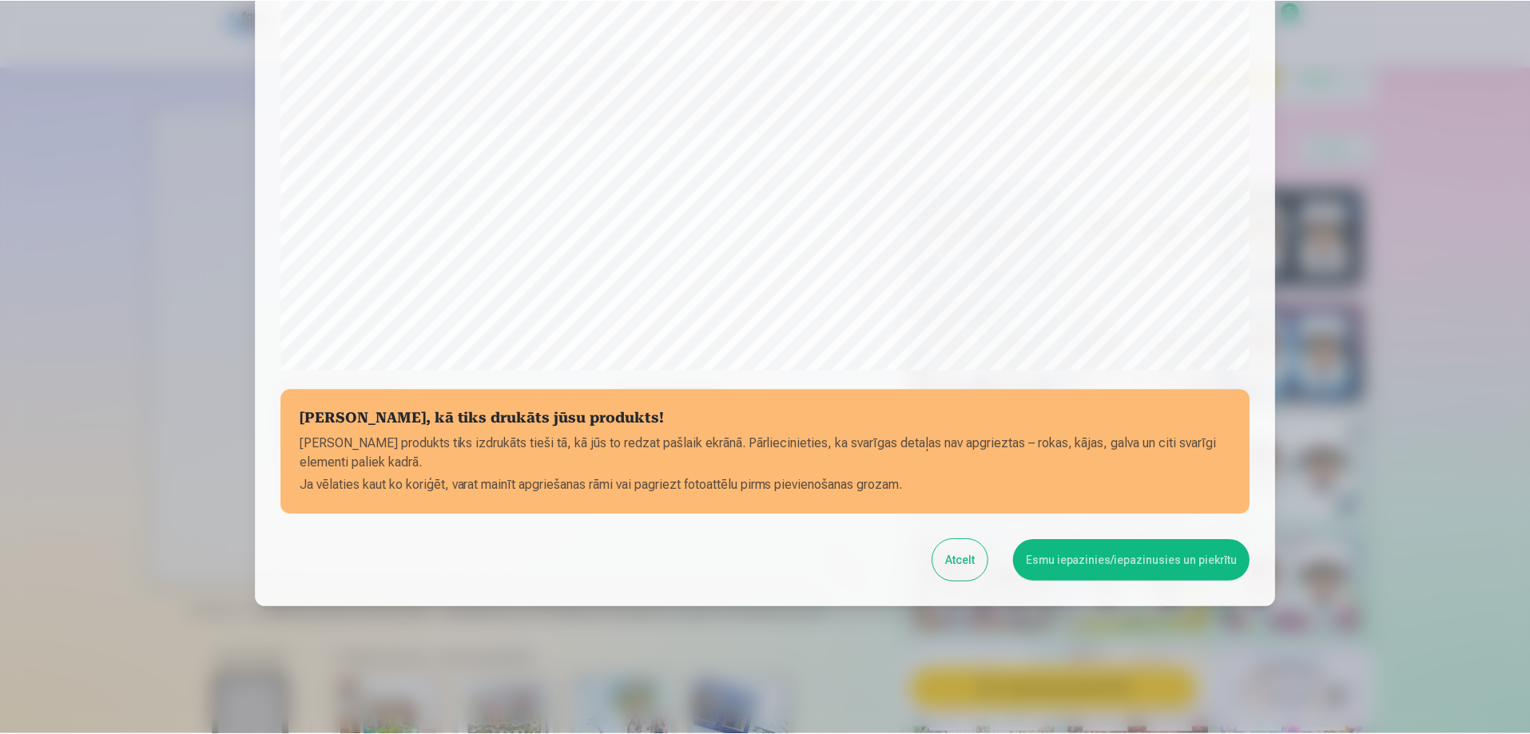
scroll to position [416, 0]
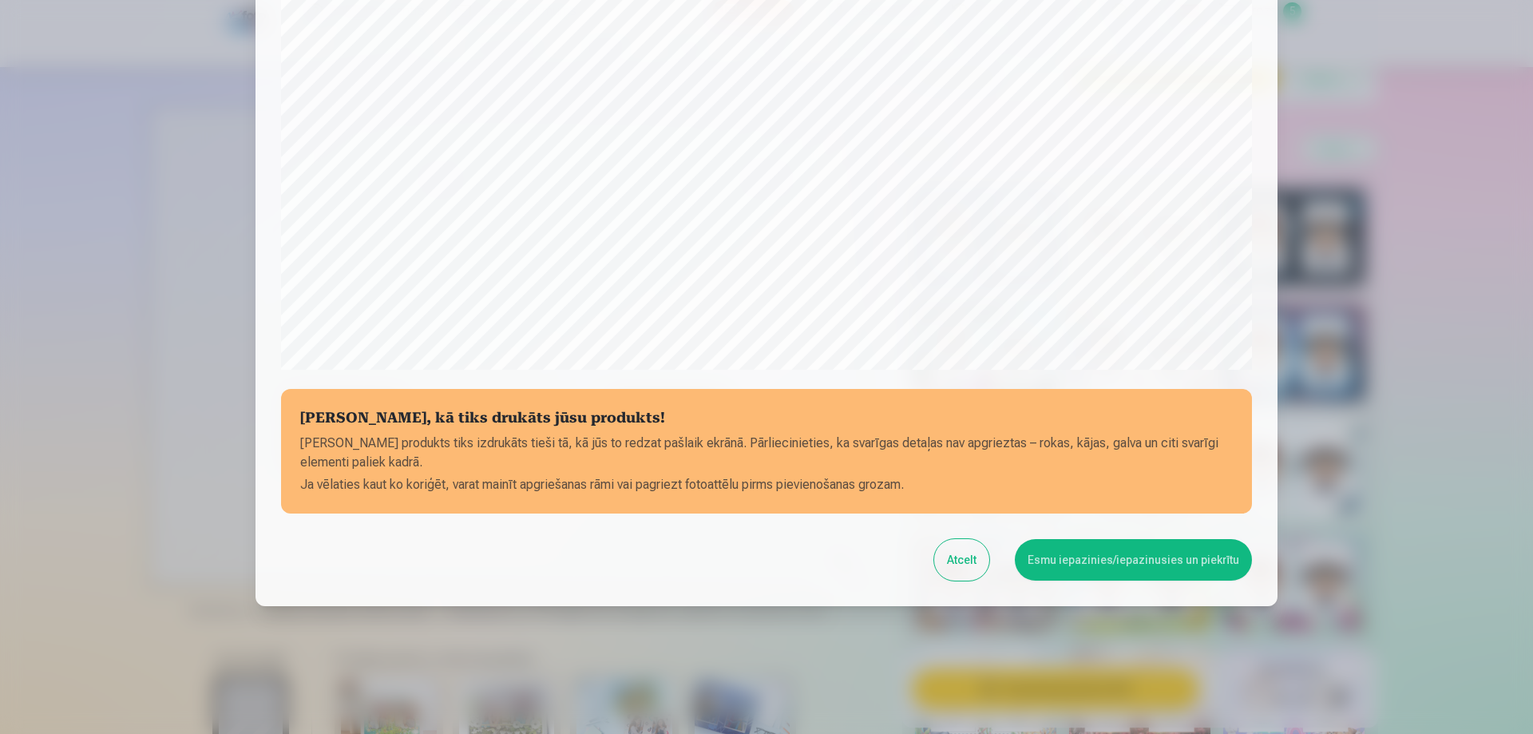
click at [1151, 553] on button "Esmu iepazinies/iepazinusies un piekrītu" at bounding box center [1133, 560] width 237 height 42
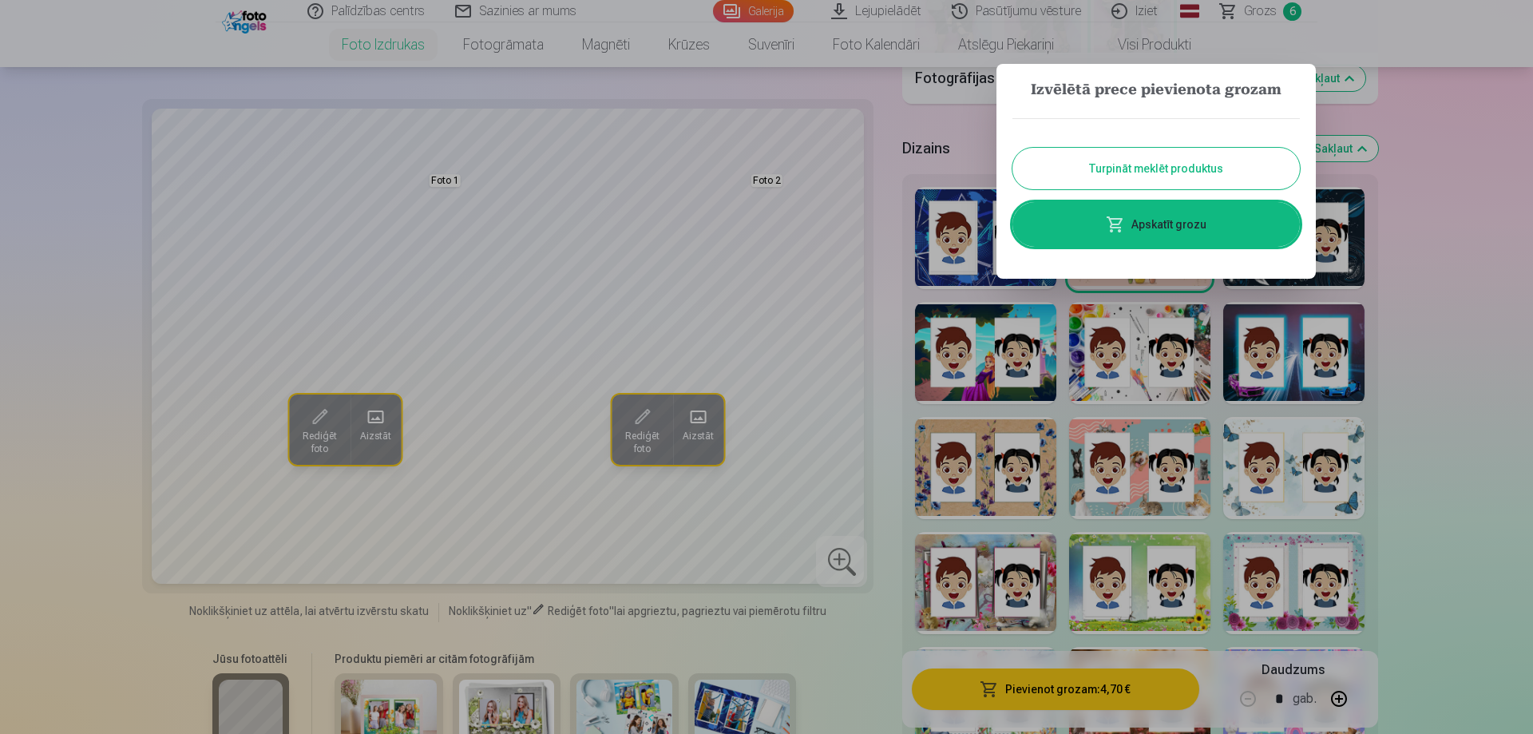
click at [1139, 168] on button "Turpināt meklēt produktus" at bounding box center [1157, 169] width 288 height 42
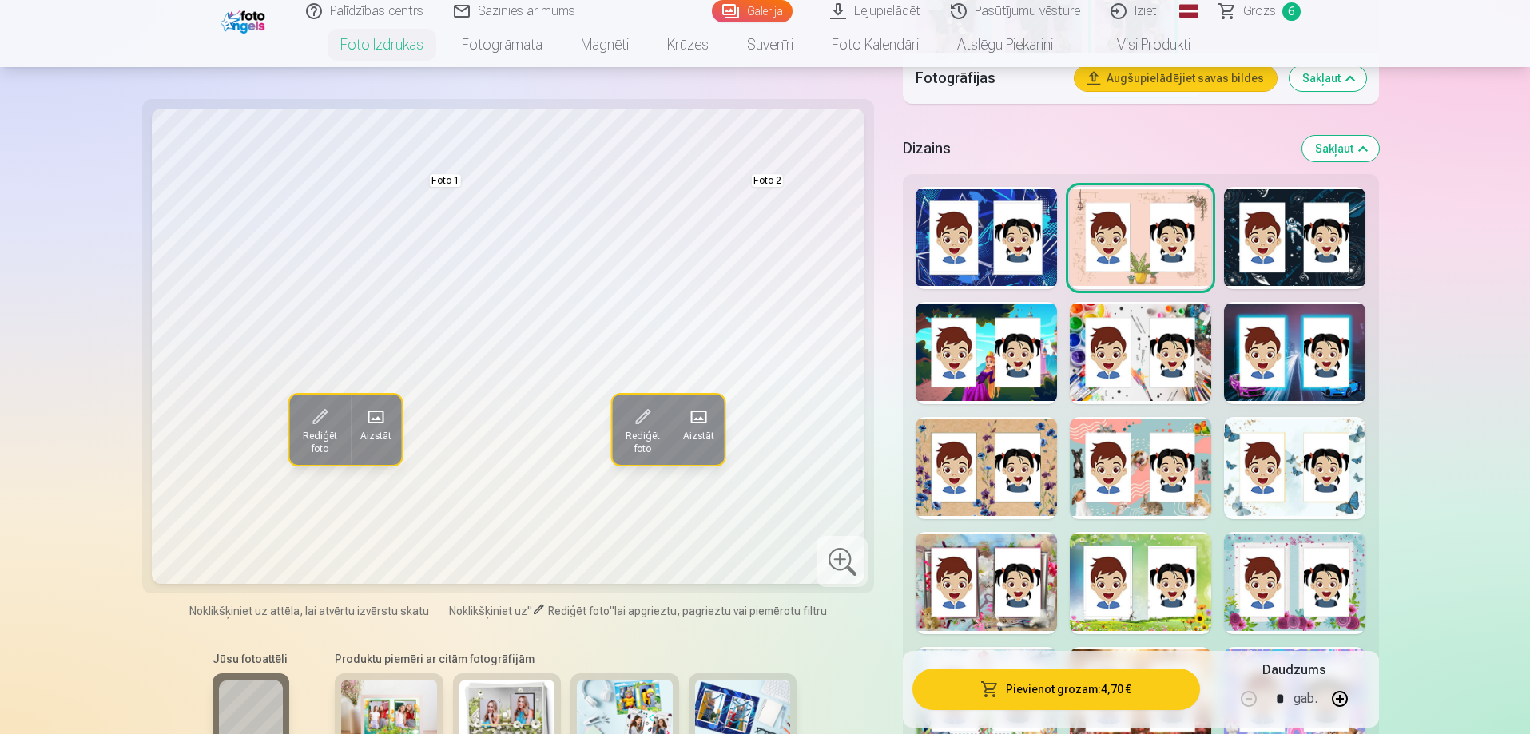
click at [1270, 10] on span "Grozs" at bounding box center [1259, 11] width 33 height 19
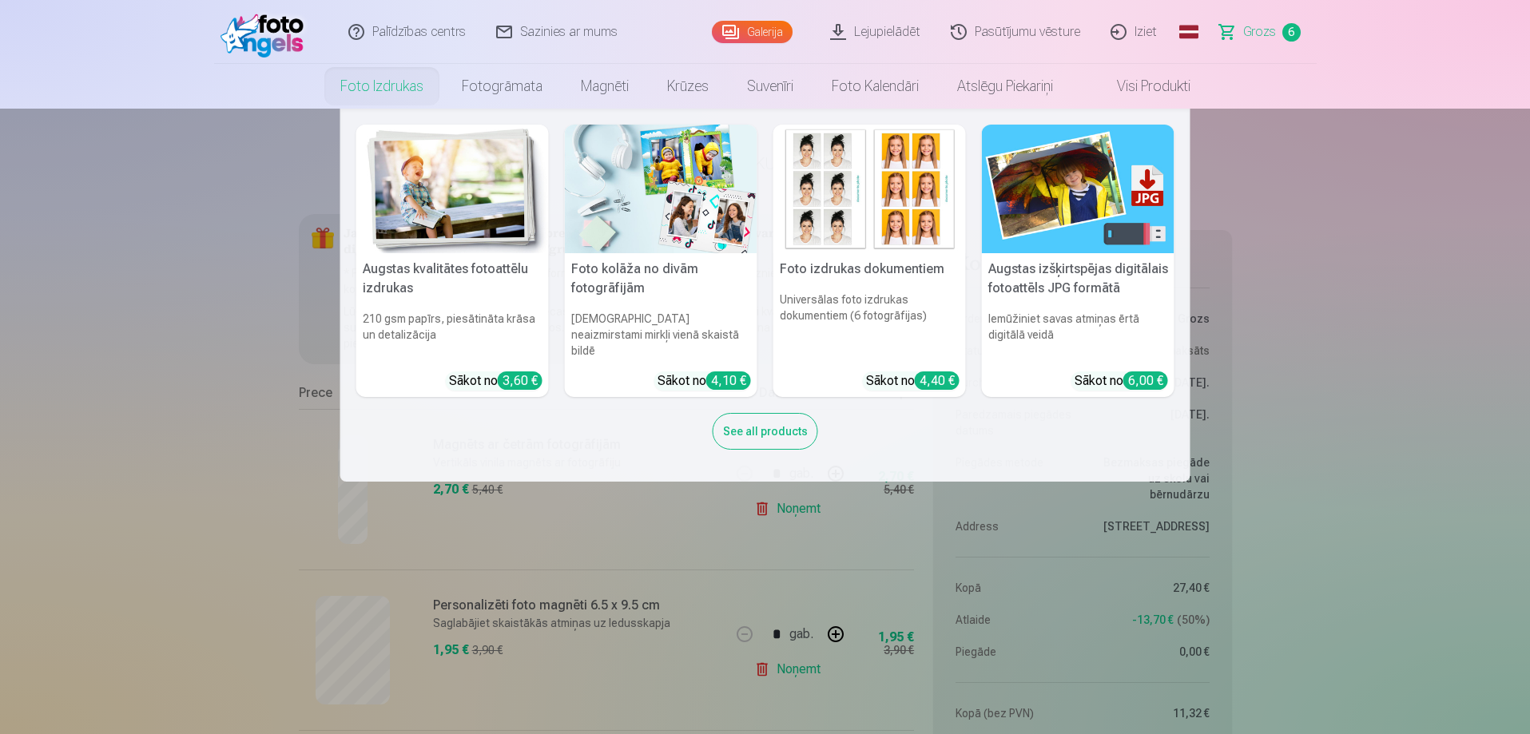
click at [464, 232] on img at bounding box center [452, 189] width 192 height 129
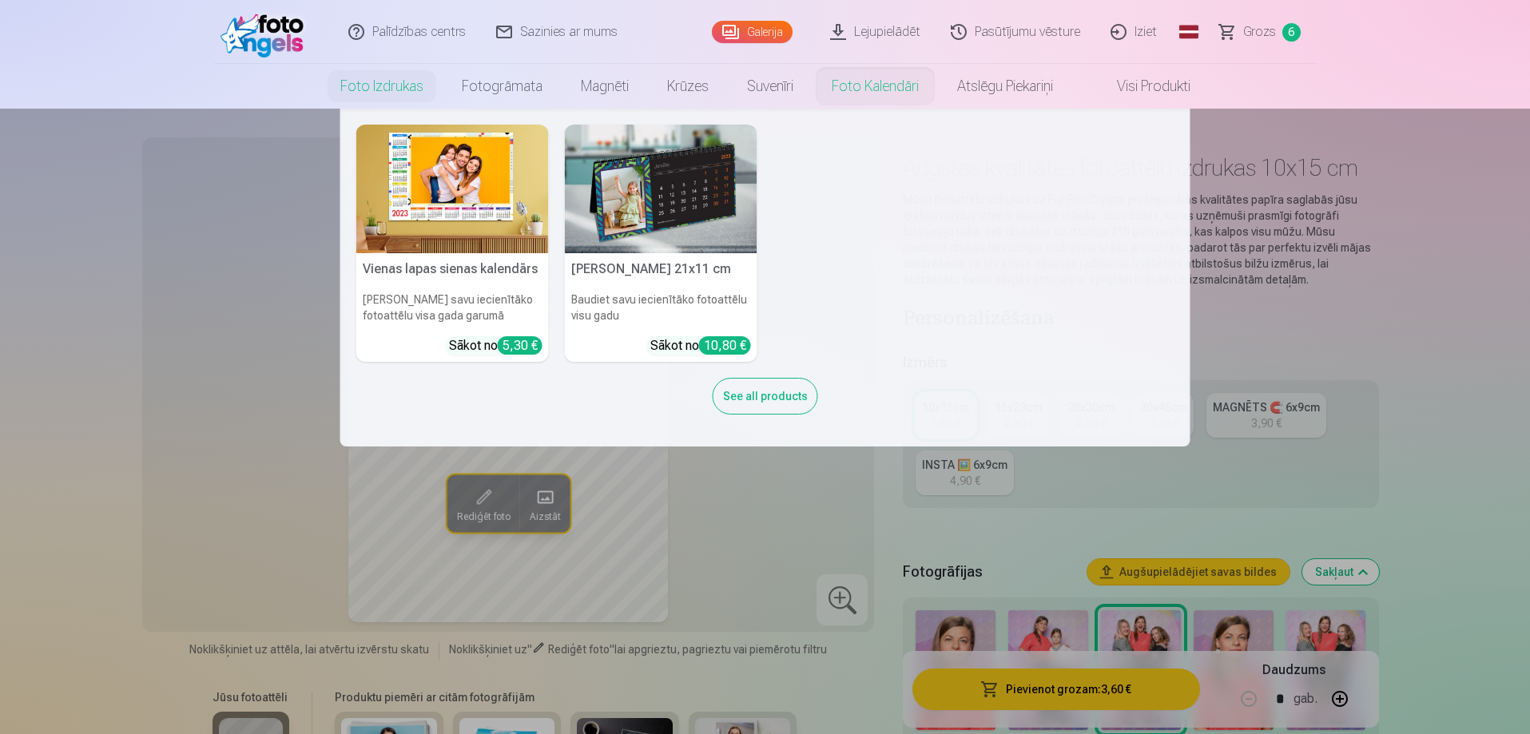
click at [686, 200] on img at bounding box center [661, 189] width 192 height 129
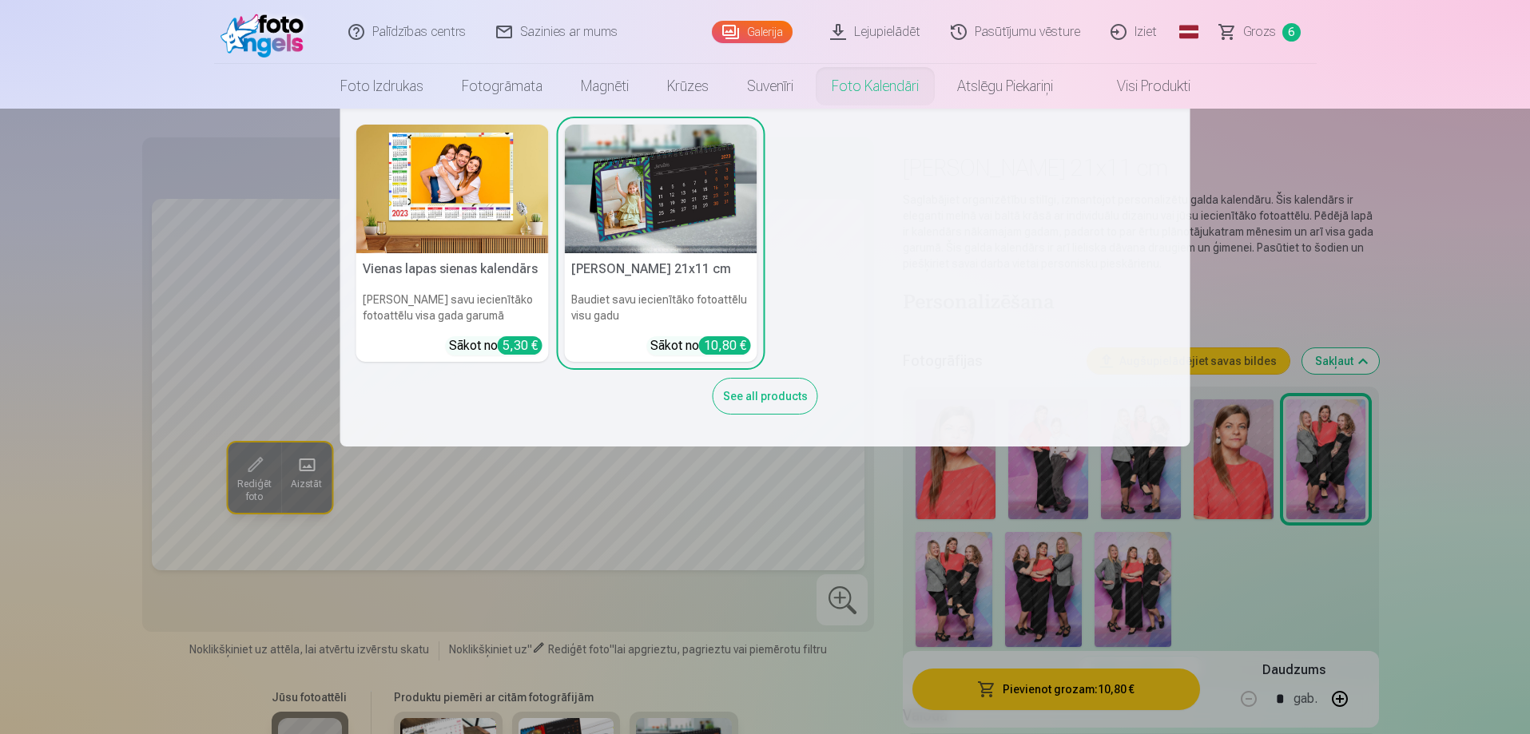
click at [478, 198] on img at bounding box center [452, 189] width 192 height 129
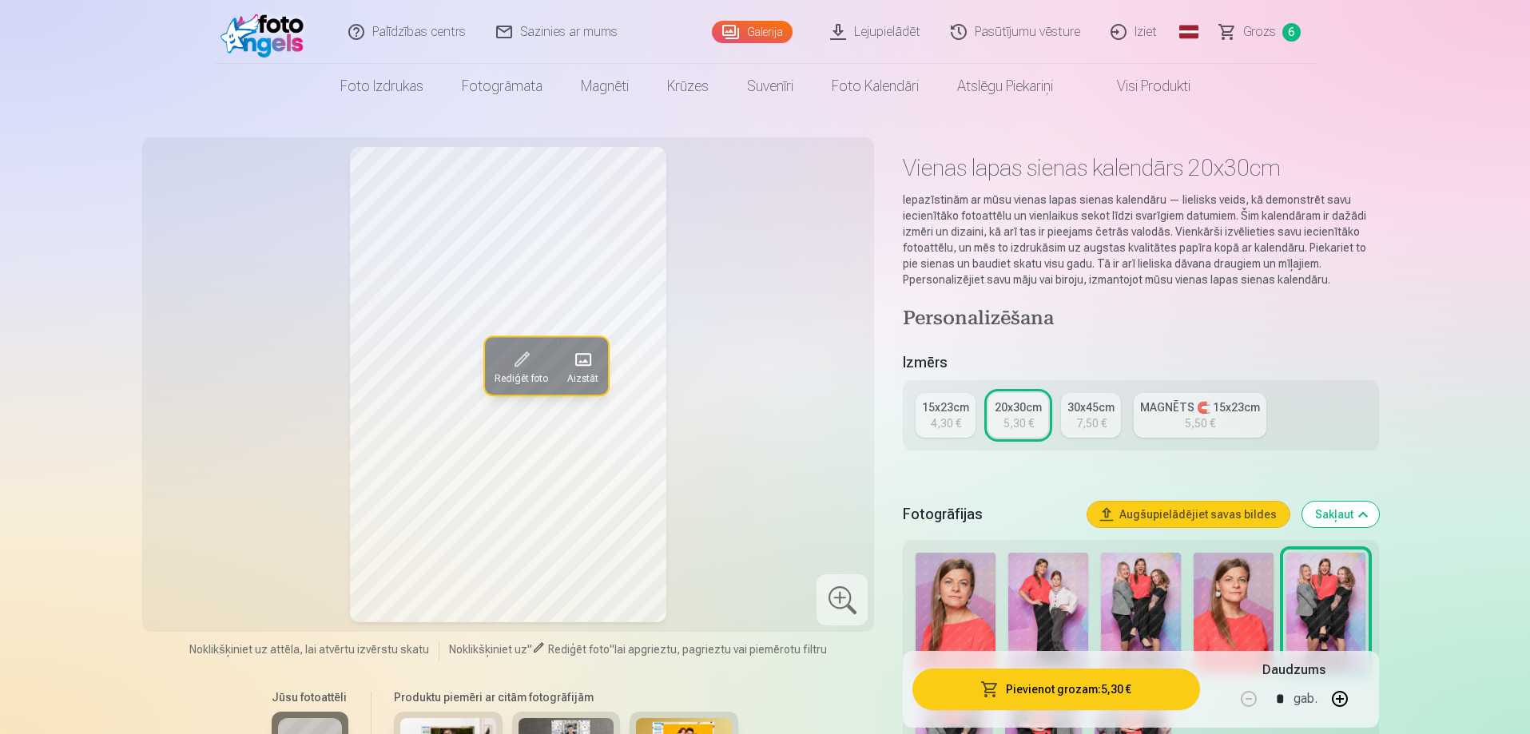
click at [1132, 88] on link "Visi produkti" at bounding box center [1140, 86] width 137 height 45
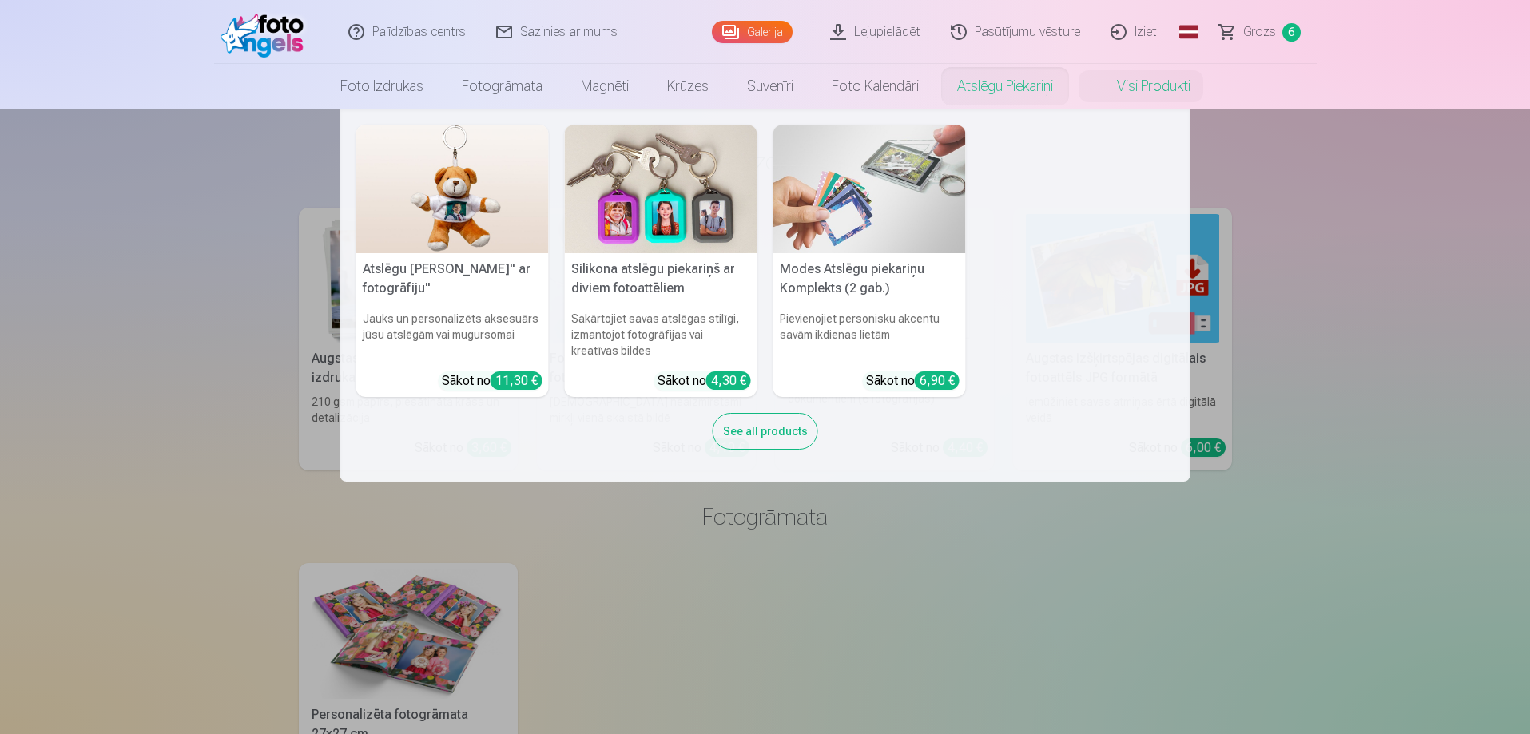
click at [994, 85] on link "Atslēgu piekariņi" at bounding box center [1005, 86] width 134 height 45
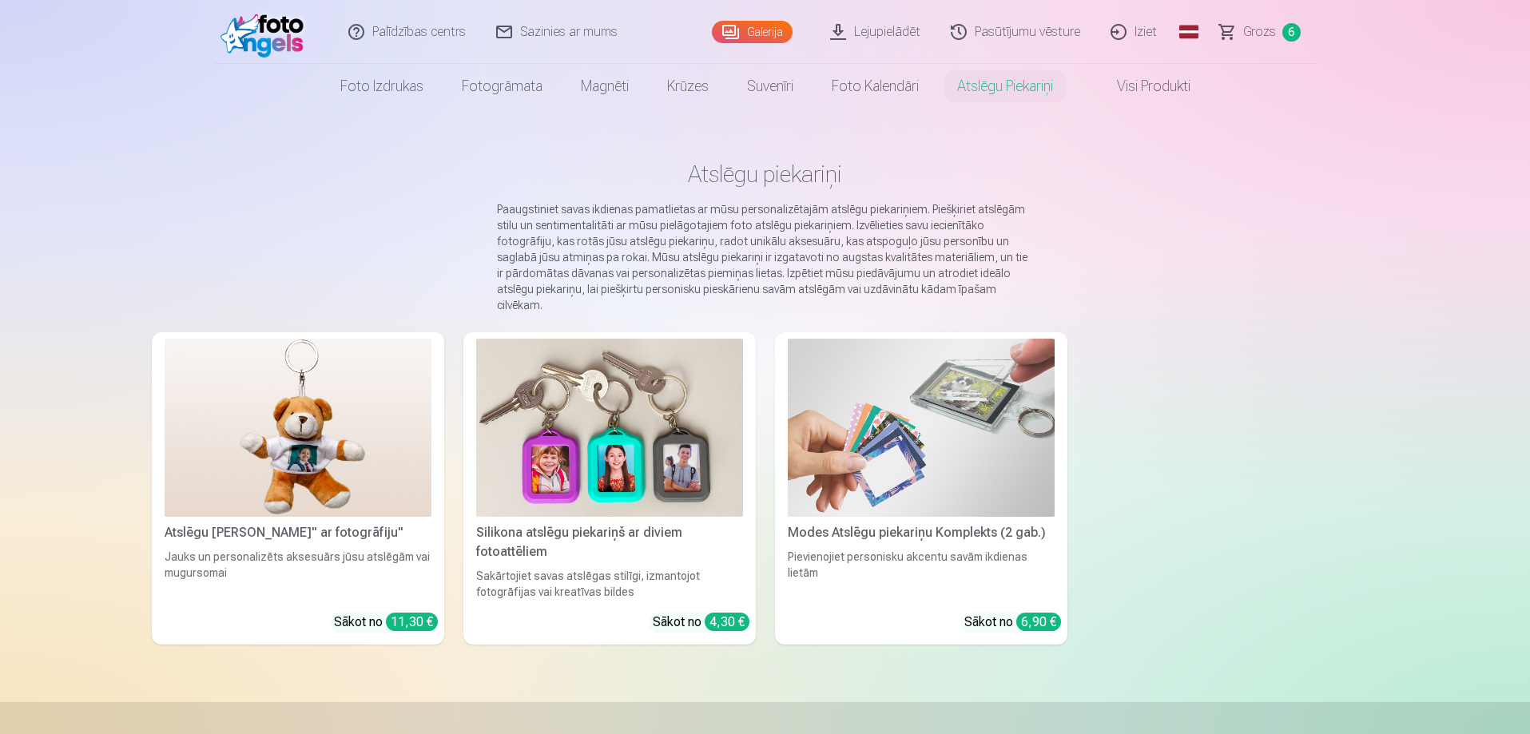
click at [913, 443] on img at bounding box center [921, 428] width 267 height 178
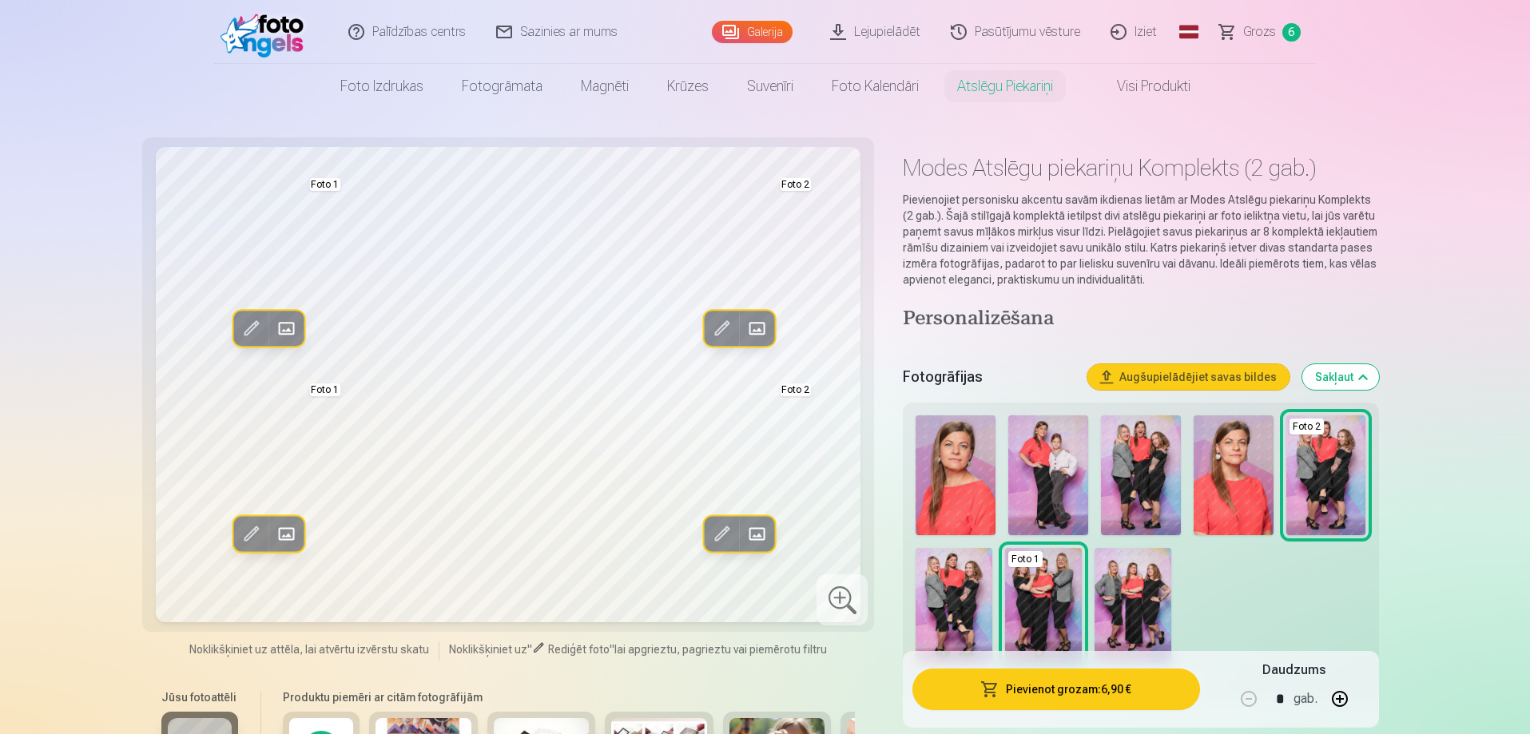
click at [1104, 593] on img at bounding box center [1132, 605] width 77 height 115
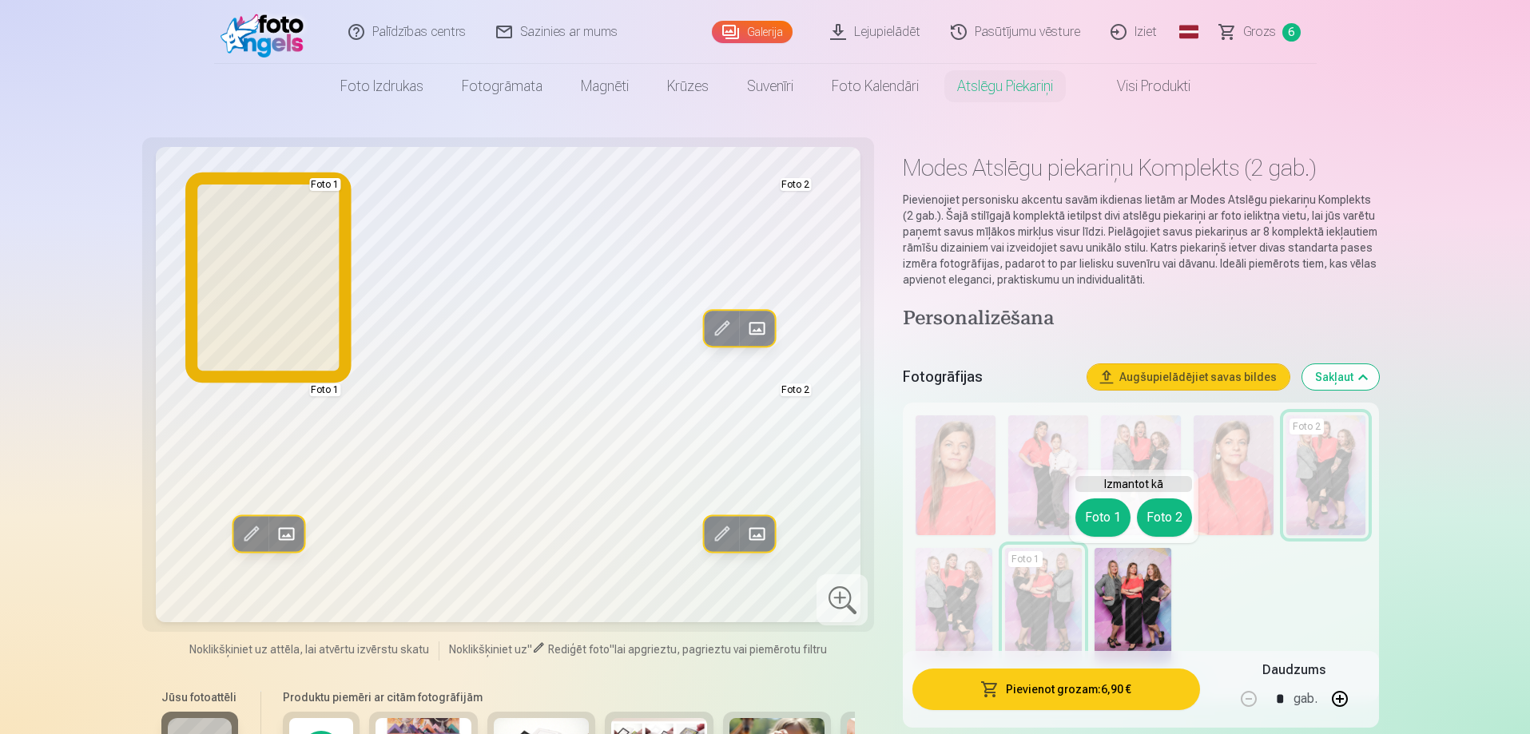
click at [1101, 516] on button "Foto 1" at bounding box center [1102, 517] width 55 height 38
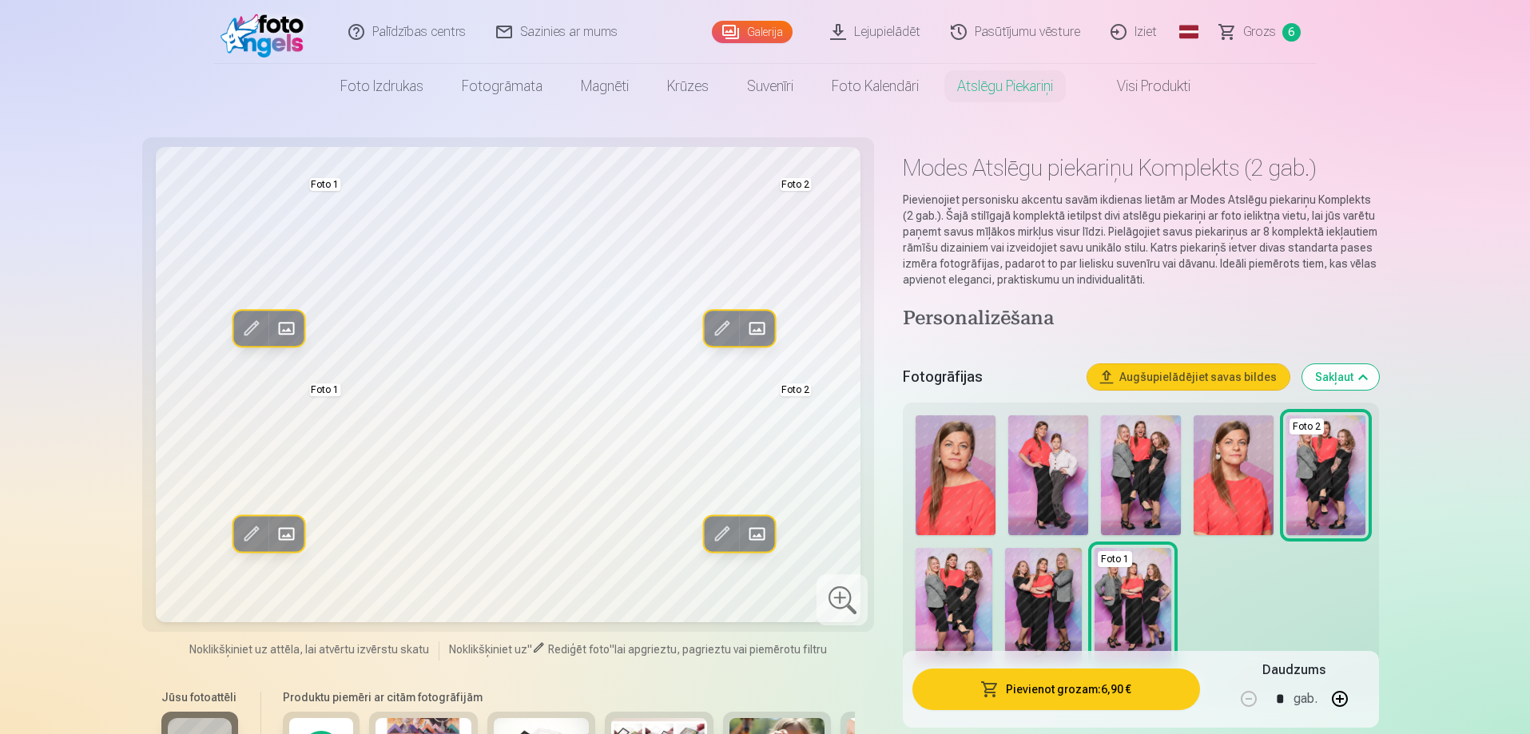
click at [722, 537] on span at bounding box center [721, 535] width 26 height 26
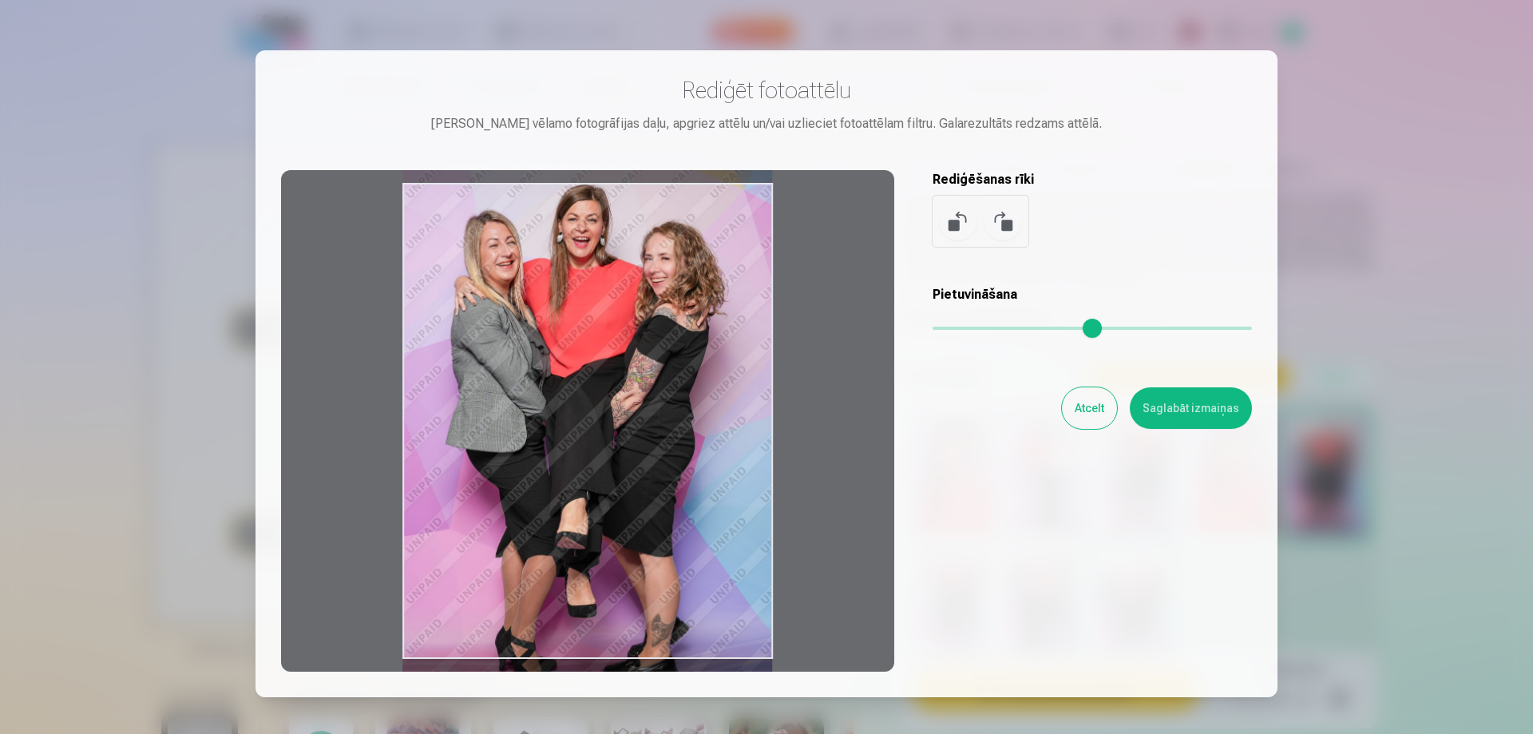
drag, startPoint x: 649, startPoint y: 466, endPoint x: 656, endPoint y: 452, distance: 15.0
click at [656, 452] on div at bounding box center [587, 421] width 613 height 502
click at [1187, 409] on button "Saglabāt izmaiņas" at bounding box center [1191, 408] width 122 height 42
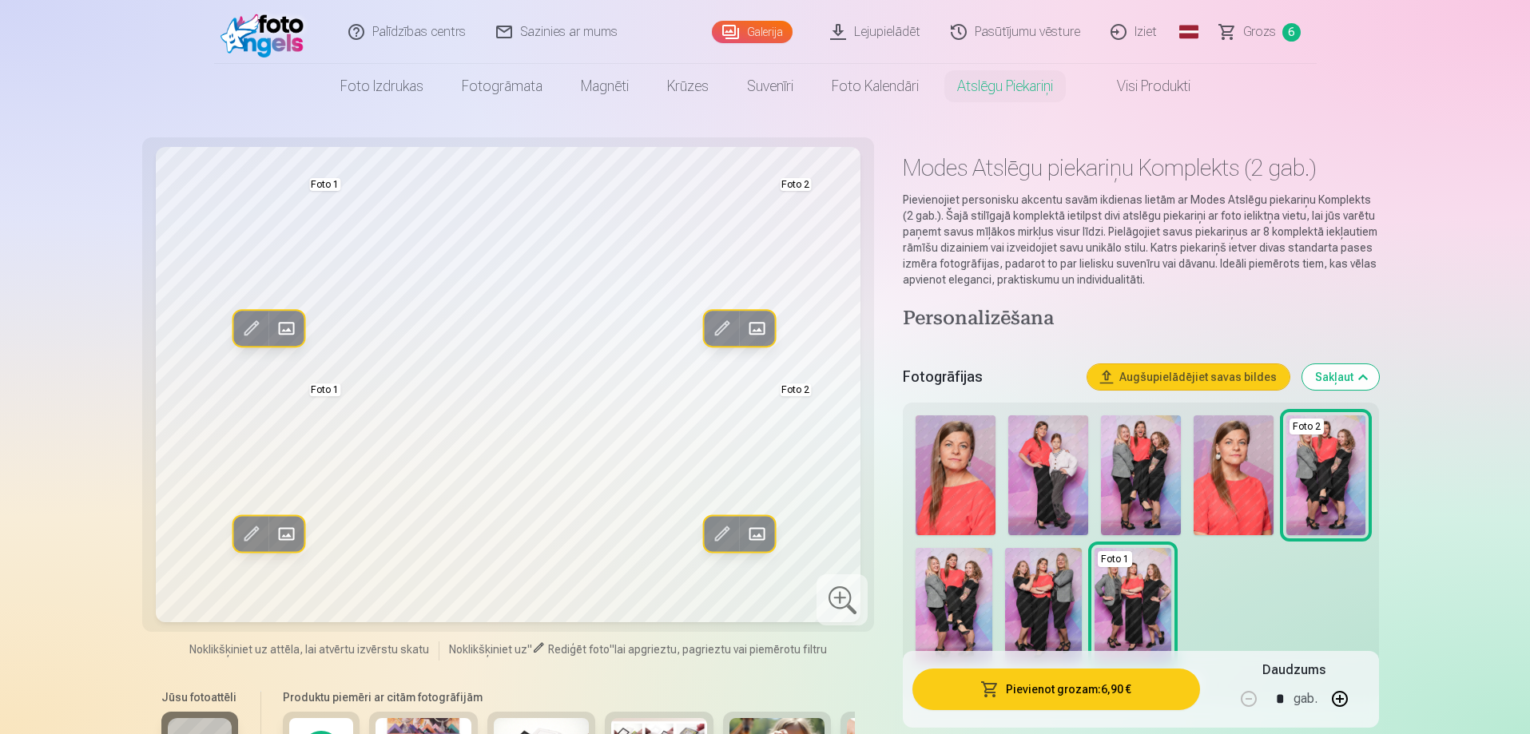
click at [722, 528] on span at bounding box center [721, 535] width 26 height 26
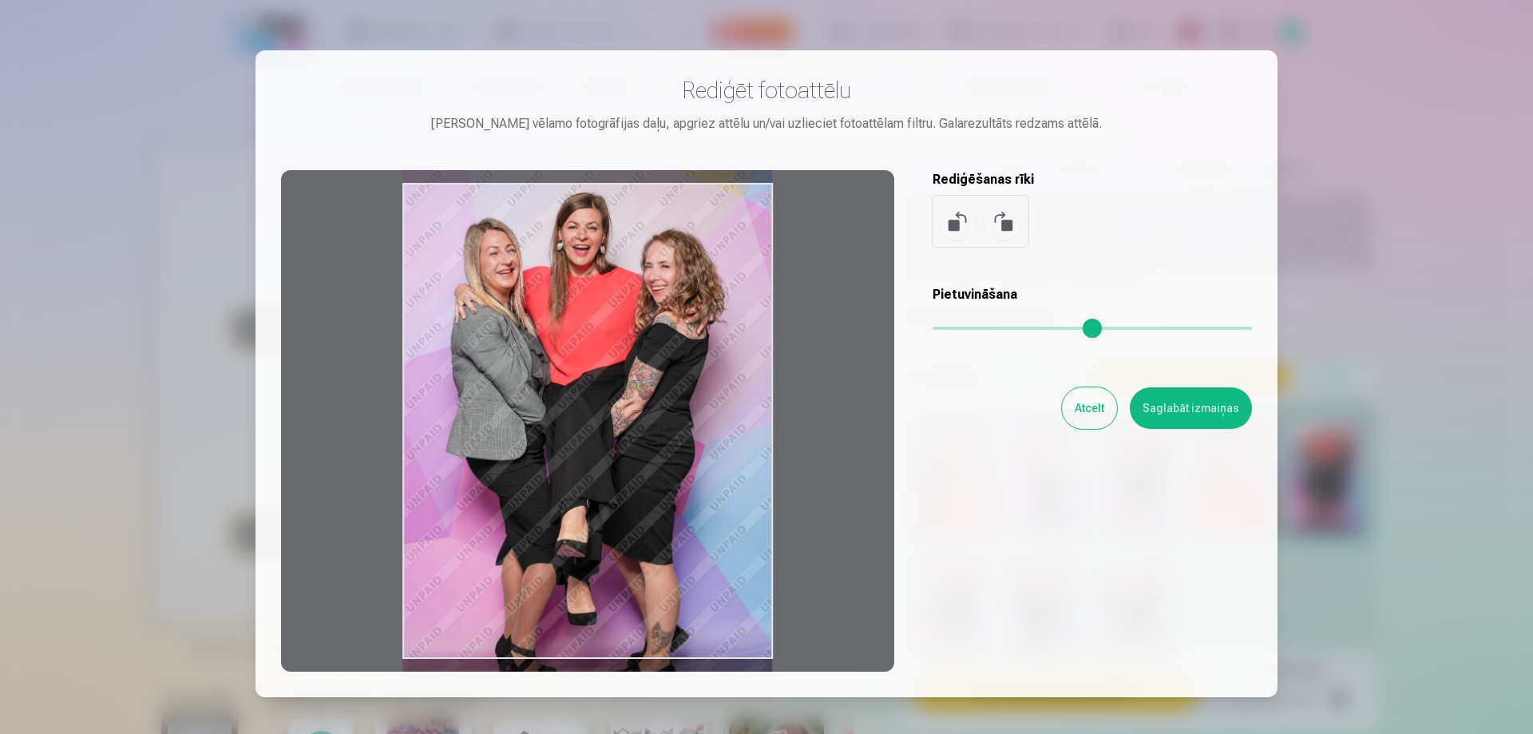
drag, startPoint x: 617, startPoint y: 394, endPoint x: 611, endPoint y: 402, distance: 9.7
click at [611, 402] on div at bounding box center [587, 421] width 613 height 502
click at [1176, 412] on button "Saglabāt izmaiņas" at bounding box center [1191, 408] width 122 height 42
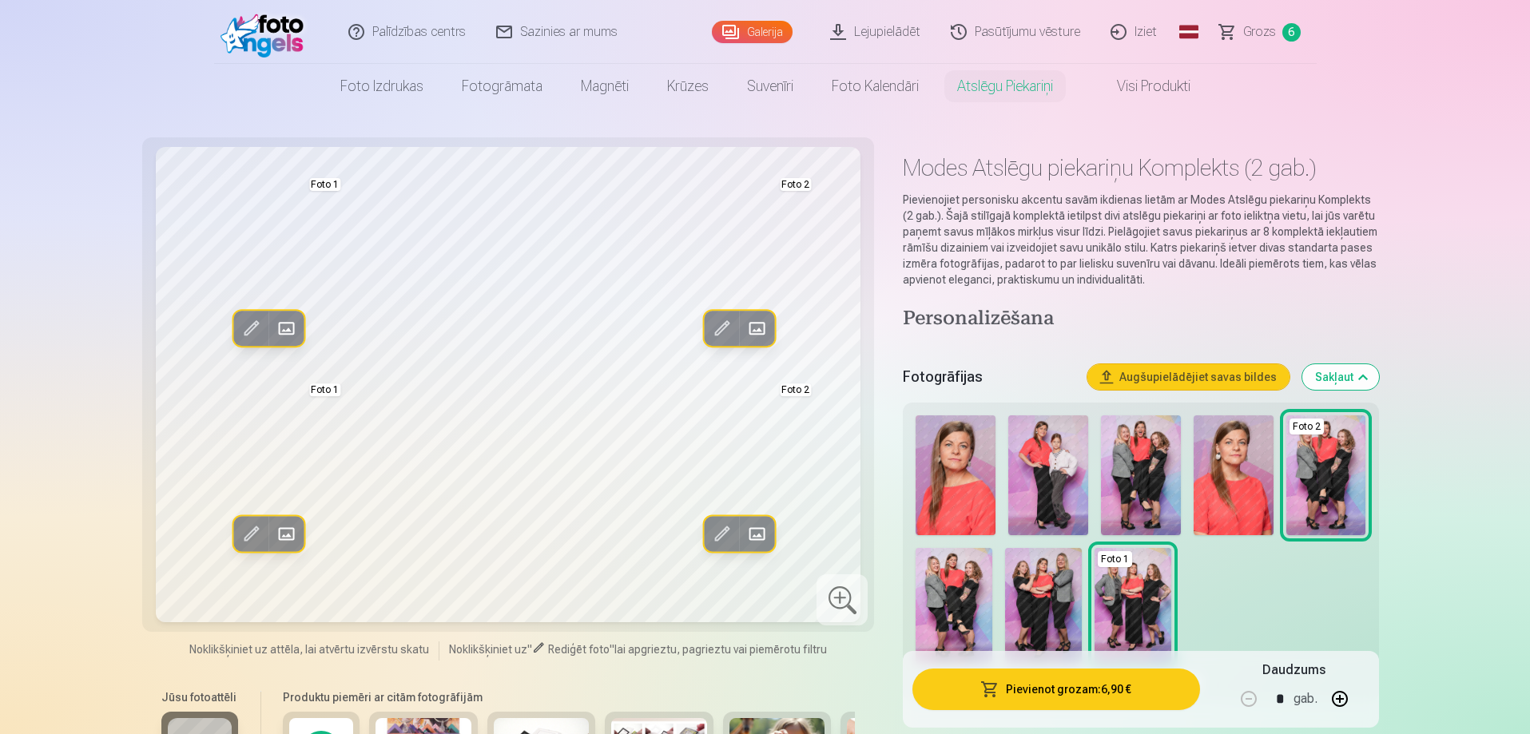
click at [1125, 477] on img at bounding box center [1141, 475] width 80 height 120
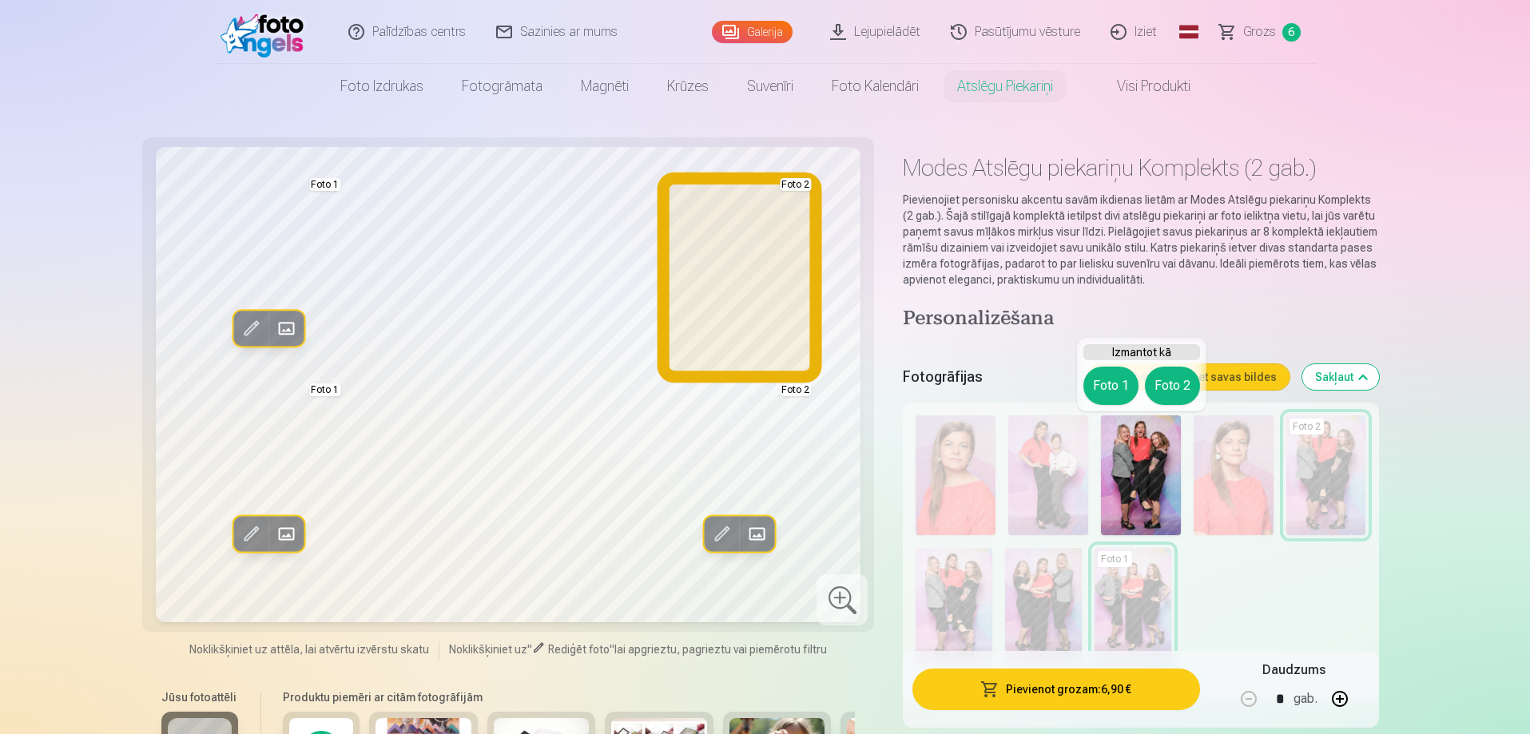
click at [1162, 380] on button "Foto 2" at bounding box center [1172, 386] width 55 height 38
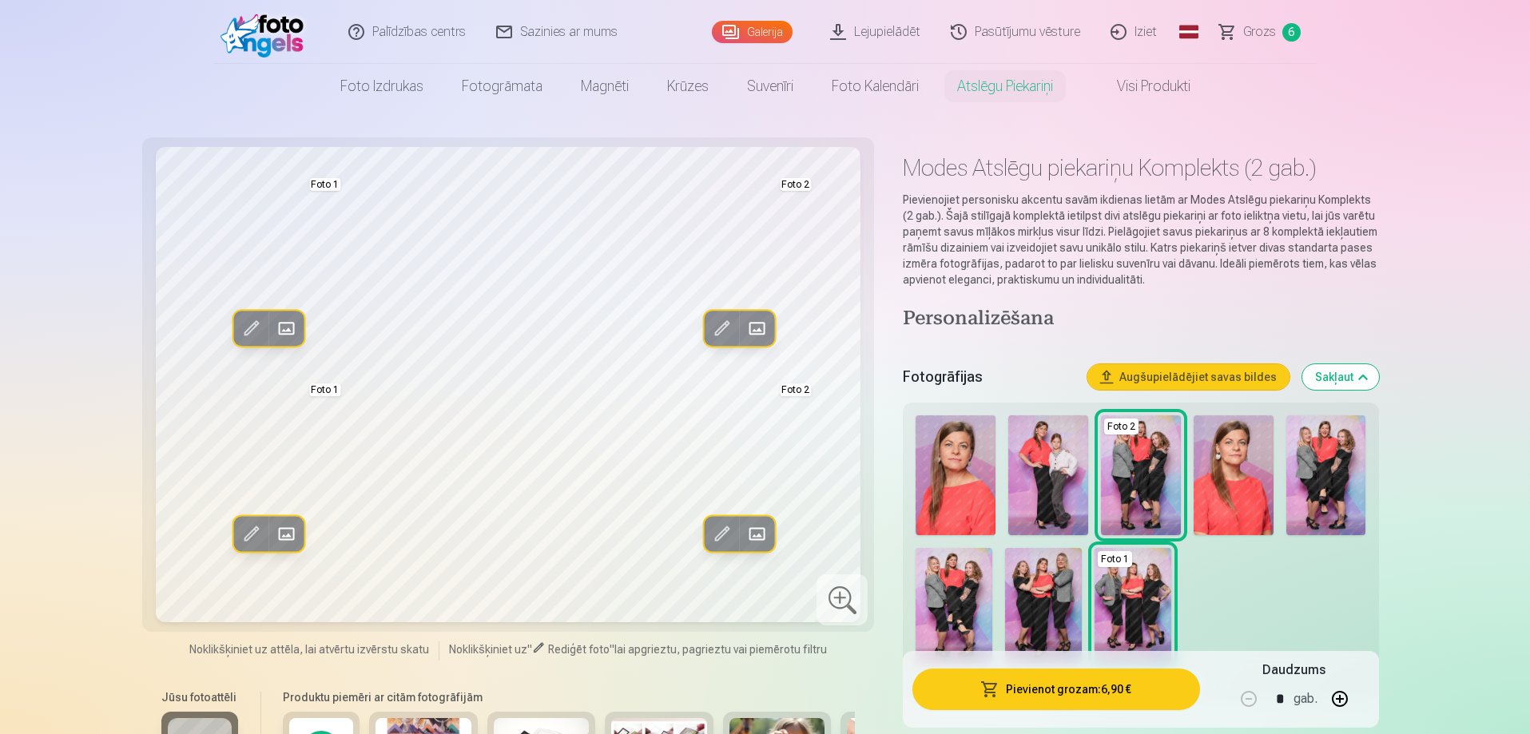
click at [1049, 683] on button "Pievienot grozam : 6,90 €" at bounding box center [1055, 690] width 287 height 42
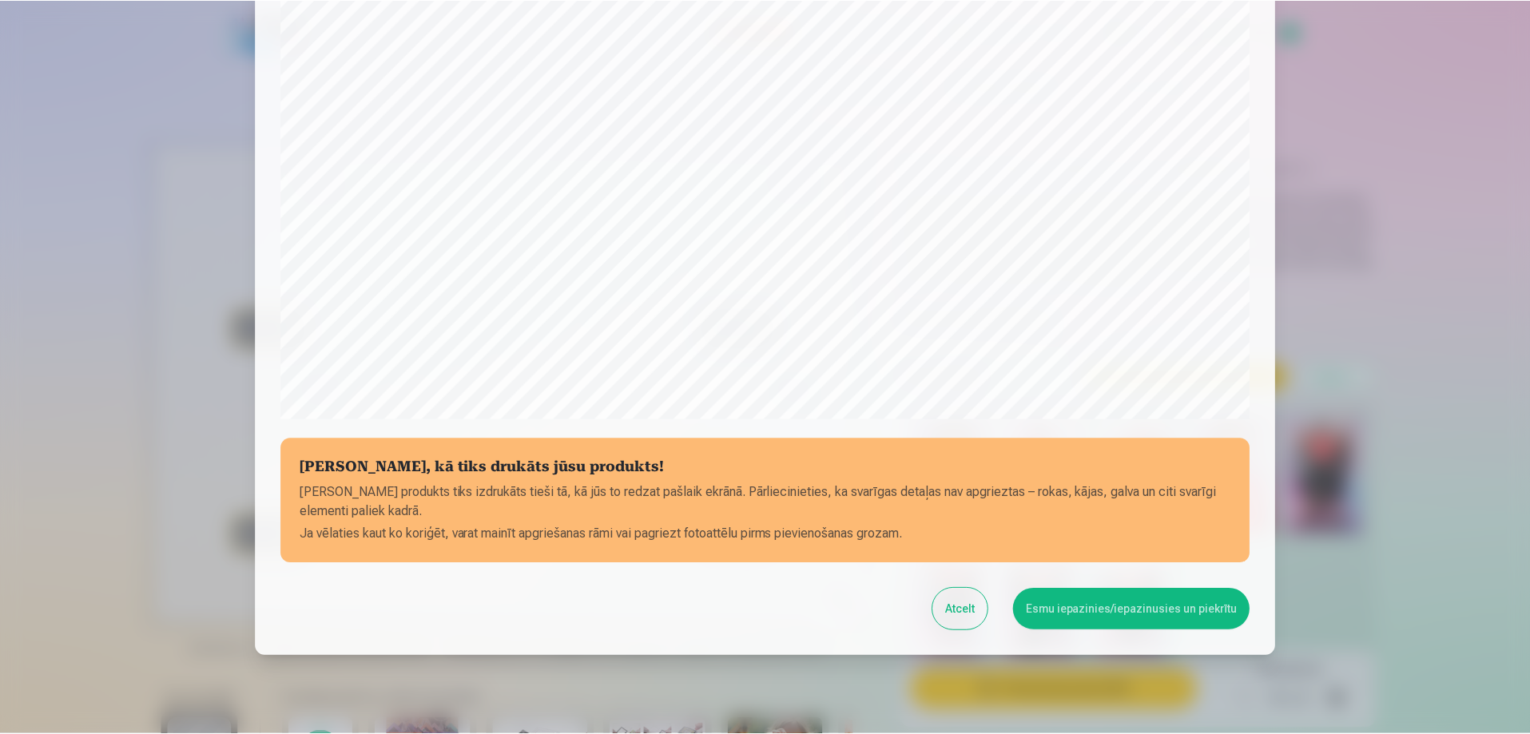
scroll to position [416, 0]
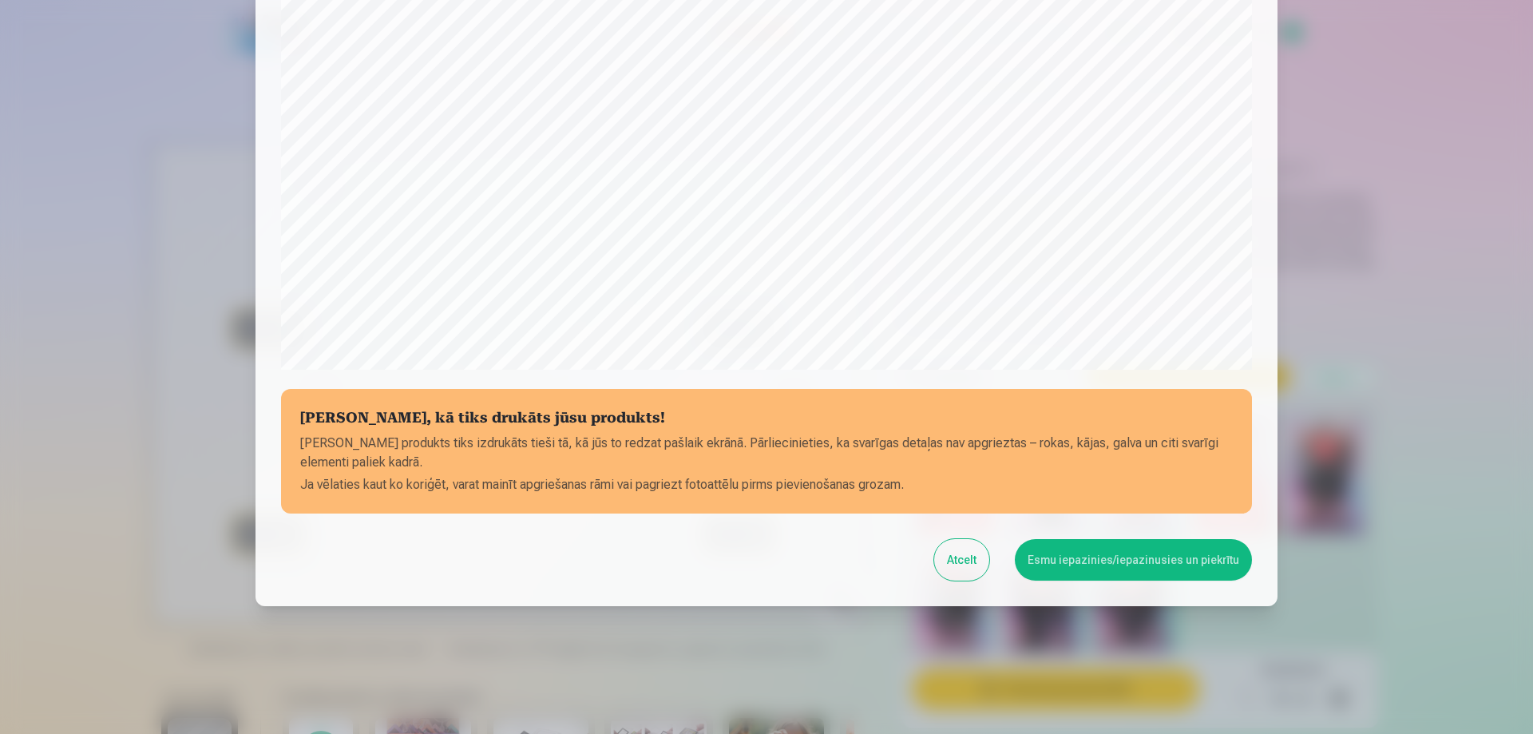
click at [1114, 566] on button "Esmu iepazinies/iepazinusies un piekrītu" at bounding box center [1133, 560] width 237 height 42
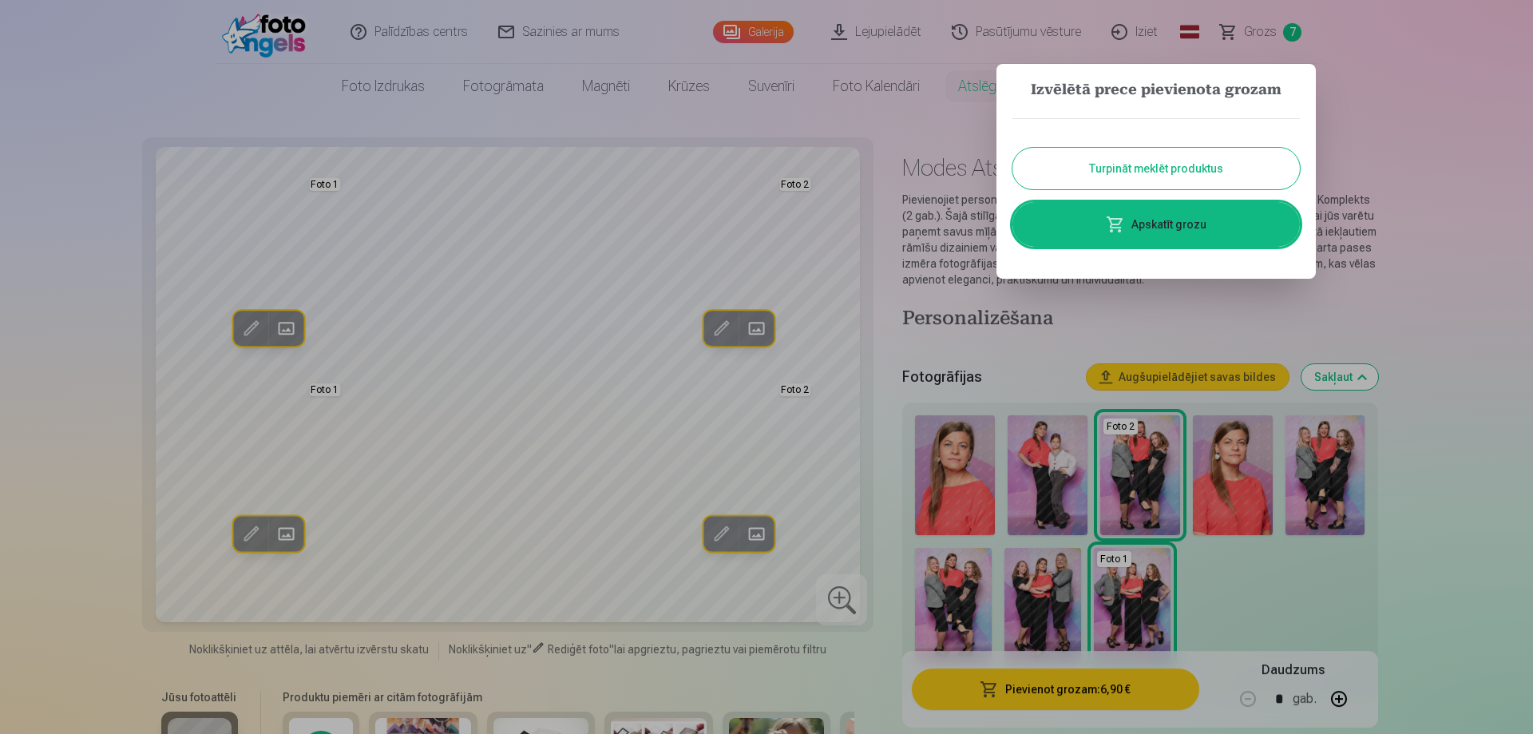
click at [1133, 166] on button "Turpināt meklēt produktus" at bounding box center [1157, 169] width 288 height 42
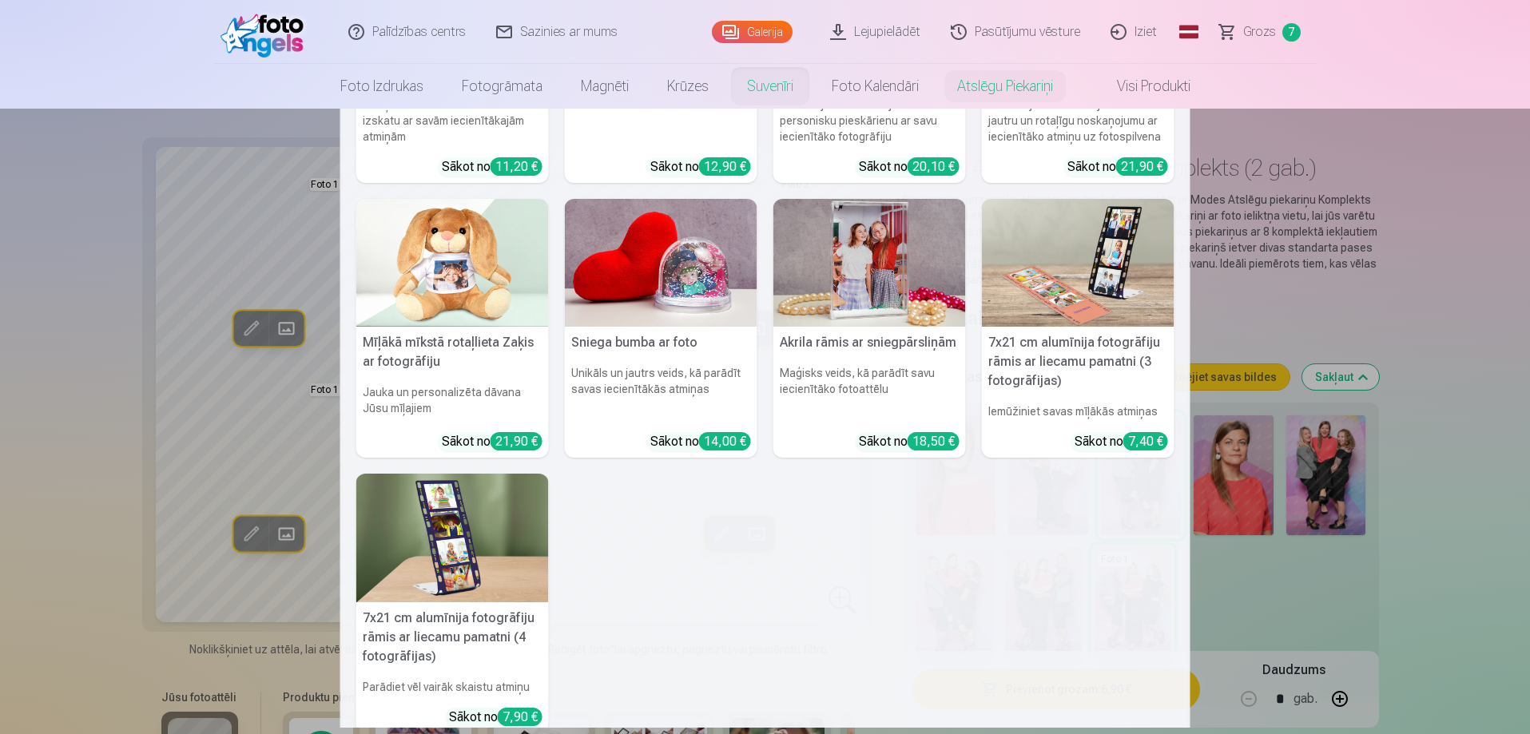
scroll to position [304, 0]
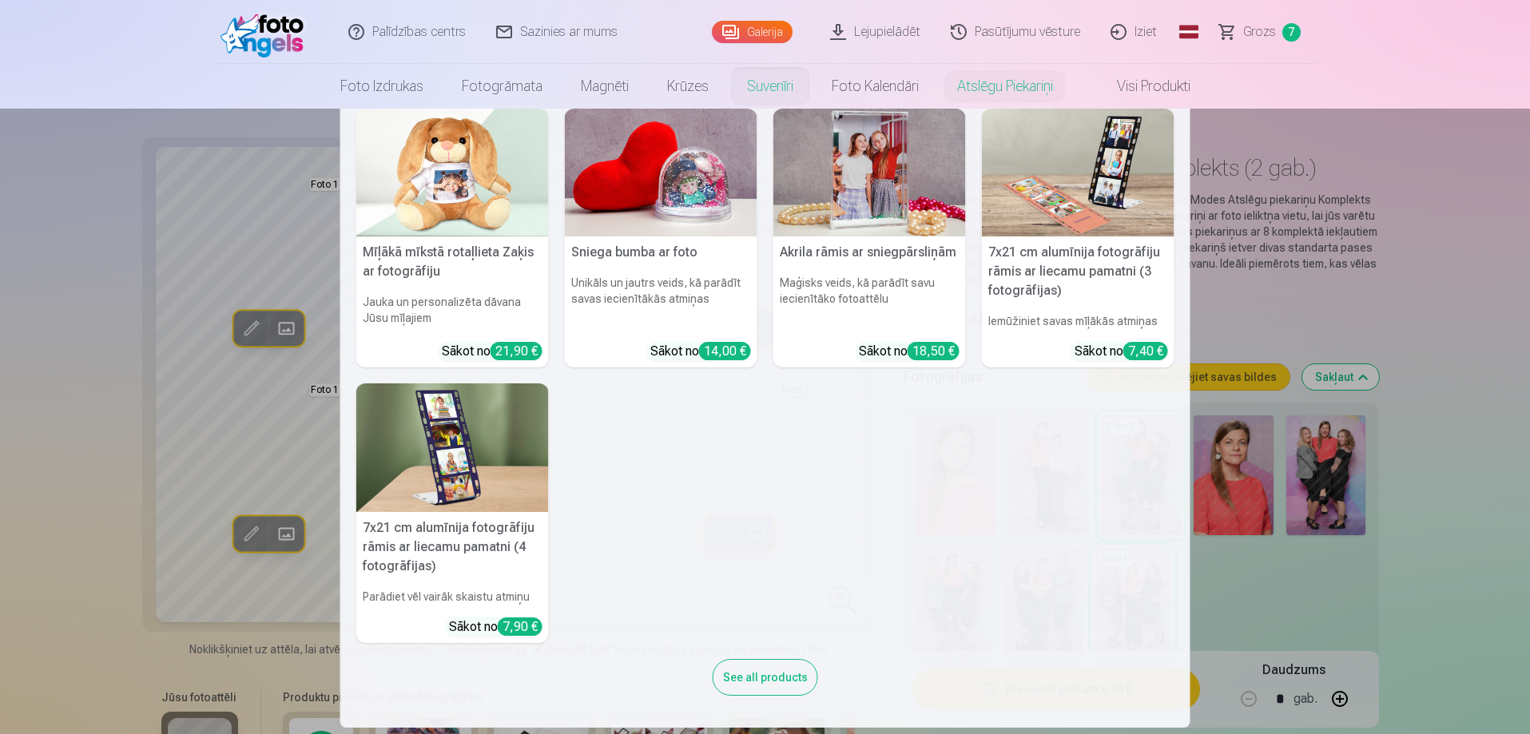
click at [459, 453] on img at bounding box center [452, 447] width 192 height 129
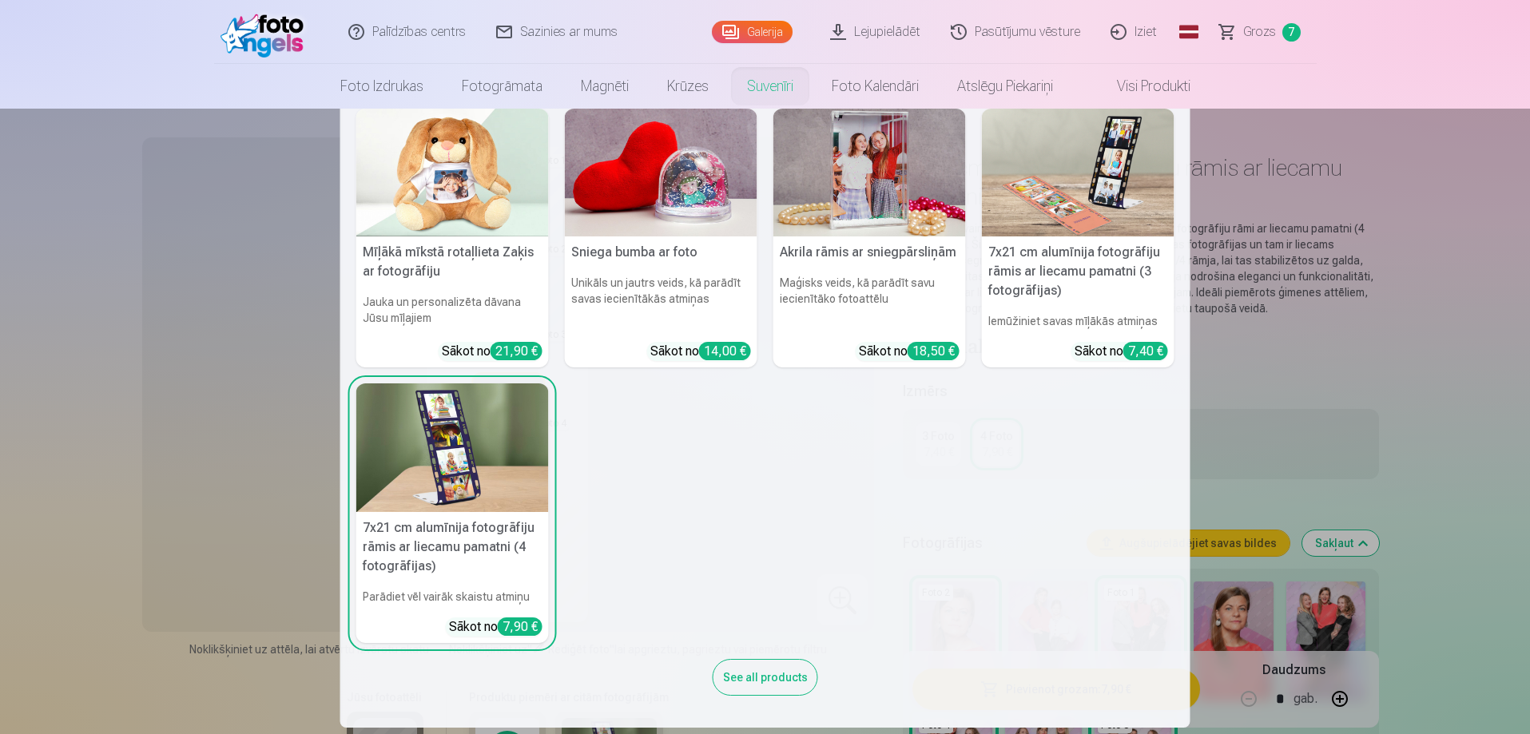
click at [1063, 196] on img at bounding box center [1078, 173] width 192 height 129
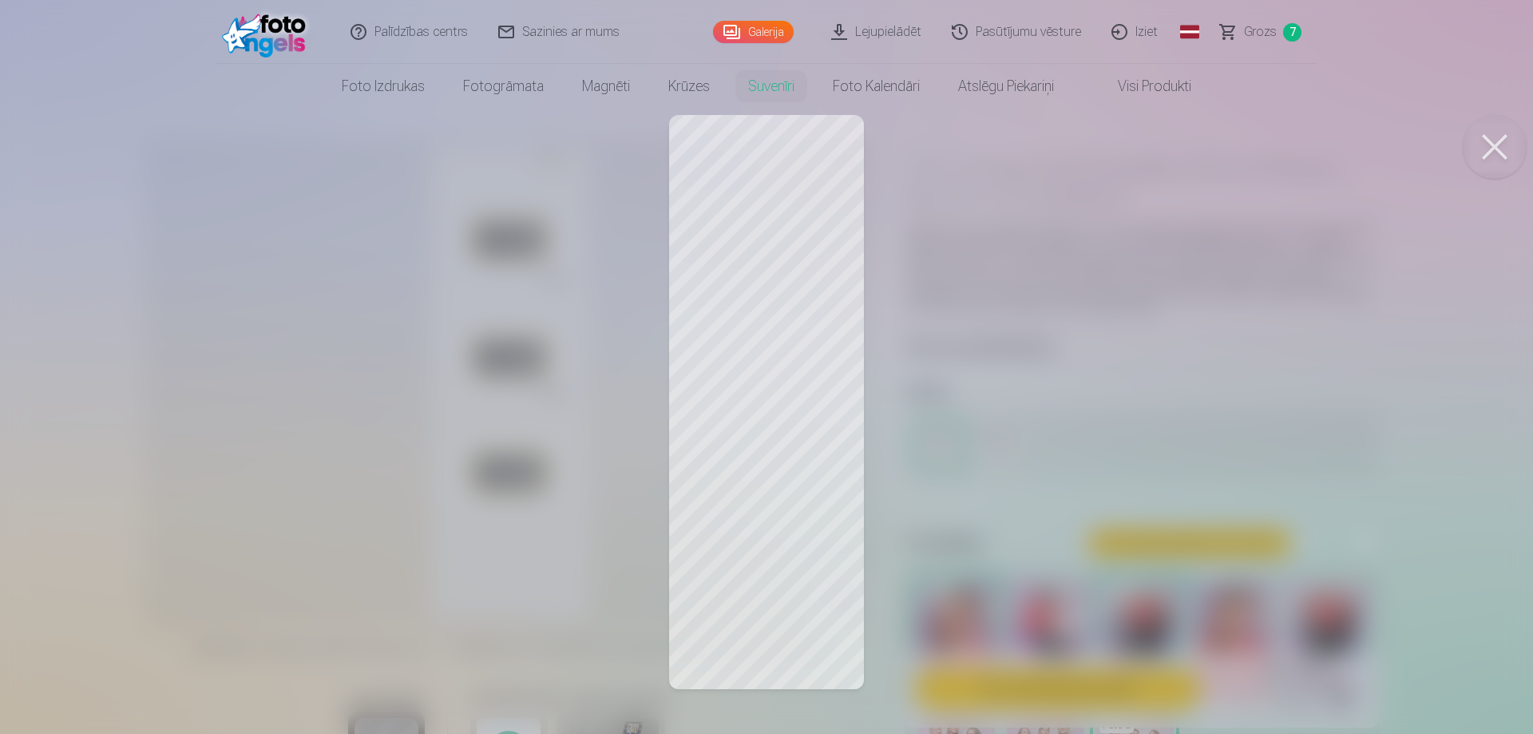
click at [784, 194] on div at bounding box center [766, 367] width 1533 height 734
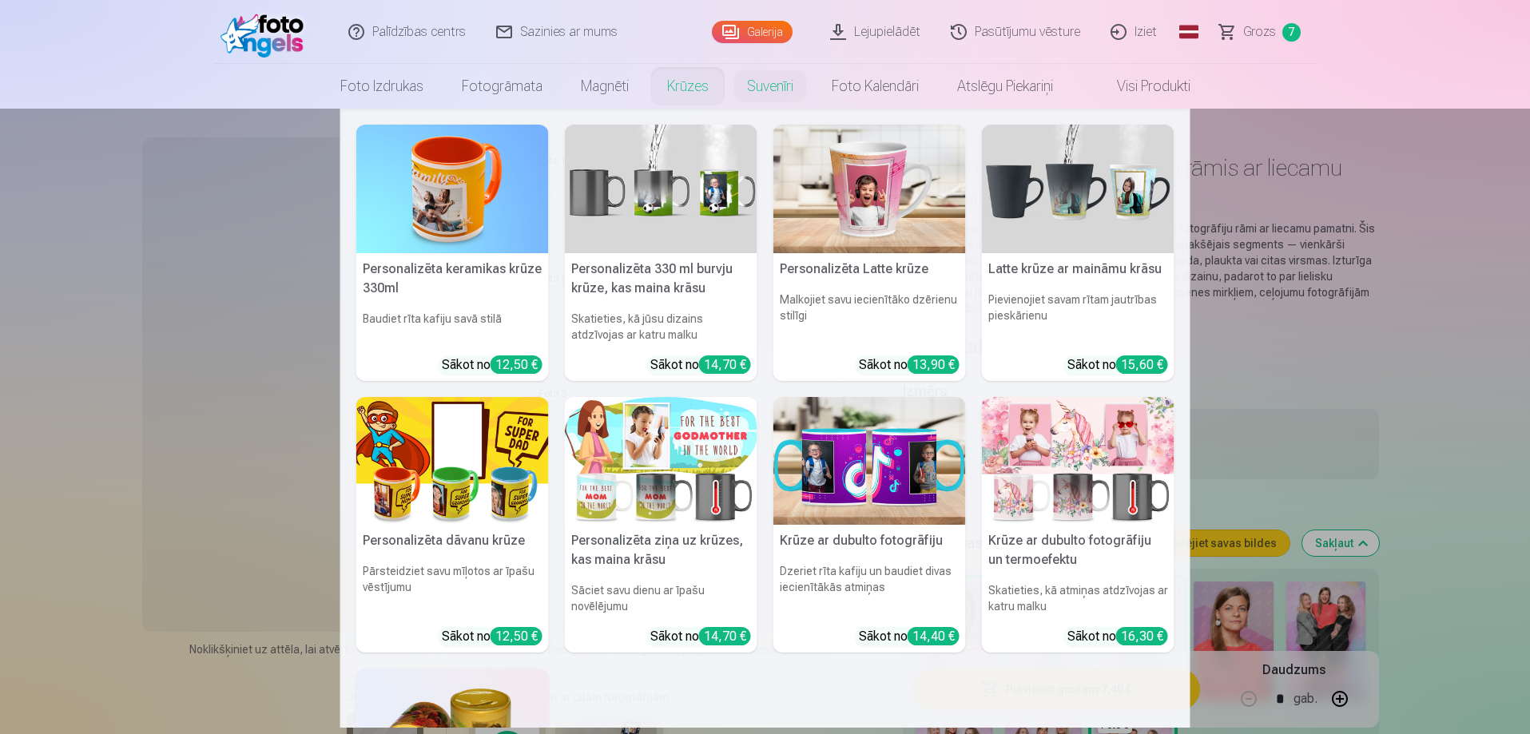
click at [677, 93] on link "Krūzes" at bounding box center [688, 86] width 80 height 45
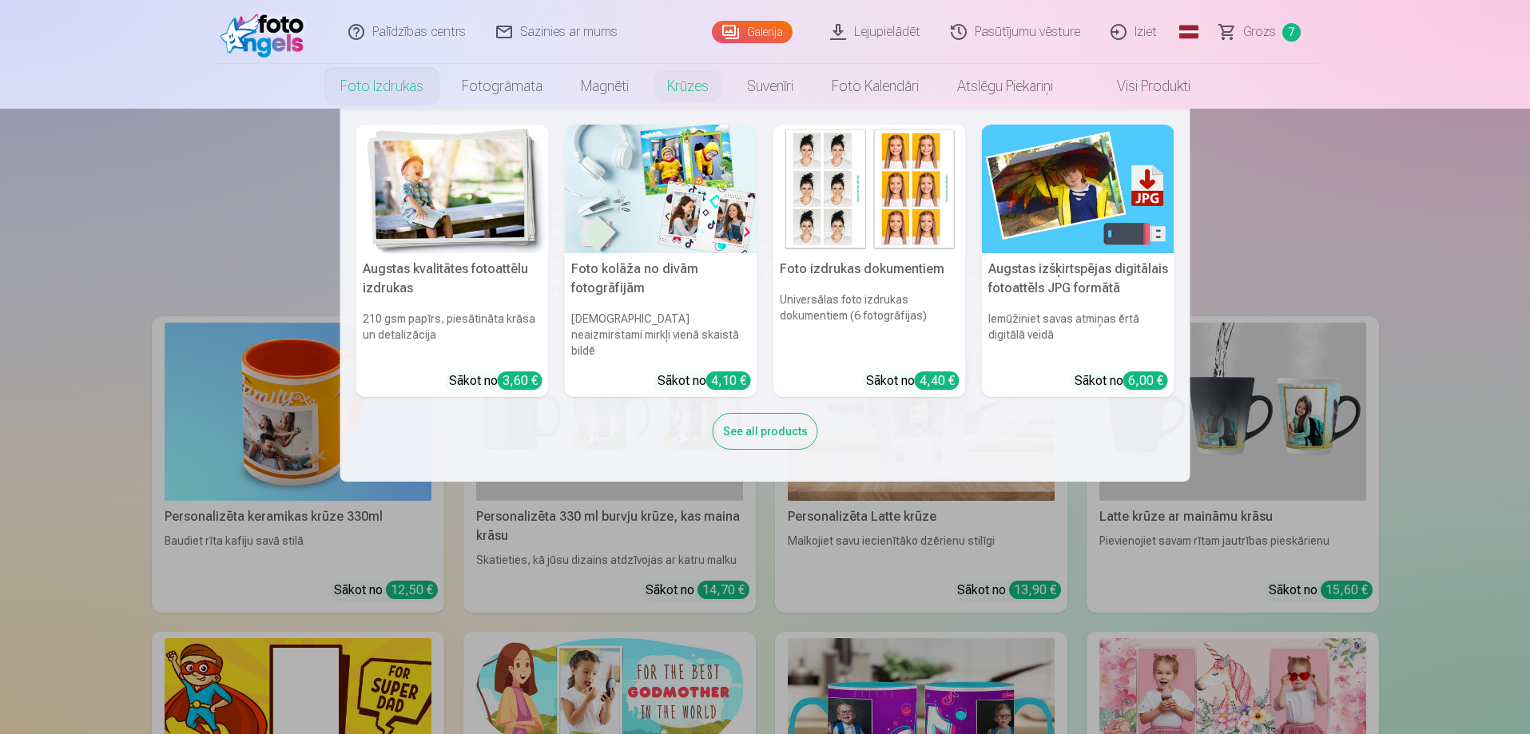
click at [389, 85] on link "Foto izdrukas" at bounding box center [381, 86] width 121 height 45
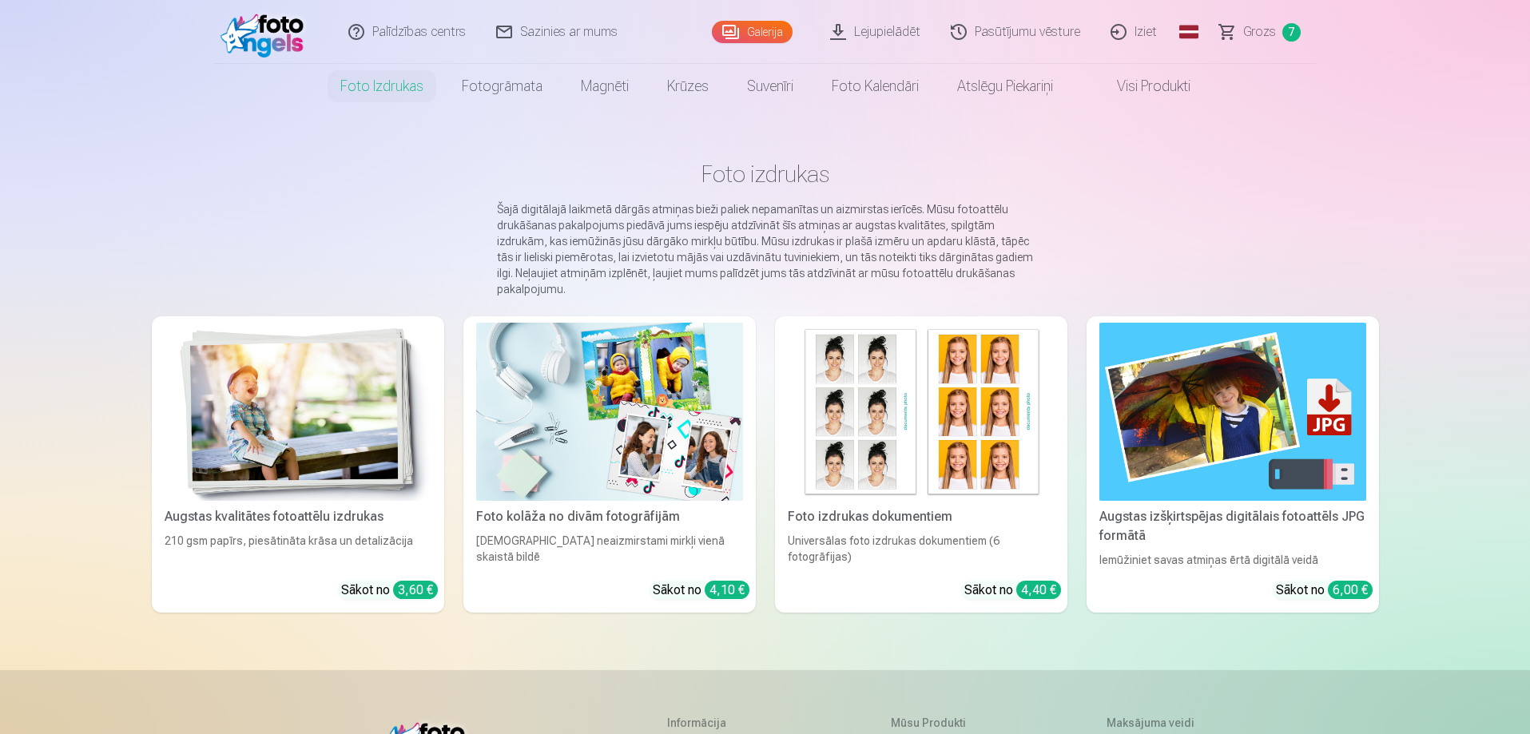
click at [1248, 34] on span "Grozs" at bounding box center [1259, 31] width 33 height 19
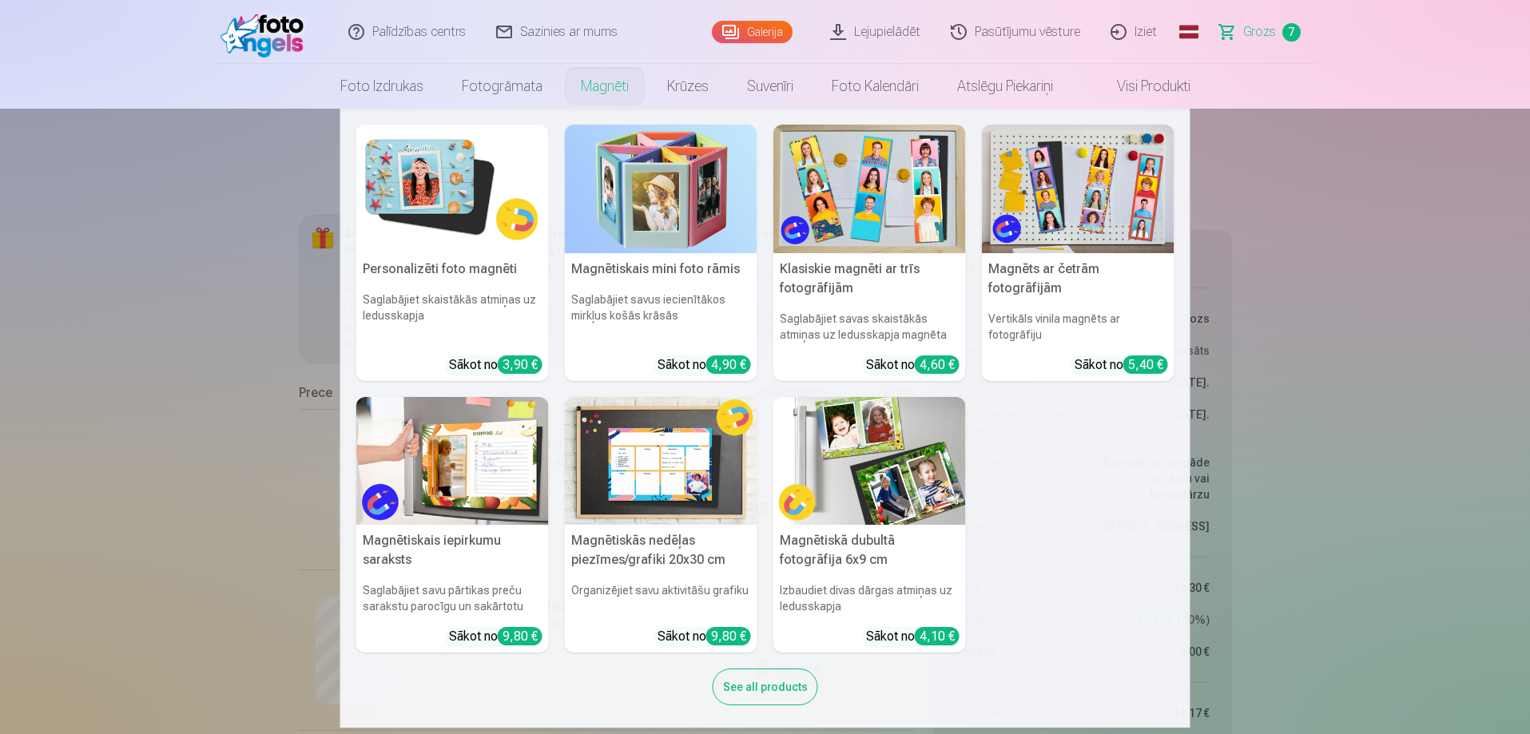
click at [434, 217] on img at bounding box center [452, 189] width 192 height 129
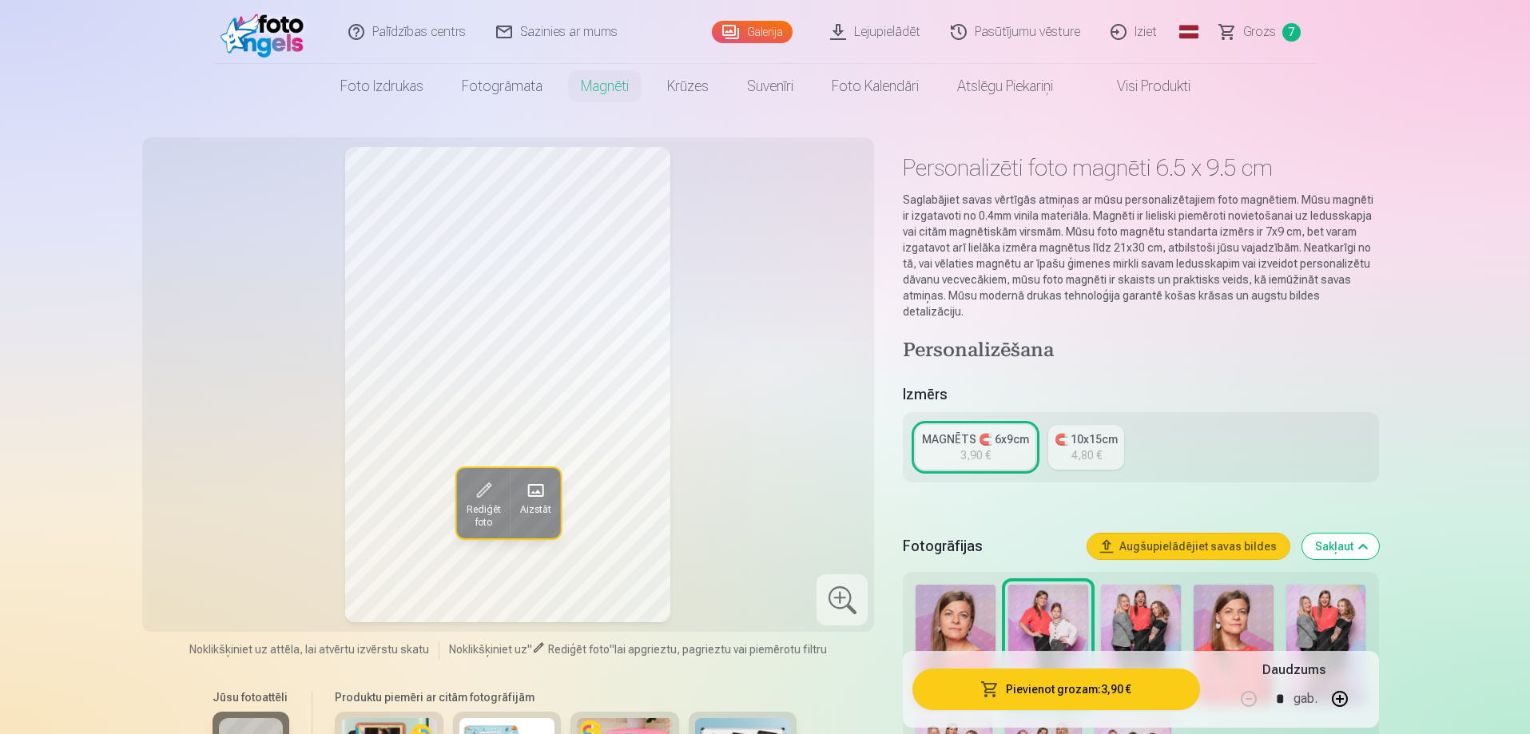
click at [1249, 620] on img at bounding box center [1233, 645] width 80 height 120
click at [479, 507] on span "Rediģēt foto" at bounding box center [483, 516] width 34 height 26
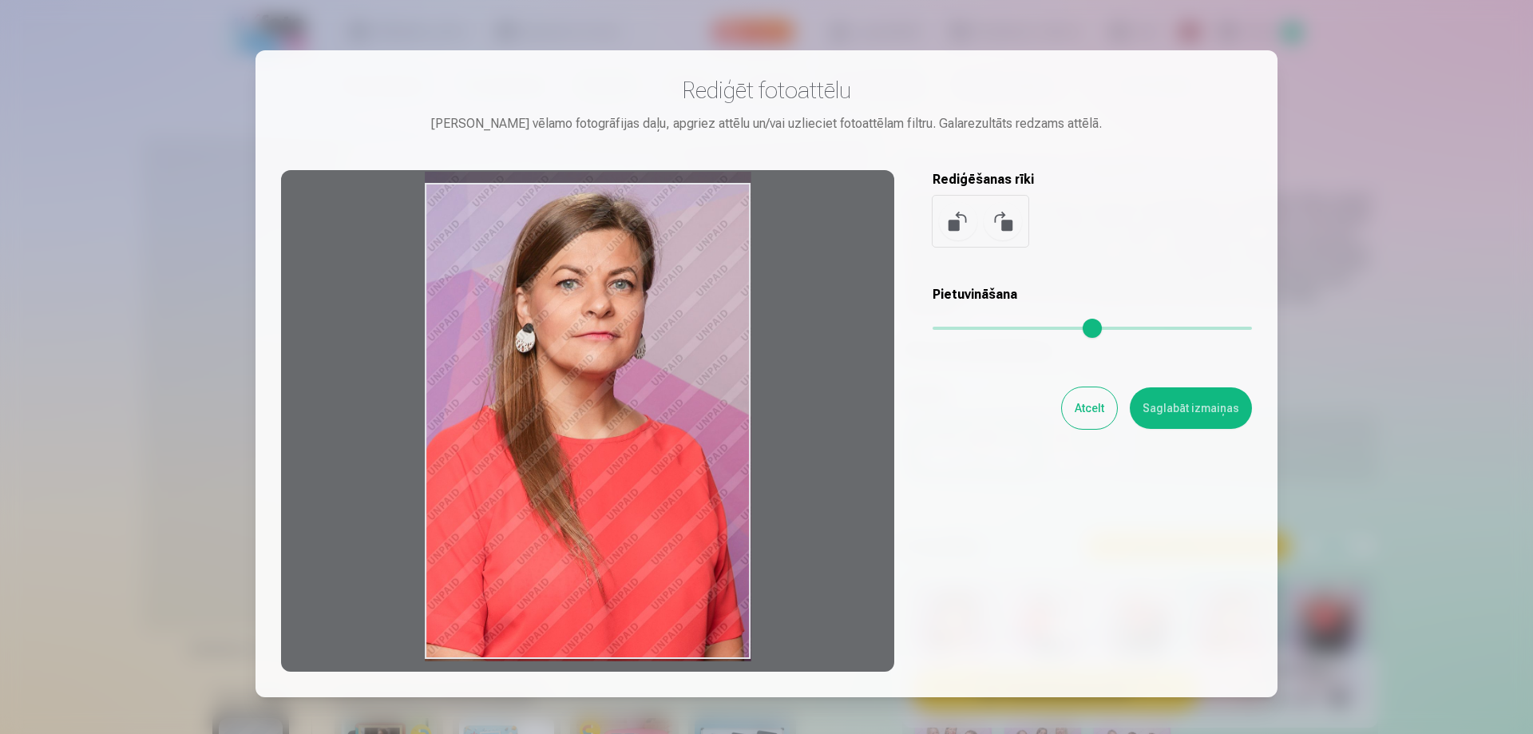
drag, startPoint x: 550, startPoint y: 466, endPoint x: 585, endPoint y: 455, distance: 36.9
click at [585, 455] on div at bounding box center [587, 421] width 613 height 502
click at [1170, 410] on button "Saglabāt izmaiņas" at bounding box center [1191, 408] width 122 height 42
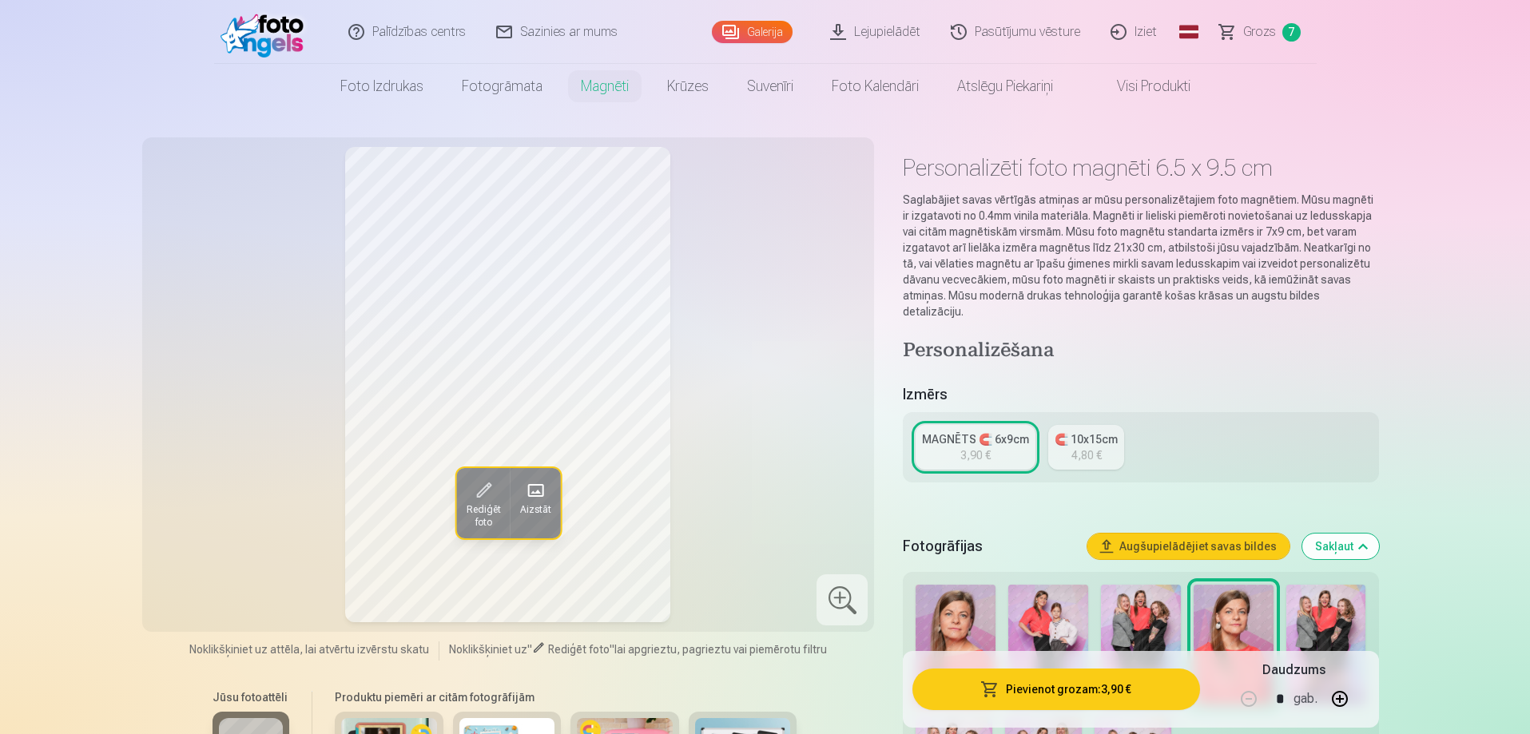
click at [1060, 692] on button "Pievienot grozam : 3,90 €" at bounding box center [1055, 690] width 287 height 42
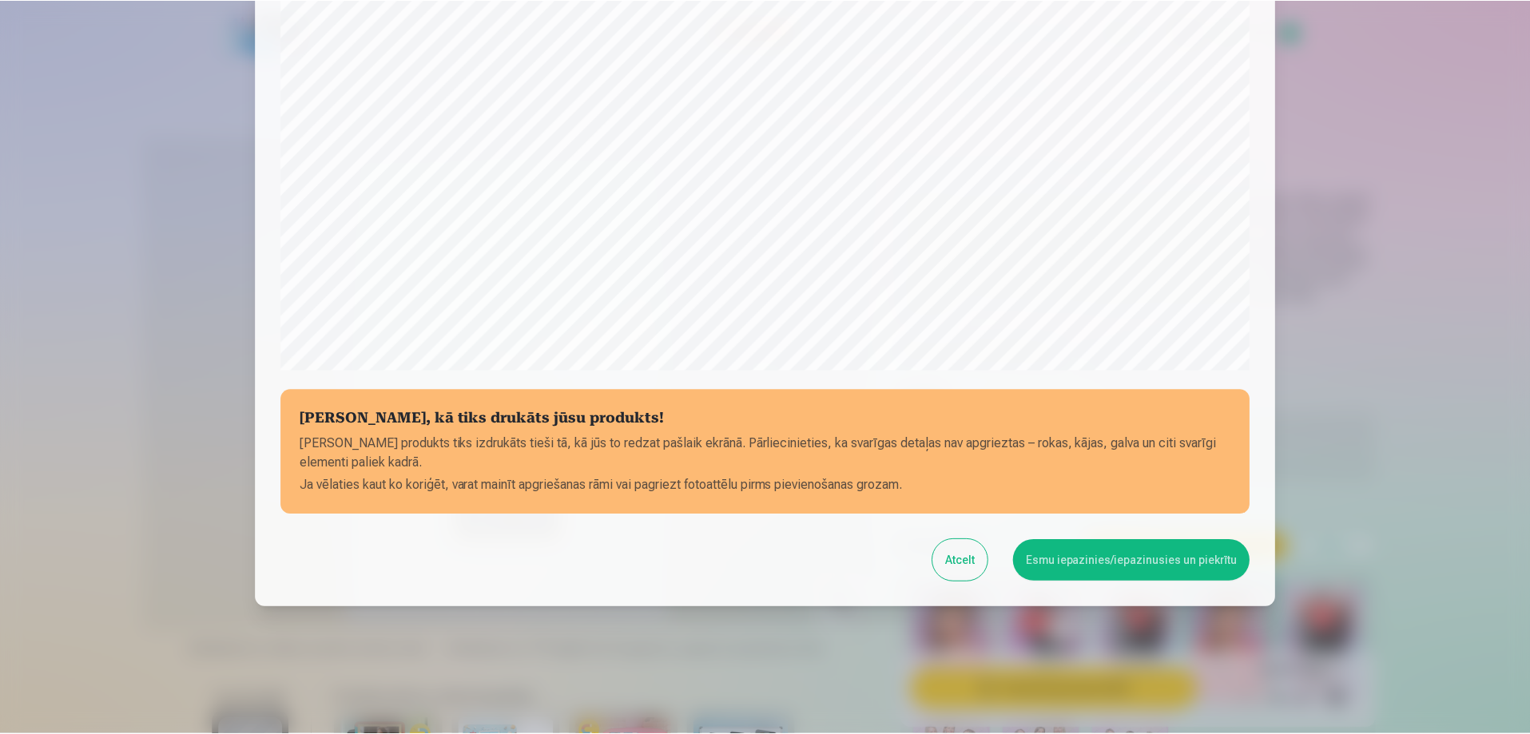
scroll to position [416, 0]
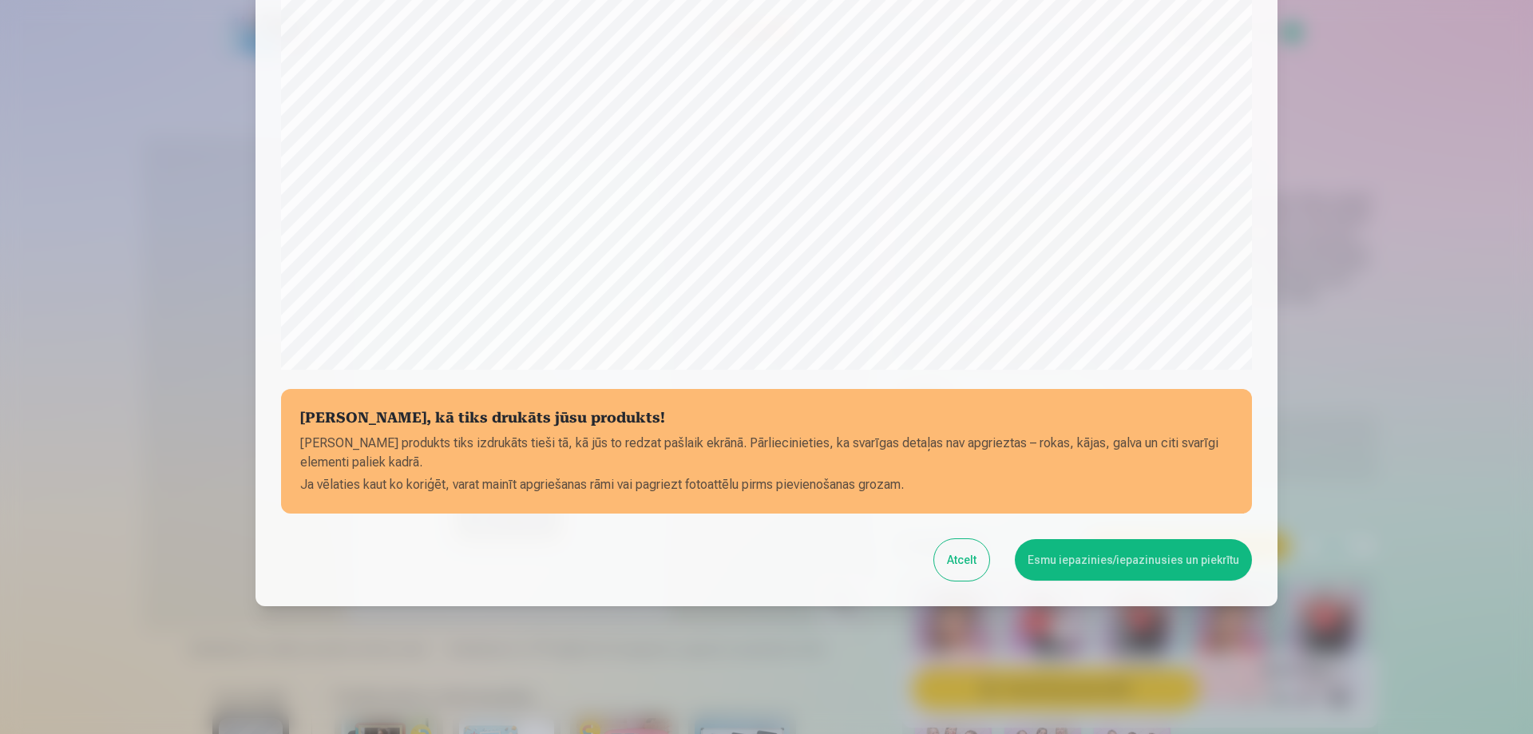
click at [1134, 563] on button "Esmu iepazinies/iepazinusies un piekrītu" at bounding box center [1133, 560] width 237 height 42
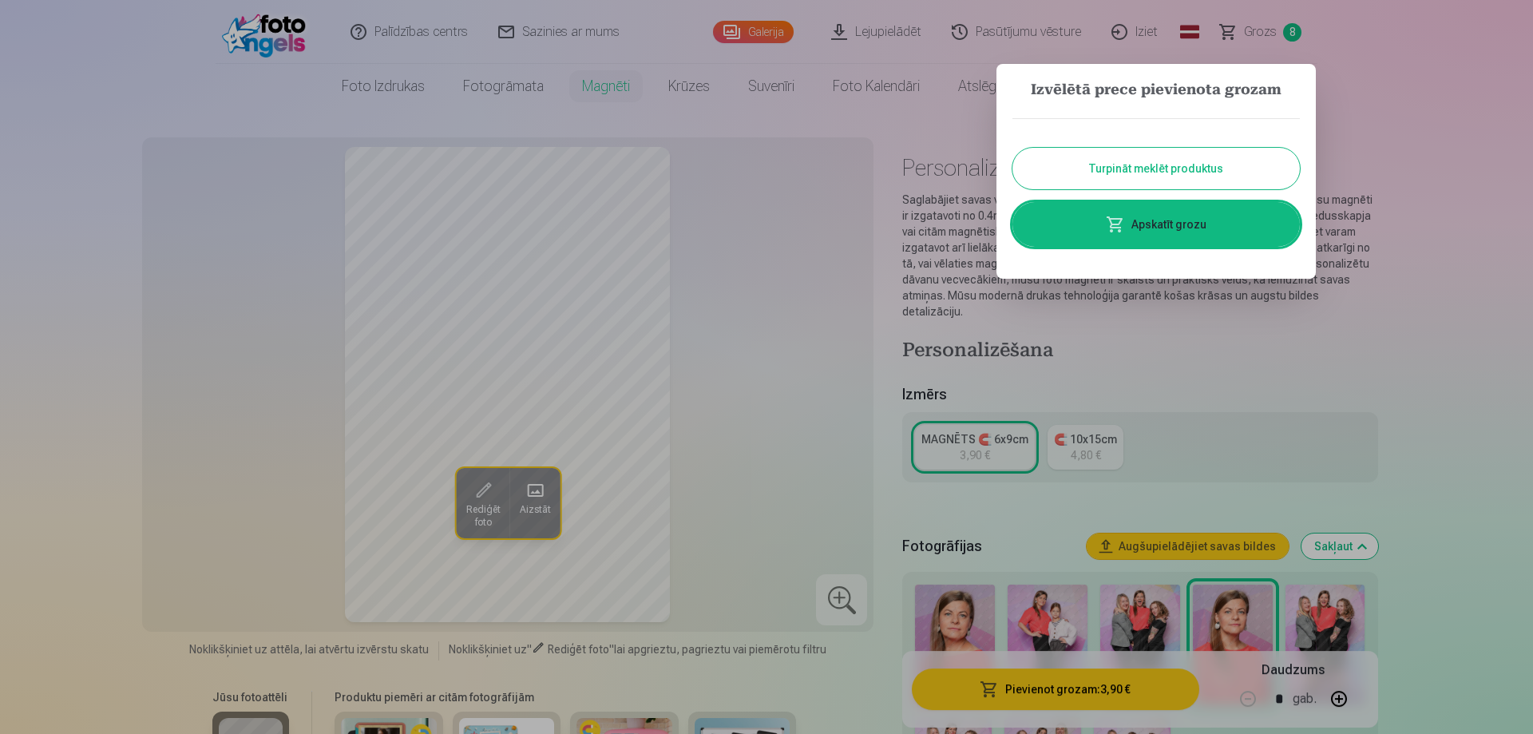
click at [1133, 162] on button "Turpināt meklēt produktus" at bounding box center [1157, 169] width 288 height 42
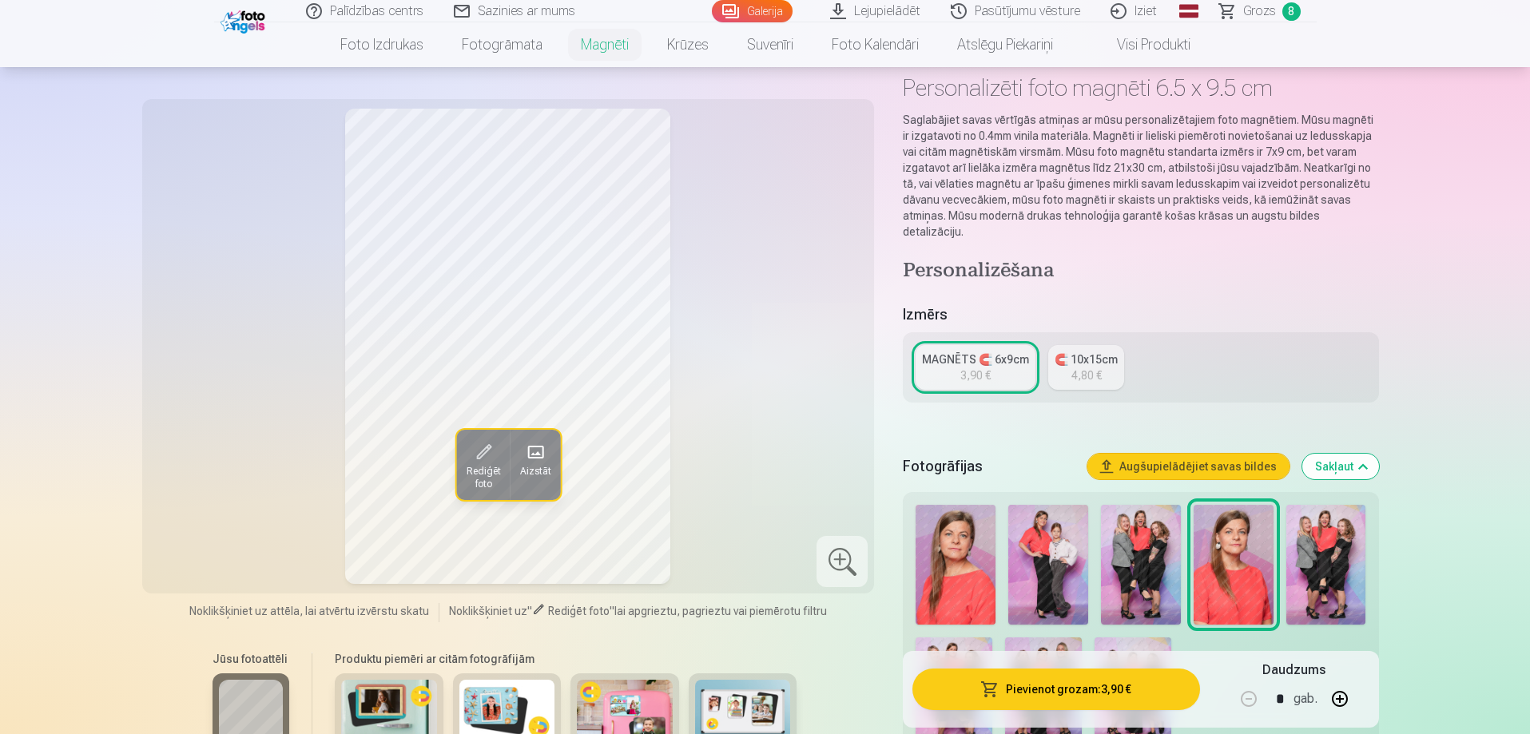
scroll to position [0, 0]
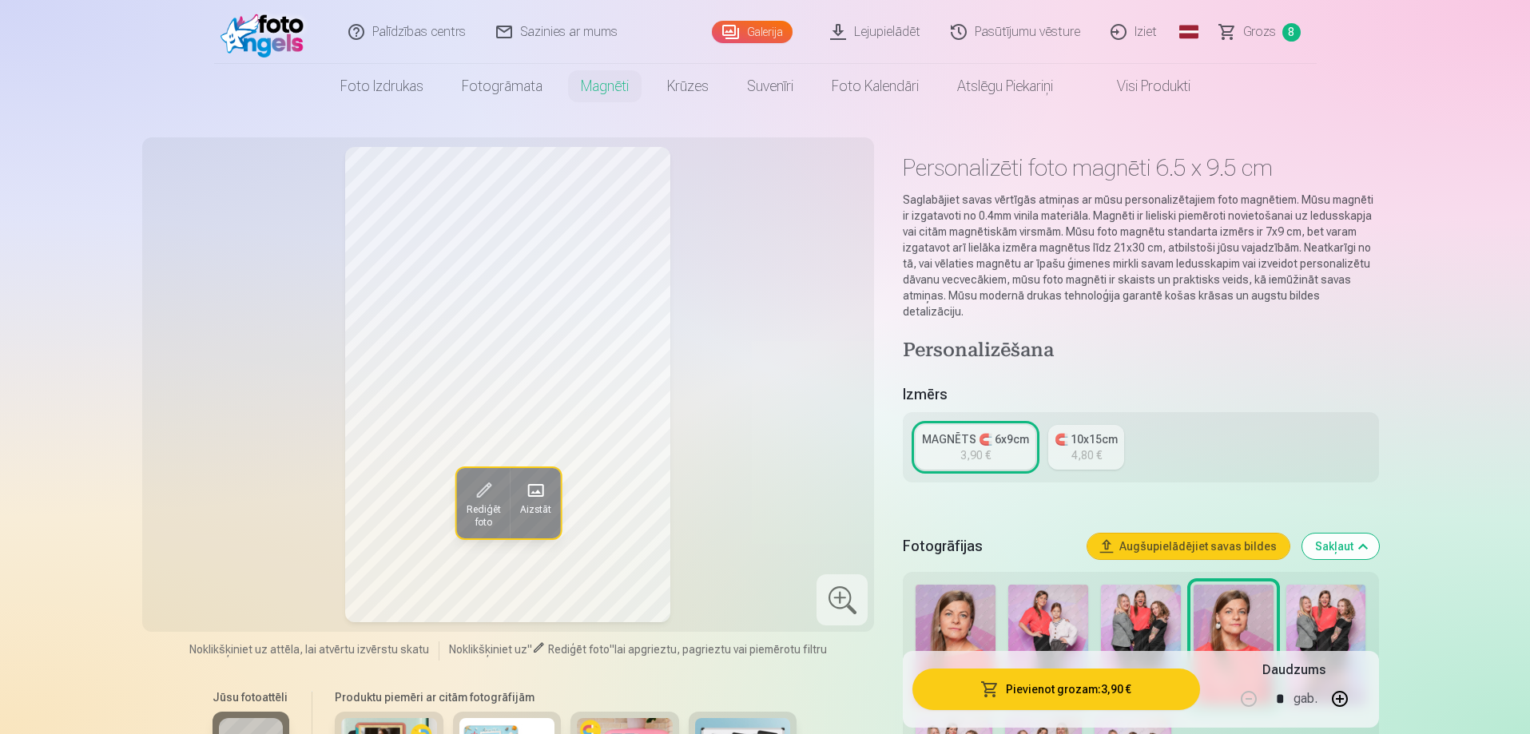
click at [740, 30] on link "Galerija" at bounding box center [752, 32] width 81 height 22
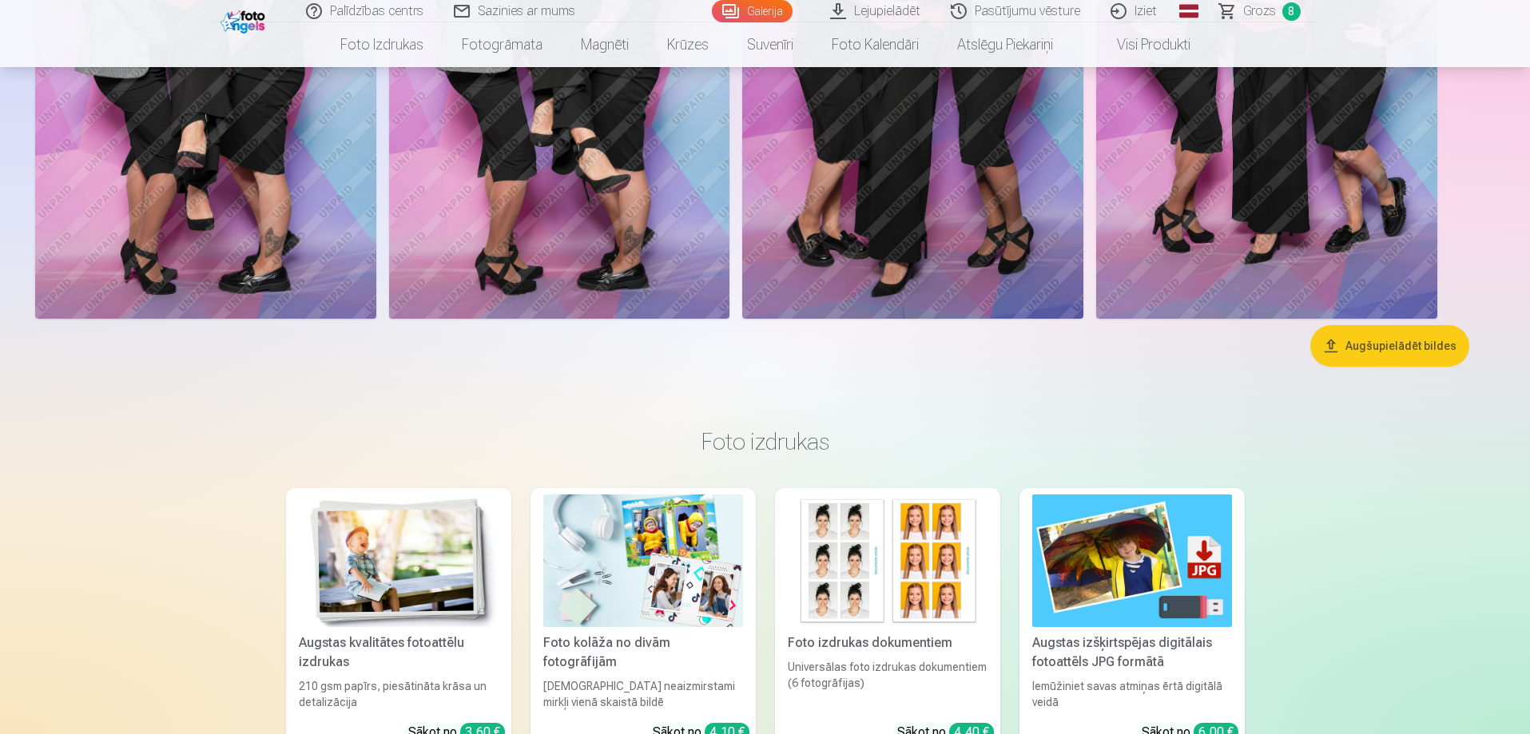
scroll to position [799, 0]
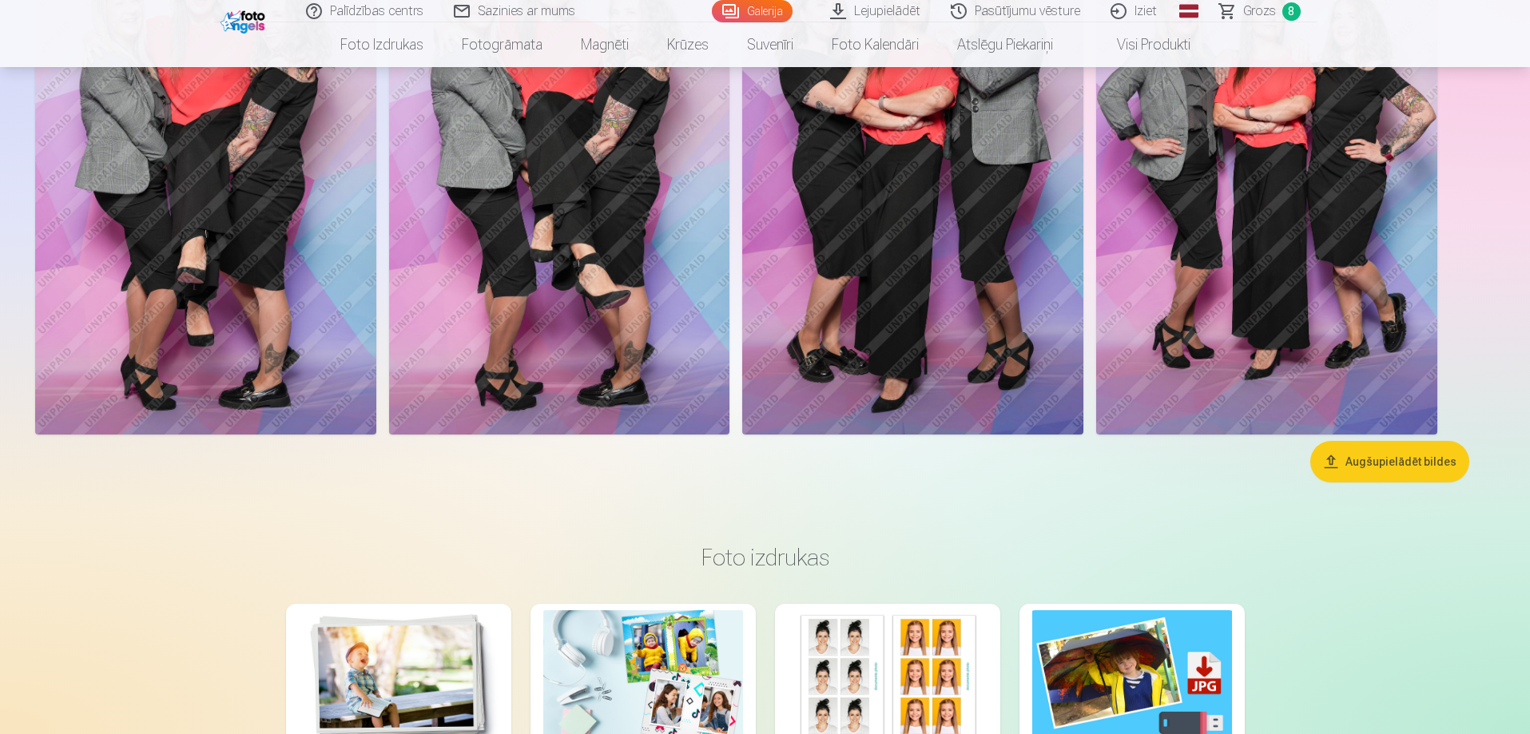
click at [1372, 463] on button "Augšupielādēt bildes" at bounding box center [1389, 462] width 159 height 42
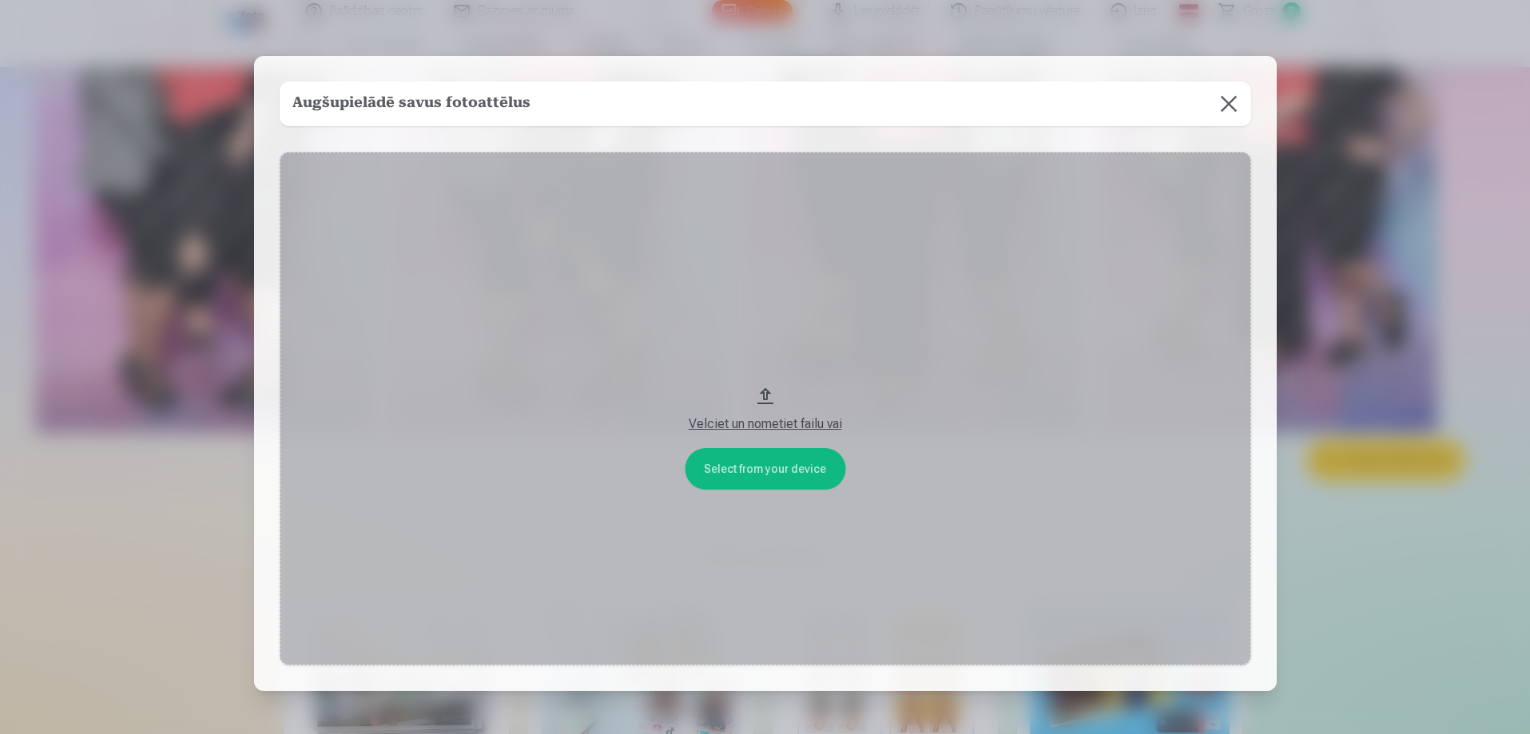
scroll to position [799, 0]
drag, startPoint x: 1237, startPoint y: 98, endPoint x: 1228, endPoint y: 113, distance: 16.8
click at [1233, 101] on button at bounding box center [1230, 103] width 45 height 45
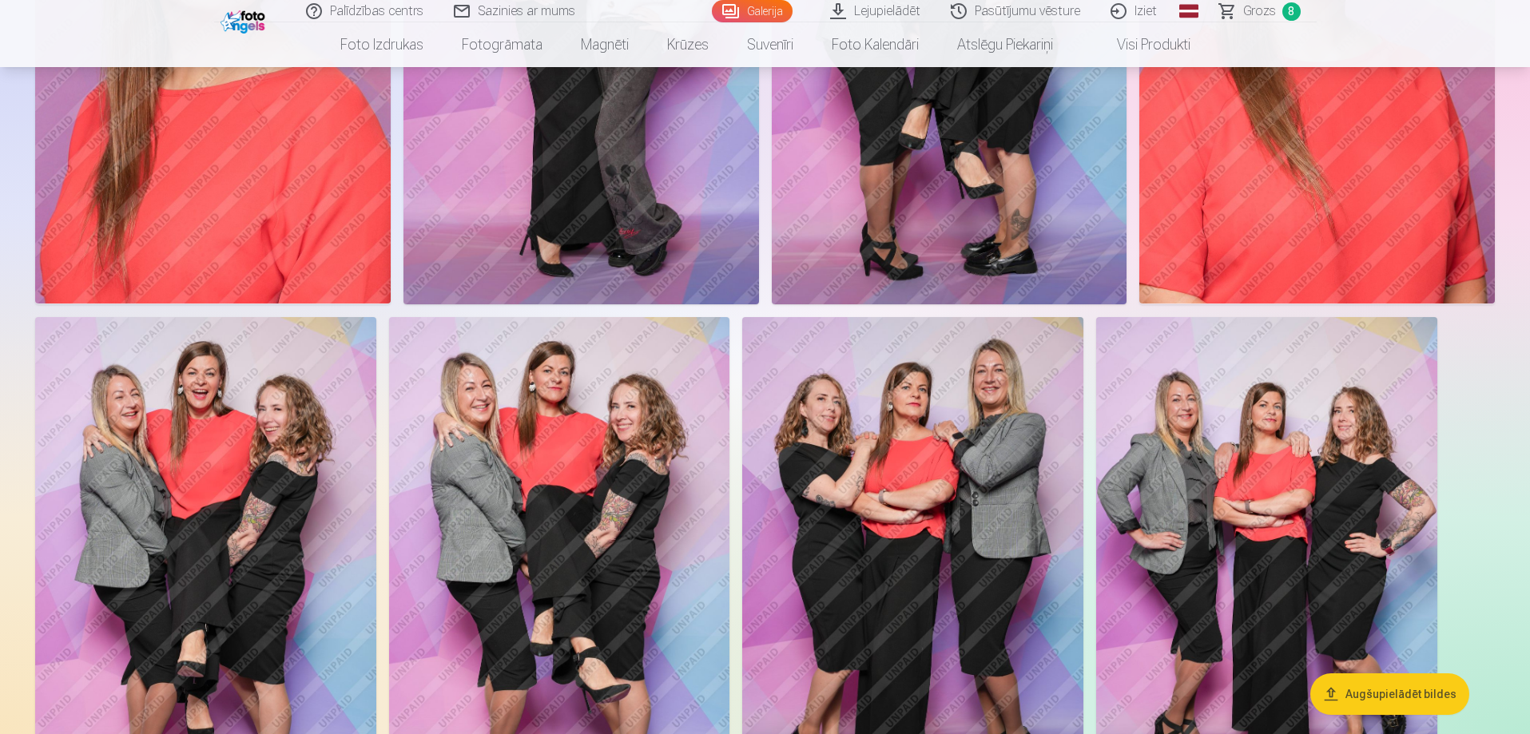
scroll to position [320, 0]
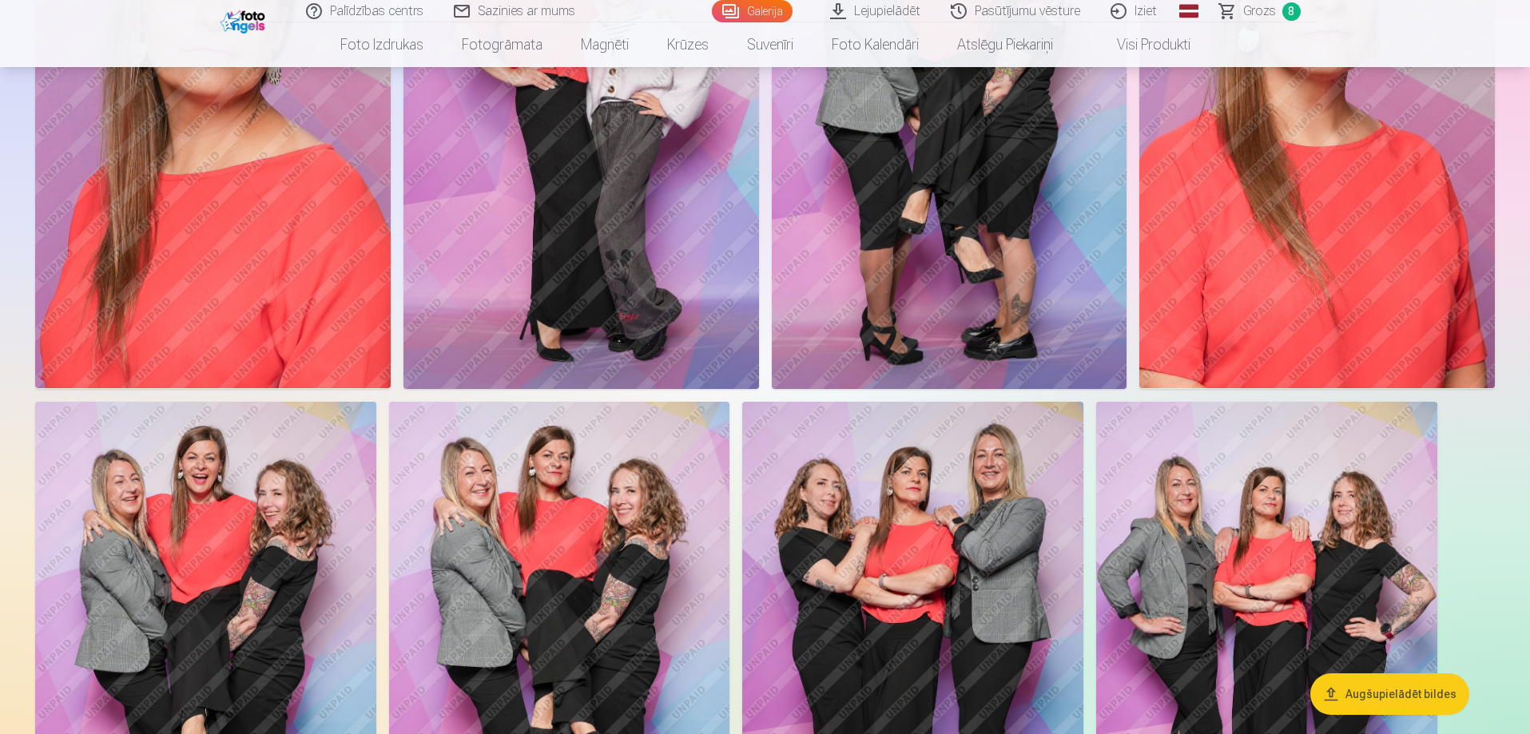
click at [897, 11] on link "Lejupielādēt" at bounding box center [875, 11] width 121 height 22
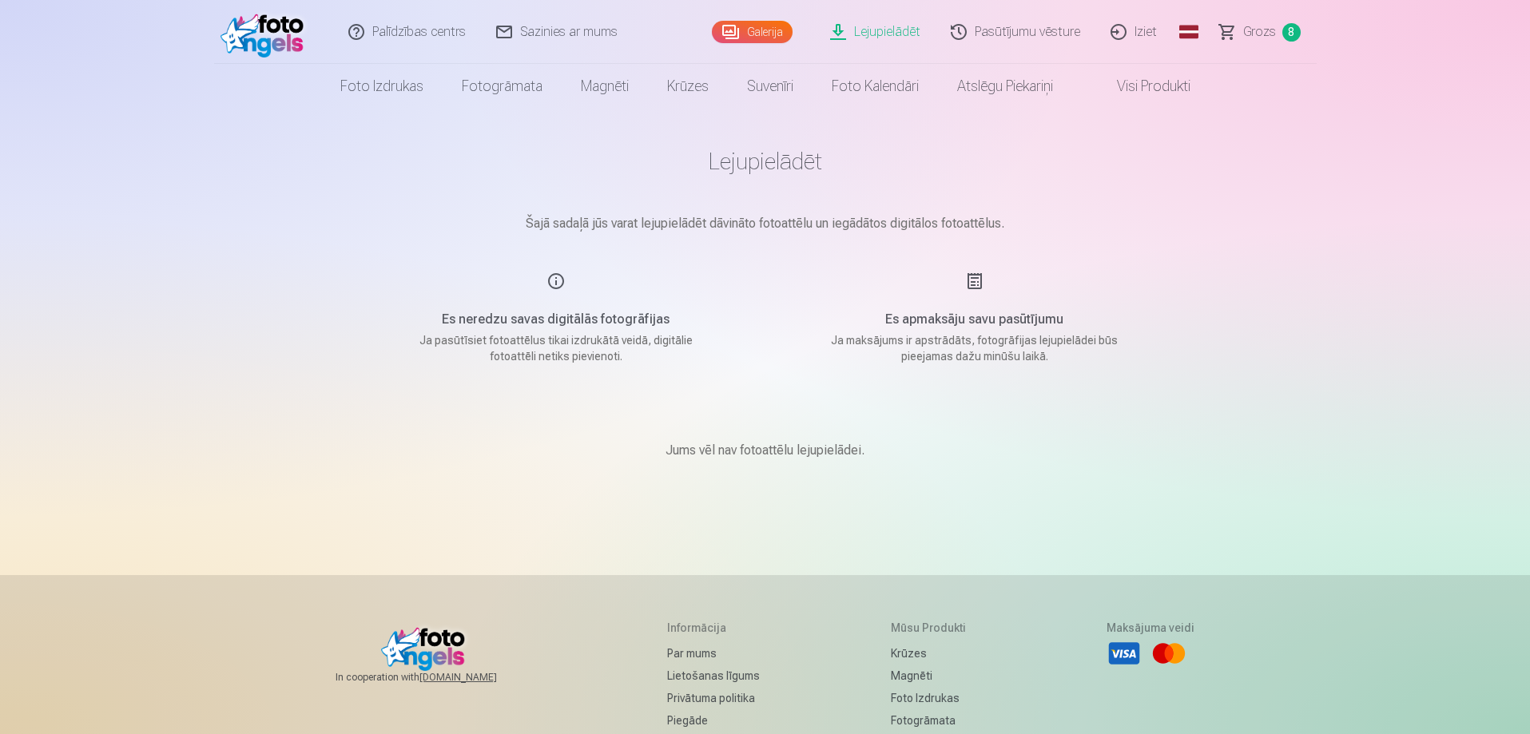
click at [1133, 89] on link "Visi produkti" at bounding box center [1140, 86] width 137 height 45
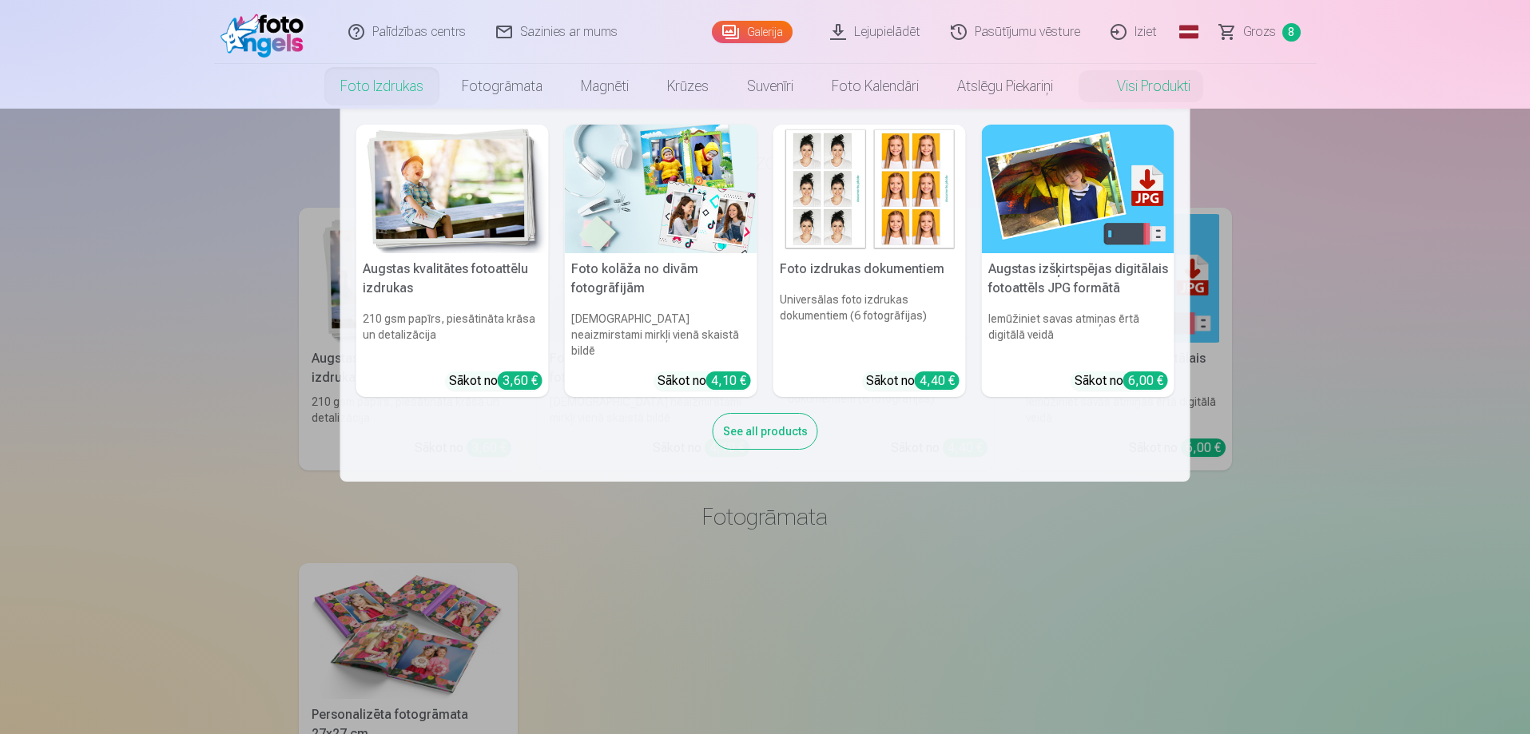
click at [361, 85] on link "Foto izdrukas" at bounding box center [381, 86] width 121 height 45
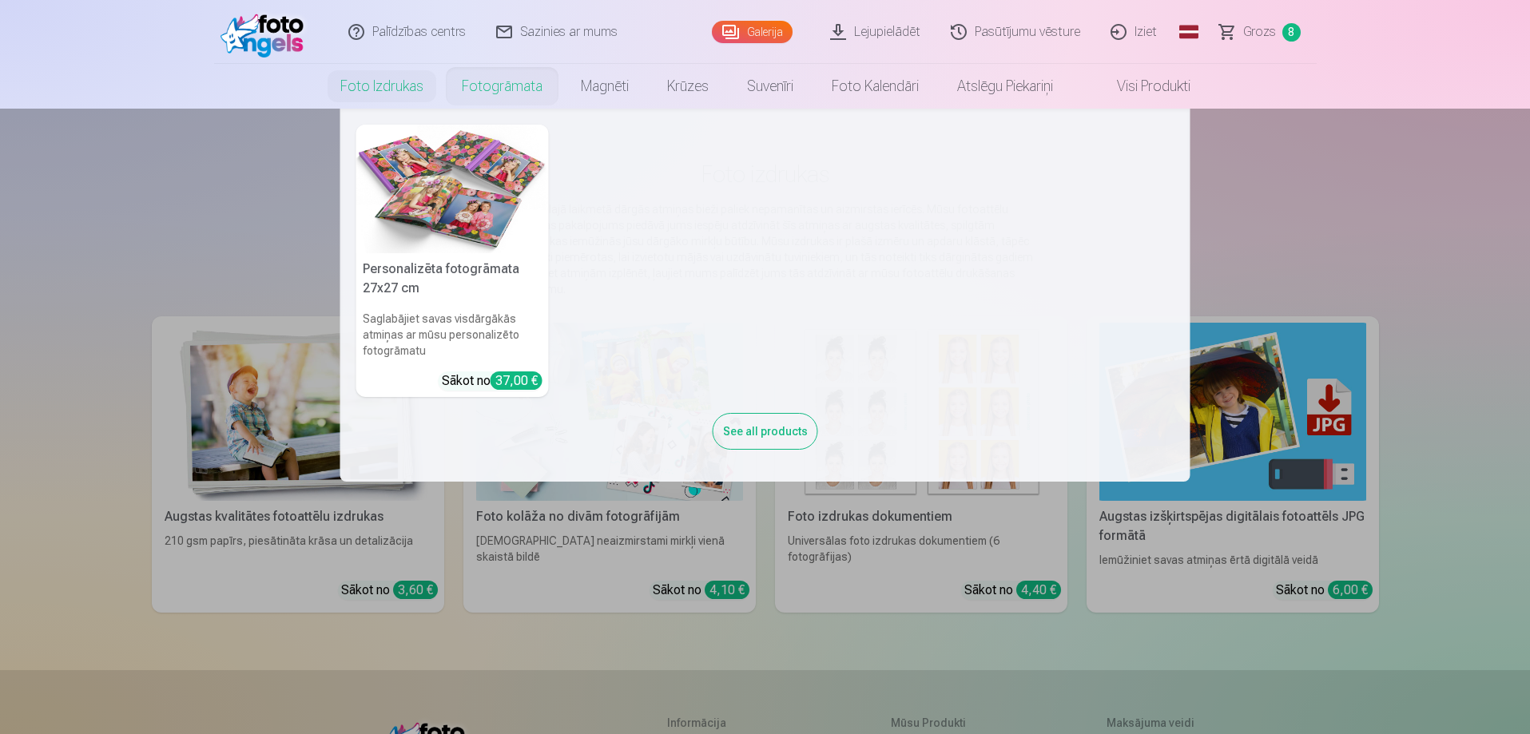
click at [490, 100] on link "Fotogrāmata" at bounding box center [501, 86] width 119 height 45
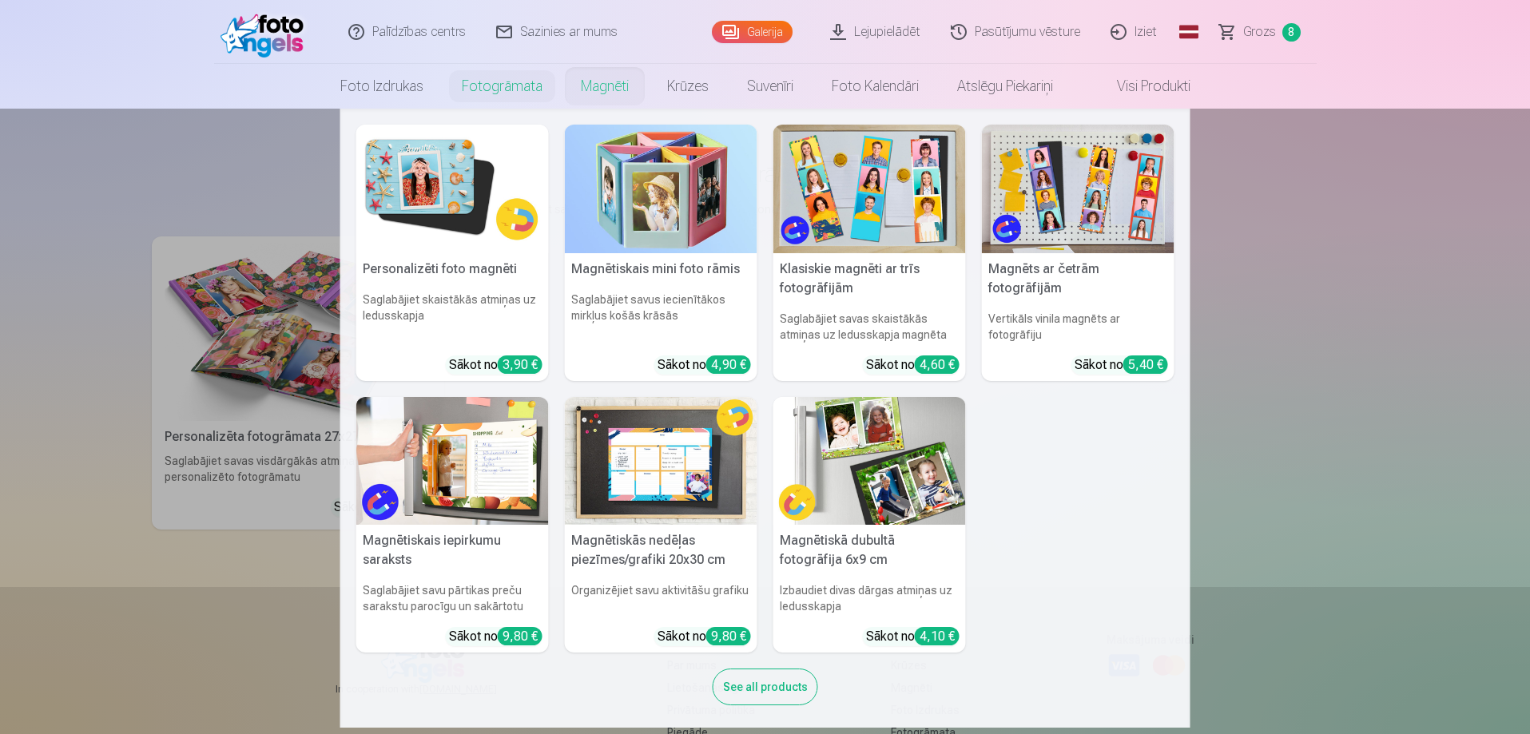
click at [651, 468] on img at bounding box center [661, 461] width 192 height 129
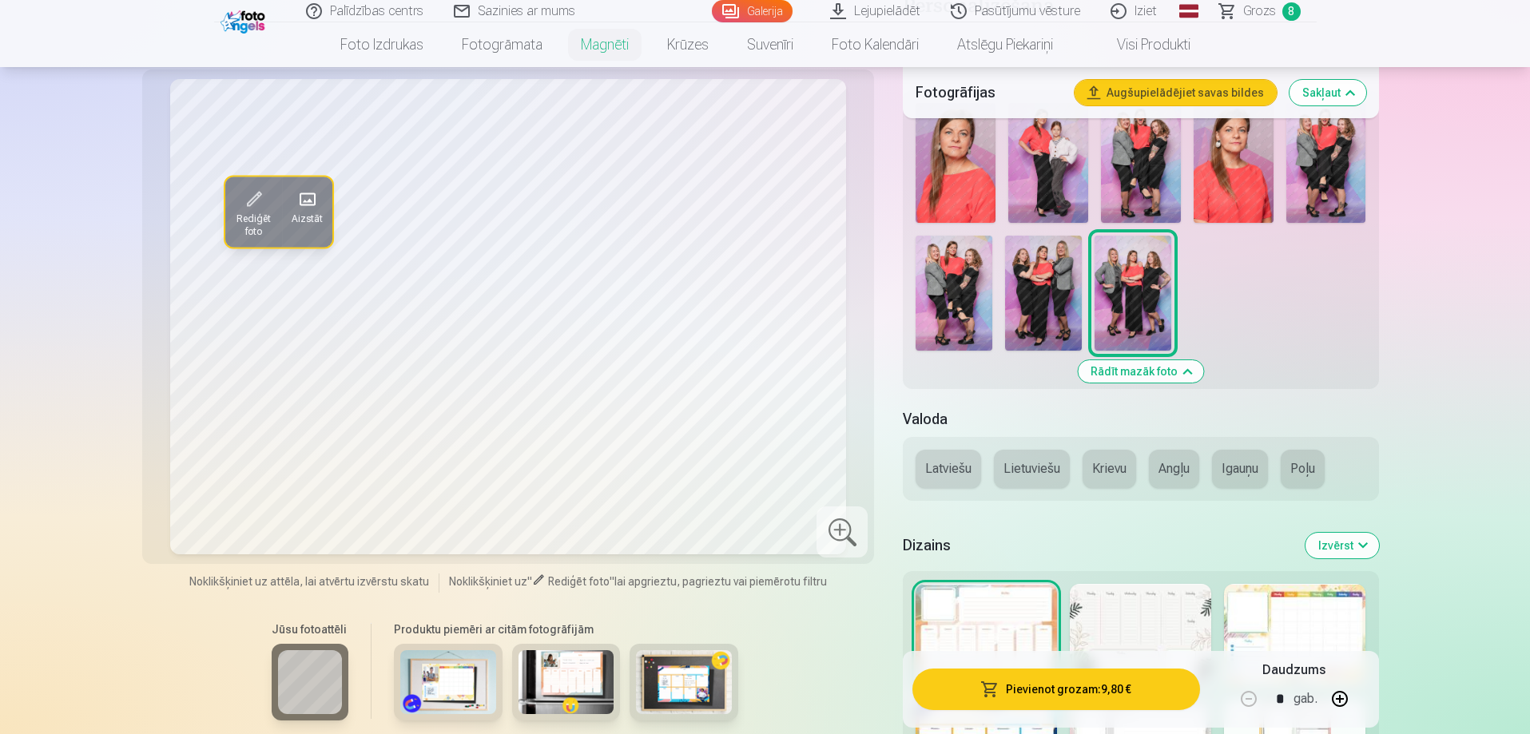
scroll to position [479, 0]
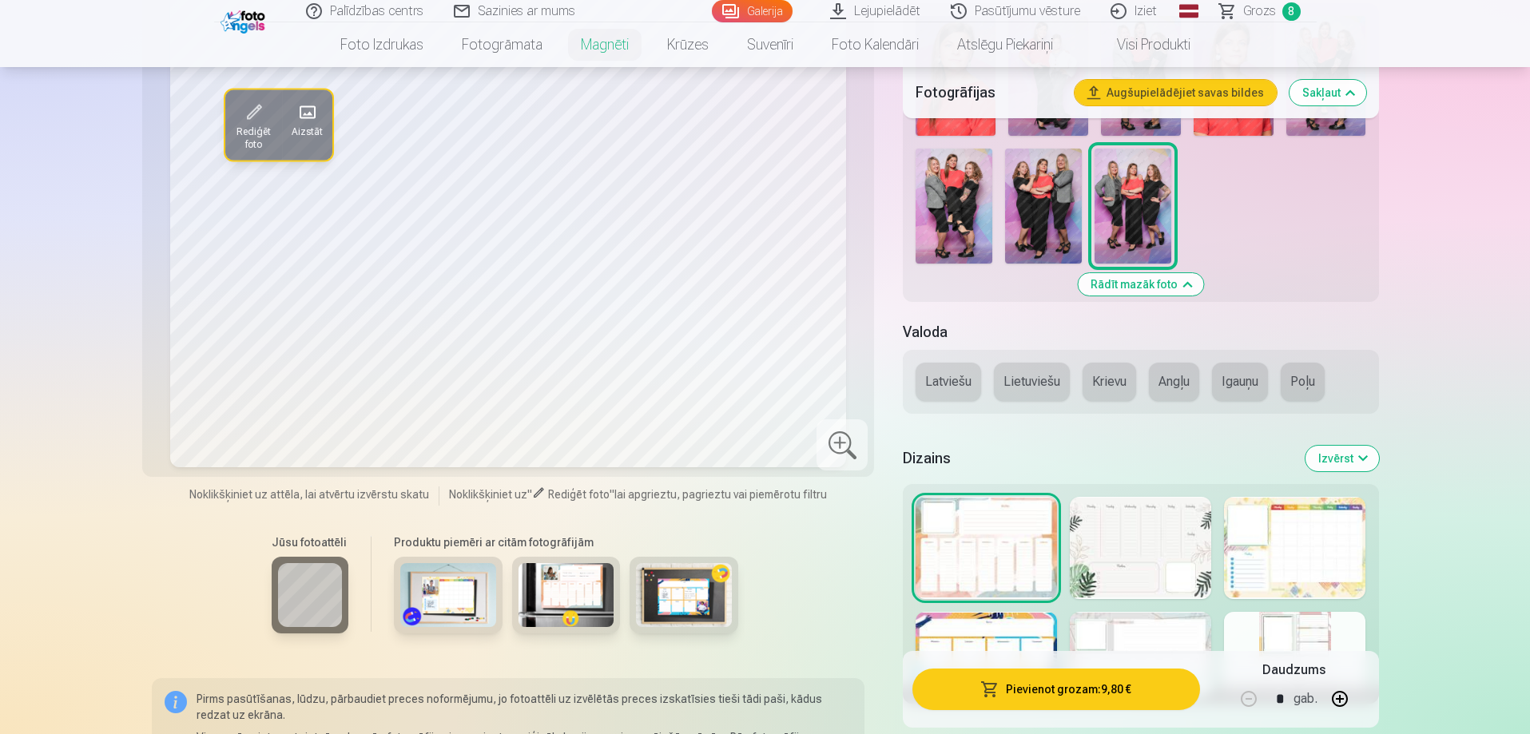
click at [454, 590] on img at bounding box center [448, 595] width 96 height 64
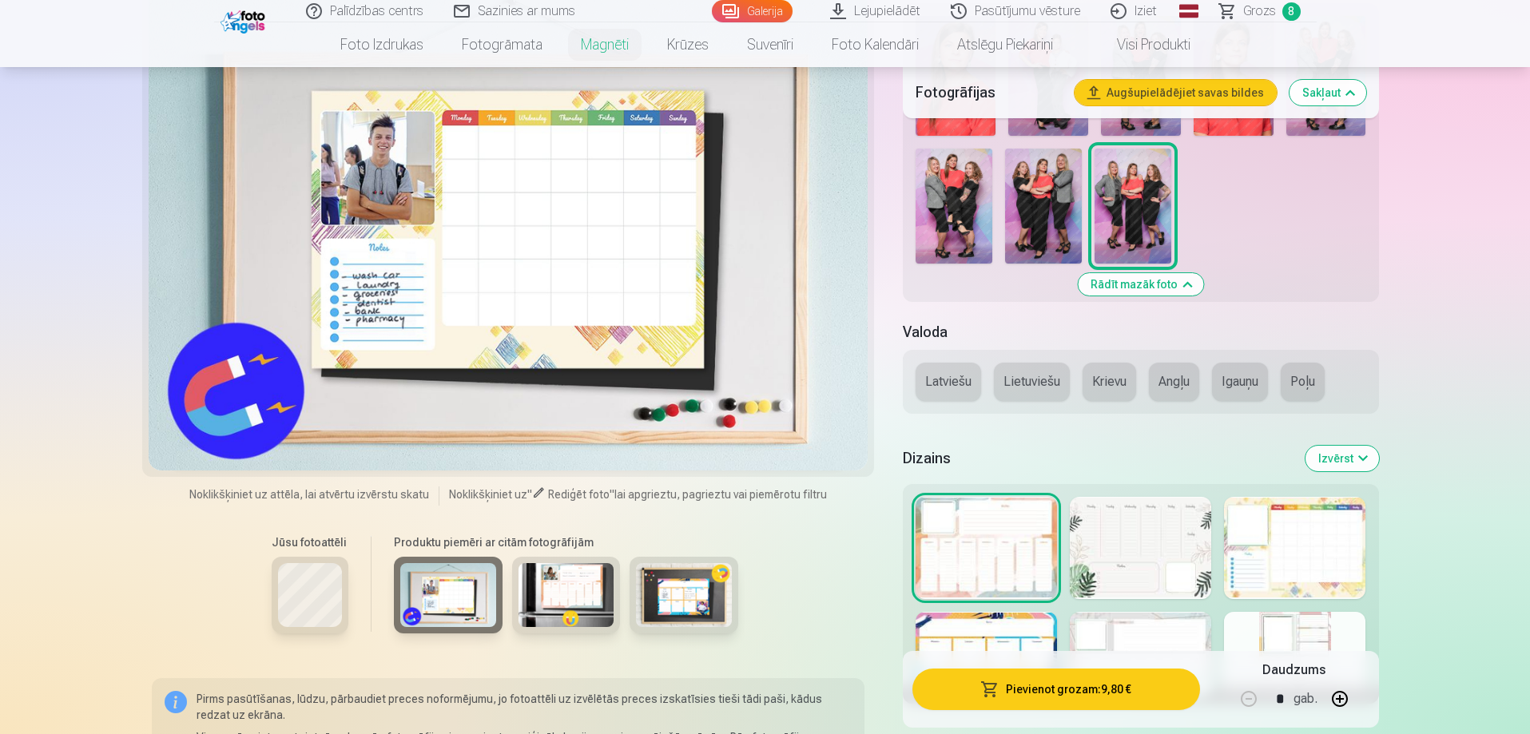
click at [556, 588] on img at bounding box center [566, 595] width 96 height 64
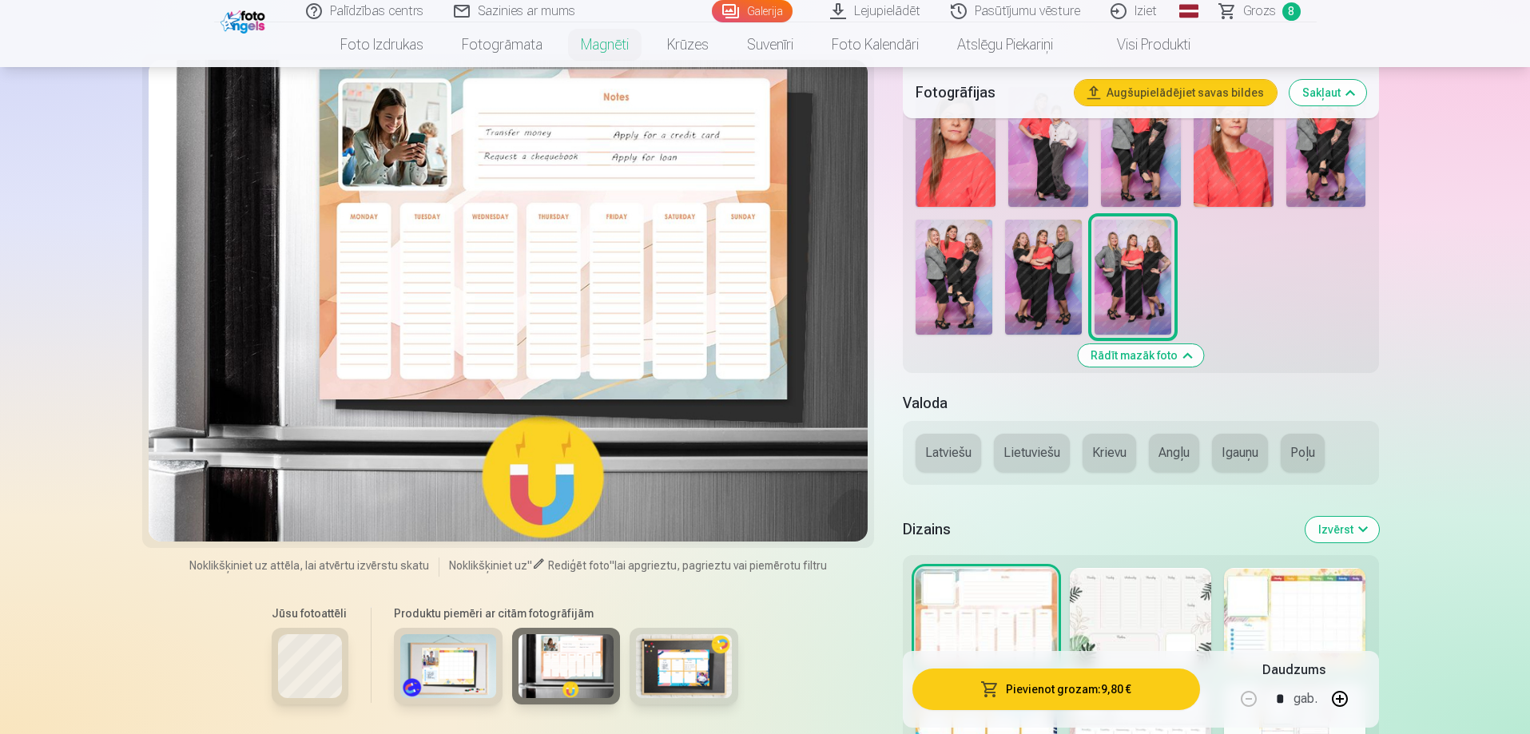
scroll to position [319, 0]
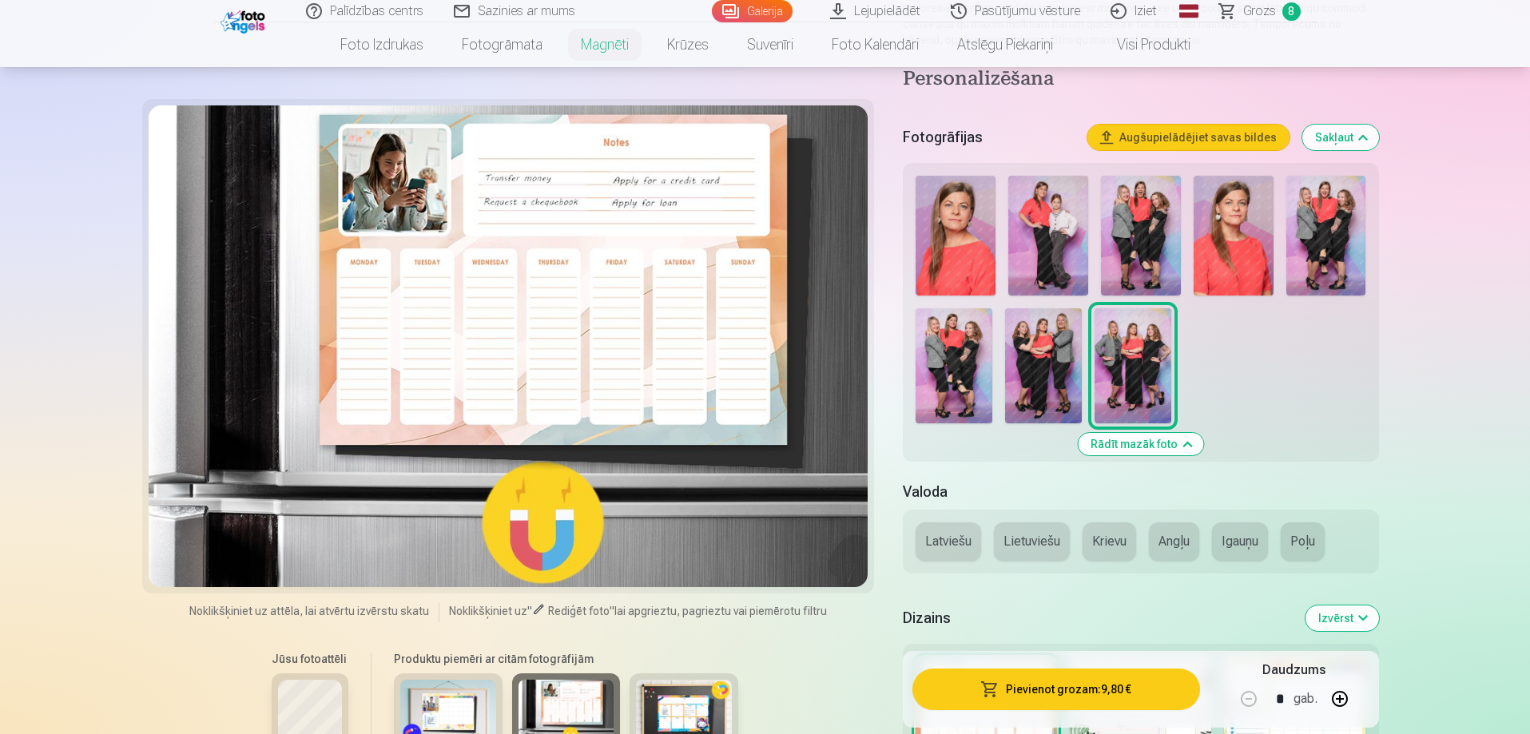
click at [678, 716] on img at bounding box center [684, 712] width 96 height 64
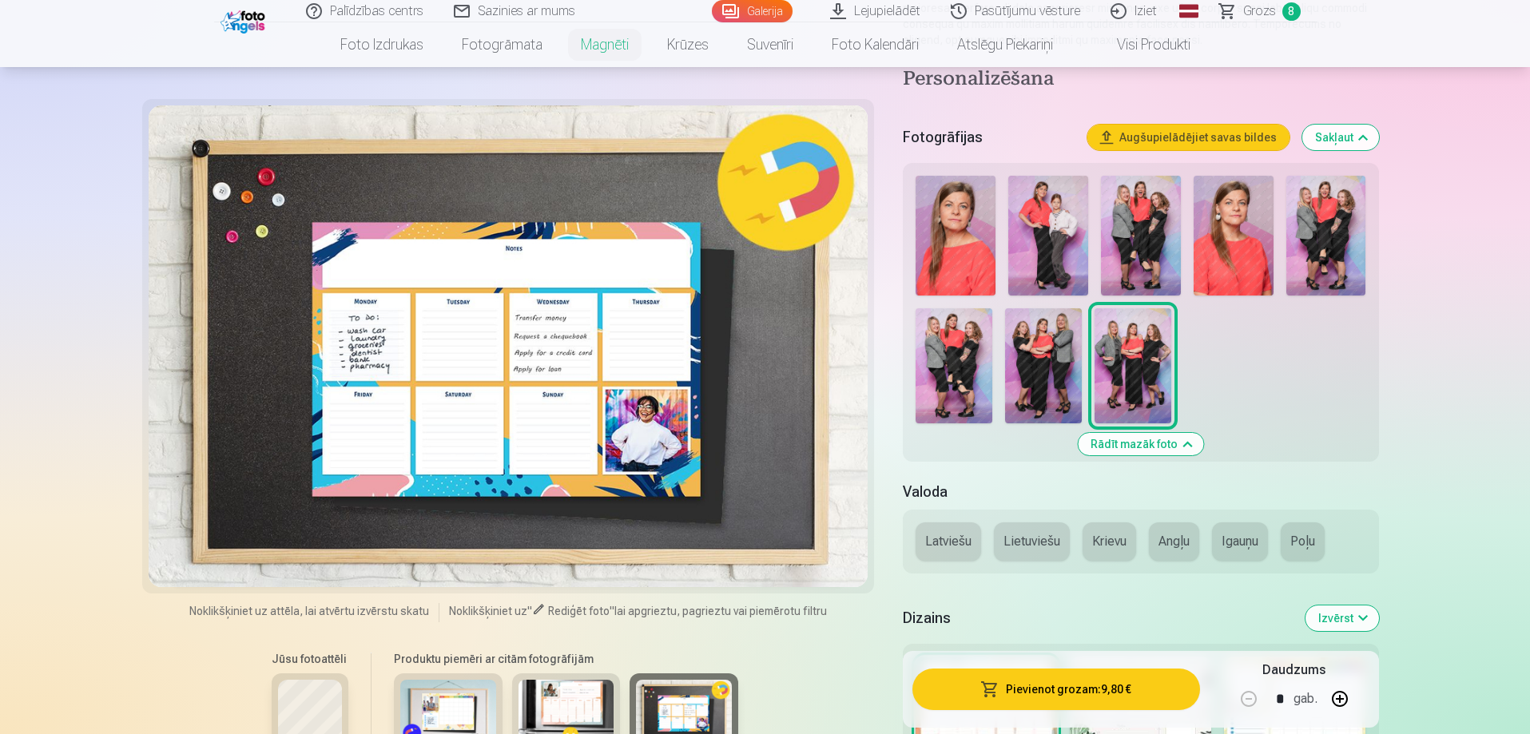
click at [946, 549] on button "Latviešu" at bounding box center [947, 541] width 65 height 38
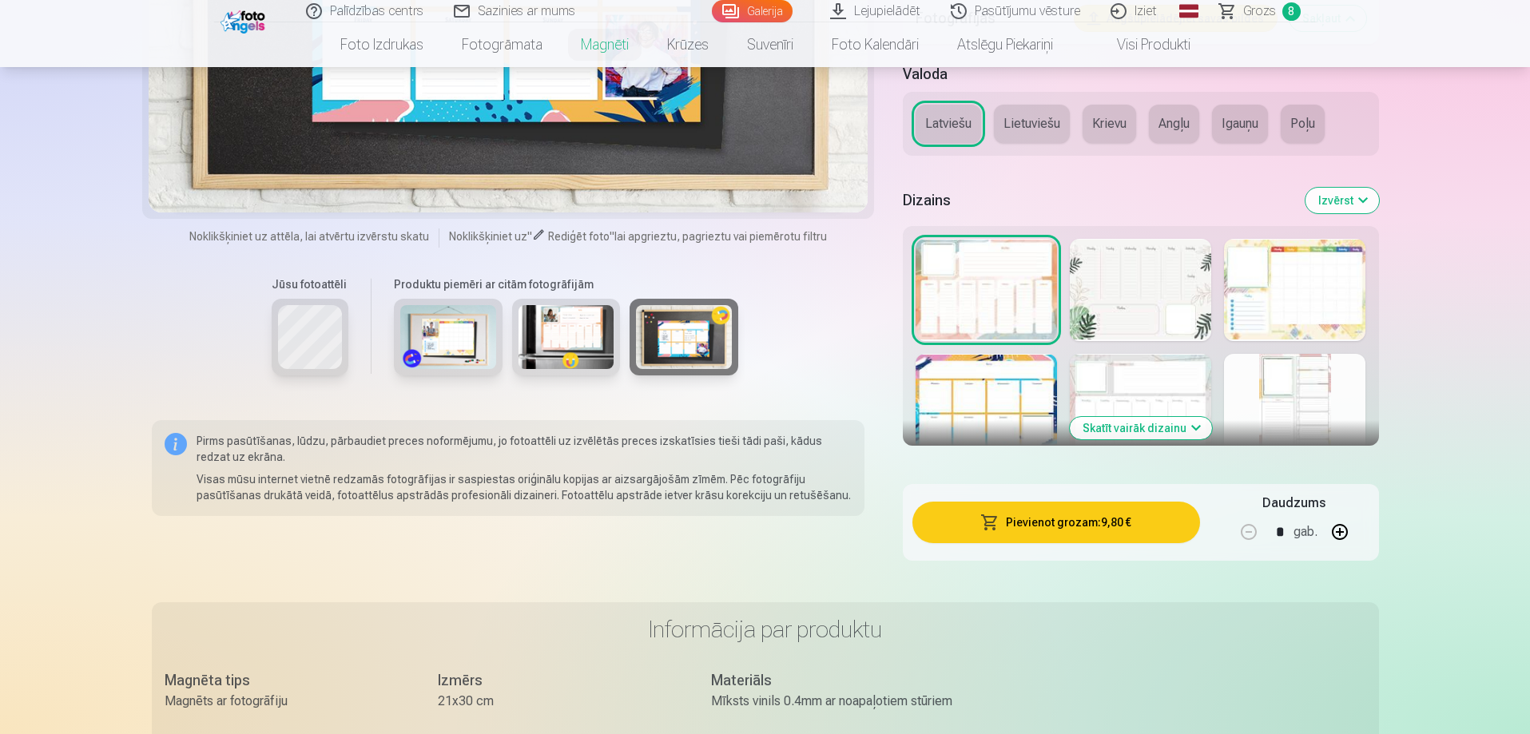
scroll to position [799, 0]
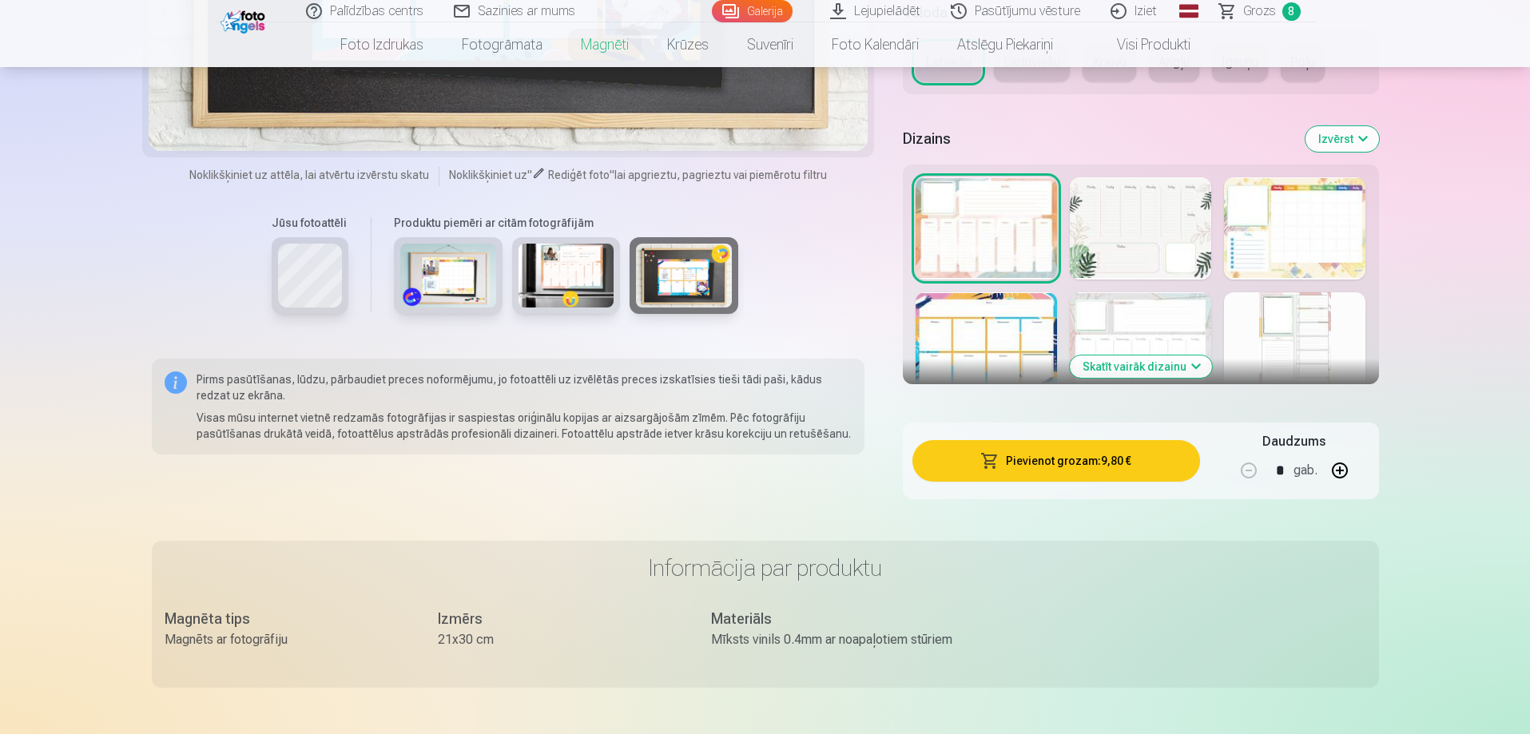
click at [1131, 321] on div at bounding box center [1139, 343] width 141 height 102
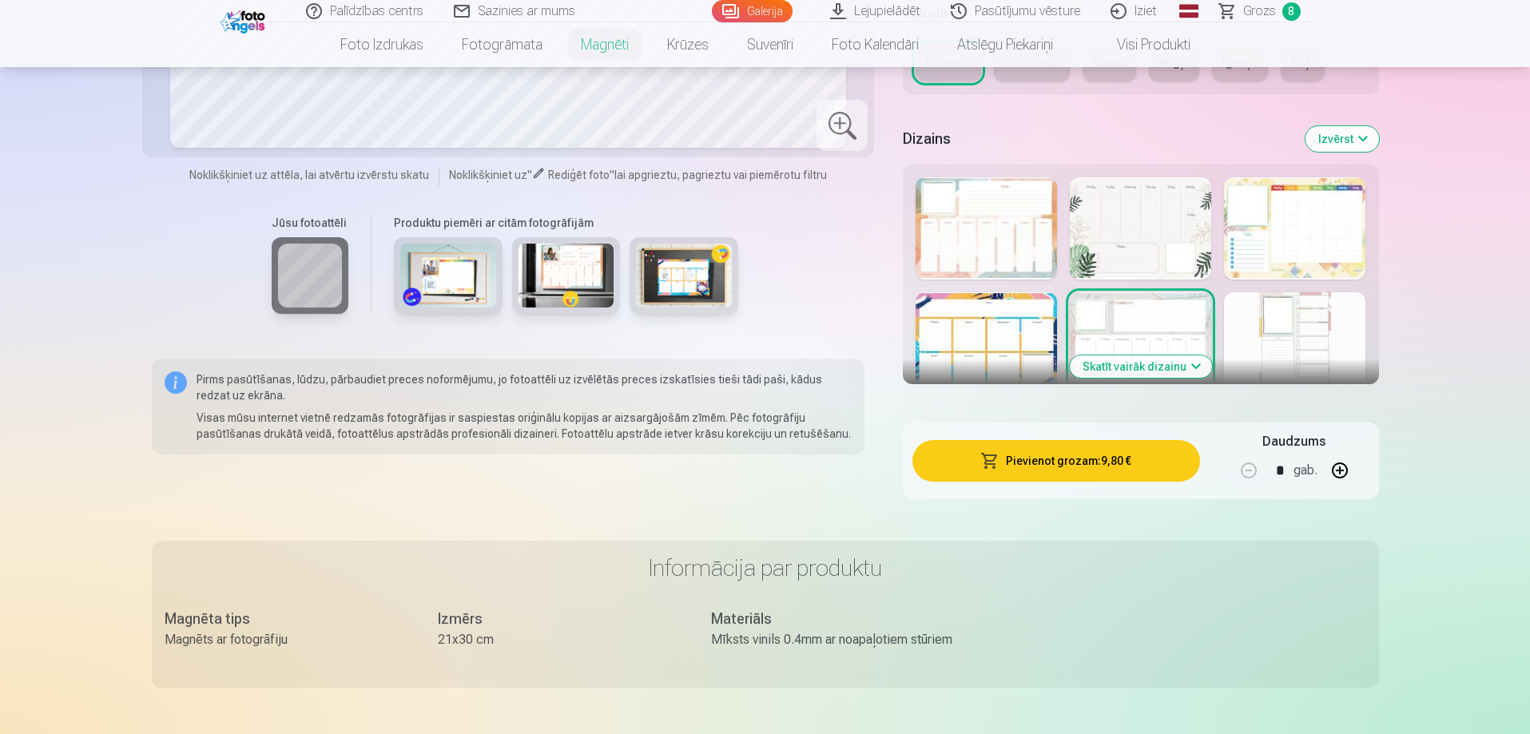
click at [1272, 333] on div at bounding box center [1294, 343] width 141 height 102
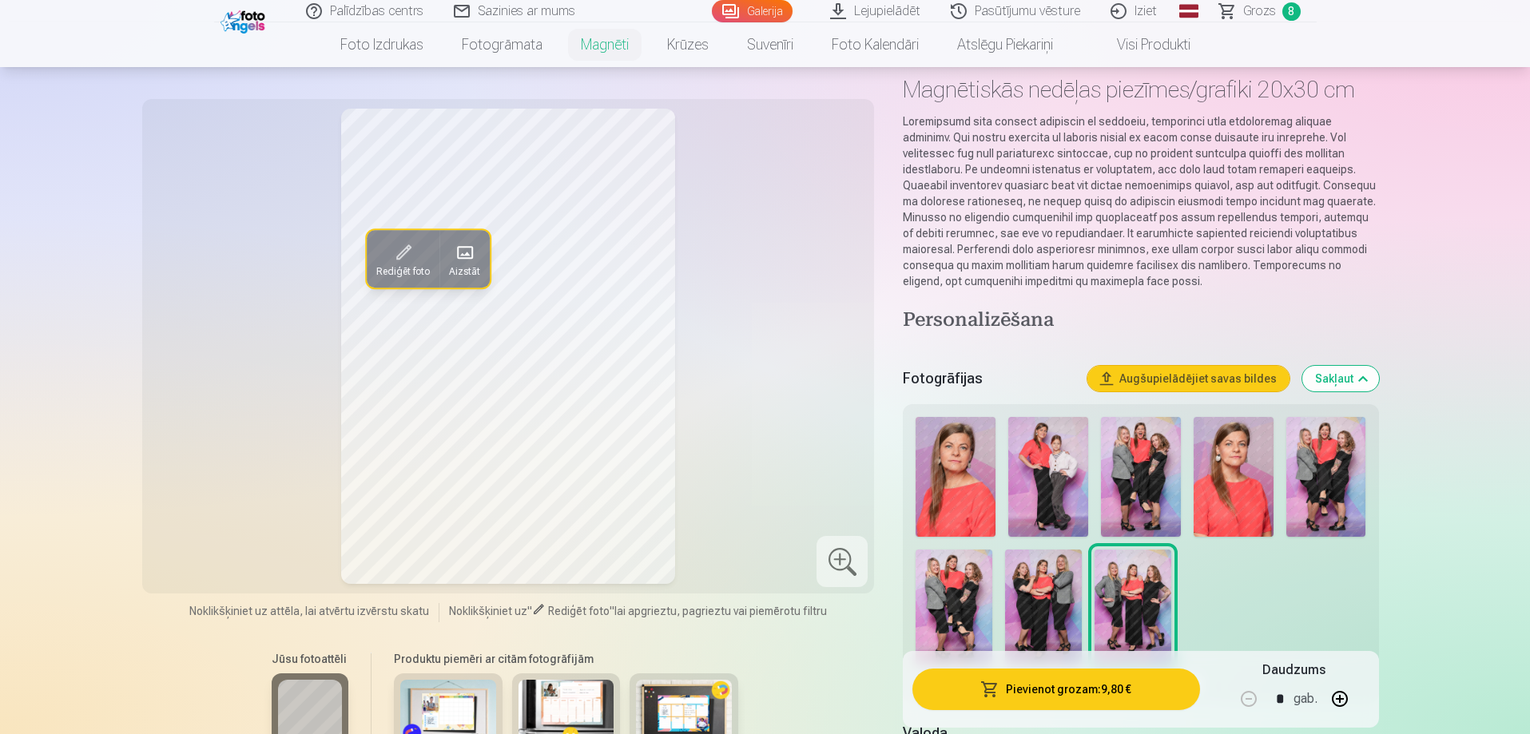
scroll to position [0, 0]
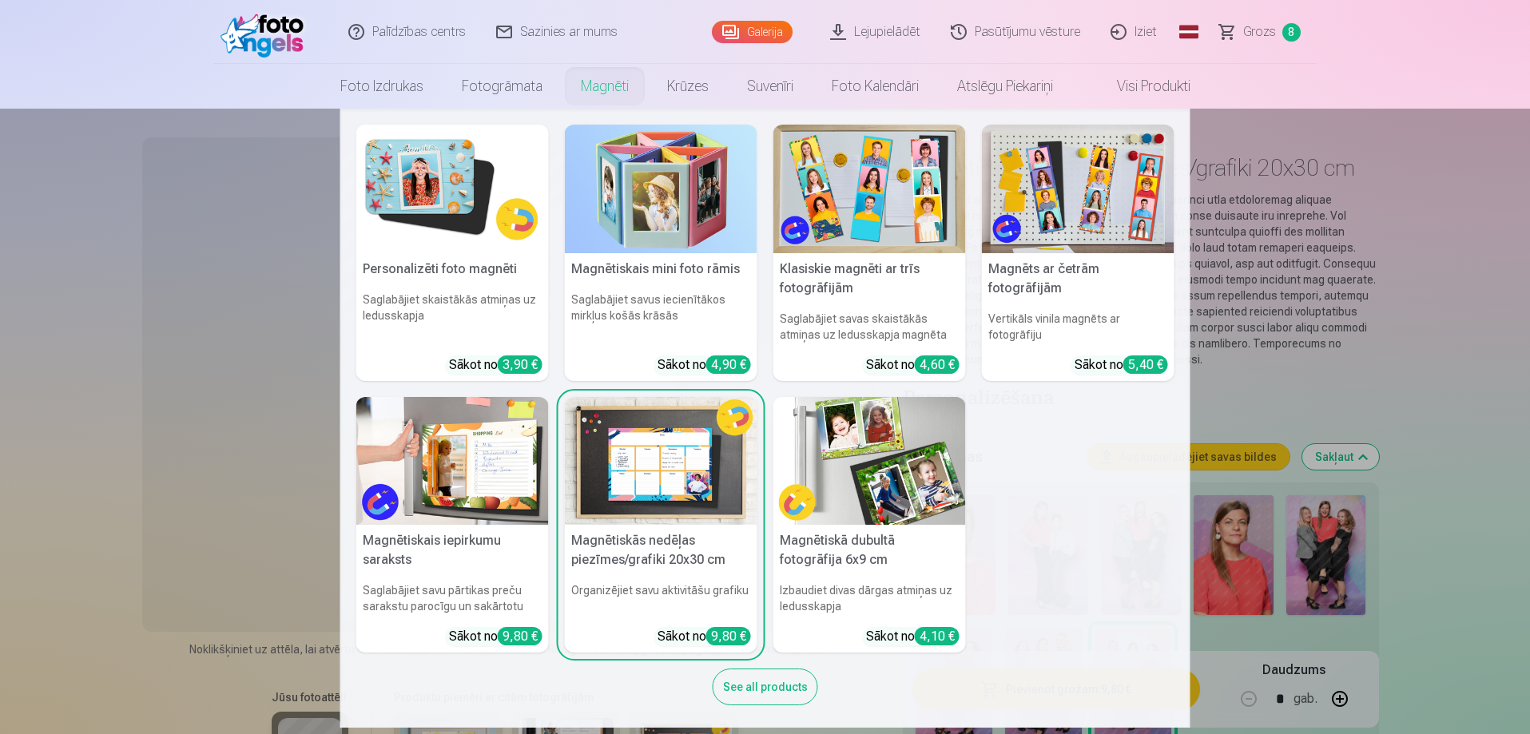
click at [468, 472] on img at bounding box center [452, 461] width 192 height 129
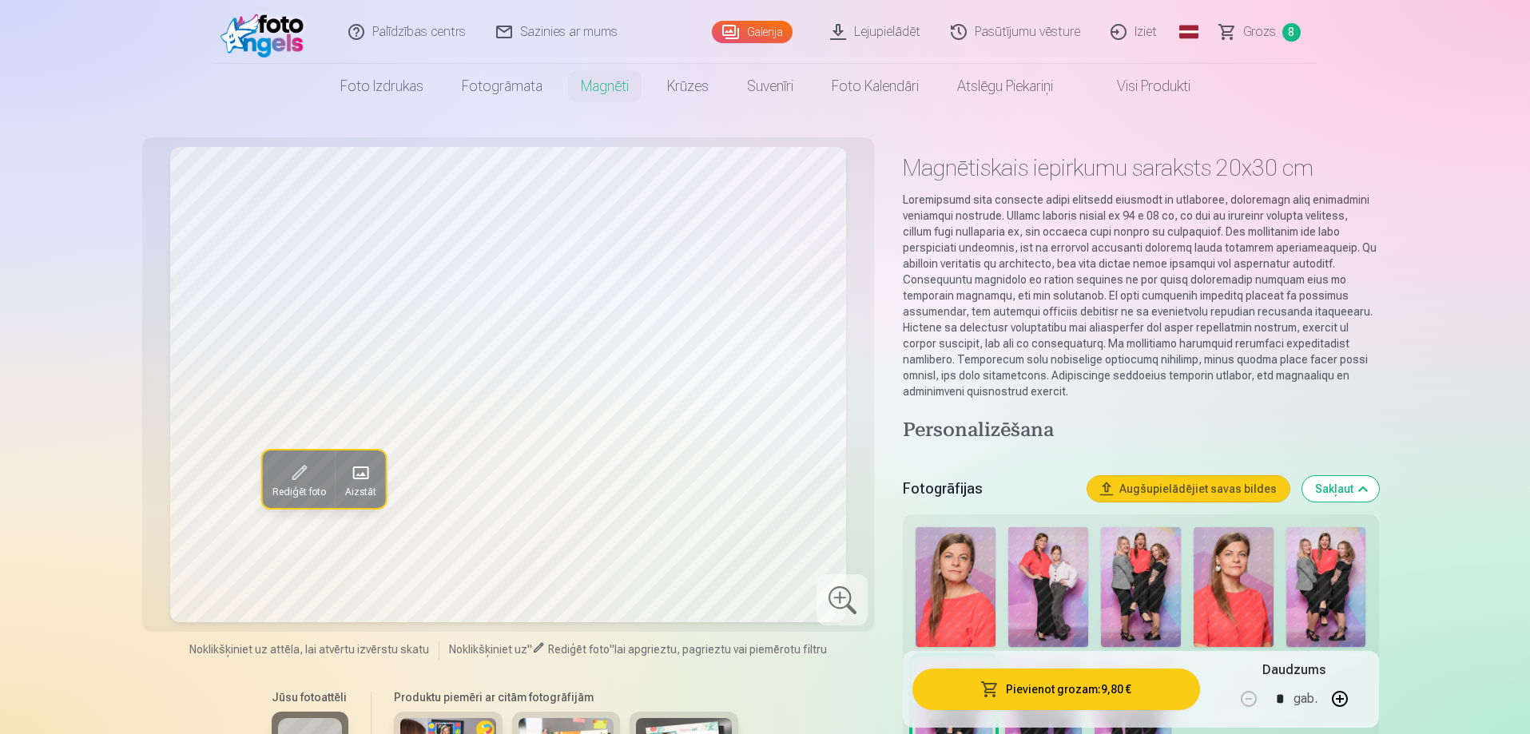
click at [1232, 604] on img at bounding box center [1233, 587] width 80 height 120
click at [1039, 576] on img at bounding box center [1048, 587] width 80 height 120
click at [1268, 35] on span "Grozs" at bounding box center [1259, 31] width 33 height 19
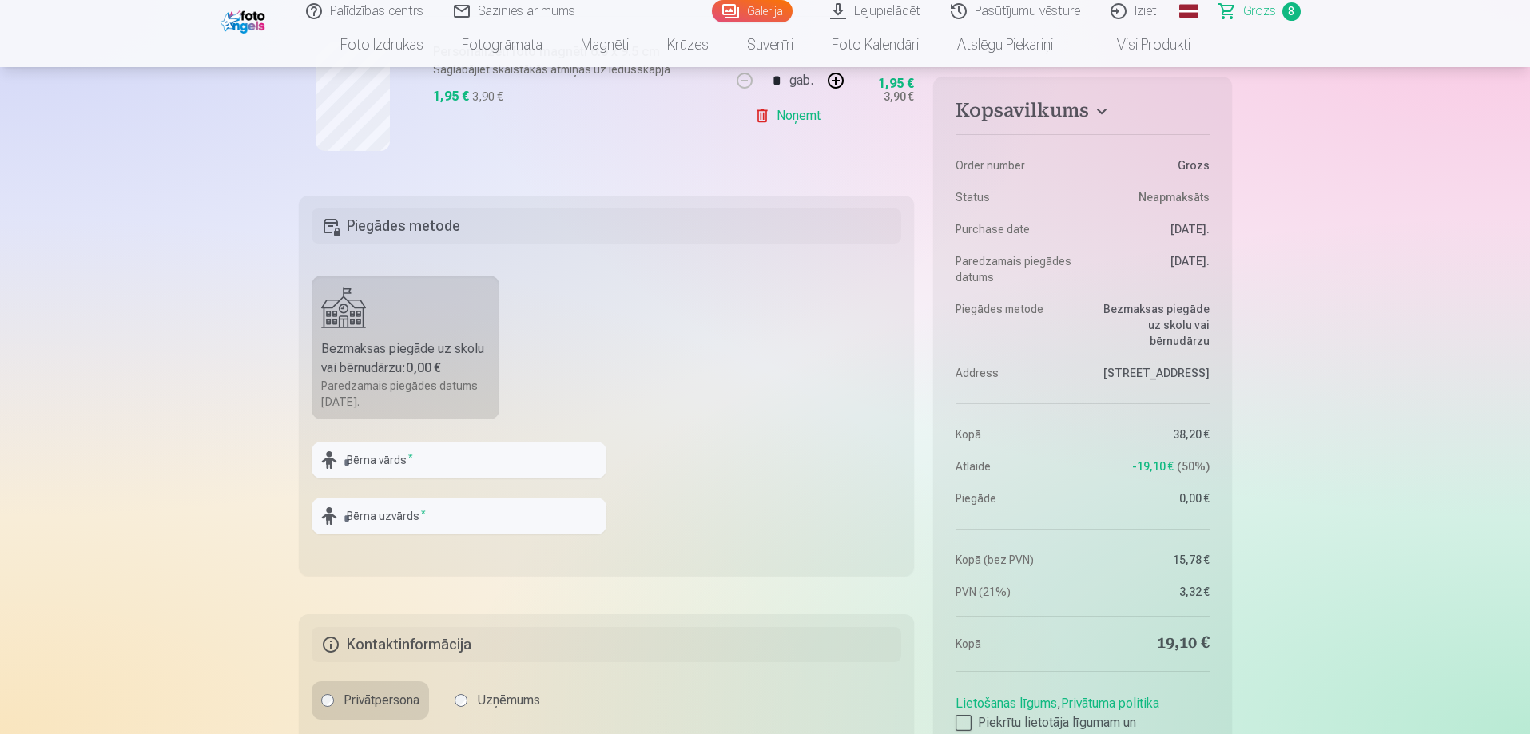
scroll to position [1518, 0]
click at [413, 456] on input "text" at bounding box center [458, 459] width 295 height 37
type input "*"
type input "*****"
click at [512, 524] on input "text" at bounding box center [458, 515] width 295 height 37
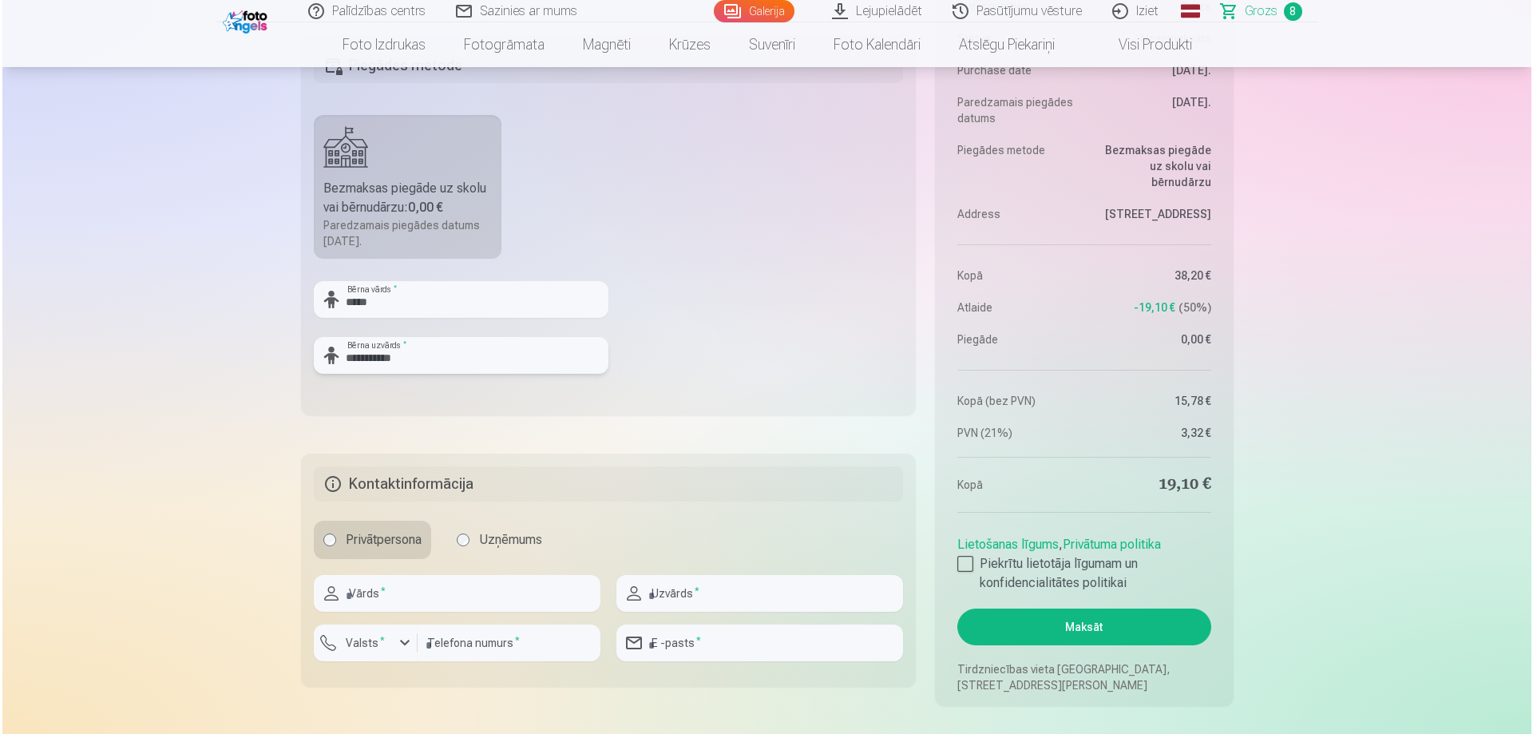
scroll to position [1757, 0]
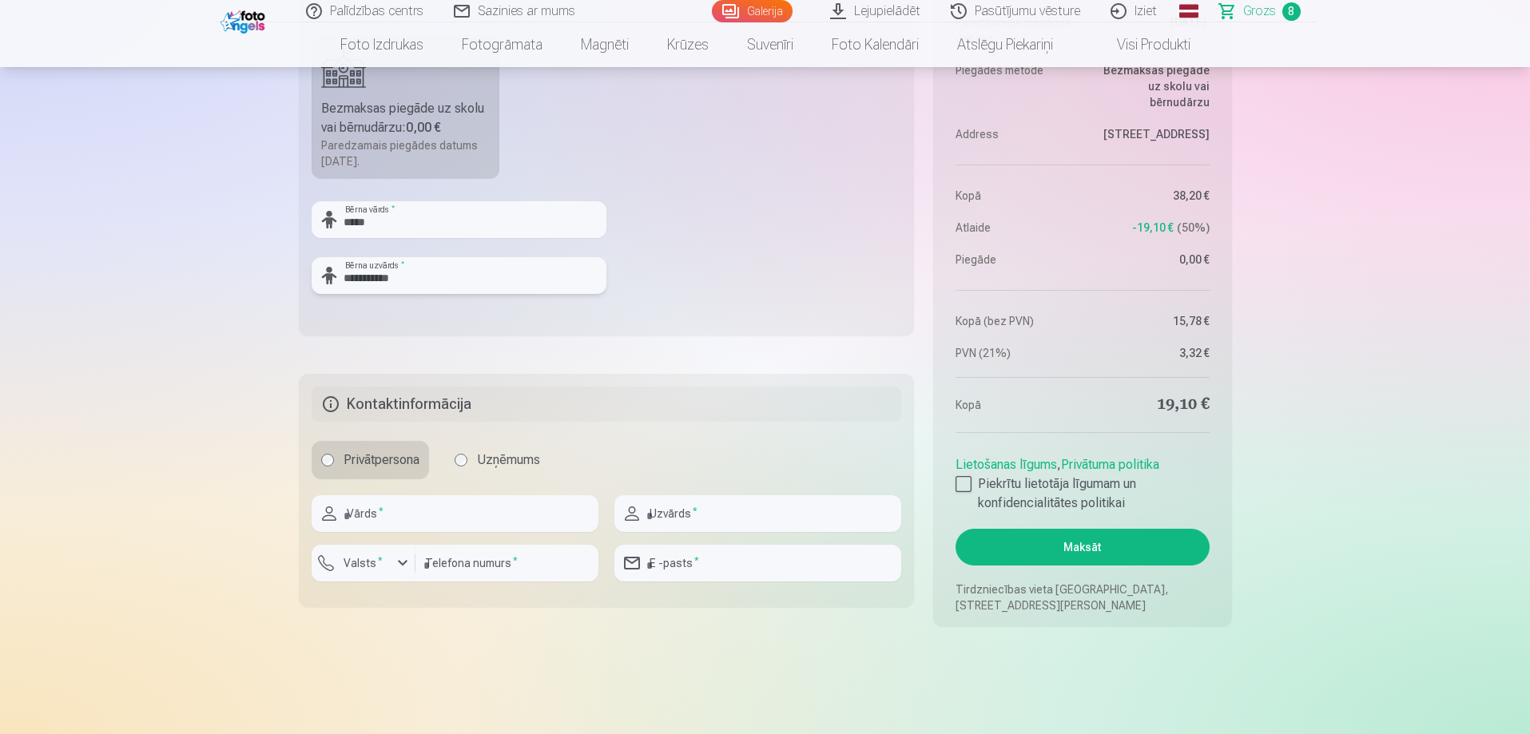
type input "**********"
click at [444, 509] on input "text" at bounding box center [454, 513] width 287 height 37
type input "*****"
click at [690, 519] on input "text" at bounding box center [757, 513] width 287 height 37
type input "**********"
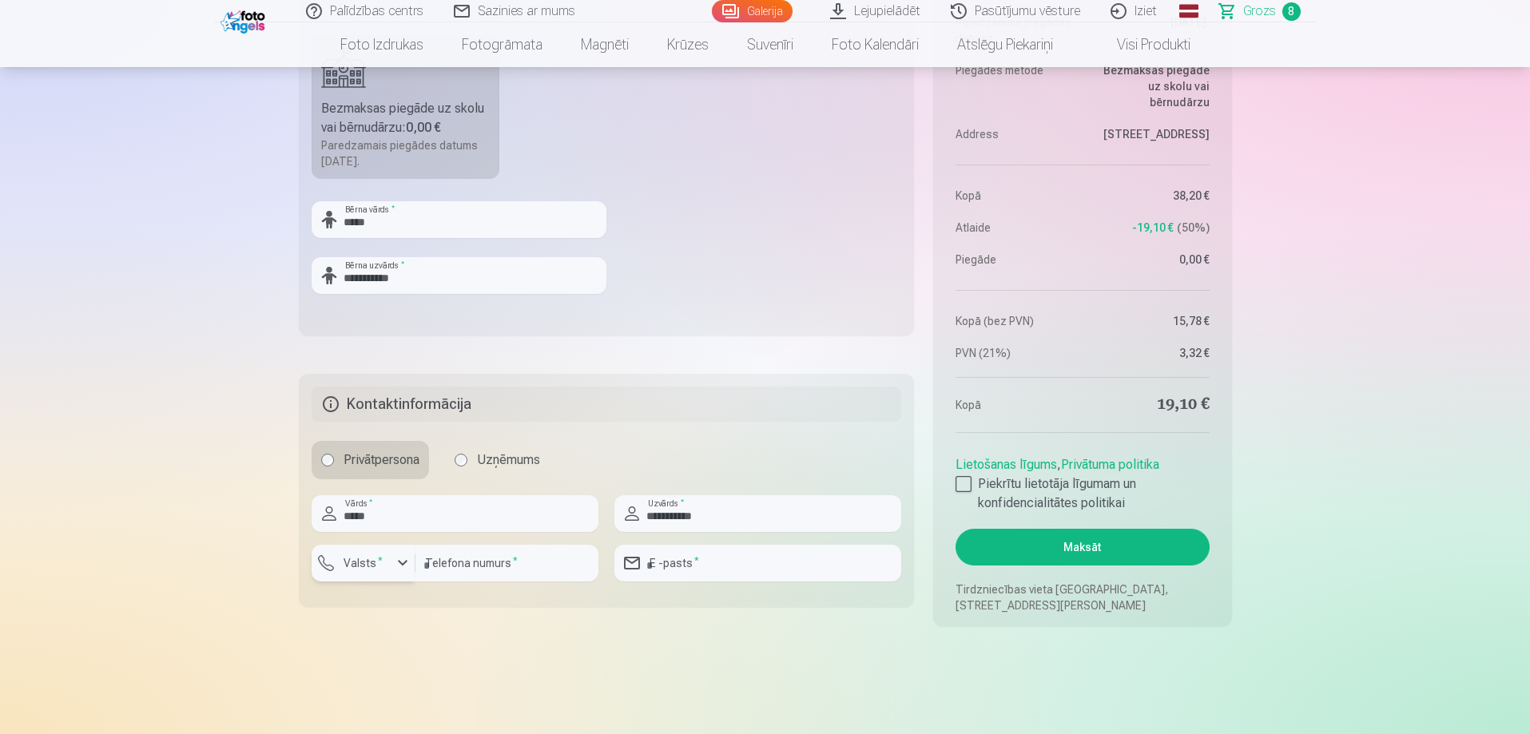
click at [398, 563] on div "button" at bounding box center [402, 562] width 19 height 19
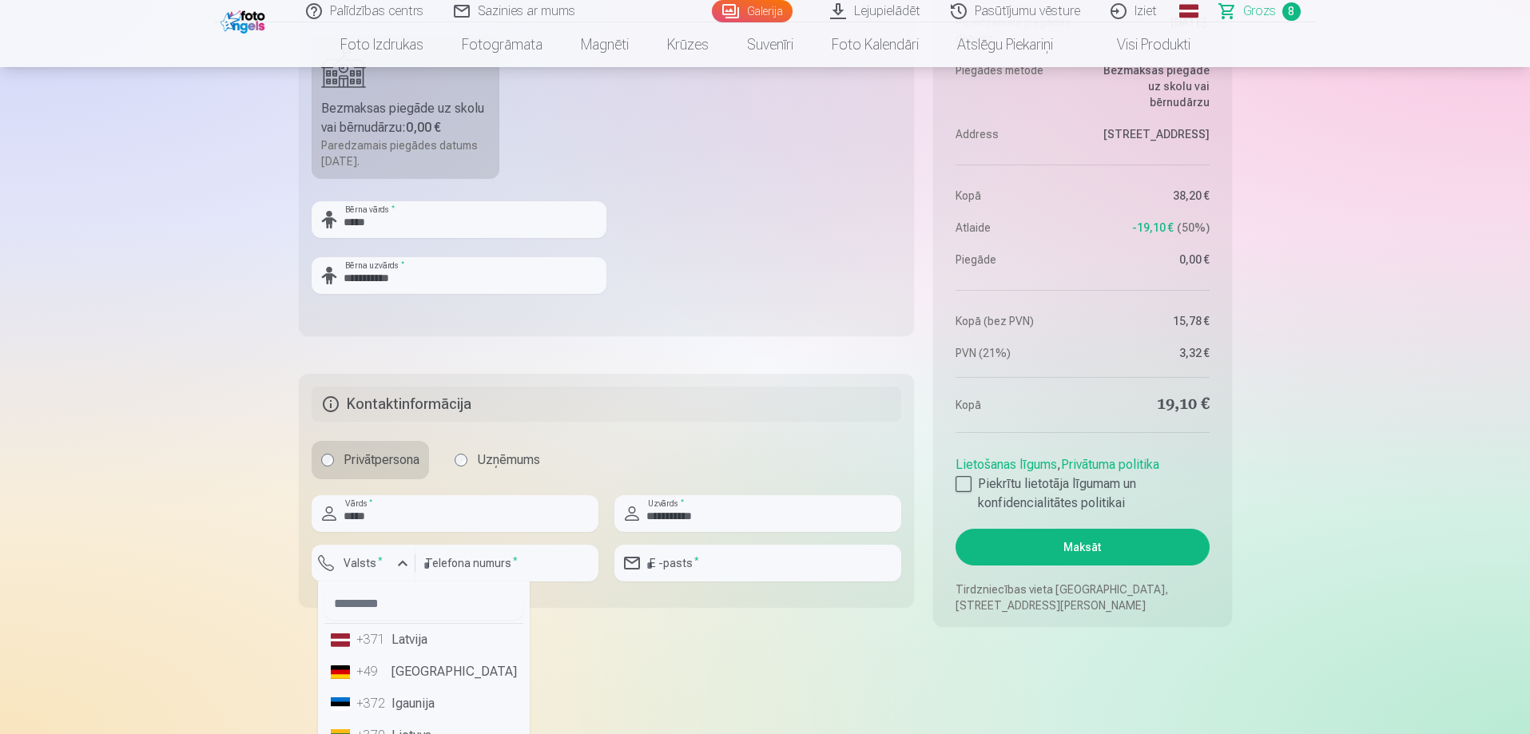
click at [389, 642] on li "+371 Latvija" at bounding box center [423, 640] width 199 height 32
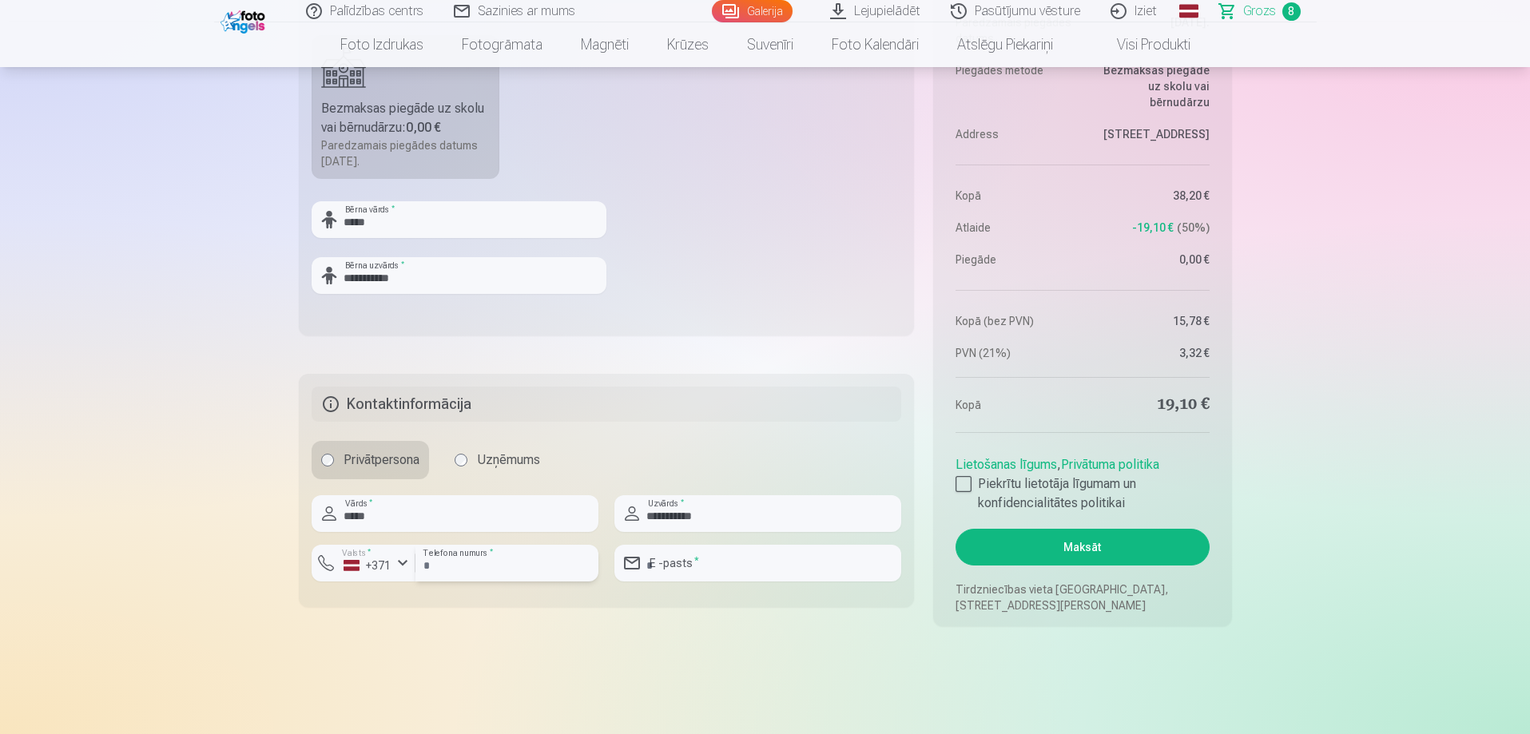
click at [447, 565] on input "number" at bounding box center [506, 563] width 183 height 37
type input "********"
click at [738, 565] on input "email" at bounding box center [757, 563] width 287 height 37
type input "**********"
click at [970, 474] on label "Piekrītu lietotāja līgumam un konfidencialitātes politikai" at bounding box center [1081, 493] width 253 height 38
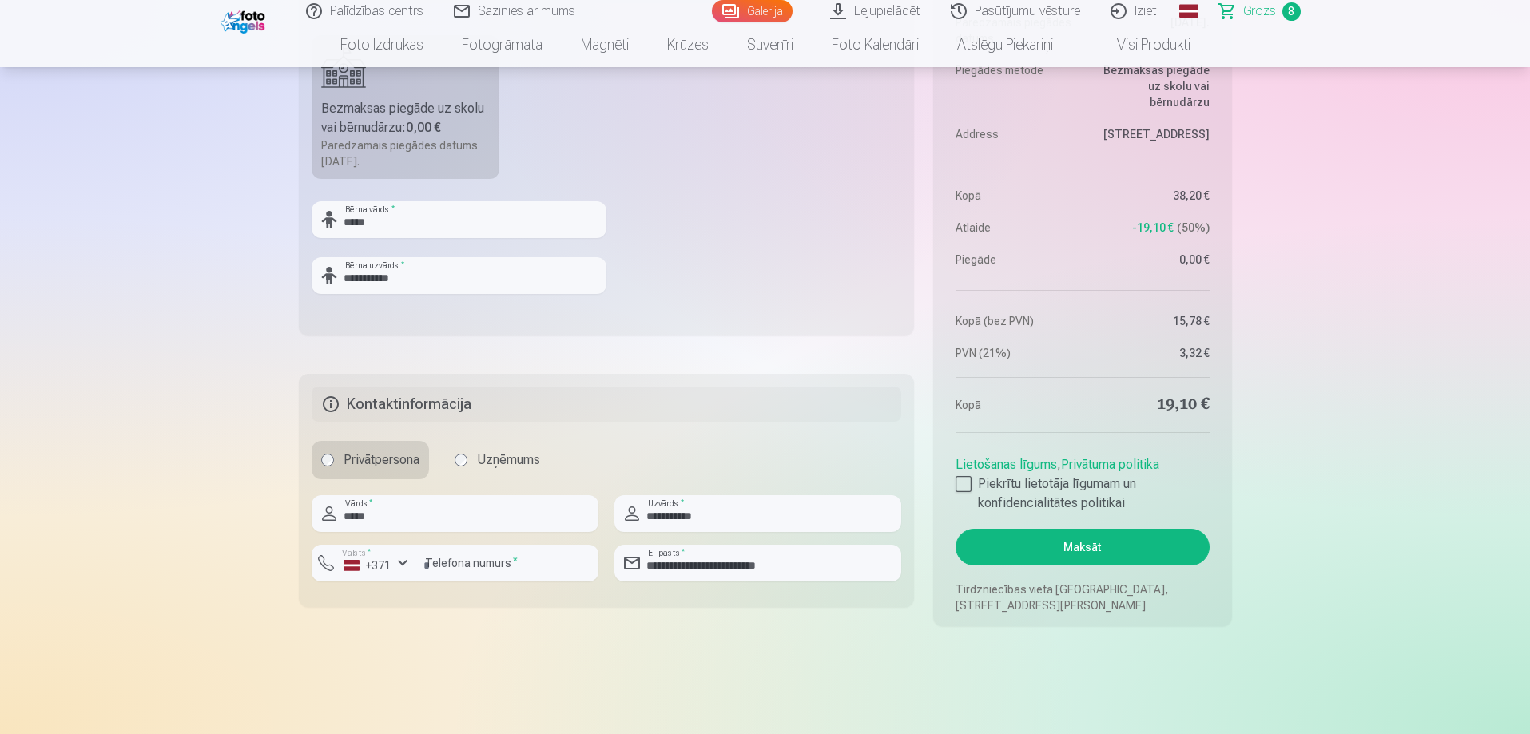
click at [1083, 548] on button "Maksāt" at bounding box center [1081, 547] width 253 height 37
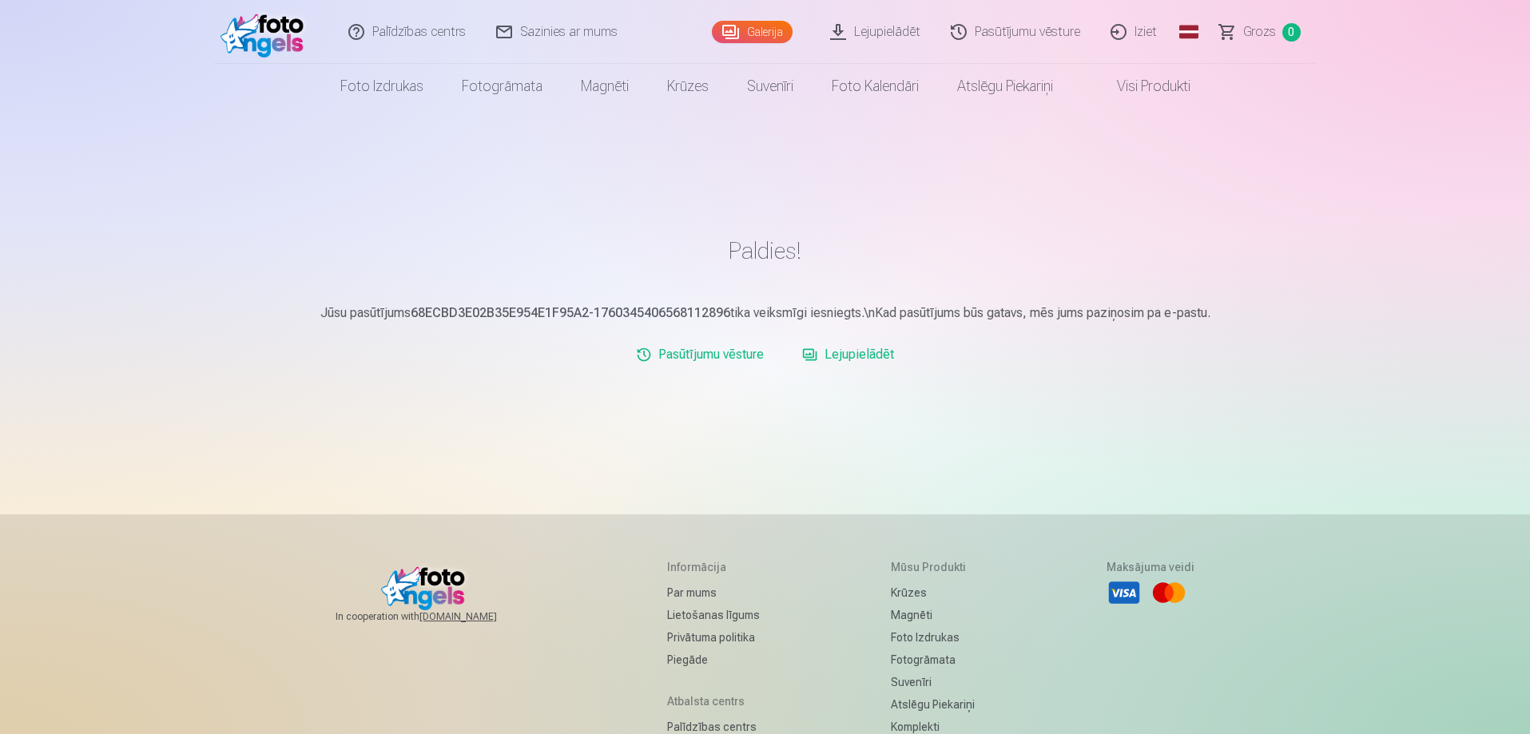
click at [888, 30] on link "Lejupielādēt" at bounding box center [875, 32] width 121 height 64
